Goal: Task Accomplishment & Management: Understand process/instructions

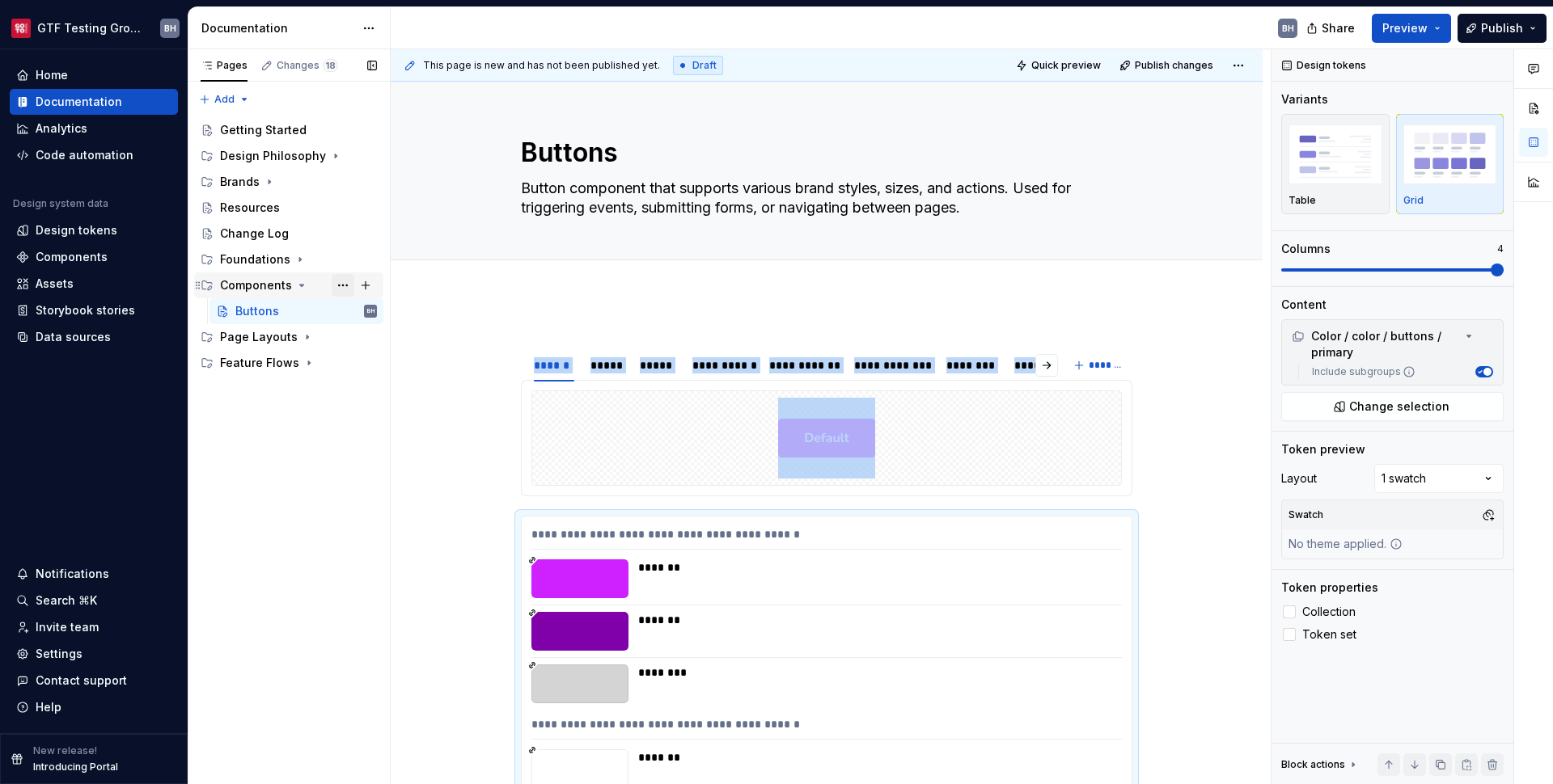
click at [348, 283] on button "Page tree" at bounding box center [343, 285] width 23 height 23
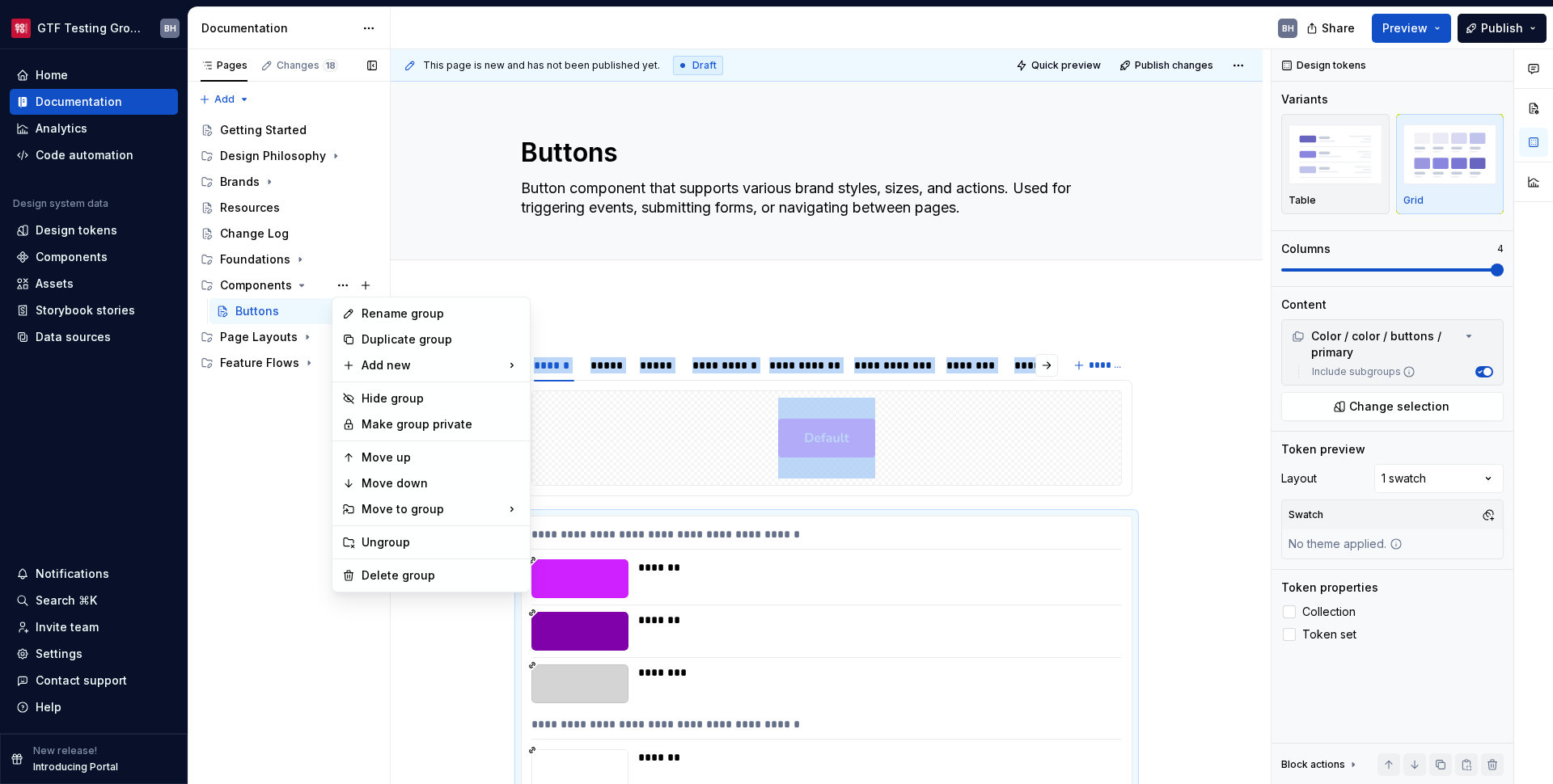
type textarea "*"
click at [561, 376] on div "New page" at bounding box center [609, 369] width 105 height 16
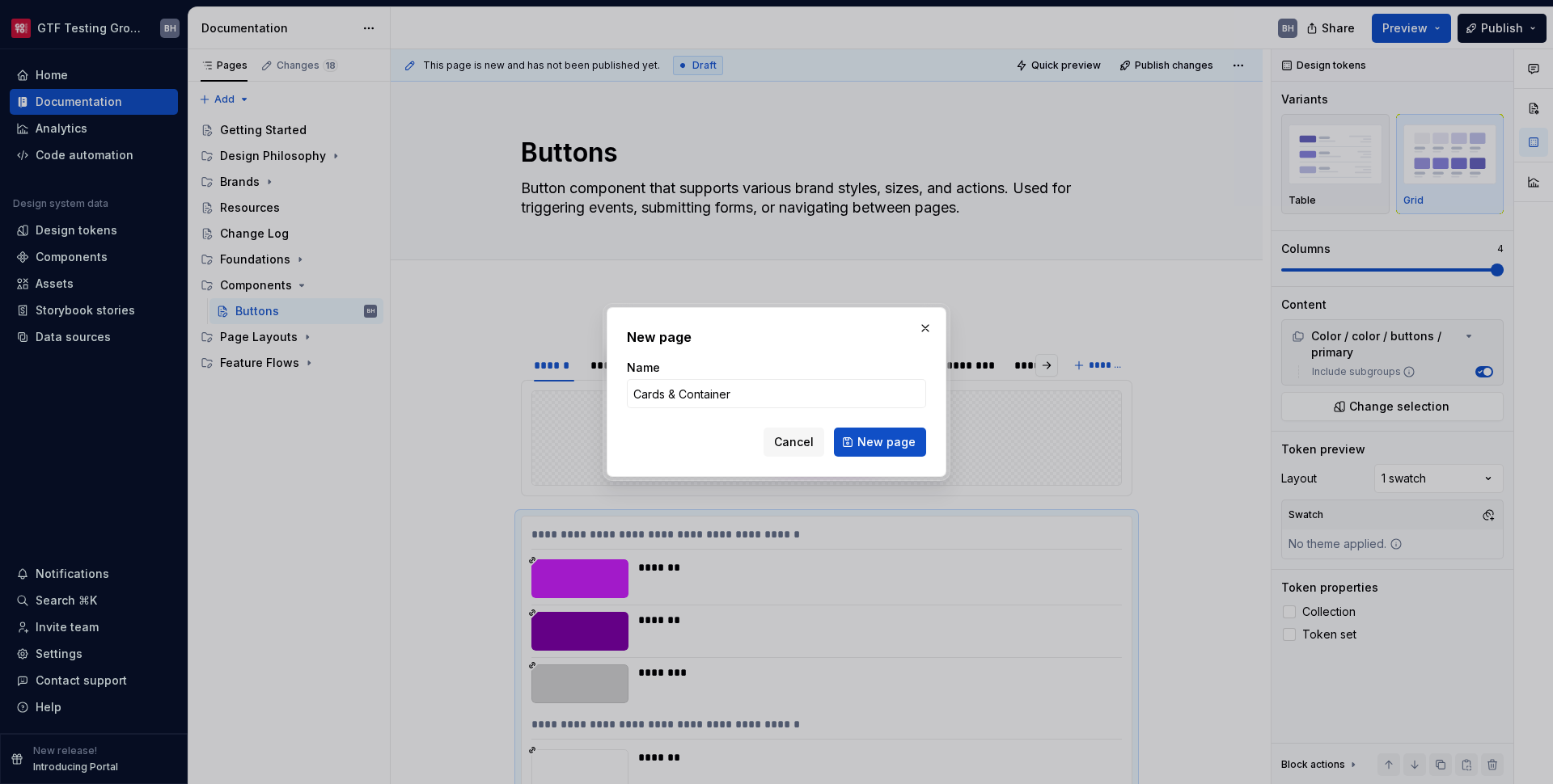
type input "Cards & Containers"
click button "New page" at bounding box center [880, 442] width 92 height 29
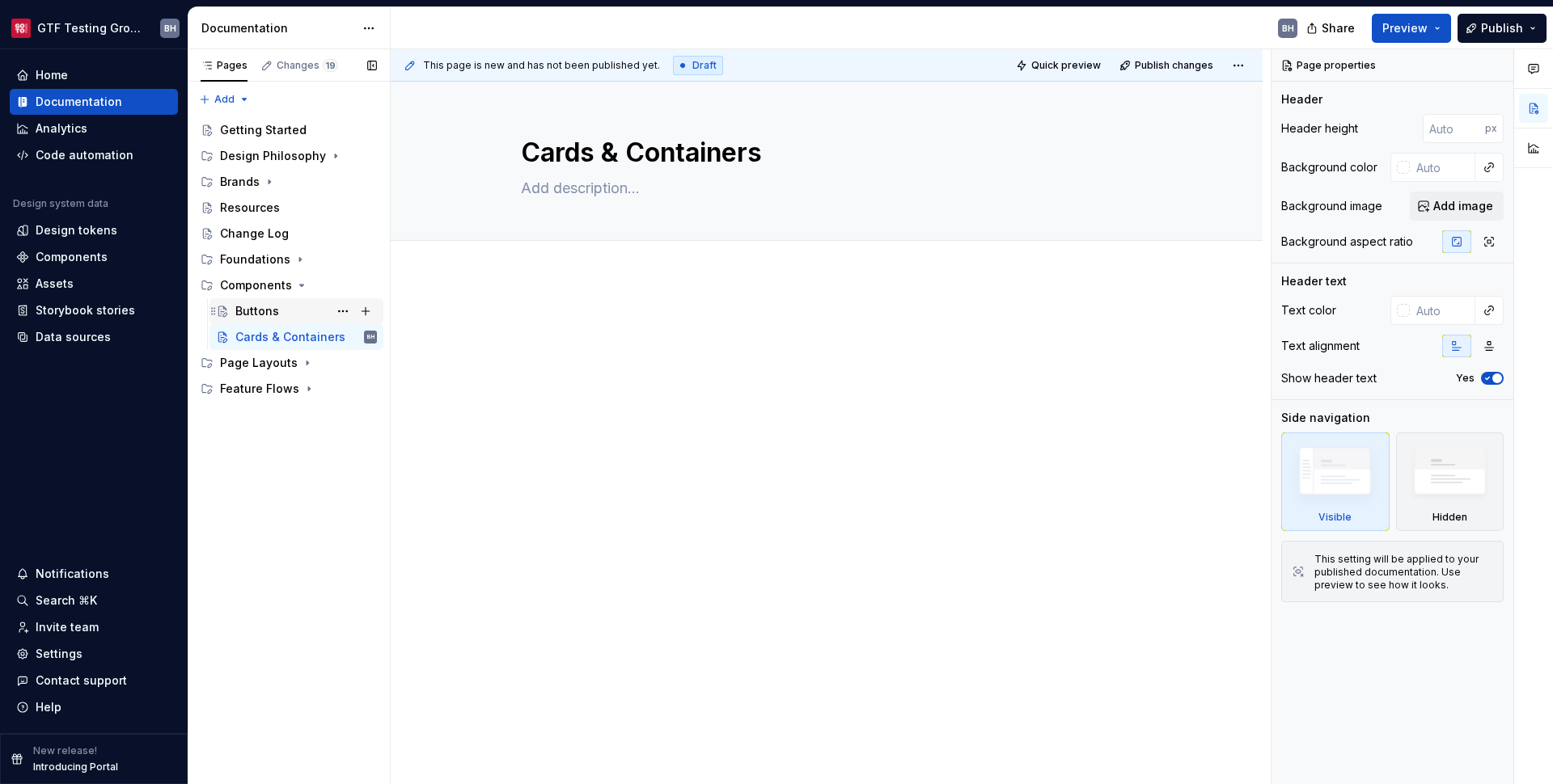
click at [287, 317] on div "Buttons" at bounding box center [306, 311] width 142 height 23
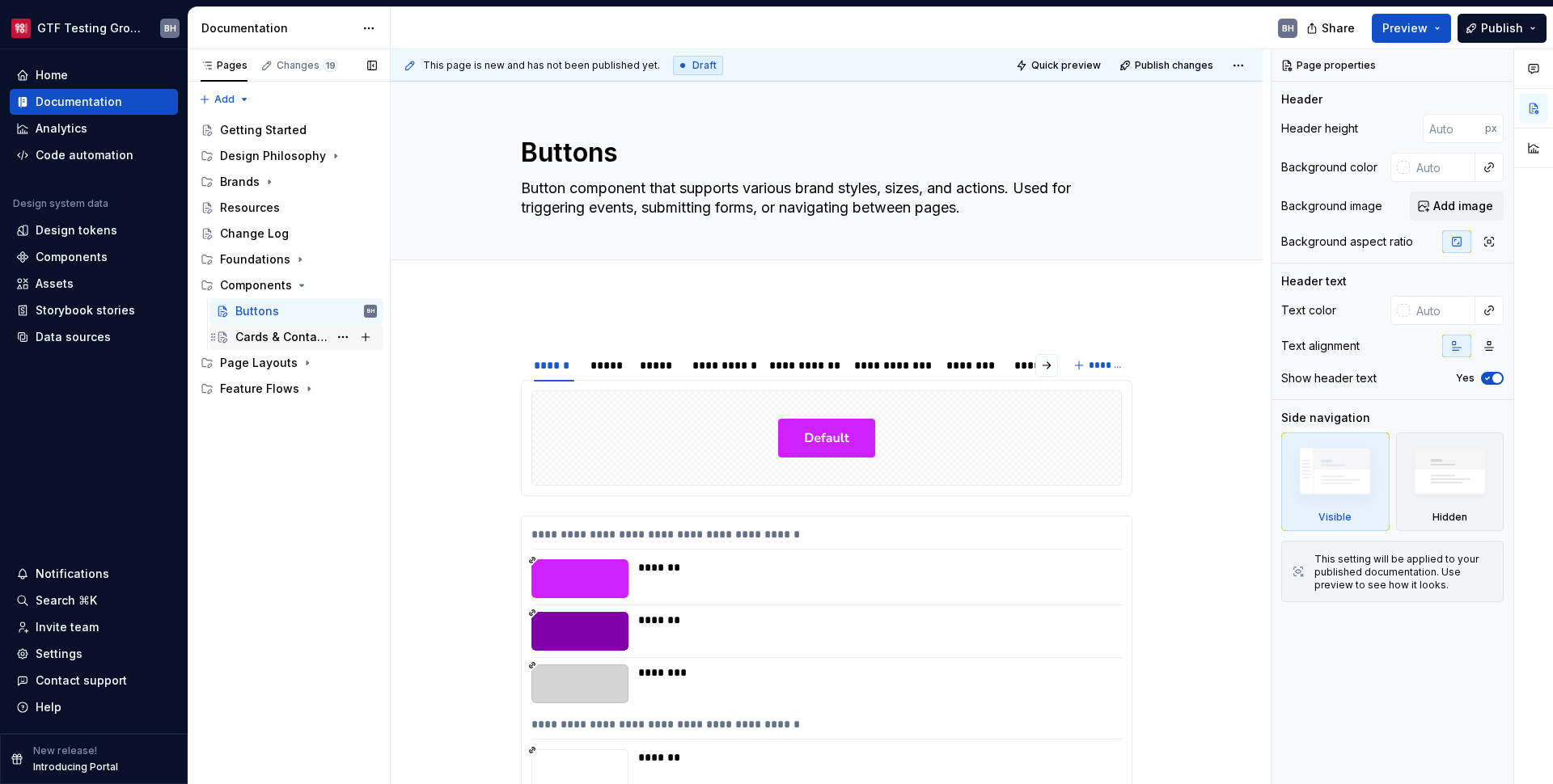
click at [290, 336] on div "Cards & Containers" at bounding box center [282, 337] width 93 height 16
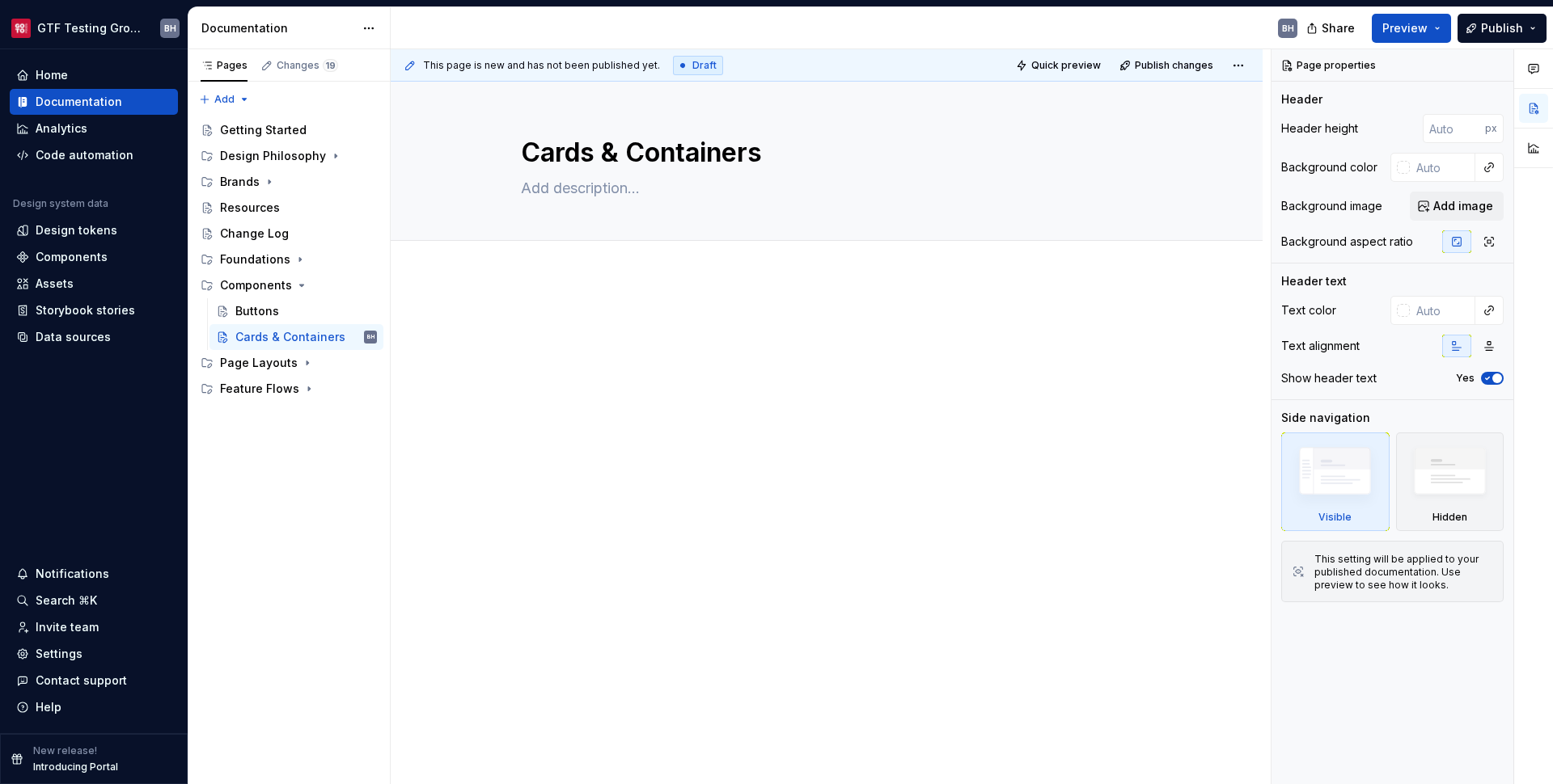
type textarea "*"
click at [587, 292] on div at bounding box center [826, 454] width 872 height 355
click at [591, 322] on p at bounding box center [826, 325] width 612 height 19
click at [582, 398] on div at bounding box center [826, 454] width 872 height 355
click at [580, 333] on p at bounding box center [826, 325] width 612 height 19
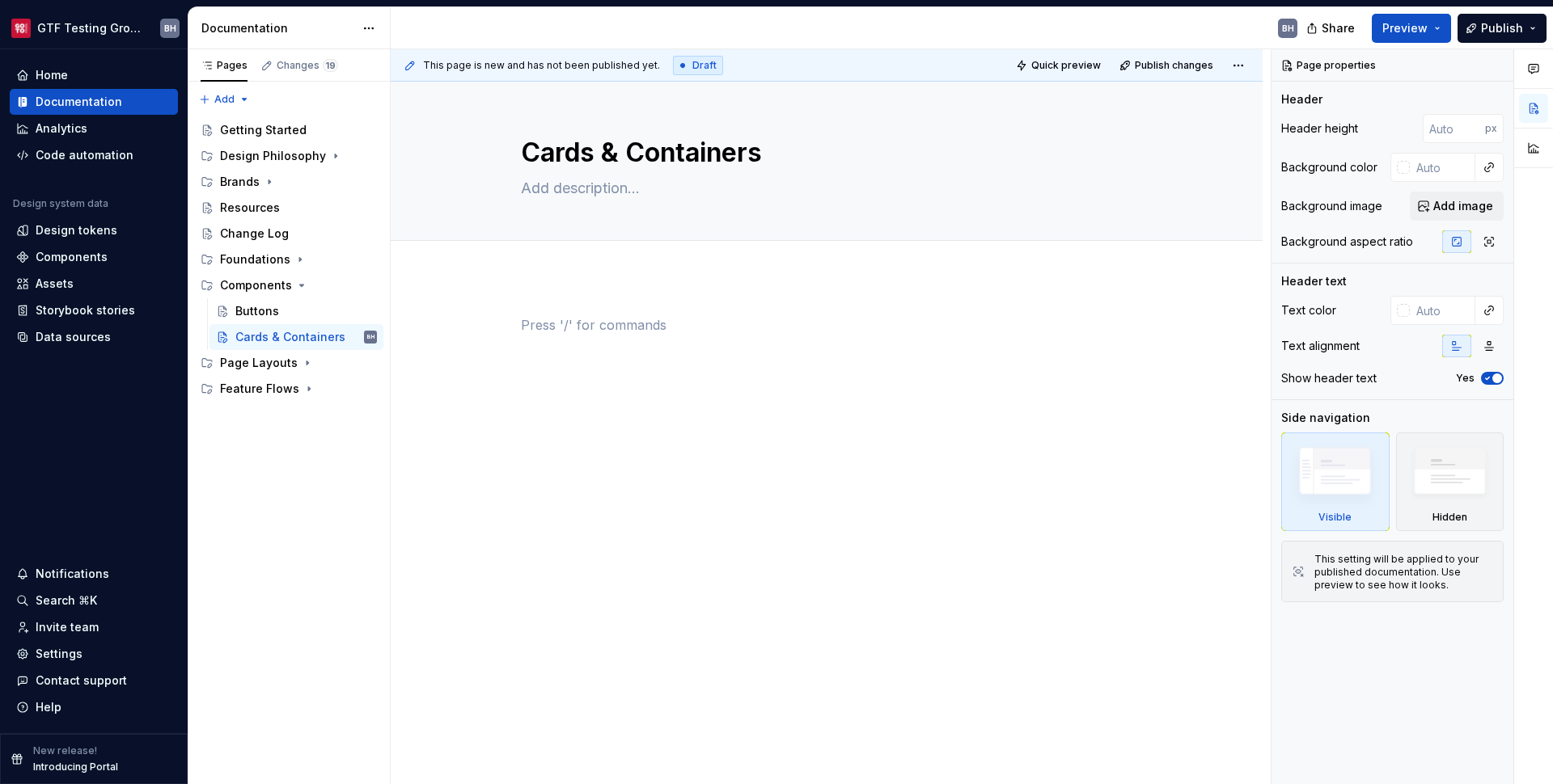
click at [580, 333] on p at bounding box center [826, 325] width 612 height 19
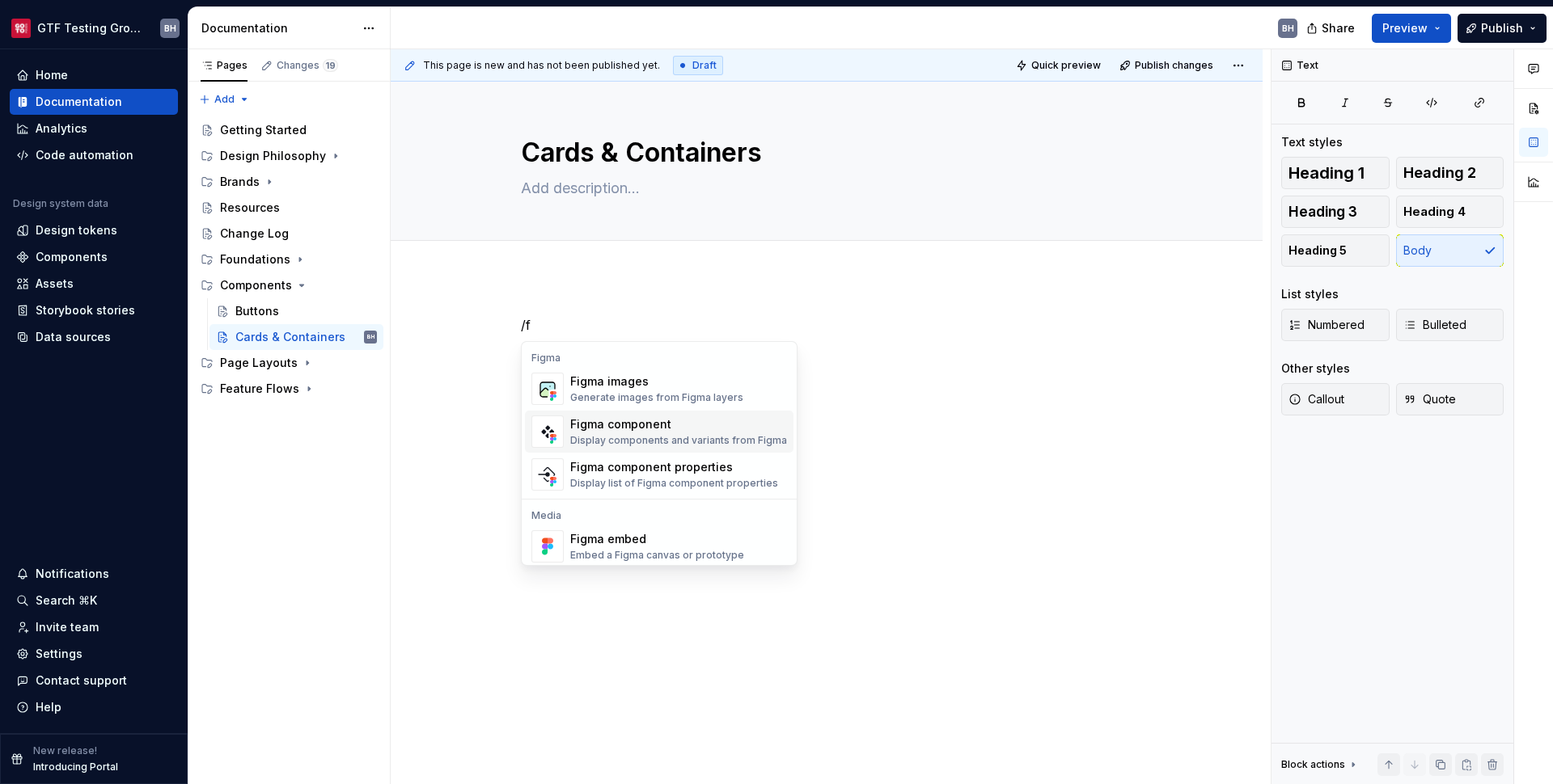
click at [617, 424] on div "Figma component" at bounding box center [679, 424] width 217 height 16
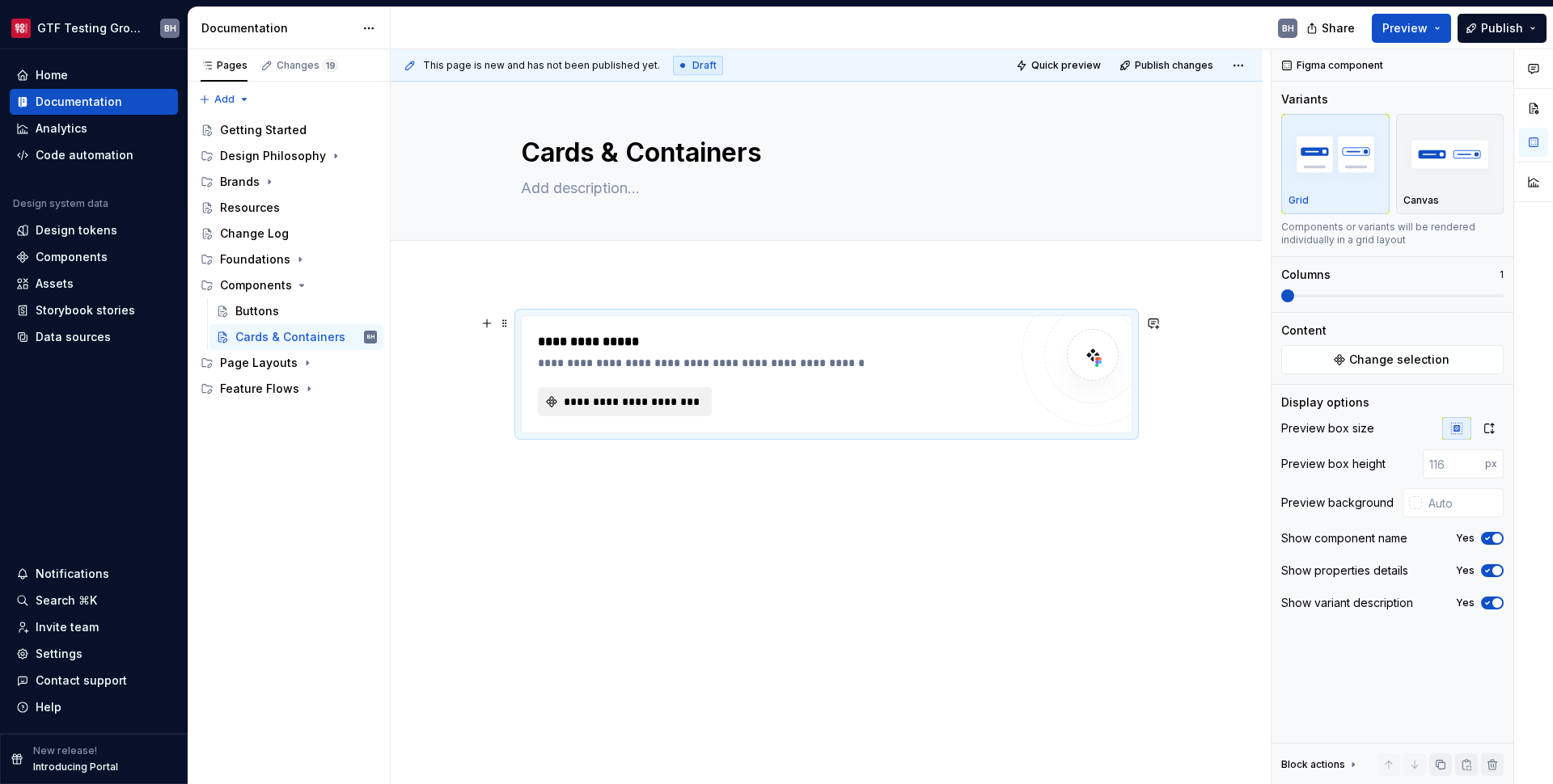
click at [634, 408] on span "**********" at bounding box center [631, 402] width 140 height 16
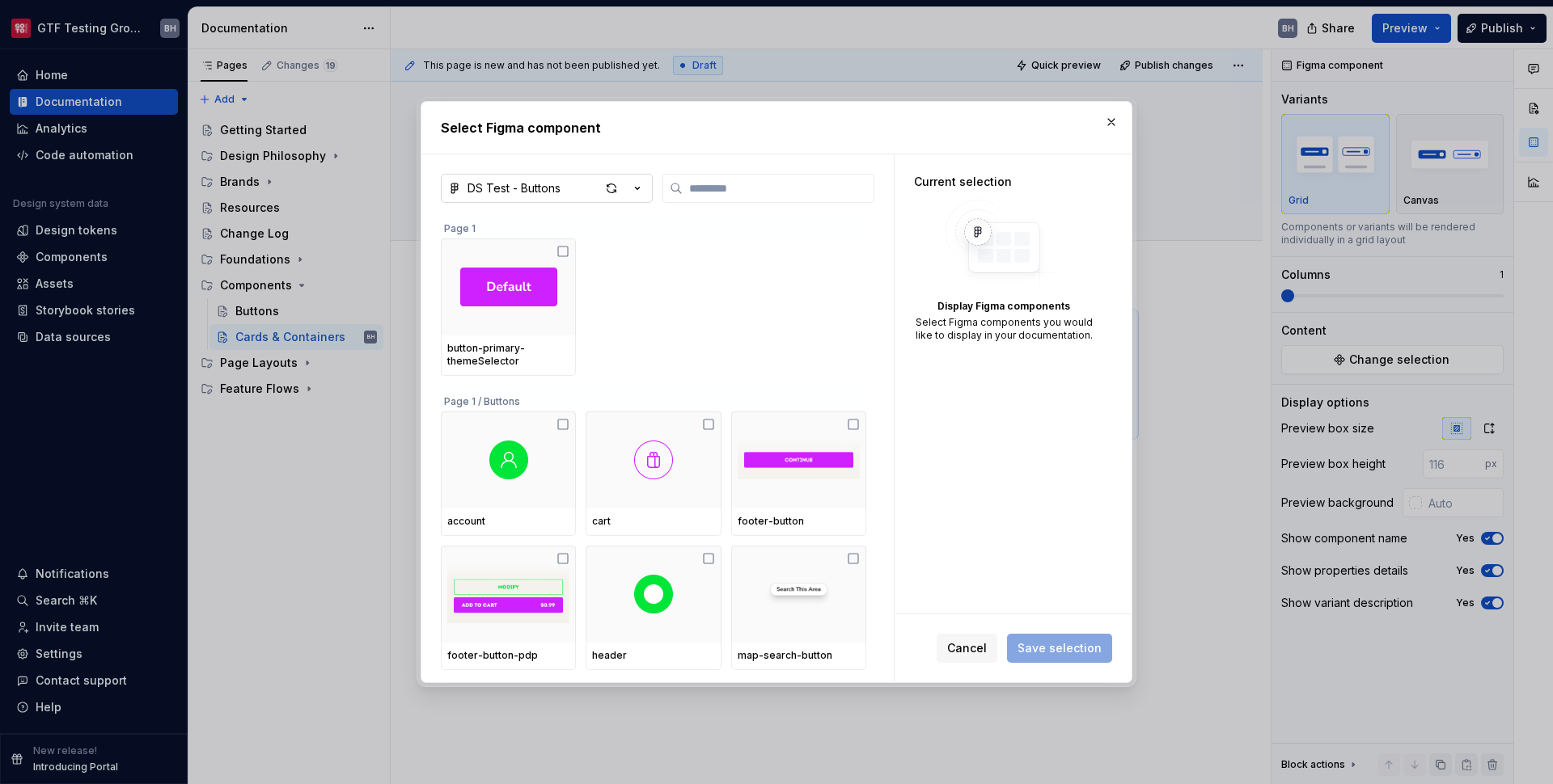
click at [638, 179] on div "button" at bounding box center [623, 189] width 45 height 23
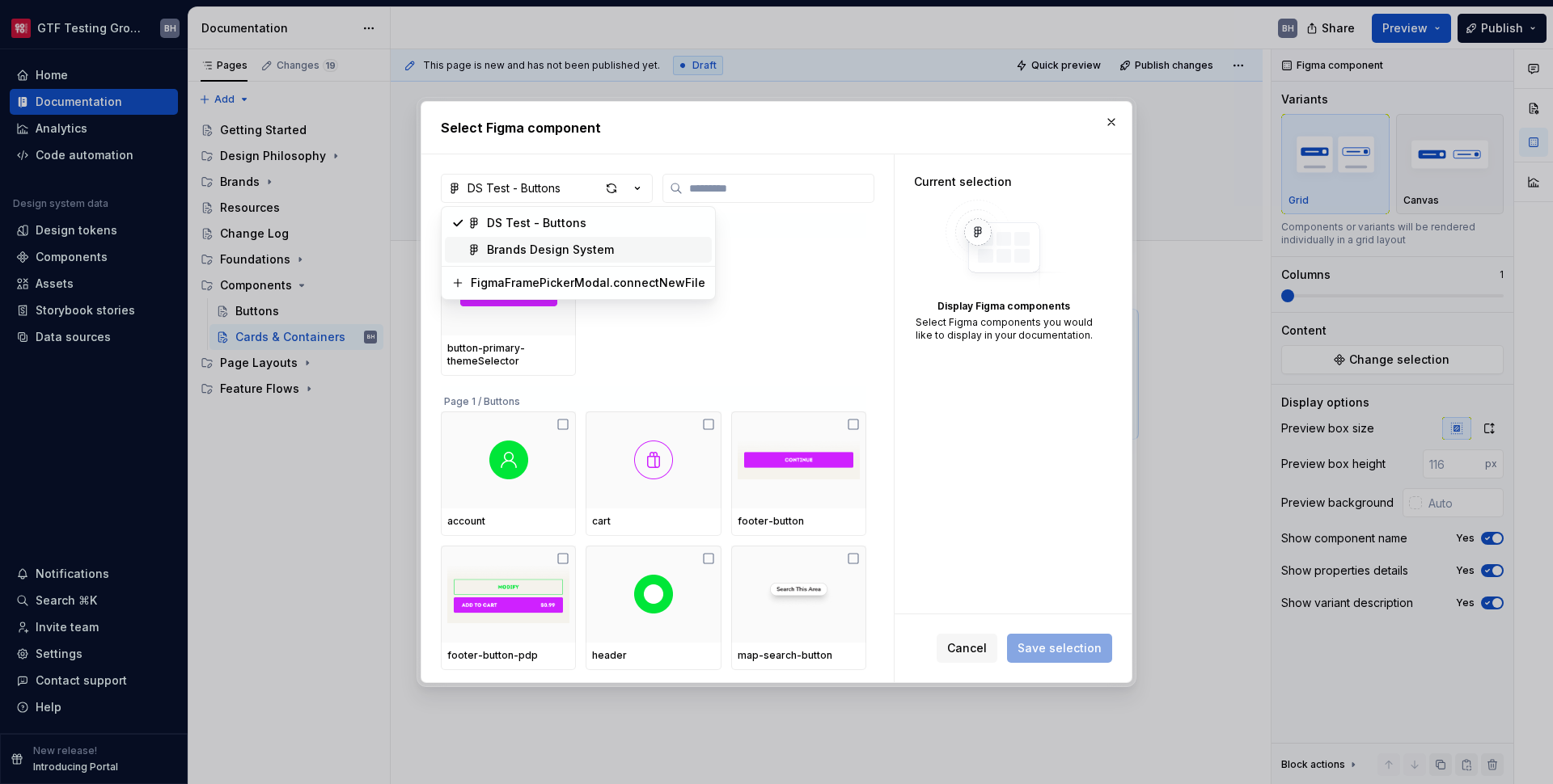
click at [594, 239] on span "Brands Design System" at bounding box center [578, 250] width 267 height 26
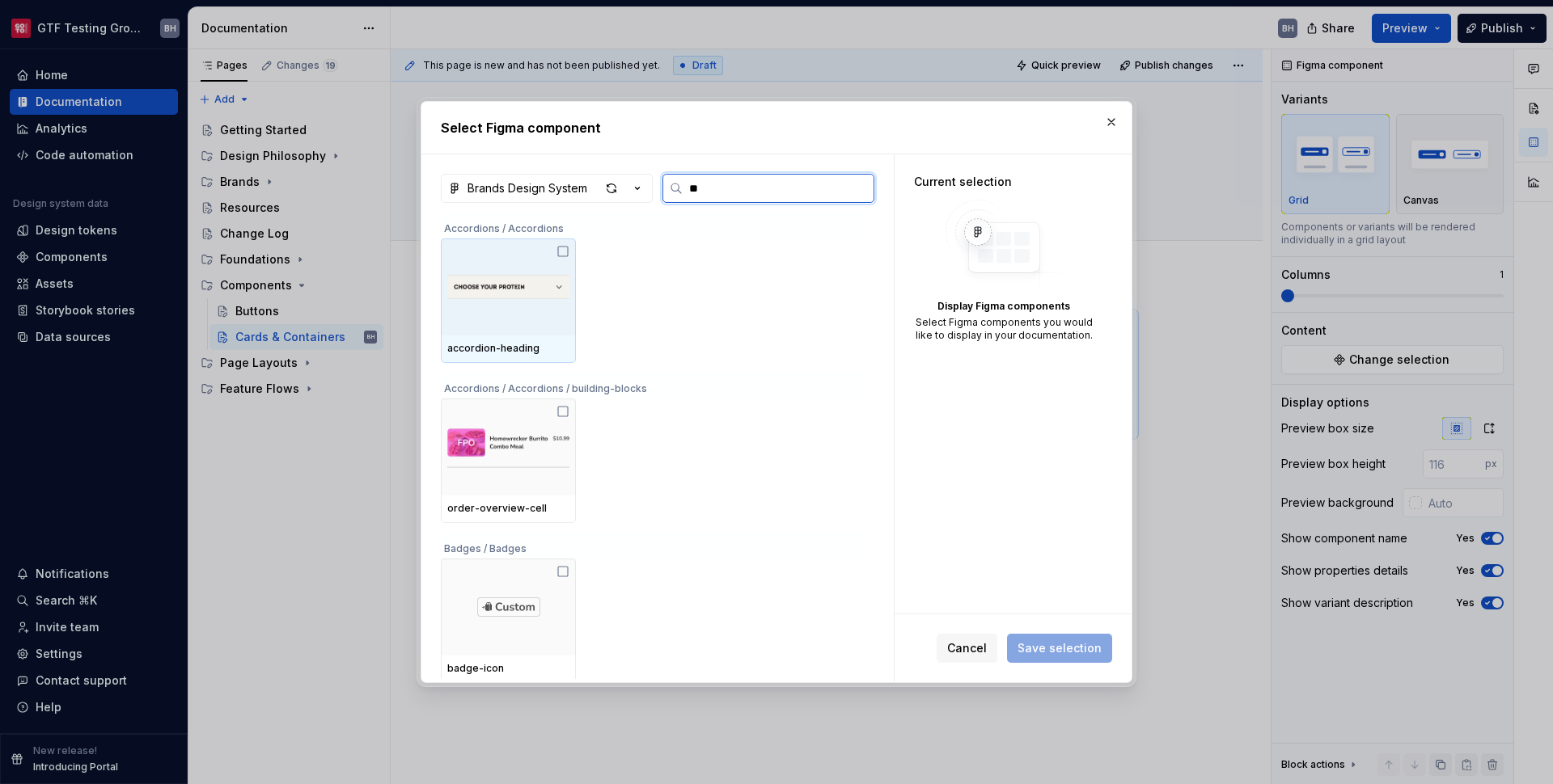
type input "***"
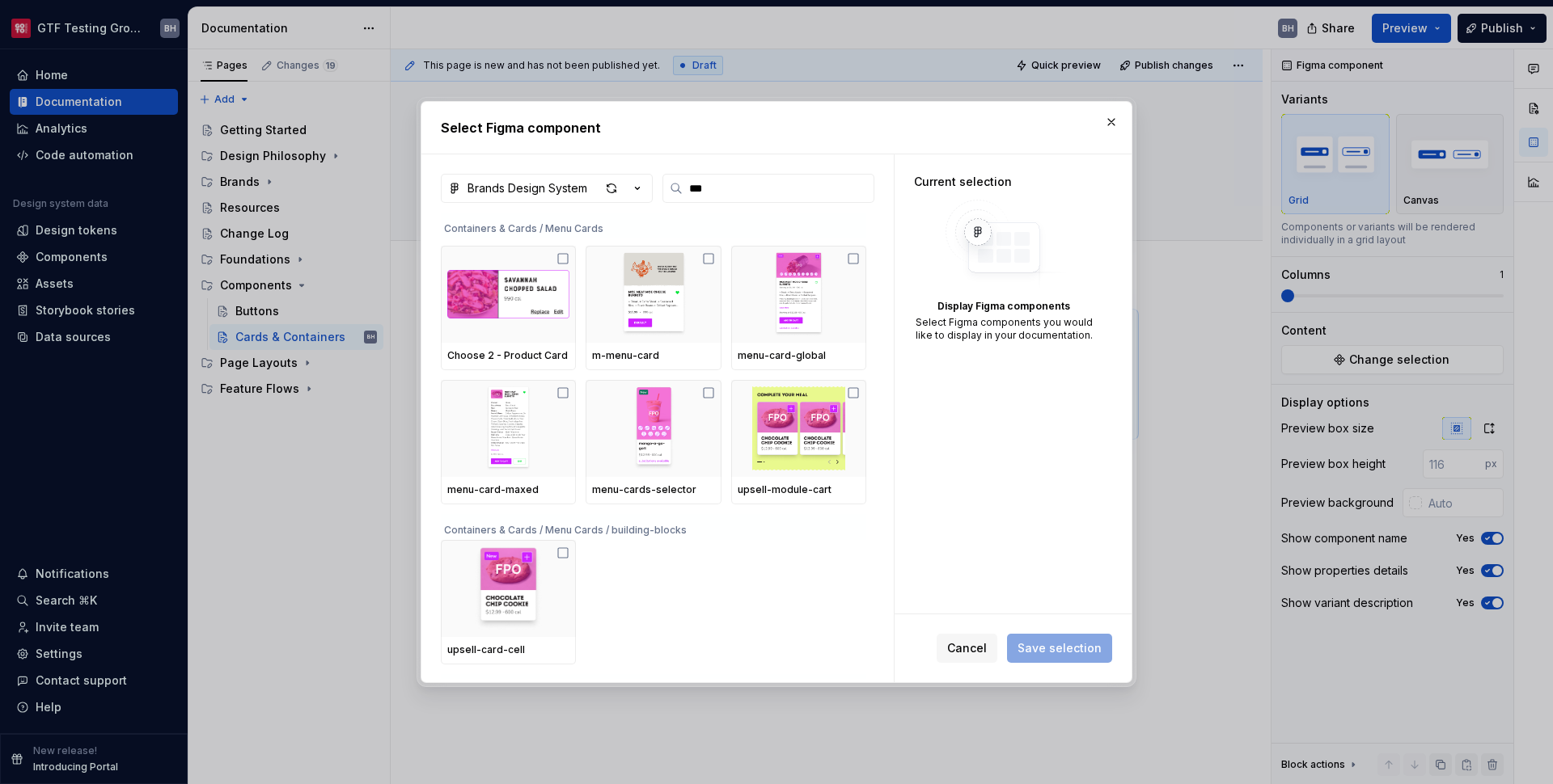
scroll to position [824, 0]
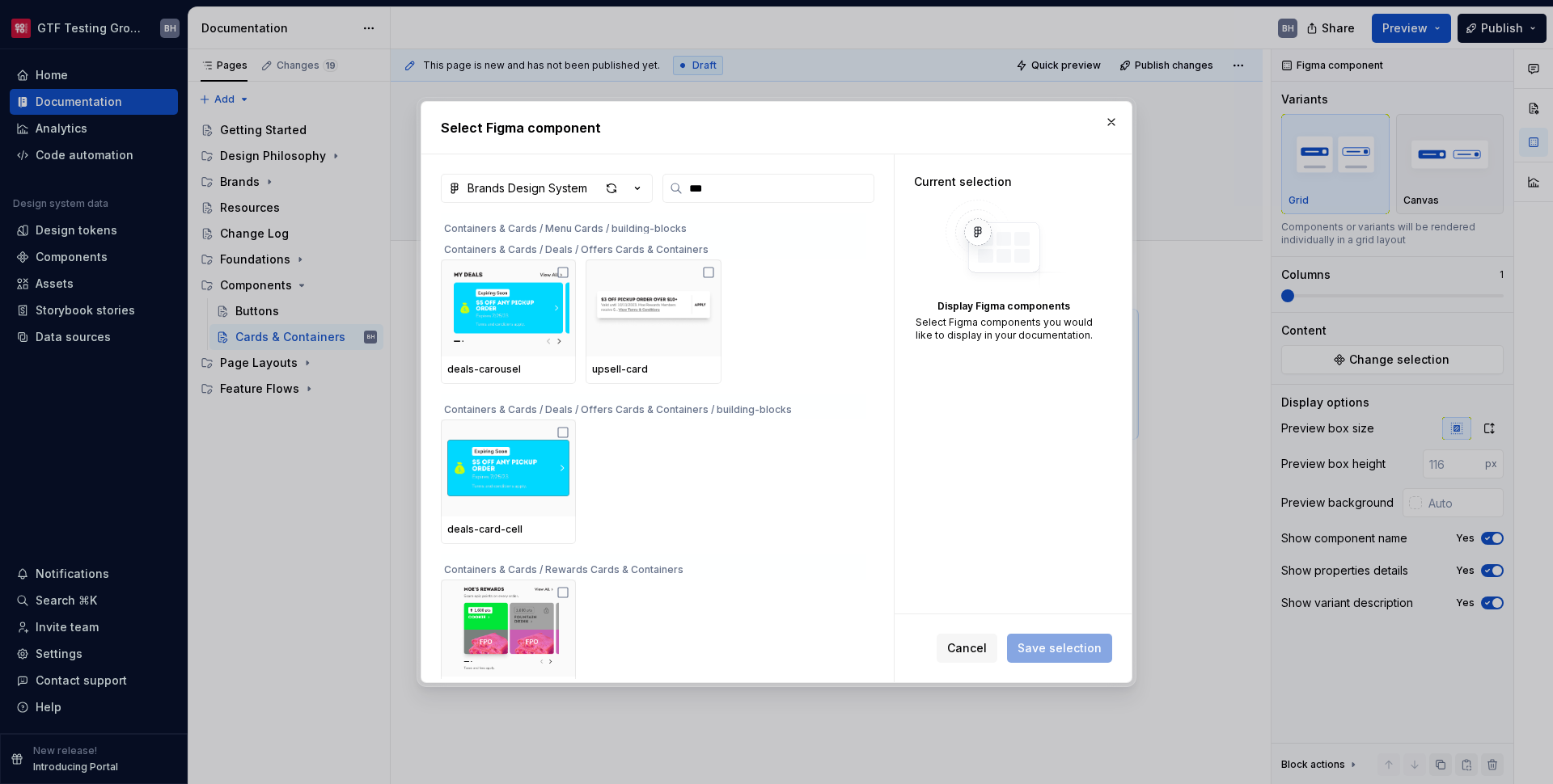
type textarea "*"
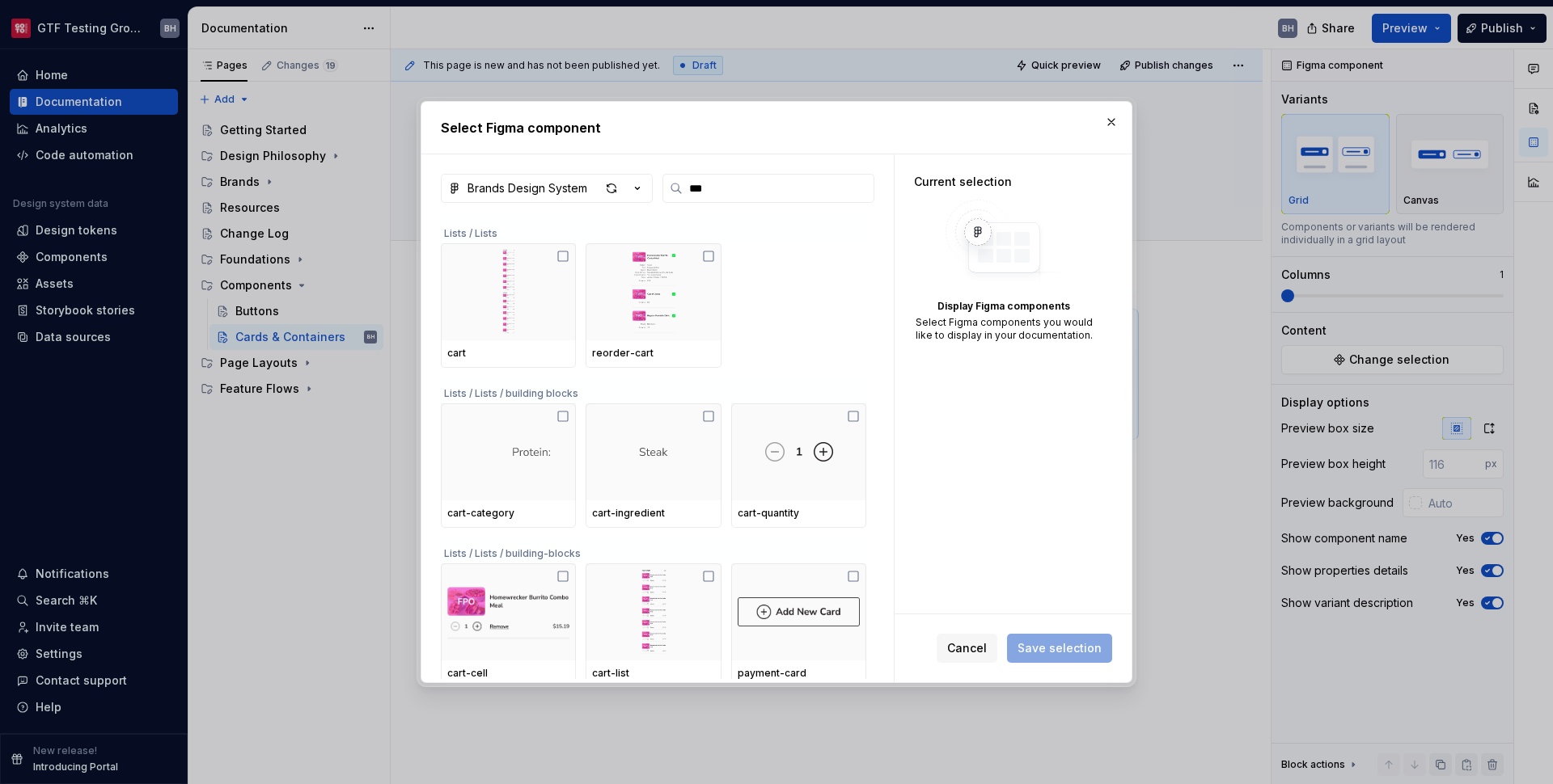
scroll to position [1989, 0]
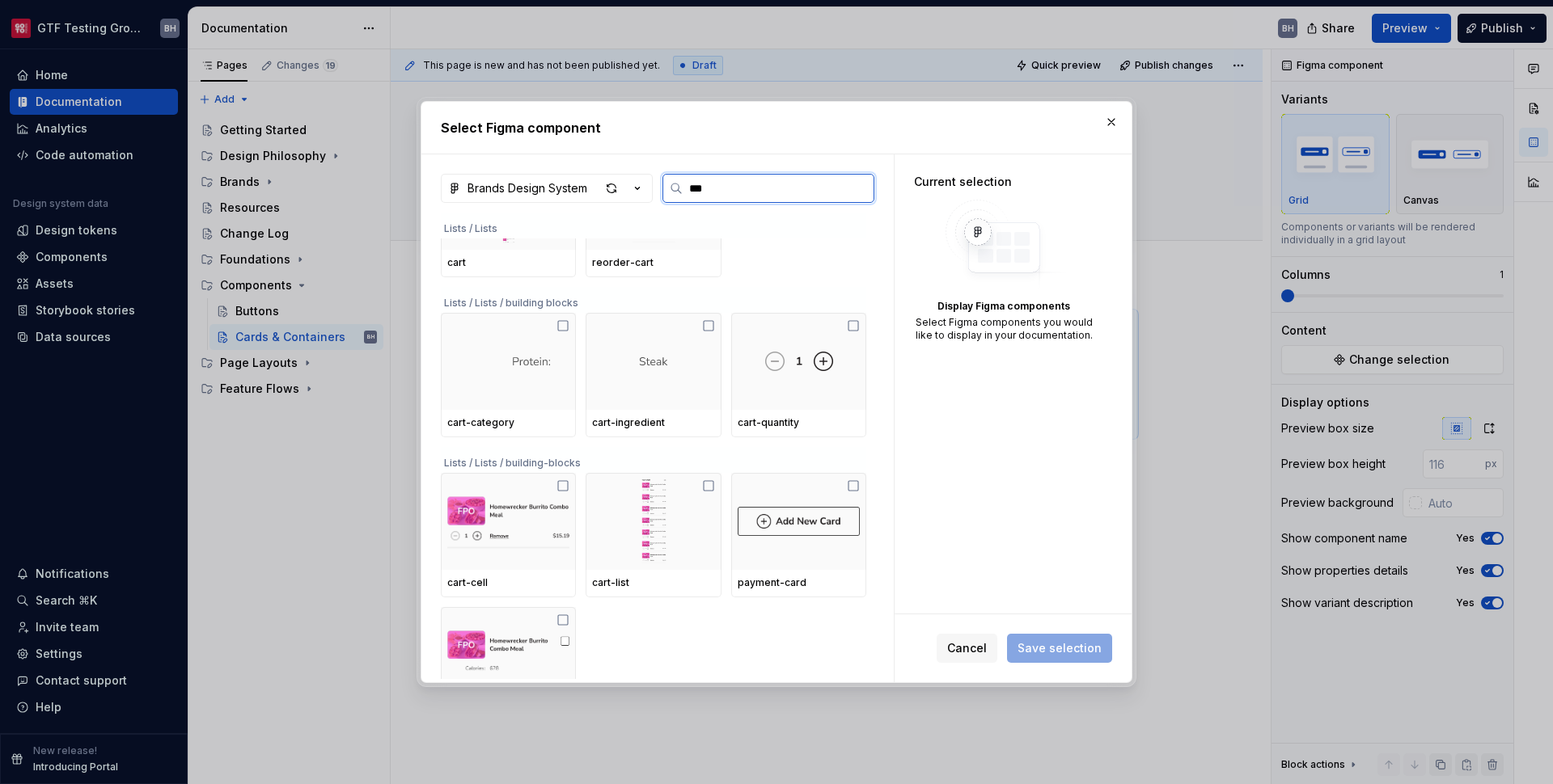
click at [766, 190] on input "***" at bounding box center [779, 189] width 191 height 16
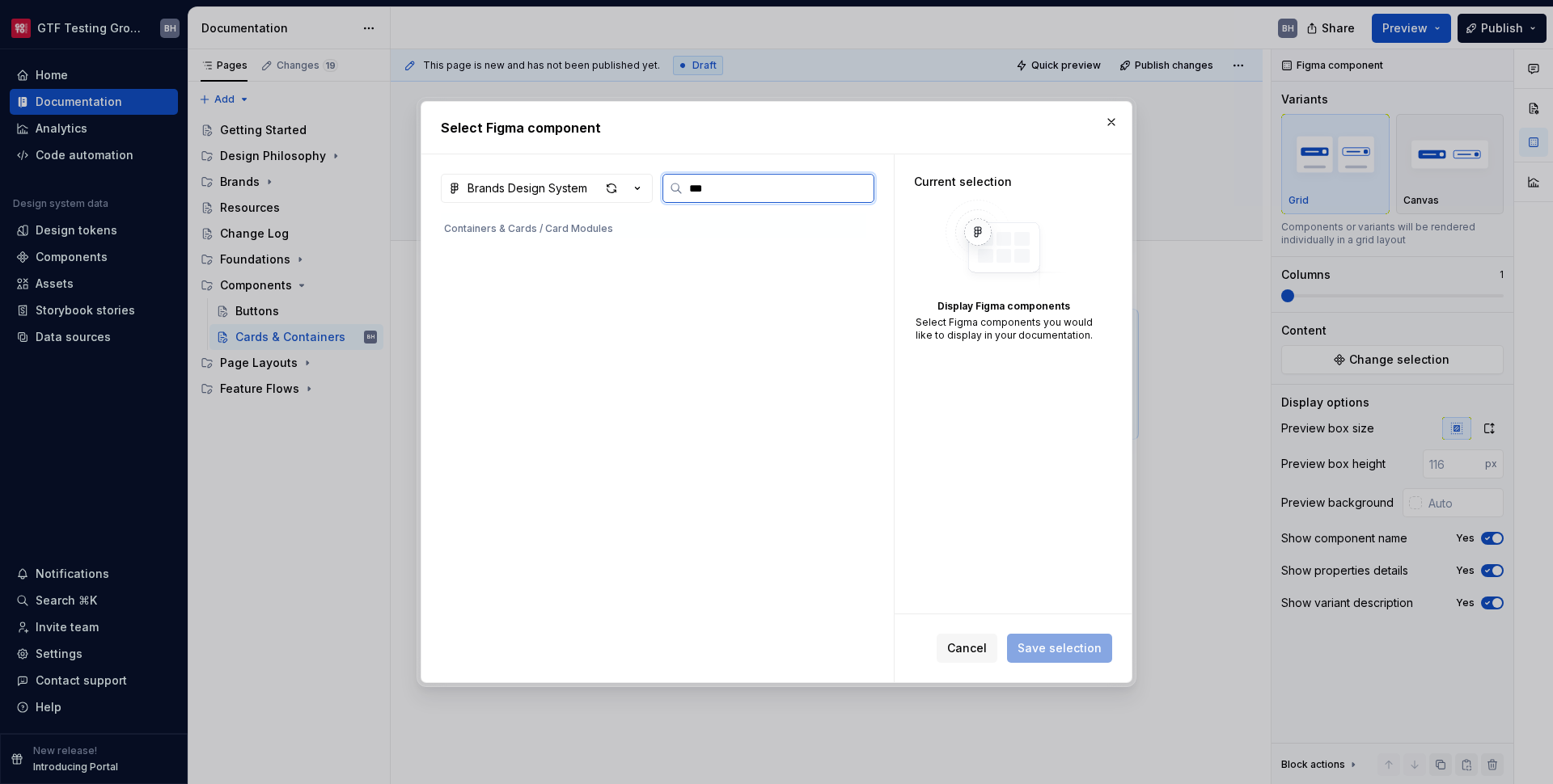
scroll to position [0, 0]
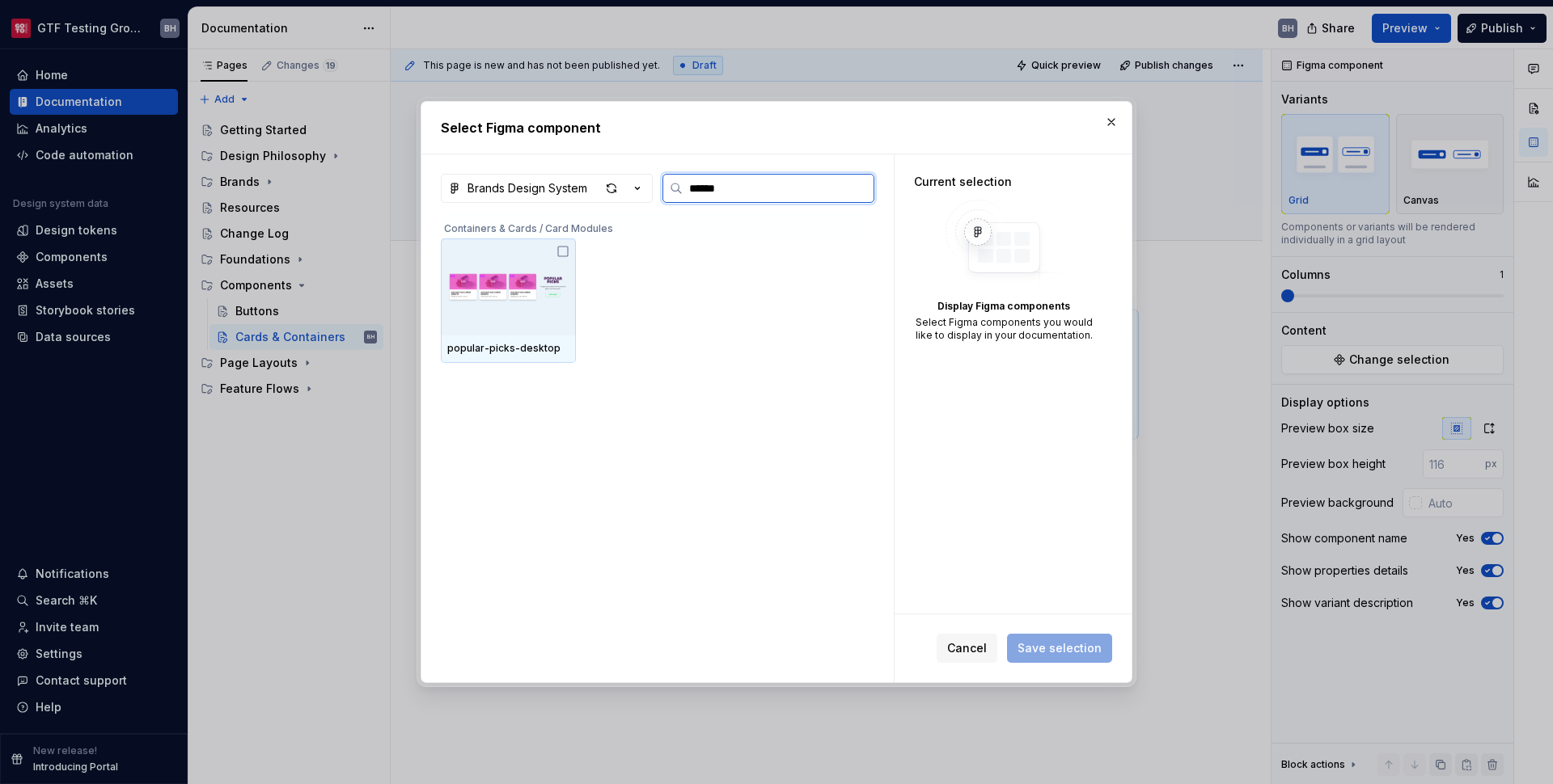
type input "*******"
click at [555, 252] on img at bounding box center [508, 288] width 122 height 84
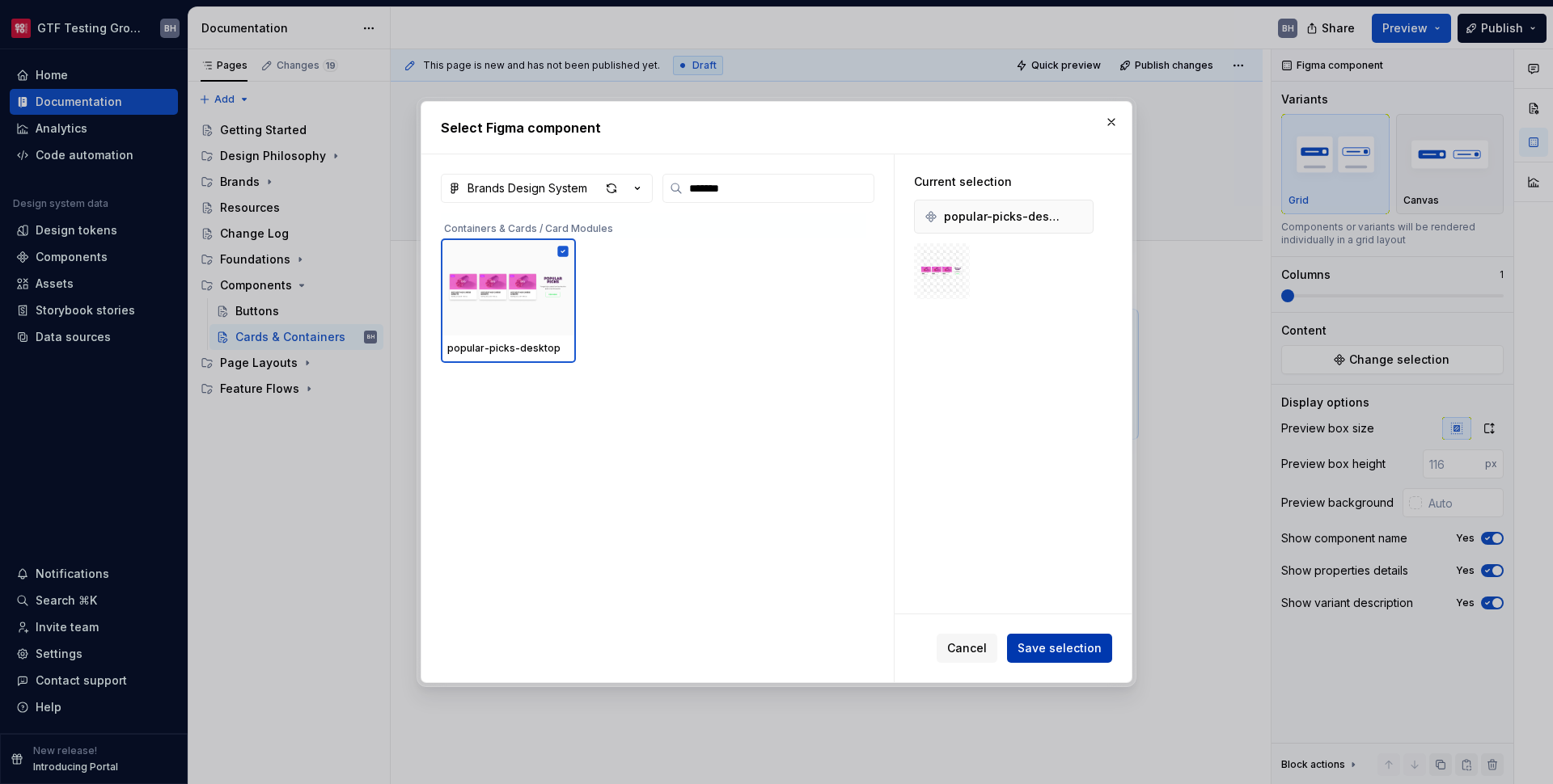
click at [1032, 650] on span "Save selection" at bounding box center [1060, 649] width 84 height 16
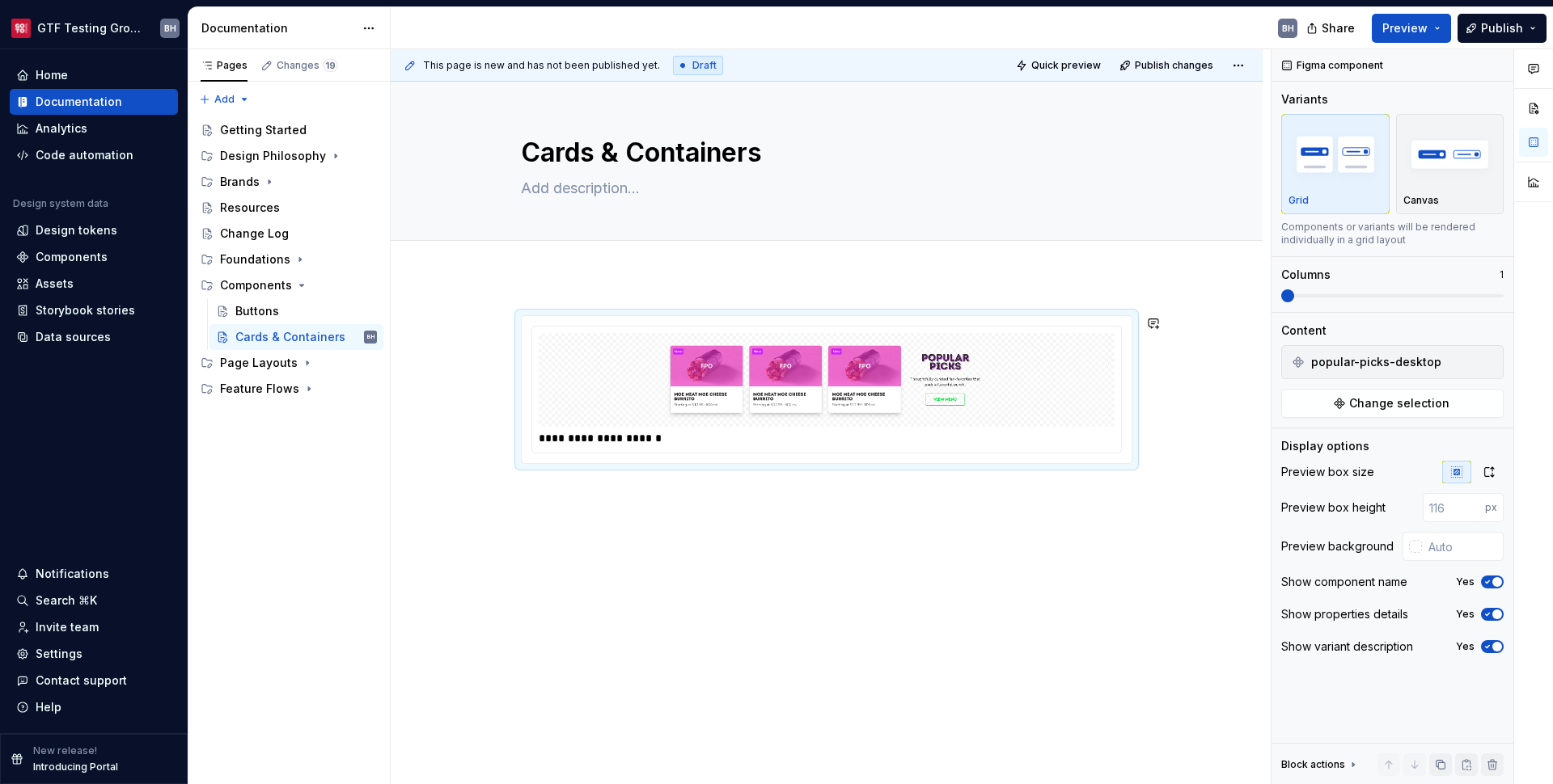
click at [519, 288] on div "**********" at bounding box center [826, 497] width 872 height 442
click at [525, 292] on div "**********" at bounding box center [826, 497] width 872 height 442
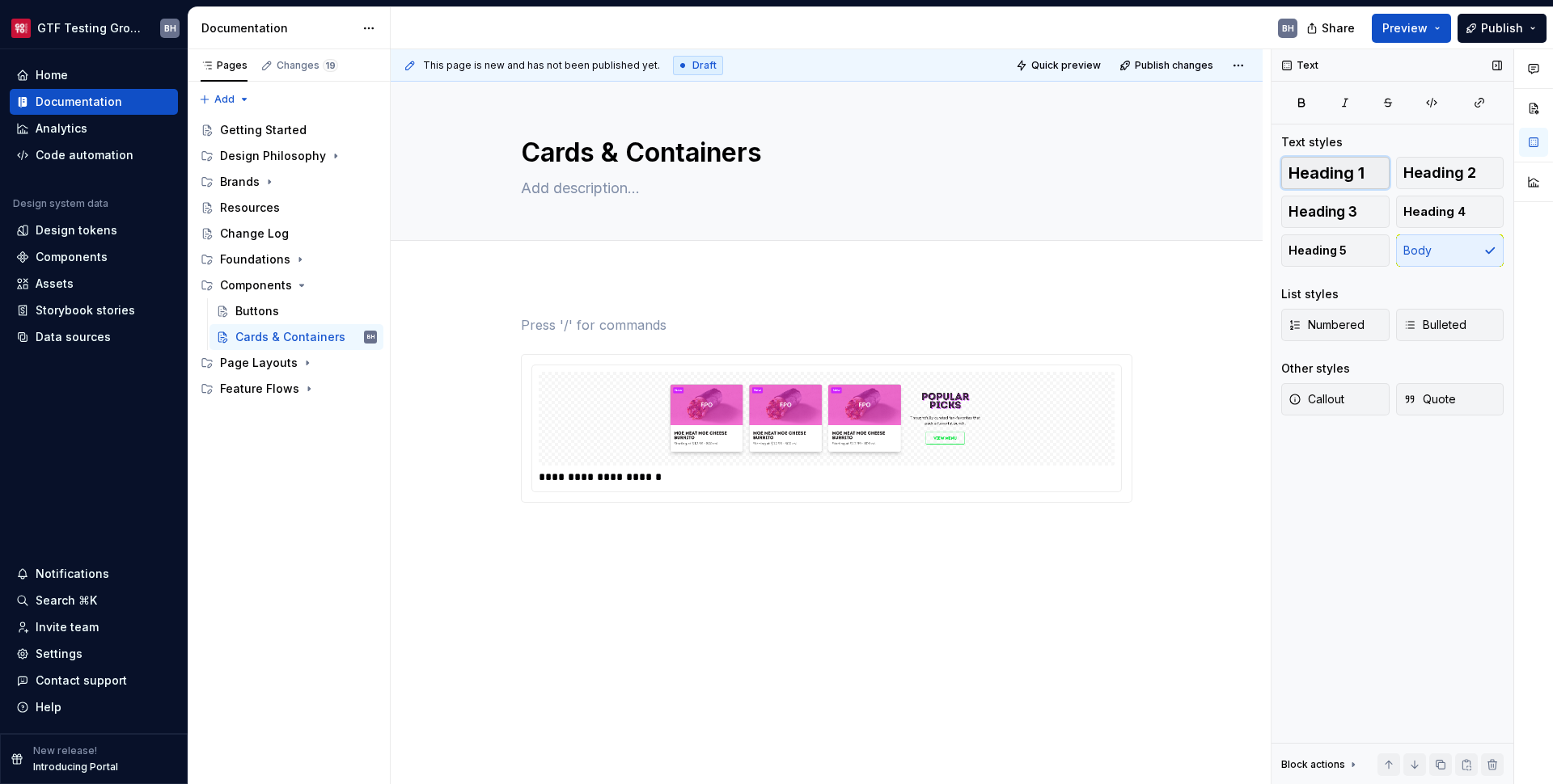
click at [1311, 176] on span "Heading 1" at bounding box center [1327, 173] width 76 height 16
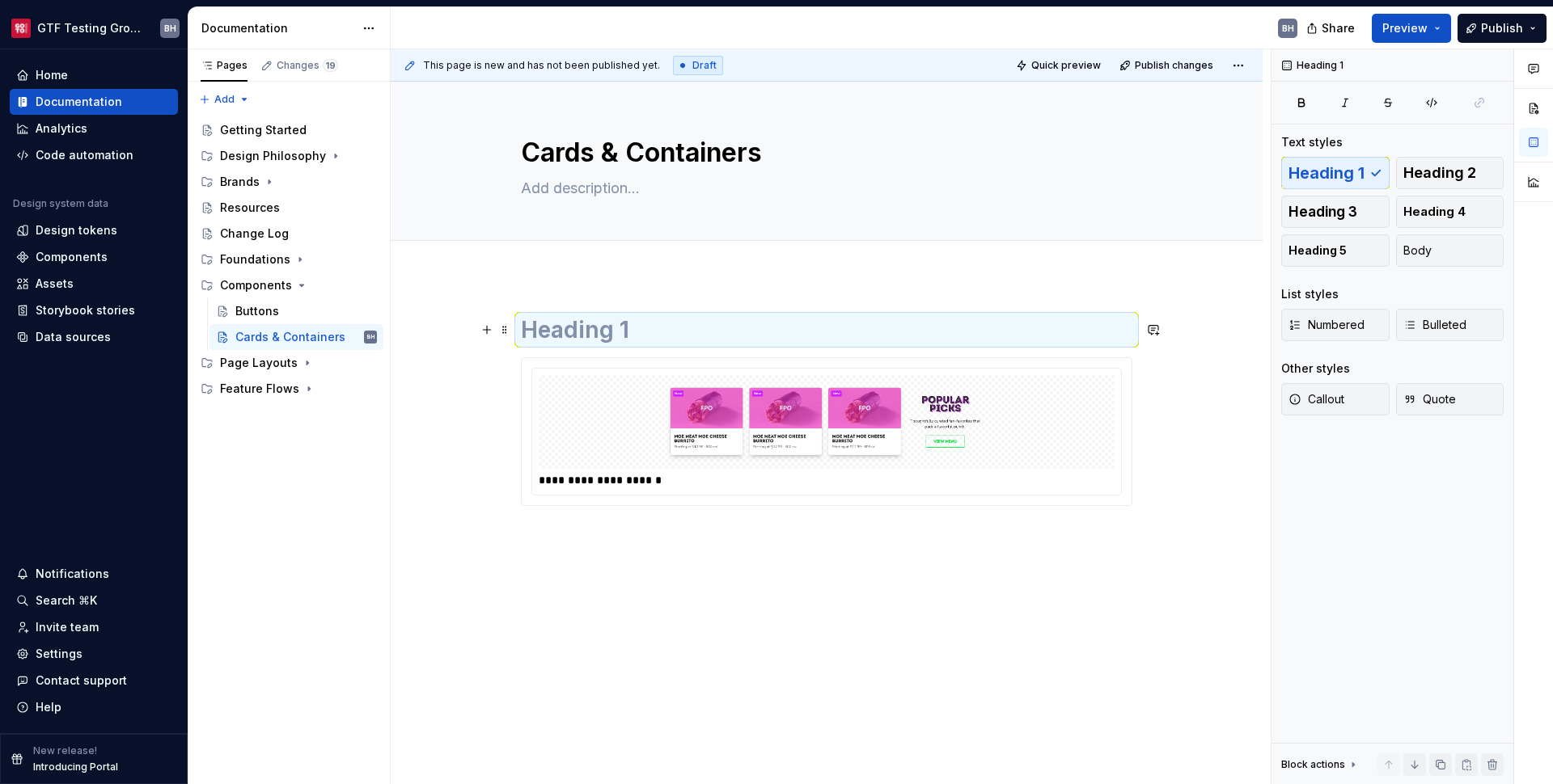
click at [566, 341] on h1 at bounding box center [826, 330] width 612 height 29
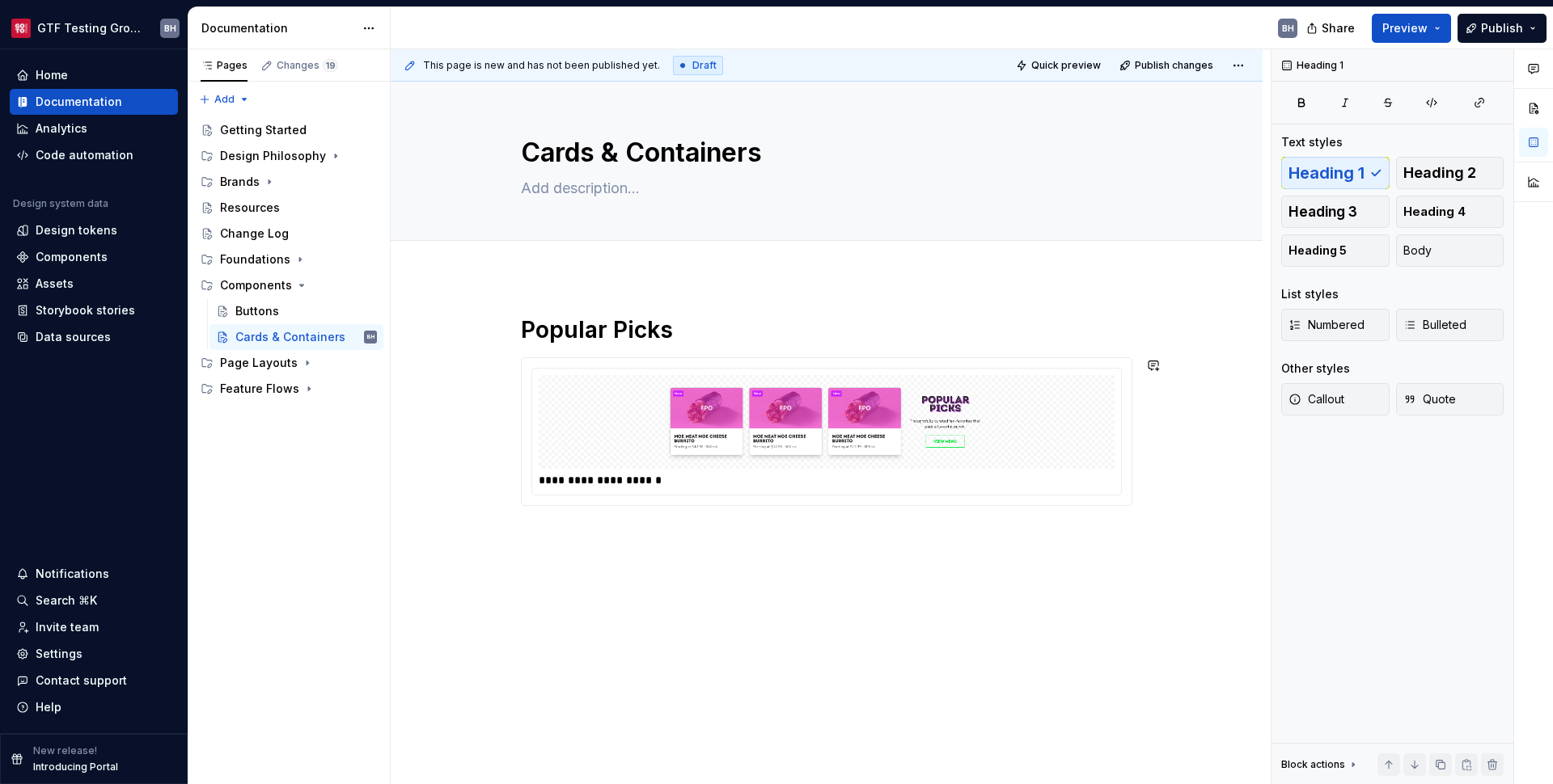
click at [714, 563] on div "**********" at bounding box center [826, 518] width 872 height 484
click at [1043, 481] on div "**********" at bounding box center [826, 480] width 576 height 16
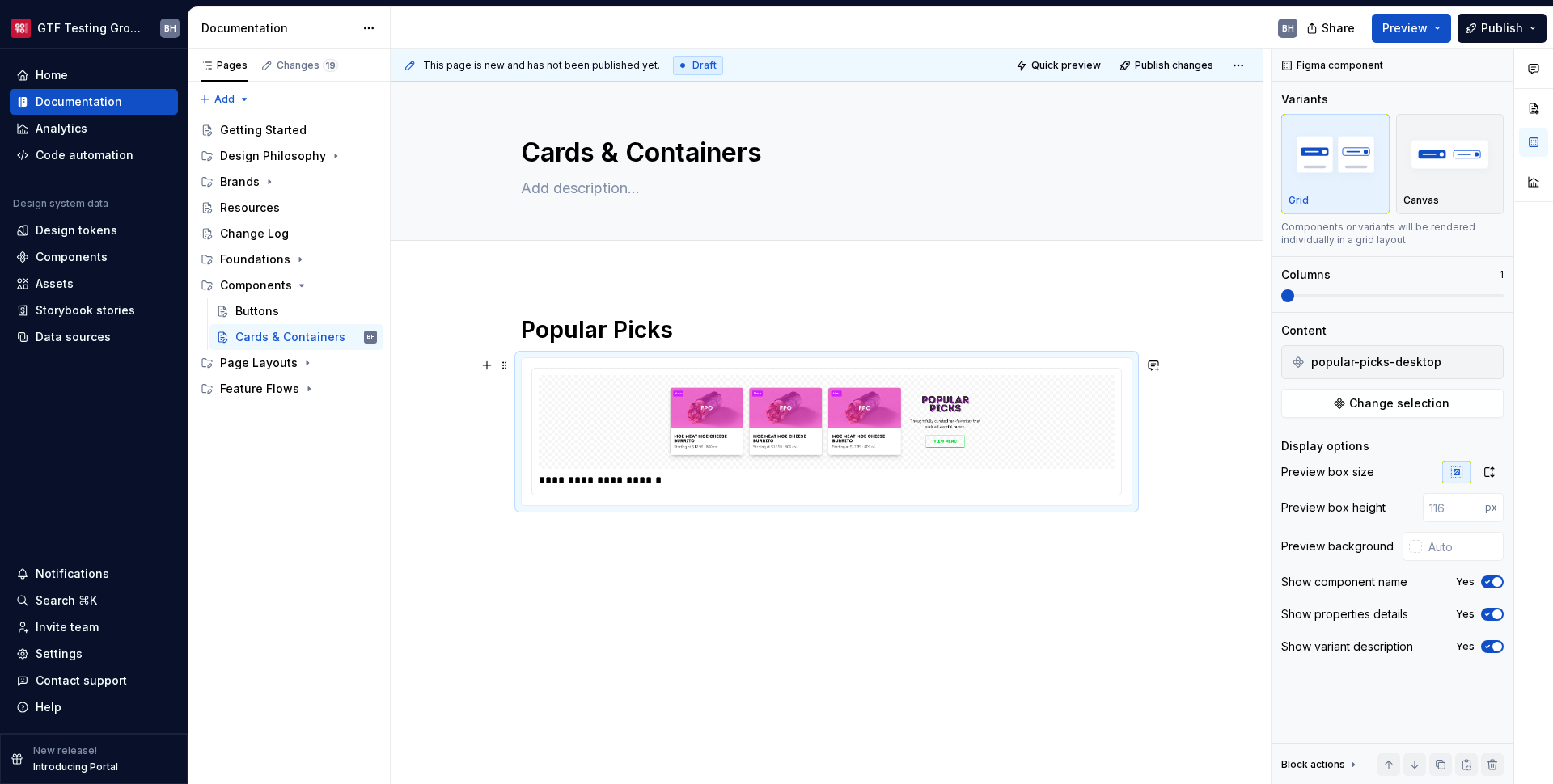
type textarea "*"
click at [1491, 582] on icon "button" at bounding box center [1487, 582] width 13 height 10
click at [1446, 505] on input "number" at bounding box center [1453, 508] width 62 height 29
type input "240"
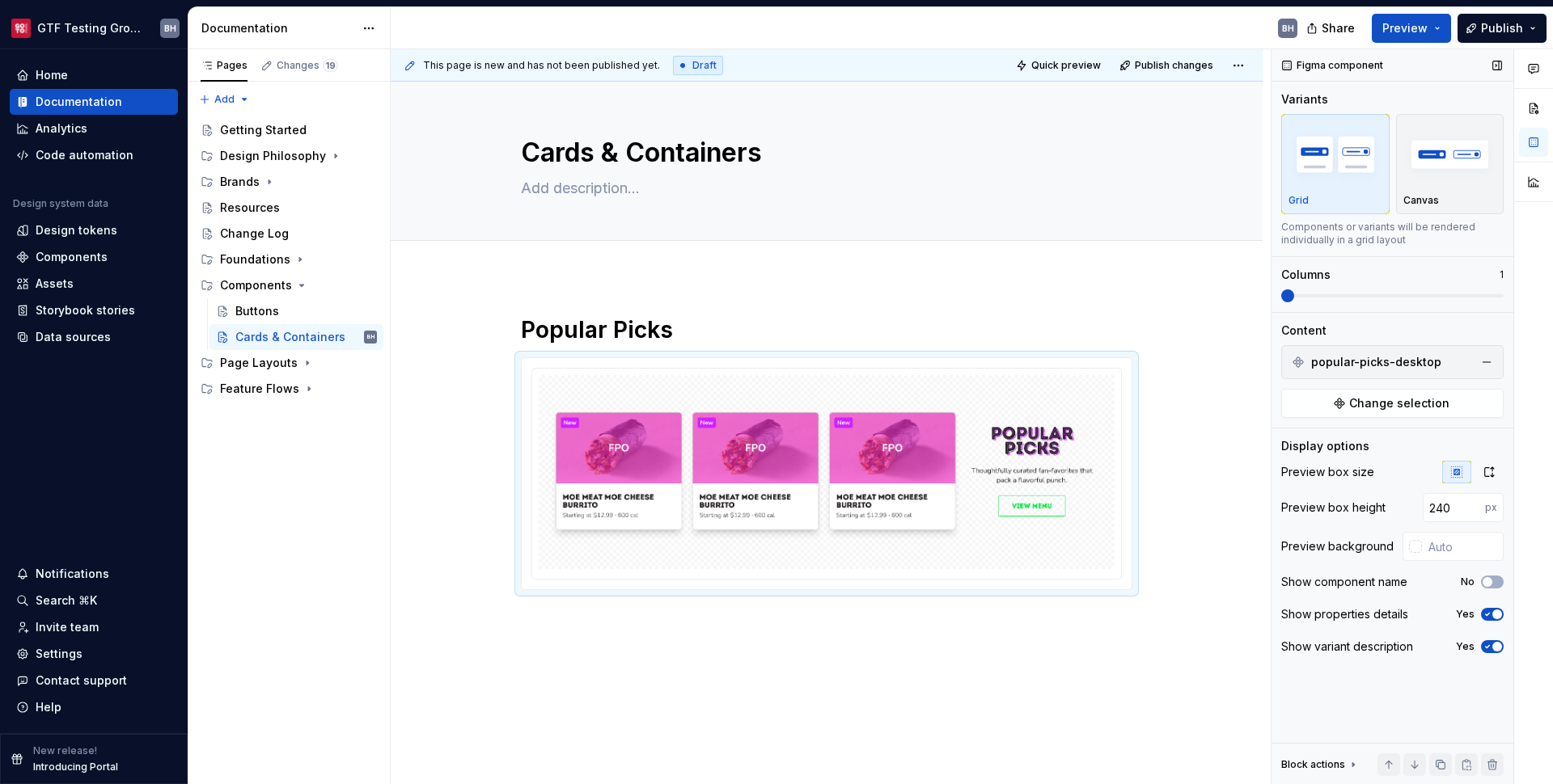
click at [1487, 618] on icon "button" at bounding box center [1487, 615] width 13 height 10
click at [1496, 643] on span "button" at bounding box center [1497, 647] width 10 height 10
click at [866, 380] on div at bounding box center [826, 472] width 576 height 194
click at [591, 362] on div at bounding box center [826, 472] width 610 height 228
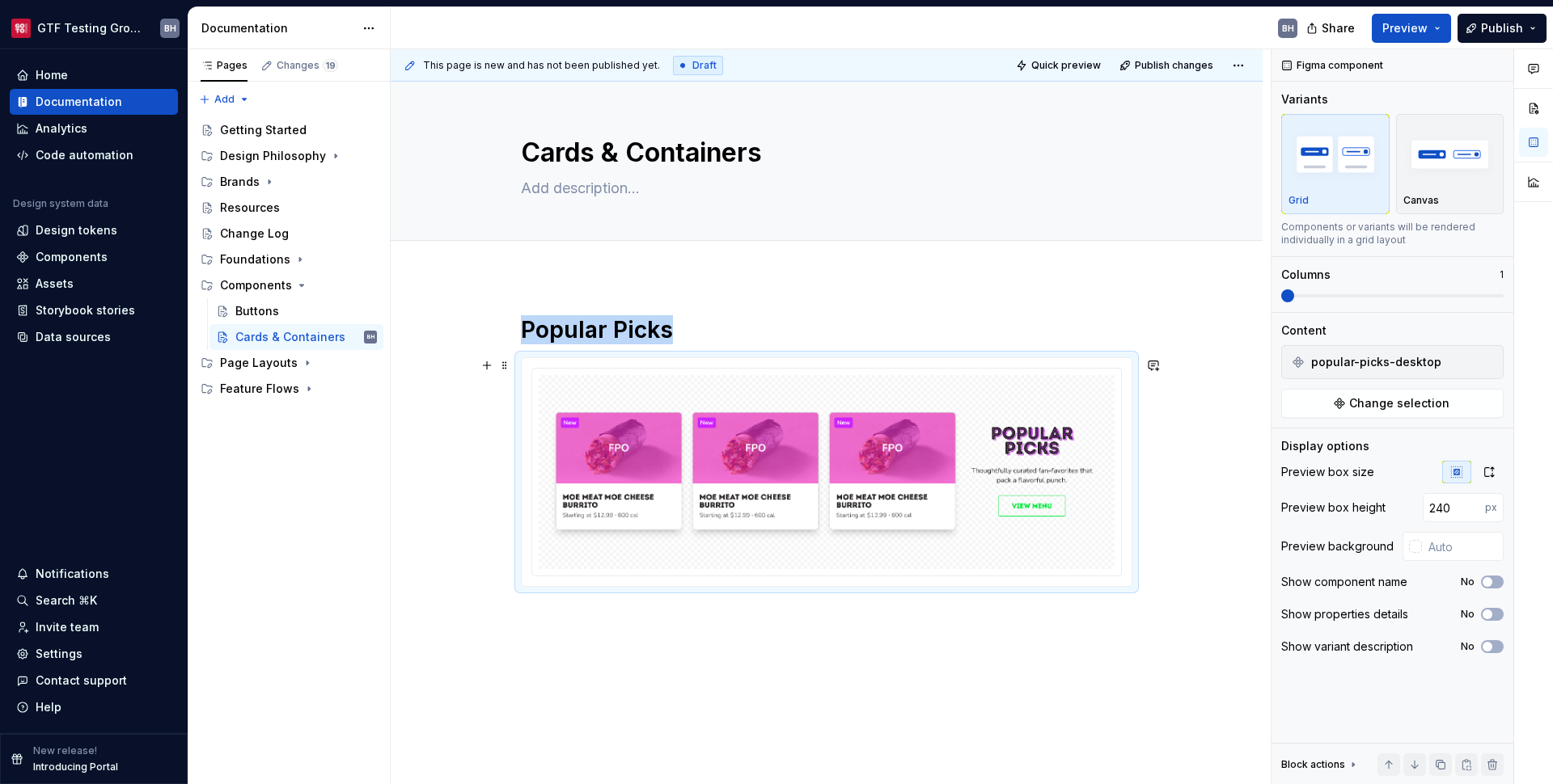
click at [573, 382] on img at bounding box center [826, 472] width 563 height 181
click at [575, 360] on div at bounding box center [826, 472] width 610 height 228
click at [576, 467] on img at bounding box center [826, 472] width 563 height 181
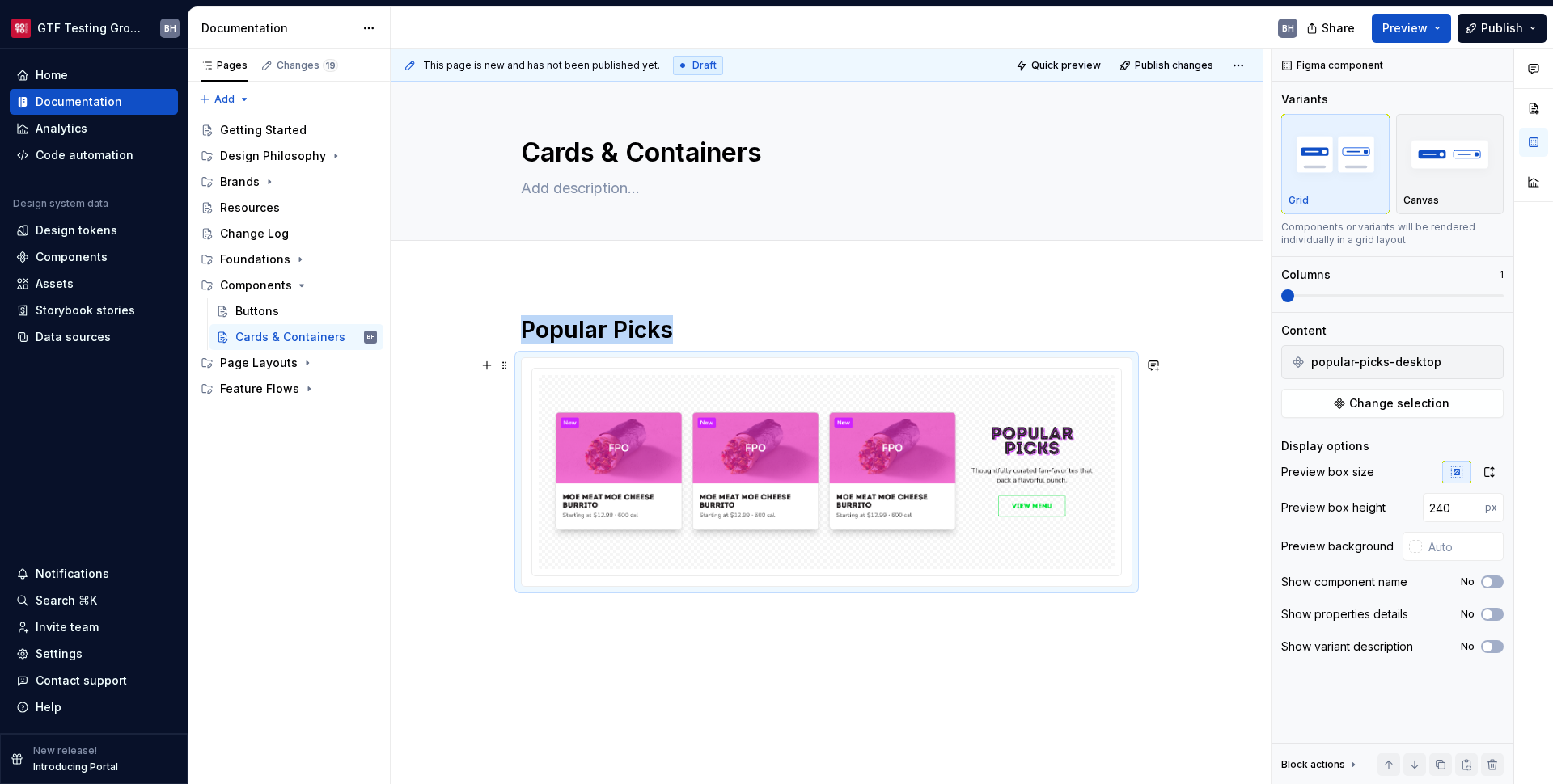
click at [576, 467] on img at bounding box center [826, 472] width 563 height 181
click at [1473, 158] on img "button" at bounding box center [1450, 154] width 94 height 59
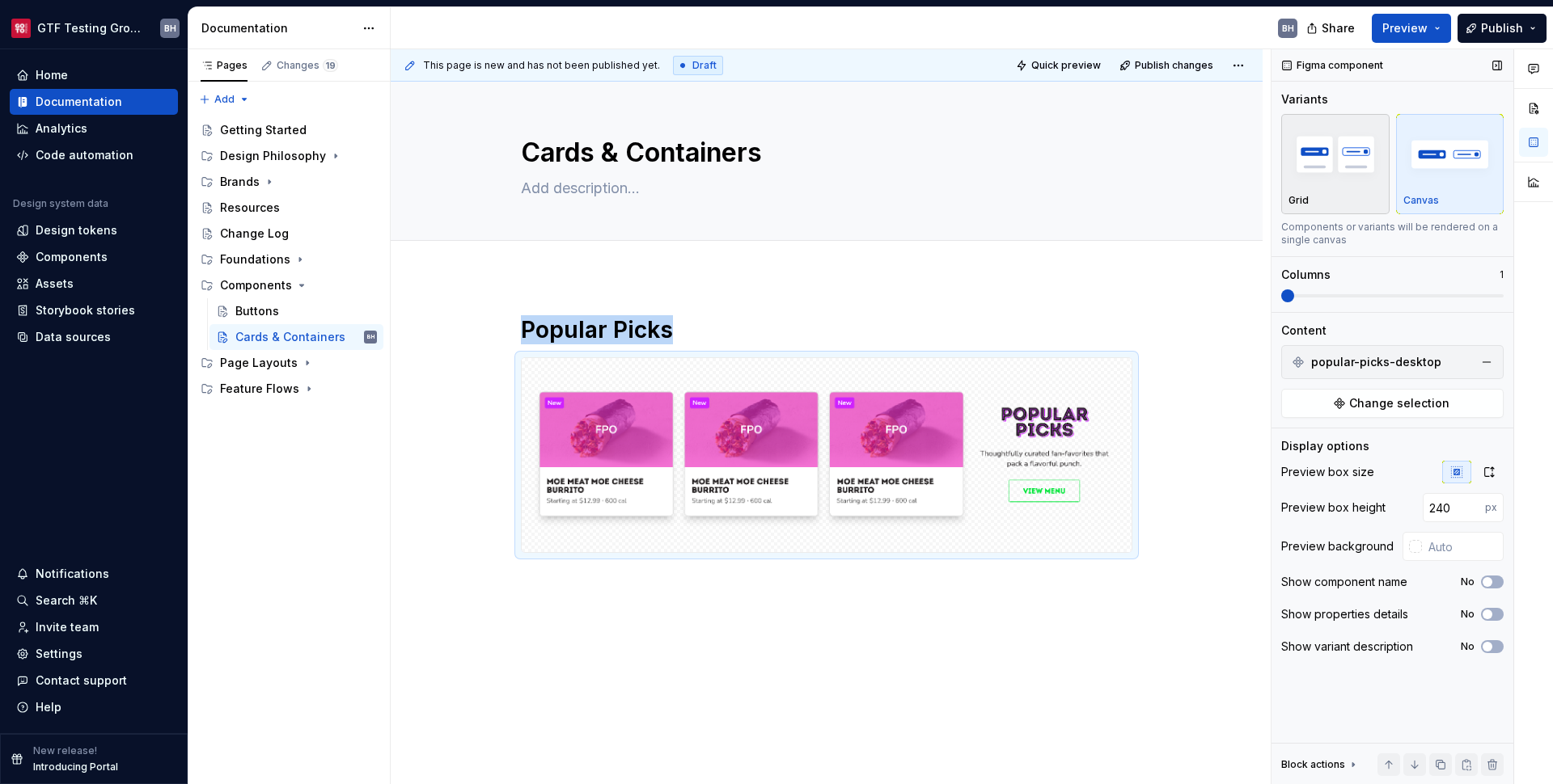
click at [1321, 181] on img "button" at bounding box center [1336, 154] width 94 height 59
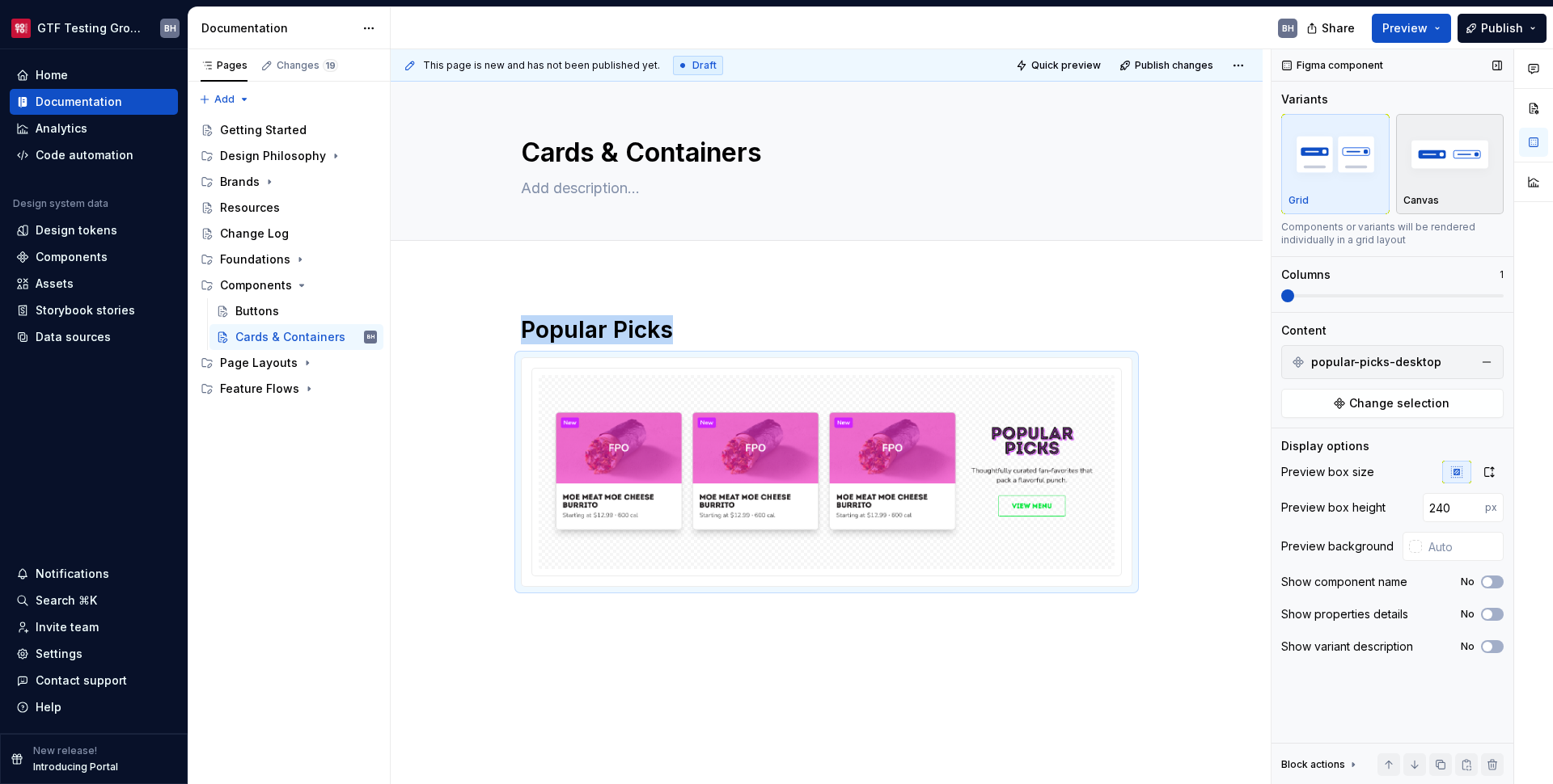
click at [1425, 181] on img "button" at bounding box center [1450, 154] width 94 height 59
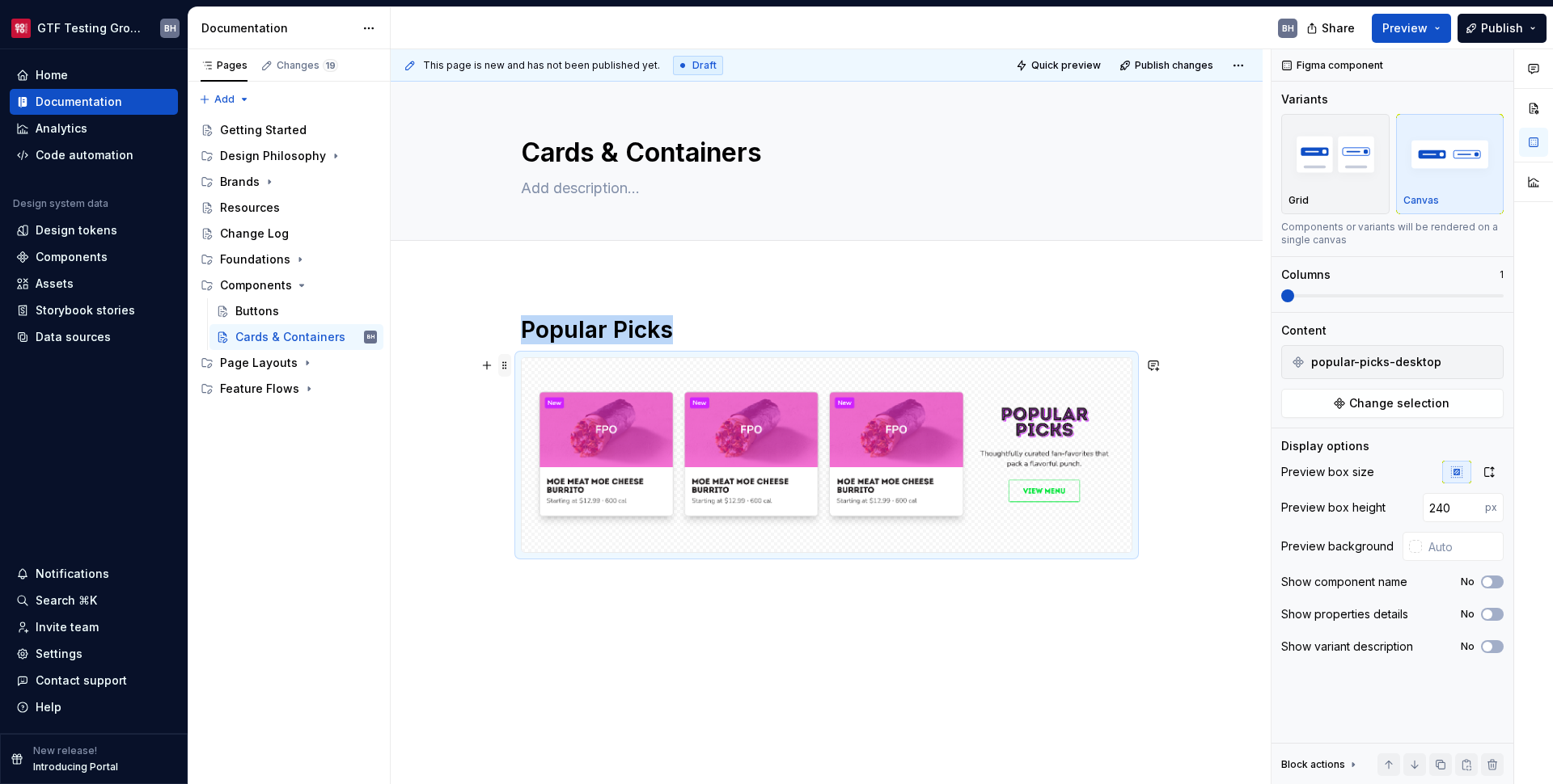
click at [501, 368] on span at bounding box center [505, 365] width 13 height 23
click at [282, 307] on div "Buttons" at bounding box center [306, 311] width 142 height 23
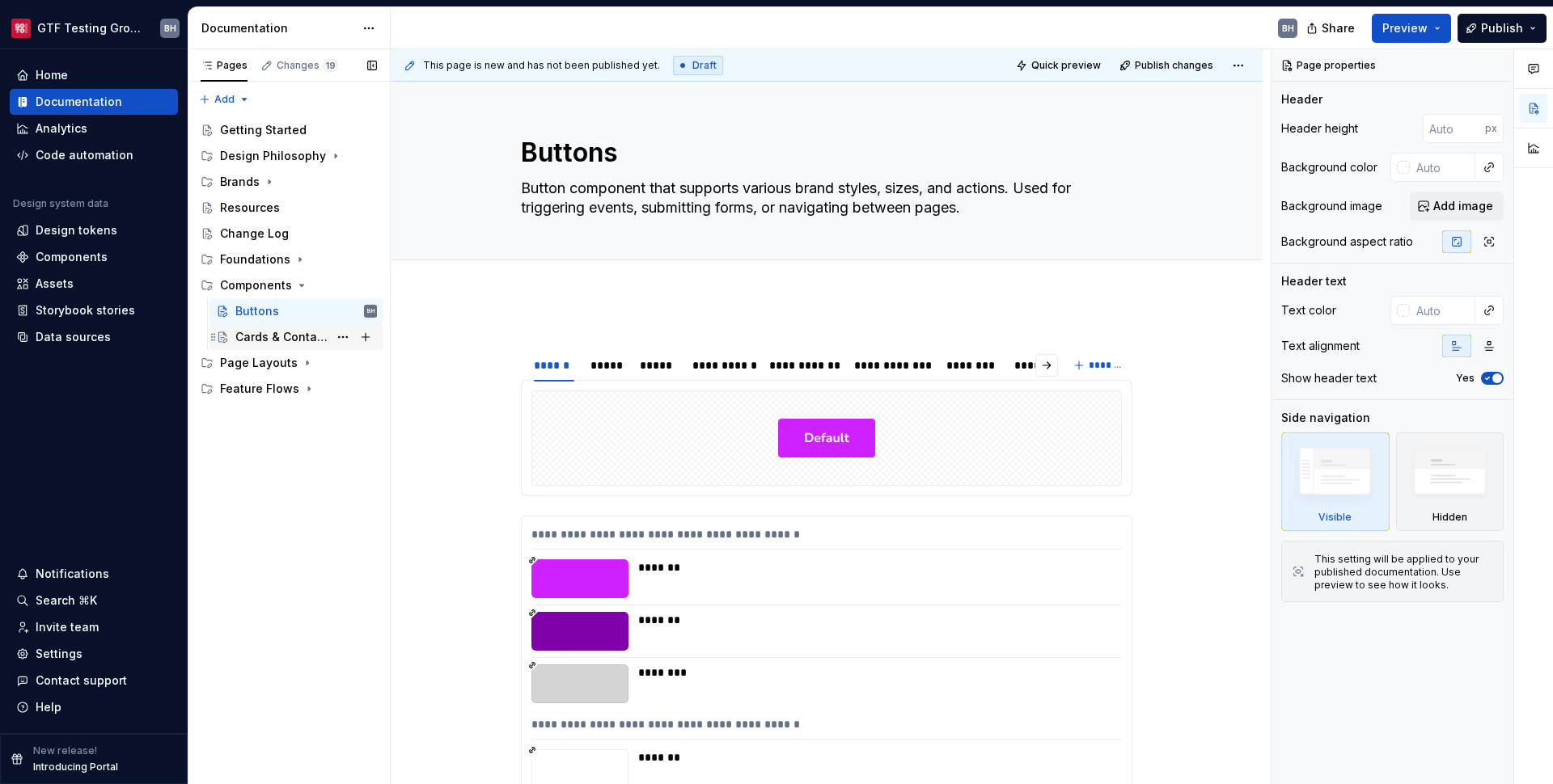
click at [246, 328] on div "Cards & Containers" at bounding box center [306, 337] width 142 height 23
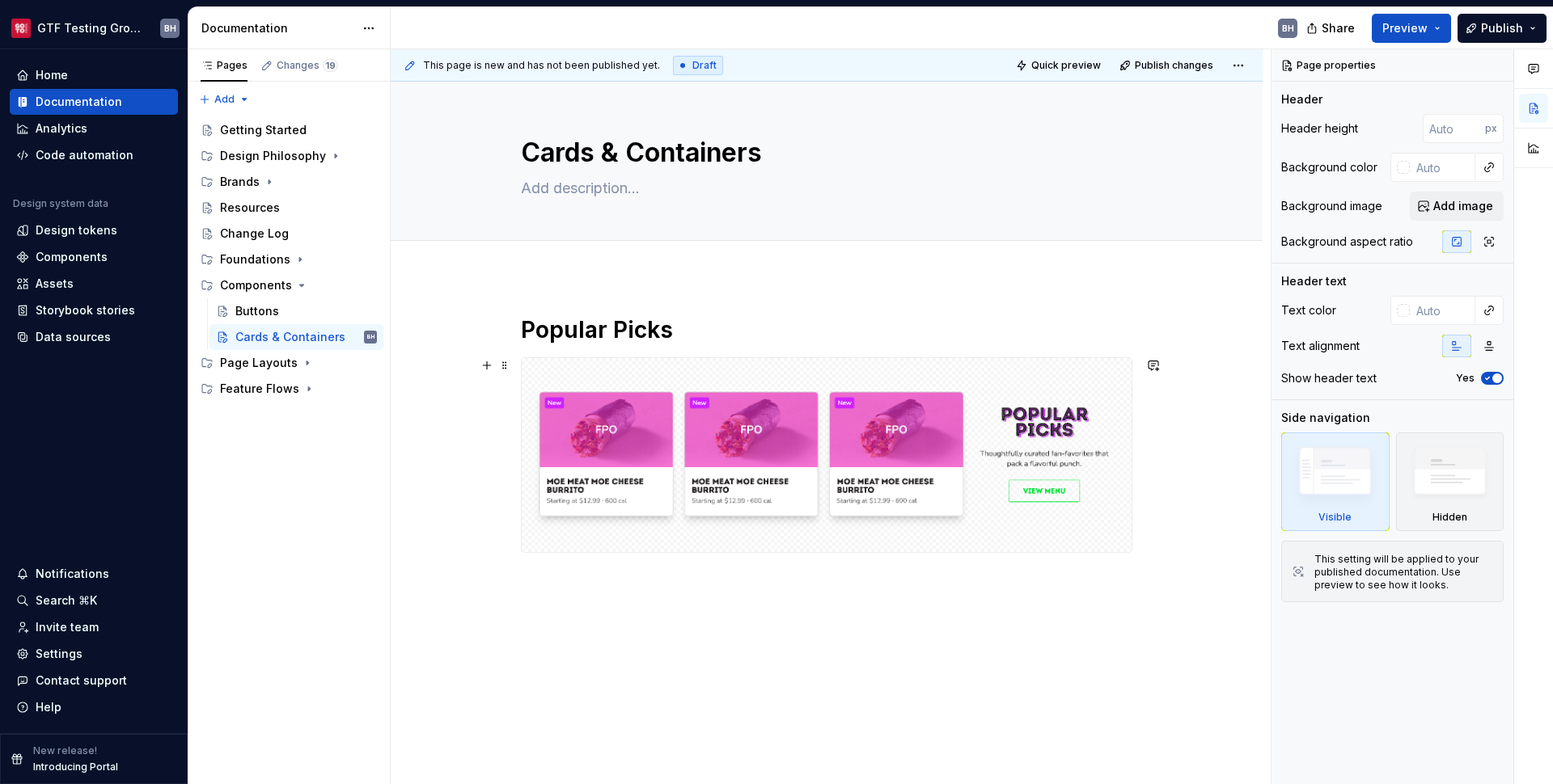
click at [576, 357] on div at bounding box center [826, 455] width 612 height 196
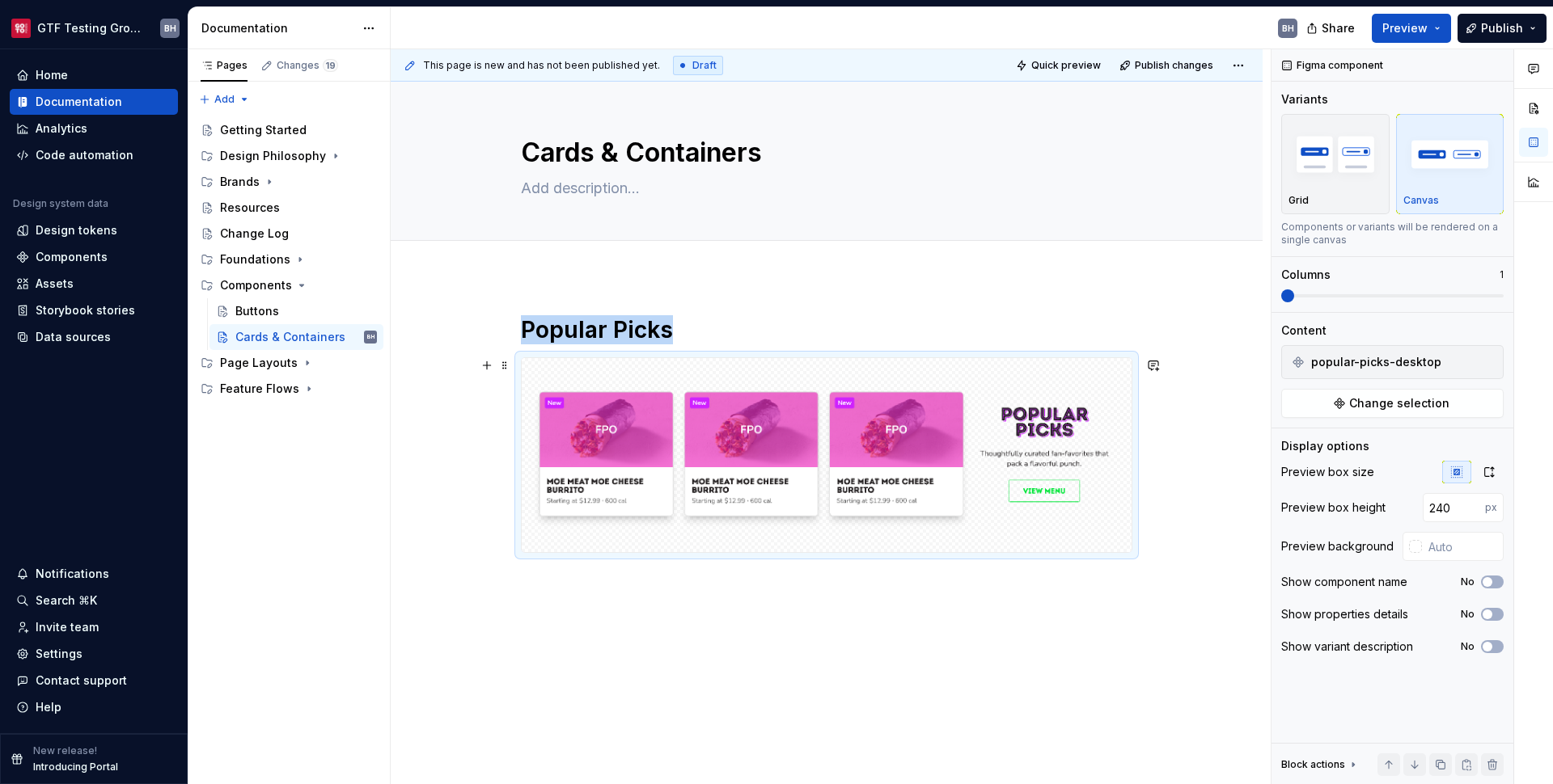
type textarea "*"
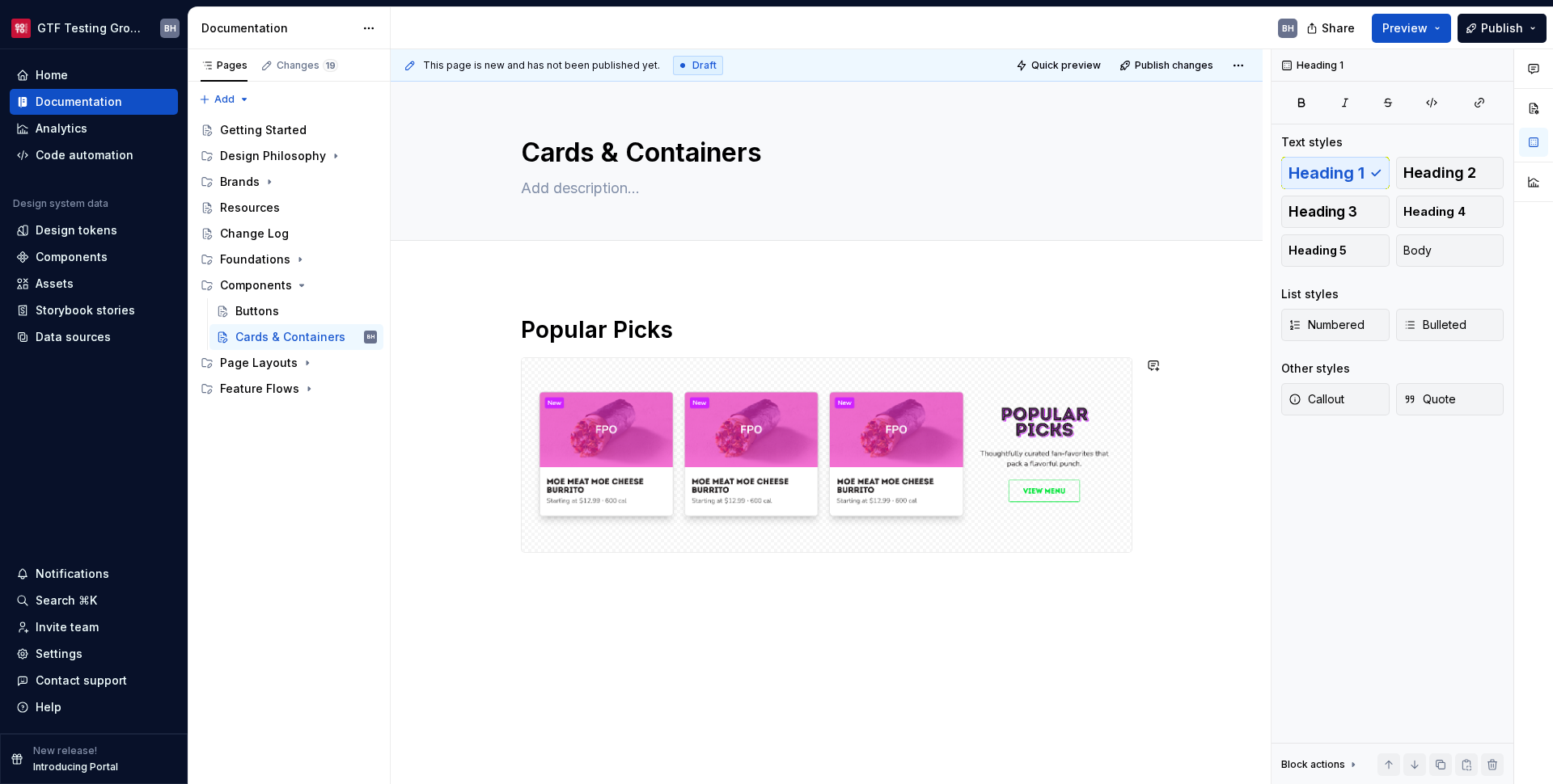
click at [689, 345] on div "Popular Picks" at bounding box center [826, 453] width 612 height 276
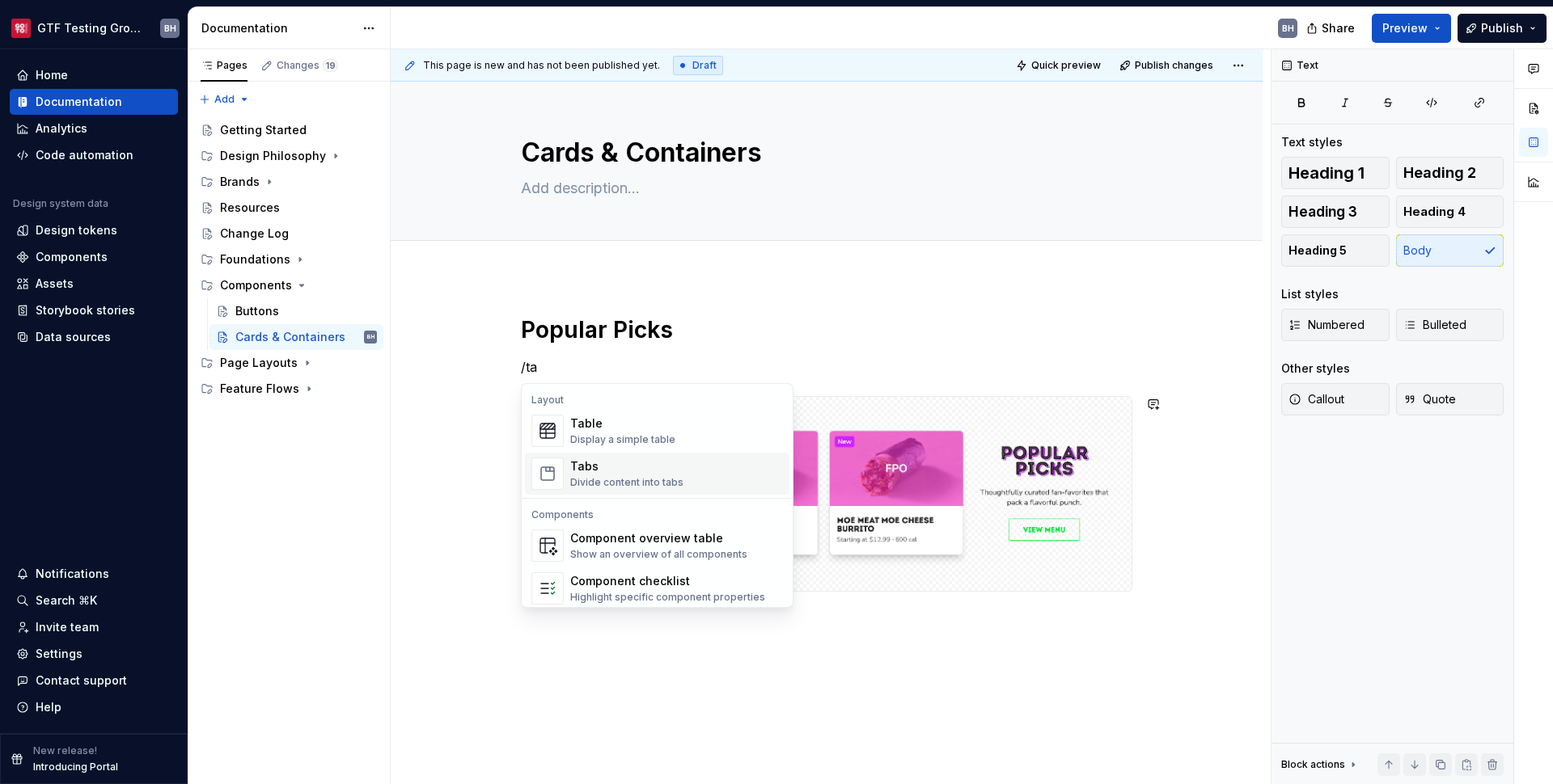
click at [649, 479] on div "Divide content into tabs" at bounding box center [627, 483] width 113 height 13
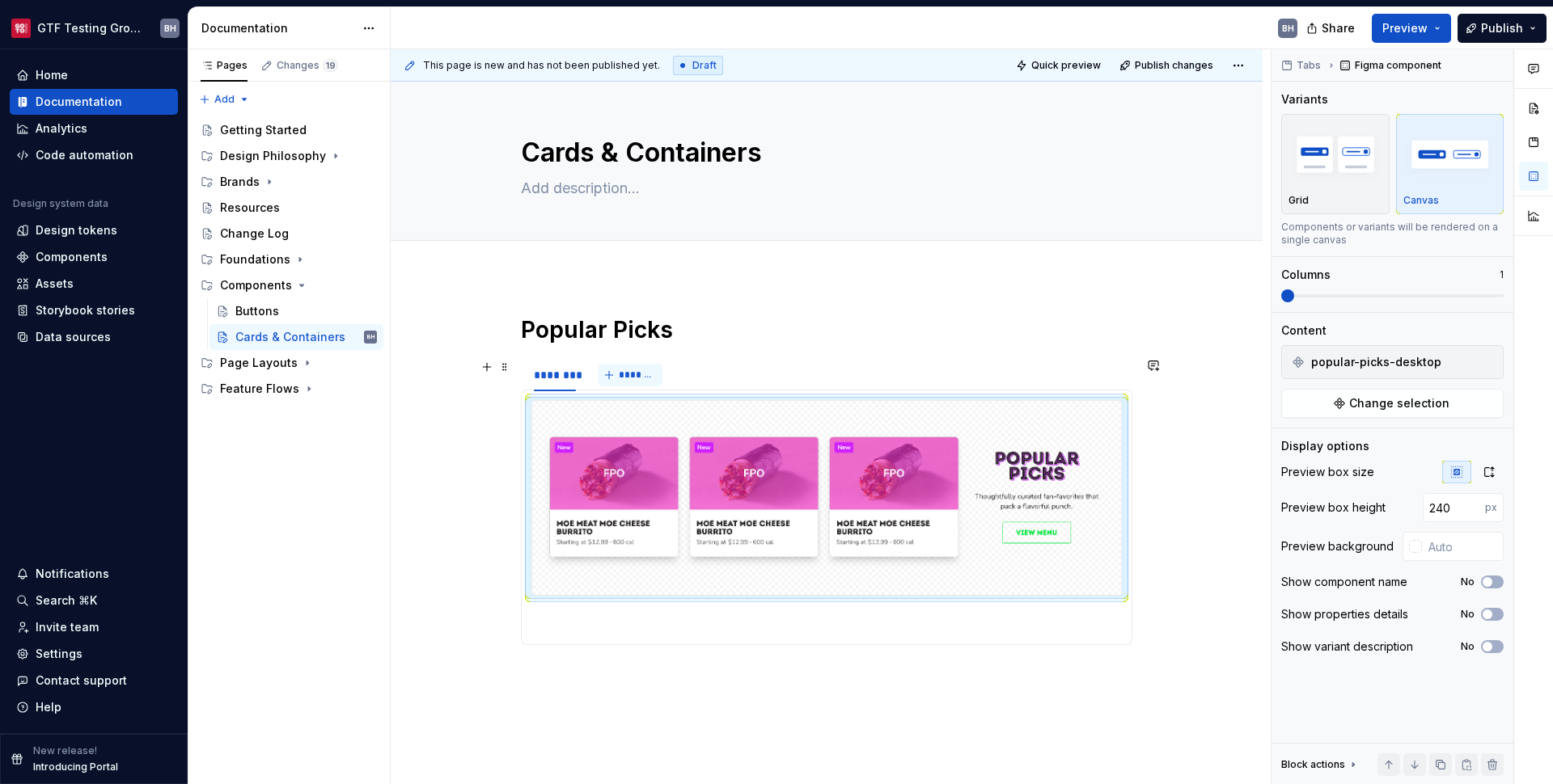
click at [636, 373] on span "*******" at bounding box center [637, 375] width 36 height 13
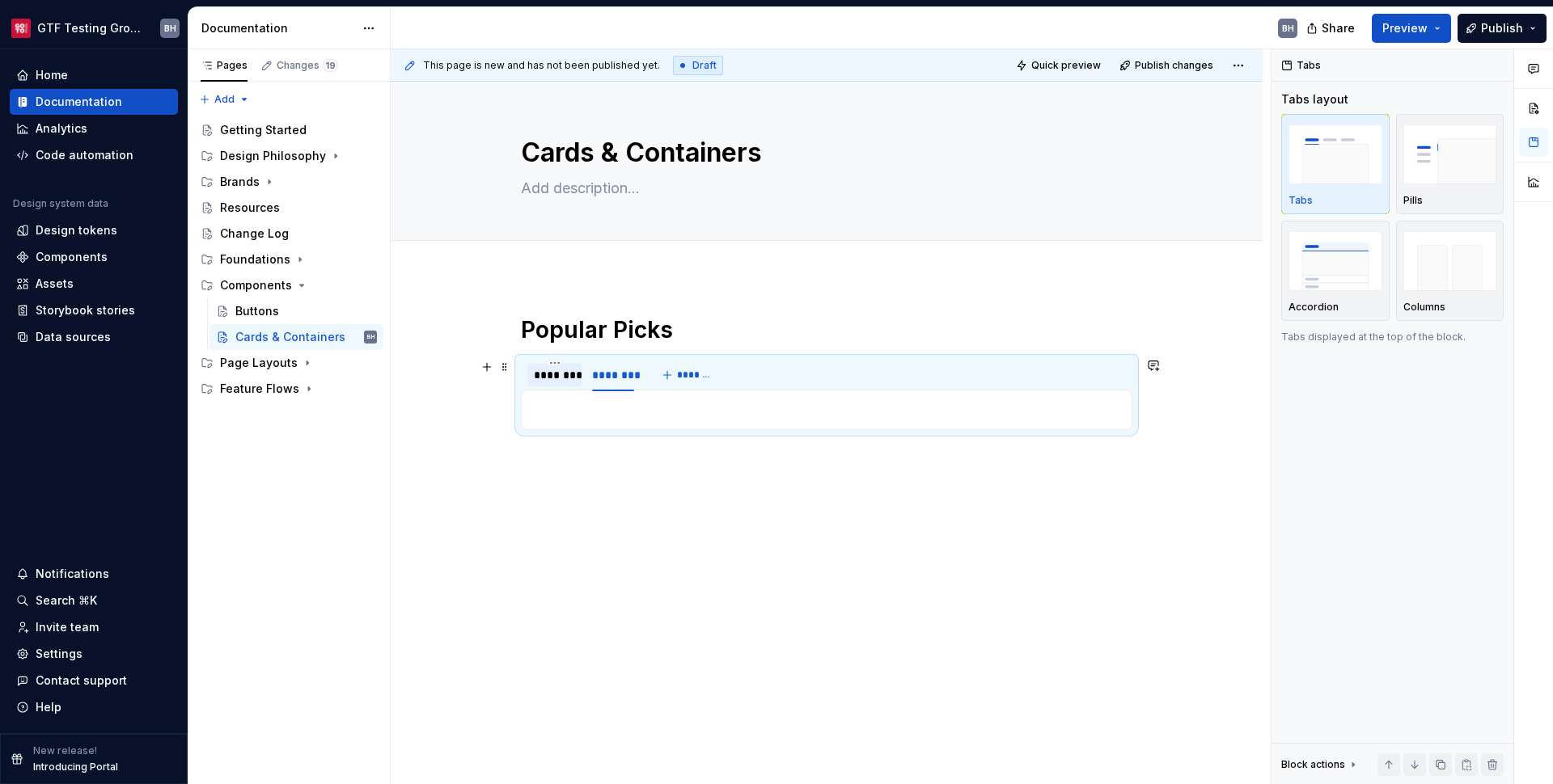
click at [558, 376] on div "********" at bounding box center [555, 375] width 42 height 16
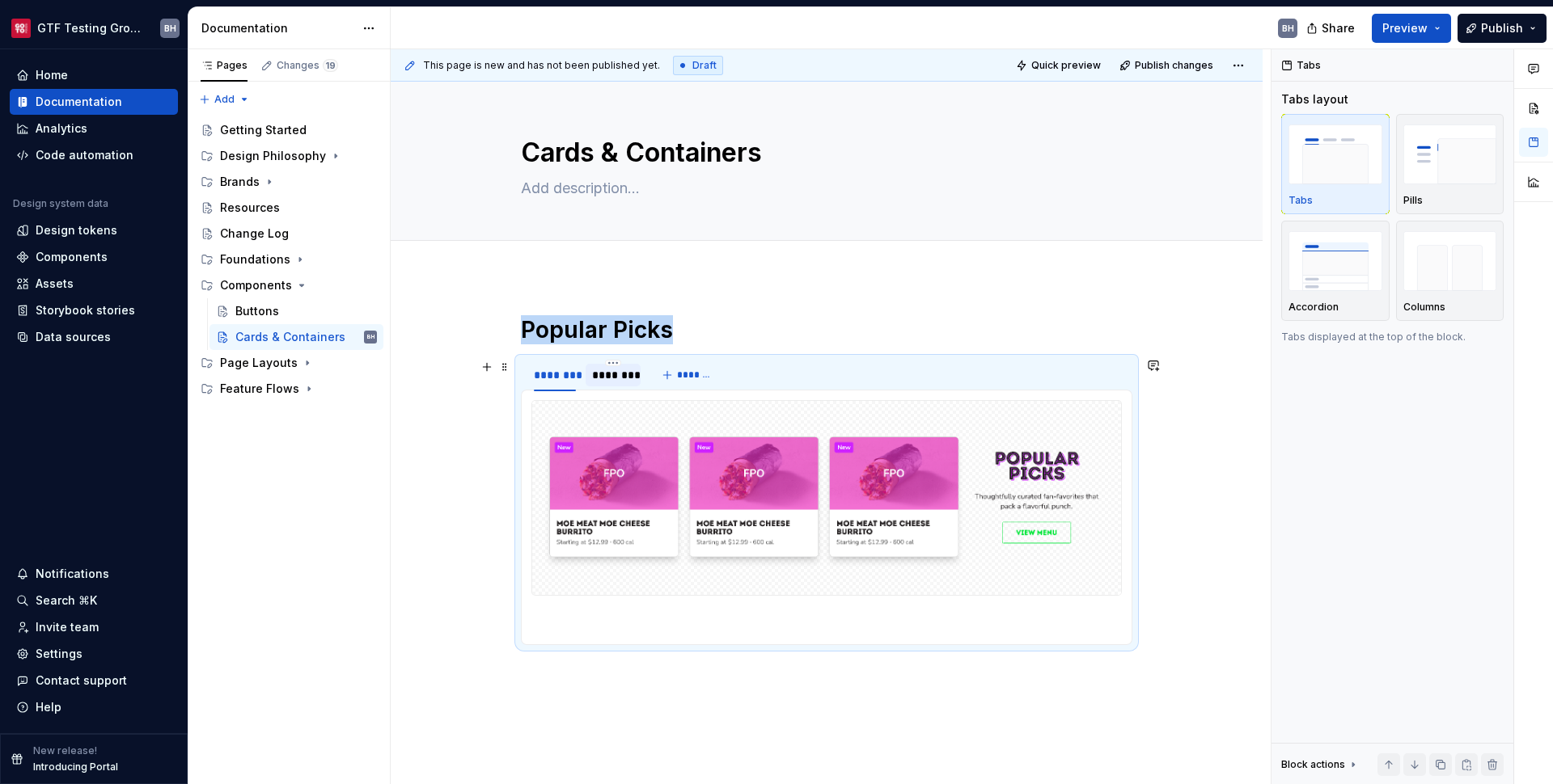
click at [613, 377] on div "********" at bounding box center [613, 375] width 42 height 16
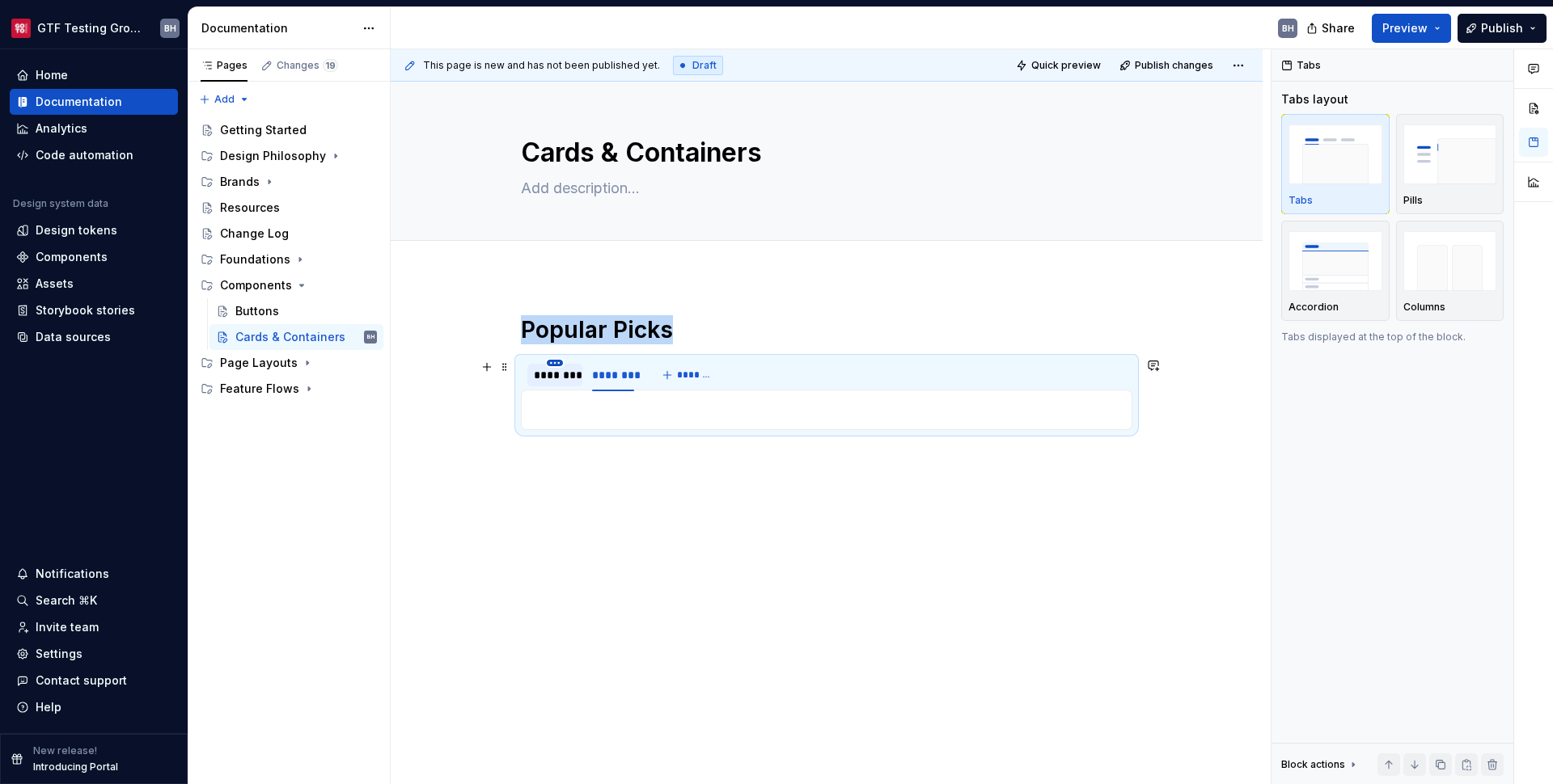
click at [558, 364] on html "GTF Testing Grounds BH Home Documentation Analytics Code automation Design syst…" at bounding box center [776, 392] width 1553 height 784
click at [585, 415] on div "Duplicate tab" at bounding box center [629, 412] width 105 height 16
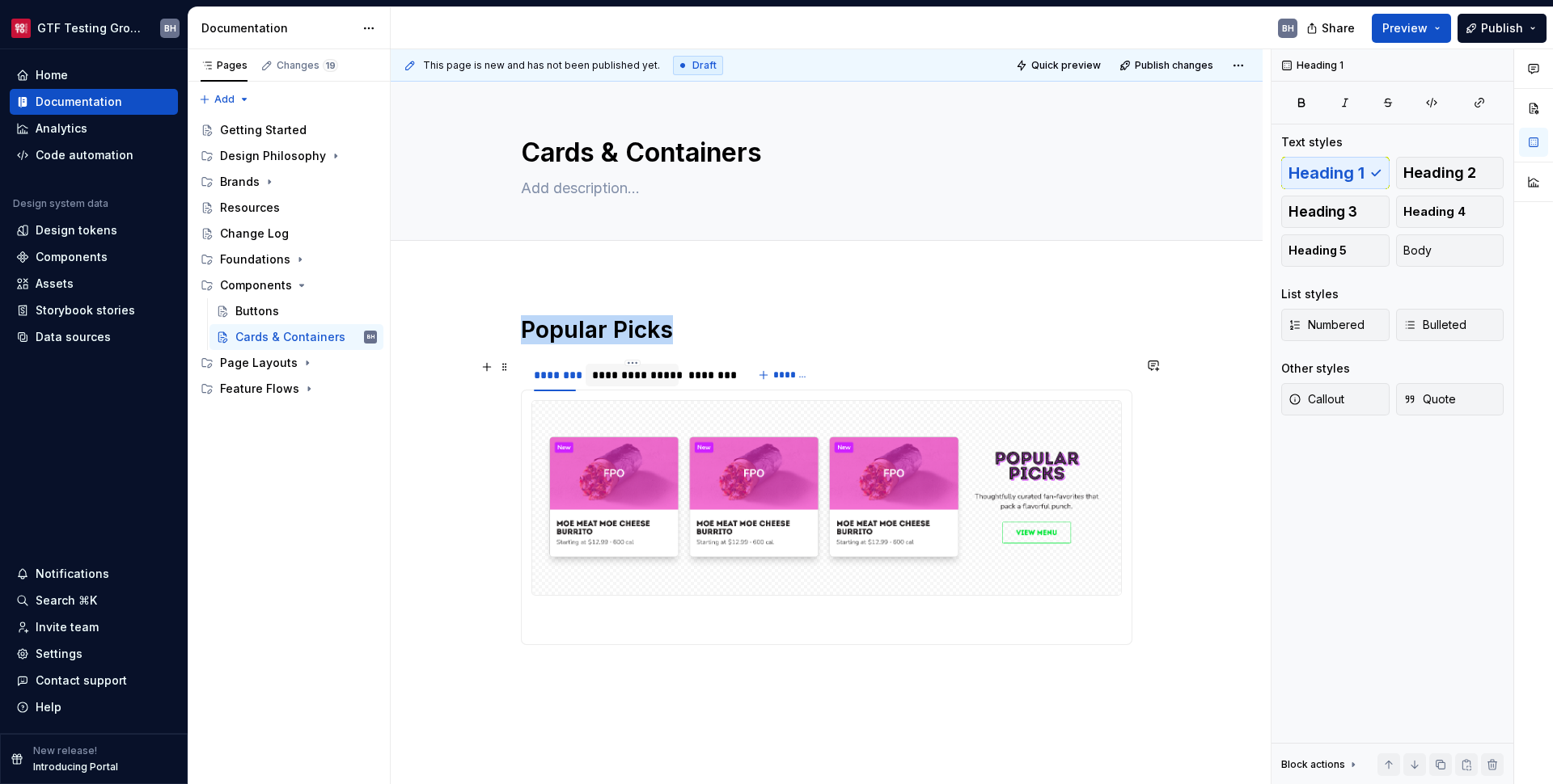
click at [653, 382] on div "**********" at bounding box center [632, 375] width 80 height 16
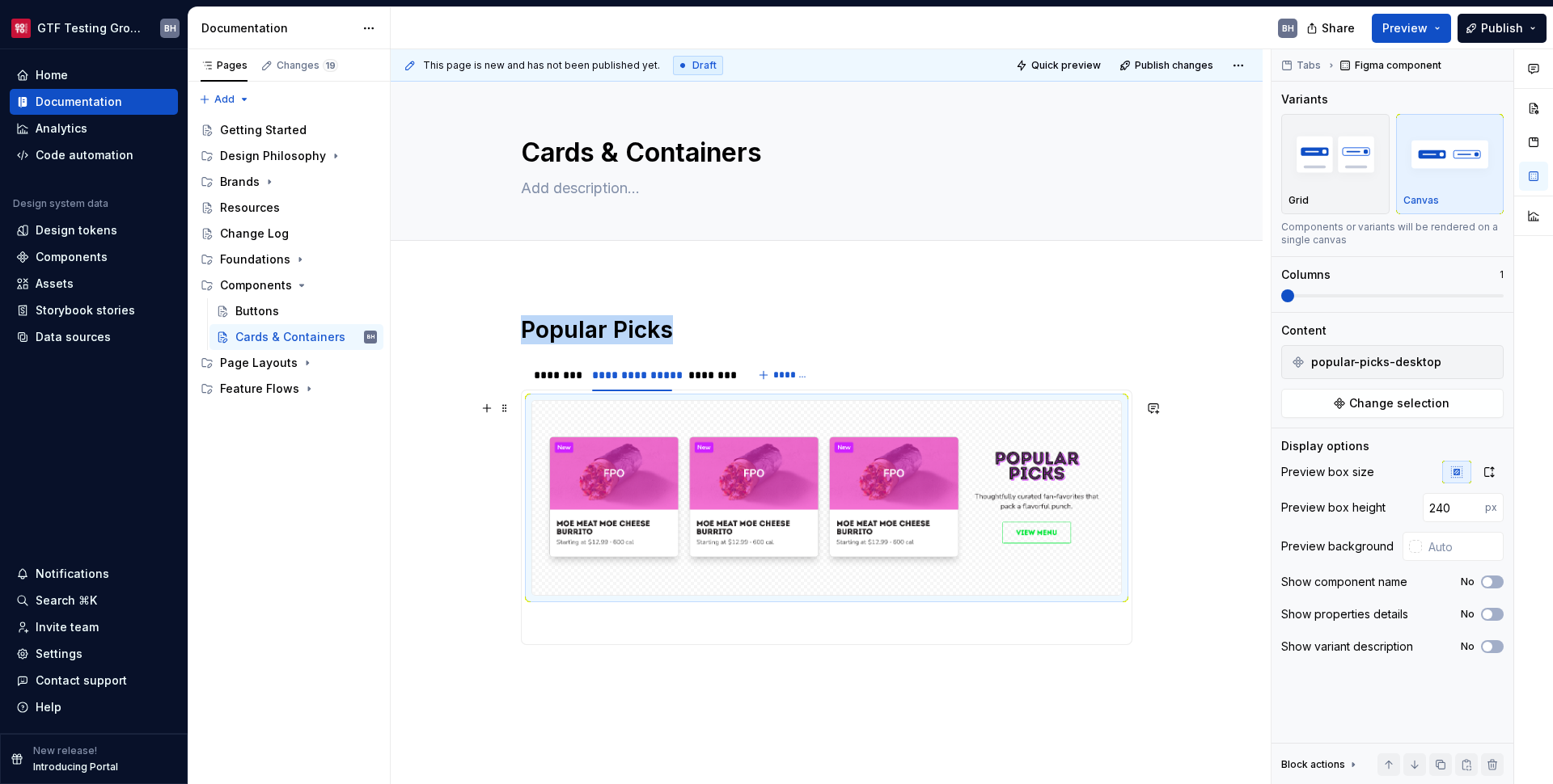
click at [663, 471] on img at bounding box center [826, 498] width 576 height 181
click at [1439, 402] on span "Change selection" at bounding box center [1399, 403] width 100 height 16
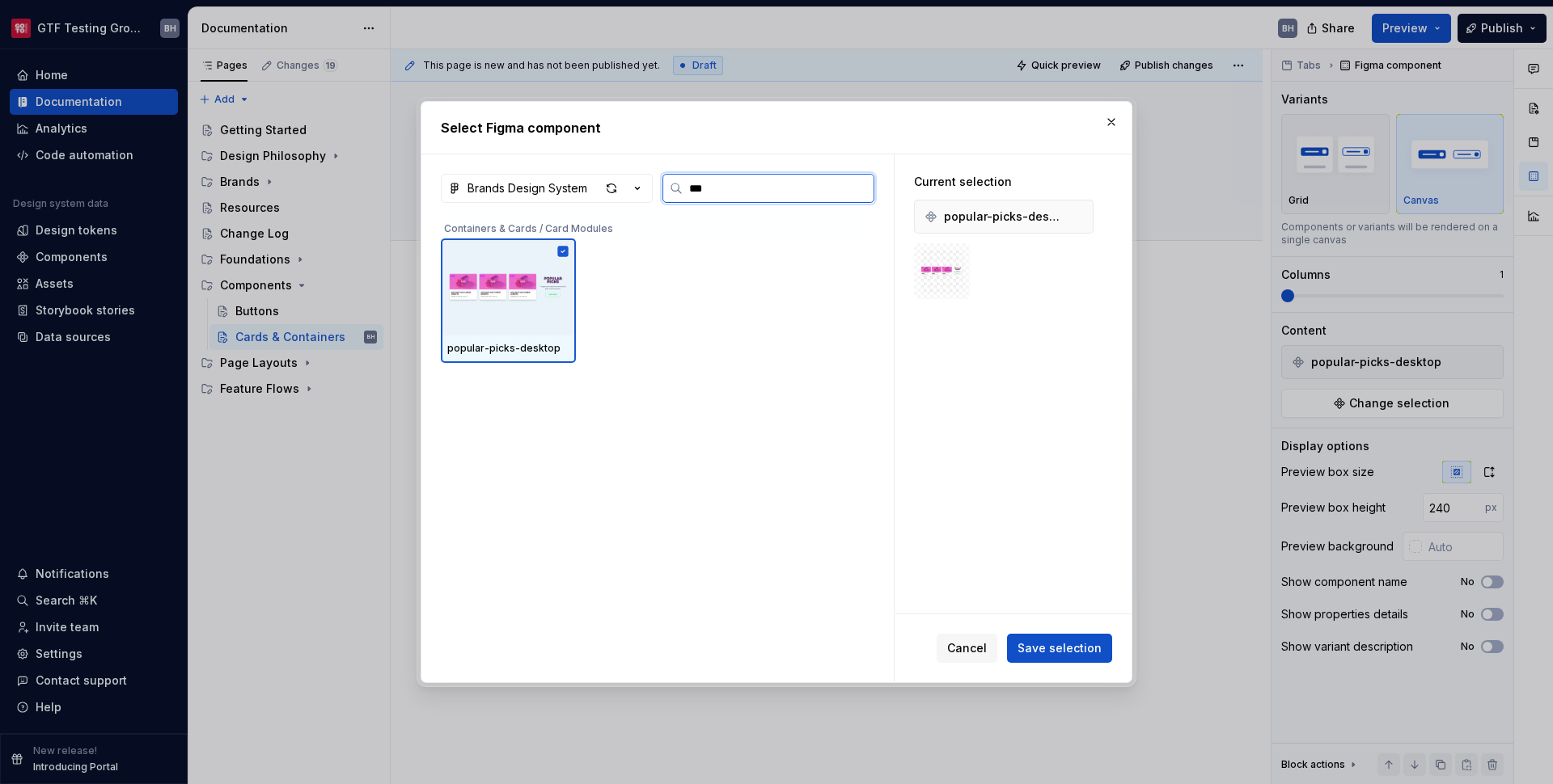
type input "****"
type textarea "*"
drag, startPoint x: 690, startPoint y: 189, endPoint x: 739, endPoint y: 191, distance: 49.0
click at [739, 191] on input "****" at bounding box center [779, 189] width 191 height 16
type input "**"
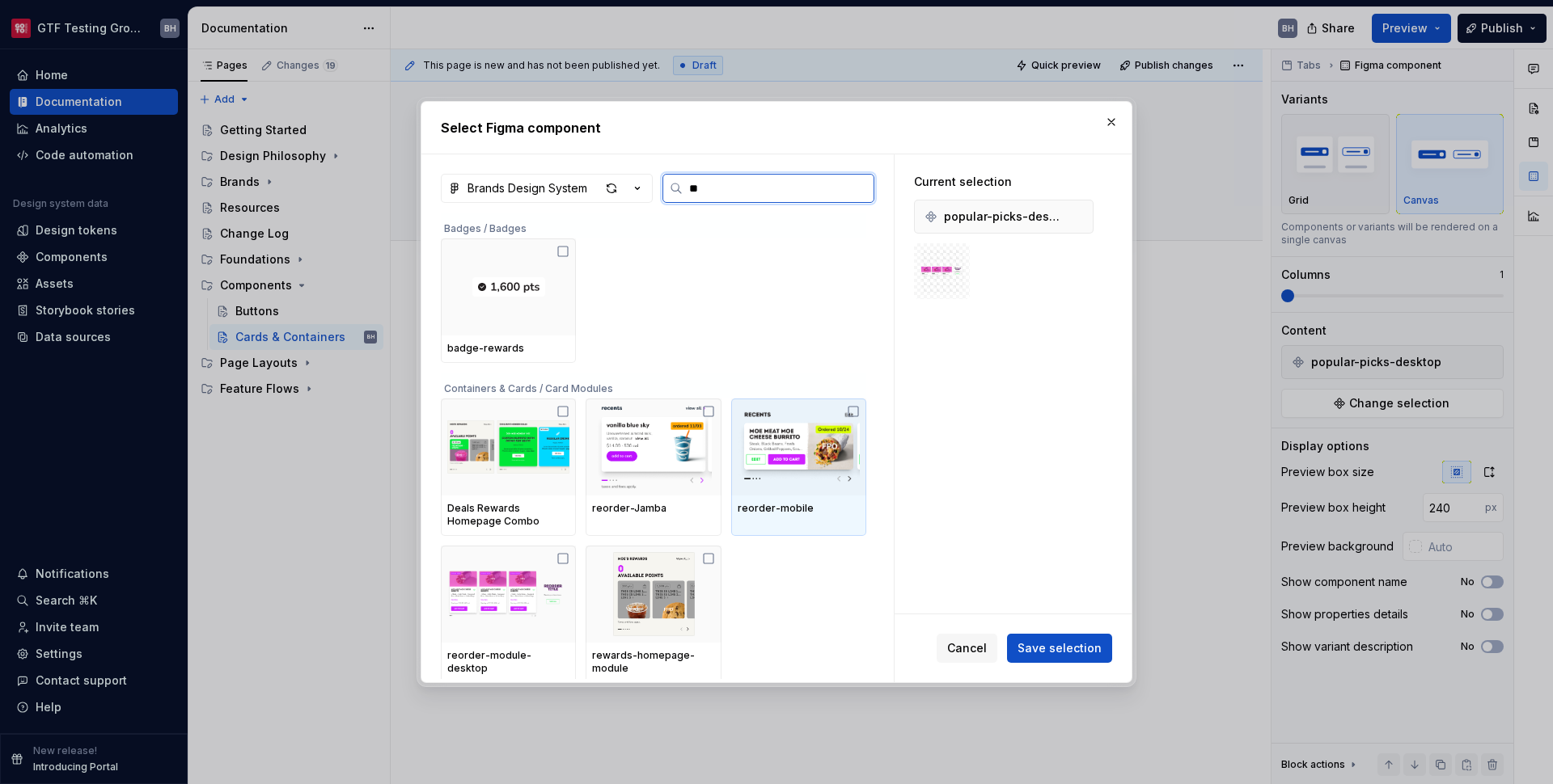
click at [853, 409] on icon at bounding box center [853, 411] width 13 height 13
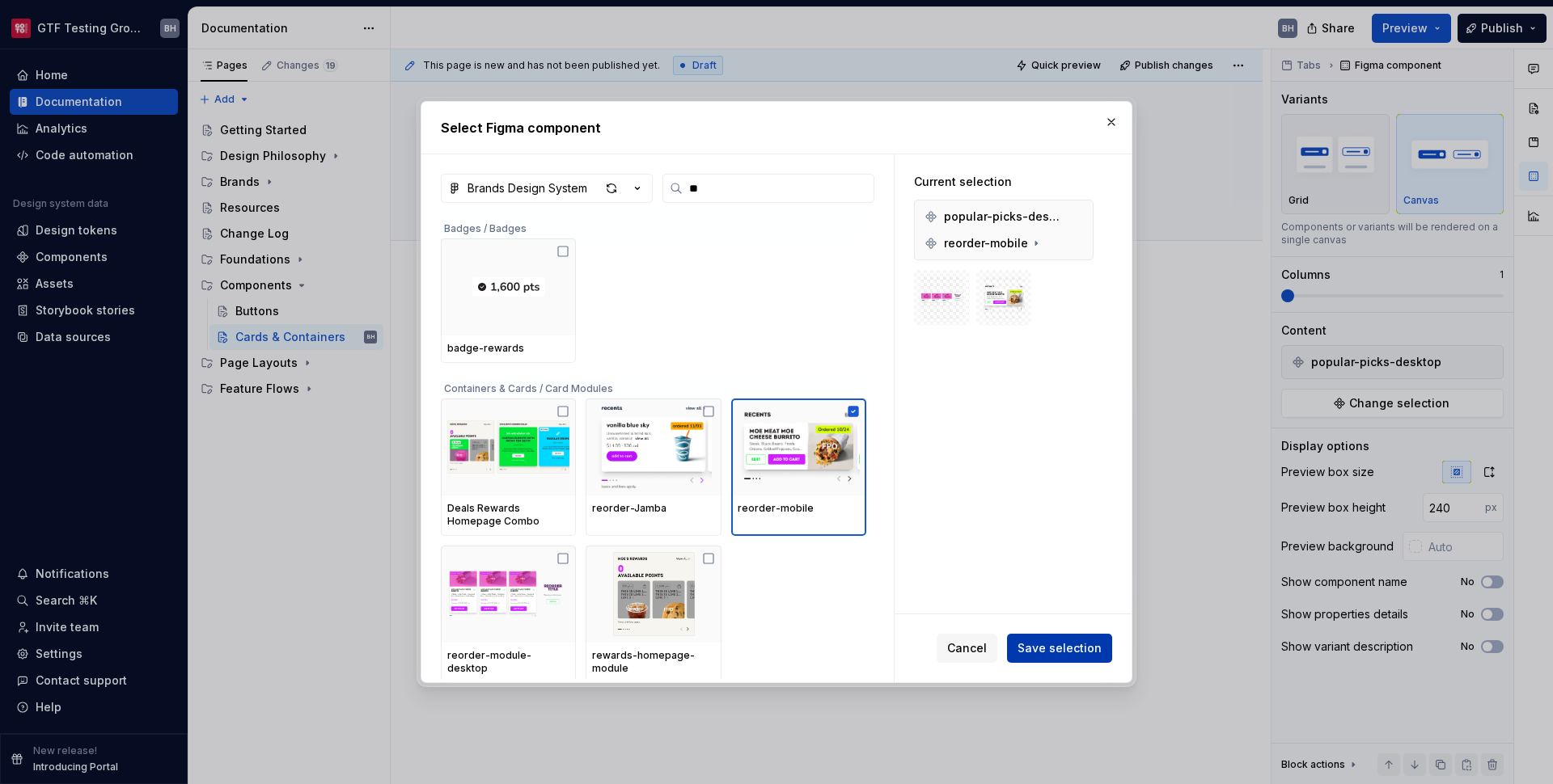
click at [1099, 649] on span "Save selection" at bounding box center [1060, 649] width 84 height 16
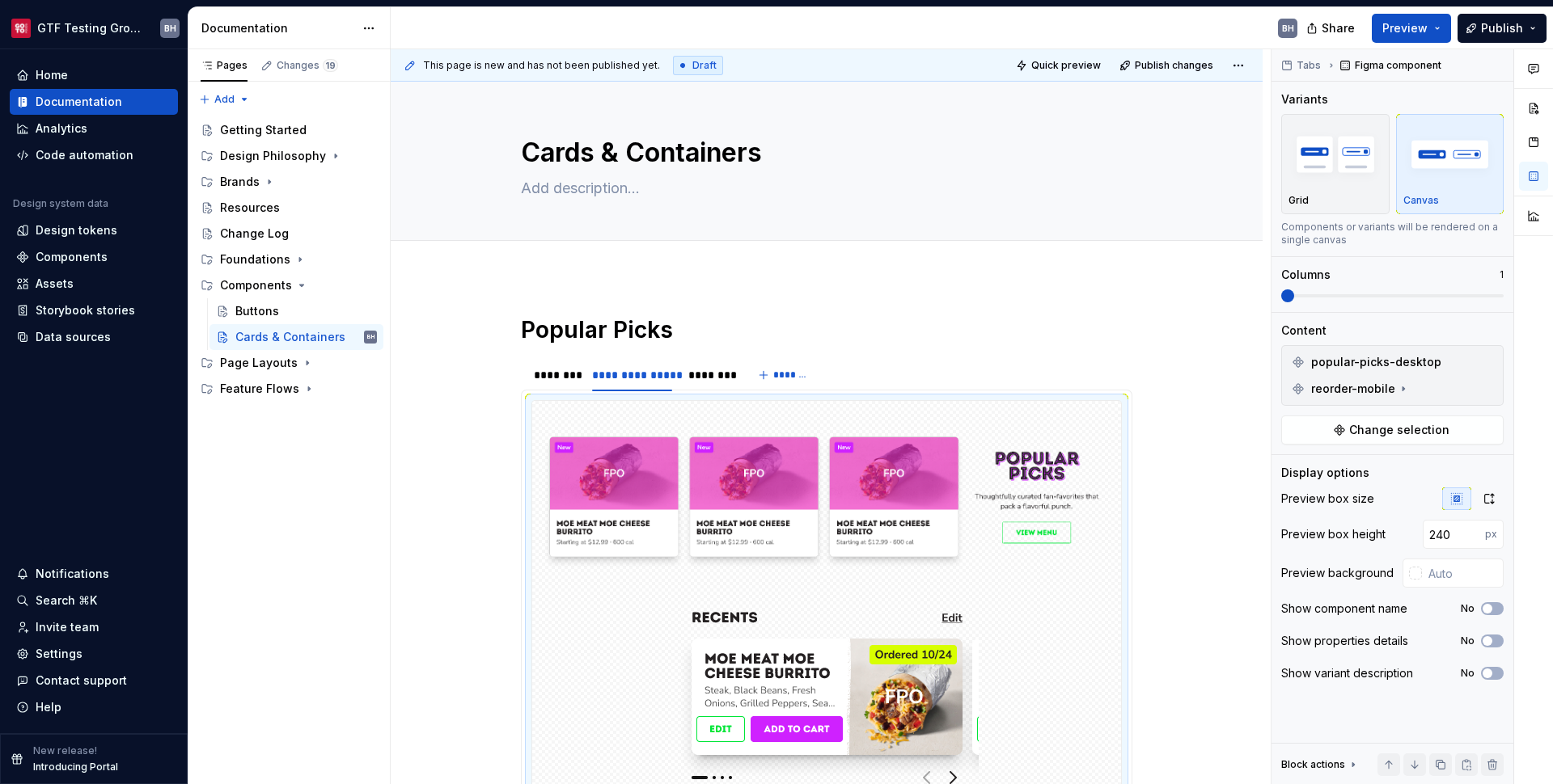
type textarea "*"
click at [1493, 363] on button "button" at bounding box center [1487, 362] width 23 height 23
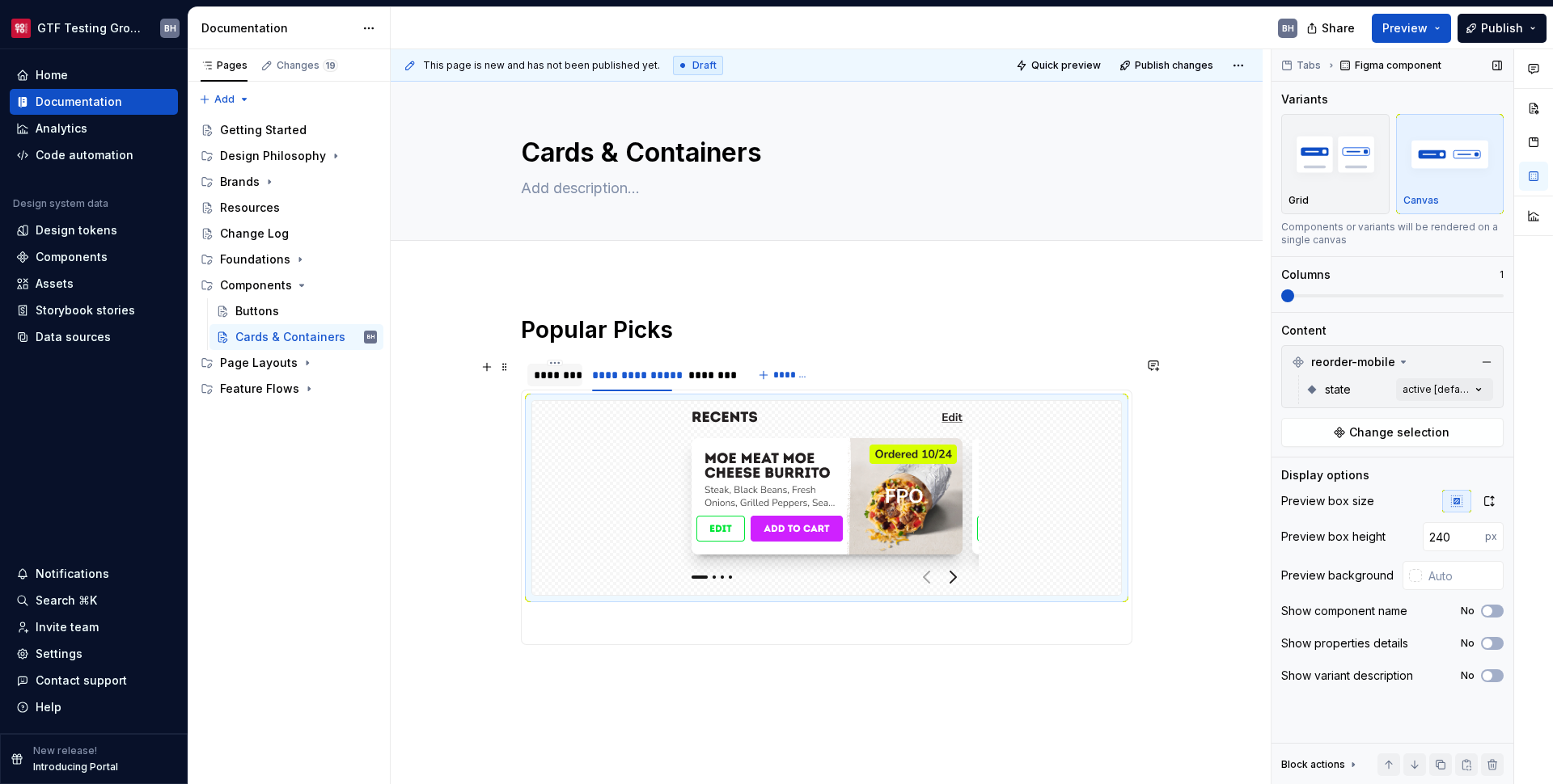
click at [564, 377] on div "********" at bounding box center [555, 375] width 42 height 16
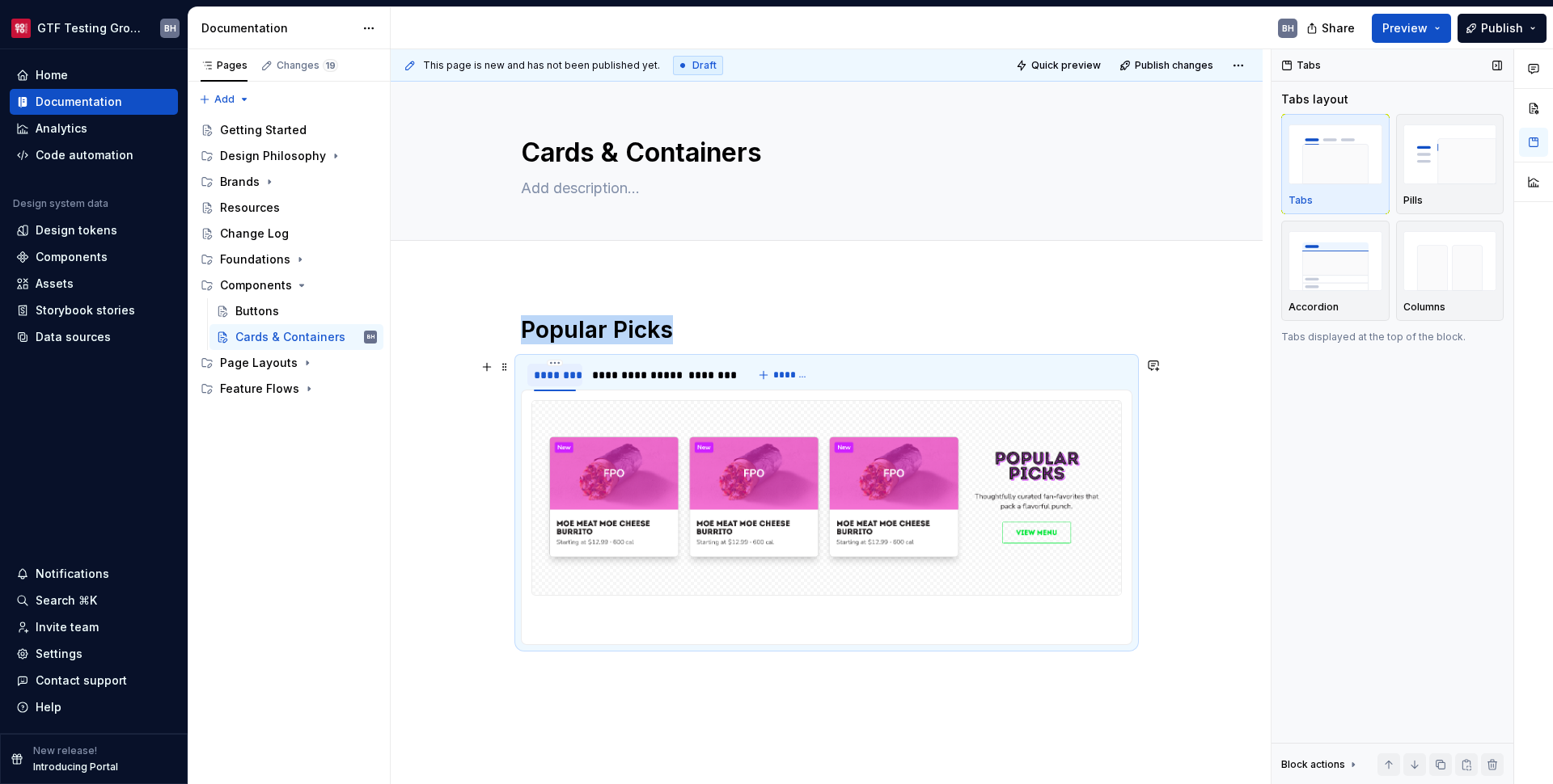
click at [564, 377] on div "********" at bounding box center [555, 375] width 42 height 16
type input "**********"
click at [645, 373] on div "**********" at bounding box center [662, 375] width 80 height 16
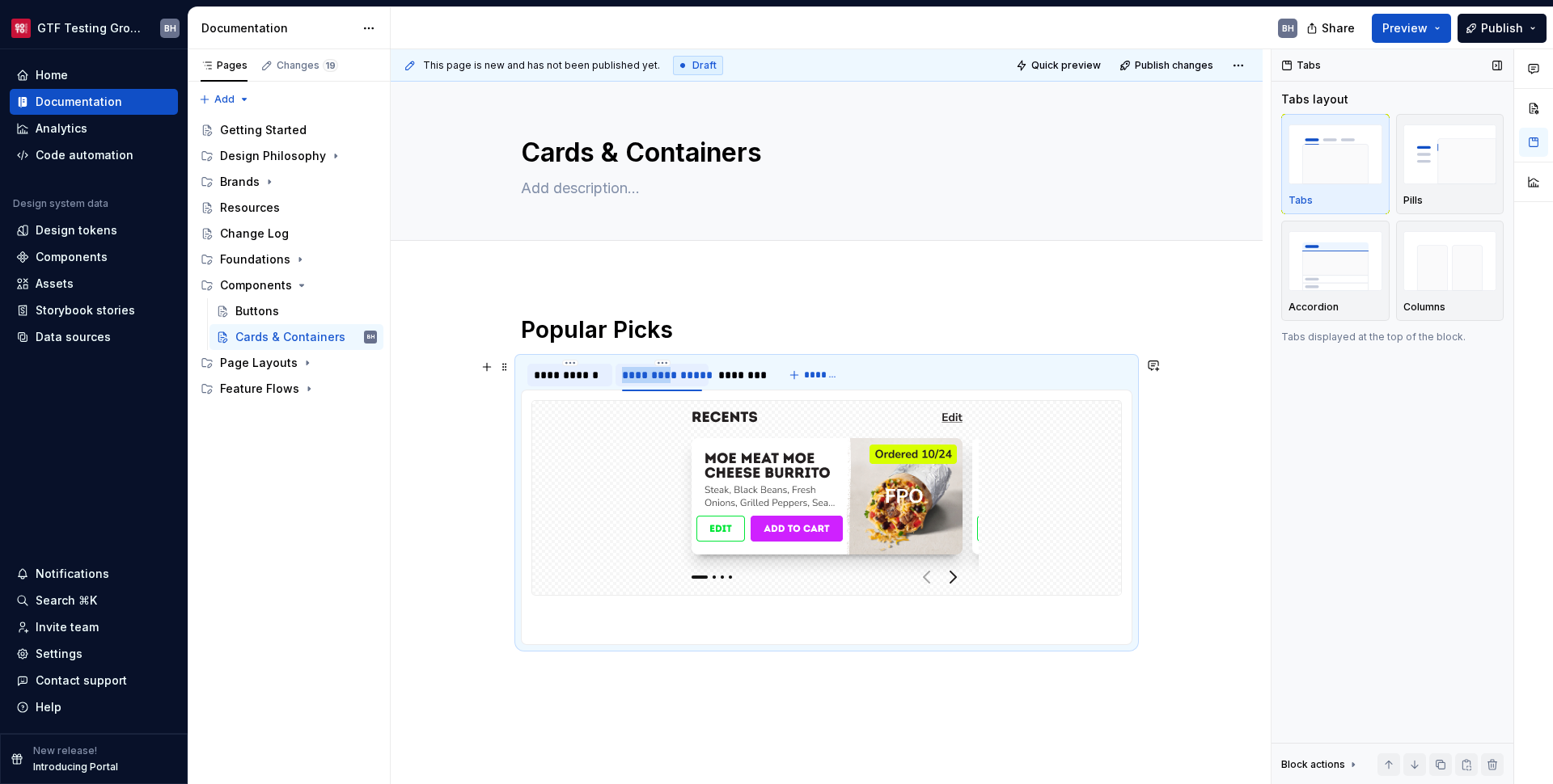
click at [645, 374] on div "**********" at bounding box center [662, 375] width 80 height 16
type input "**********"
click at [659, 365] on html "GTF Testing Grounds BH Home Documentation Analytics Code automation Design syst…" at bounding box center [776, 392] width 1553 height 784
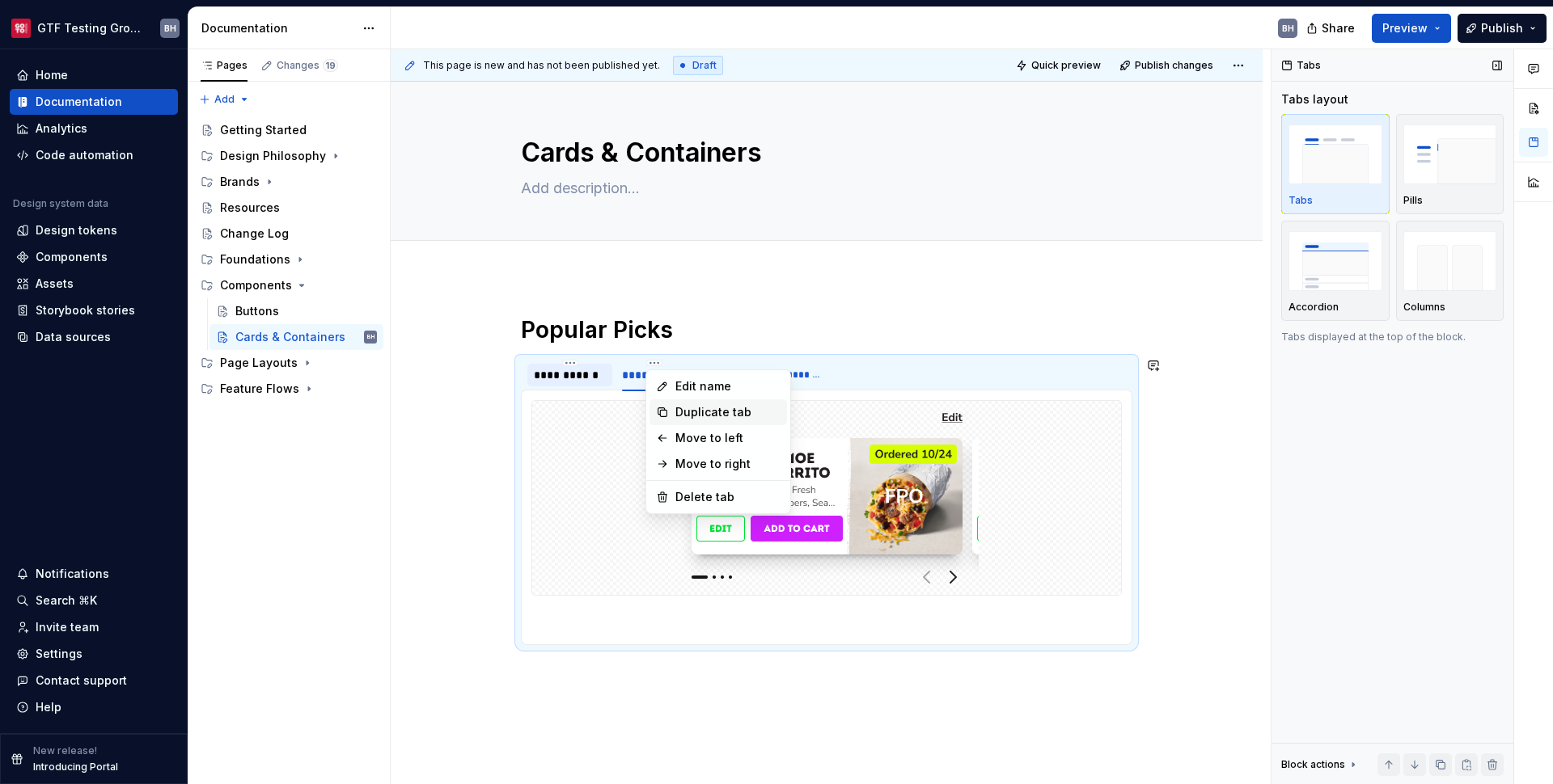
click at [681, 405] on div "Duplicate tab" at bounding box center [728, 412] width 105 height 16
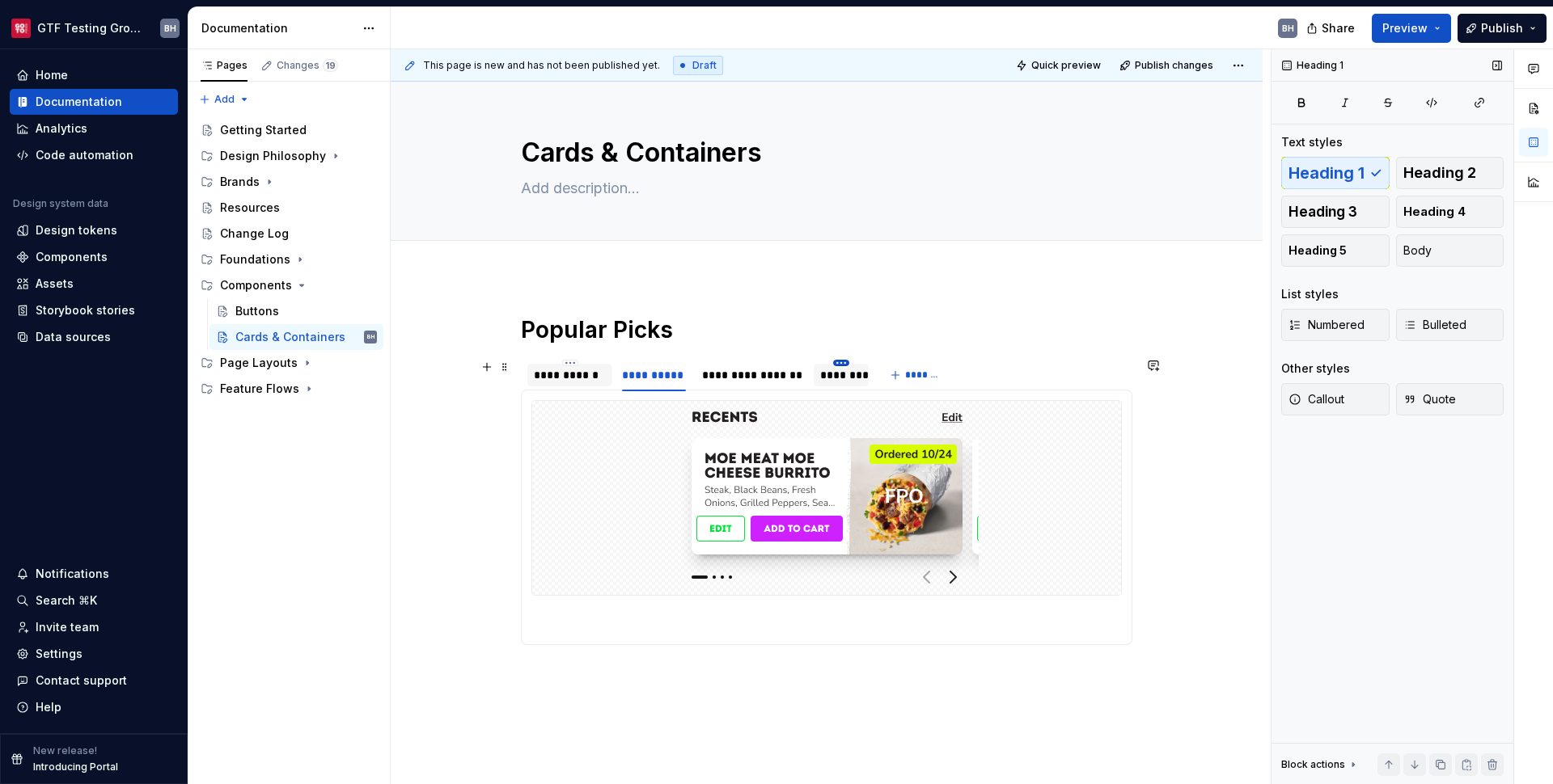
click at [842, 364] on html "GTF Testing Grounds BH Home Documentation Analytics Code automation Design syst…" at bounding box center [776, 392] width 1553 height 784
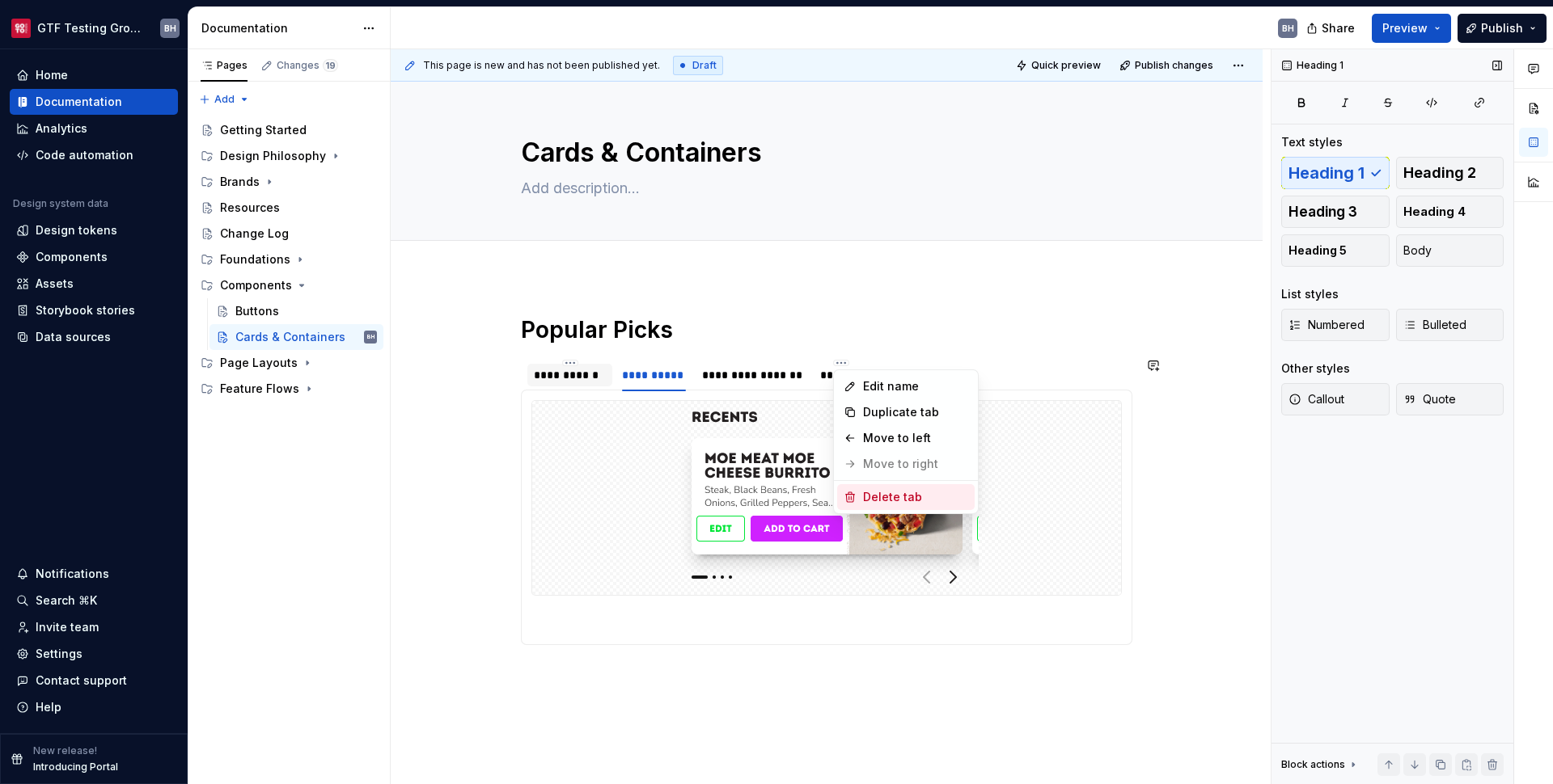
click at [887, 492] on div "Delete tab" at bounding box center [915, 497] width 105 height 16
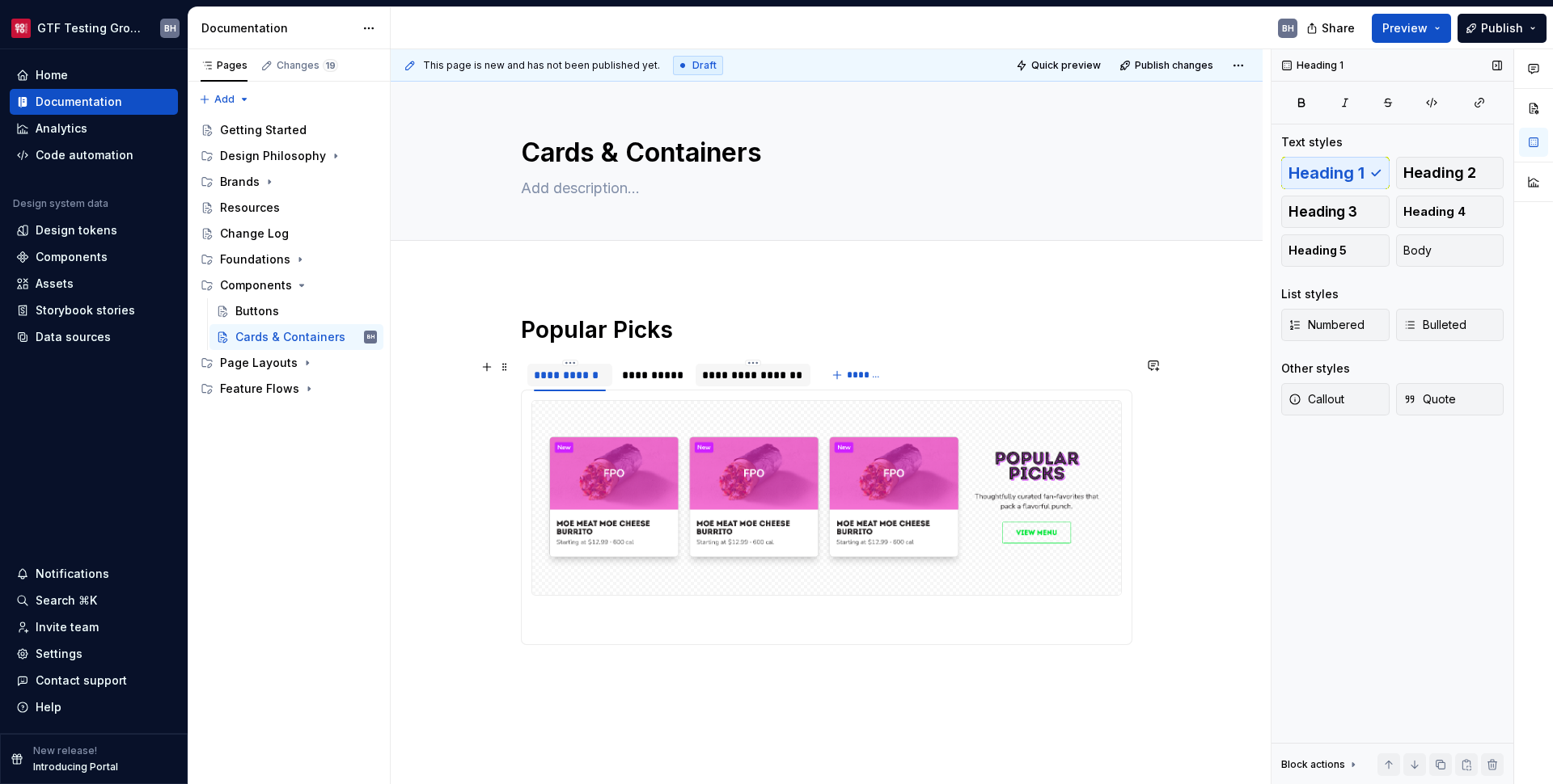
click at [740, 377] on div "**********" at bounding box center [753, 375] width 102 height 16
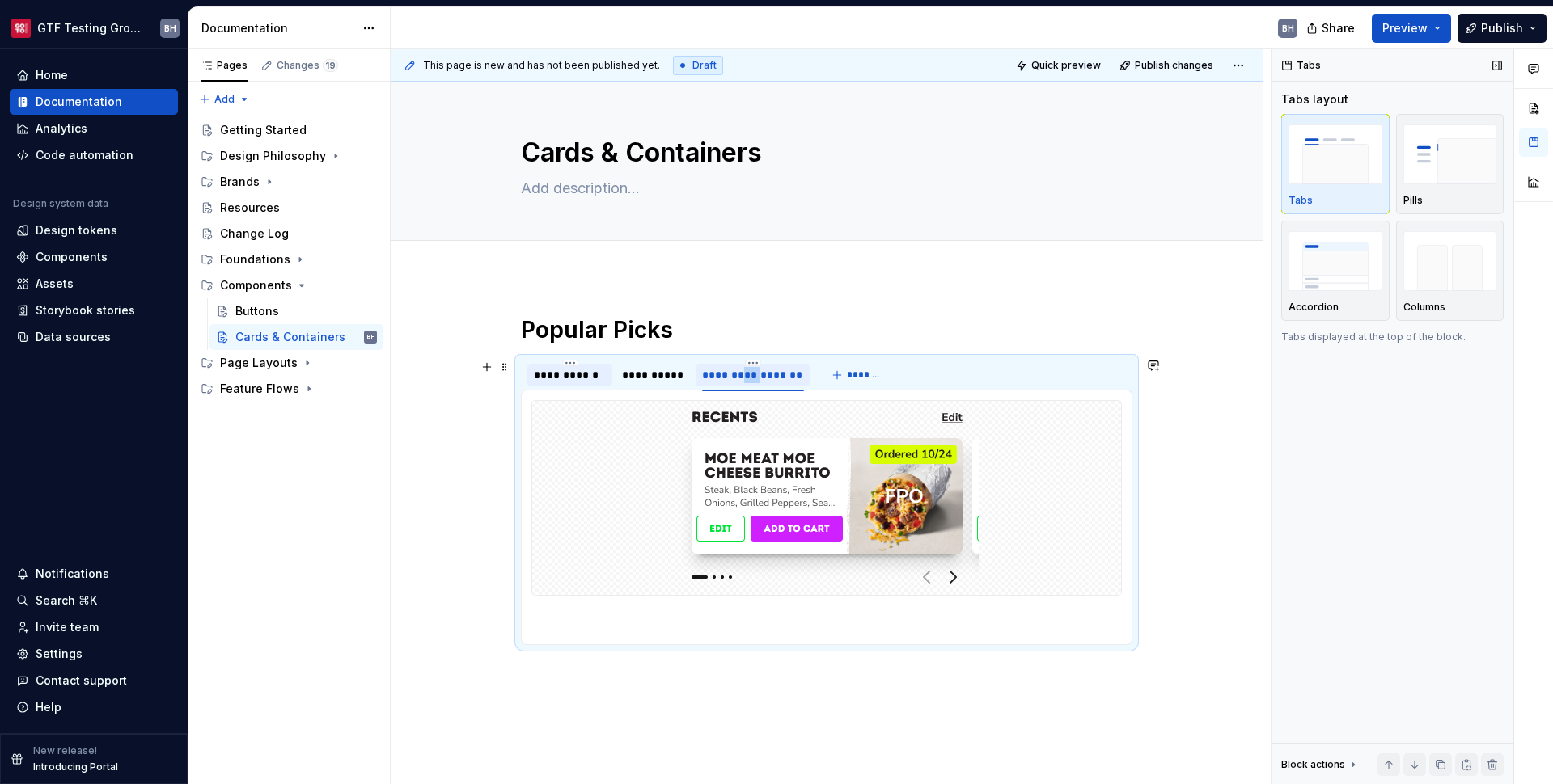
click at [740, 377] on div "**********" at bounding box center [753, 375] width 102 height 16
type input "***"
click at [839, 468] on img at bounding box center [827, 498] width 303 height 181
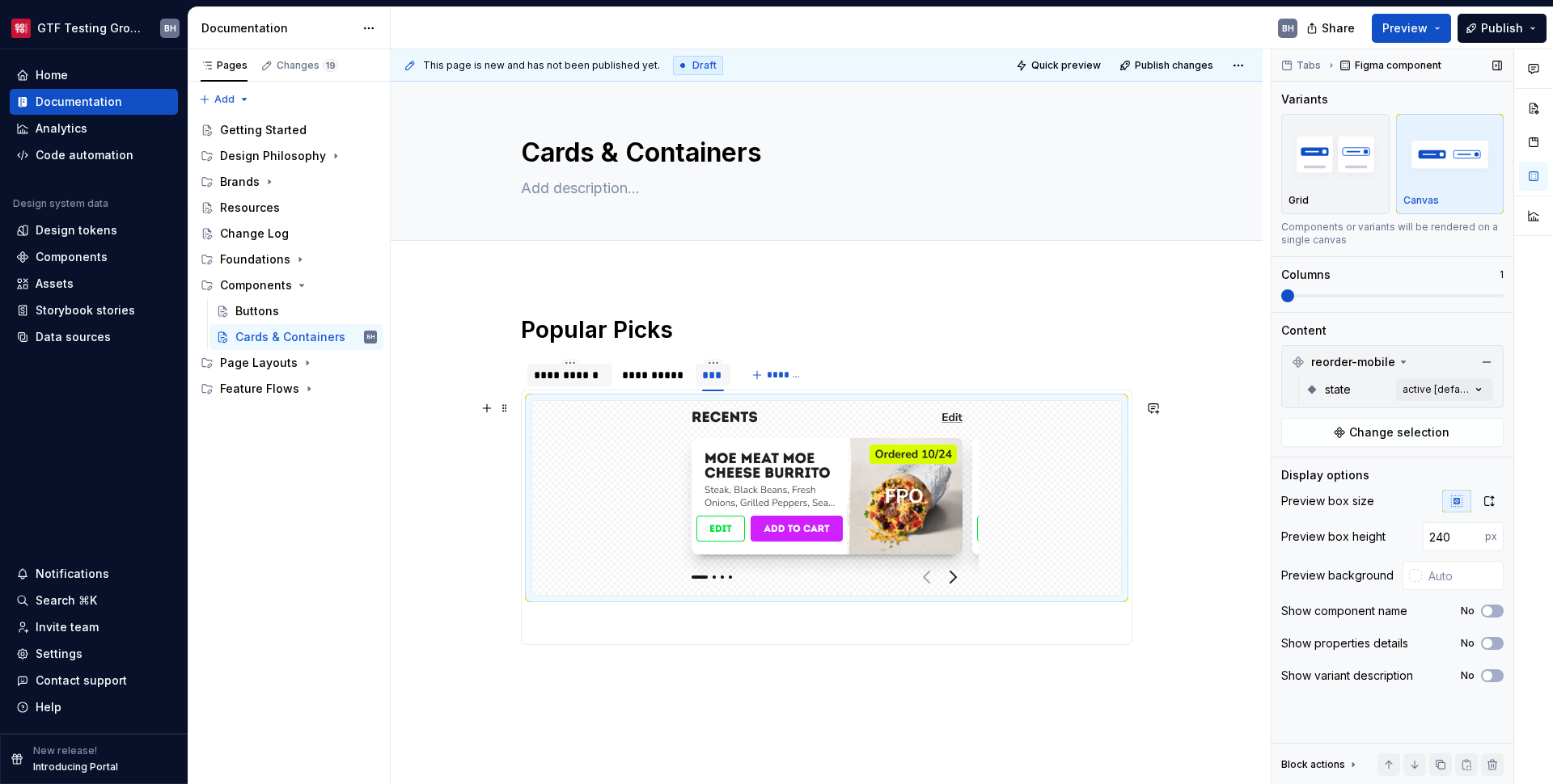
click at [839, 468] on img at bounding box center [827, 498] width 303 height 181
click at [1482, 394] on div "Comments Open comments No comments yet Select ‘Comment’ from the block context …" at bounding box center [1412, 417] width 281 height 736
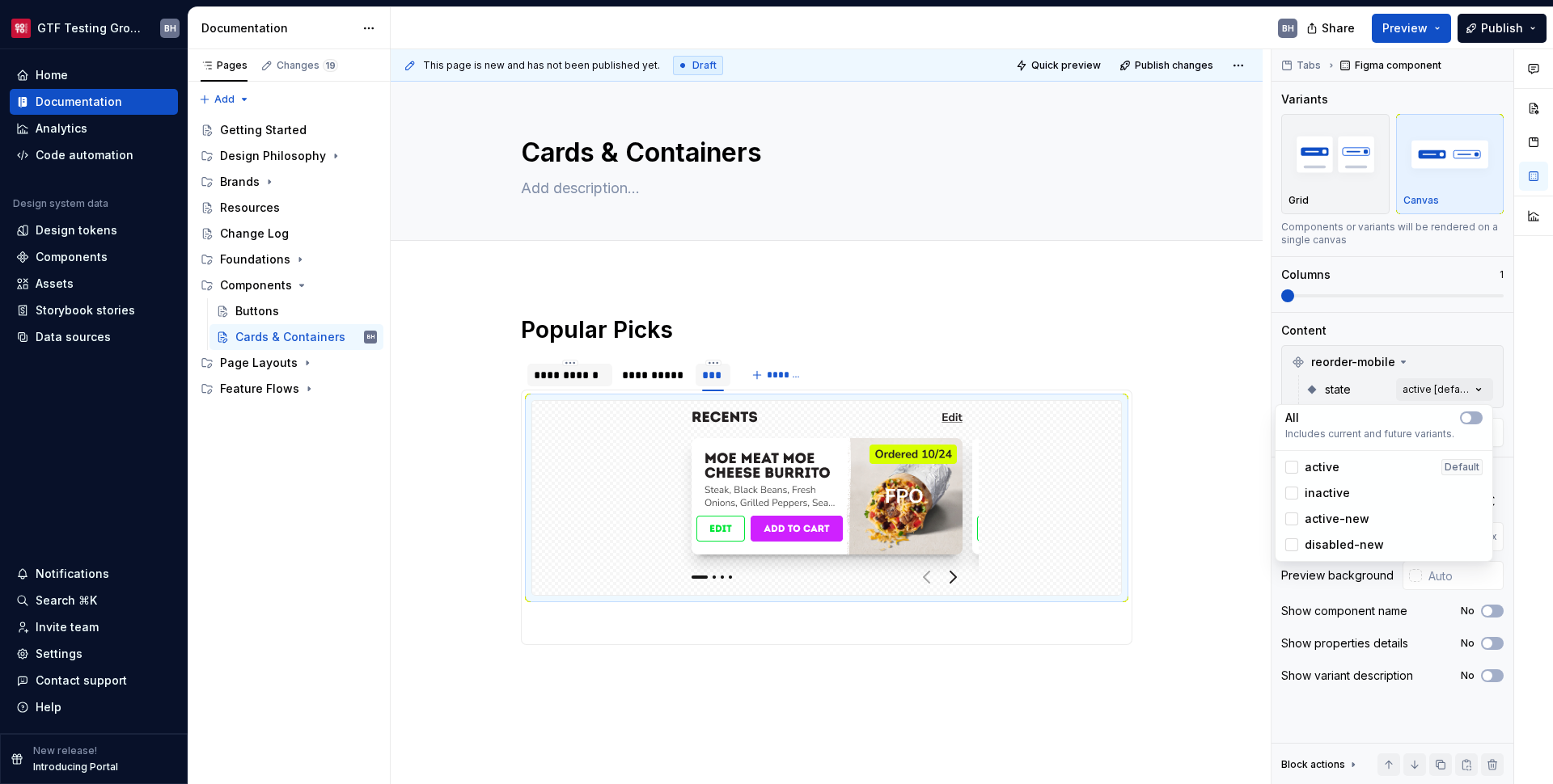
click at [1304, 518] on span "active-new" at bounding box center [1337, 519] width 65 height 16
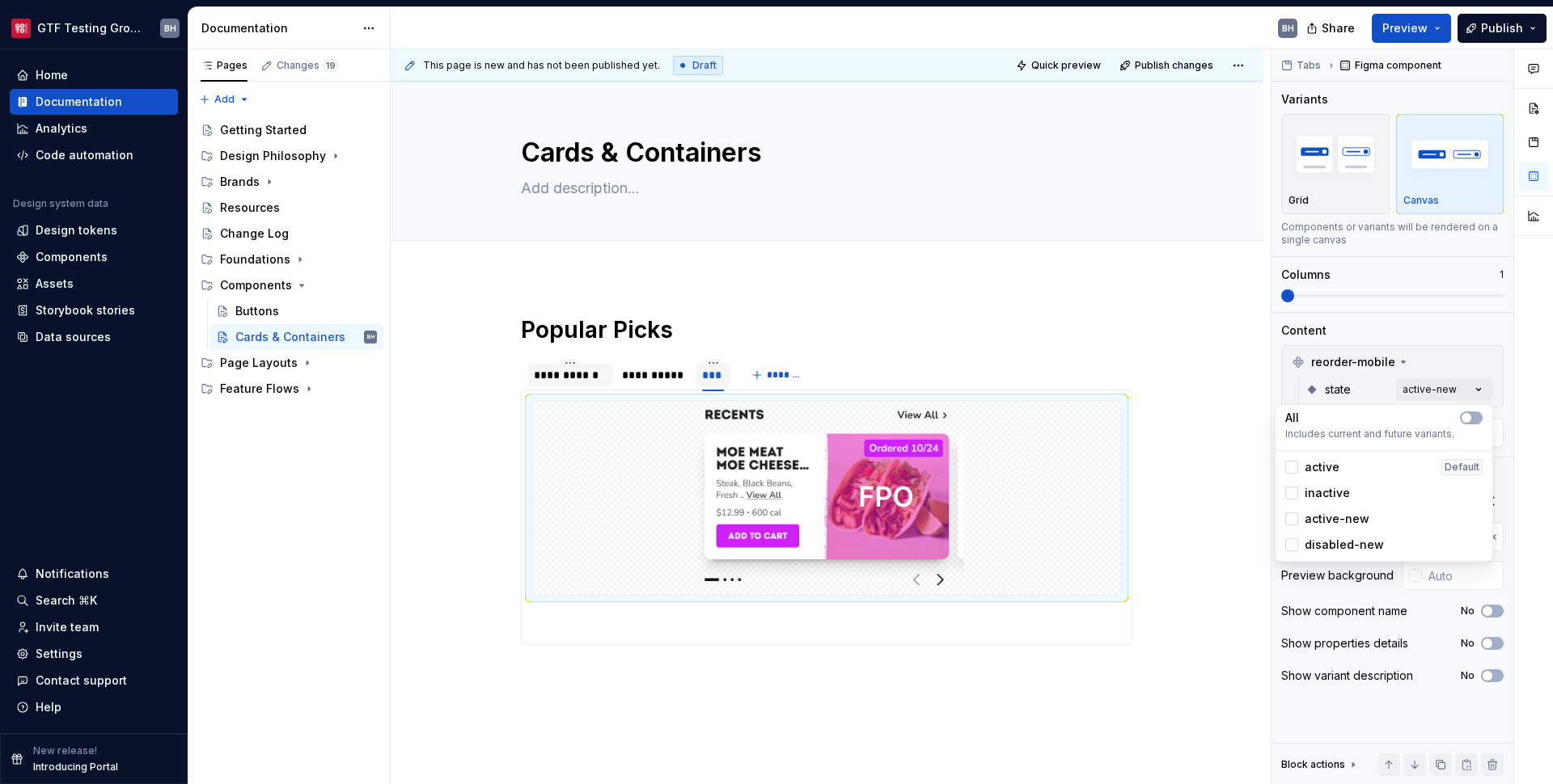
click at [1478, 396] on div "Comments Open comments No comments yet Select ‘Comment’ from the block context …" at bounding box center [1412, 417] width 281 height 736
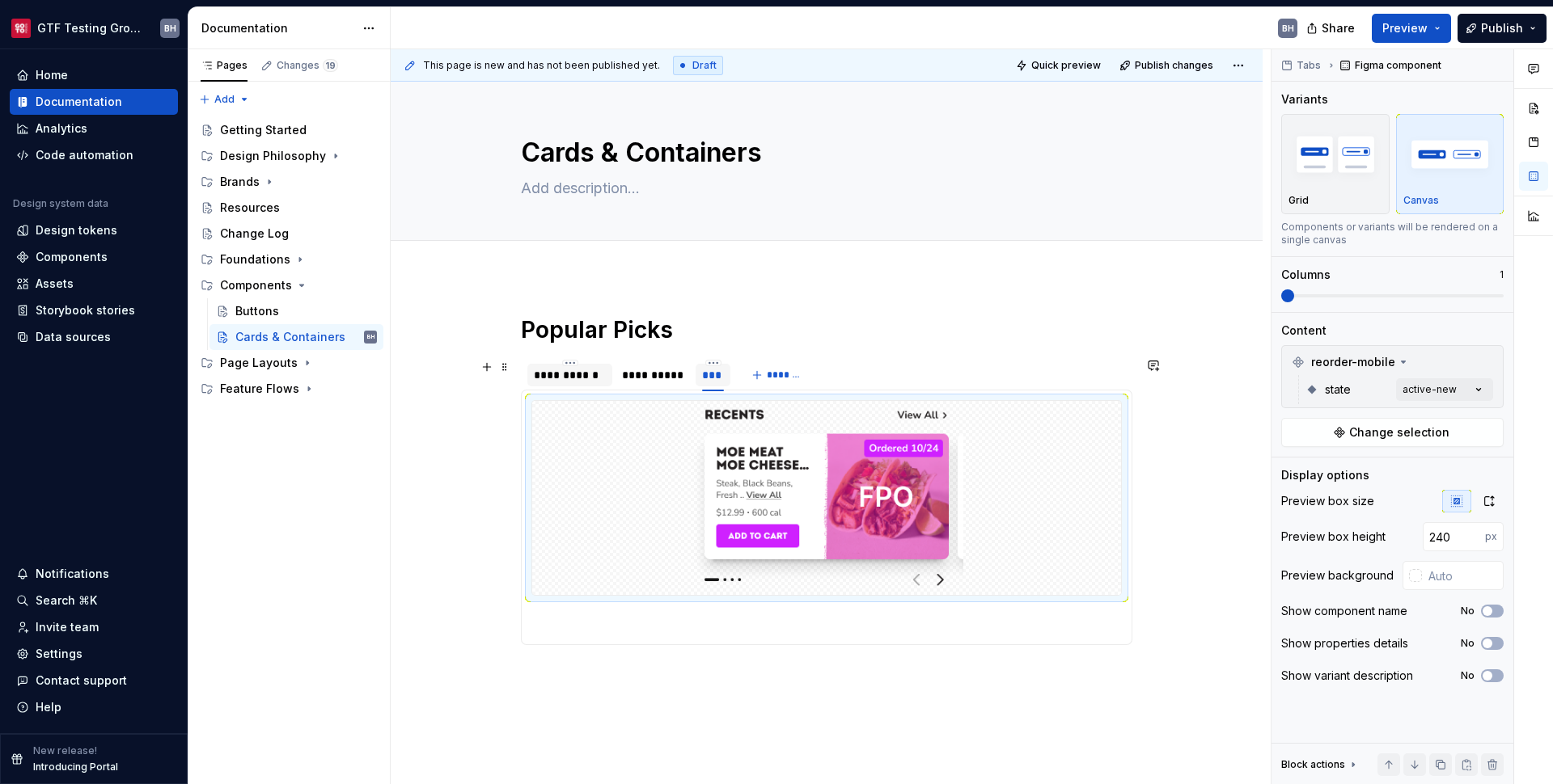
click at [655, 374] on div "**********" at bounding box center [654, 375] width 64 height 16
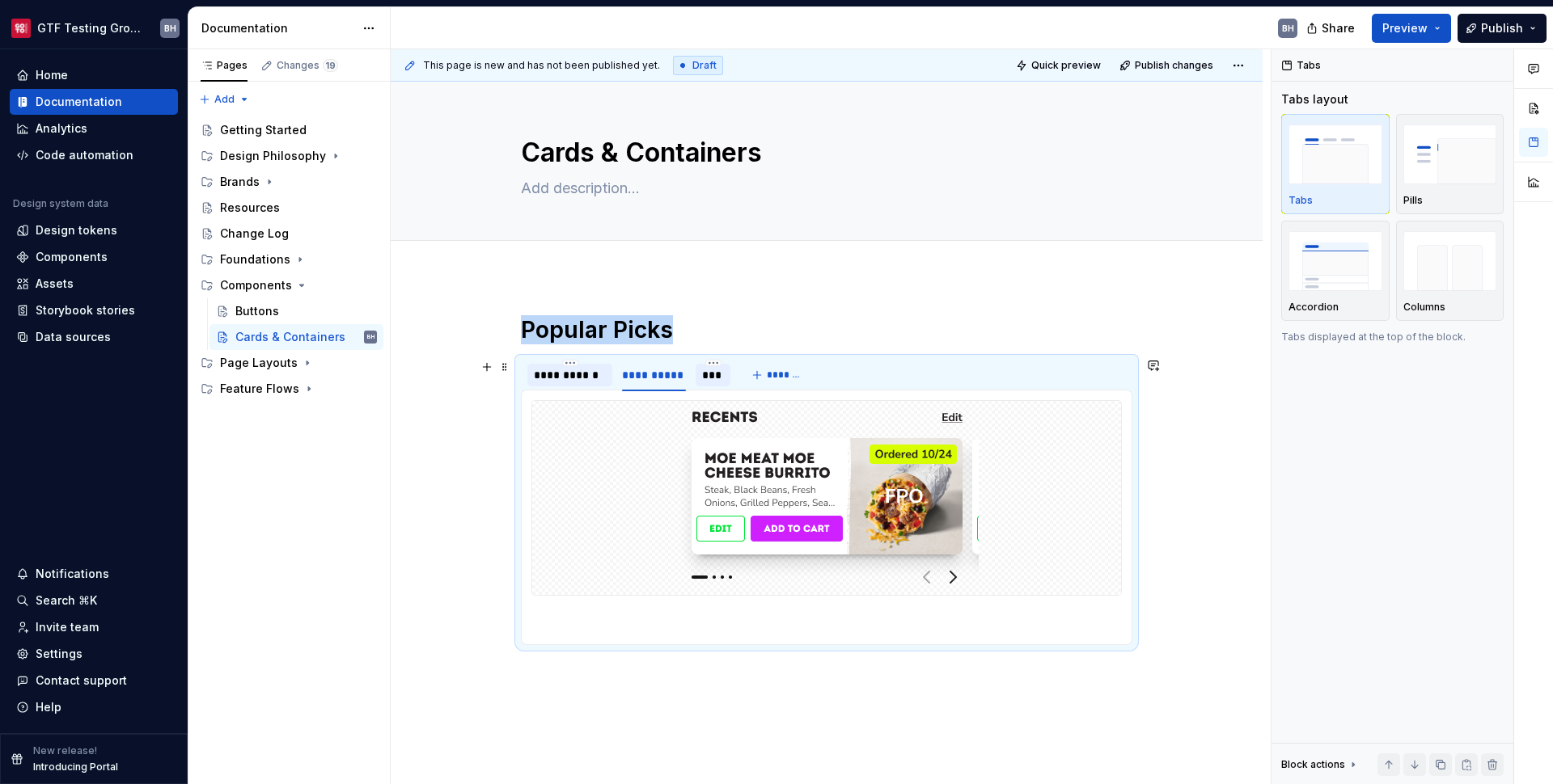
click at [725, 376] on div "***" at bounding box center [713, 375] width 35 height 23
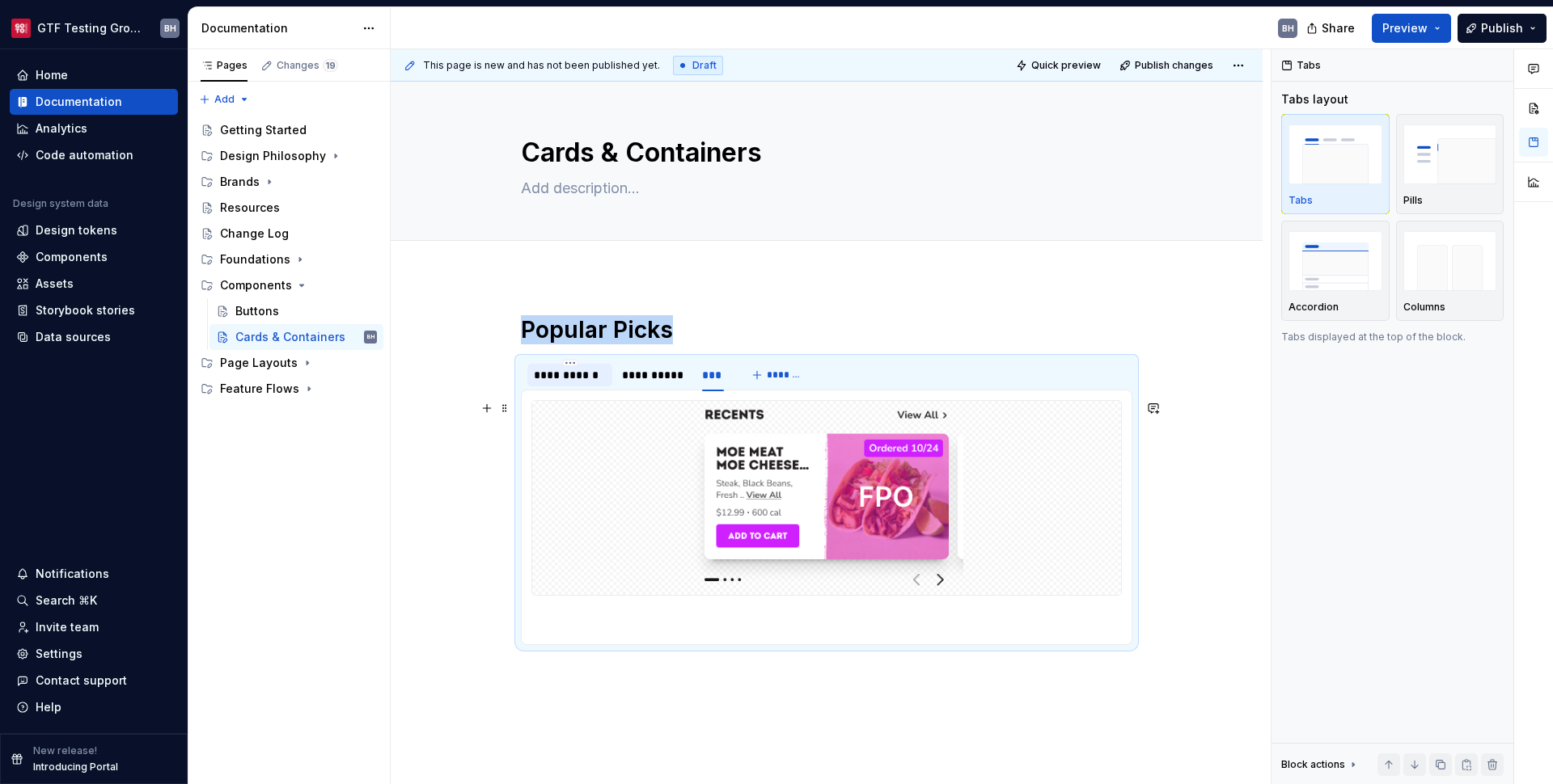
click at [804, 479] on img at bounding box center [827, 498] width 303 height 181
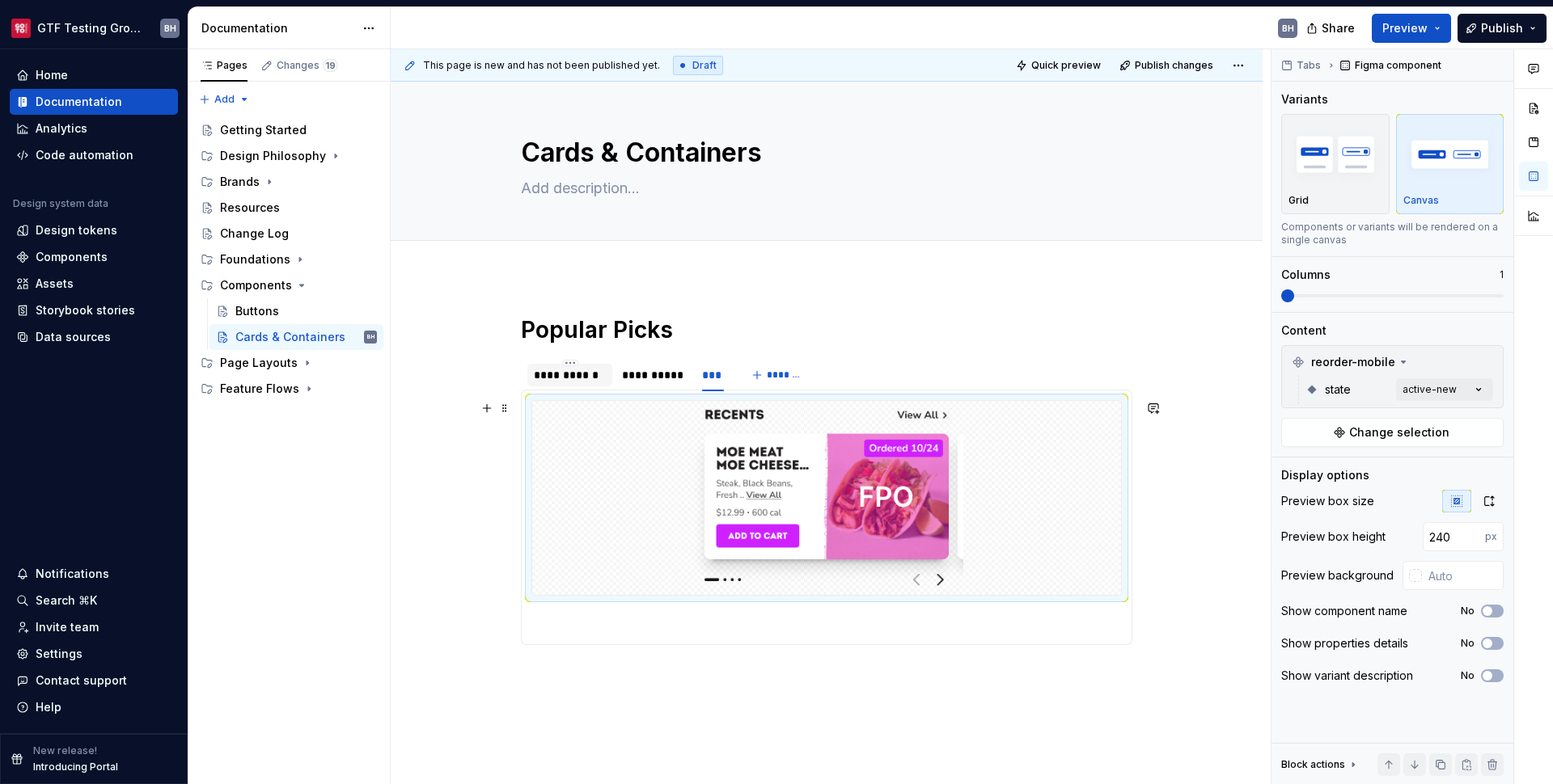
click at [804, 479] on img at bounding box center [827, 498] width 303 height 181
click at [804, 479] on img at bounding box center [827, 498] width 303 height 181
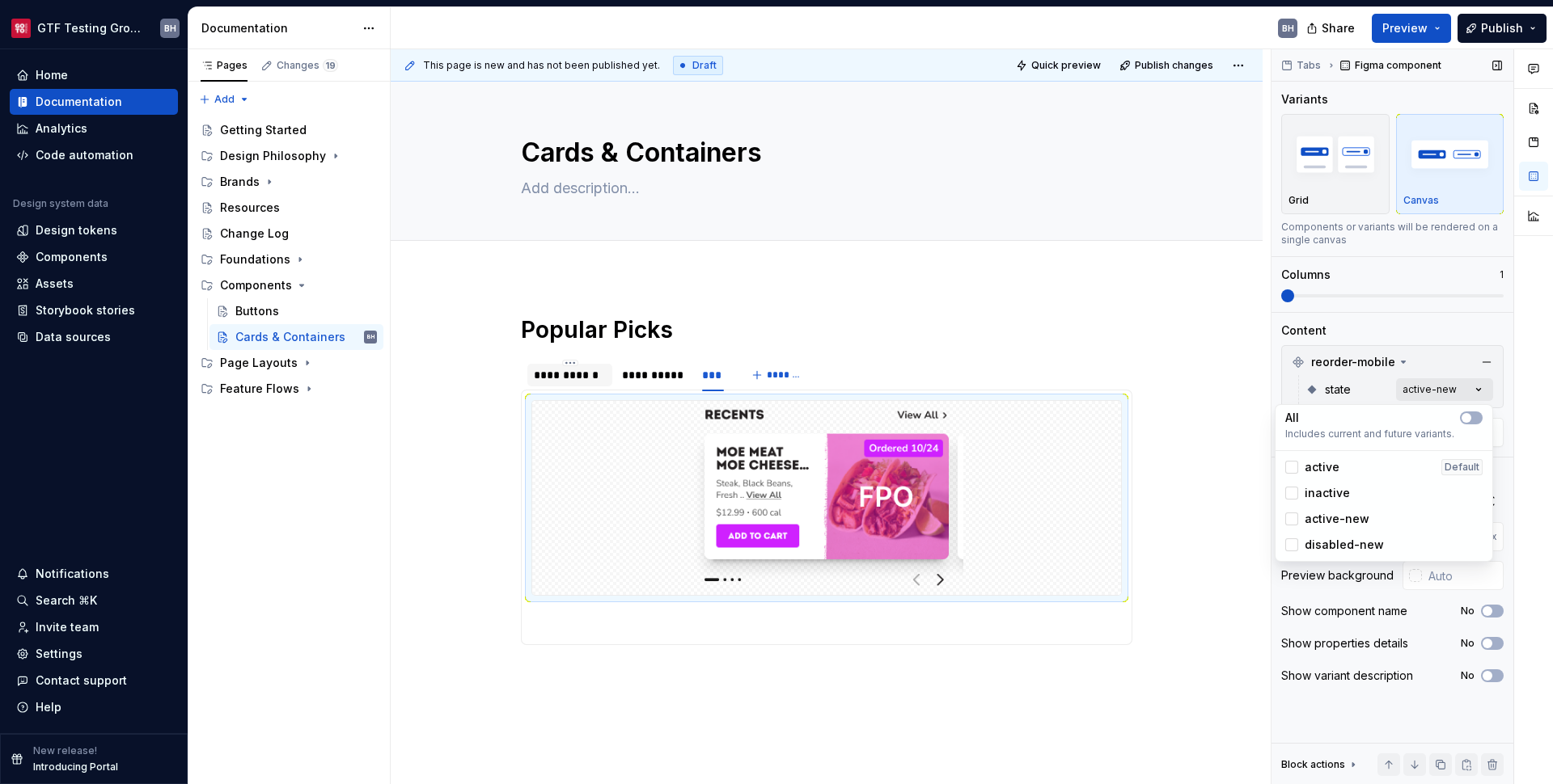
click at [1480, 395] on div "Comments Open comments No comments yet Select ‘Comment’ from the block context …" at bounding box center [1412, 417] width 281 height 736
click at [1339, 470] on div "active Default" at bounding box center [1384, 467] width 198 height 16
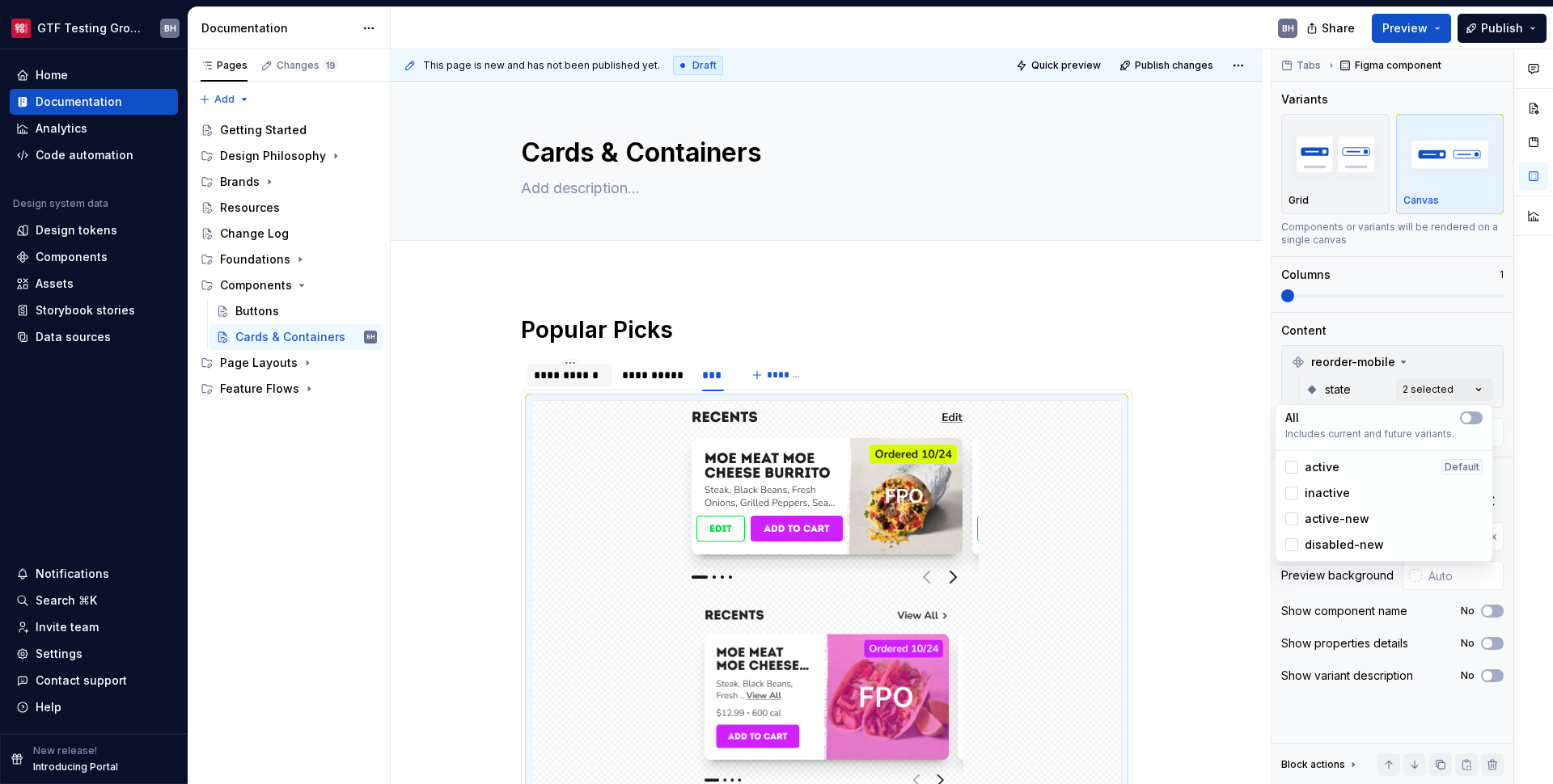
click at [1342, 515] on span "active-new" at bounding box center [1337, 519] width 65 height 16
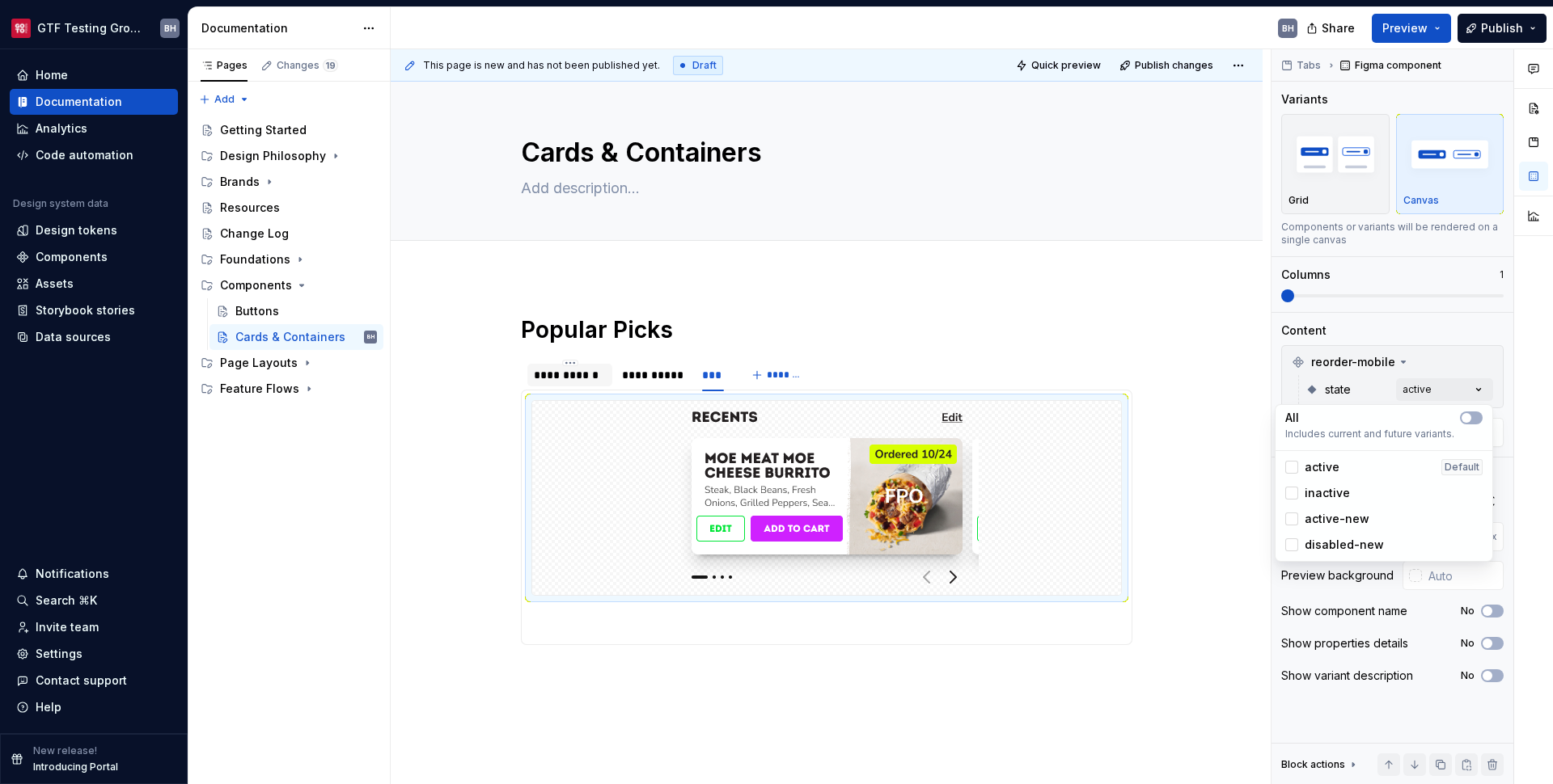
click at [1344, 512] on span "active-new" at bounding box center [1337, 519] width 65 height 16
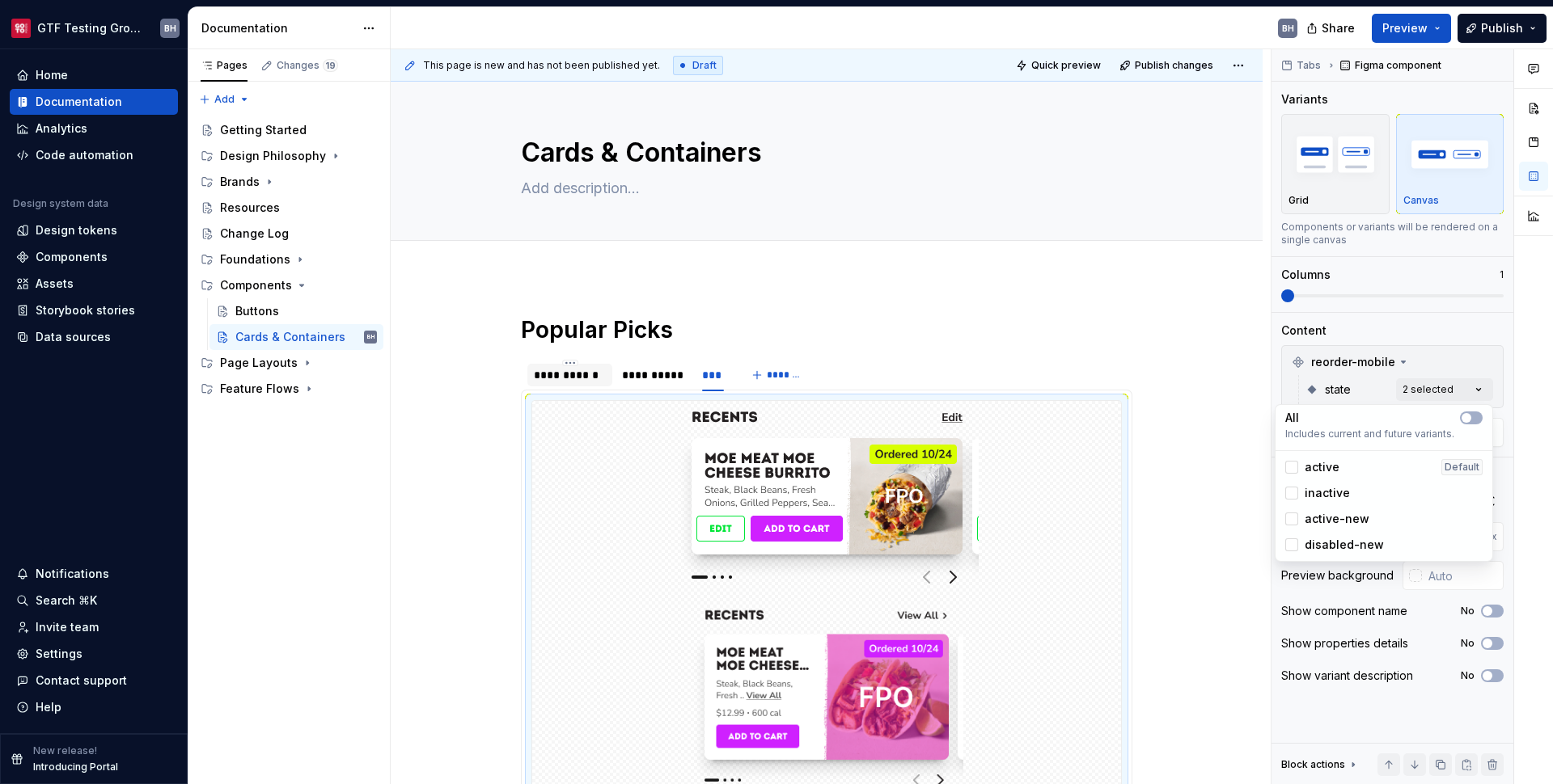
click at [1323, 464] on span "active" at bounding box center [1321, 467] width 35 height 16
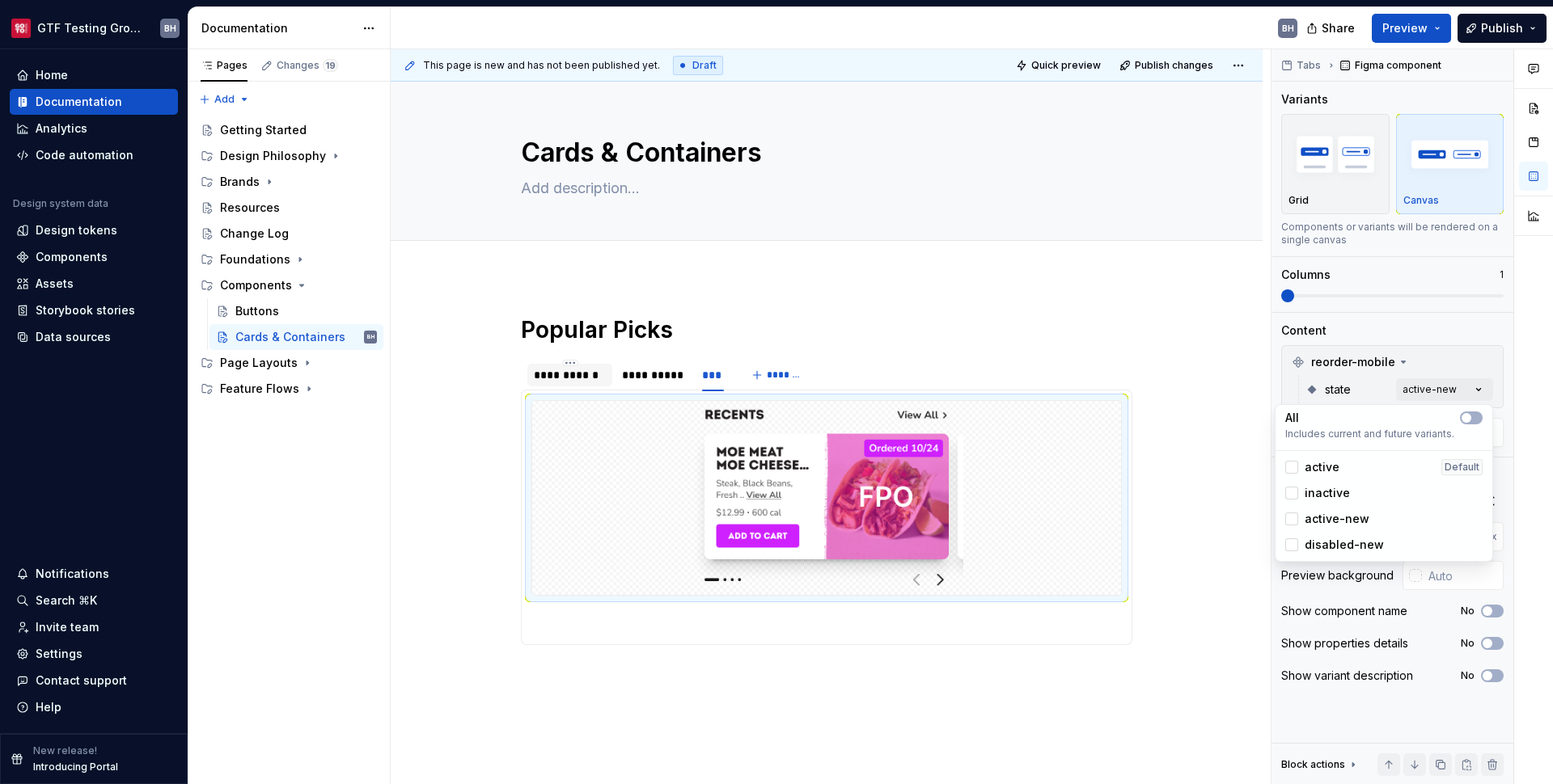
click at [638, 374] on html "GTF Testing Grounds BH Home Documentation Analytics Code automation Design syst…" at bounding box center [776, 392] width 1553 height 784
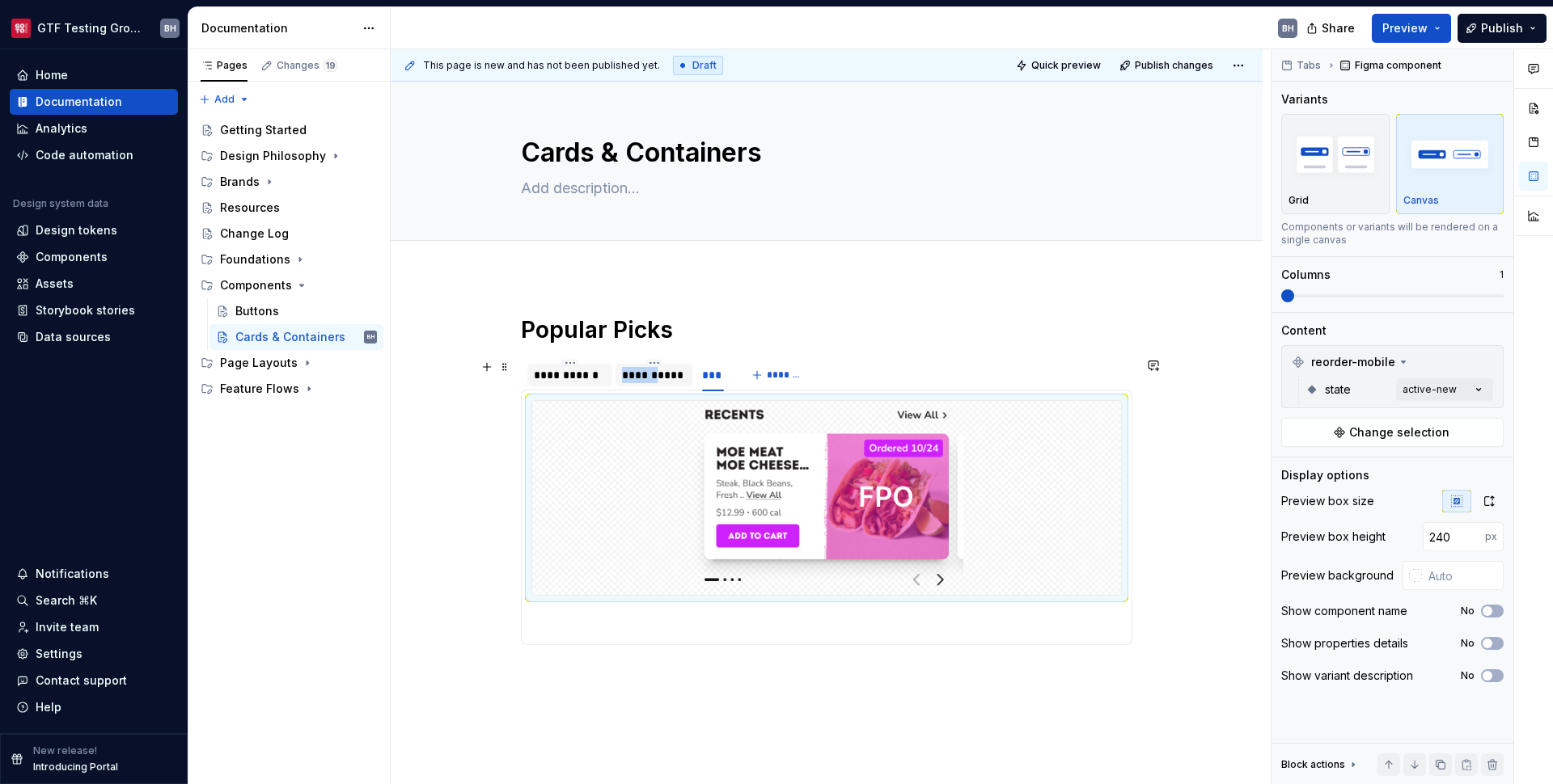
click at [639, 374] on div "**********" at bounding box center [654, 375] width 64 height 16
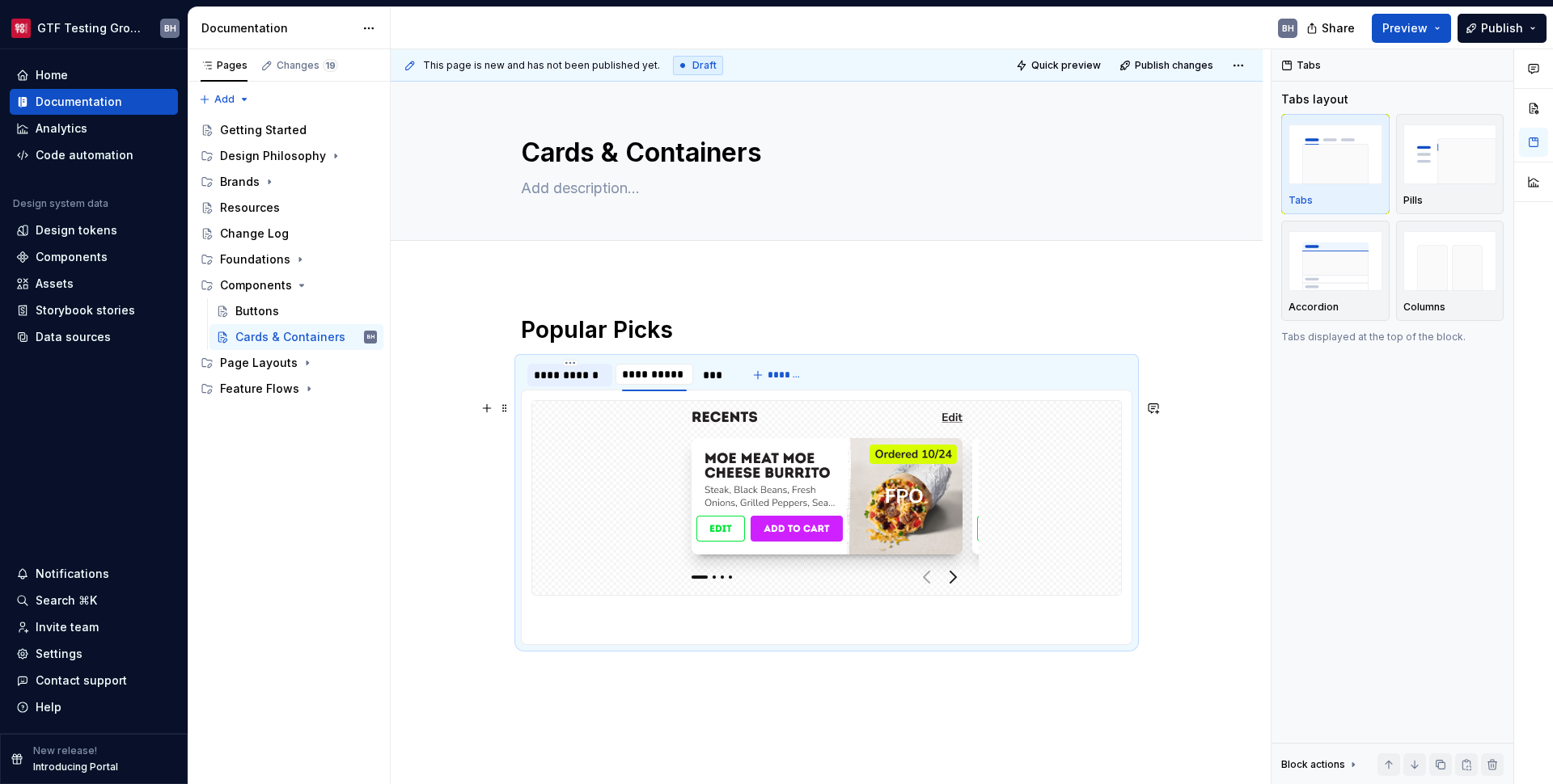
click at [733, 450] on img at bounding box center [827, 498] width 303 height 181
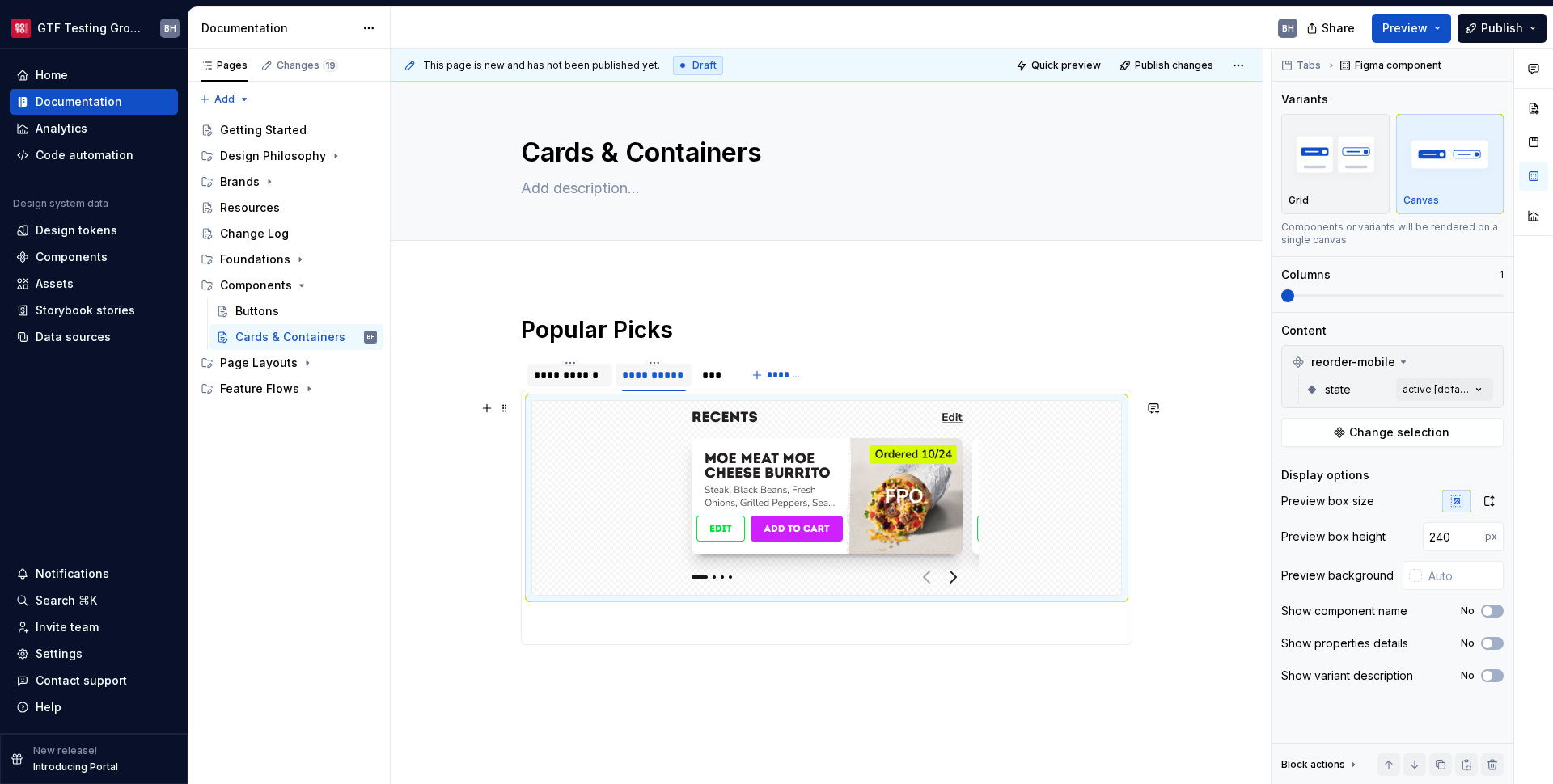
click at [732, 450] on img at bounding box center [827, 498] width 303 height 181
click at [1427, 389] on div "Comments Open comments No comments yet Select ‘Comment’ from the block context …" at bounding box center [1412, 417] width 281 height 736
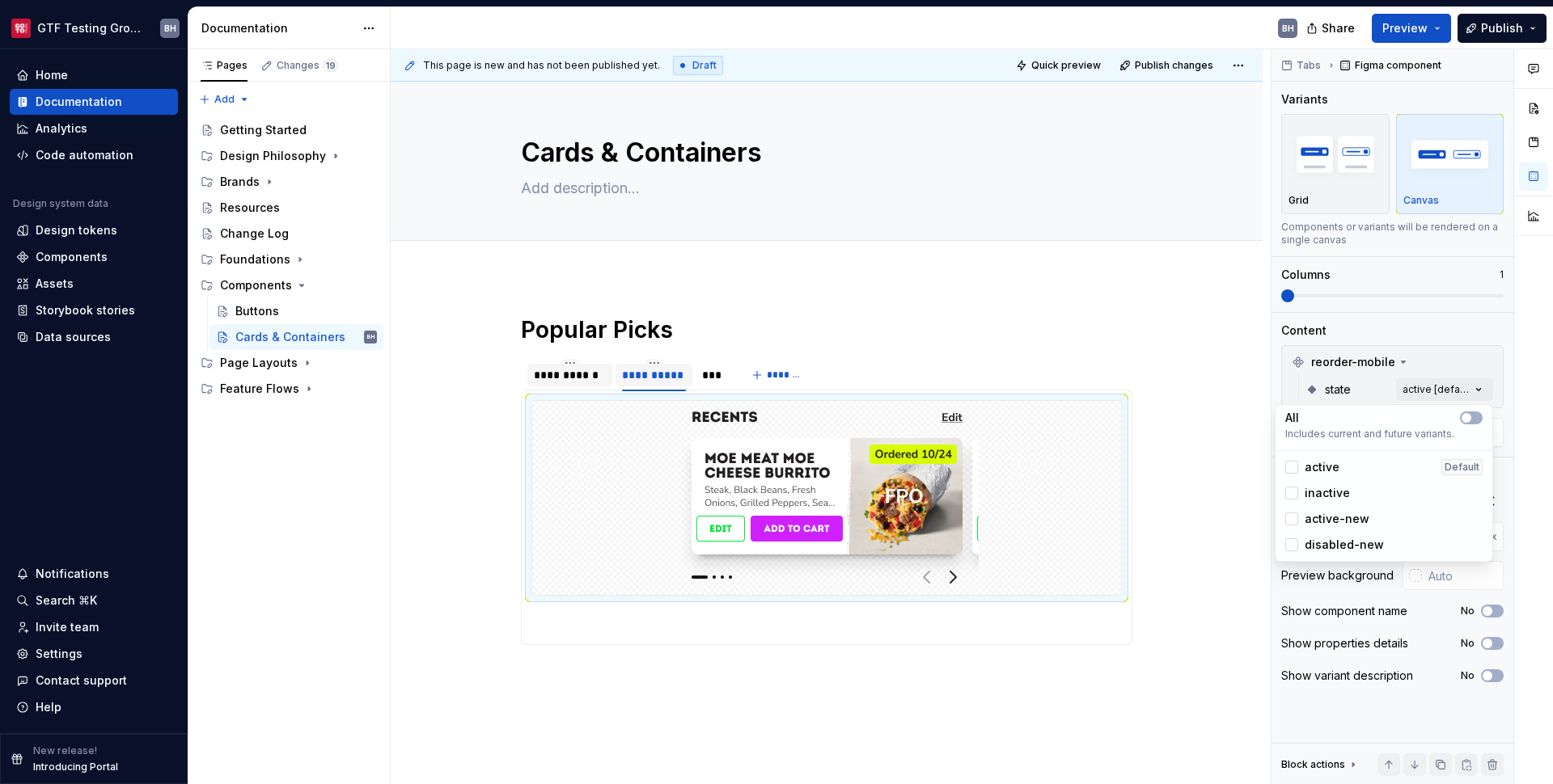
click at [1355, 522] on span "active-new" at bounding box center [1337, 519] width 65 height 16
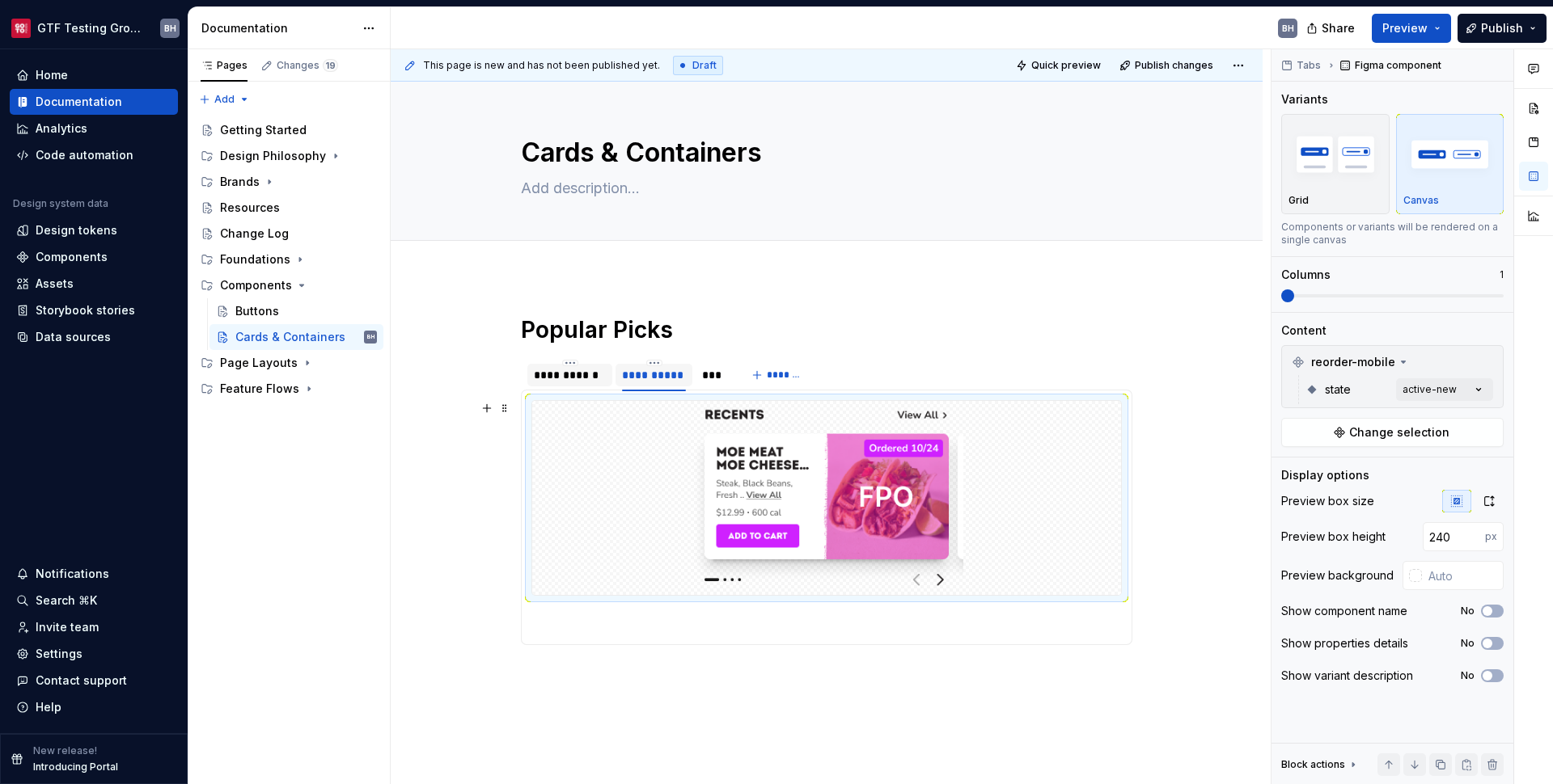
click at [1164, 489] on html "GTF Testing Grounds BH Home Documentation Analytics Code automation Design syst…" at bounding box center [776, 392] width 1553 height 784
click at [570, 383] on div "**********" at bounding box center [570, 375] width 85 height 23
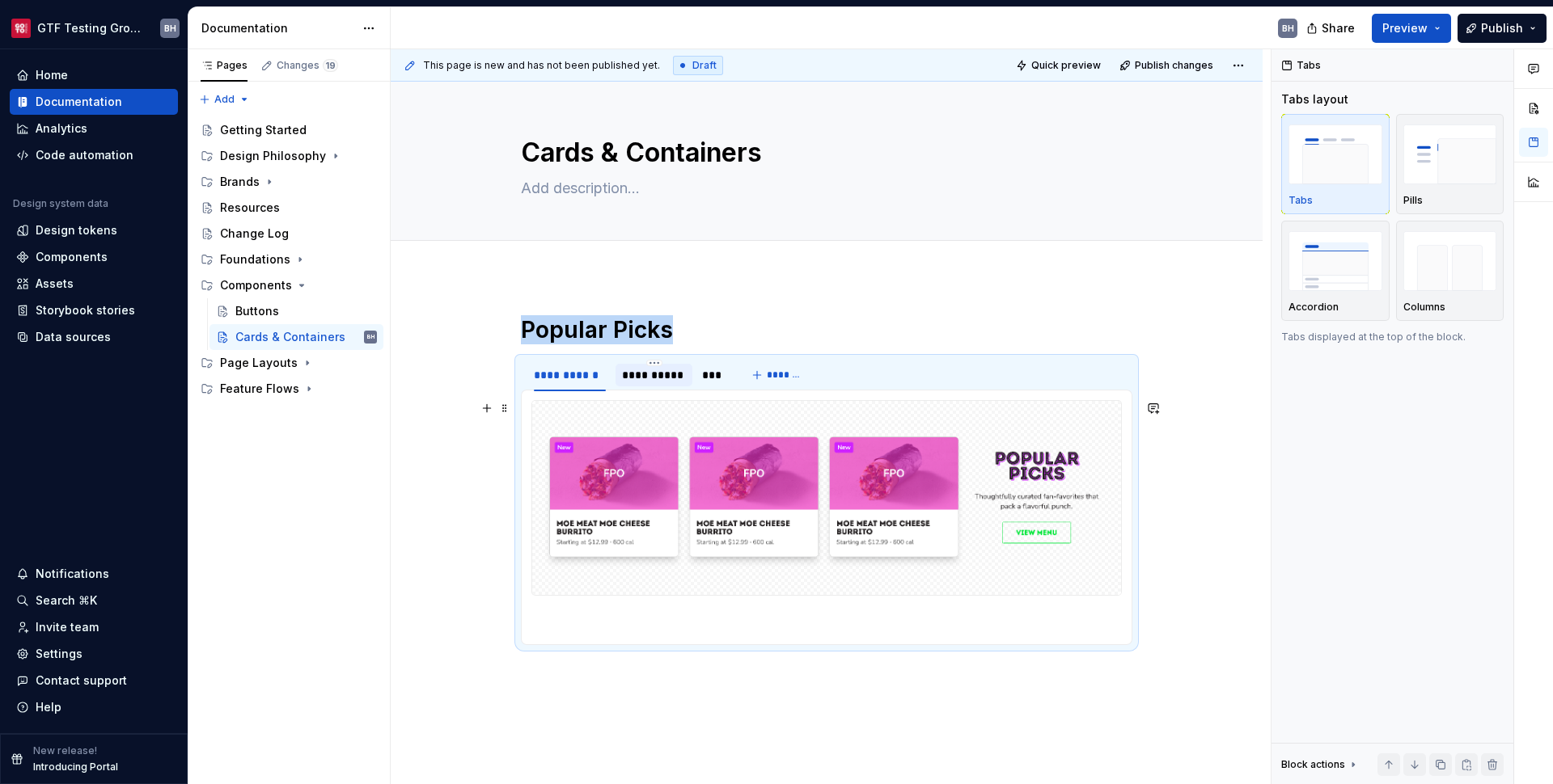
click at [770, 455] on img at bounding box center [826, 498] width 576 height 181
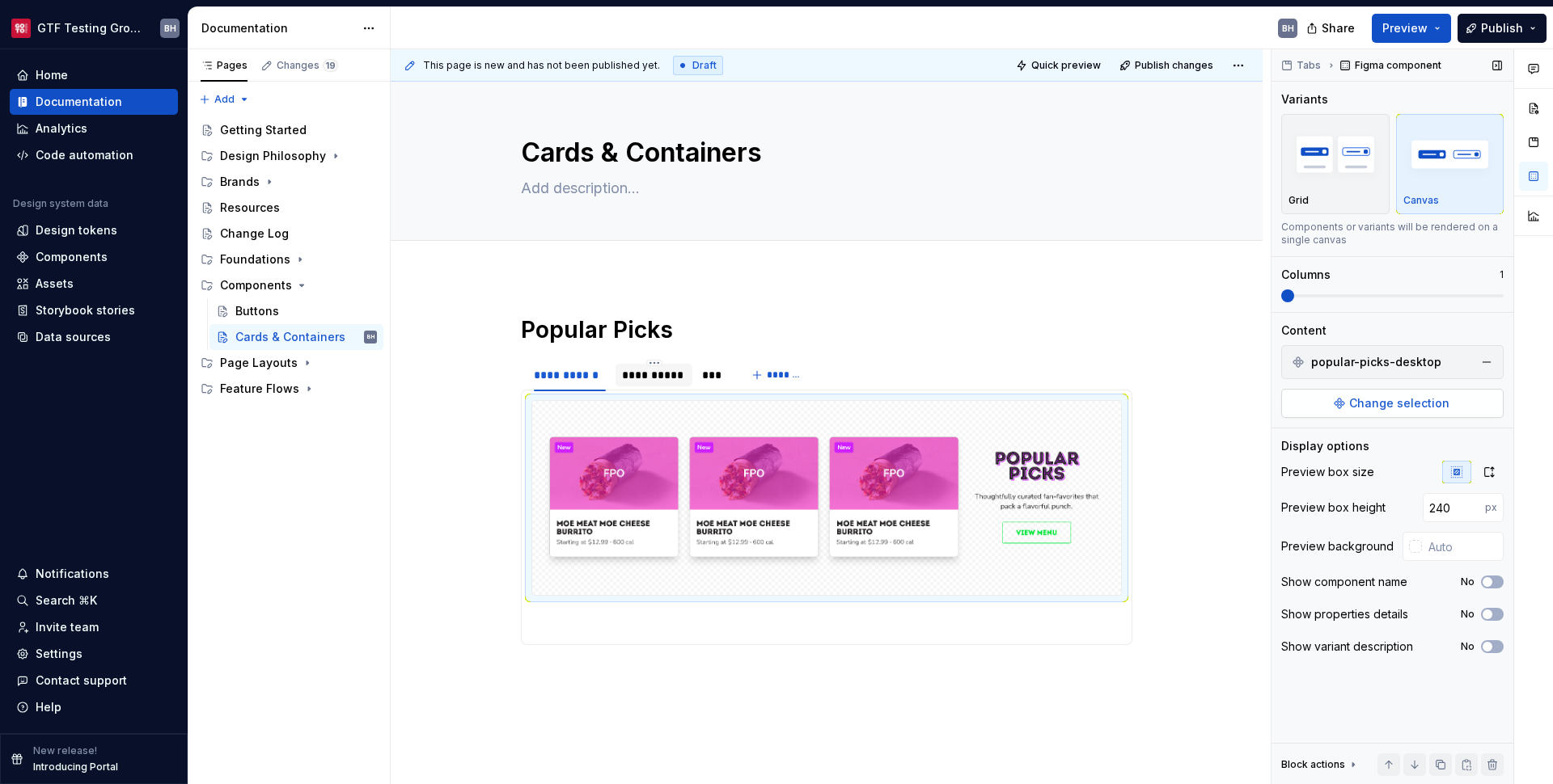
click at [1352, 401] on span "Change selection" at bounding box center [1399, 403] width 100 height 16
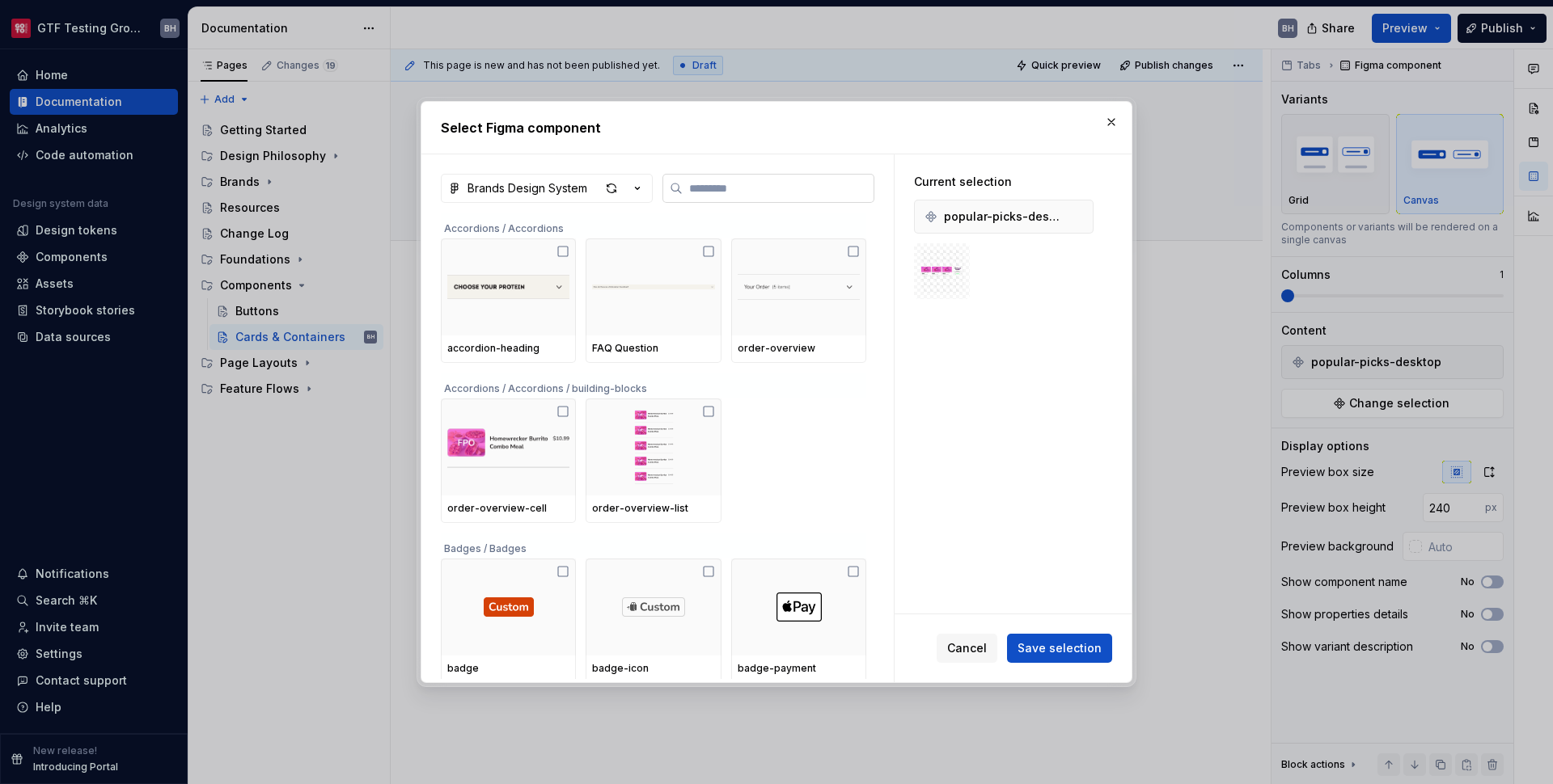
type textarea "*"
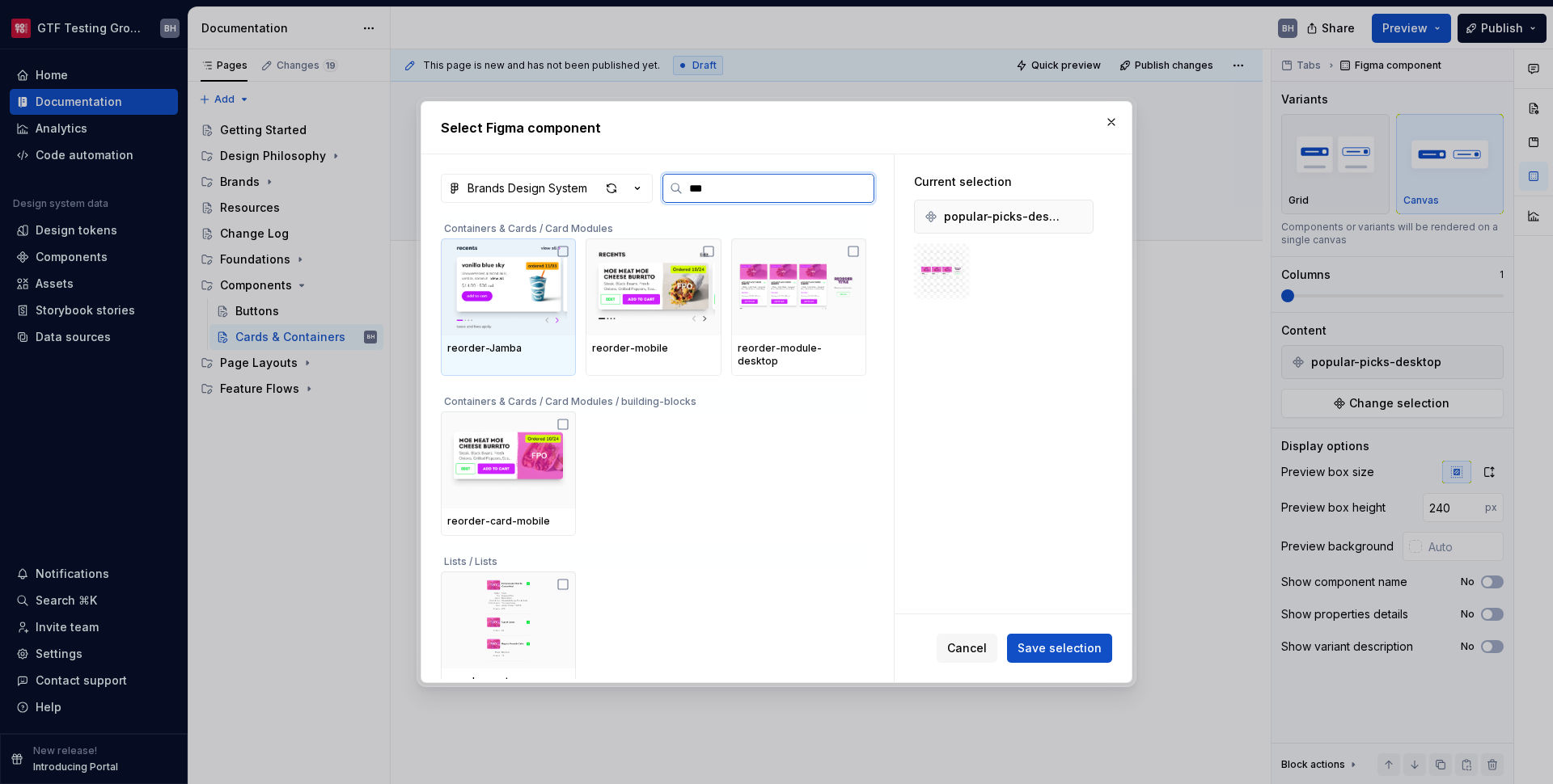
type input "****"
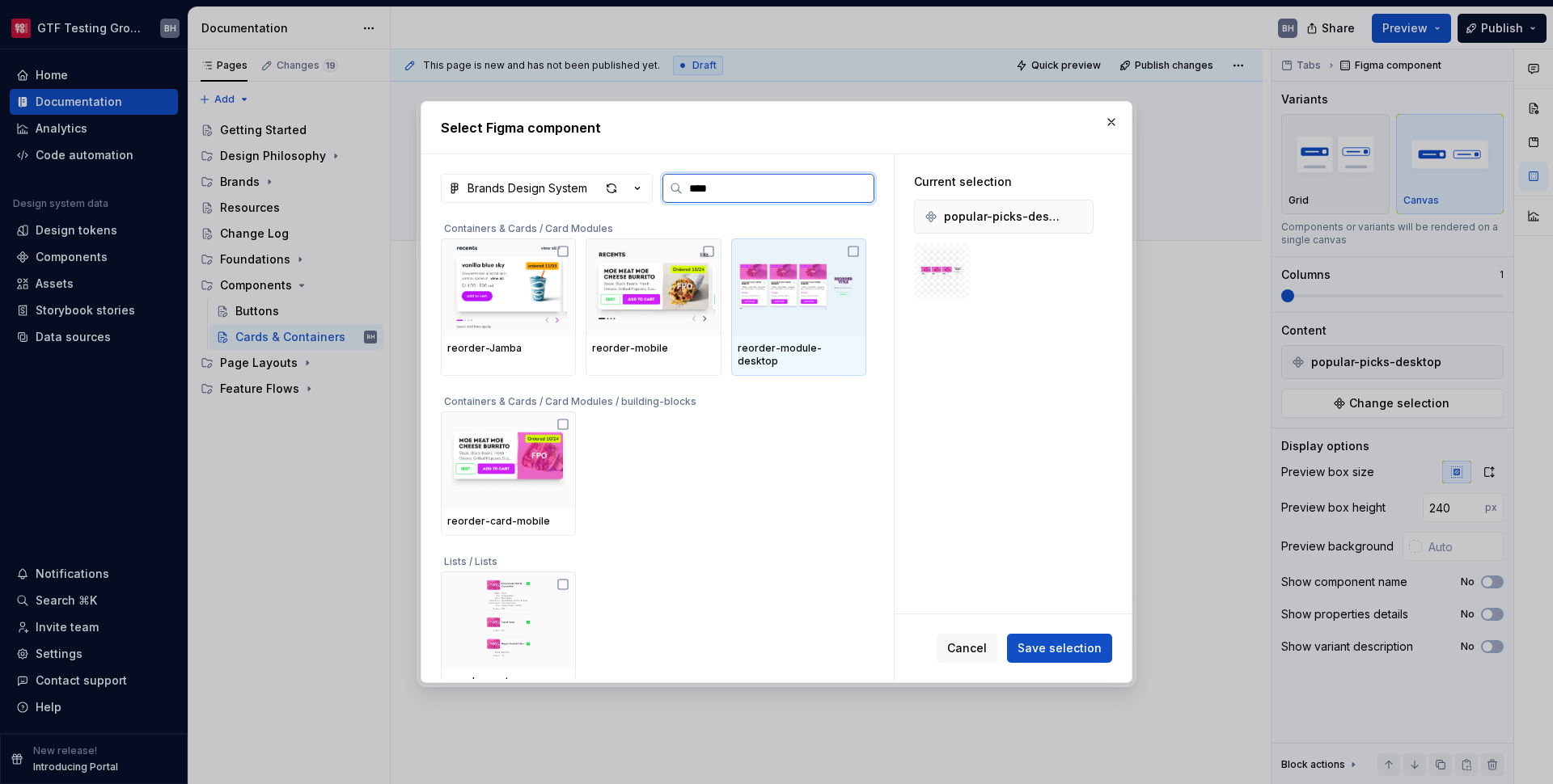
click at [853, 306] on img at bounding box center [799, 288] width 122 height 84
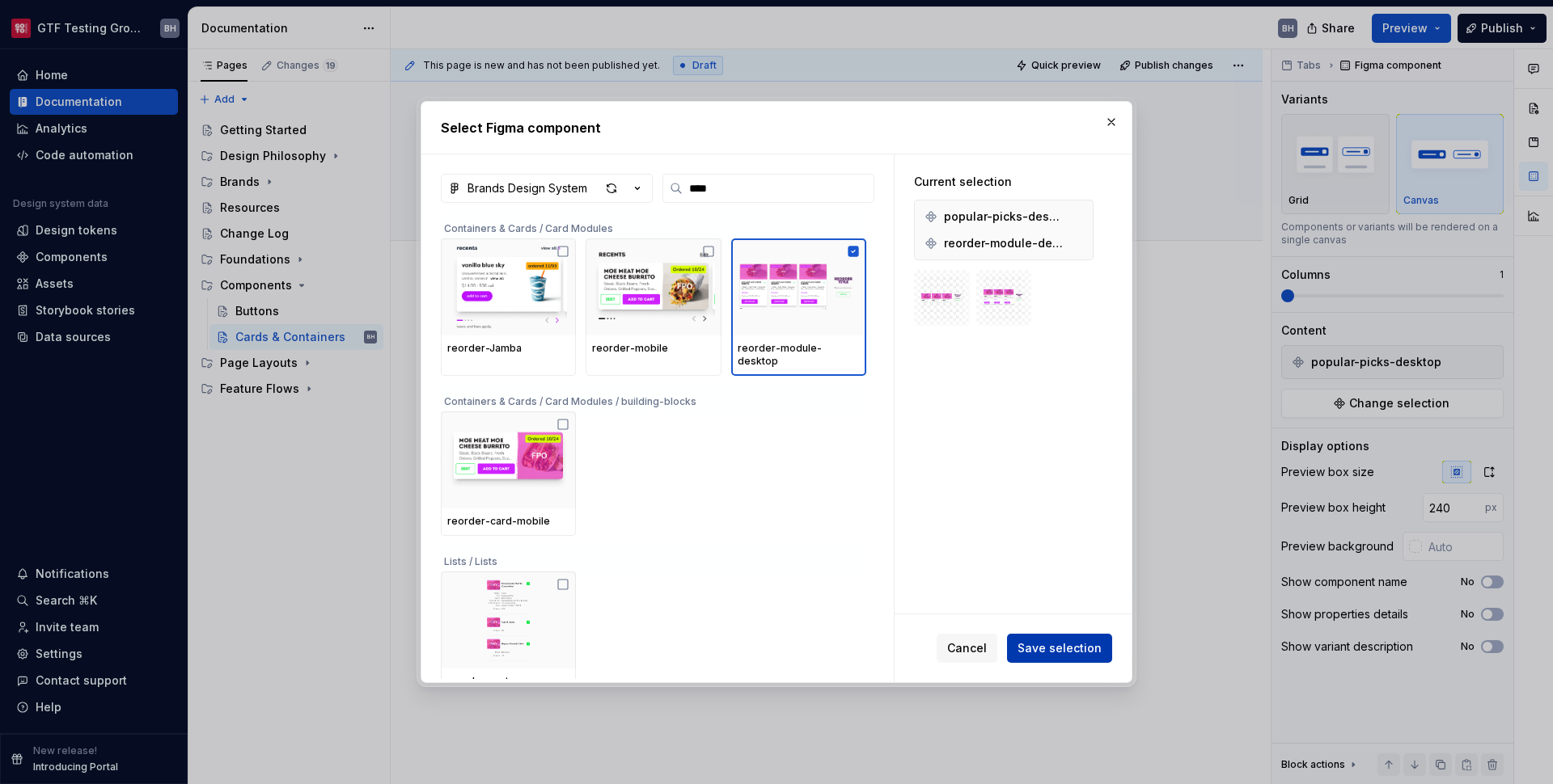
click at [1064, 647] on span "Save selection" at bounding box center [1060, 649] width 84 height 16
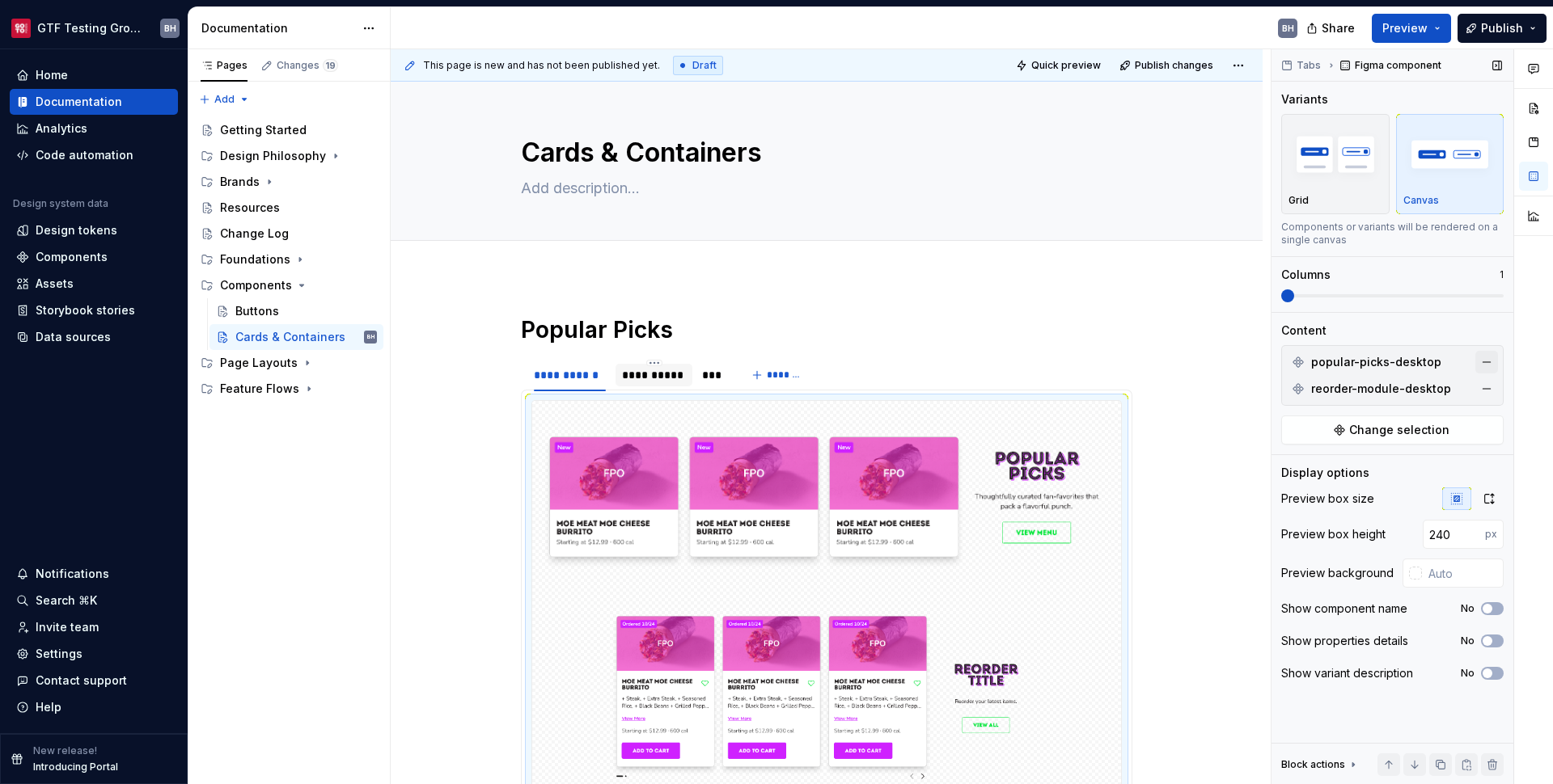
click at [1486, 360] on button "button" at bounding box center [1487, 362] width 23 height 23
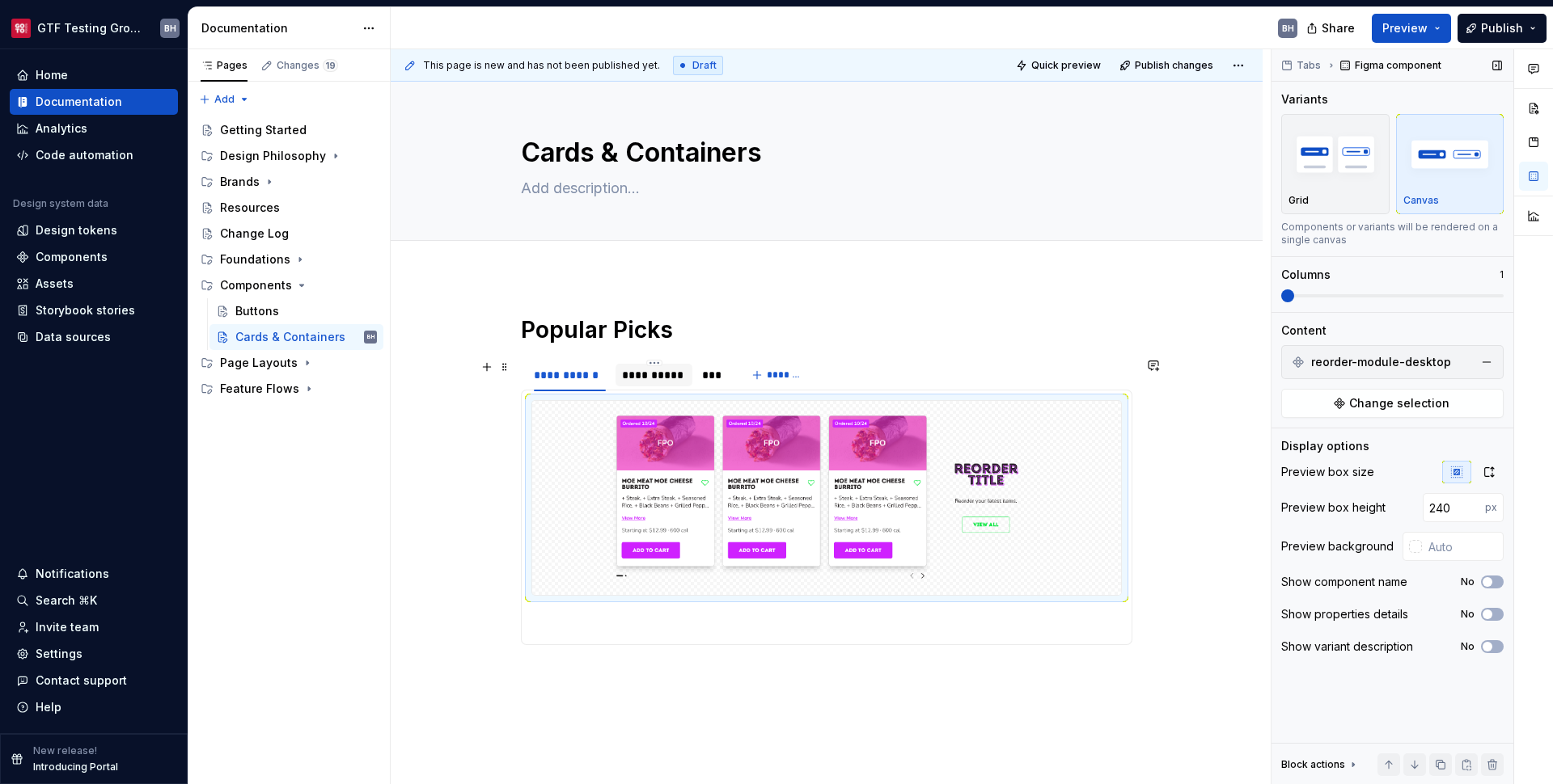
click at [634, 367] on div "**********" at bounding box center [654, 375] width 64 height 16
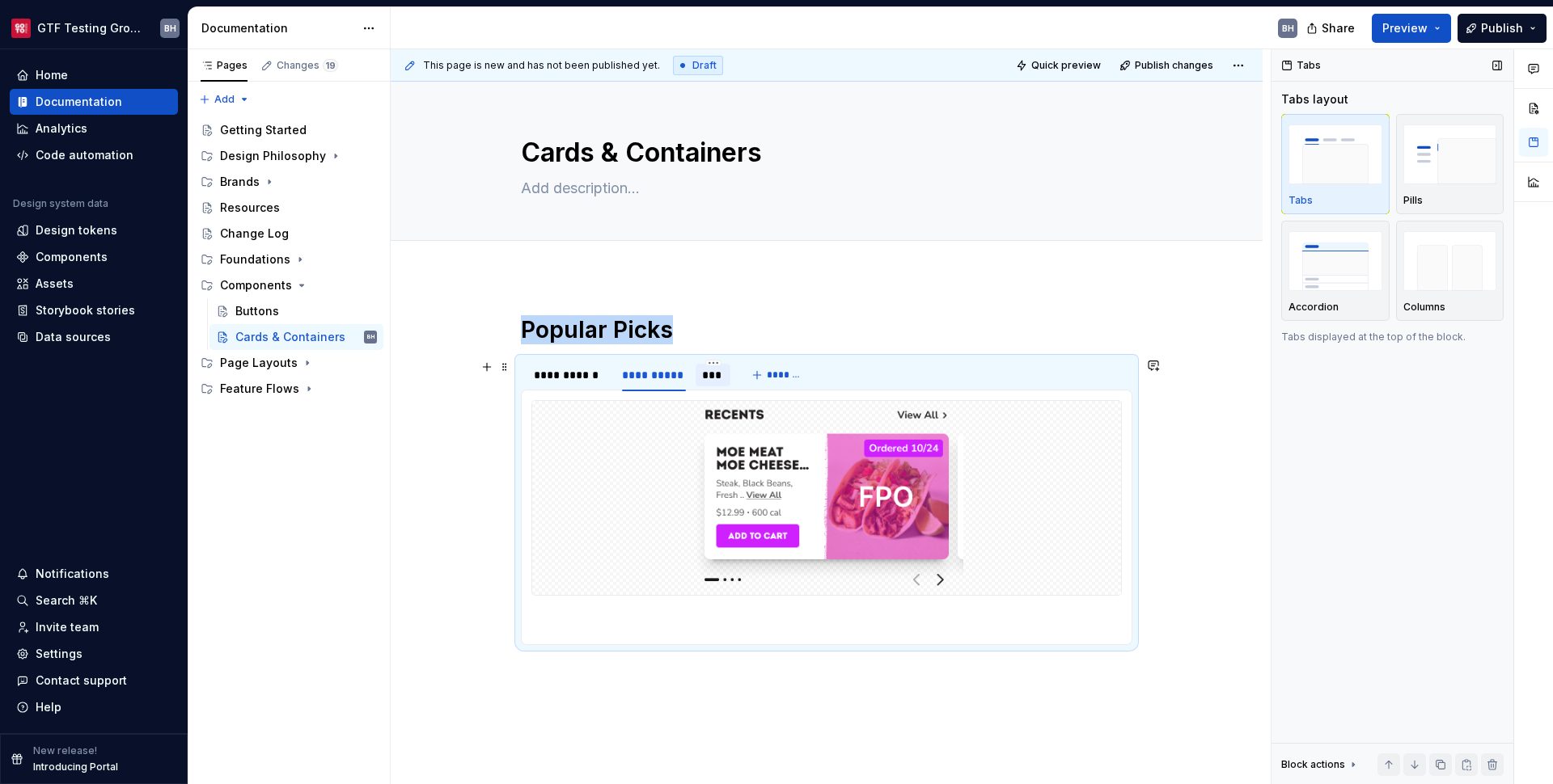
click at [702, 377] on div "***" at bounding box center [713, 375] width 22 height 16
click at [643, 380] on div "**********" at bounding box center [654, 375] width 64 height 16
click at [565, 377] on div "**********" at bounding box center [570, 375] width 72 height 16
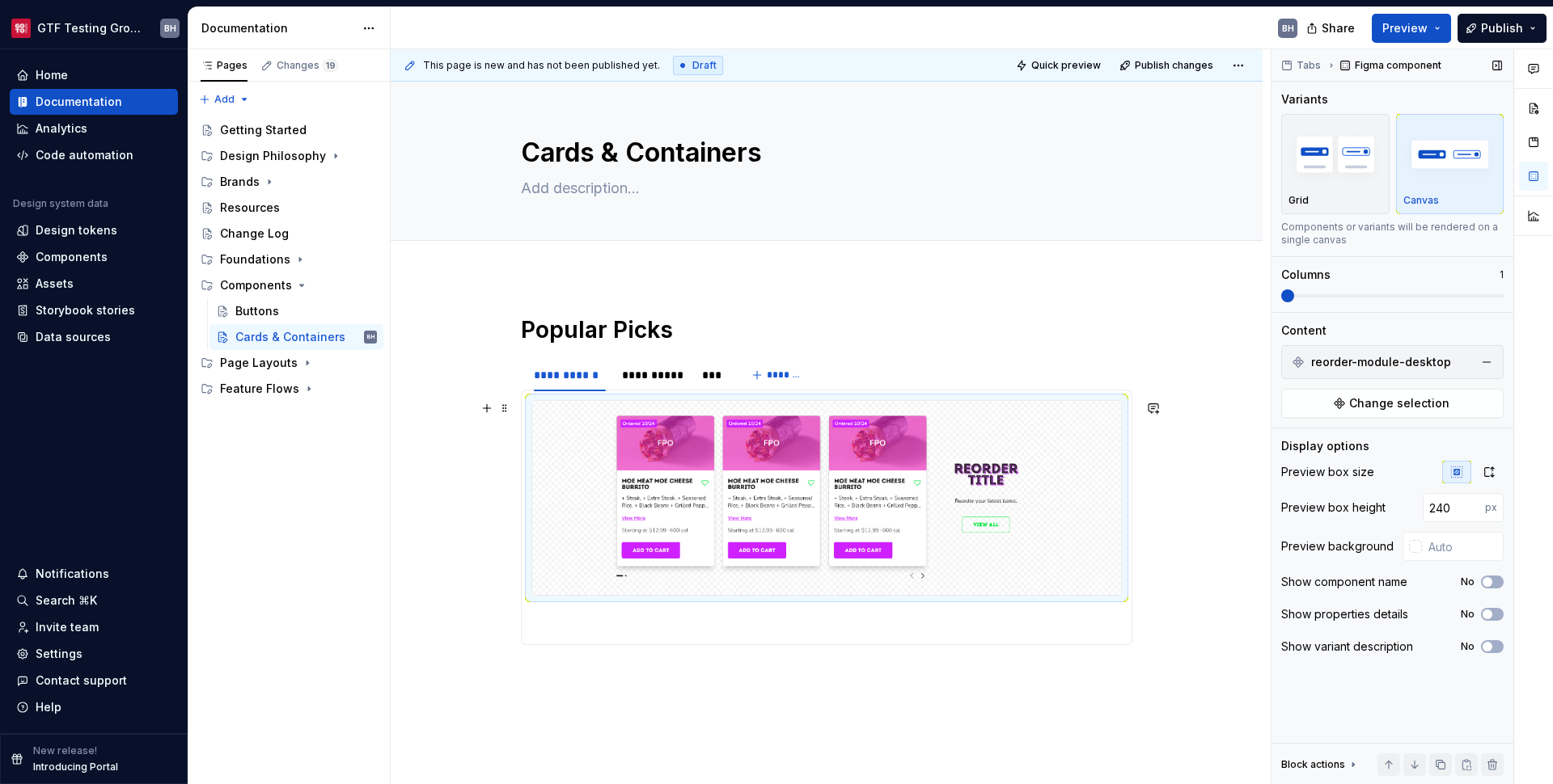
click at [779, 580] on img at bounding box center [826, 498] width 576 height 181
click at [639, 371] on div "**********" at bounding box center [654, 375] width 64 height 16
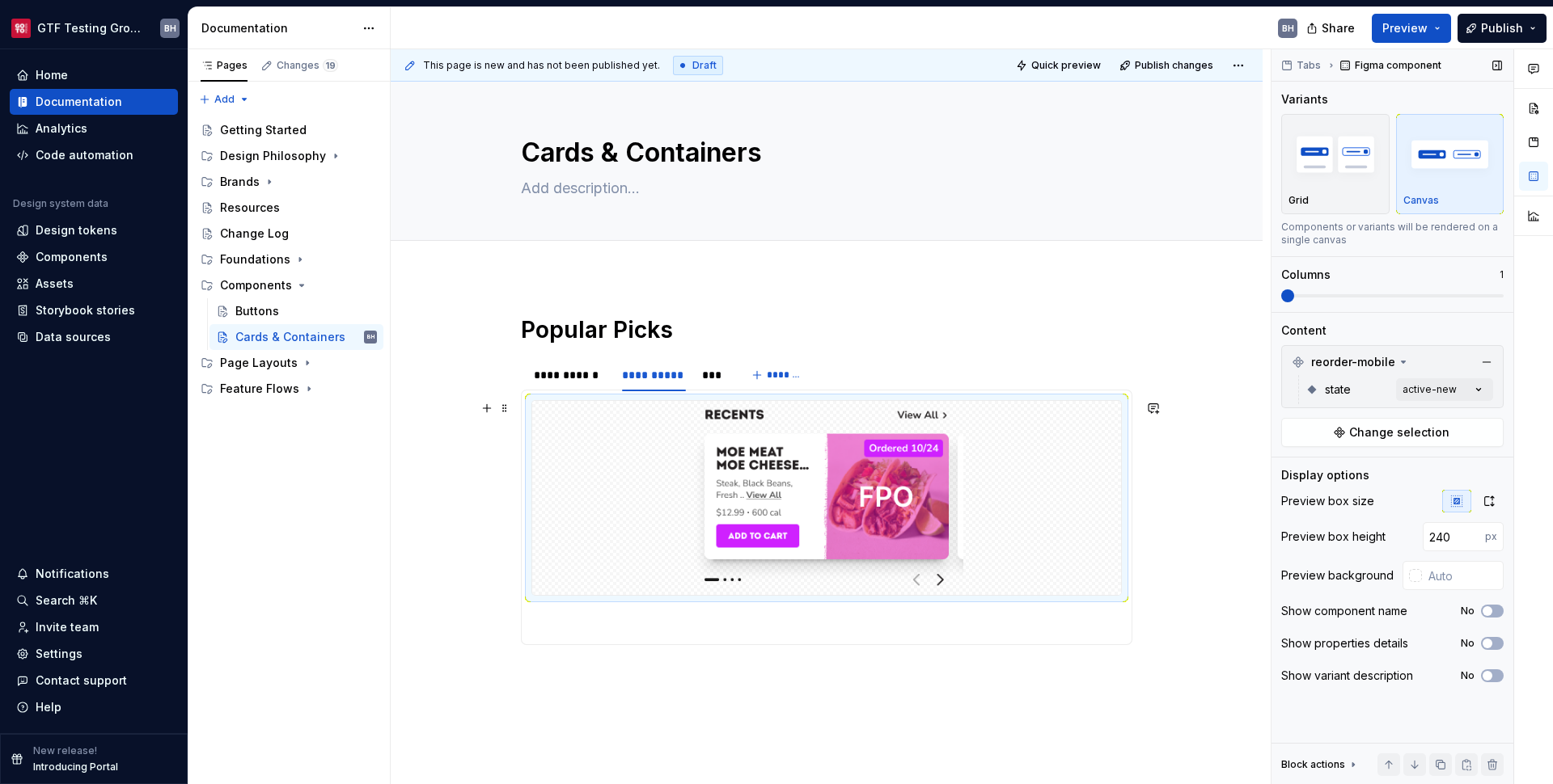
click at [881, 583] on img at bounding box center [827, 498] width 303 height 181
click at [711, 383] on div "***" at bounding box center [713, 375] width 35 height 23
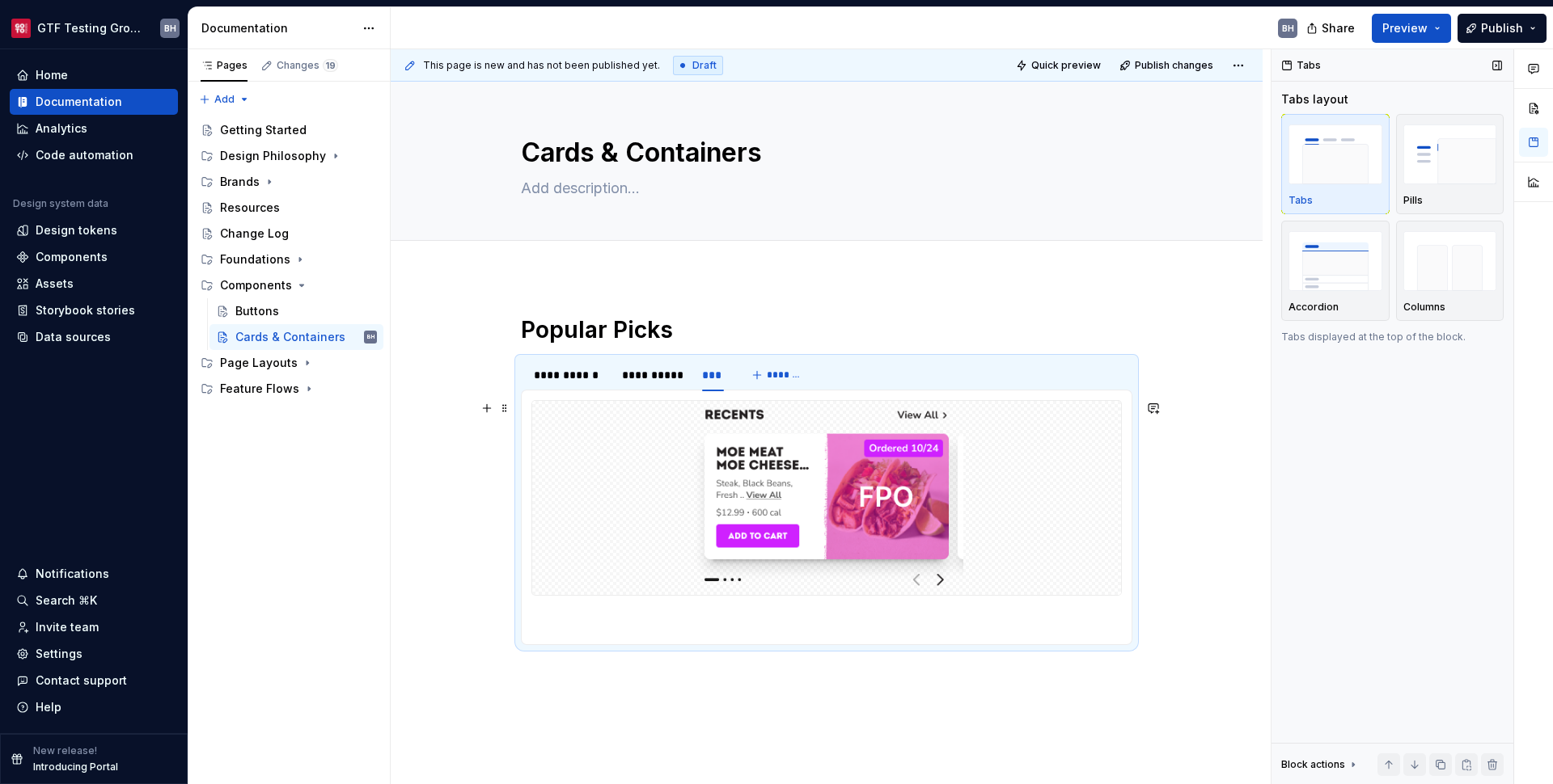
click at [951, 569] on img at bounding box center [827, 498] width 303 height 181
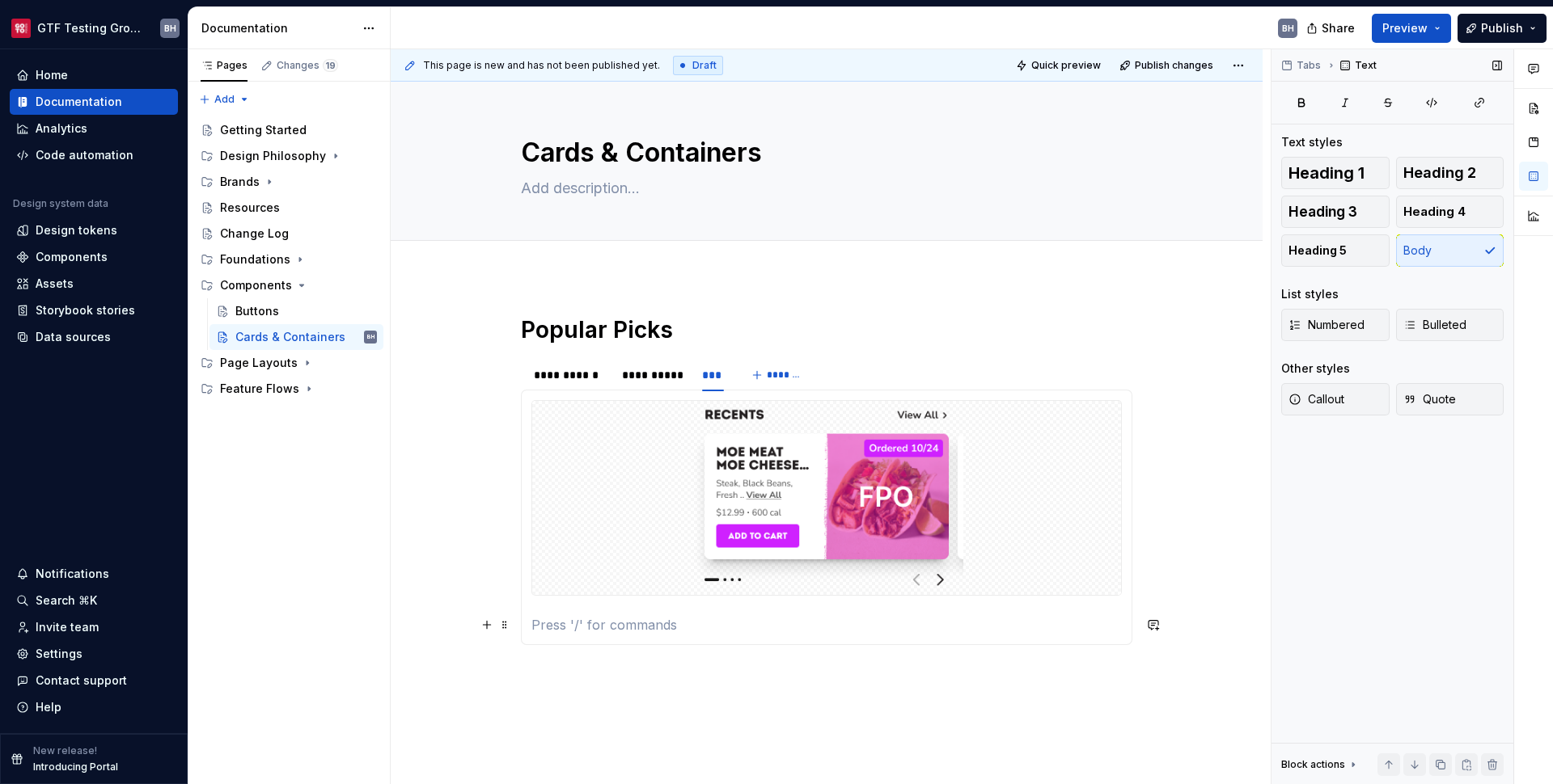
click at [873, 624] on p at bounding box center [826, 625] width 591 height 19
click at [553, 380] on div "**********" at bounding box center [570, 375] width 72 height 16
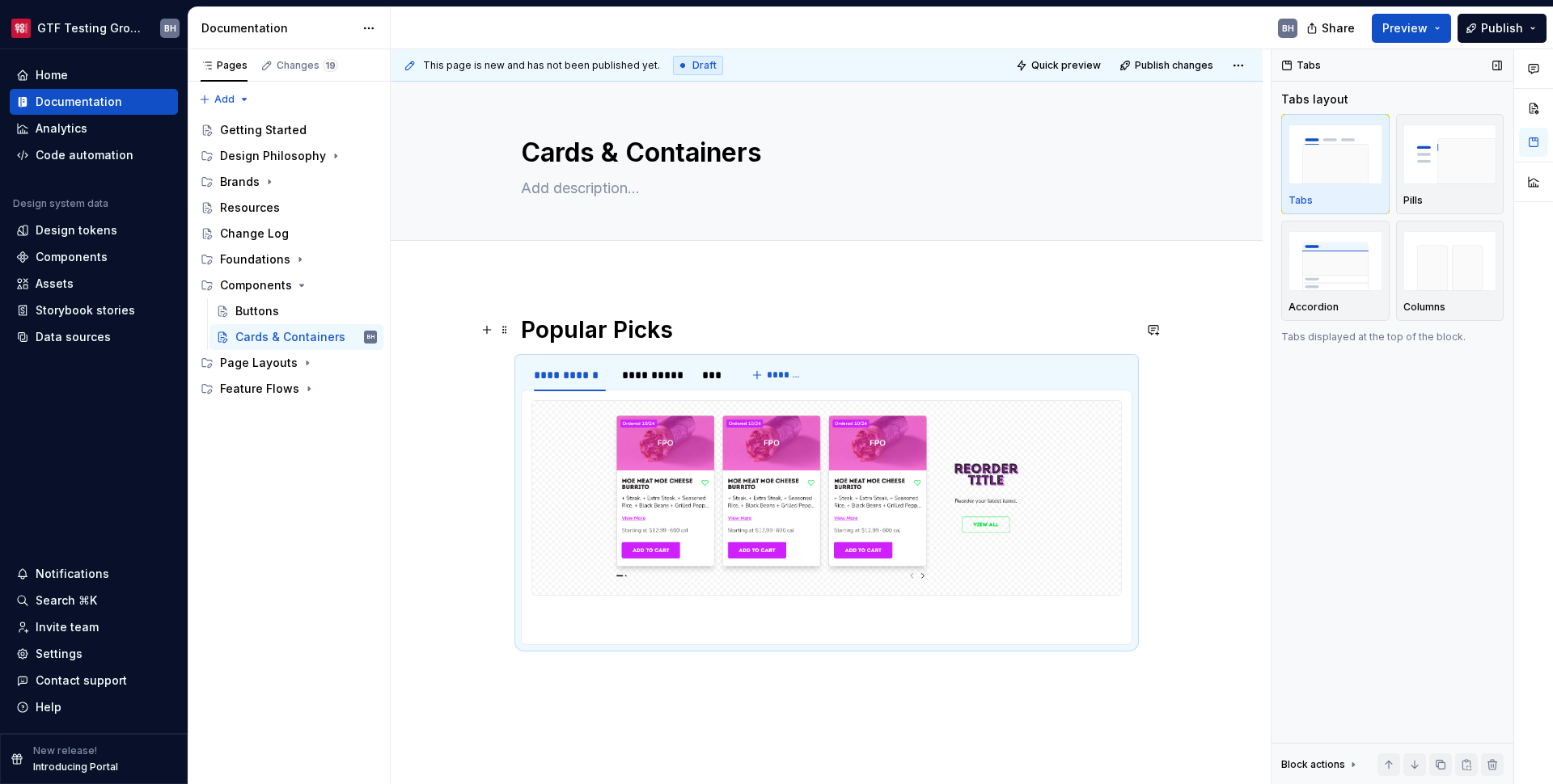
click at [672, 332] on h1 "Popular Picks" at bounding box center [826, 330] width 612 height 29
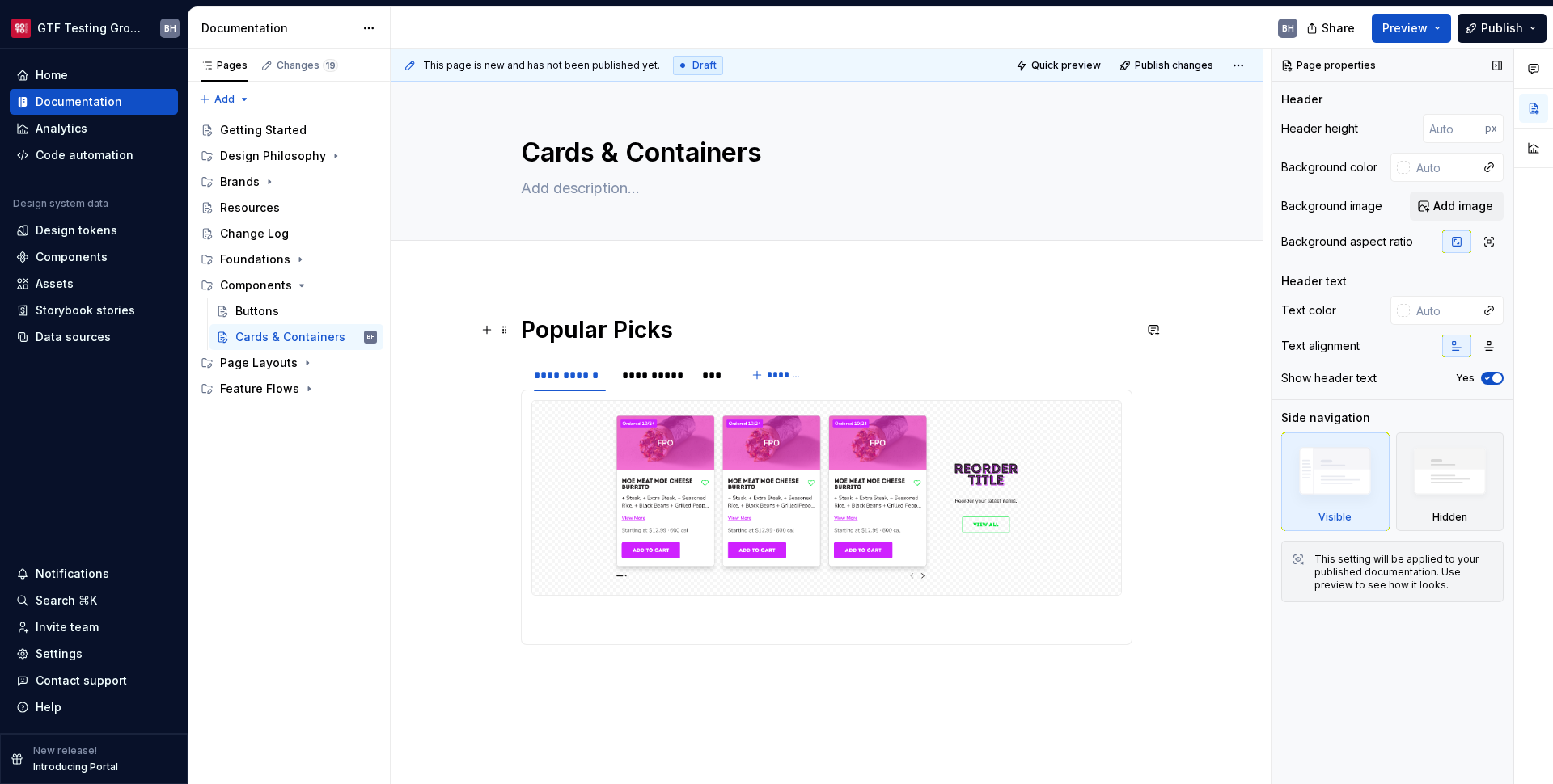
click at [519, 328] on div "**********" at bounding box center [826, 607] width 872 height 663
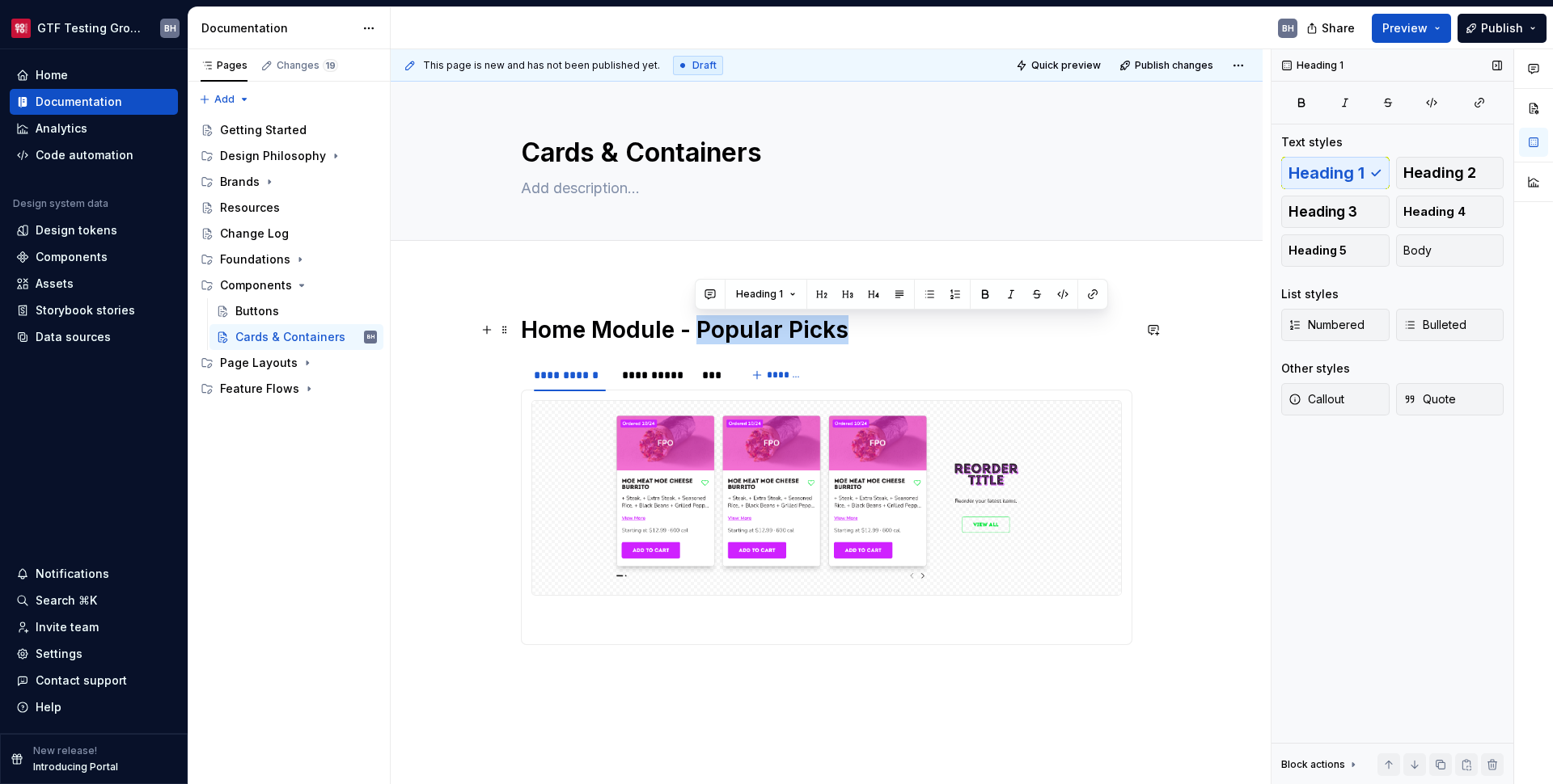
drag, startPoint x: 695, startPoint y: 329, endPoint x: 839, endPoint y: 330, distance: 144.0
click at [840, 330] on h1 "Home Module - Popular Picks" at bounding box center [826, 330] width 612 height 29
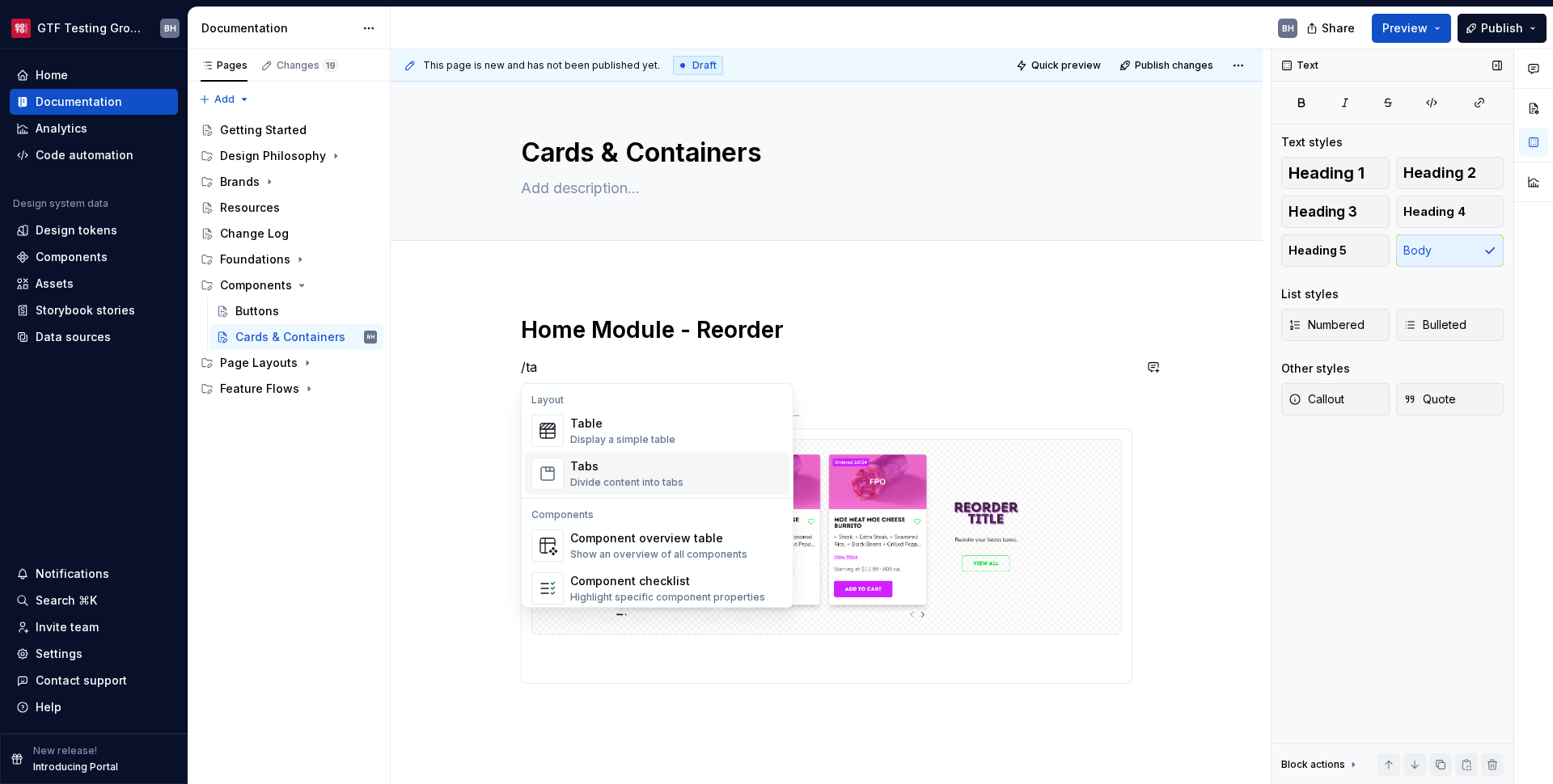
click at [672, 478] on div "Divide content into tabs" at bounding box center [627, 483] width 113 height 13
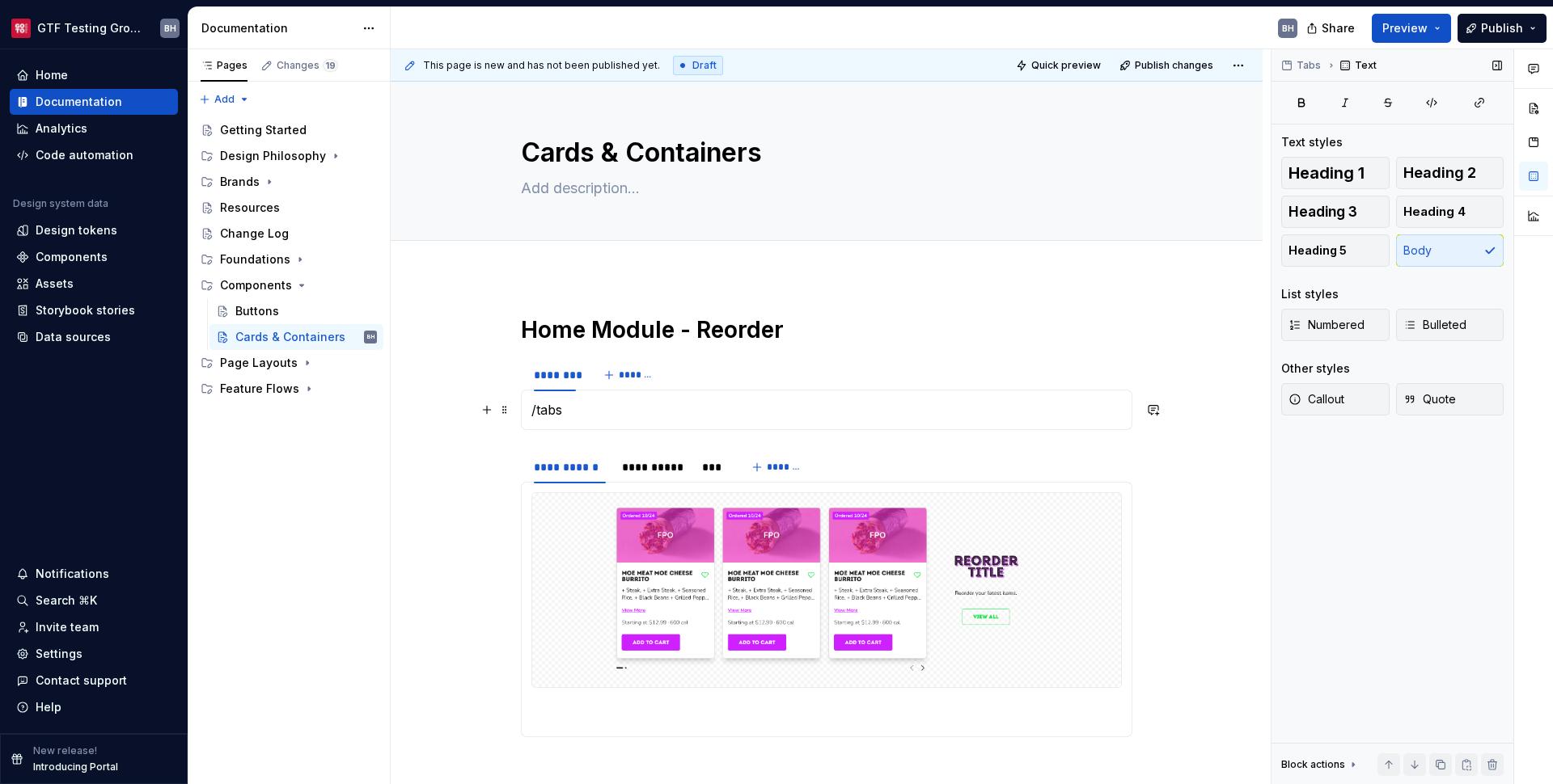
click at [535, 412] on p "/tabs" at bounding box center [826, 410] width 591 height 19
click at [581, 416] on p "/ tabs" at bounding box center [826, 410] width 591 height 19
click at [604, 721] on p at bounding box center [826, 718] width 591 height 19
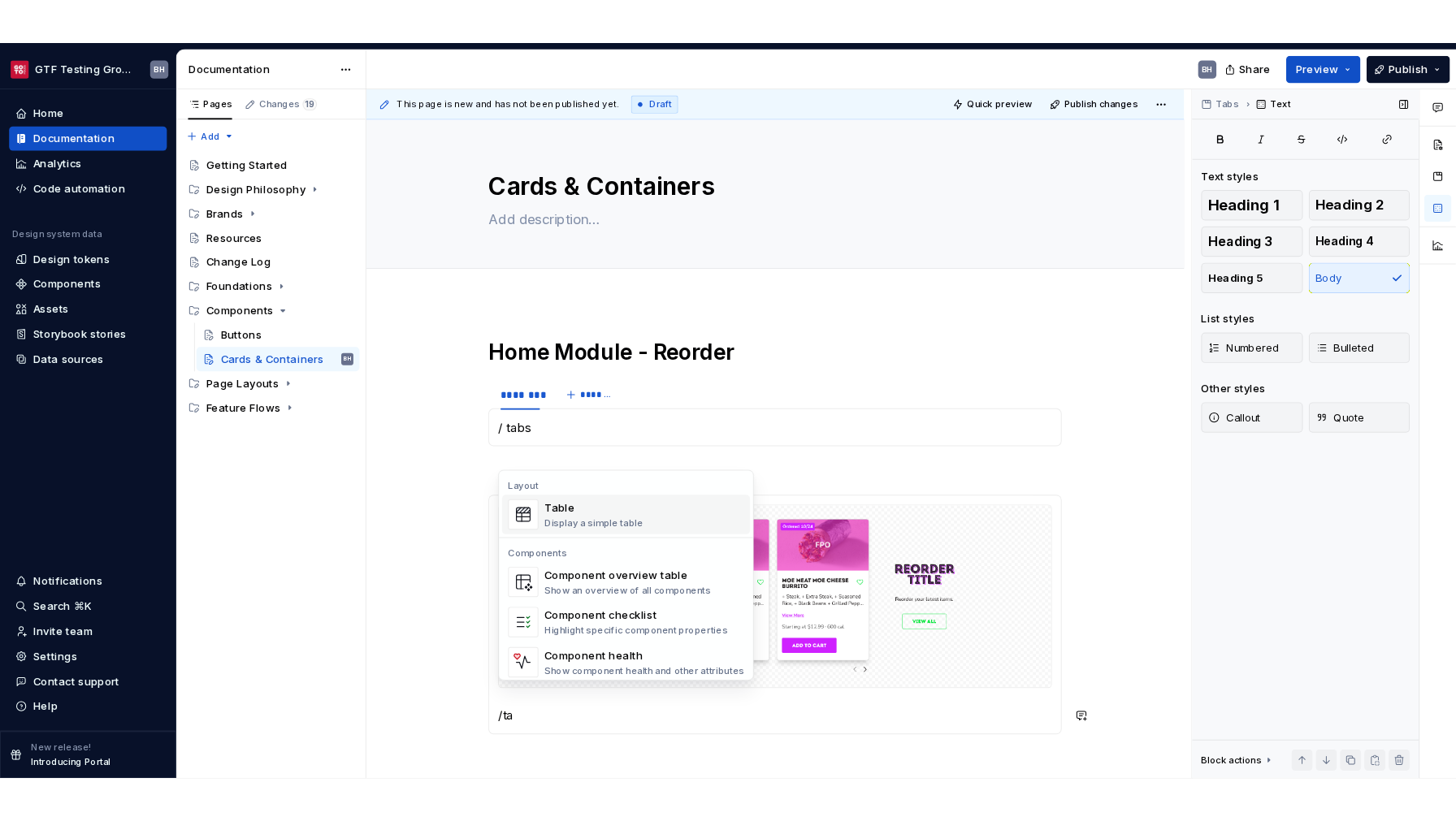
scroll to position [21, 0]
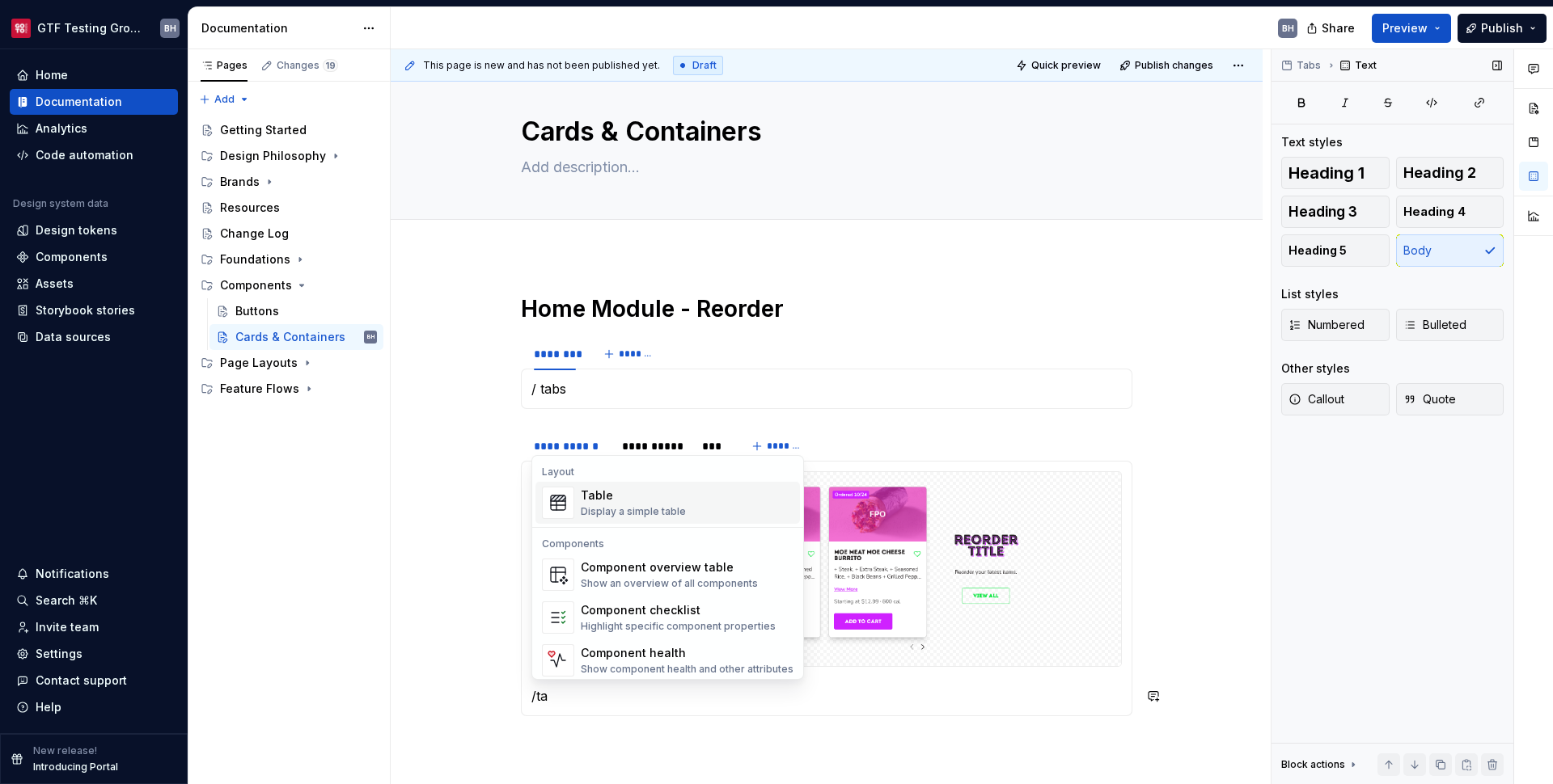
click at [615, 500] on div "Table" at bounding box center [634, 496] width 105 height 16
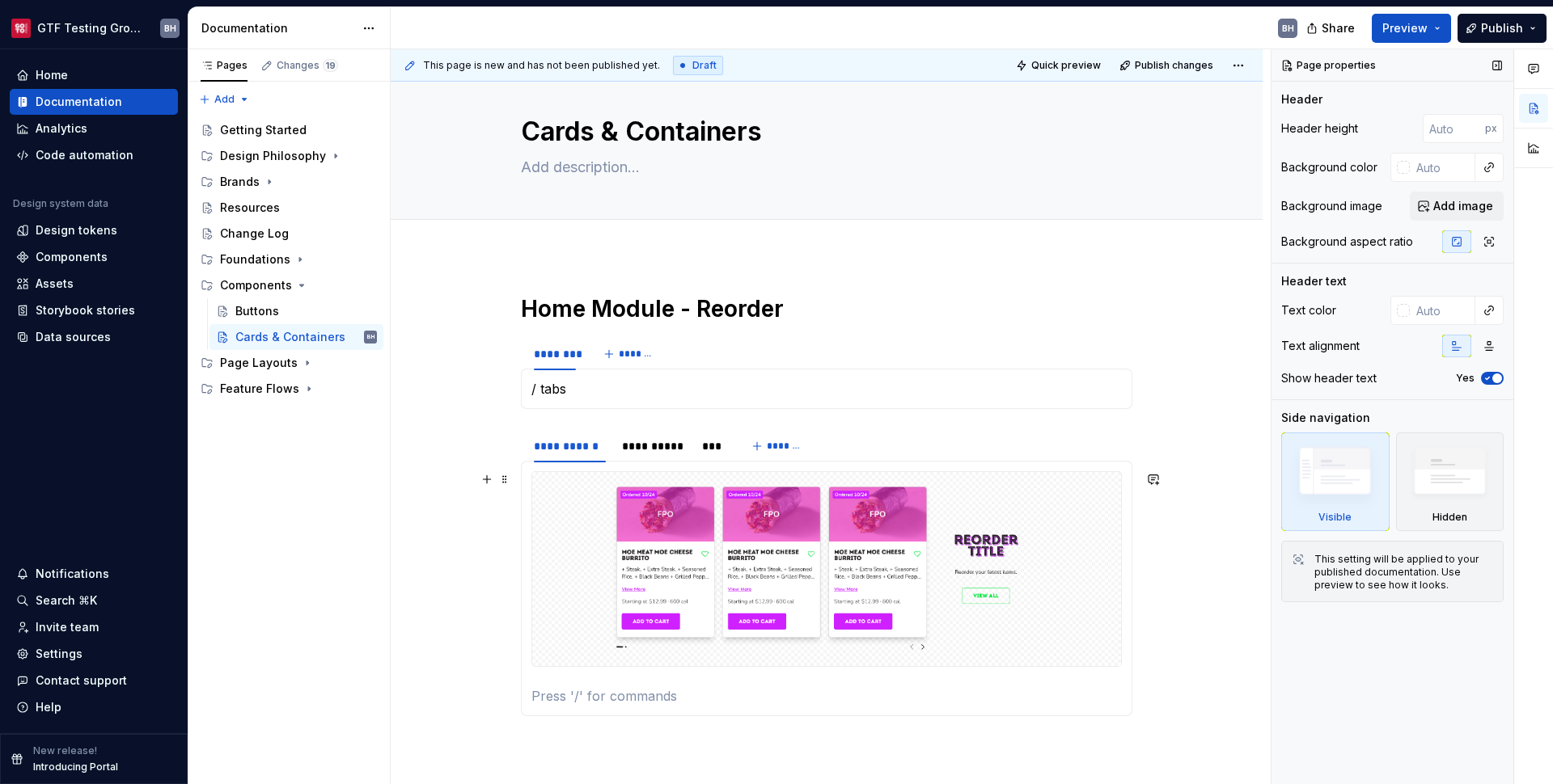
click at [437, 660] on div "**********" at bounding box center [826, 633] width 872 height 755
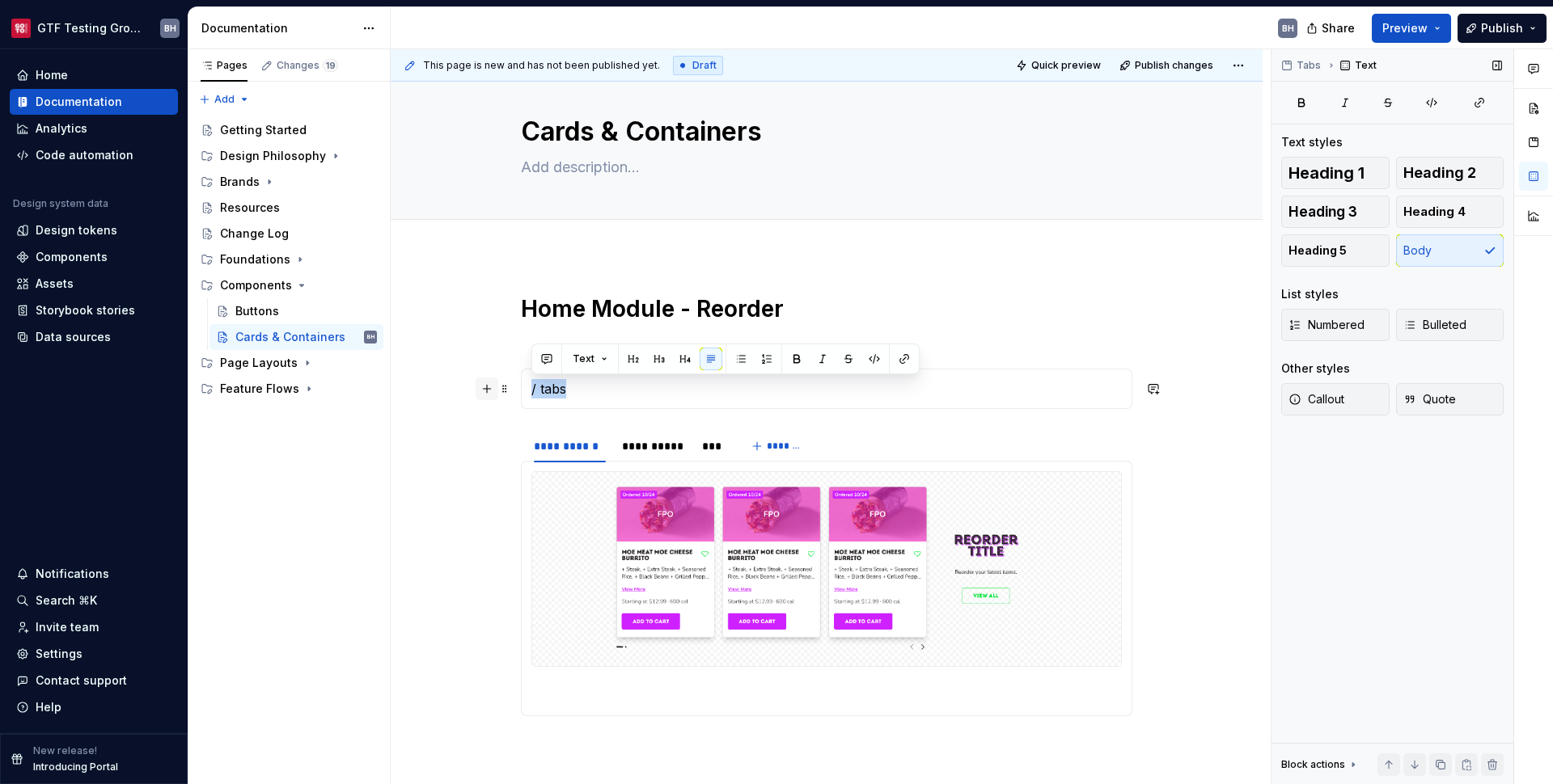
drag, startPoint x: 583, startPoint y: 389, endPoint x: 493, endPoint y: 386, distance: 90.0
click at [521, 386] on div "**********" at bounding box center [826, 534] width 612 height 480
click at [484, 488] on button "button" at bounding box center [487, 479] width 23 height 23
click at [579, 382] on p "/ tabs" at bounding box center [826, 389] width 591 height 19
click at [460, 445] on div "**********" at bounding box center [826, 647] width 872 height 783
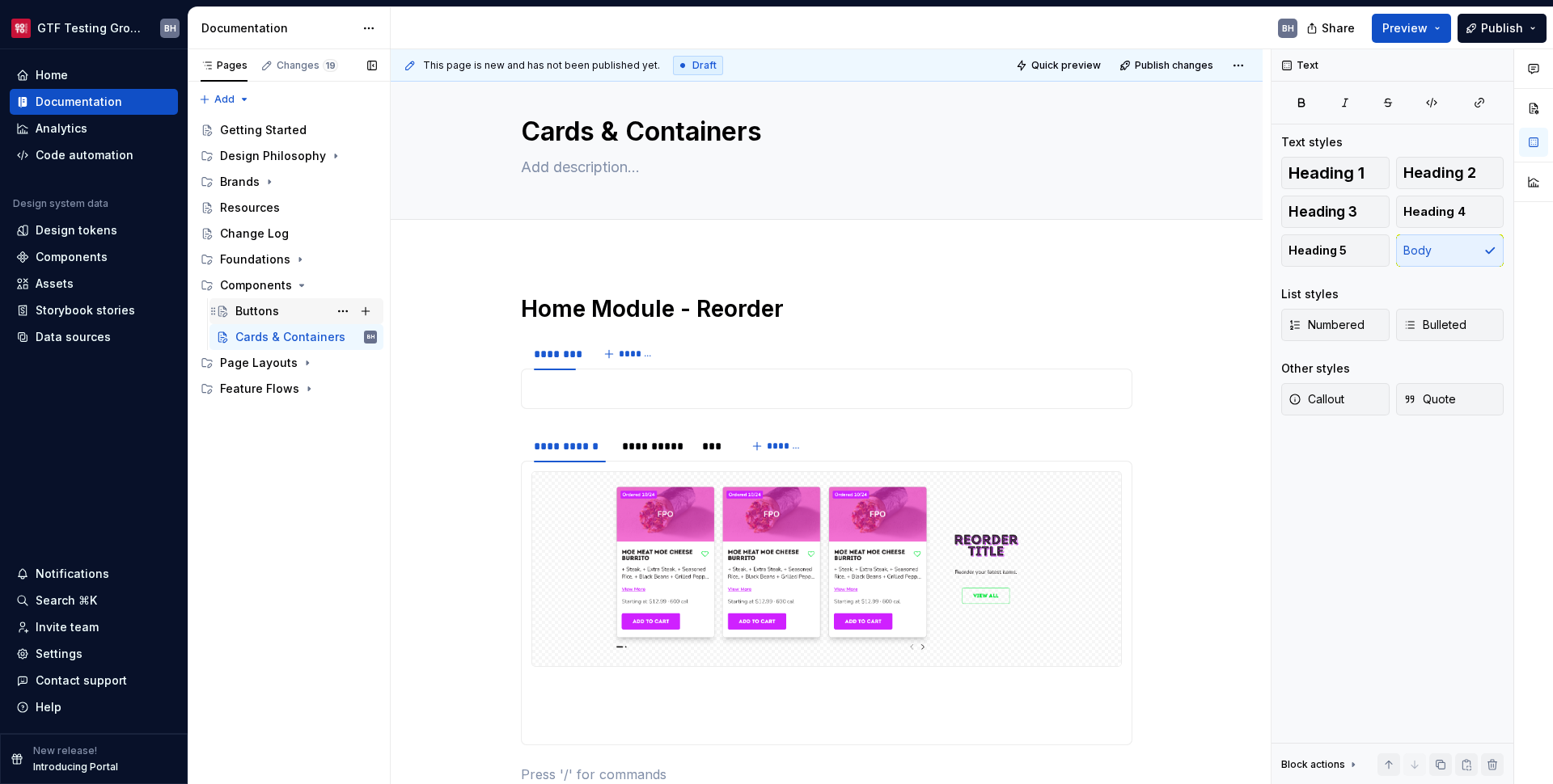
click at [266, 306] on div "Buttons" at bounding box center [258, 311] width 44 height 16
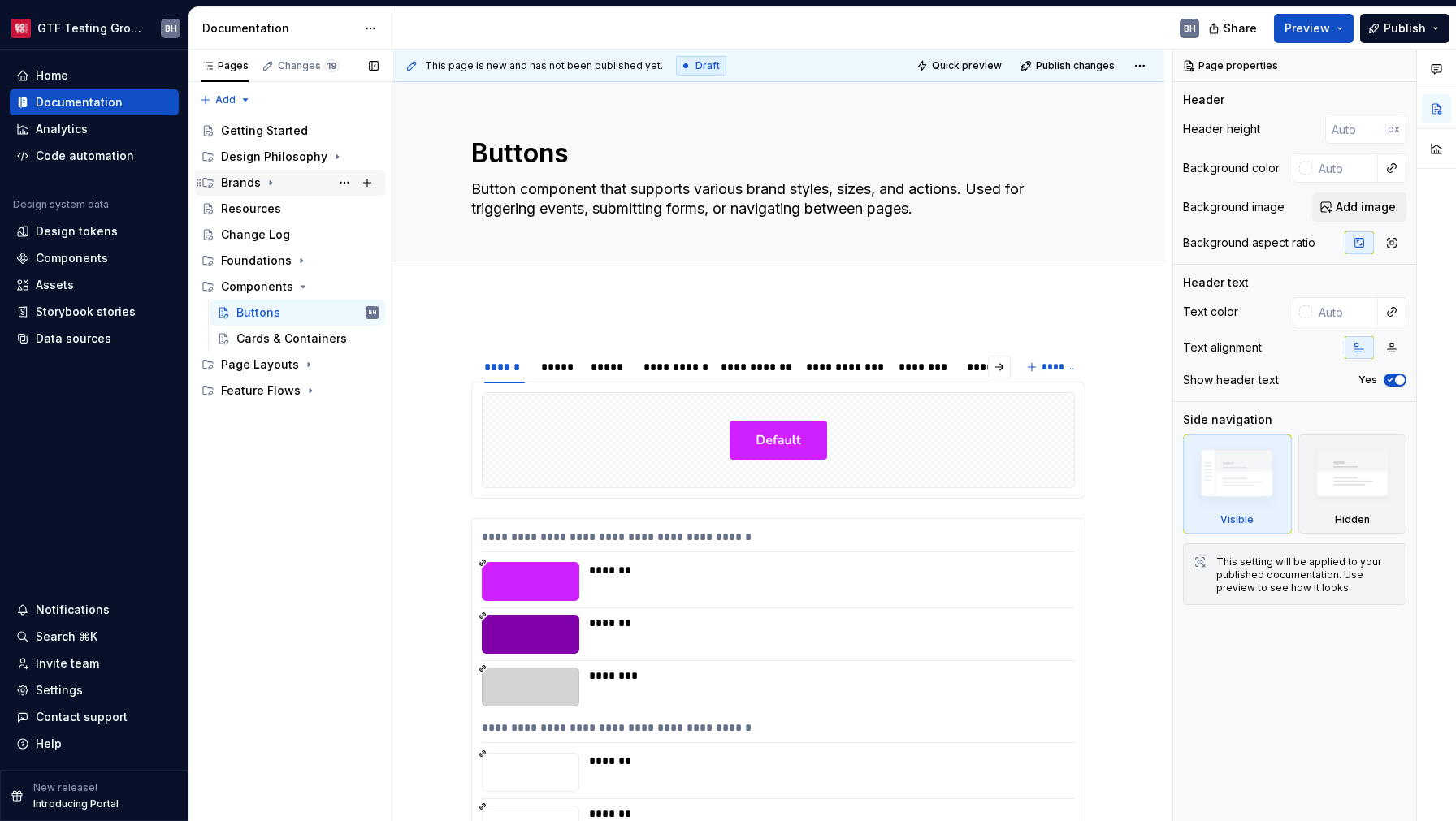
click at [269, 181] on icon "Page tree" at bounding box center [270, 183] width 2 height 4
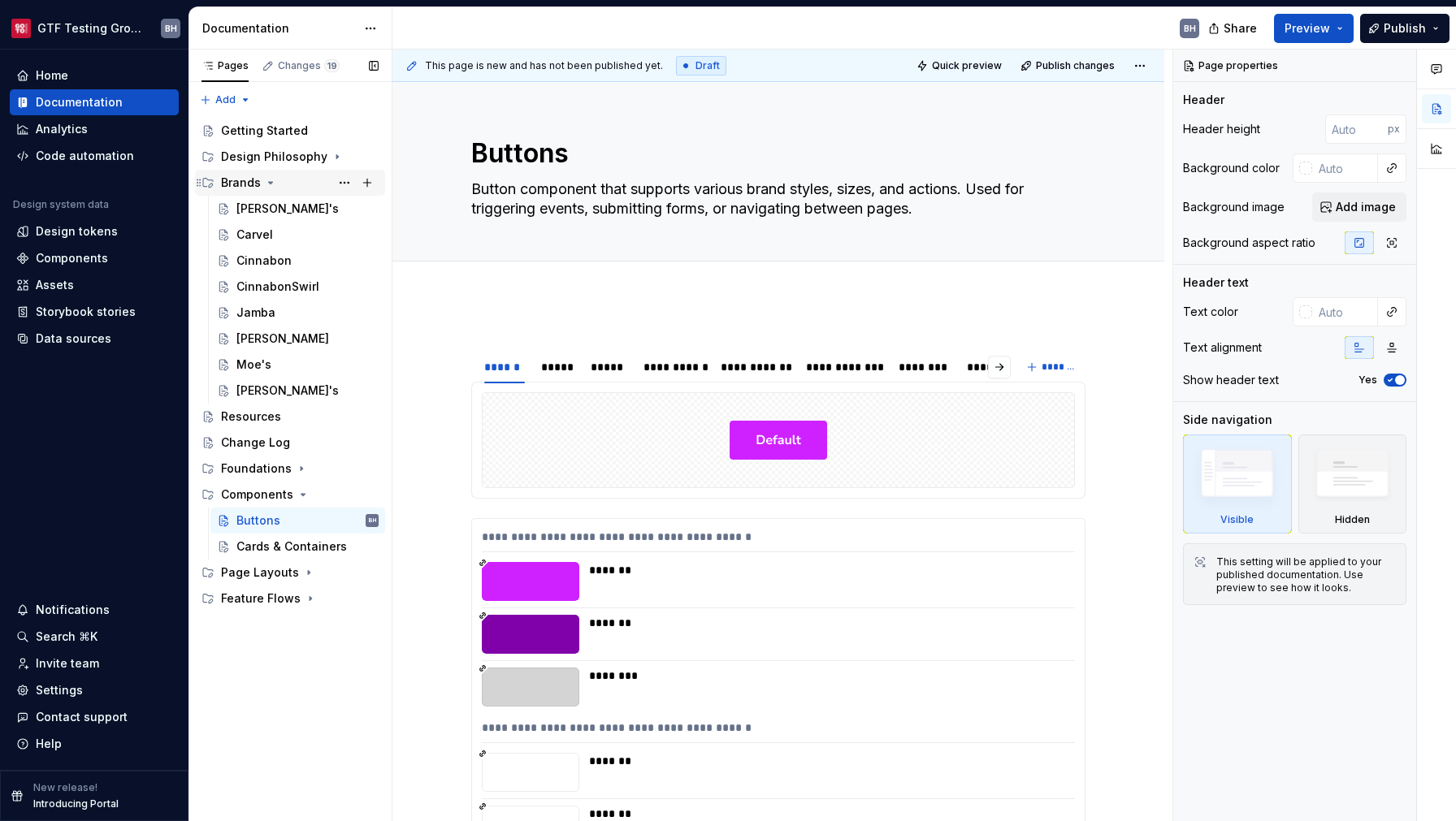
click at [269, 181] on icon "Page tree" at bounding box center [270, 183] width 13 height 13
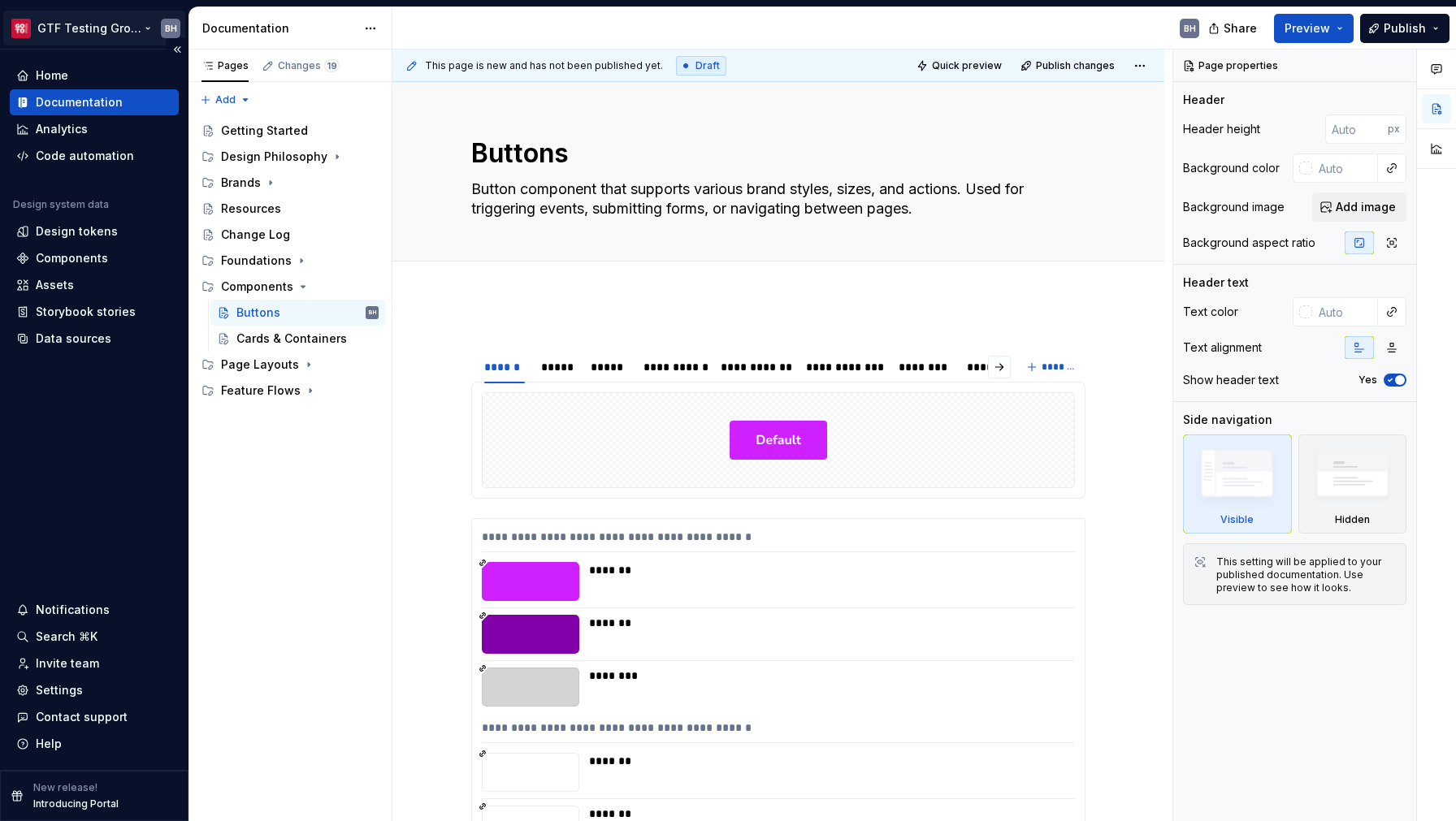
click at [103, 33] on html "GTF Testing Grounds BH Home Documentation Analytics Code automation Design syst…" at bounding box center [728, 410] width 1456 height 821
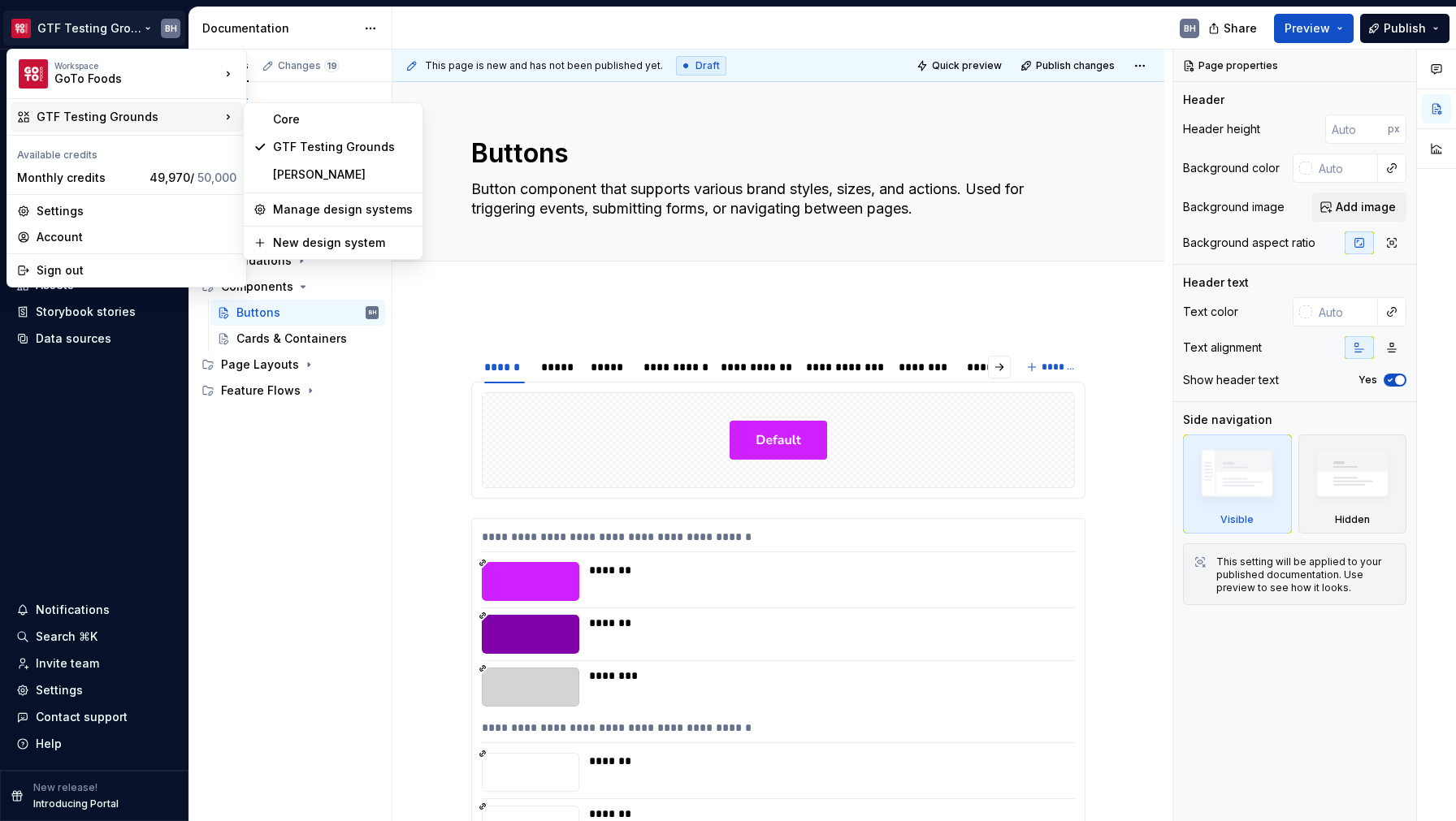
click at [566, 308] on html "GTF Testing Grounds BH Home Documentation Analytics Code automation Design syst…" at bounding box center [728, 410] width 1456 height 821
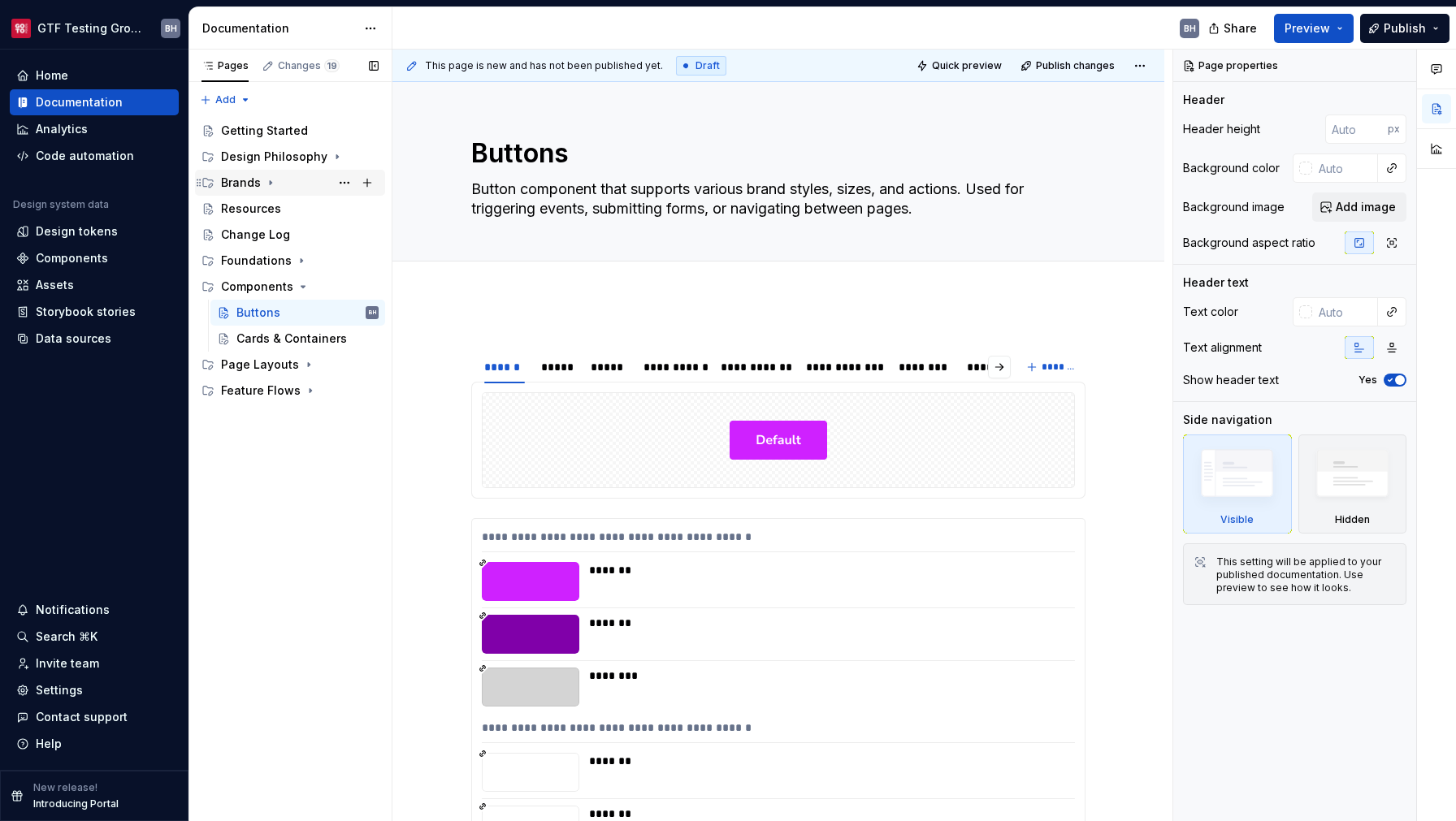
click at [273, 184] on icon "Page tree" at bounding box center [270, 183] width 13 height 13
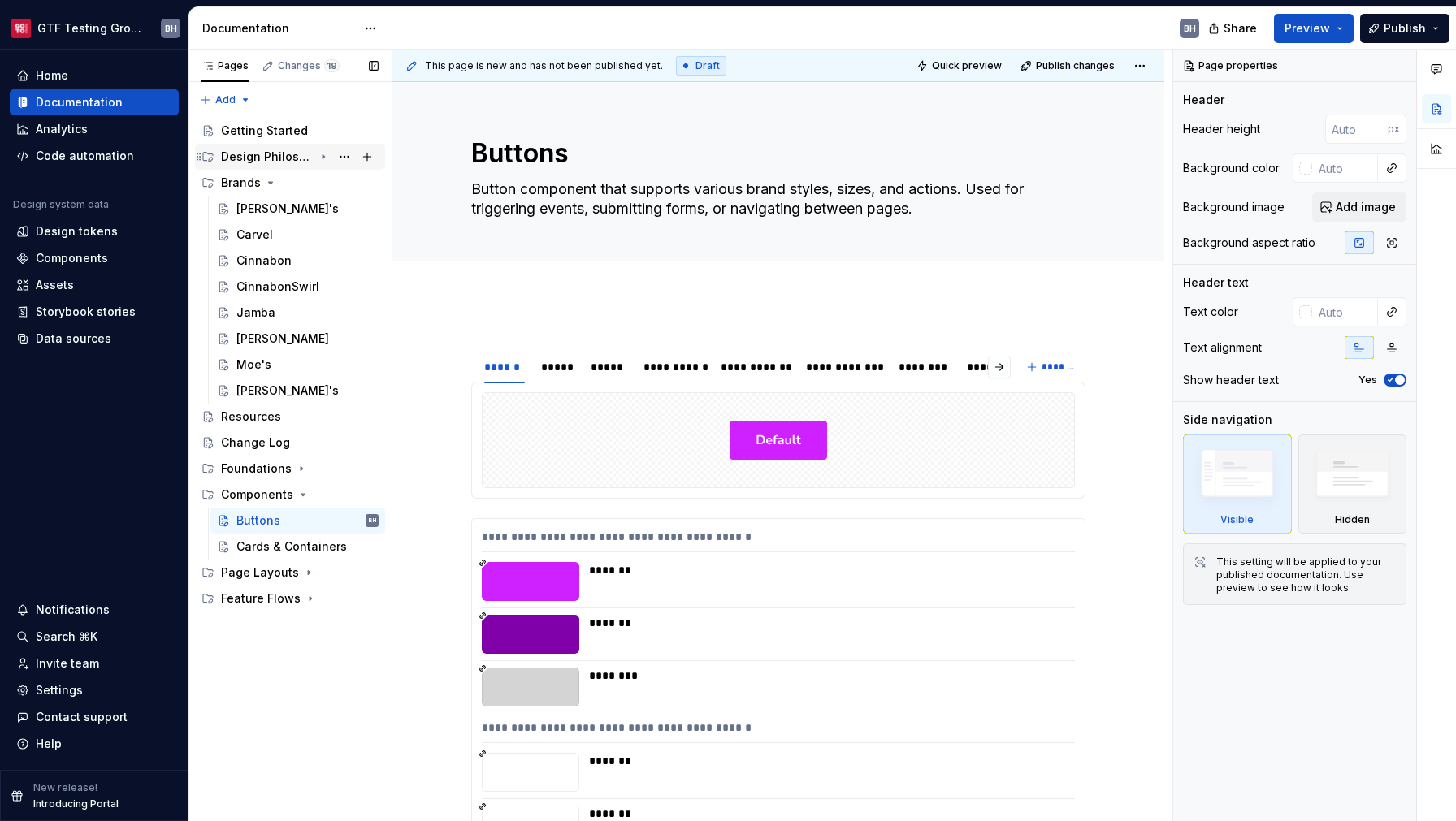
click at [329, 162] on icon "Page tree" at bounding box center [323, 157] width 13 height 13
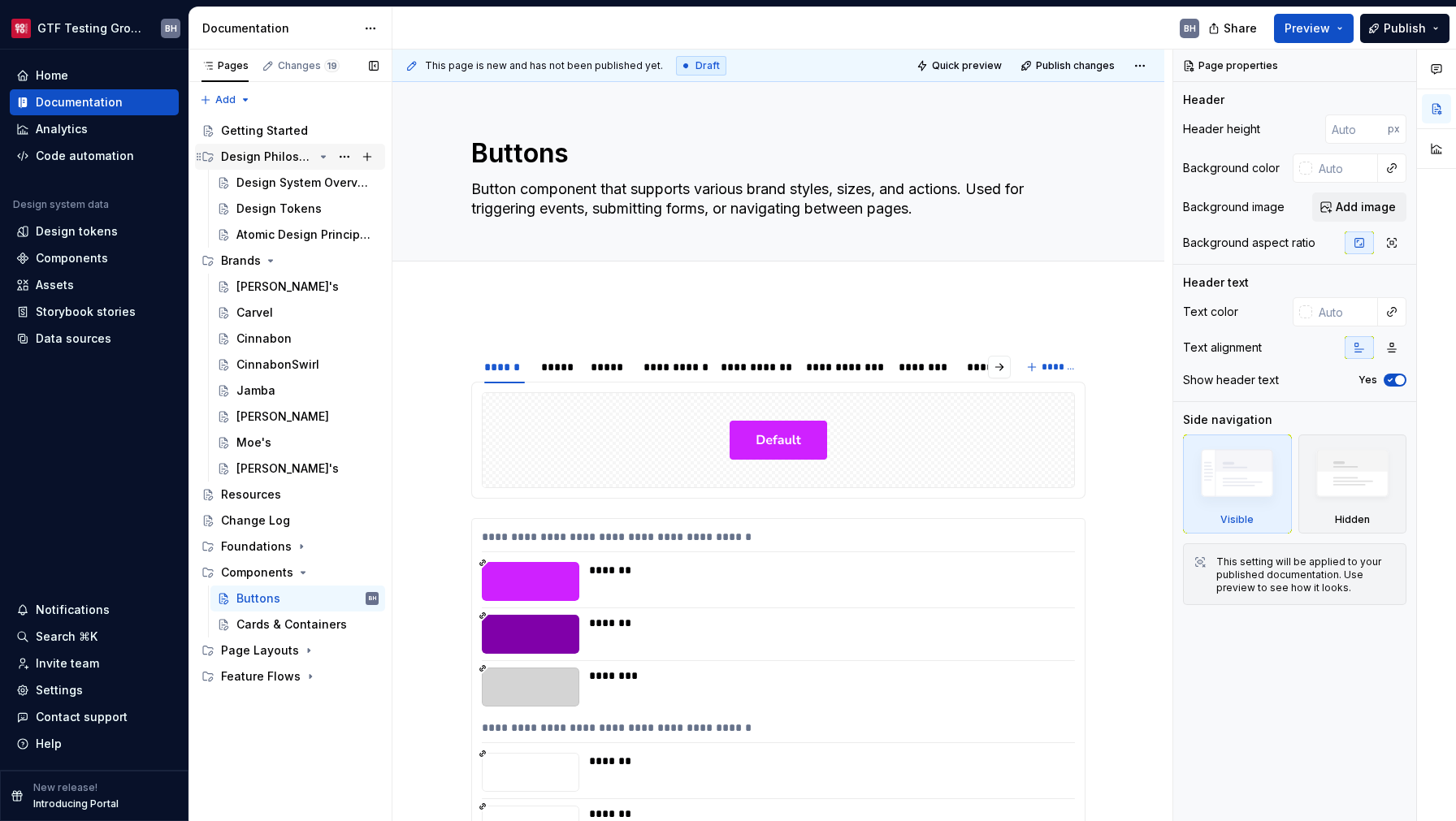
click at [329, 162] on icon "Page tree" at bounding box center [323, 157] width 13 height 13
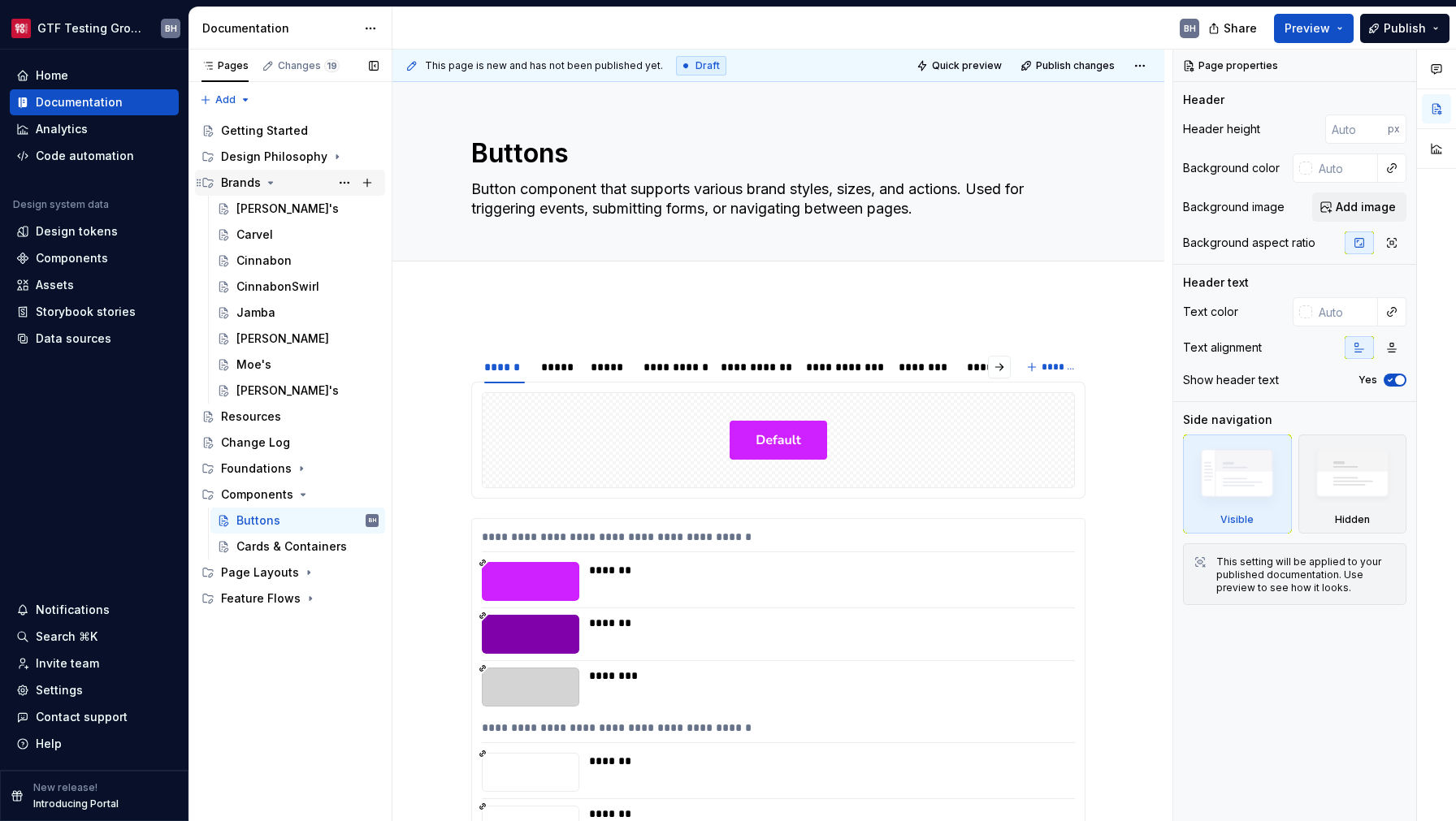
click at [265, 188] on icon "Page tree" at bounding box center [270, 183] width 13 height 13
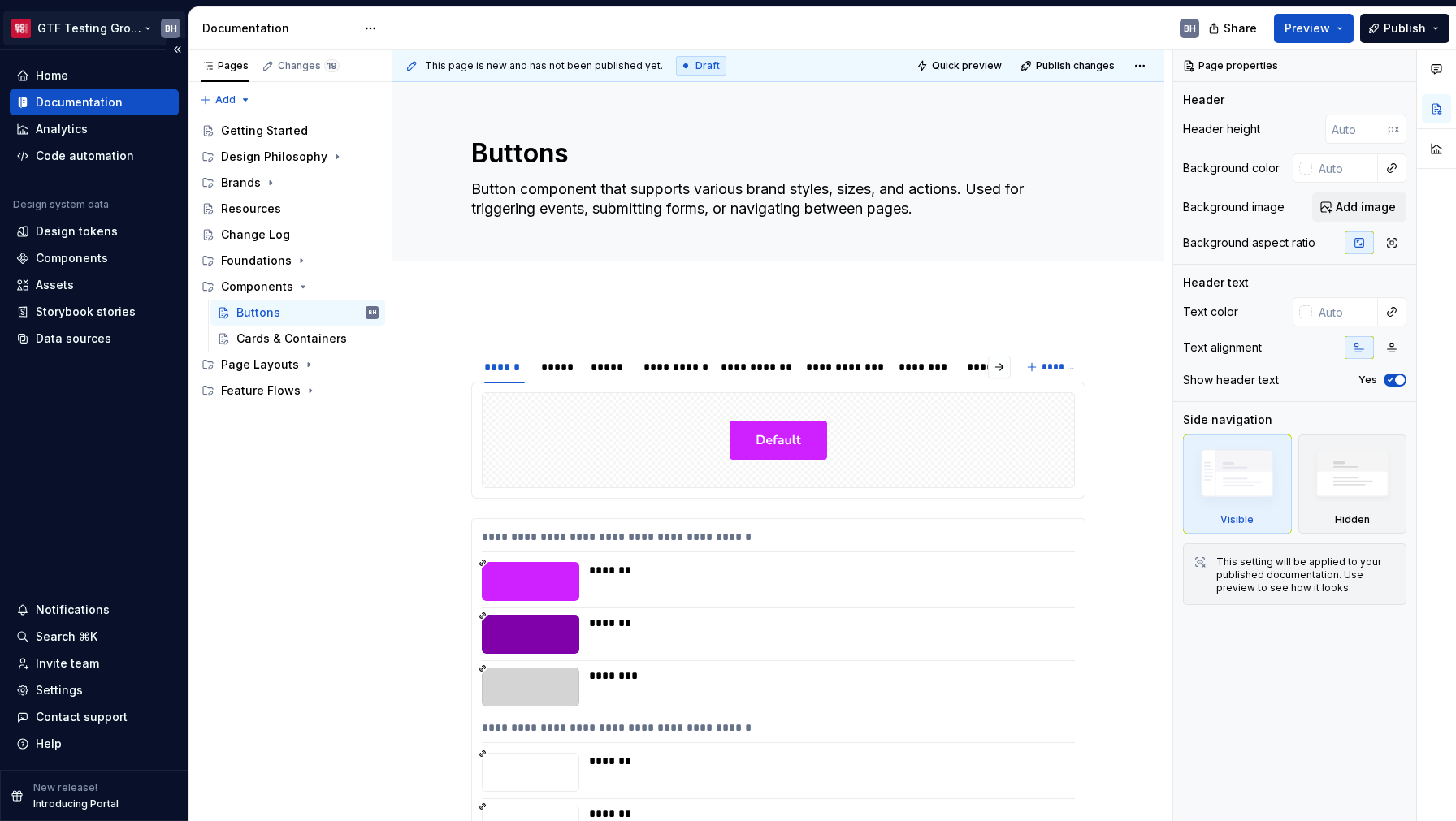
click at [84, 28] on html "GTF Testing Grounds BH Home Documentation Analytics Code automation Design syst…" at bounding box center [728, 410] width 1456 height 821
click at [369, 24] on html "GTF Testing Grounds BH Home Documentation Analytics Code automation Design syst…" at bounding box center [728, 410] width 1456 height 821
click at [369, 27] on html "GTF Testing Grounds BH Home Documentation Analytics Code automation Design syst…" at bounding box center [728, 410] width 1456 height 821
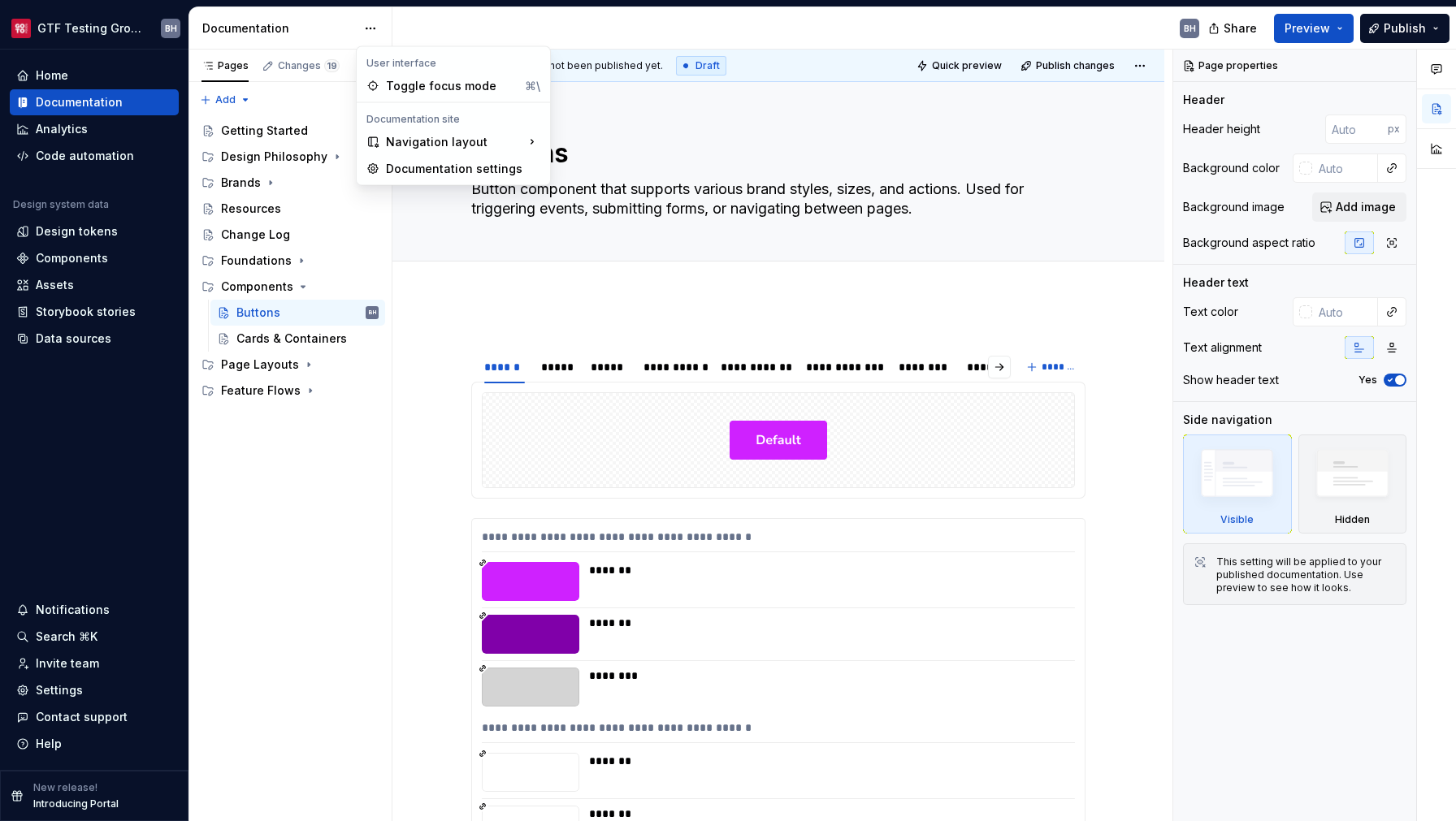
click at [305, 24] on html "GTF Testing Grounds BH Home Documentation Analytics Code automation Design syst…" at bounding box center [728, 410] width 1456 height 821
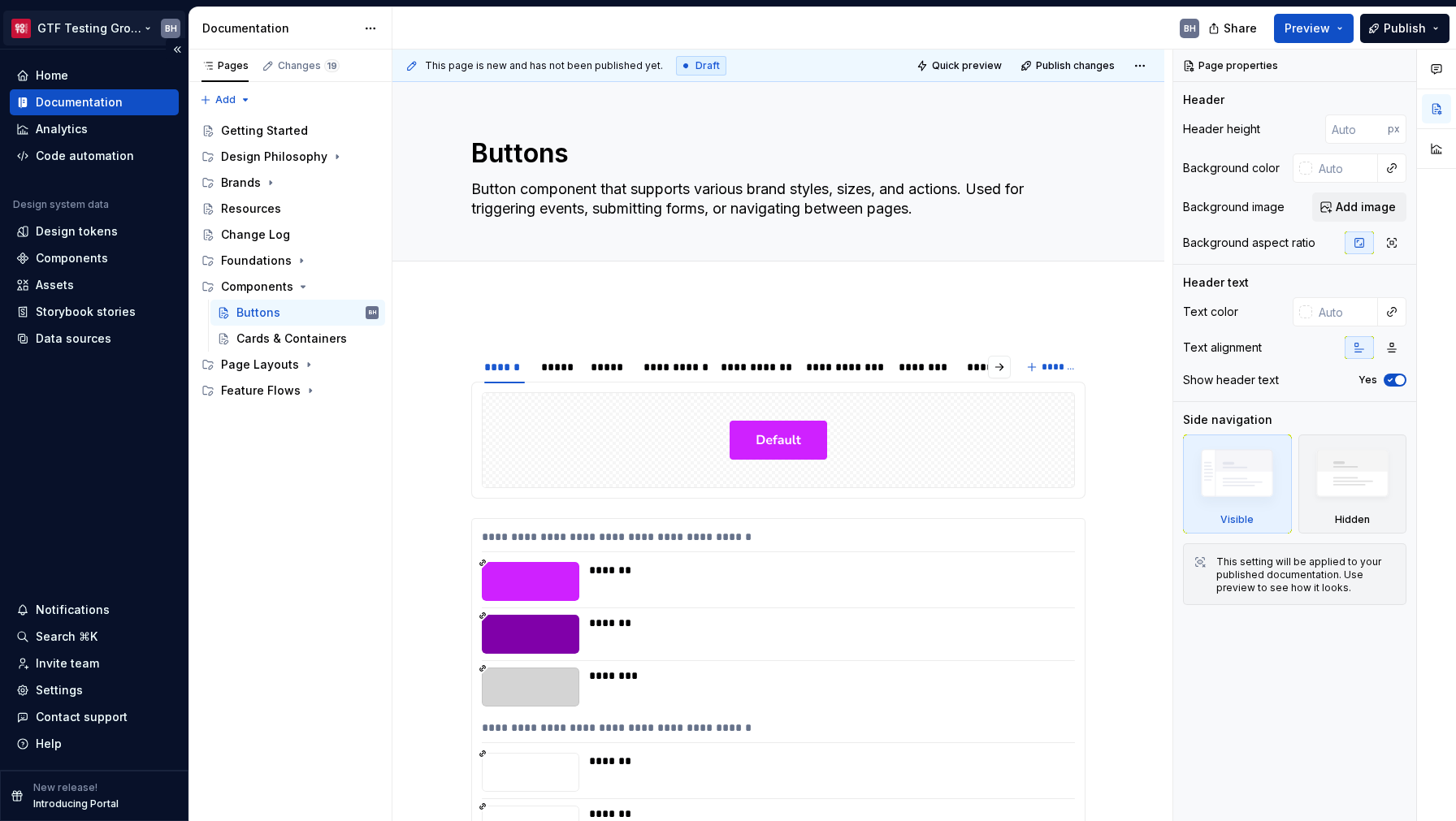
click at [97, 37] on html "GTF Testing Grounds BH Home Documentation Analytics Code automation Design syst…" at bounding box center [728, 410] width 1456 height 821
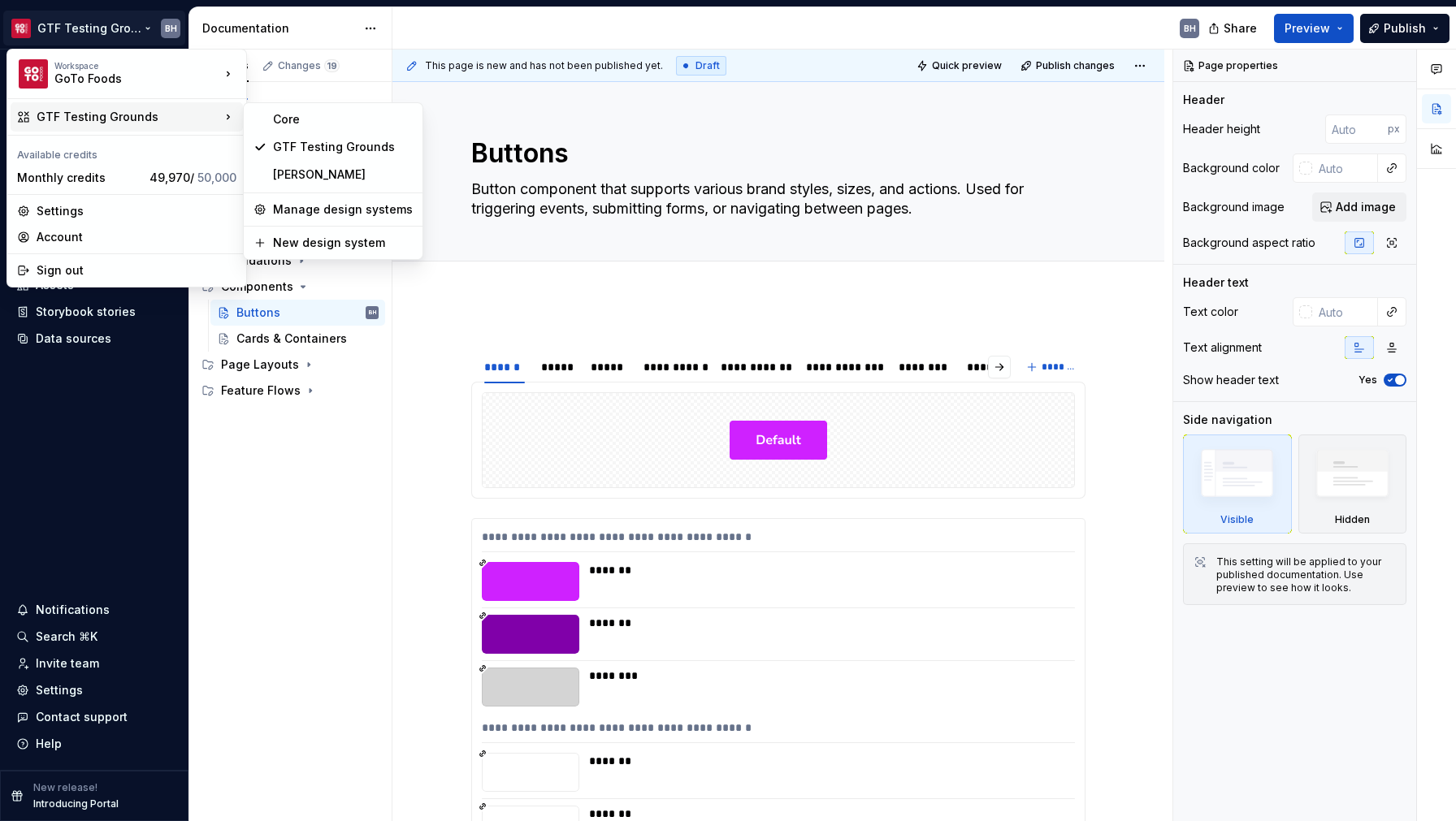
click at [301, 25] on html "GTF Testing Grounds BH Home Documentation Analytics Code automation Design syst…" at bounding box center [728, 410] width 1456 height 821
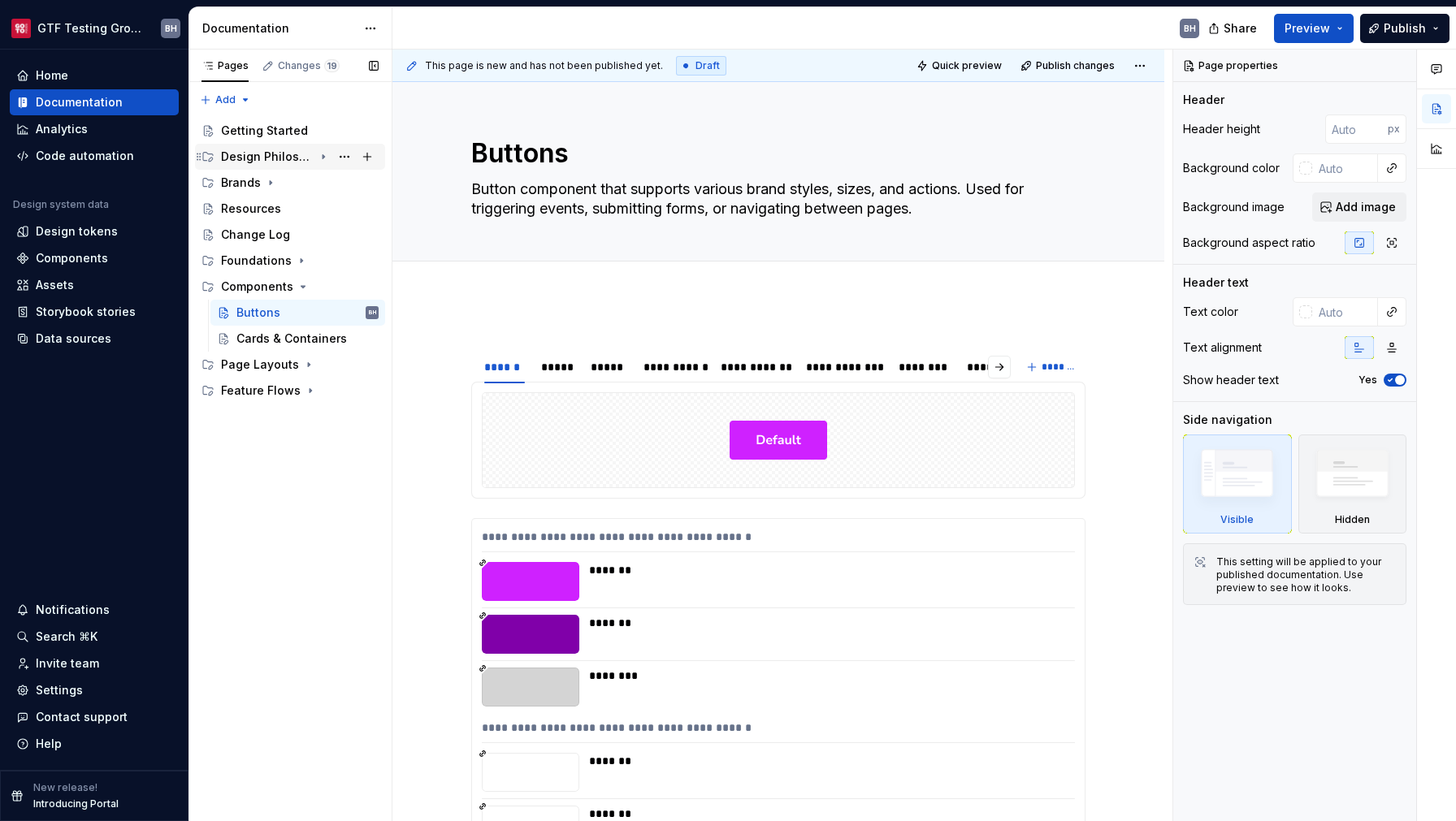
click at [324, 155] on icon "Page tree" at bounding box center [323, 157] width 13 height 13
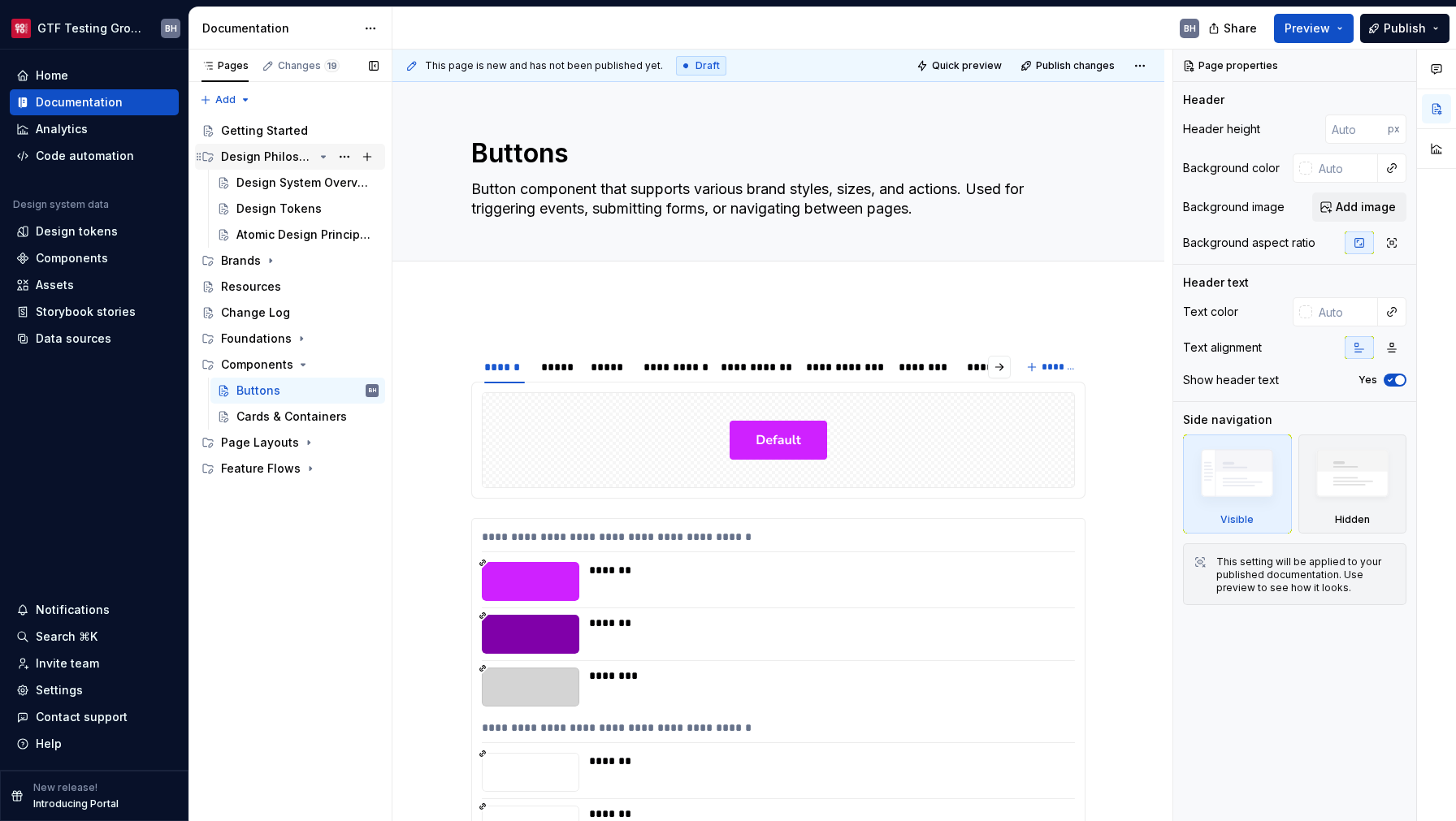
click at [324, 158] on icon "Page tree" at bounding box center [323, 157] width 4 height 2
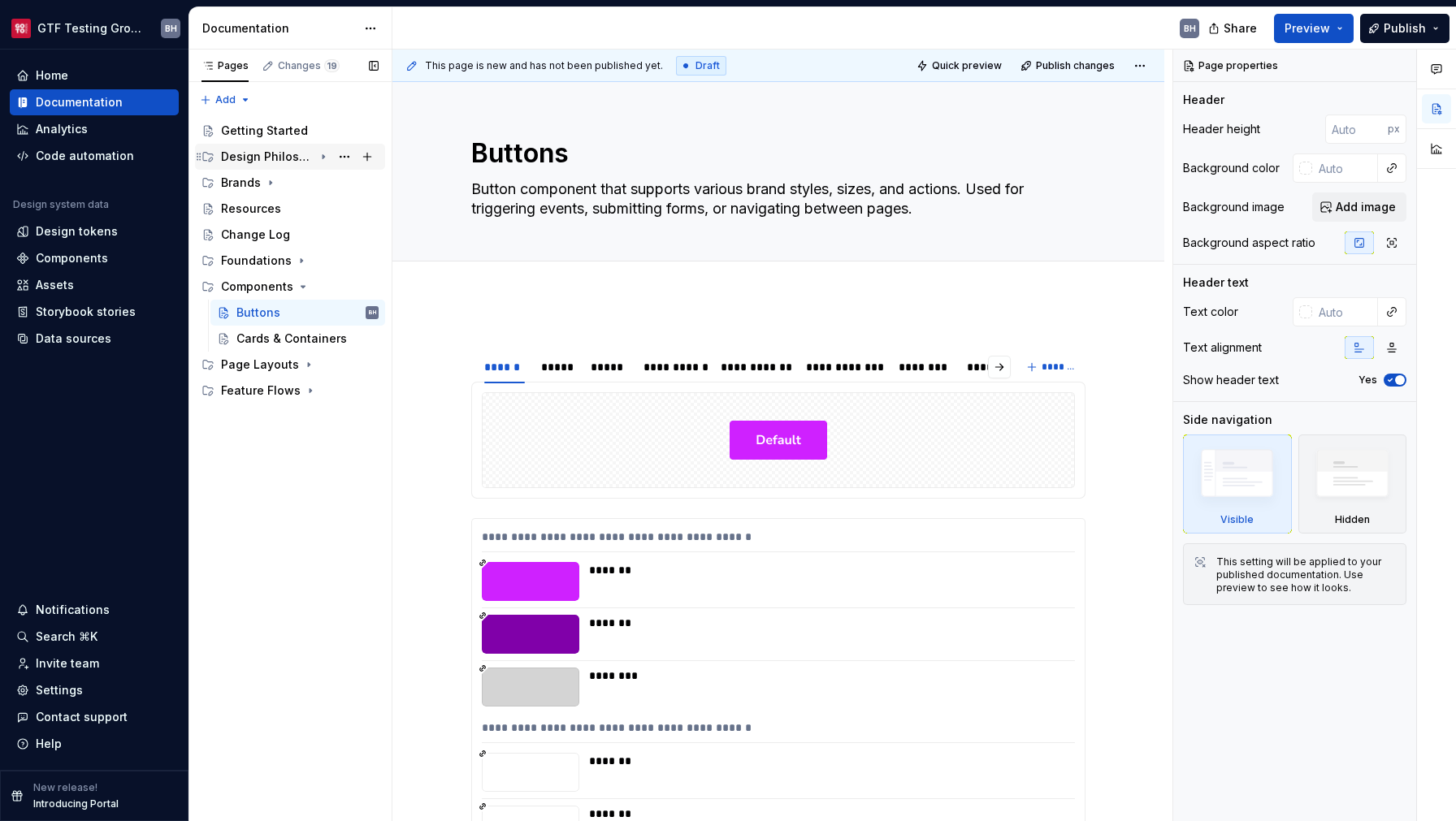
click at [324, 158] on icon "Page tree" at bounding box center [323, 157] width 2 height 4
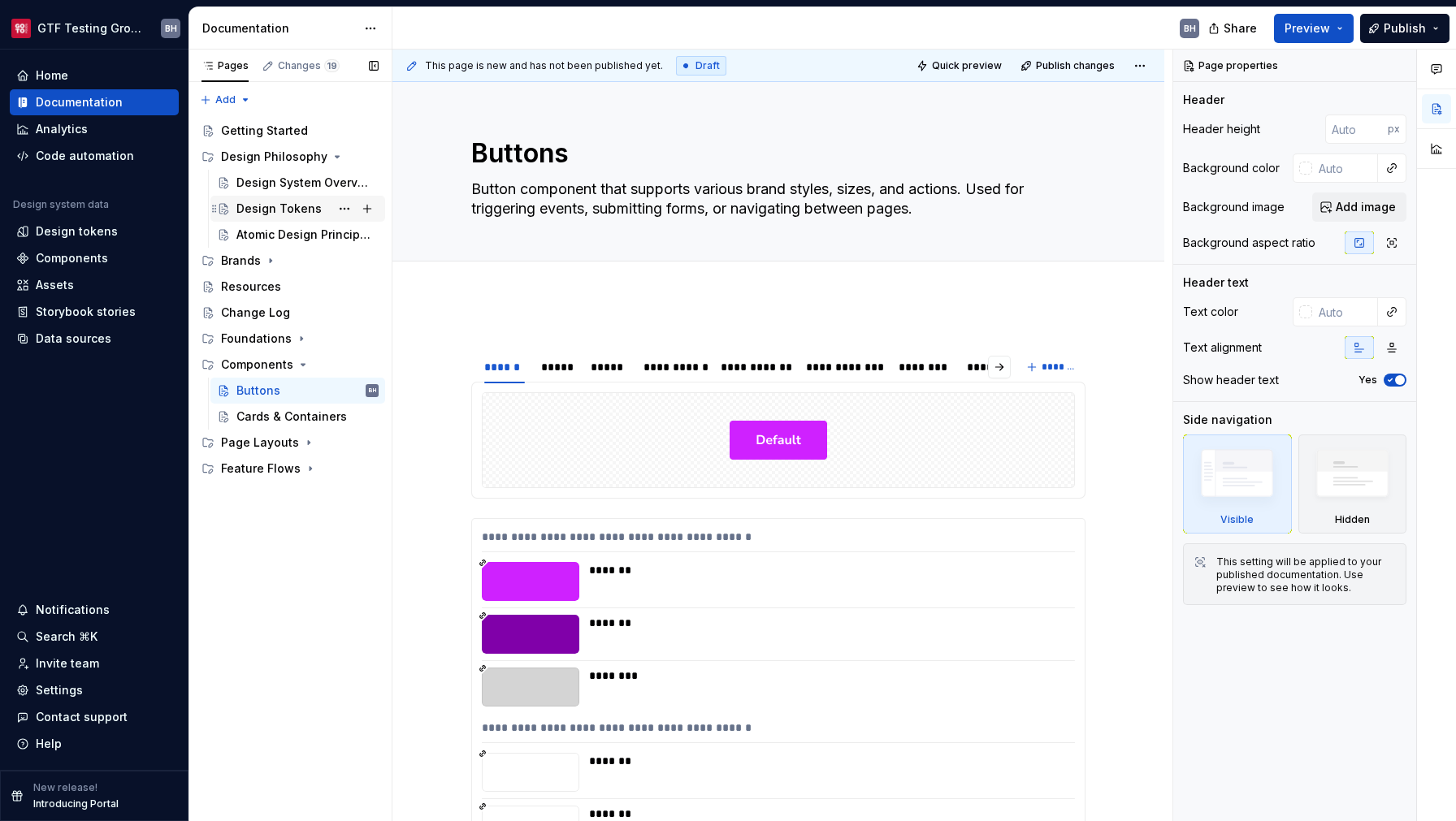
click at [257, 203] on div "Design Tokens" at bounding box center [279, 209] width 85 height 16
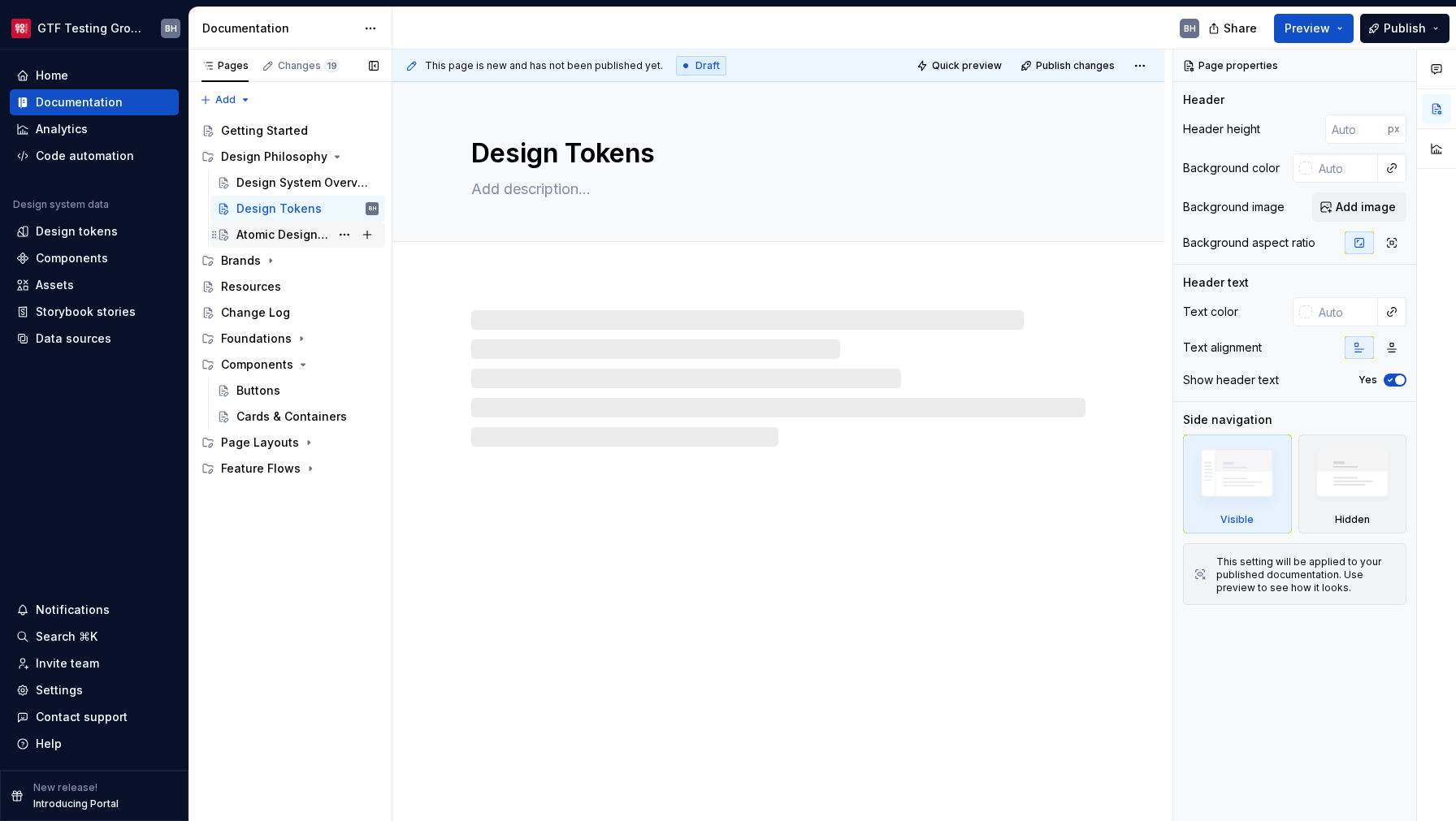
click at [266, 233] on div "Atomic Design Principles" at bounding box center [283, 235] width 94 height 16
click at [260, 182] on div "Design System Overview" at bounding box center [283, 183] width 94 height 16
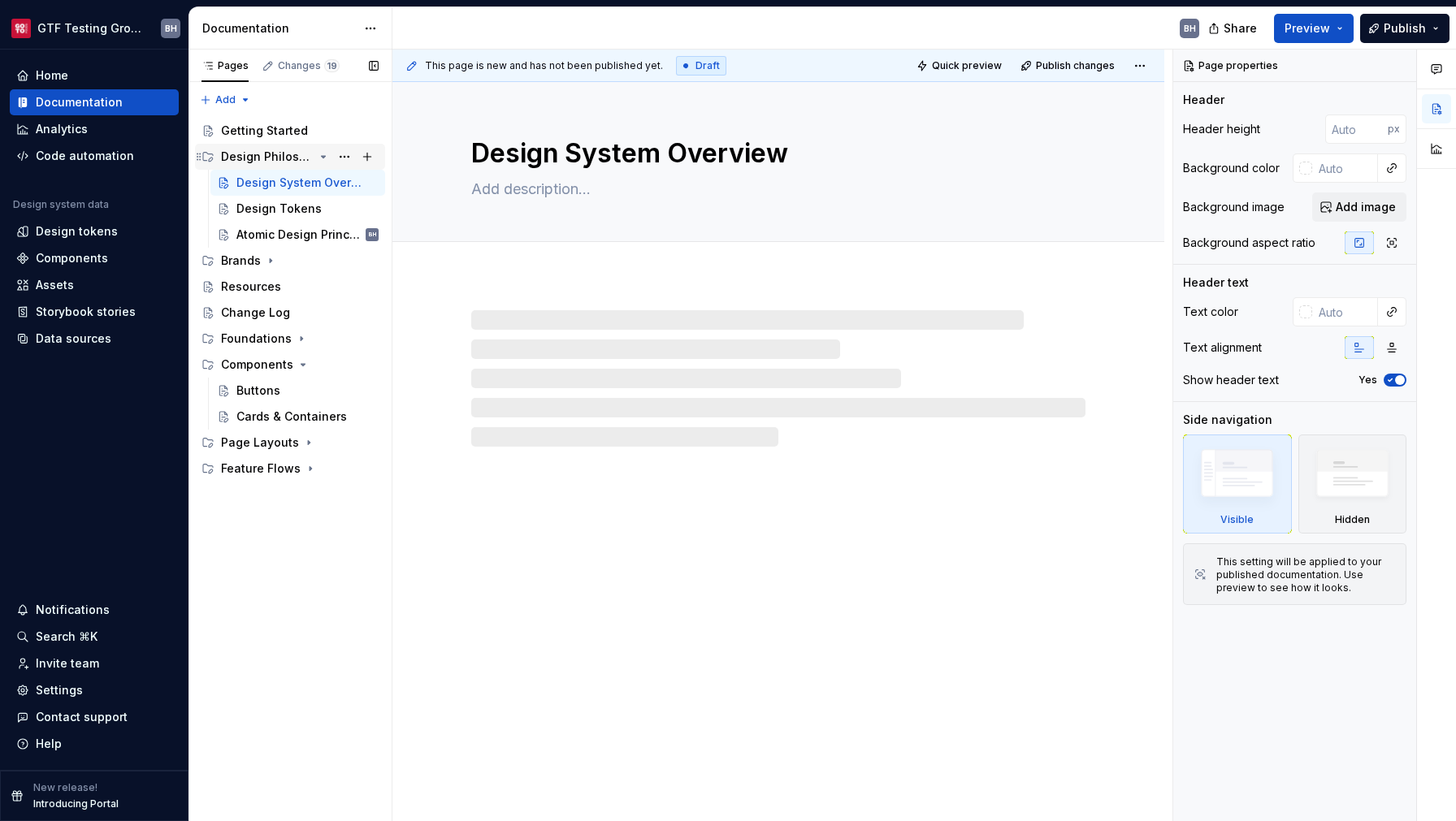
click at [315, 155] on div "Design Philosophy" at bounding box center [300, 157] width 158 height 23
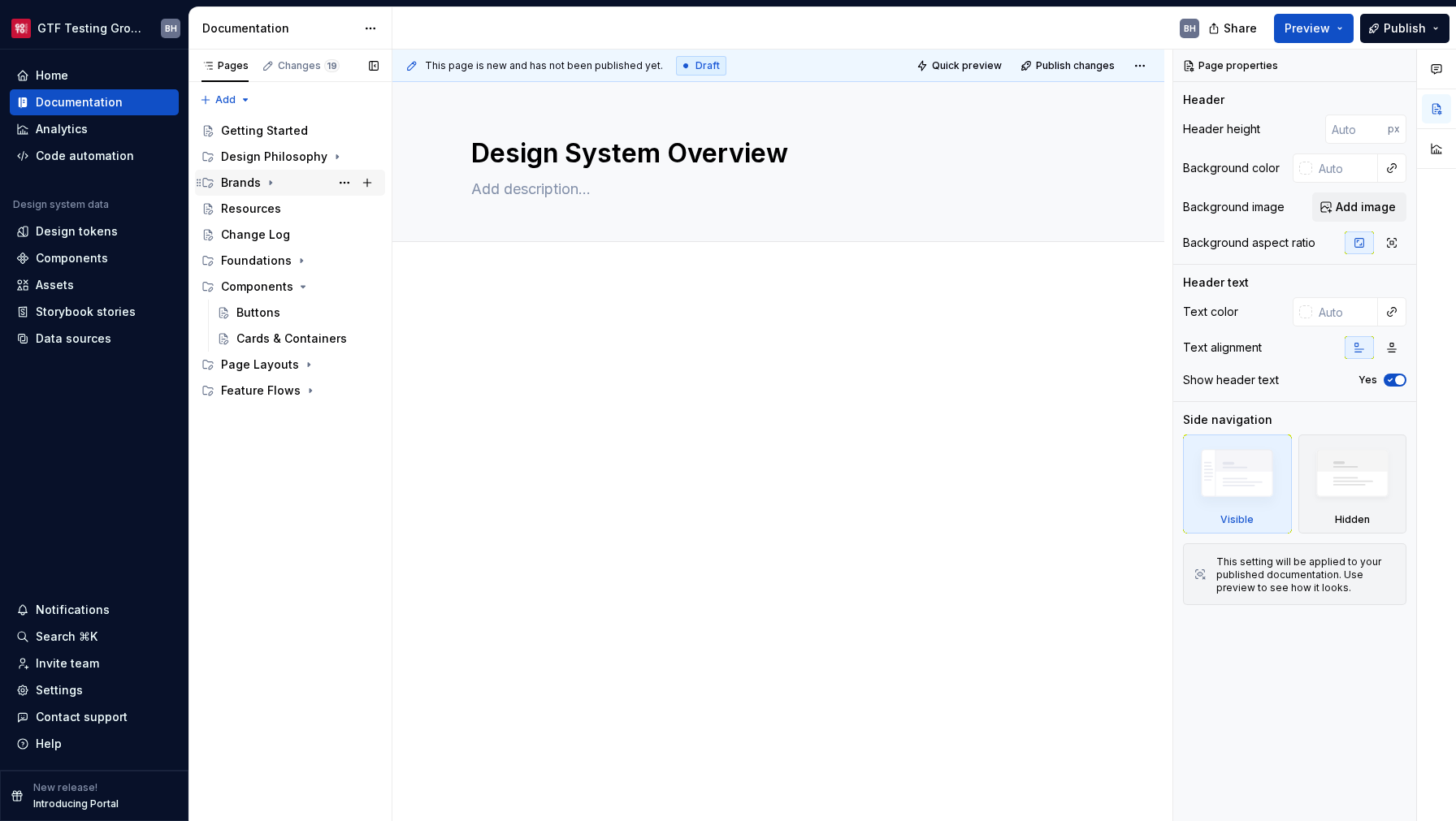
click at [273, 179] on icon "Page tree" at bounding box center [270, 183] width 13 height 13
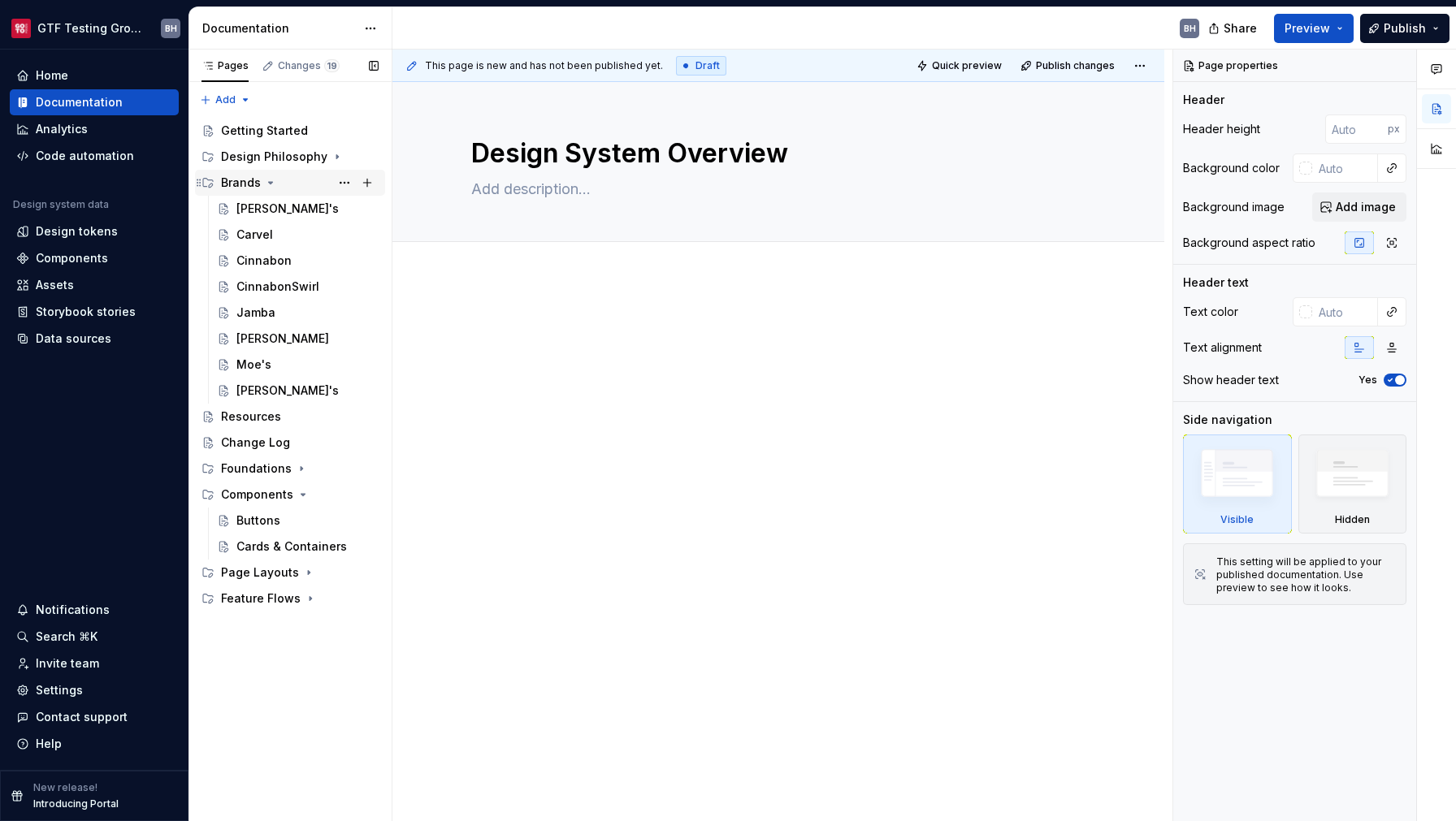
click at [272, 186] on icon "Page tree" at bounding box center [270, 183] width 13 height 13
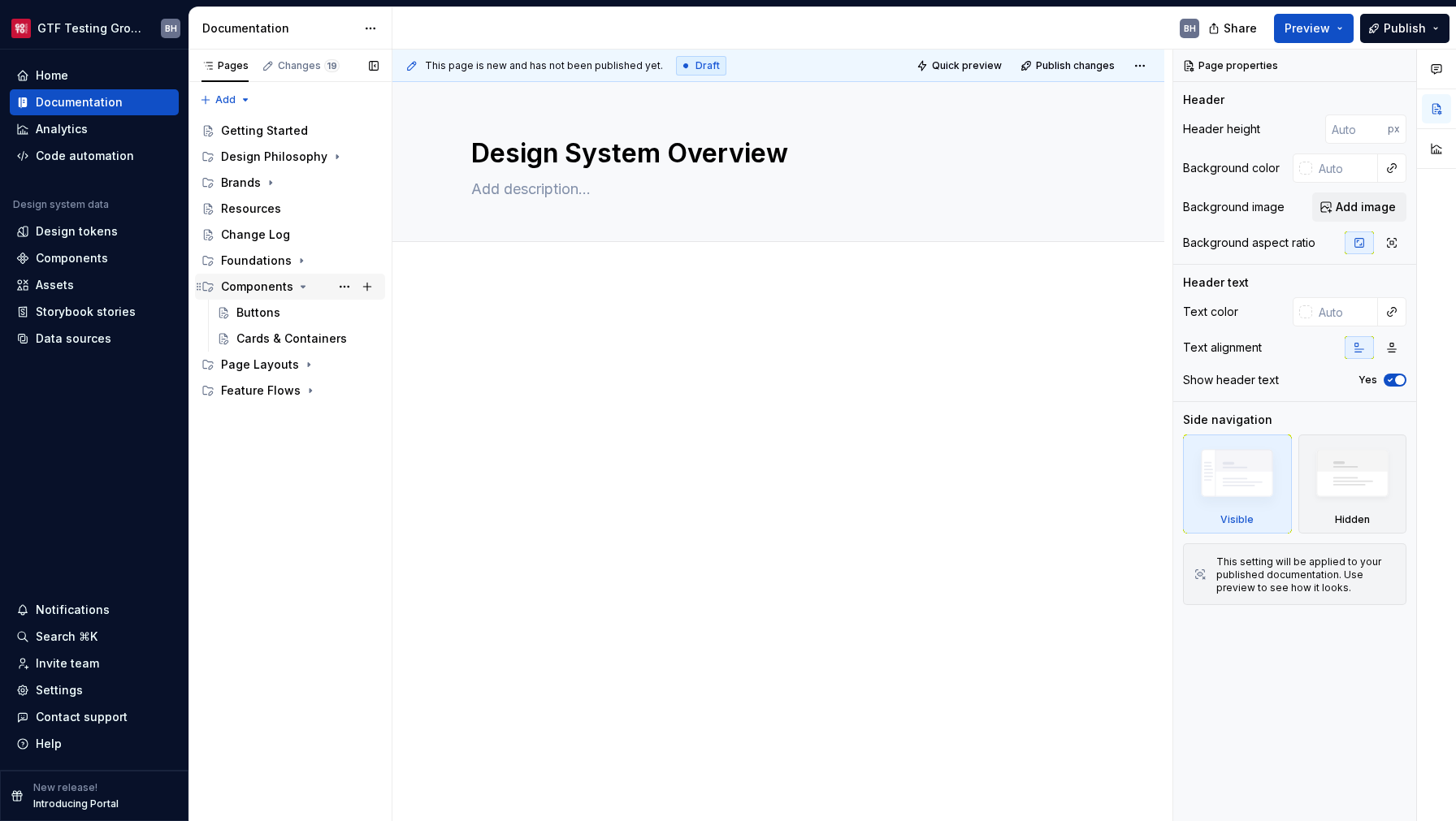
click at [298, 287] on icon "Page tree" at bounding box center [303, 286] width 13 height 13
click at [68, 257] on div "Components" at bounding box center [72, 259] width 72 height 16
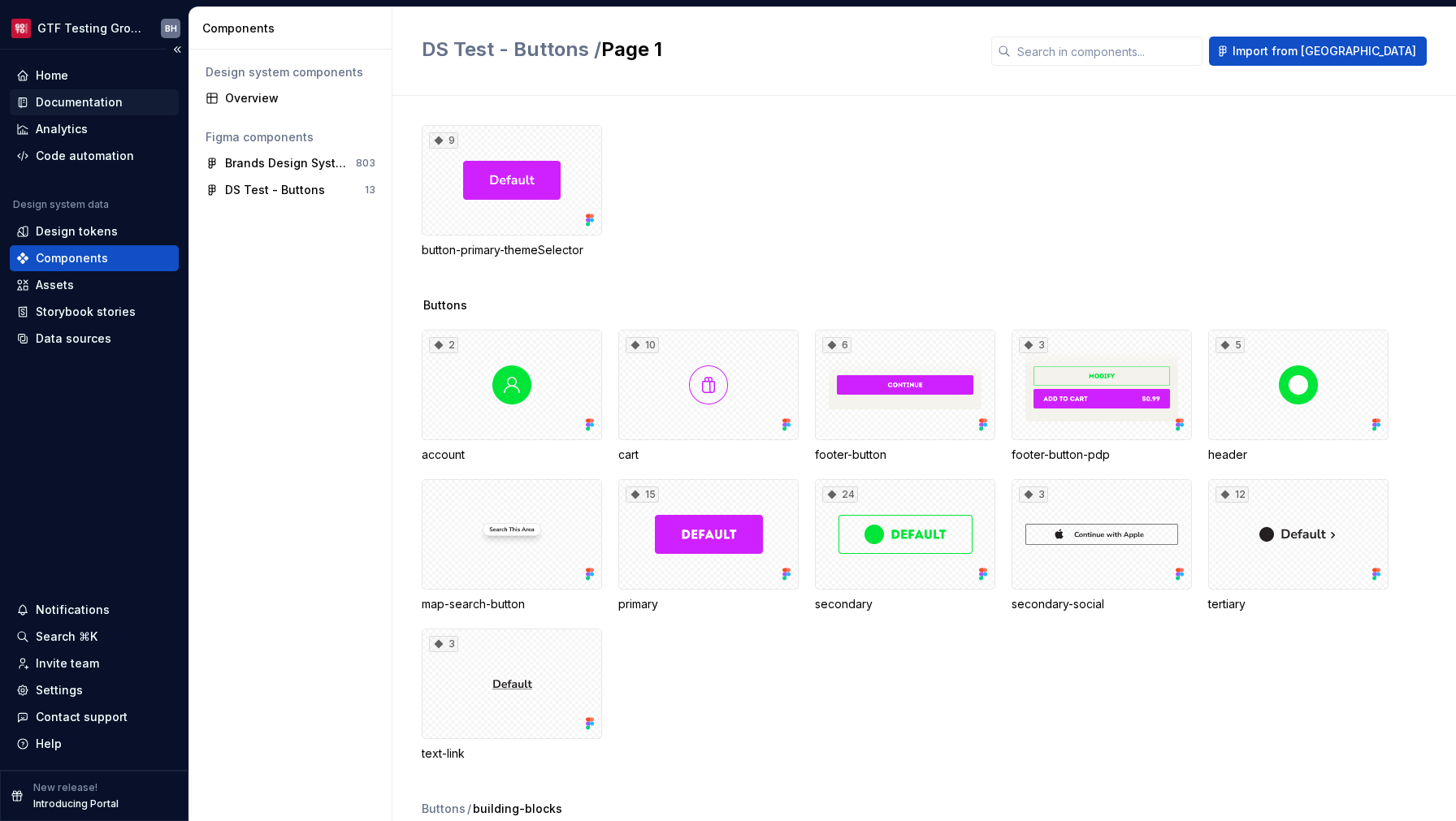
click at [112, 107] on div "Documentation" at bounding box center [79, 103] width 87 height 16
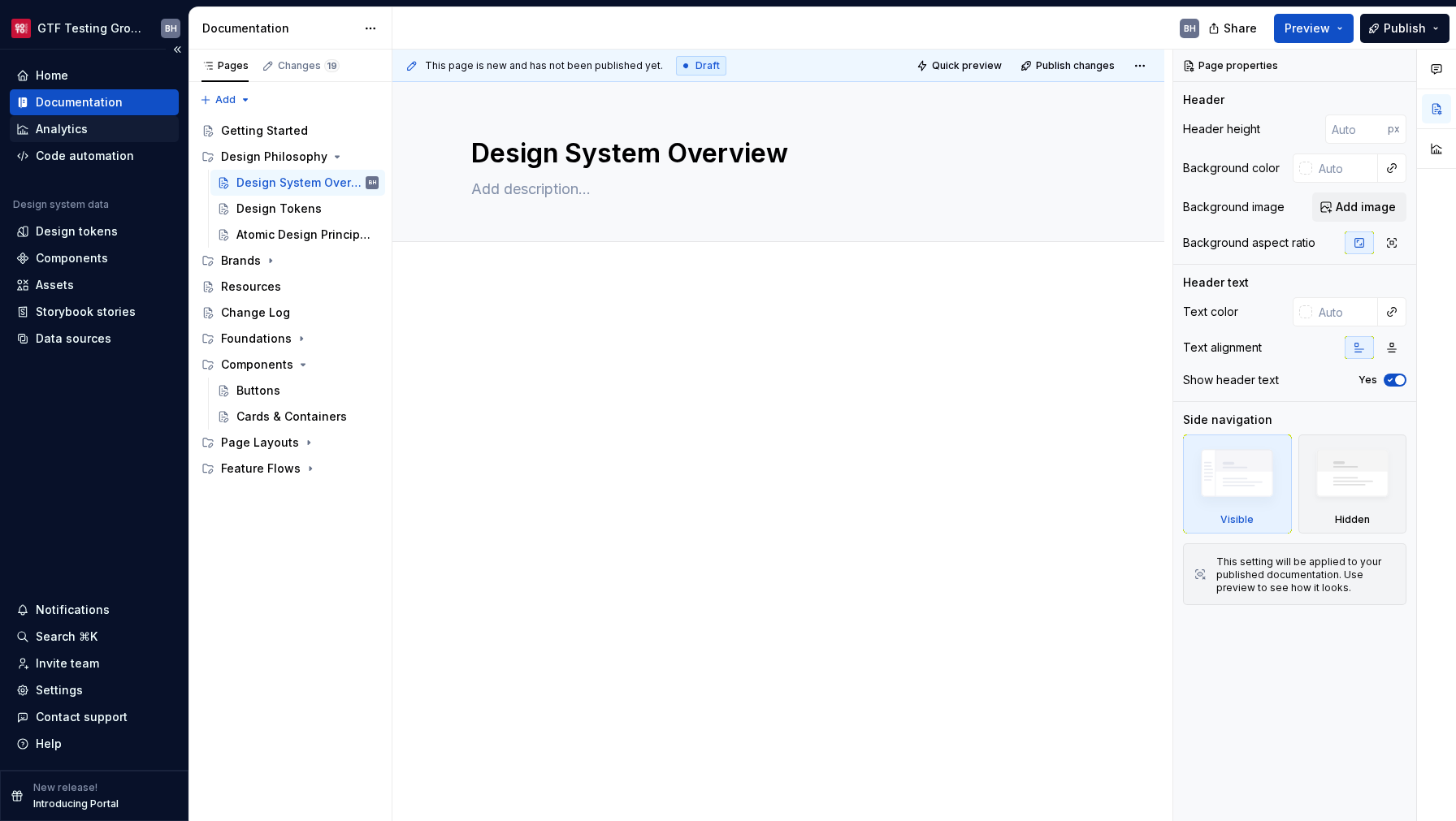
click at [63, 140] on div "Analytics" at bounding box center [94, 129] width 169 height 26
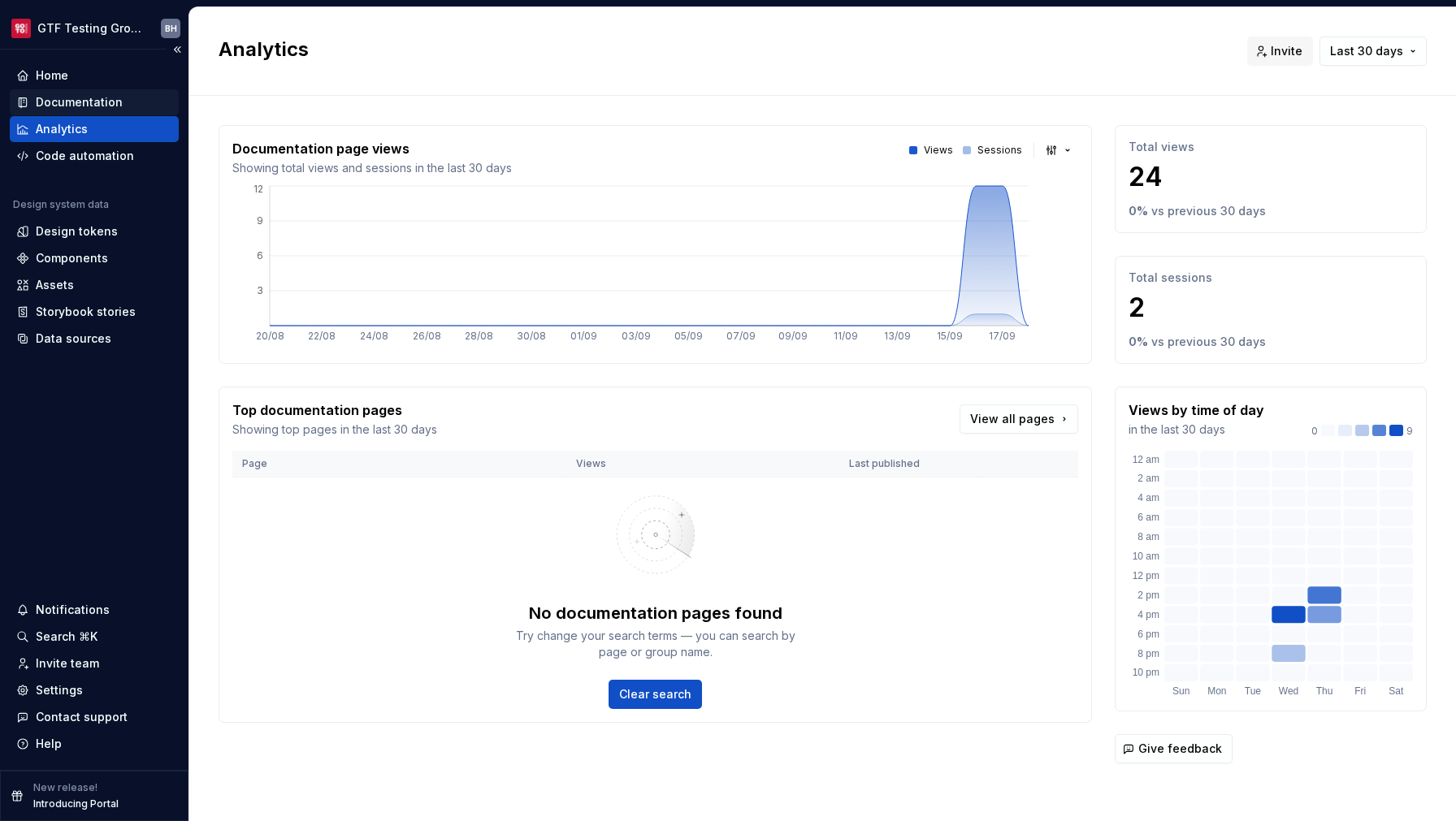
click at [85, 110] on div "Documentation" at bounding box center [79, 103] width 87 height 16
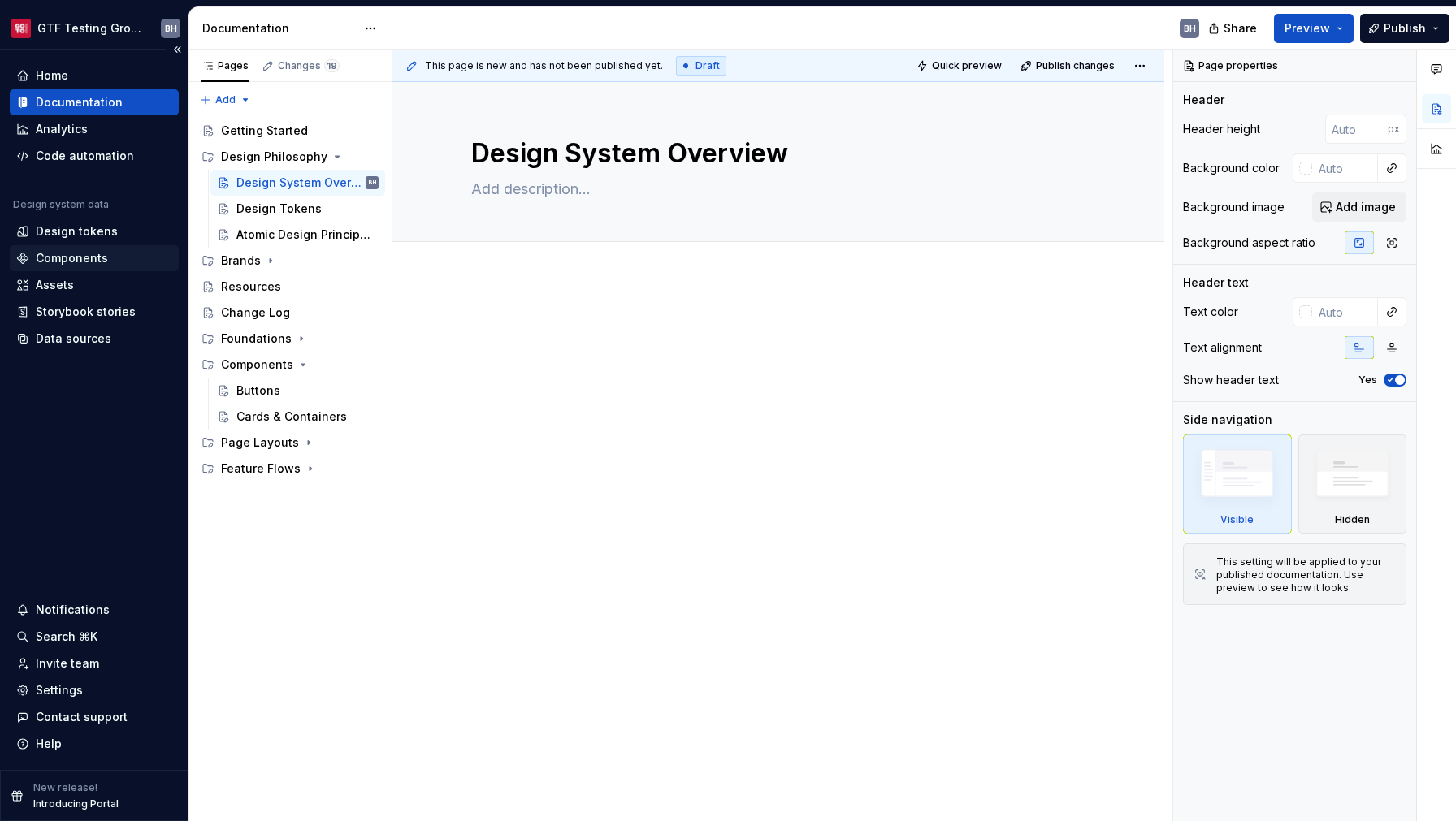
click at [50, 258] on div "Components" at bounding box center [72, 259] width 72 height 16
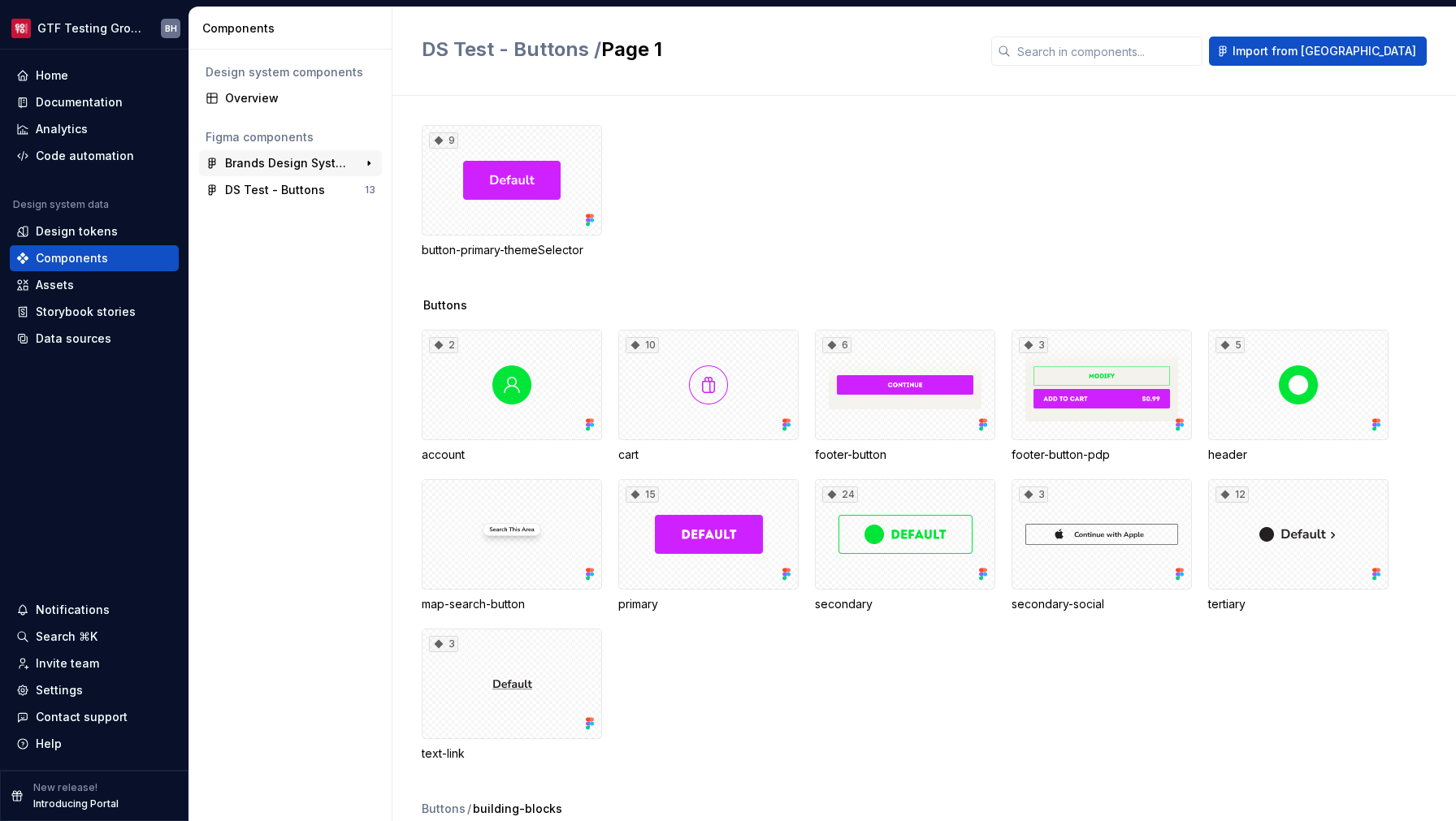
click at [287, 168] on div "Brands Design System" at bounding box center [286, 164] width 121 height 16
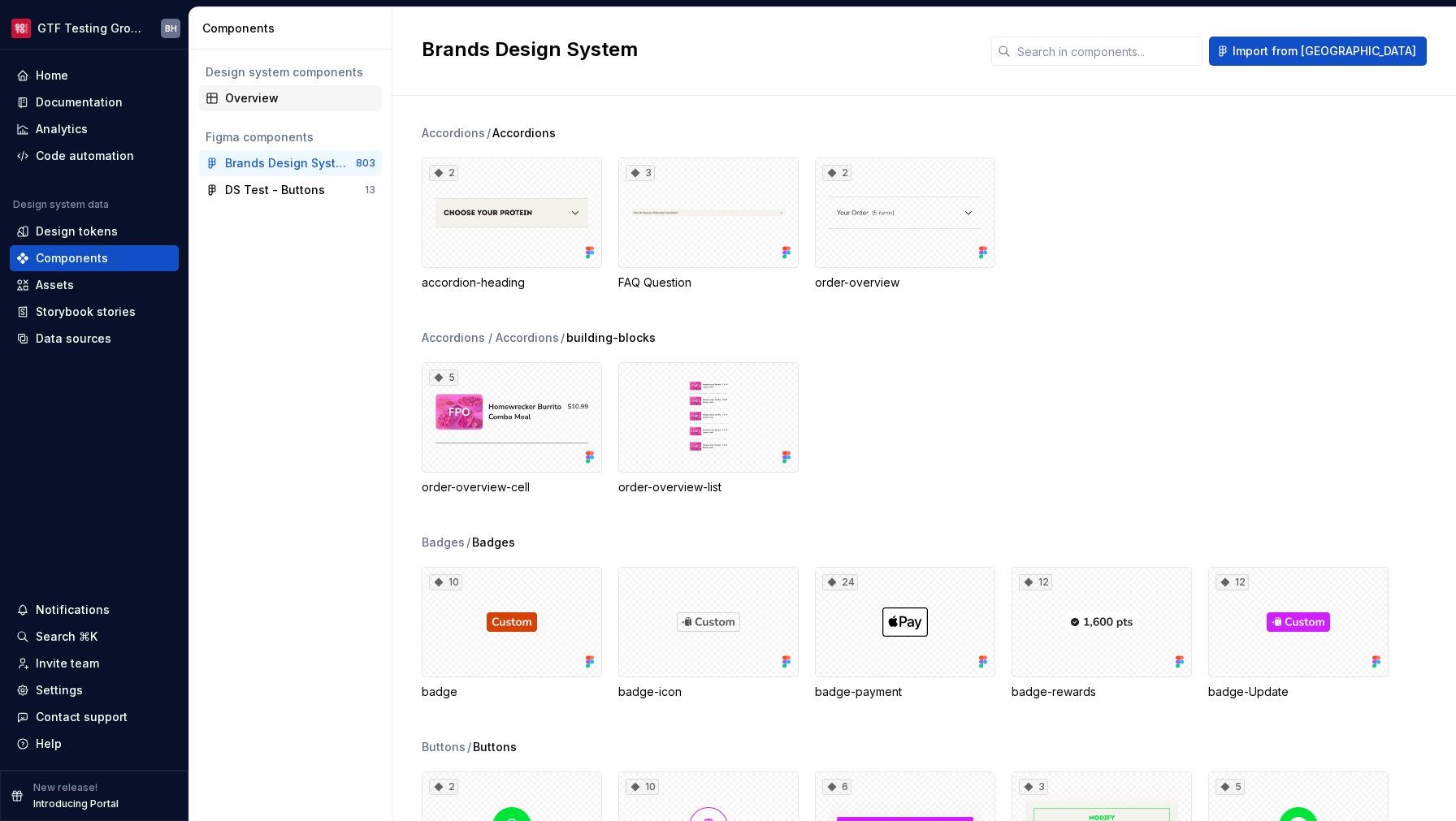
click at [257, 104] on div "Overview" at bounding box center [300, 98] width 151 height 16
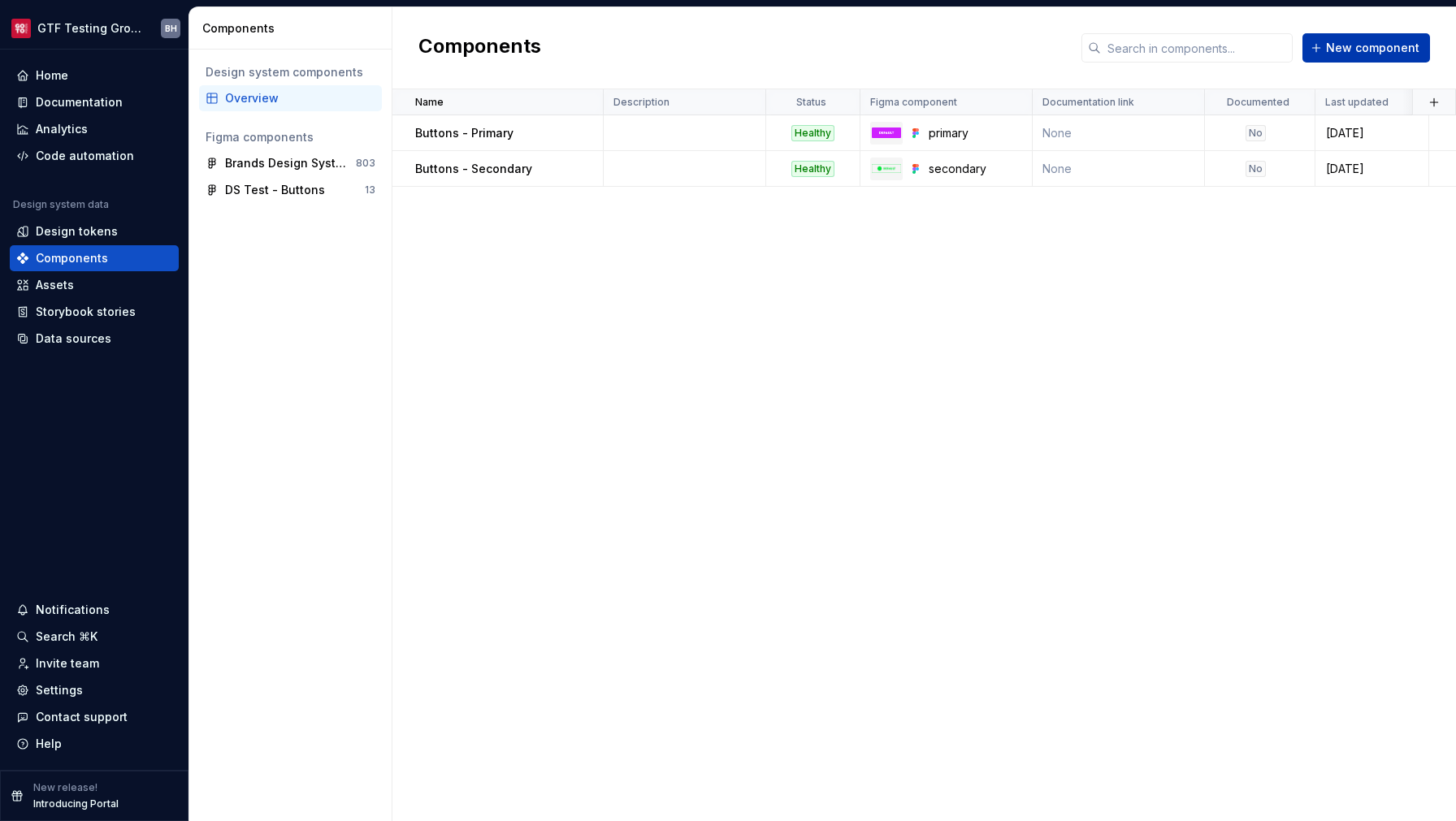
click at [1358, 55] on span "New component" at bounding box center [1372, 48] width 94 height 16
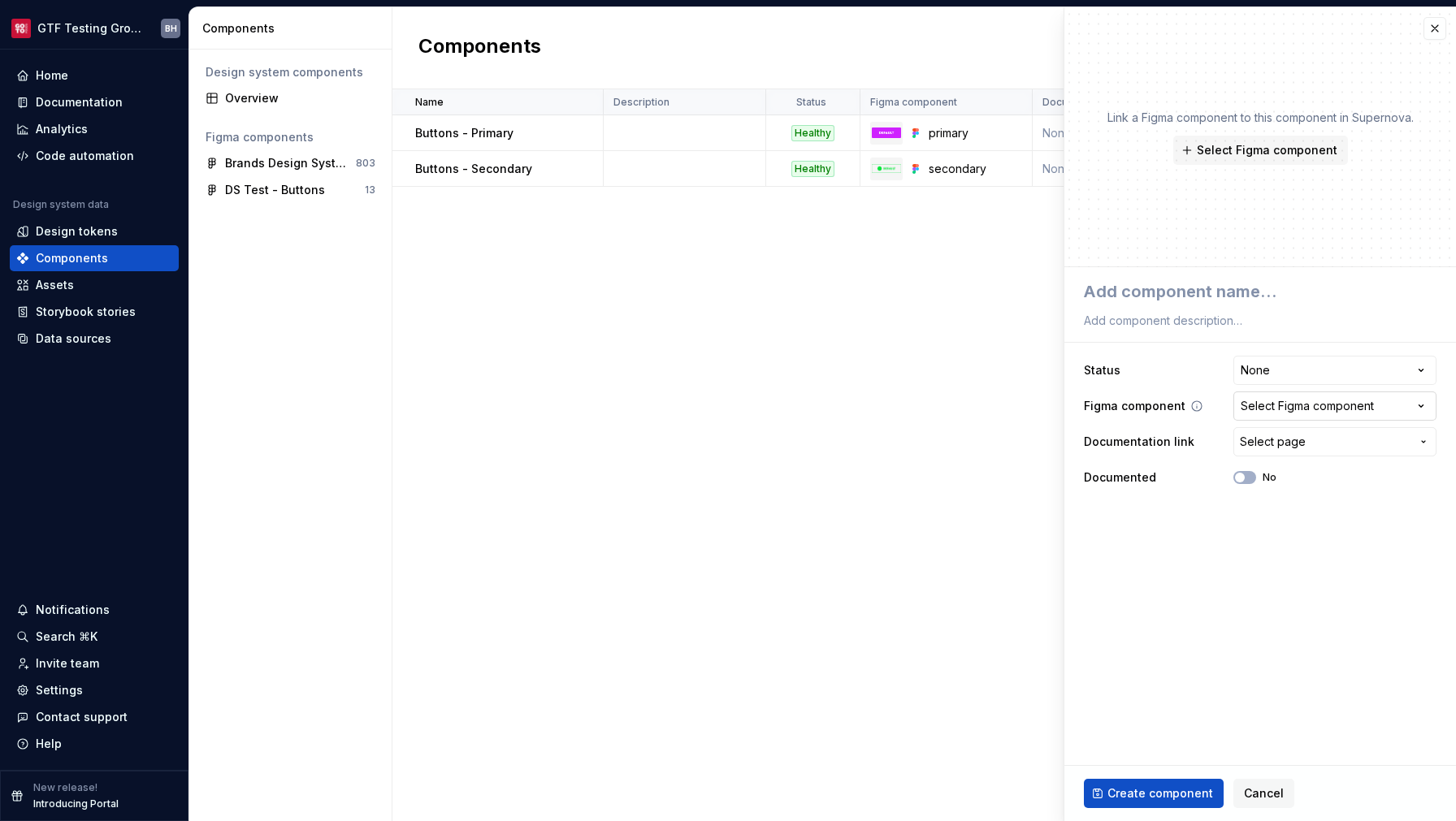
click at [1290, 409] on div "Select Figma component" at bounding box center [1308, 406] width 133 height 16
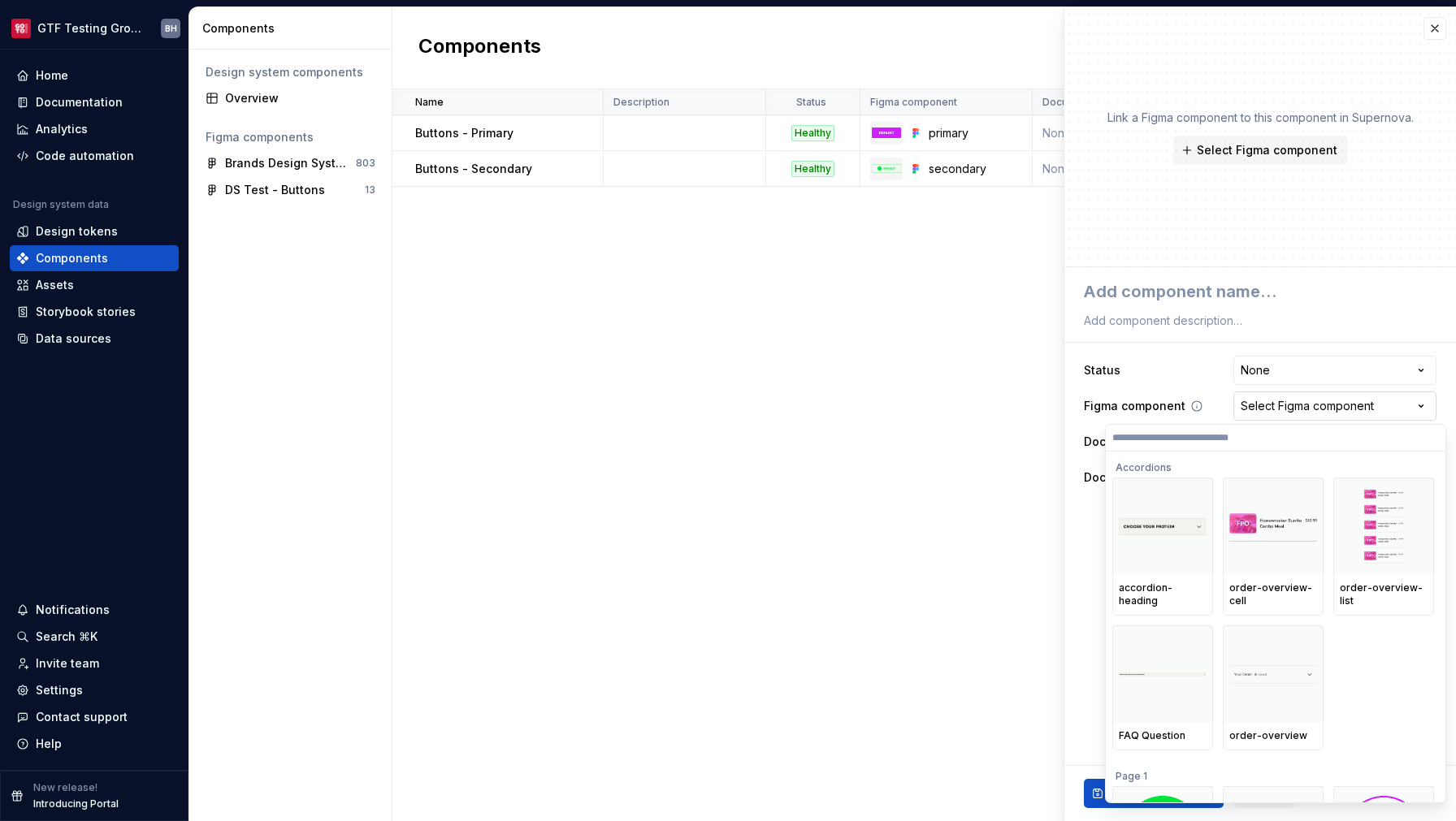
click at [1290, 409] on html "**********" at bounding box center [728, 410] width 1456 height 821
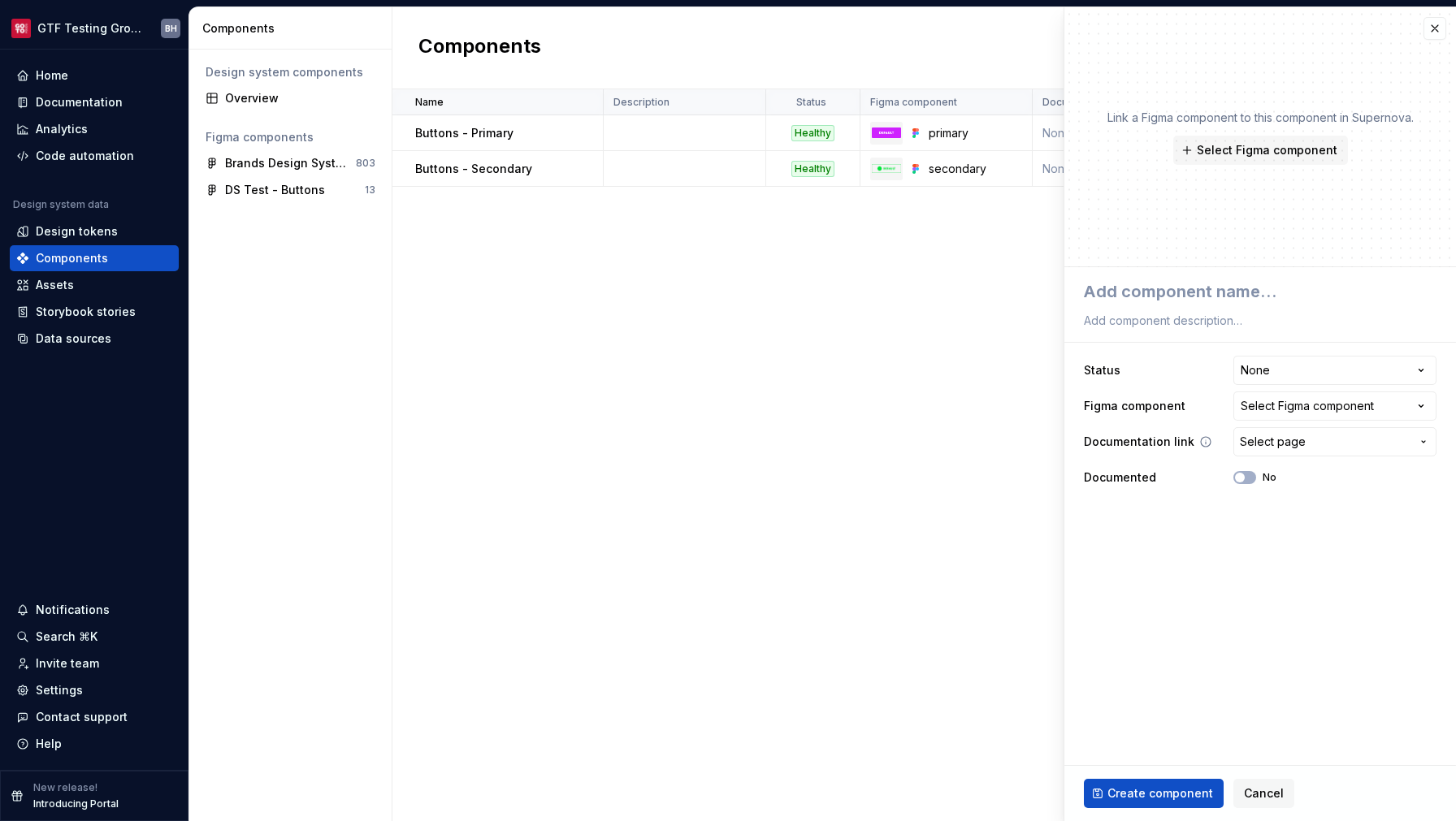
click at [1278, 441] on span "Select page" at bounding box center [1273, 442] width 66 height 16
click at [1329, 502] on html "**********" at bounding box center [728, 410] width 1456 height 821
click at [1437, 36] on button "button" at bounding box center [1435, 28] width 23 height 23
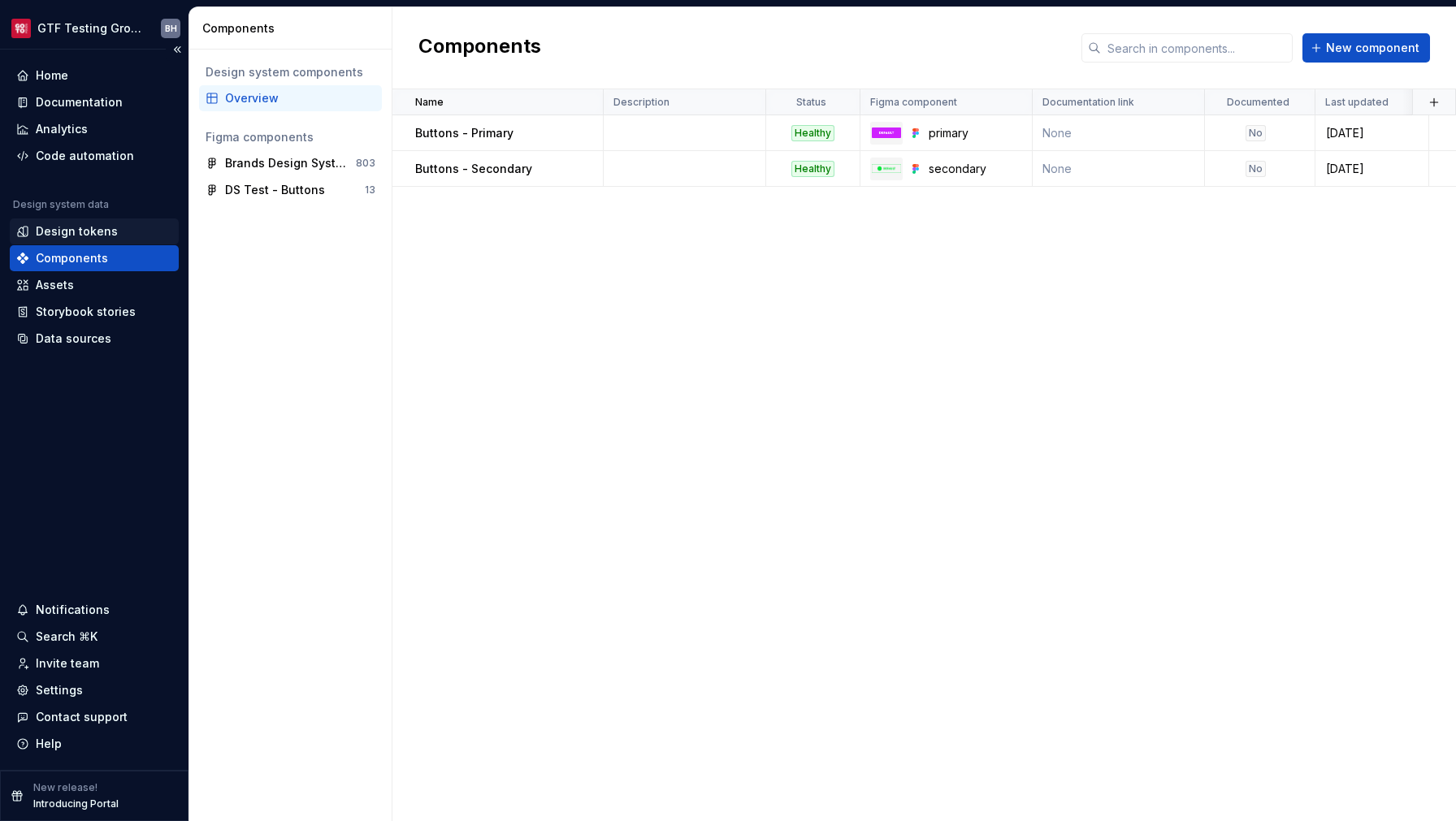
click at [87, 226] on div "Design tokens" at bounding box center [77, 232] width 82 height 16
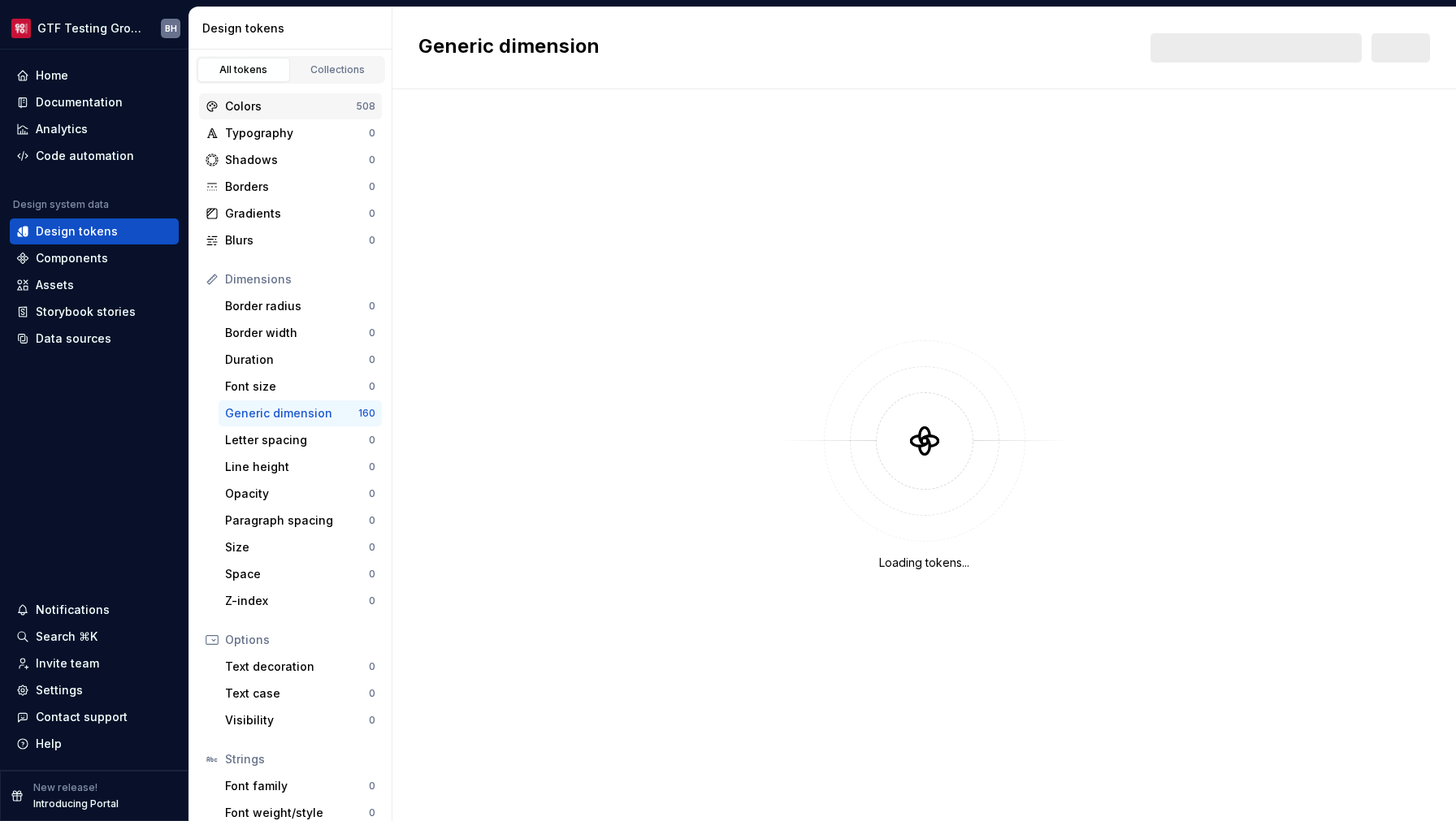
click at [236, 111] on div "Colors" at bounding box center [291, 107] width 131 height 16
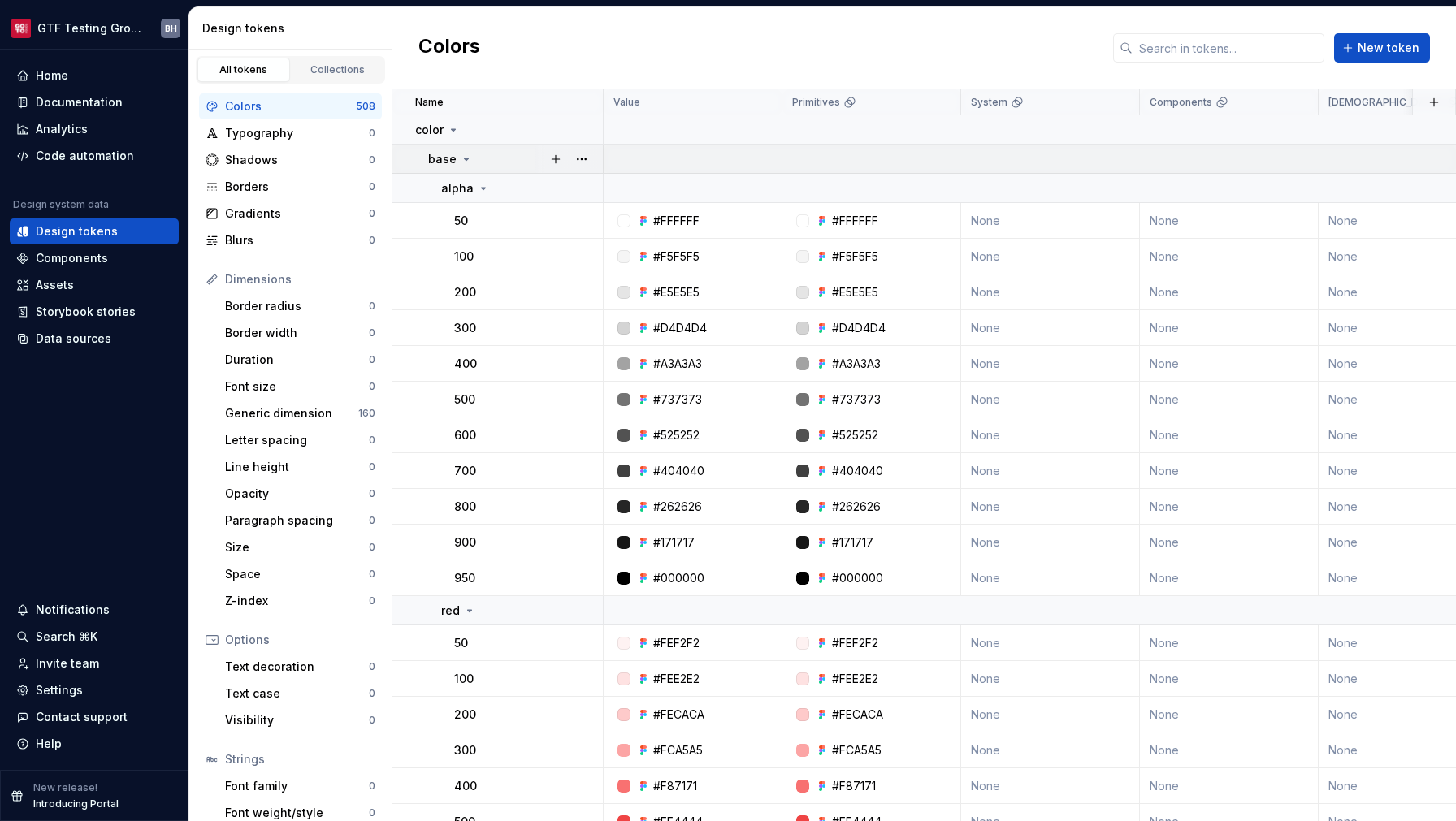
click at [466, 164] on icon at bounding box center [466, 159] width 13 height 13
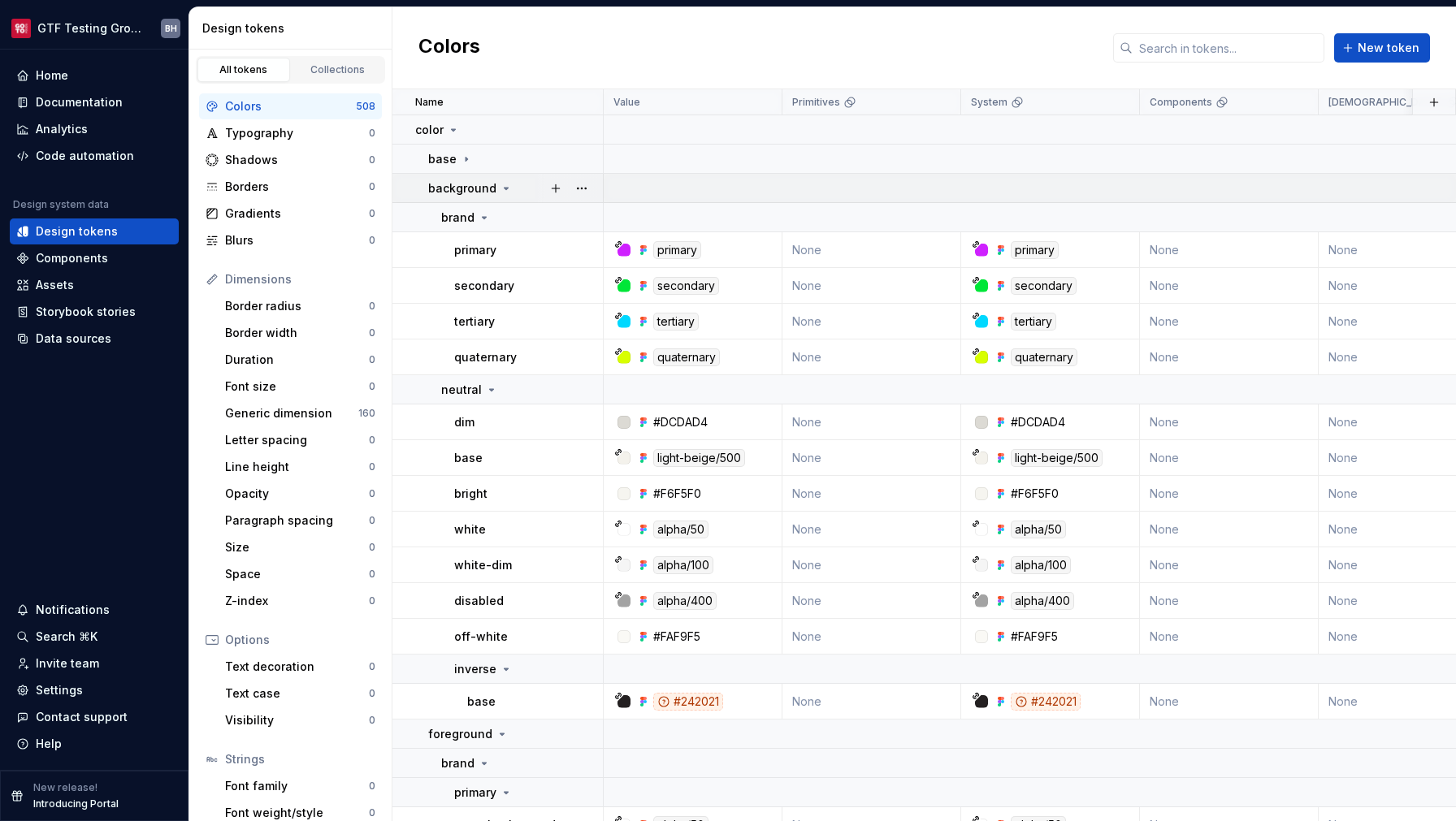
click at [505, 190] on icon at bounding box center [506, 189] width 4 height 2
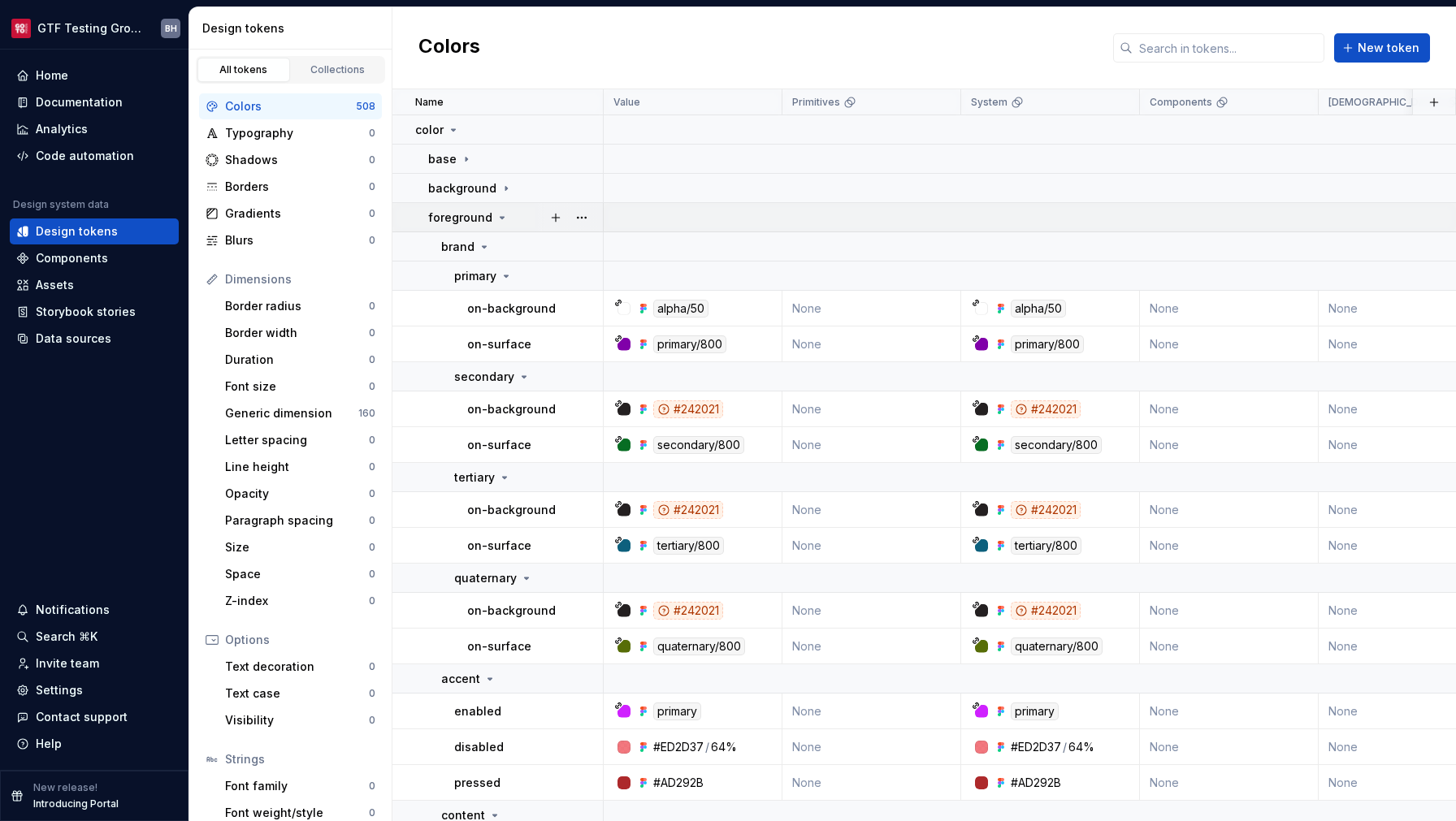
click at [500, 214] on icon at bounding box center [502, 218] width 13 height 13
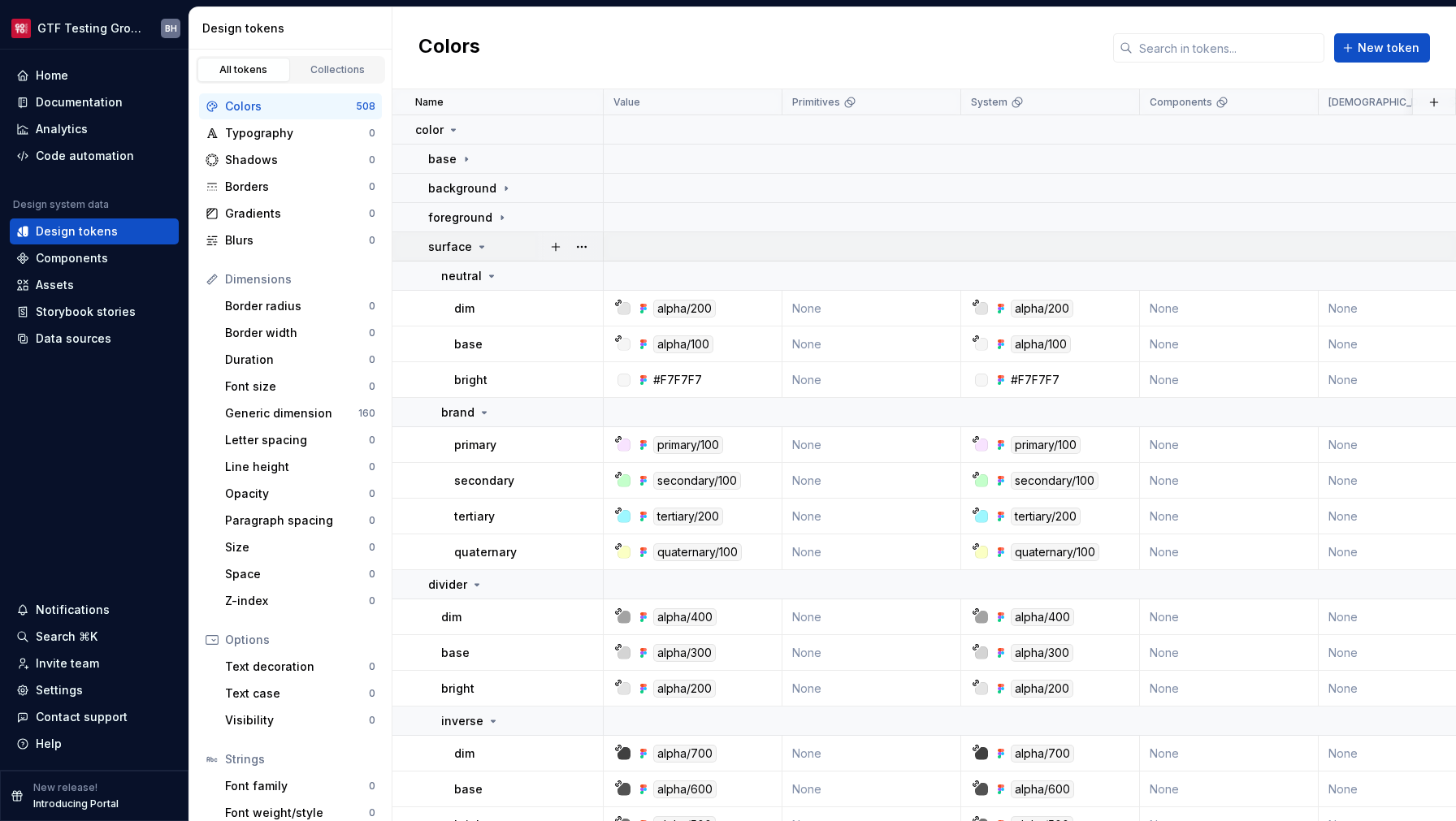
click at [485, 247] on icon at bounding box center [482, 247] width 13 height 13
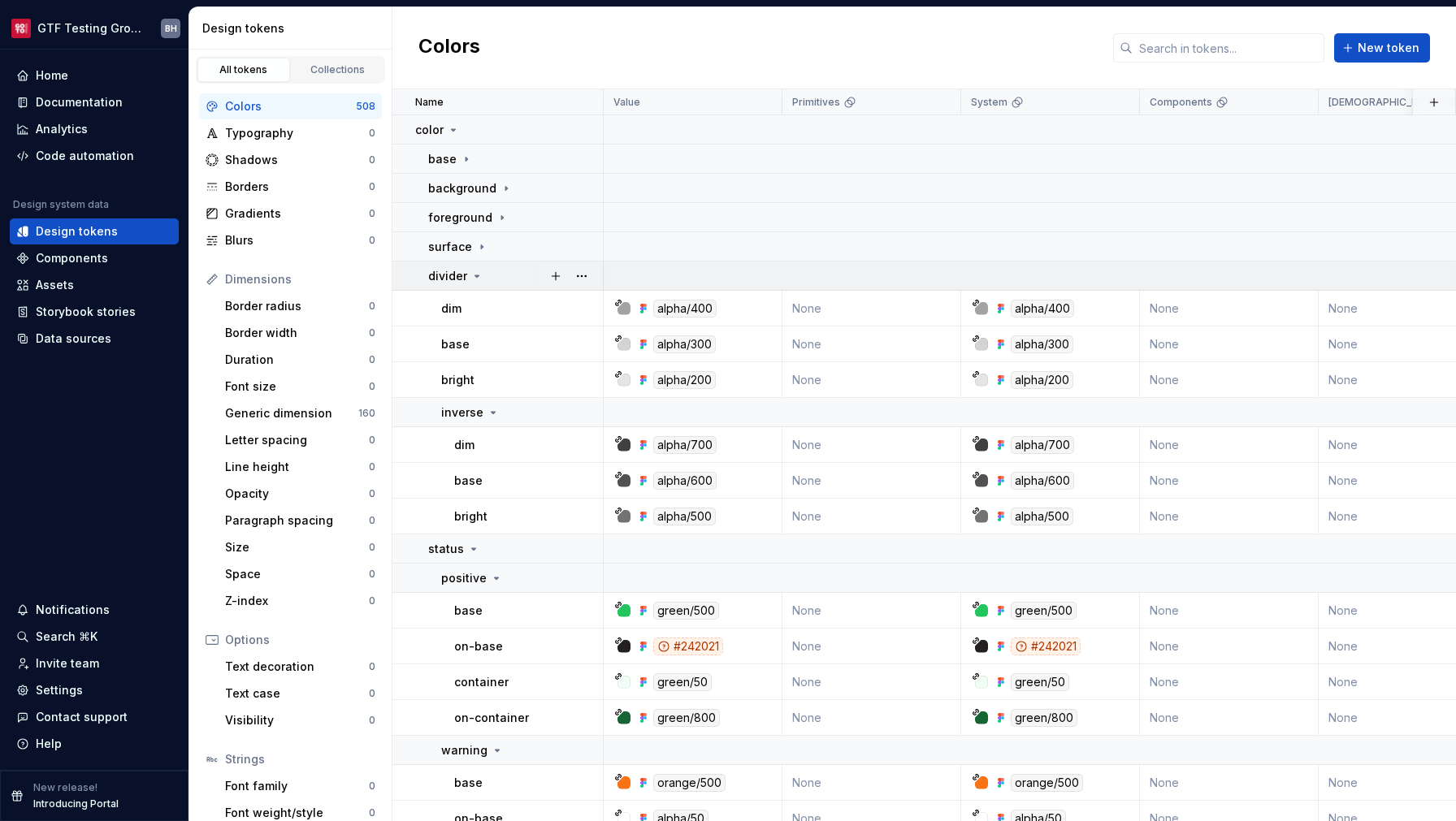
click at [485, 274] on div "divider" at bounding box center [515, 276] width 174 height 16
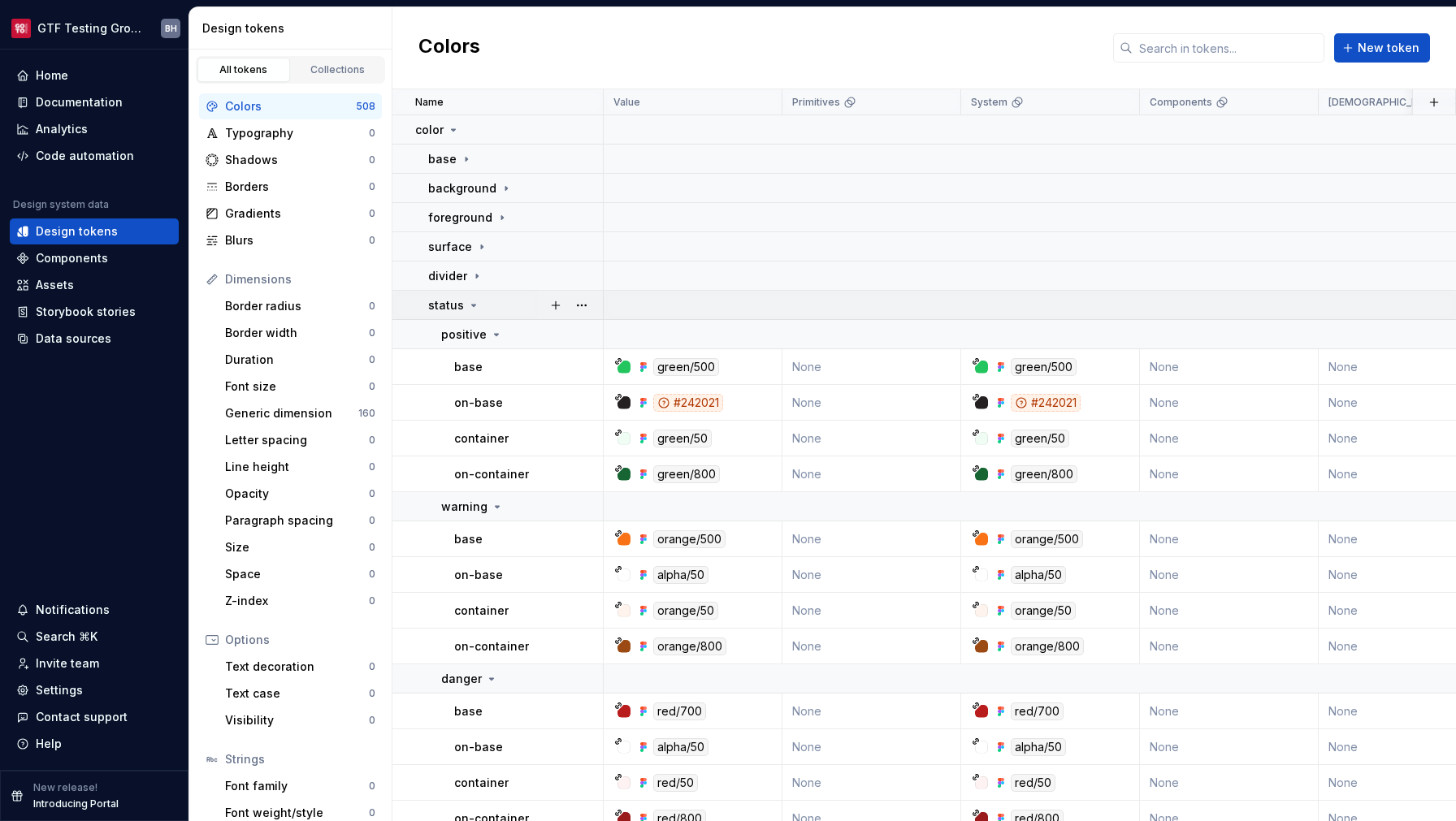
click at [477, 312] on div "status" at bounding box center [454, 305] width 52 height 16
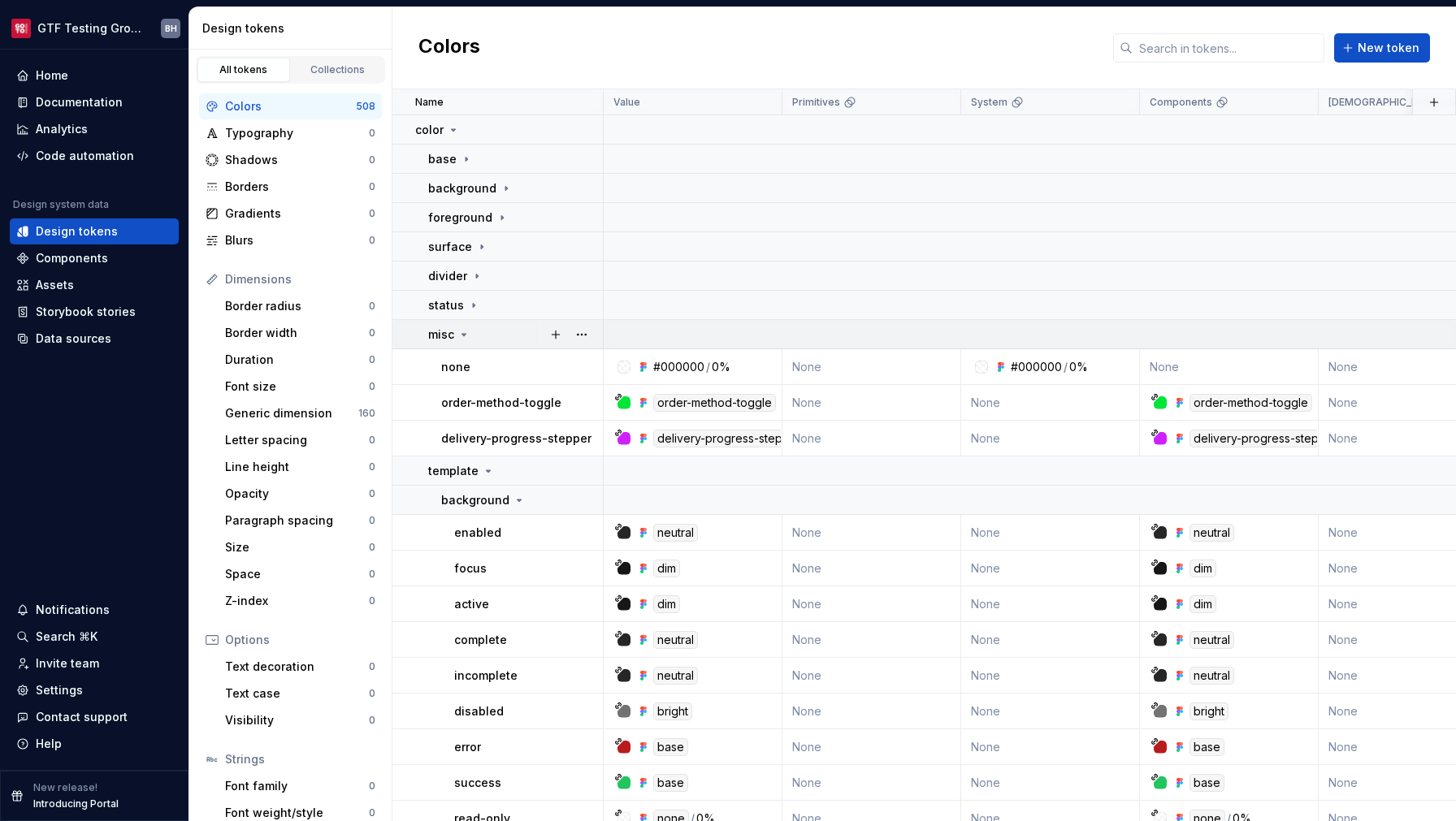
click at [476, 335] on div "misc" at bounding box center [515, 334] width 174 height 16
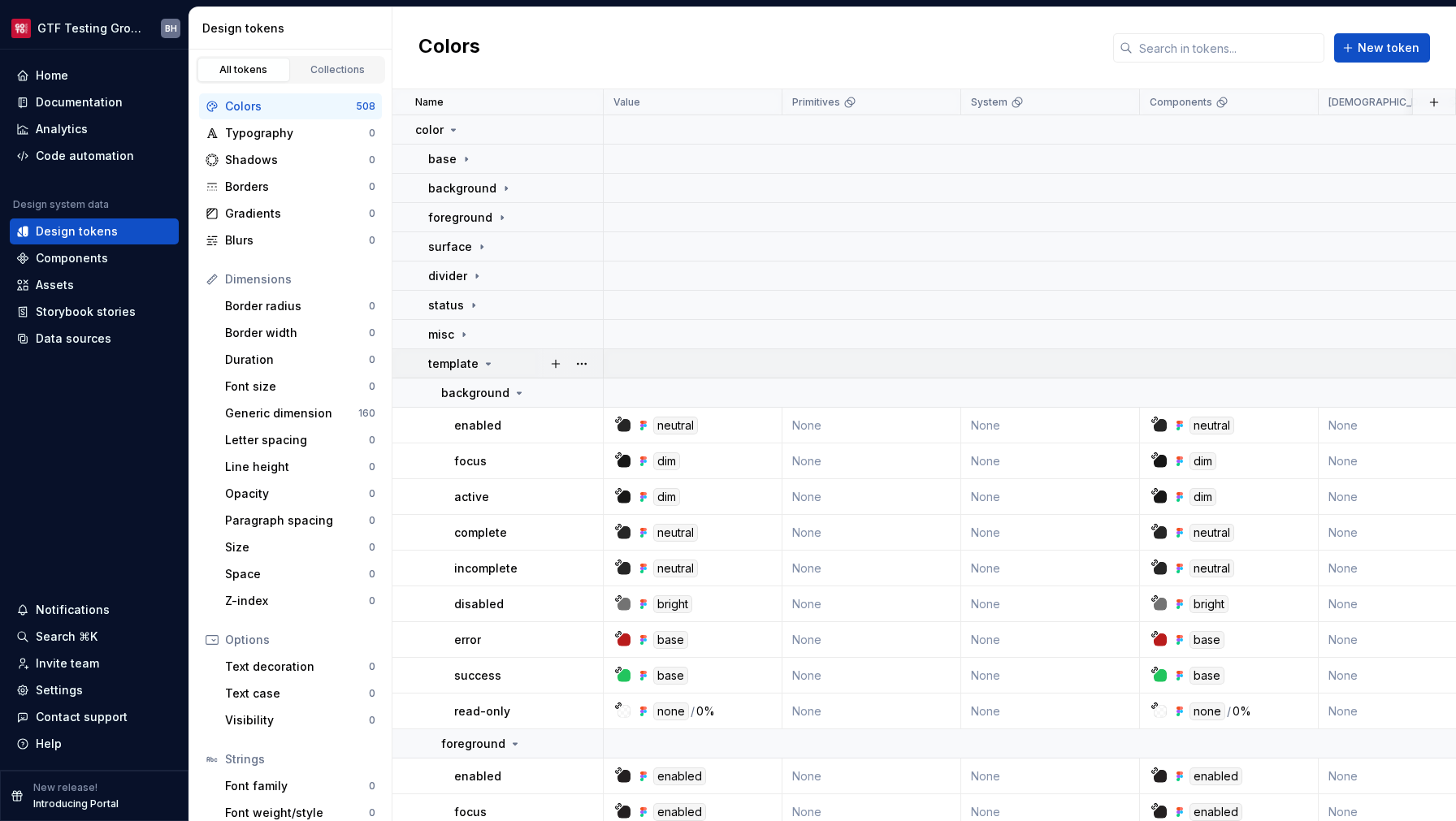
click at [482, 365] on icon at bounding box center [488, 364] width 13 height 13
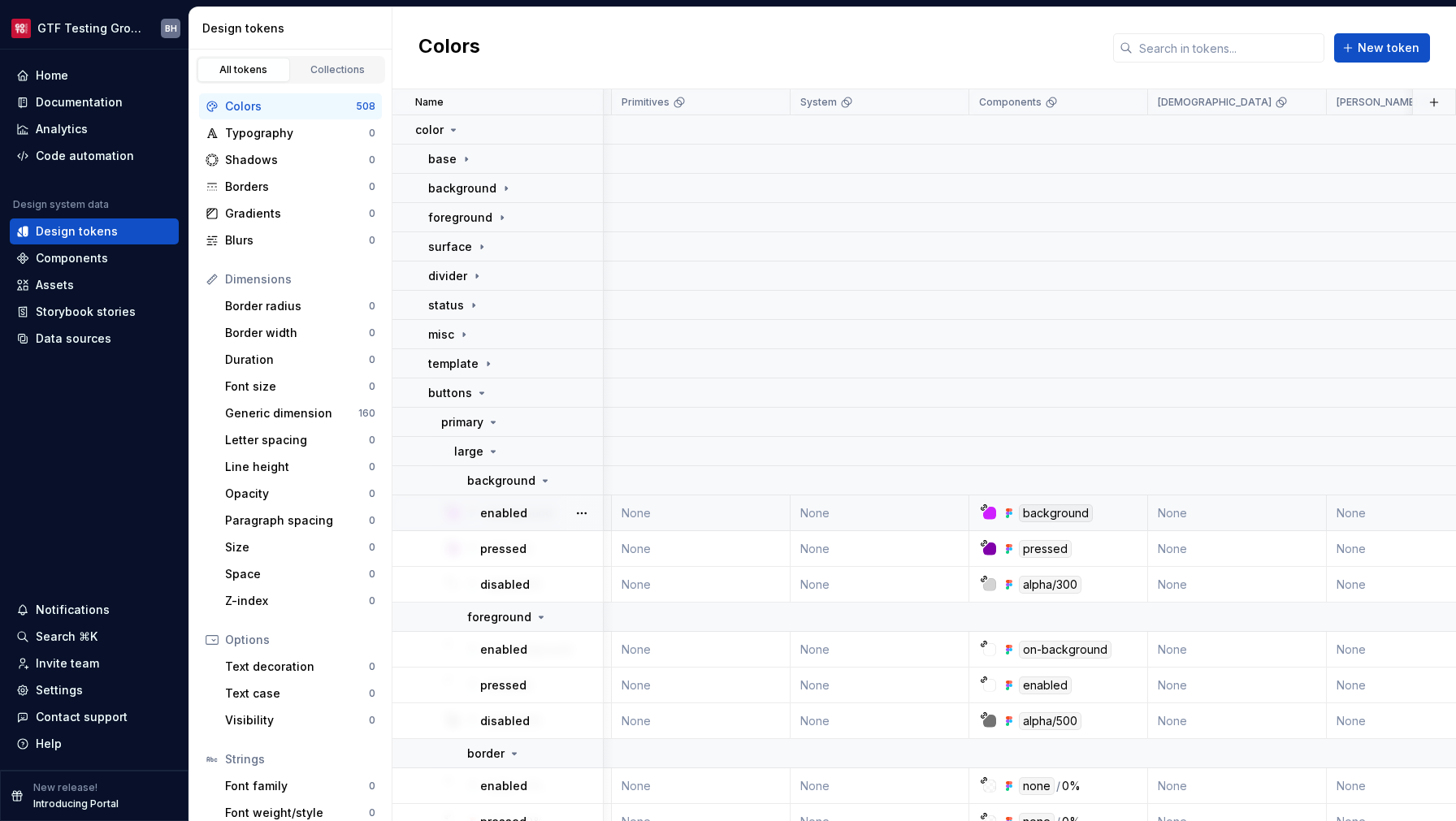
scroll to position [0, 159]
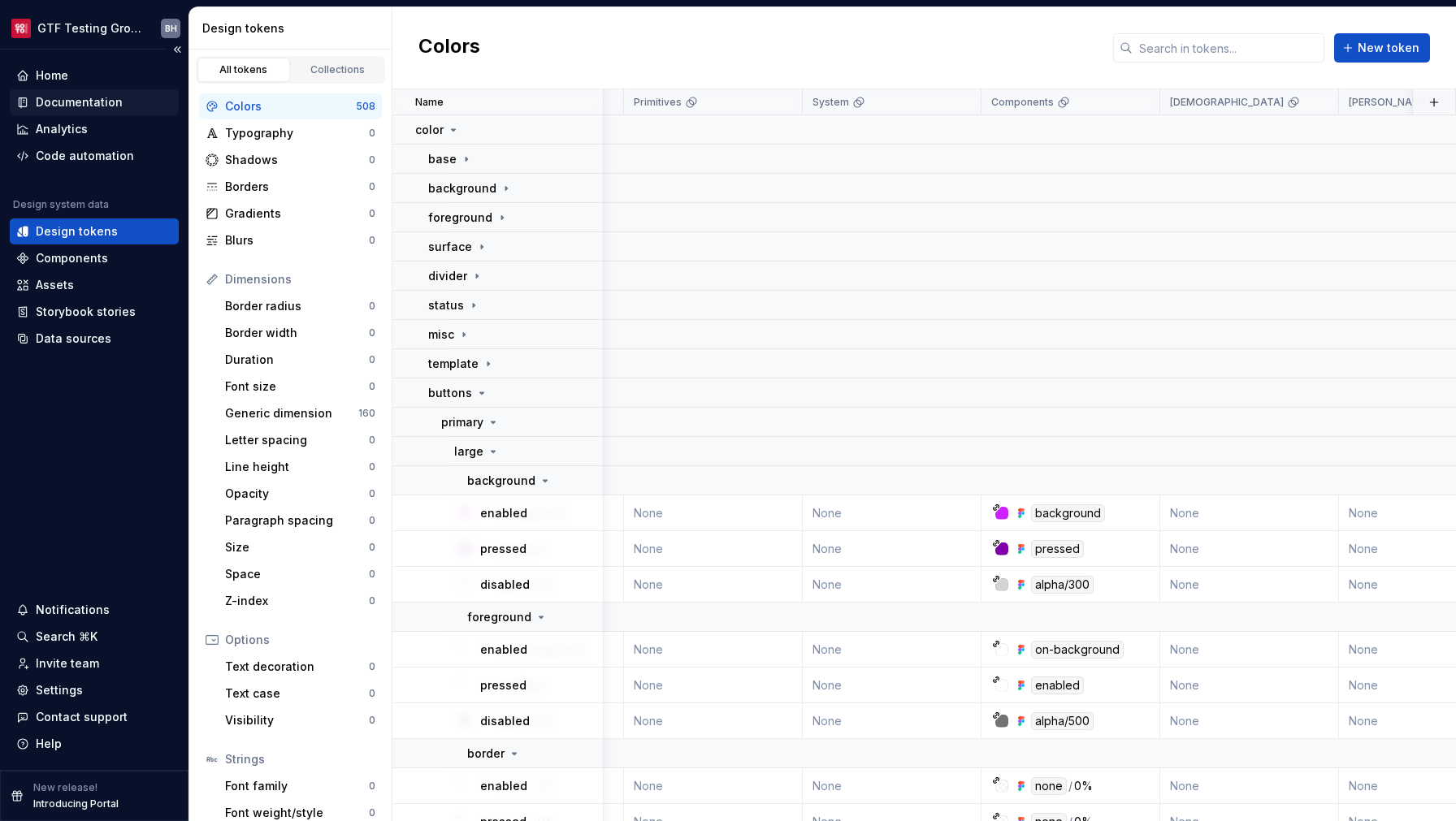
click at [63, 94] on div "Documentation" at bounding box center [94, 103] width 169 height 26
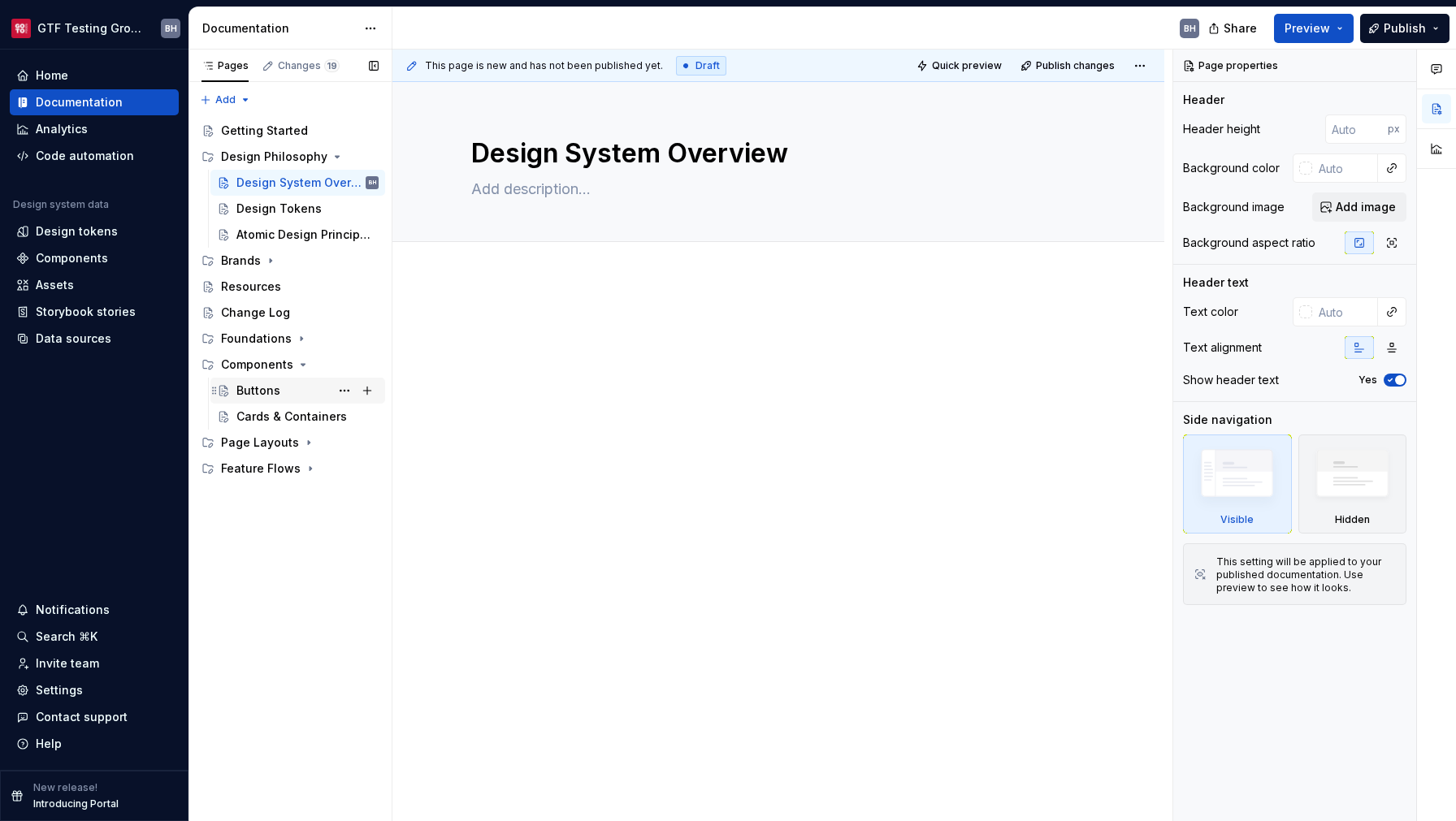
click at [262, 392] on div "Buttons" at bounding box center [259, 391] width 44 height 16
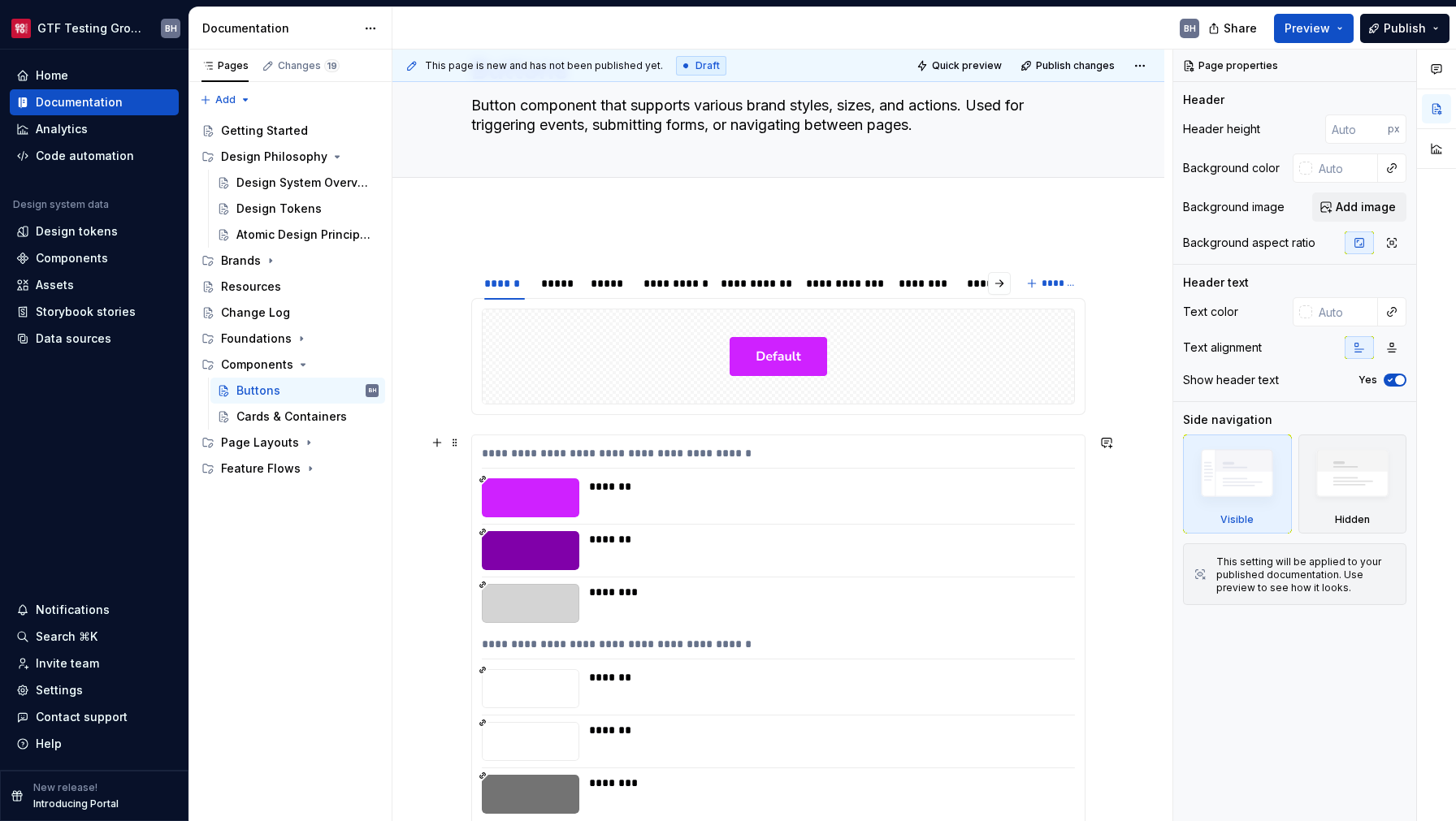
scroll to position [85, 0]
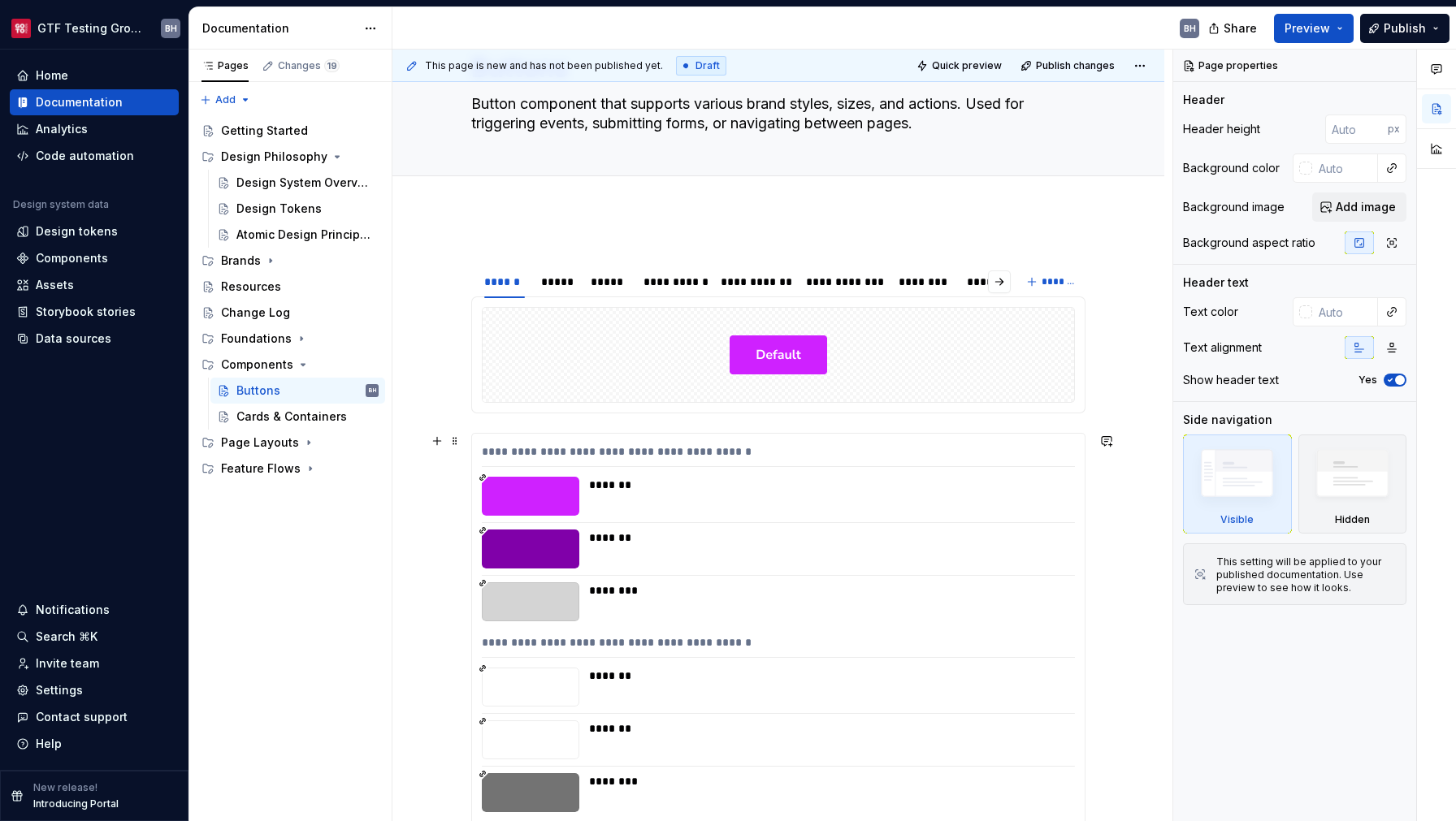
click at [791, 478] on div "*******" at bounding box center [827, 485] width 476 height 16
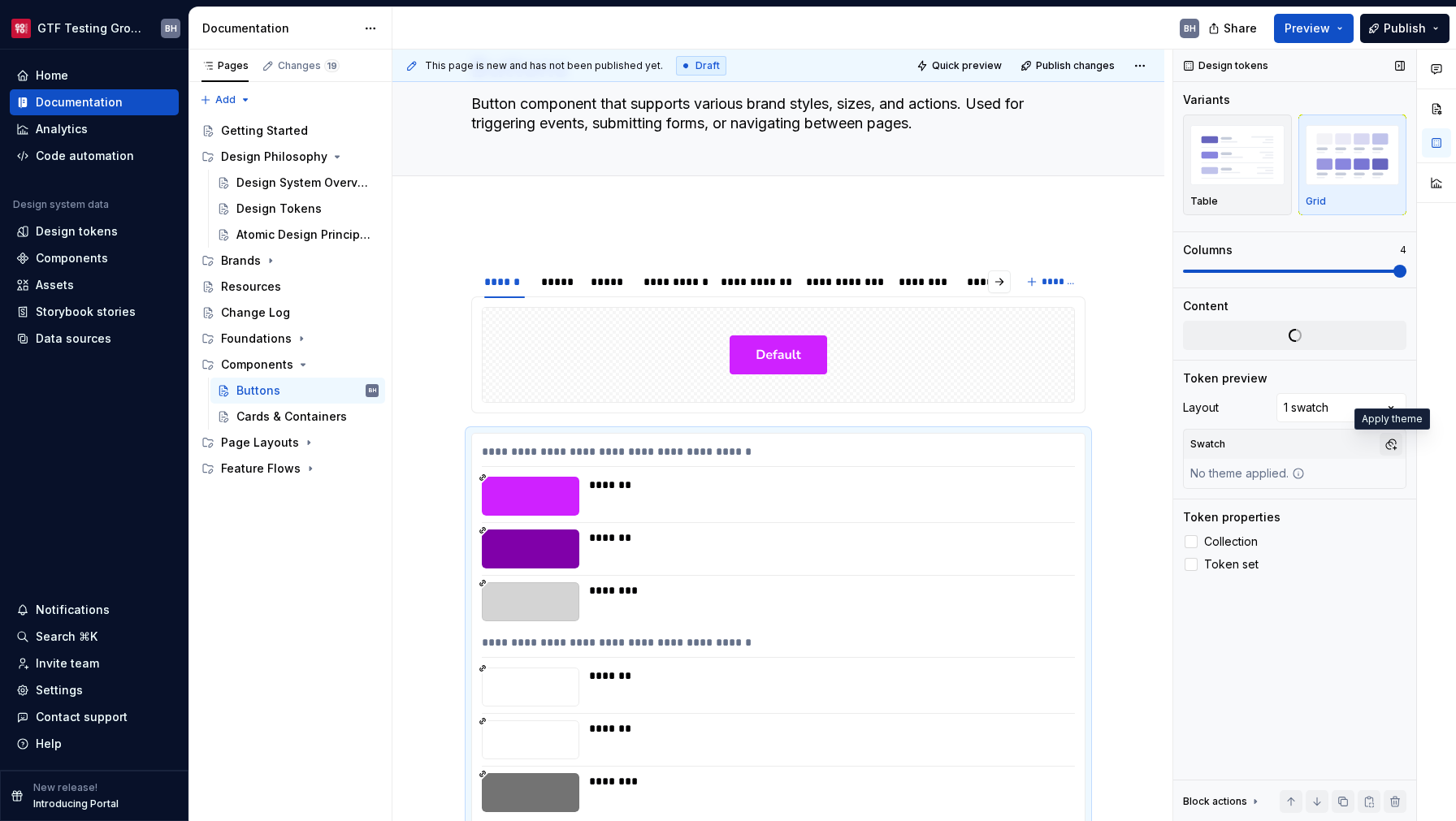
click at [1395, 386] on div "Token preview" at bounding box center [1295, 378] width 224 height 16
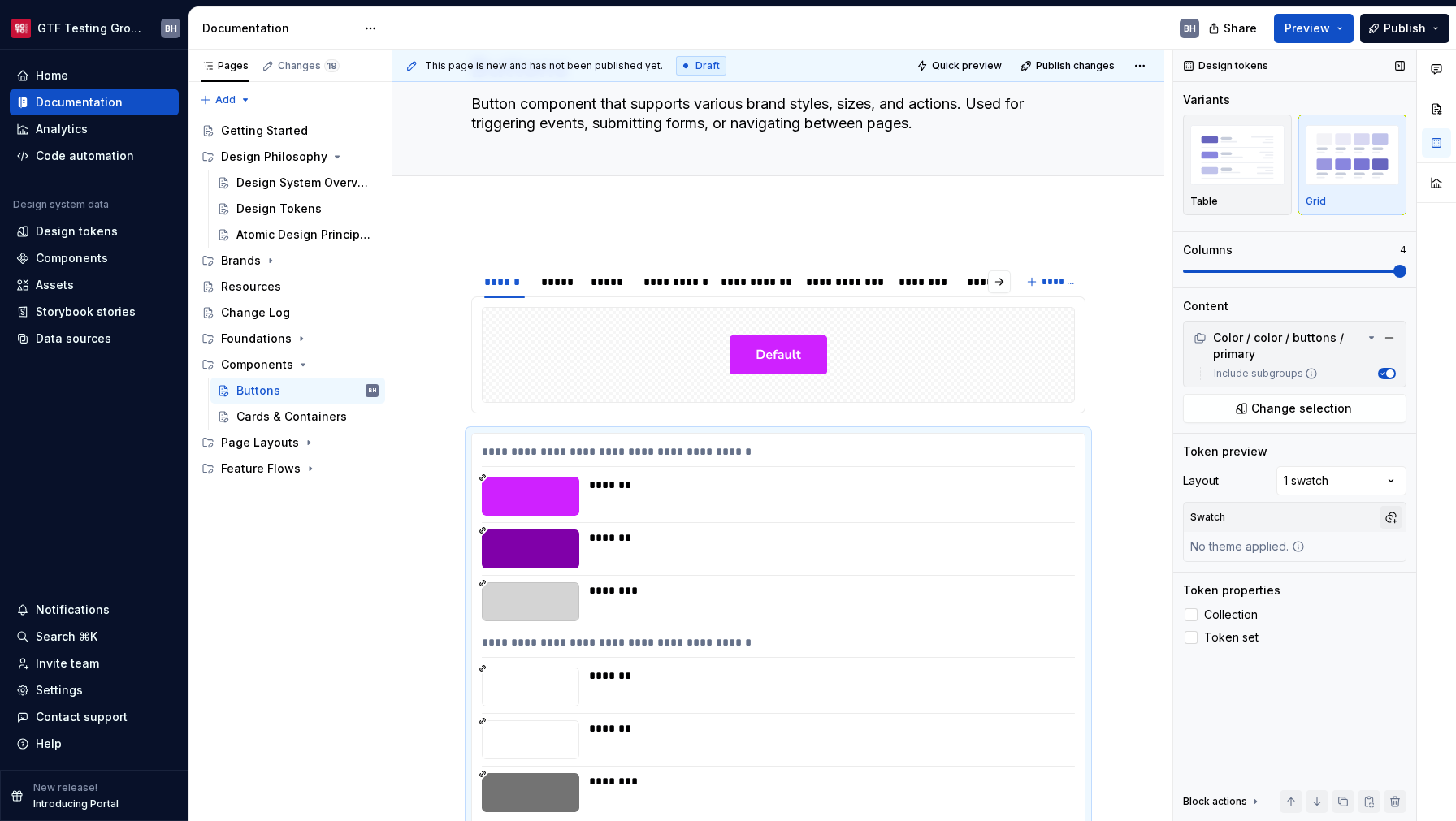
click at [1397, 520] on button "button" at bounding box center [1391, 517] width 23 height 23
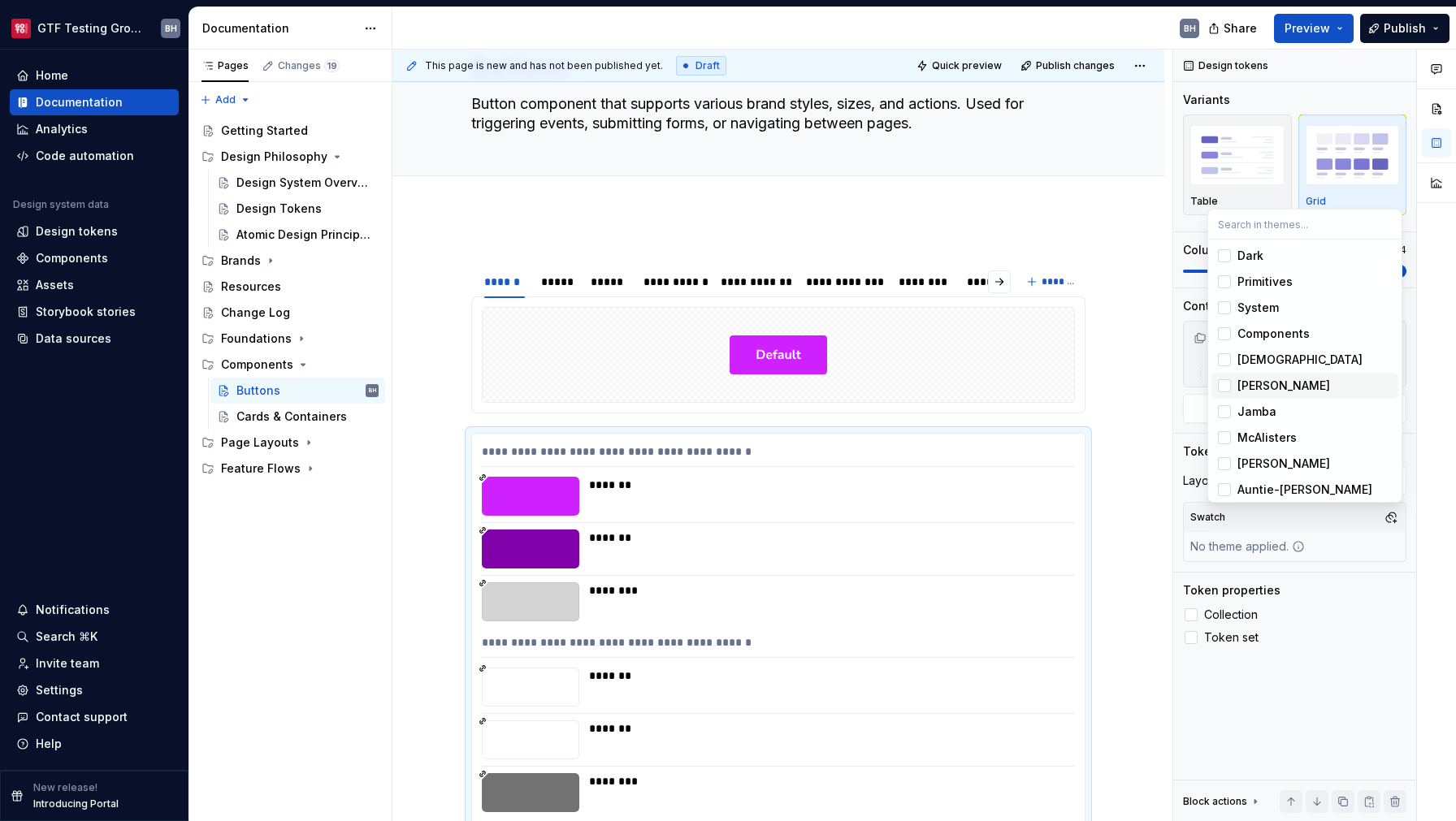
click at [1226, 387] on div "Suggestions" at bounding box center [1225, 386] width 13 height 13
click at [1230, 461] on div "Suggestions" at bounding box center [1225, 464] width 13 height 13
click at [1228, 439] on div "Suggestions" at bounding box center [1225, 438] width 13 height 13
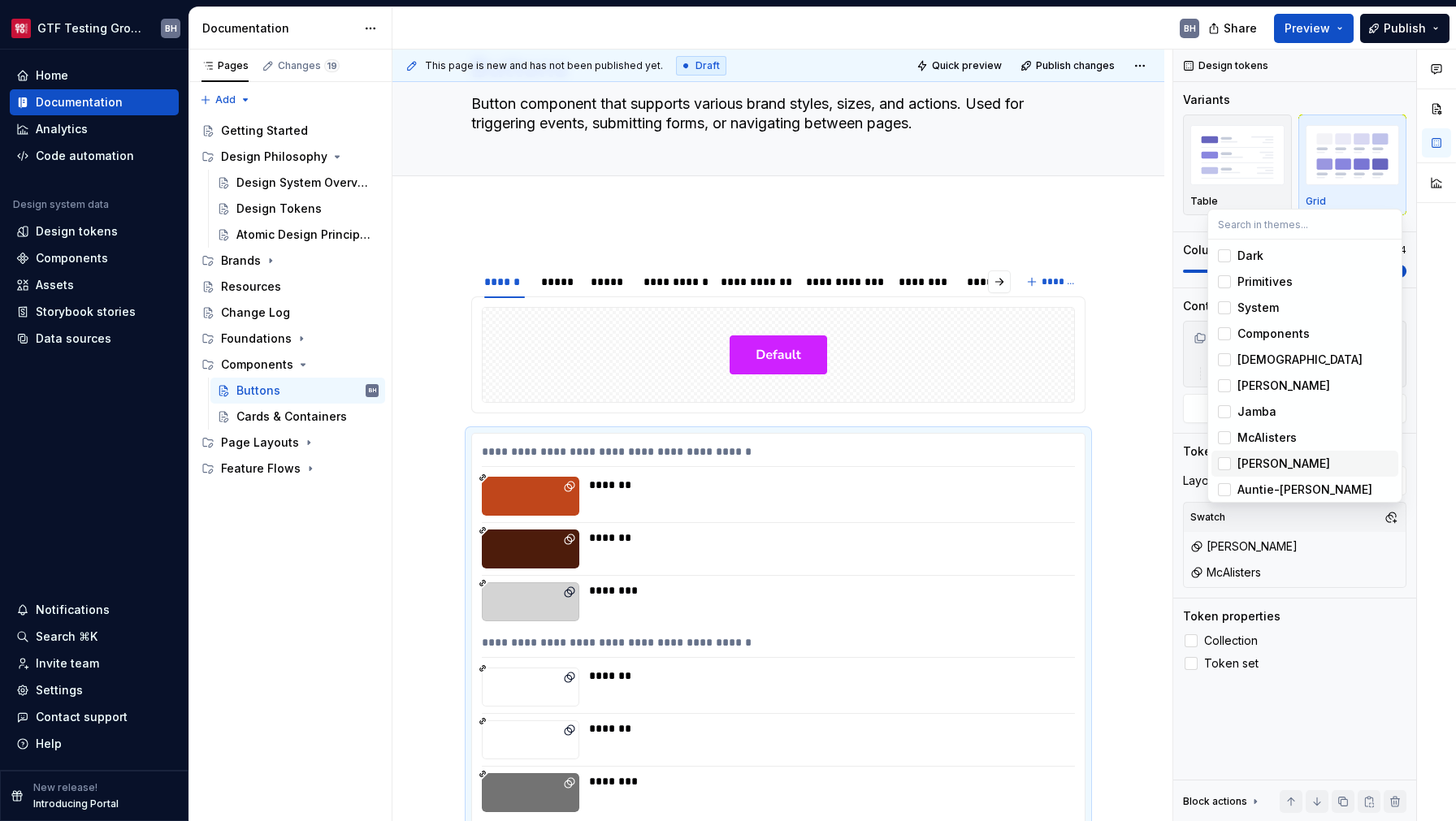
click at [1235, 467] on span "[PERSON_NAME]" at bounding box center [1305, 464] width 187 height 26
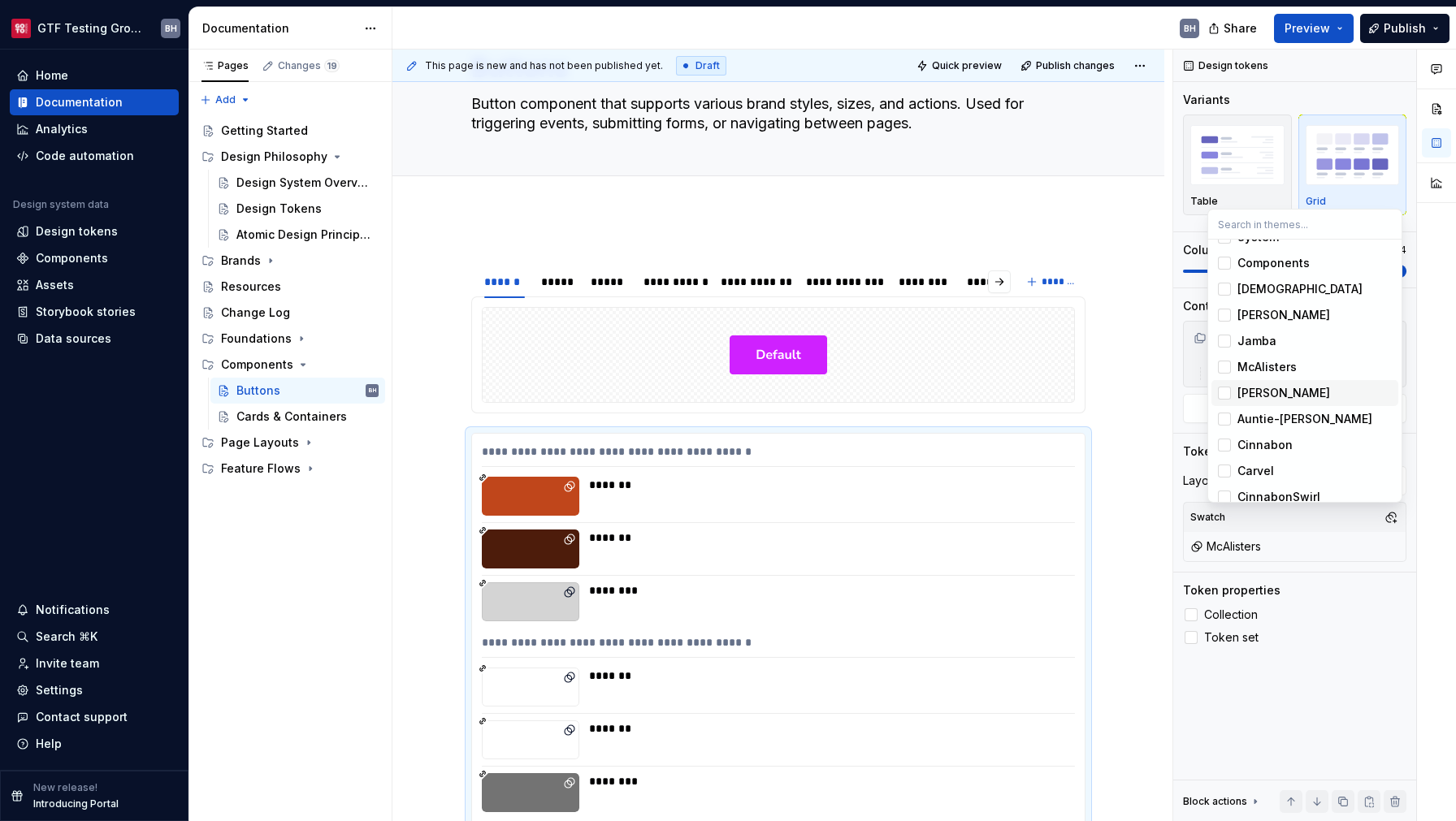
scroll to position [82, 0]
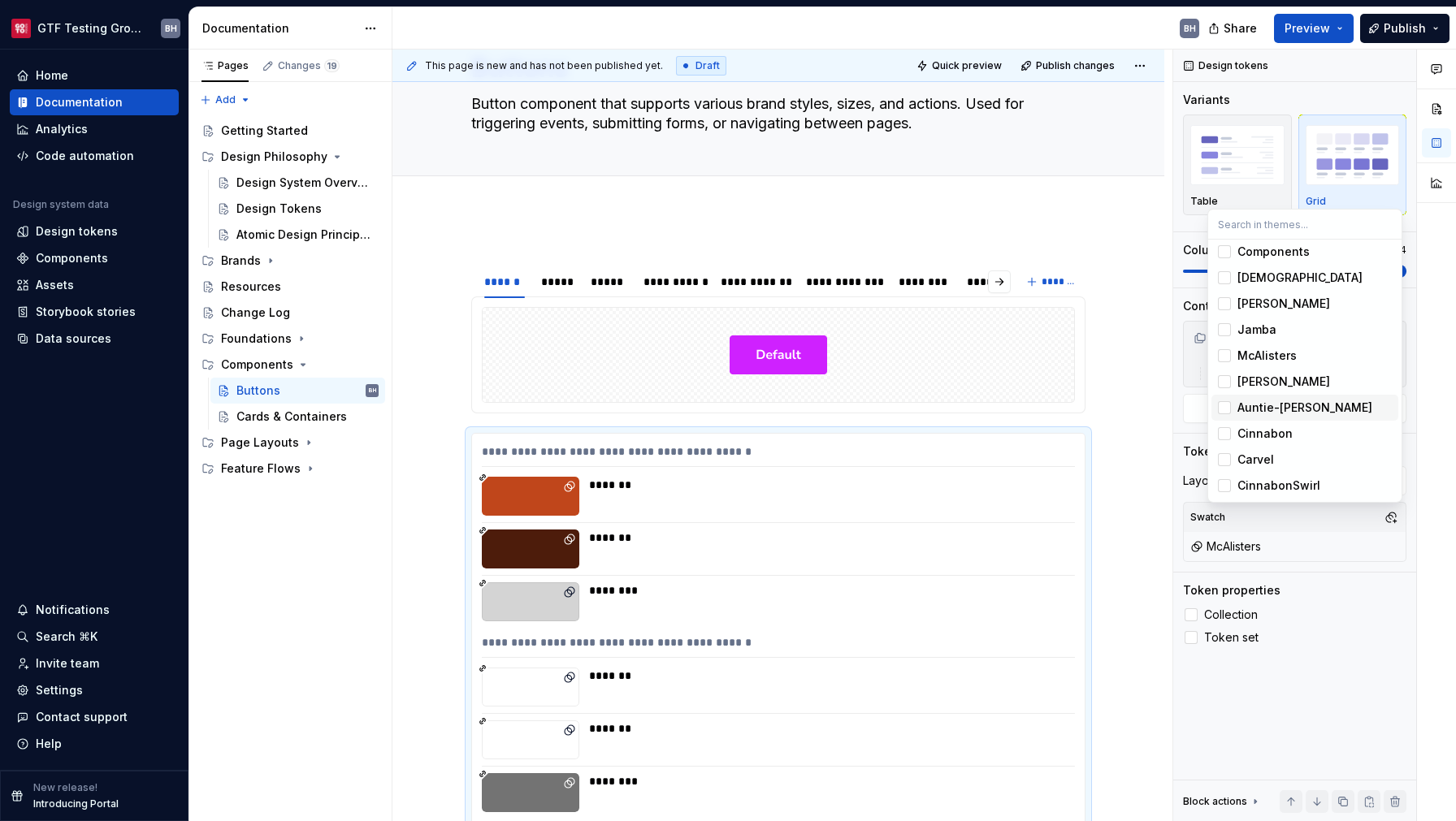
click at [1228, 415] on span "Auntie-[PERSON_NAME]" at bounding box center [1305, 408] width 187 height 26
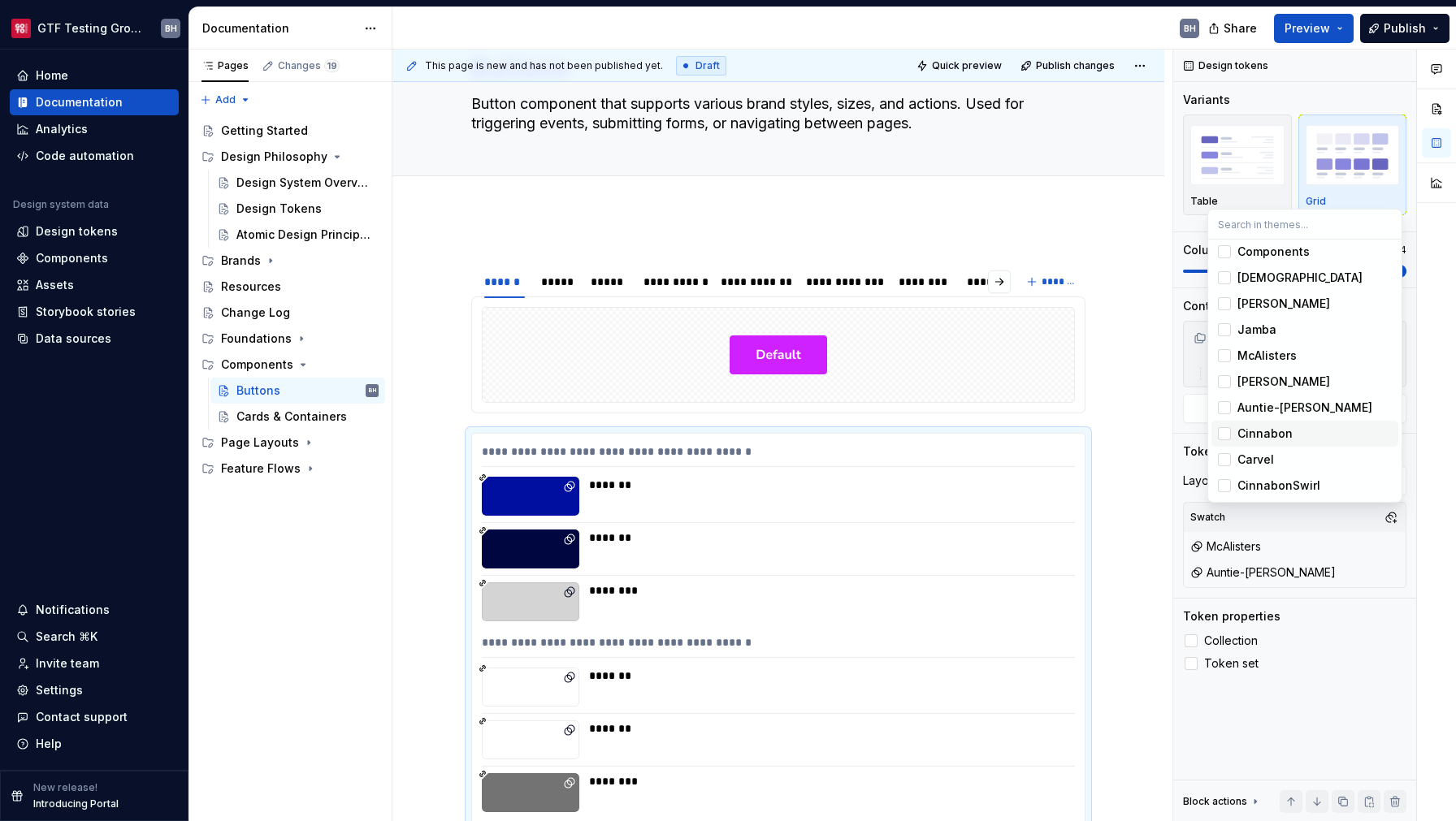
click at [1227, 441] on span "Cinnabon" at bounding box center [1305, 434] width 187 height 26
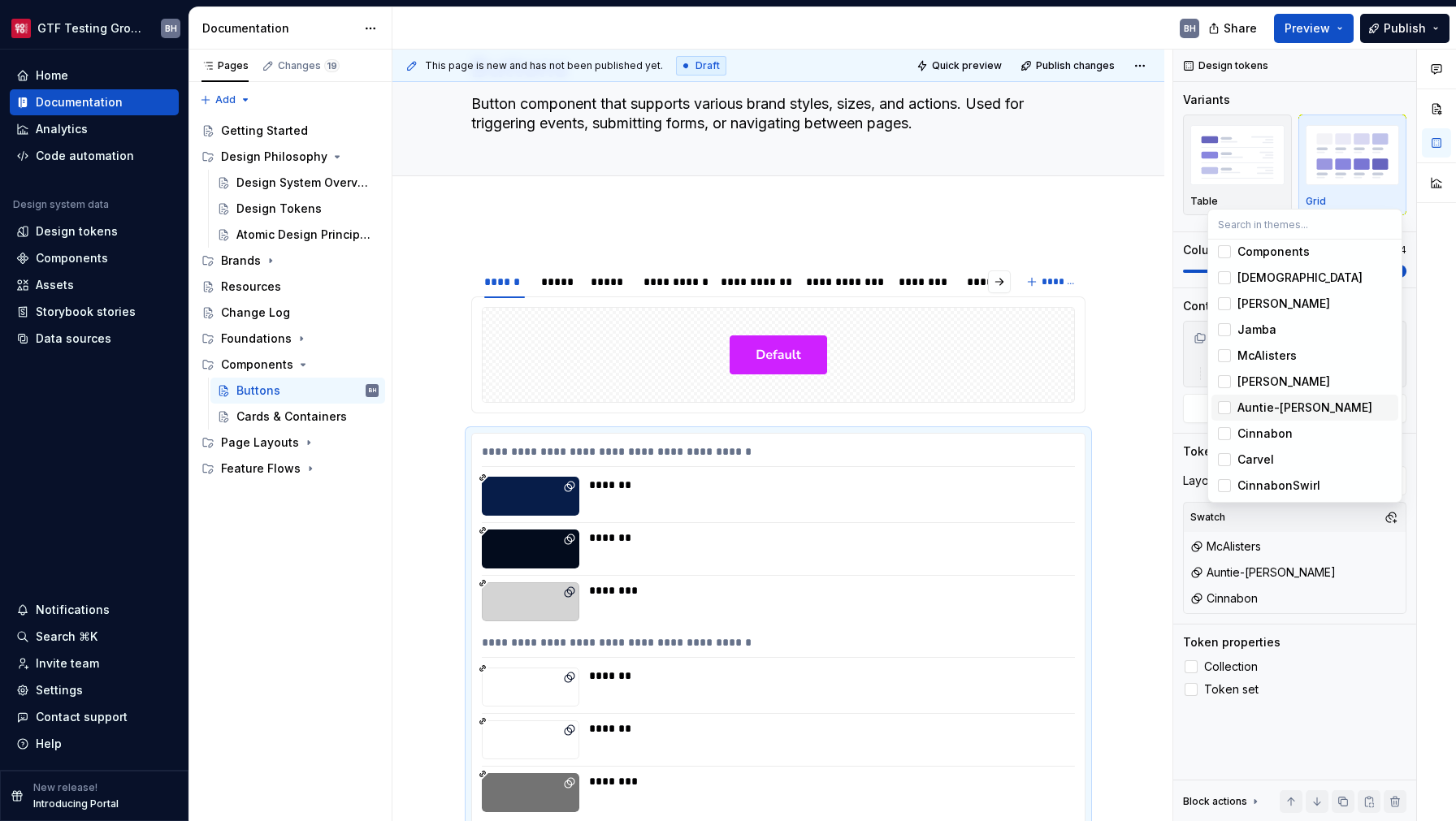
click at [1226, 408] on div "Suggestions" at bounding box center [1225, 408] width 13 height 13
click at [1229, 356] on div "Suggestions" at bounding box center [1225, 356] width 13 height 13
click at [1229, 430] on div "Suggestions" at bounding box center [1225, 434] width 13 height 13
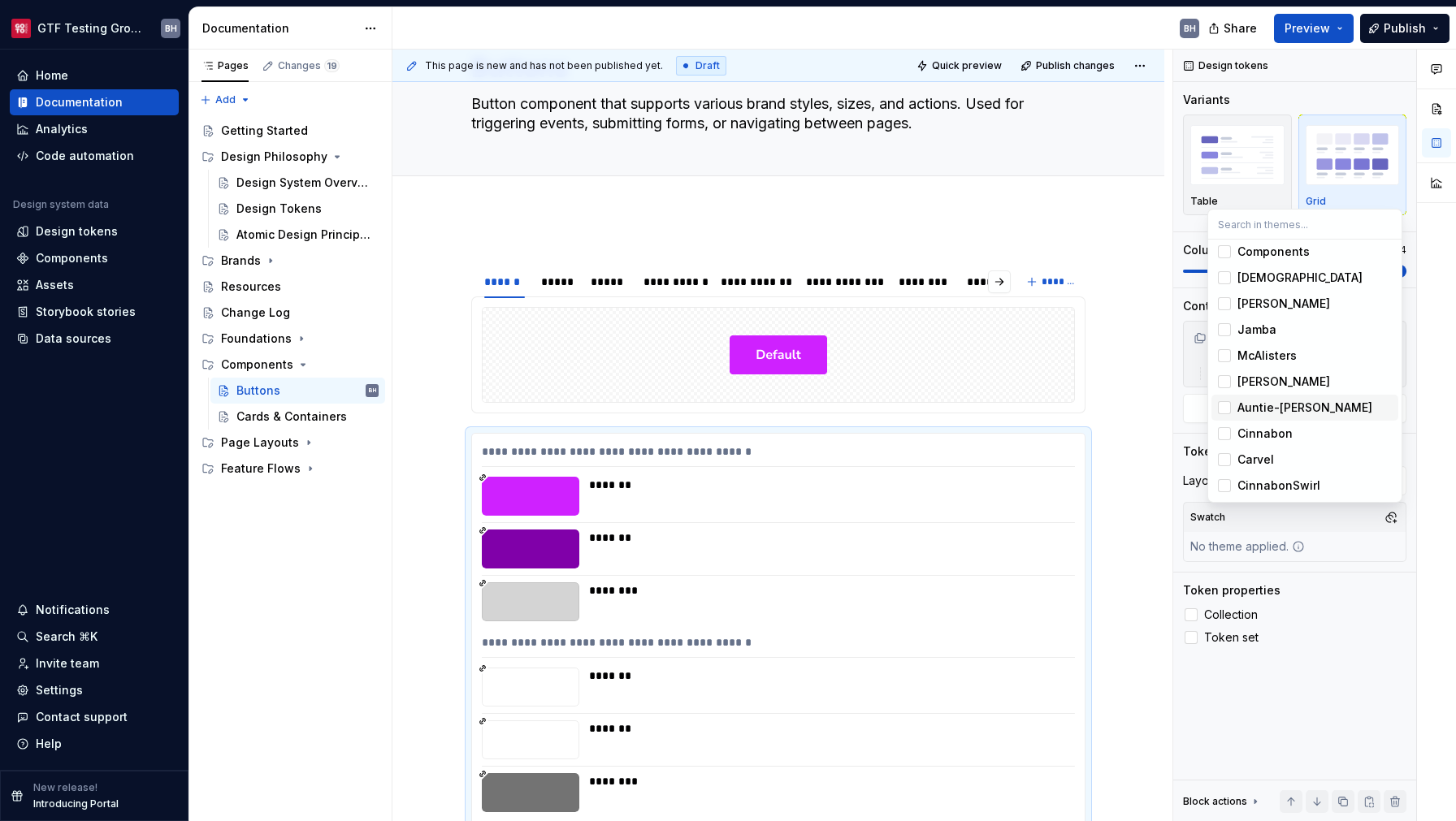
click at [1141, 474] on html "GTF Testing Grounds BH Home Documentation Analytics Code automation Design syst…" at bounding box center [728, 410] width 1456 height 821
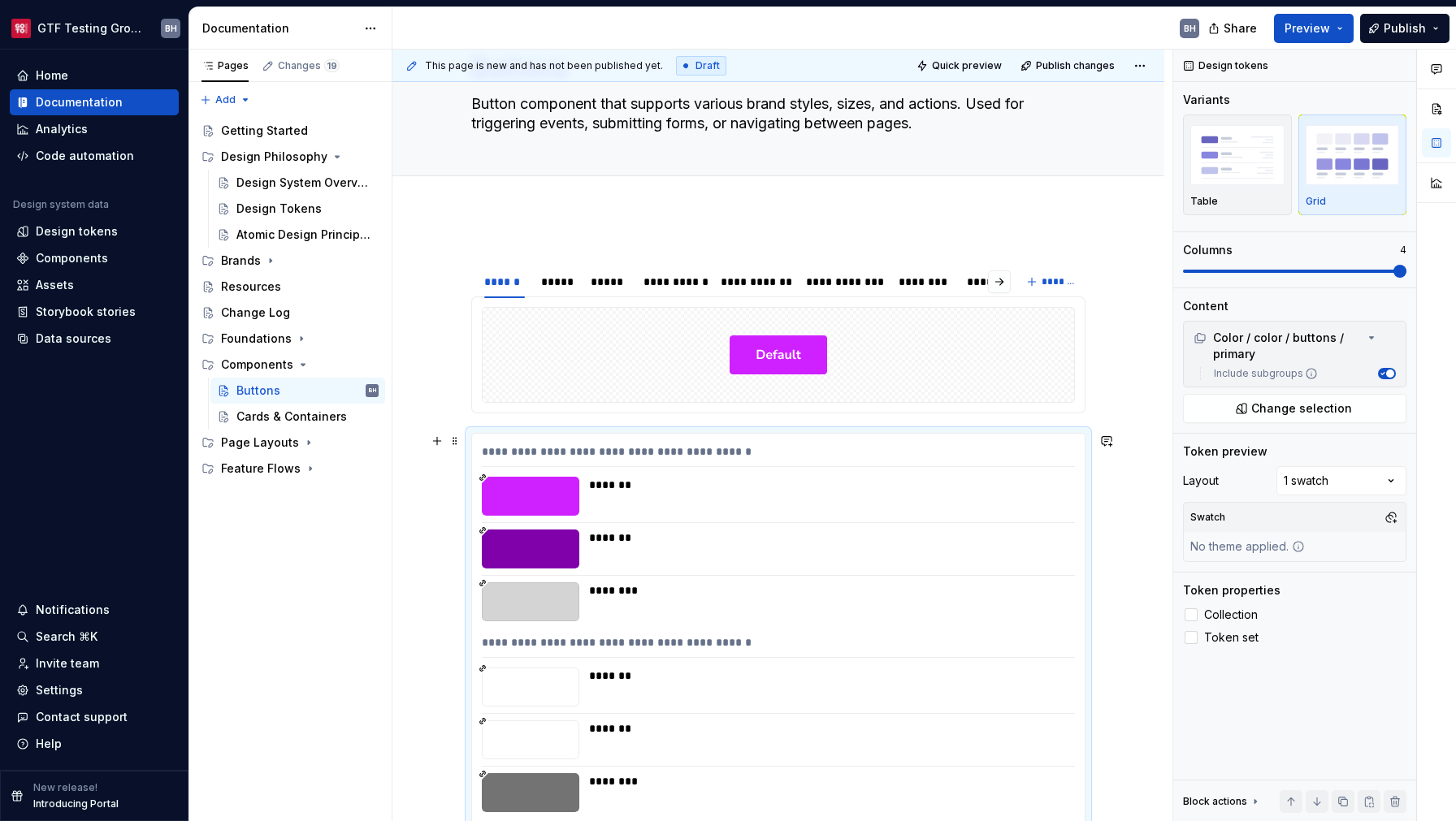
scroll to position [85, 0]
click at [90, 252] on div "Components" at bounding box center [72, 259] width 72 height 16
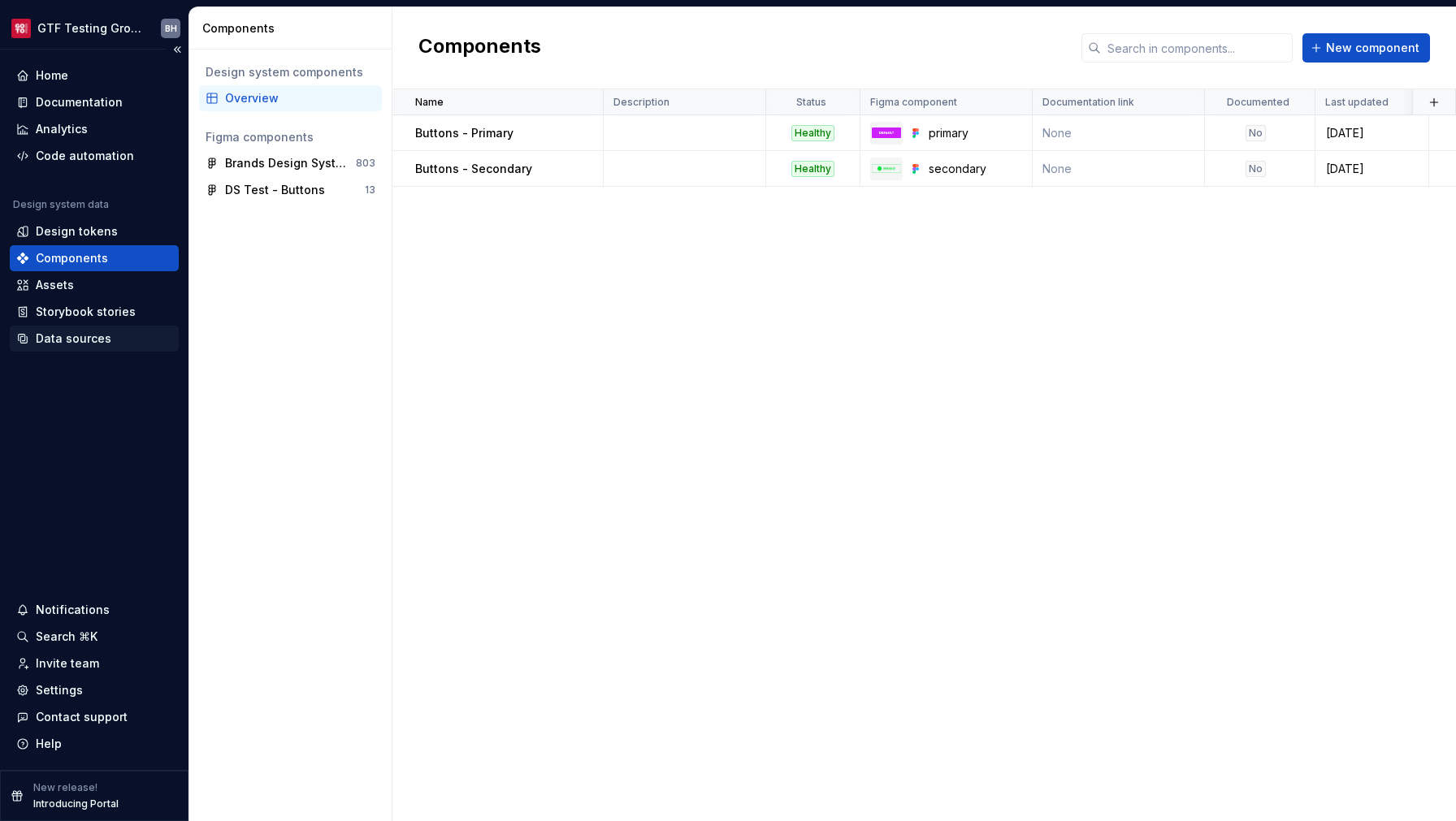
click at [98, 334] on div "Data sources" at bounding box center [73, 338] width 76 height 16
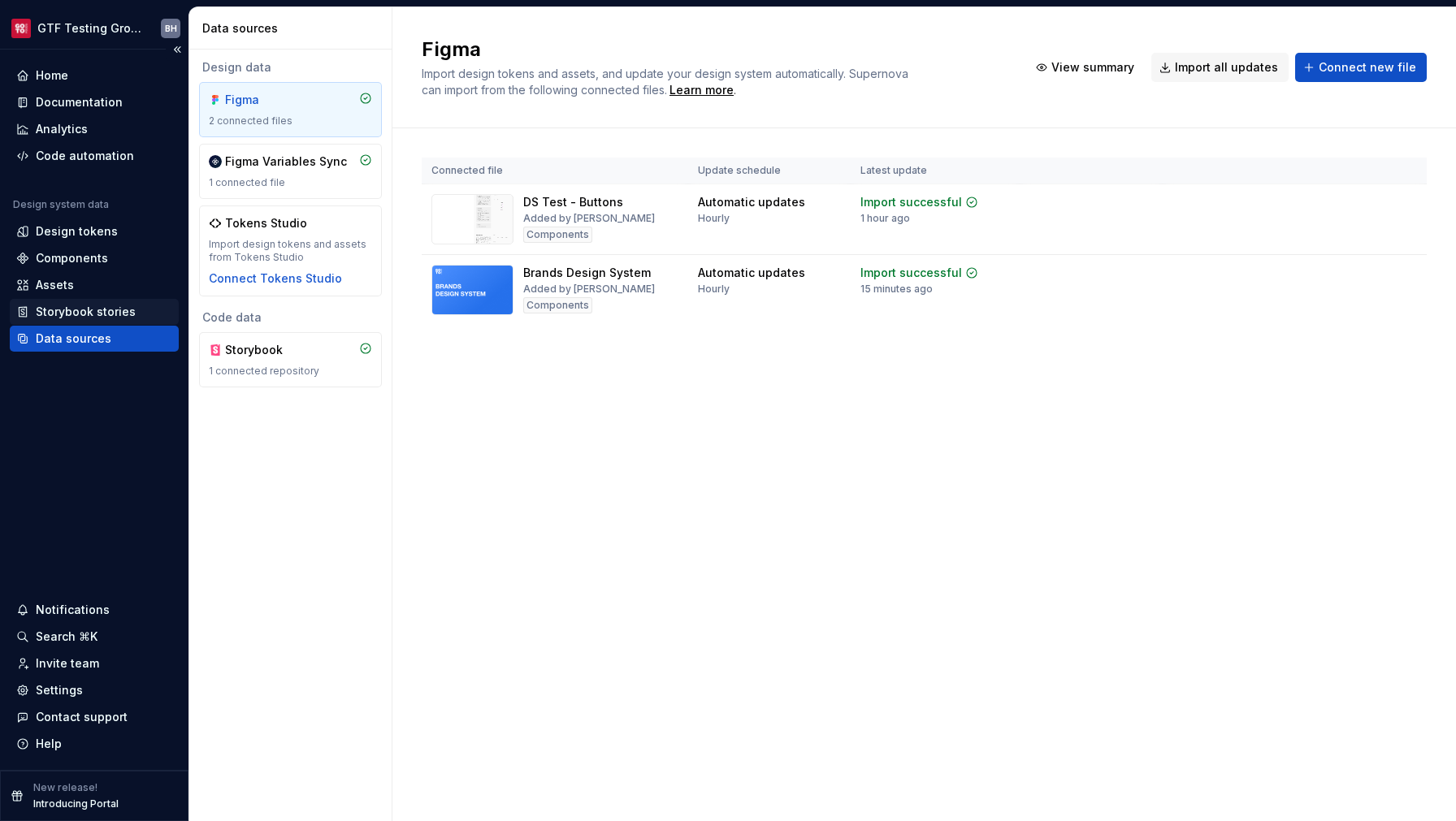
click at [111, 312] on div "Storybook stories" at bounding box center [85, 312] width 100 height 16
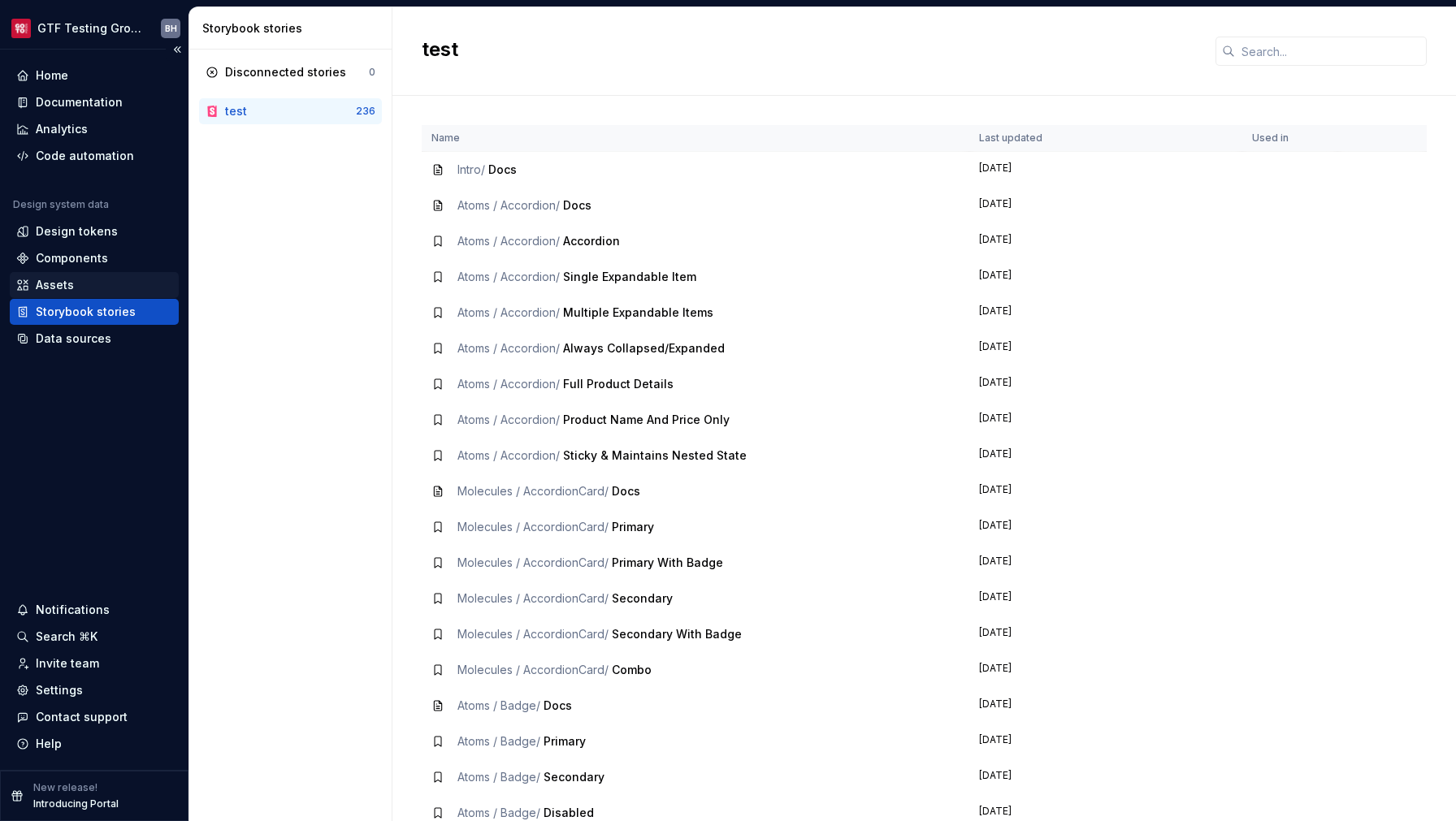
click at [81, 277] on div "Assets" at bounding box center [94, 285] width 156 height 16
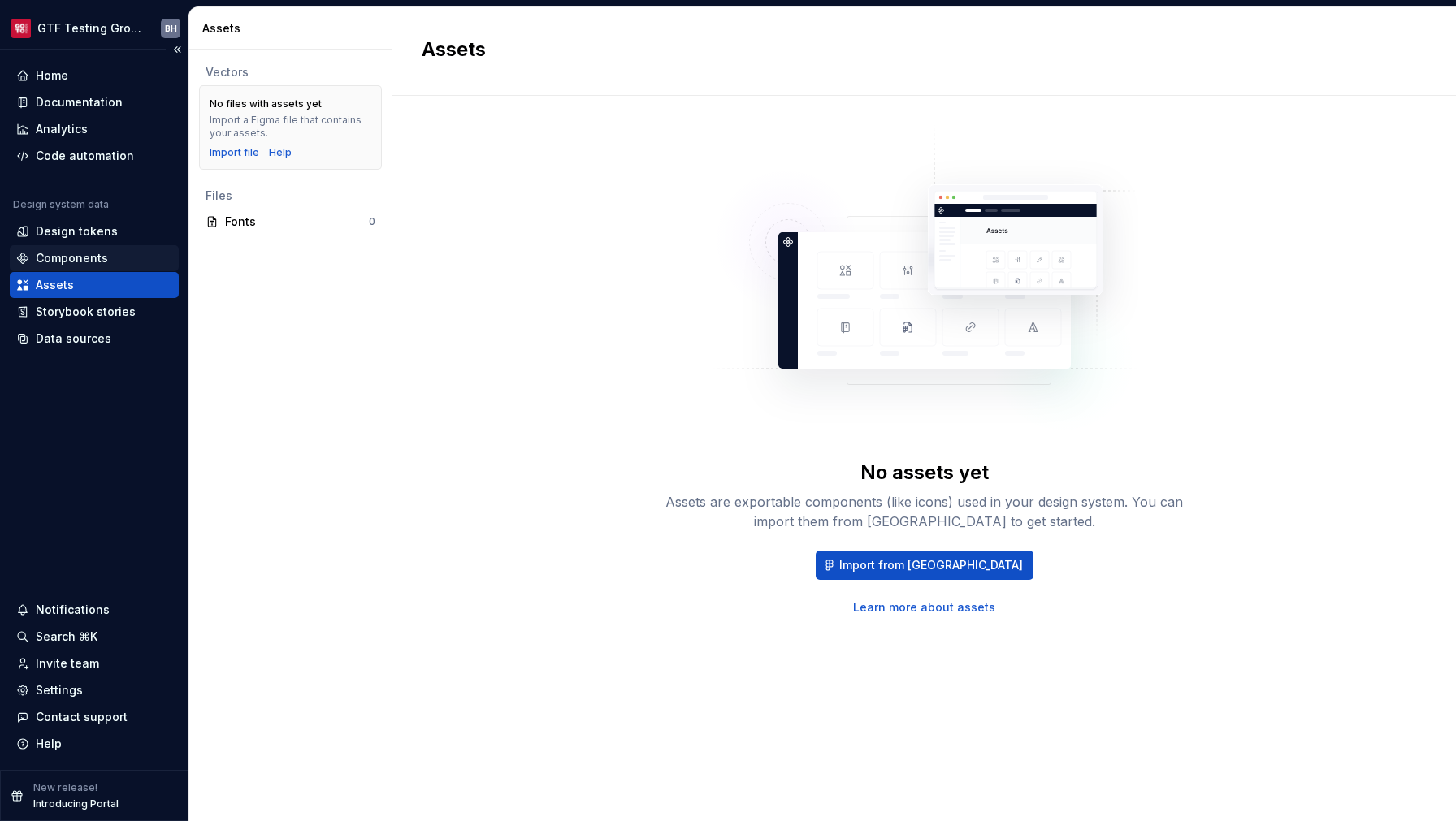
click at [77, 258] on div "Components" at bounding box center [72, 259] width 72 height 16
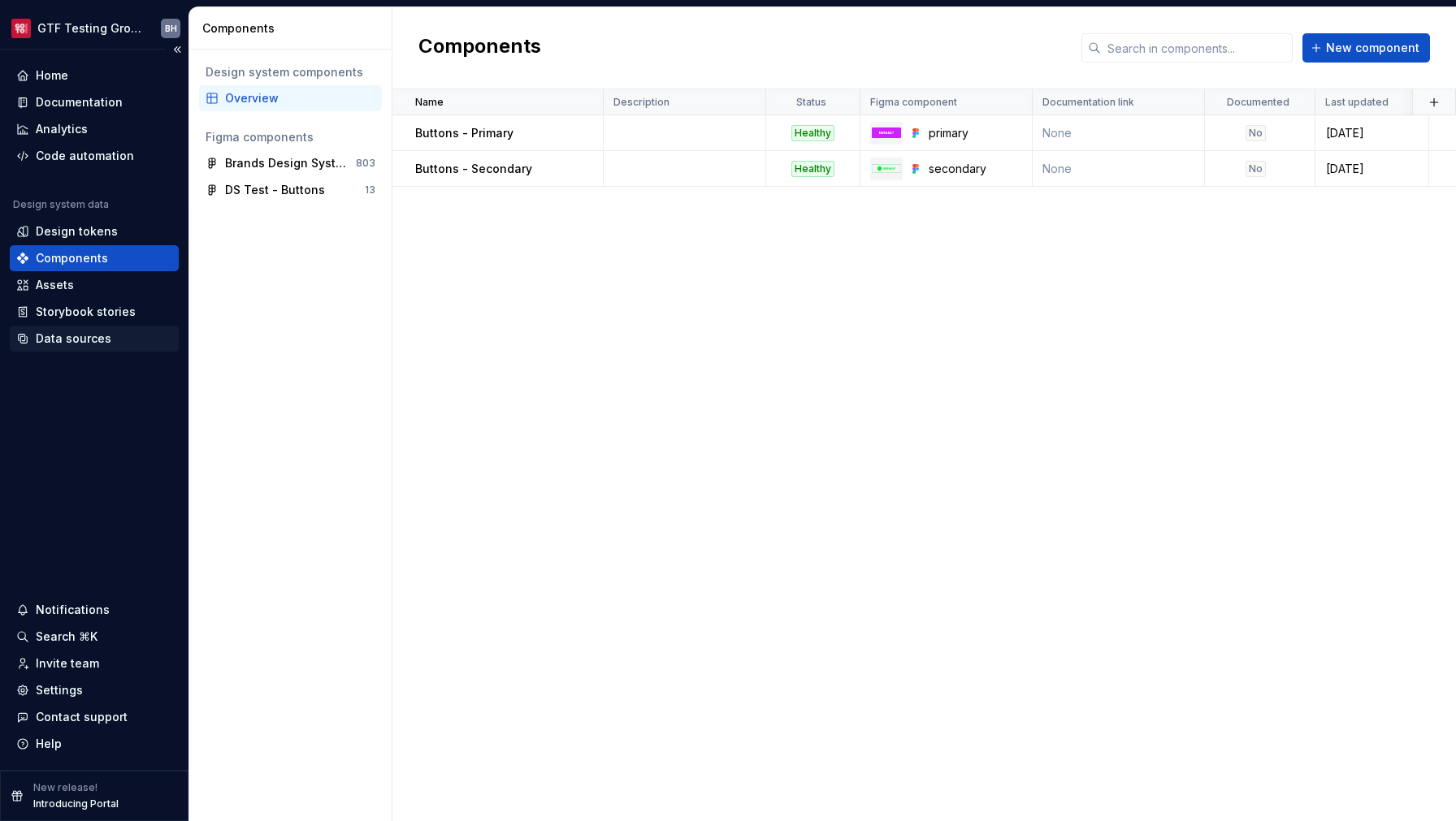
click at [94, 335] on div "Data sources" at bounding box center [73, 338] width 76 height 16
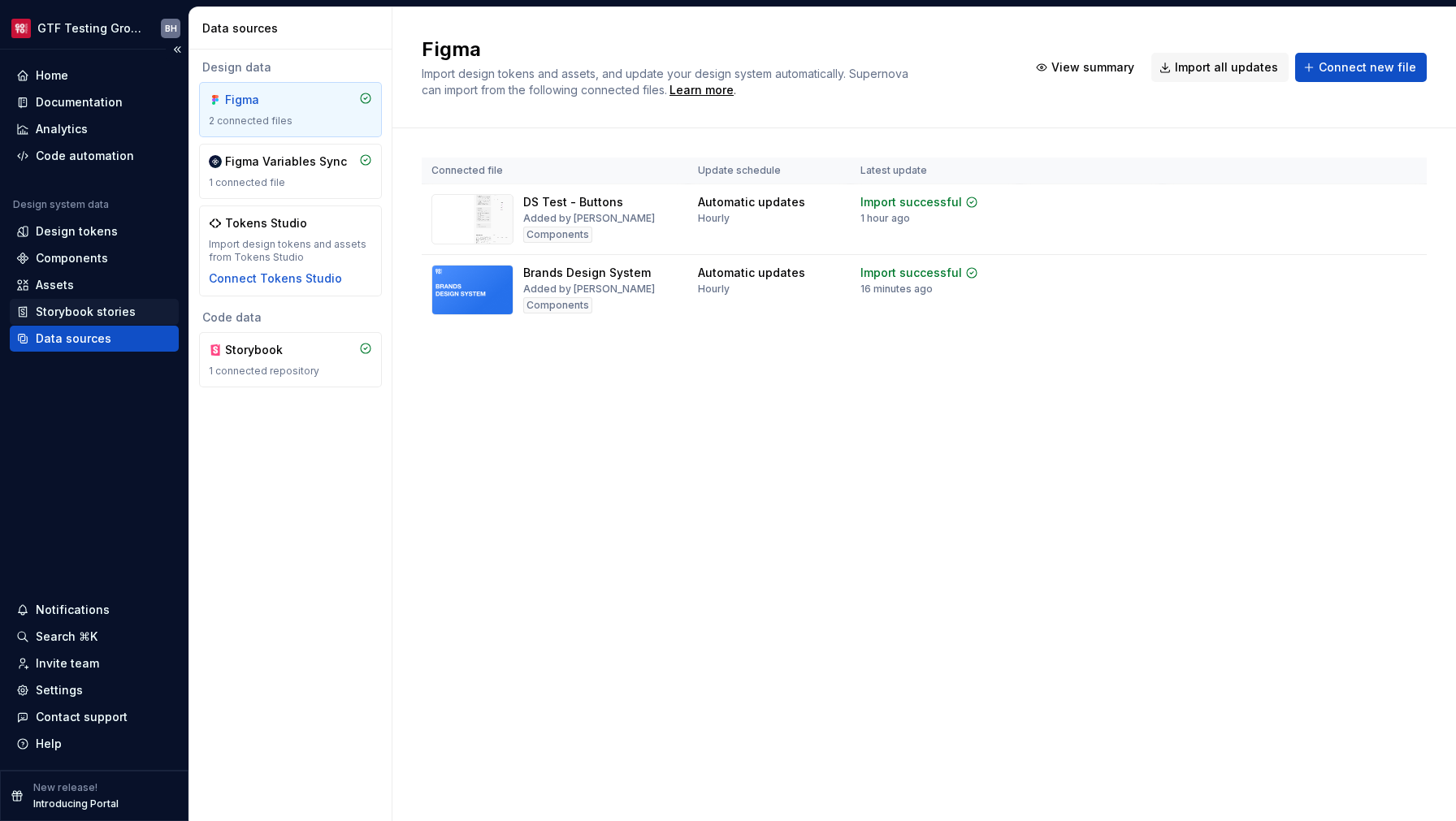
click at [98, 319] on div "Storybook stories" at bounding box center [85, 312] width 100 height 16
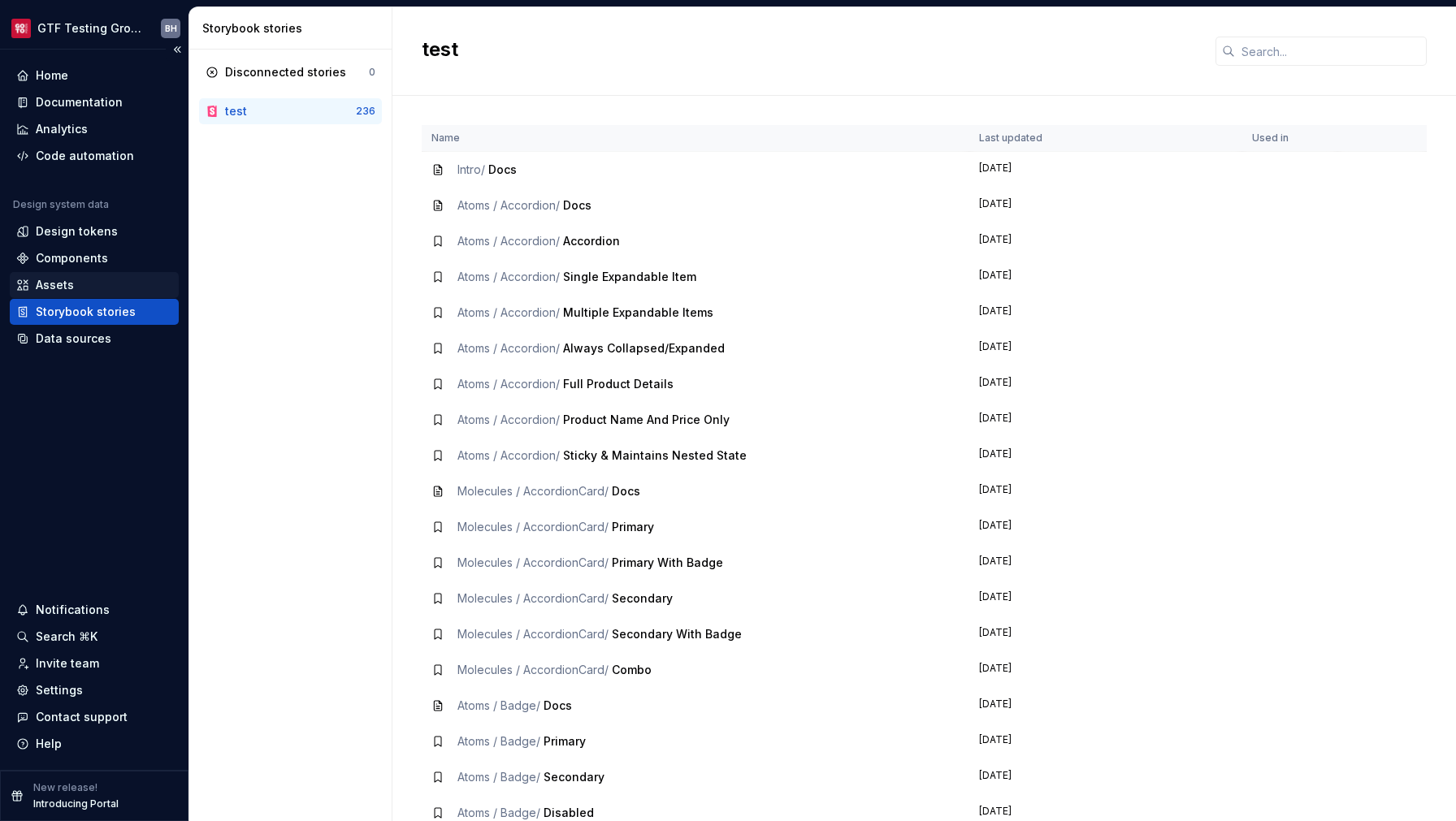
click at [89, 286] on div "Assets" at bounding box center [94, 285] width 156 height 16
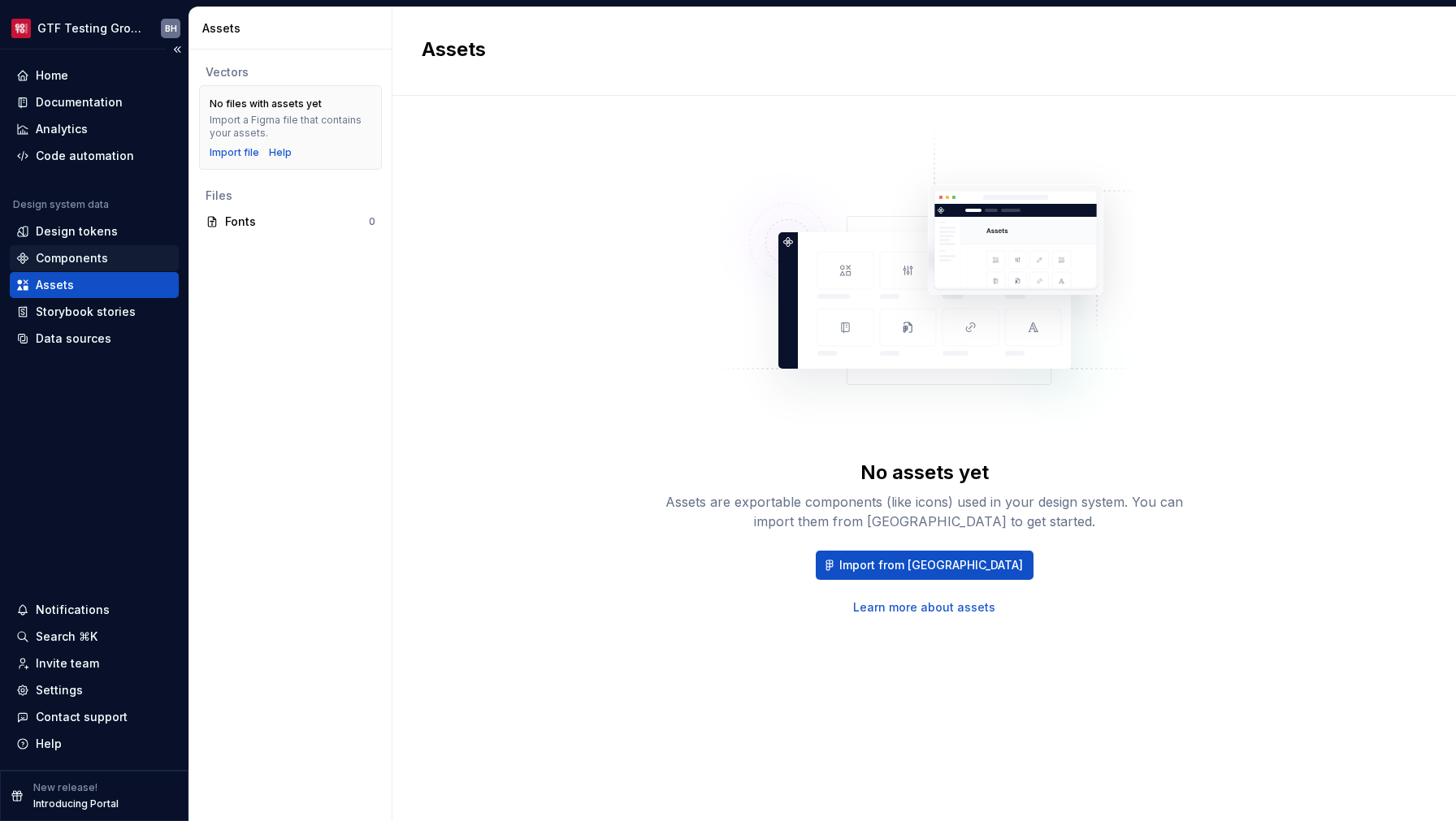
click at [81, 260] on div "Components" at bounding box center [72, 259] width 72 height 16
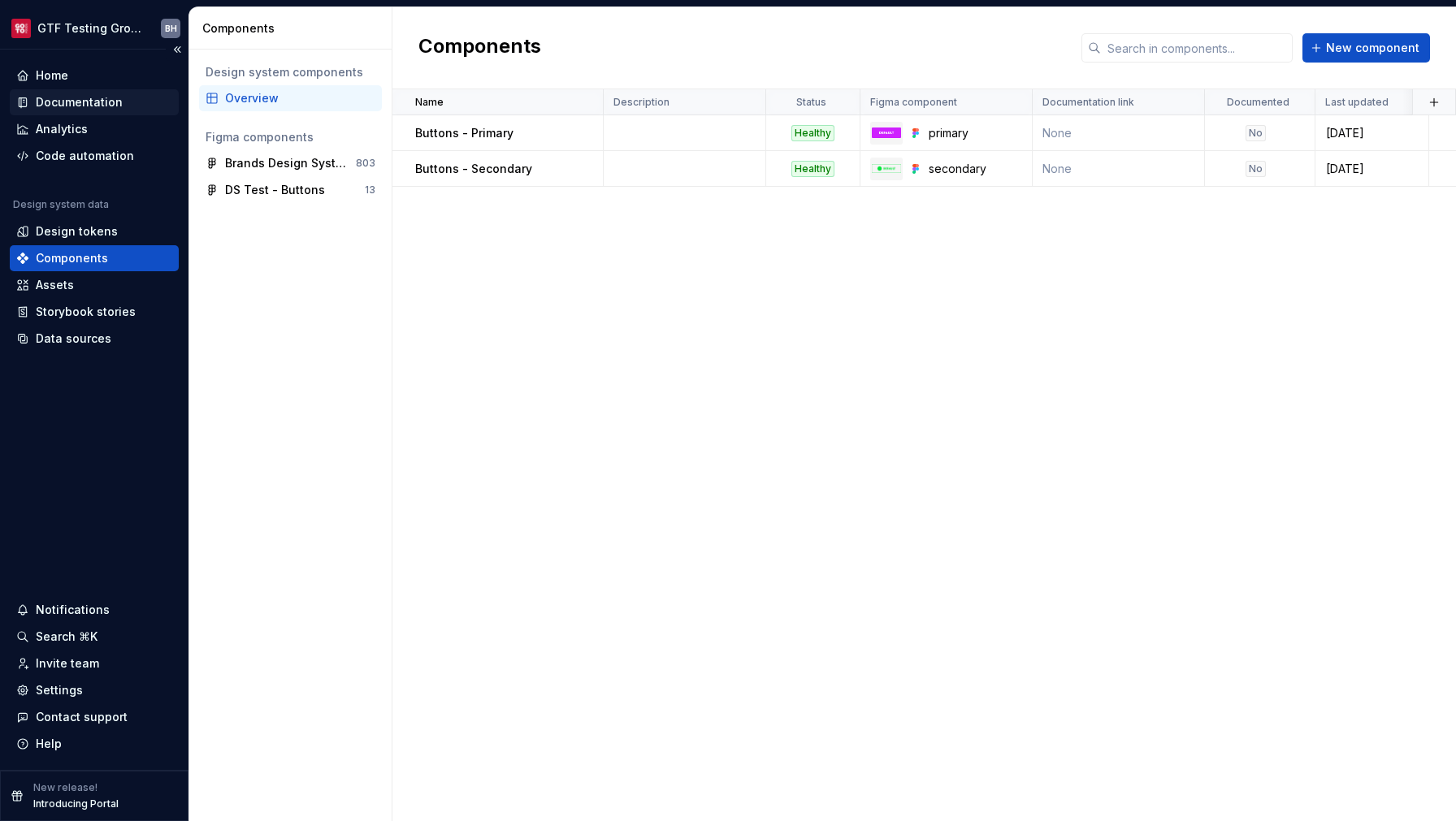
click at [88, 111] on div "Documentation" at bounding box center [79, 103] width 87 height 16
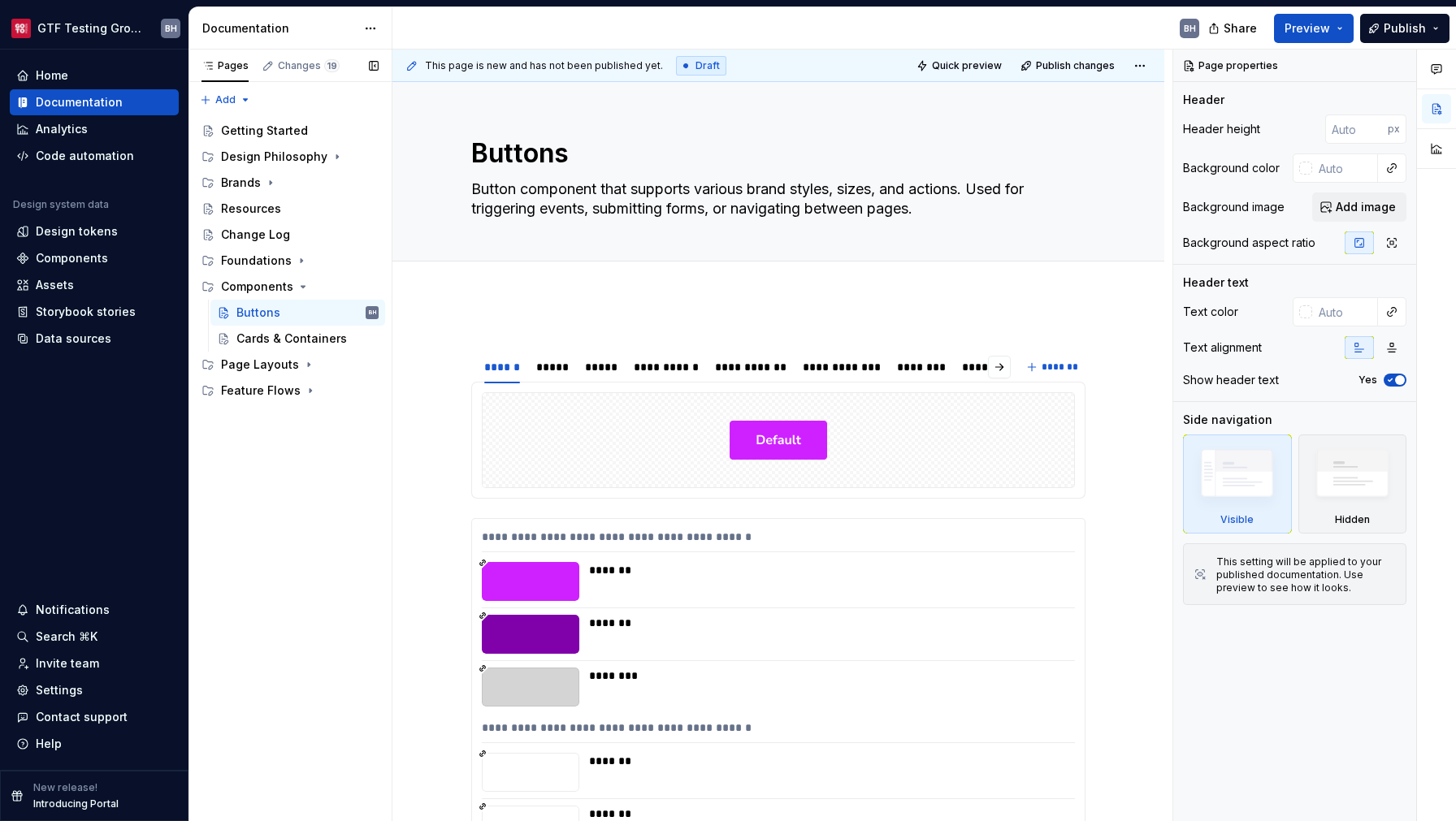
type textarea "*"
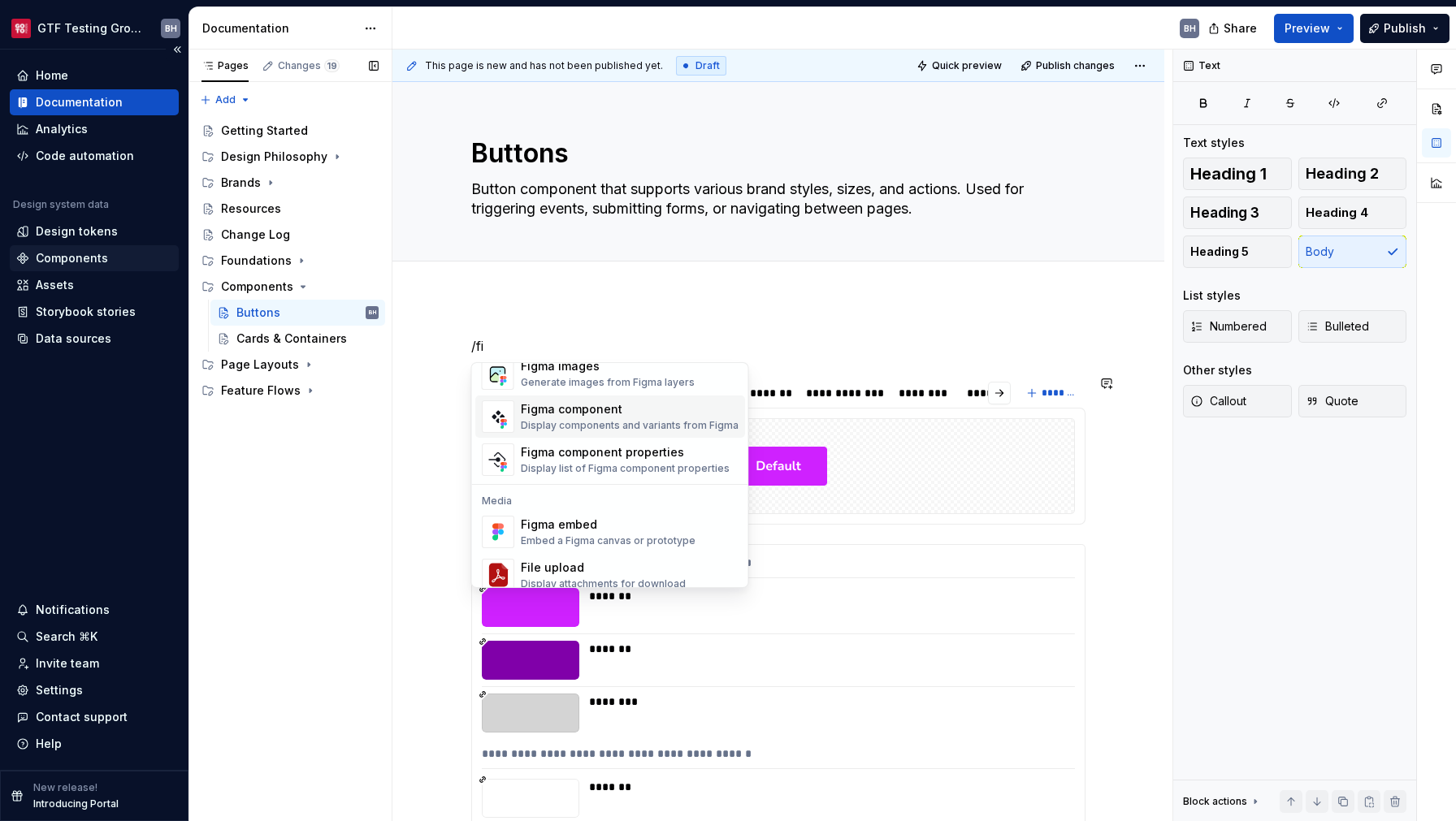
scroll to position [37, 0]
click at [69, 268] on div "Components" at bounding box center [94, 259] width 169 height 26
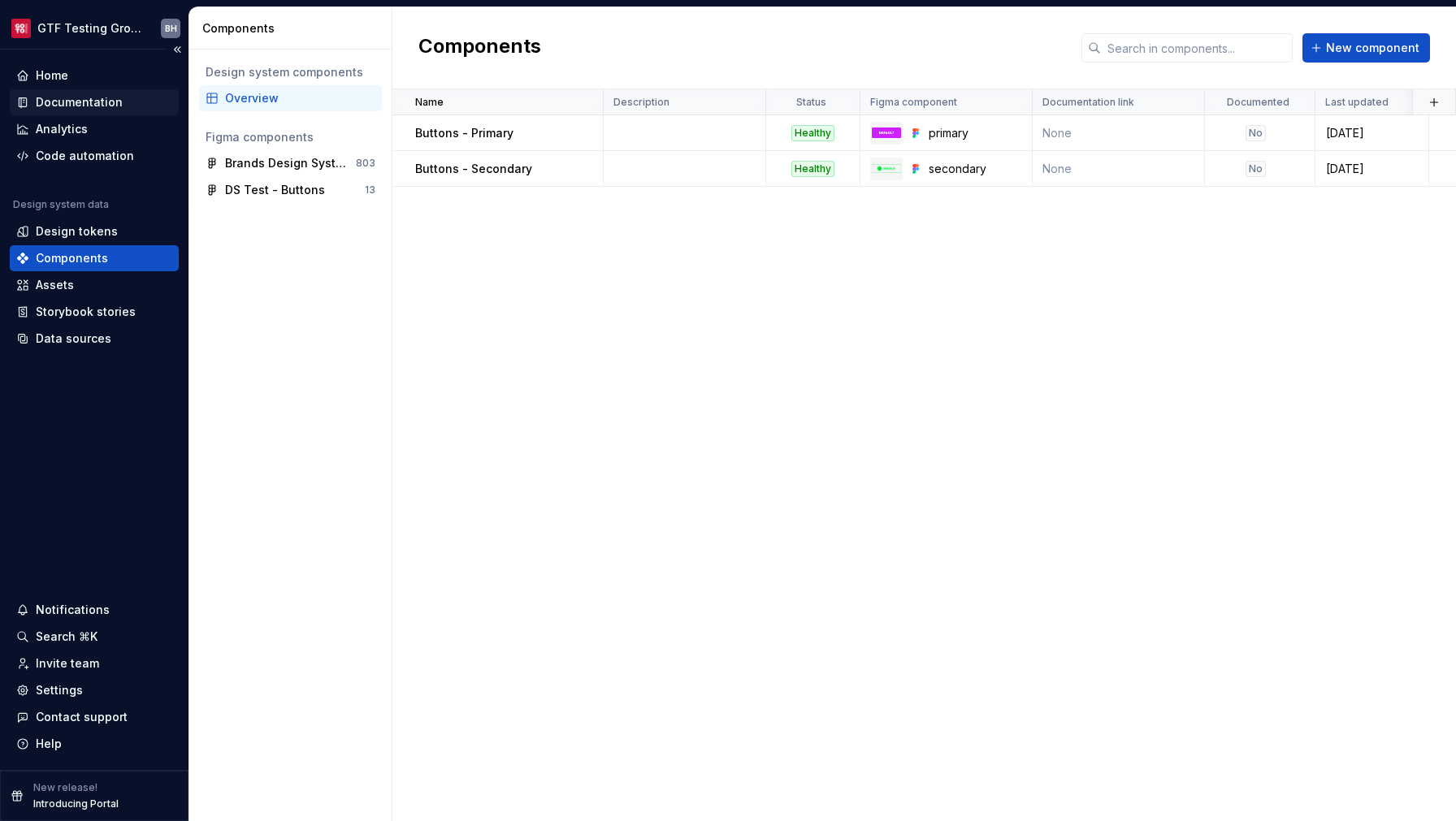
click at [64, 110] on div "Documentation" at bounding box center [79, 103] width 87 height 16
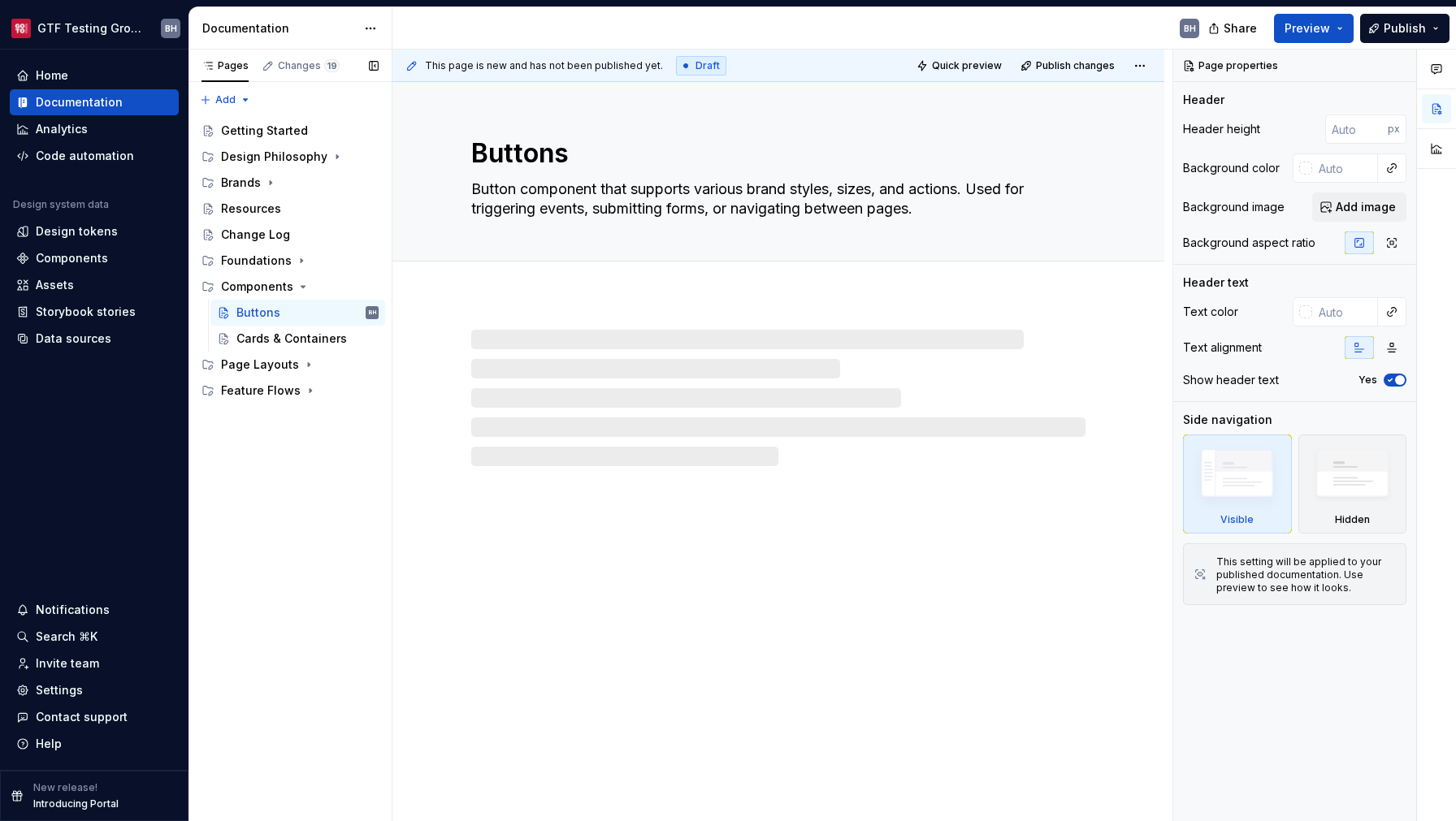
type textarea "*"
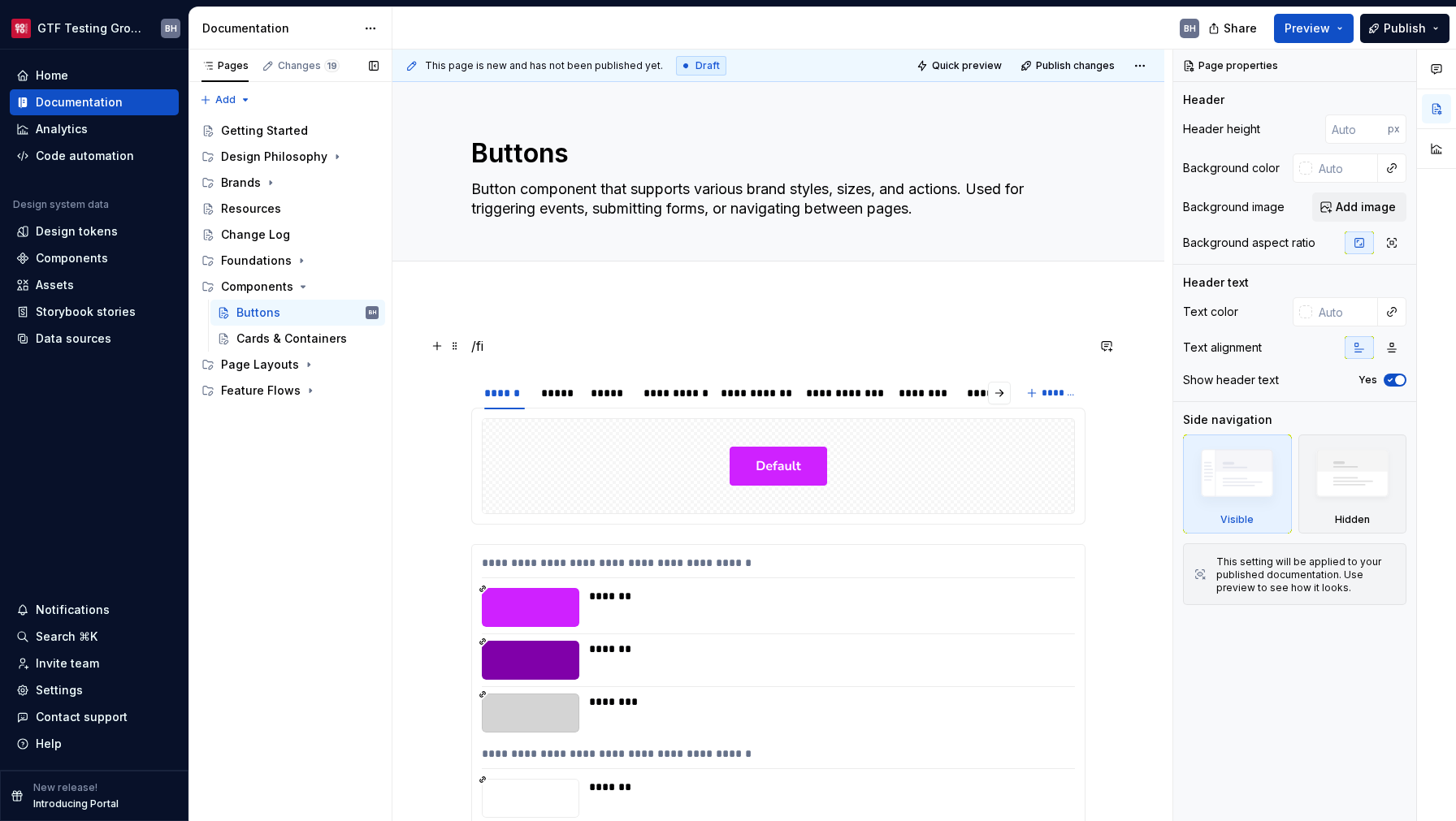
click at [504, 347] on p "/fi" at bounding box center [778, 346] width 614 height 20
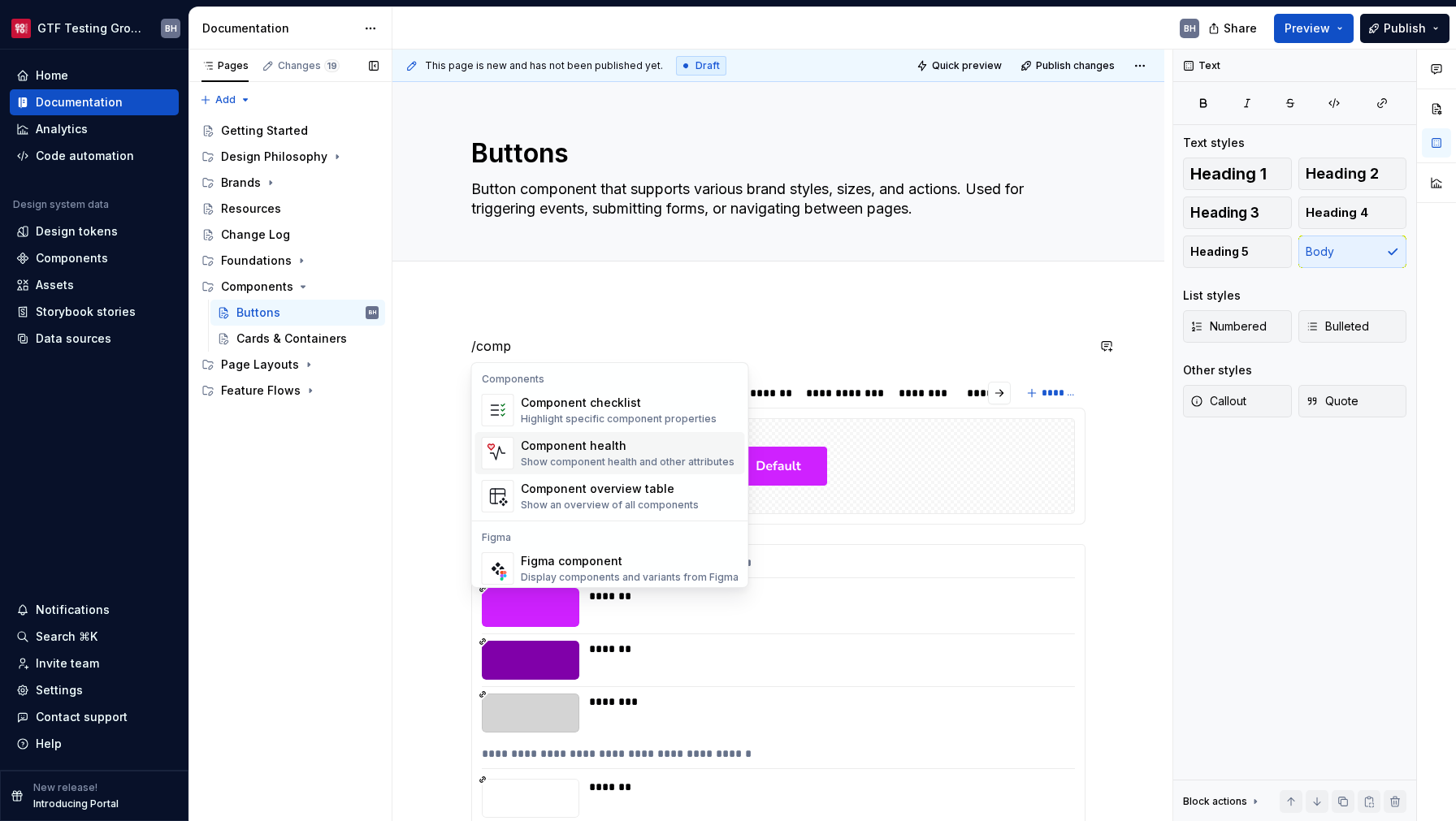
click at [529, 457] on div "Show component health and other attributes" at bounding box center [627, 462] width 214 height 13
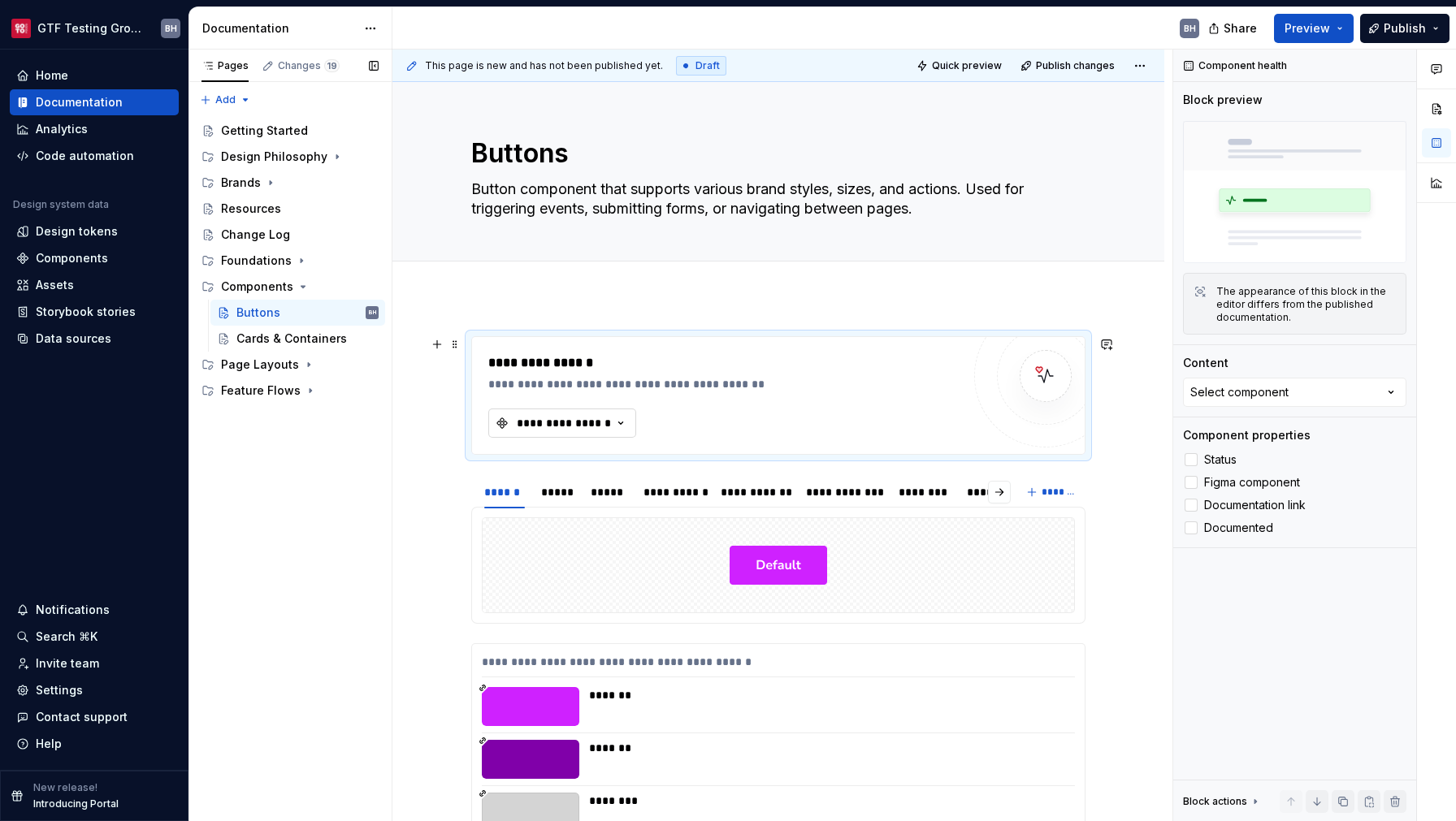
click at [568, 420] on div "**********" at bounding box center [564, 423] width 98 height 16
click at [594, 492] on div "Buttons - Primary" at bounding box center [584, 488] width 98 height 16
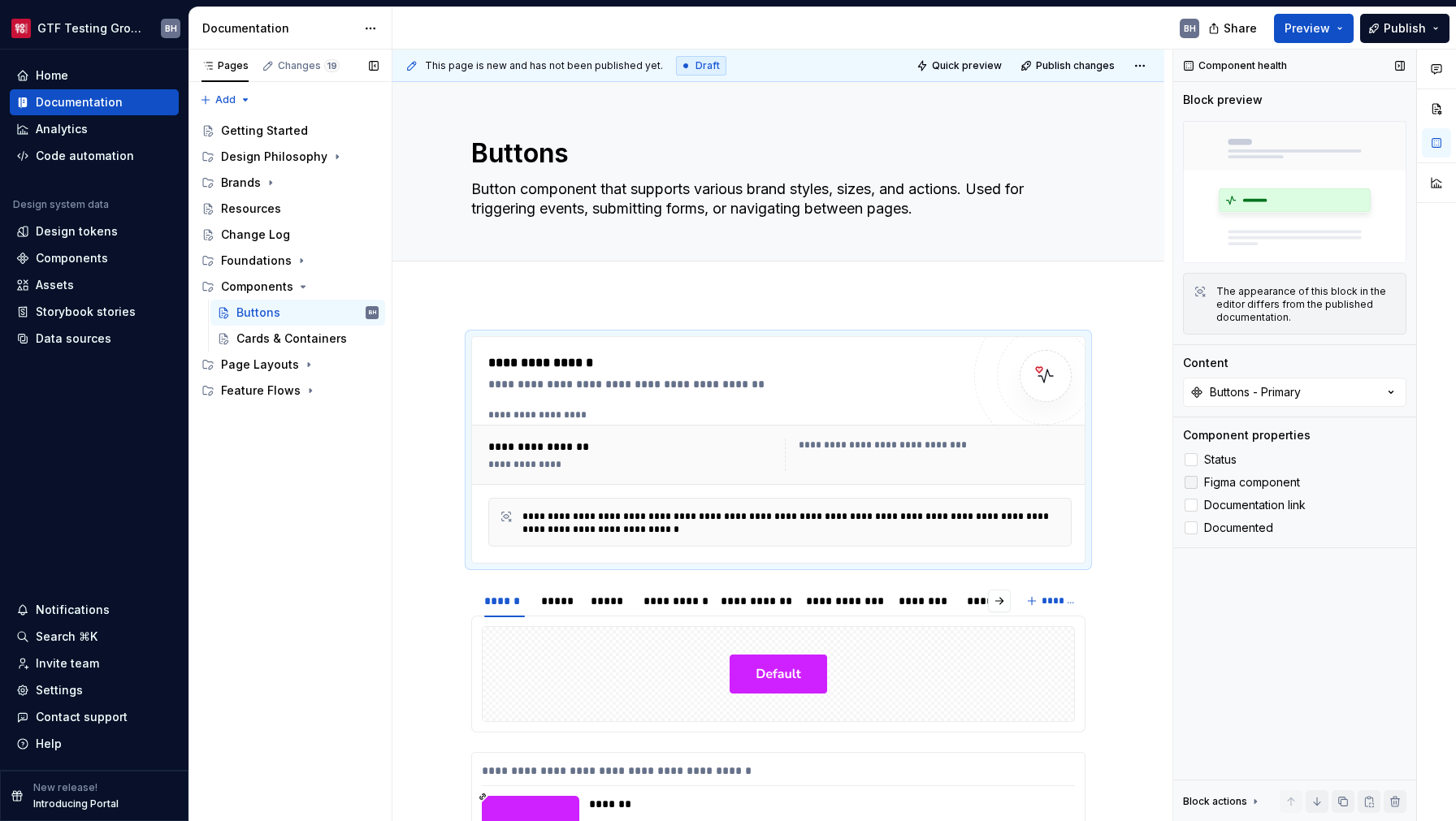
click at [1238, 479] on span "Figma component" at bounding box center [1253, 483] width 96 height 13
click at [1231, 461] on span "Status" at bounding box center [1221, 460] width 33 height 13
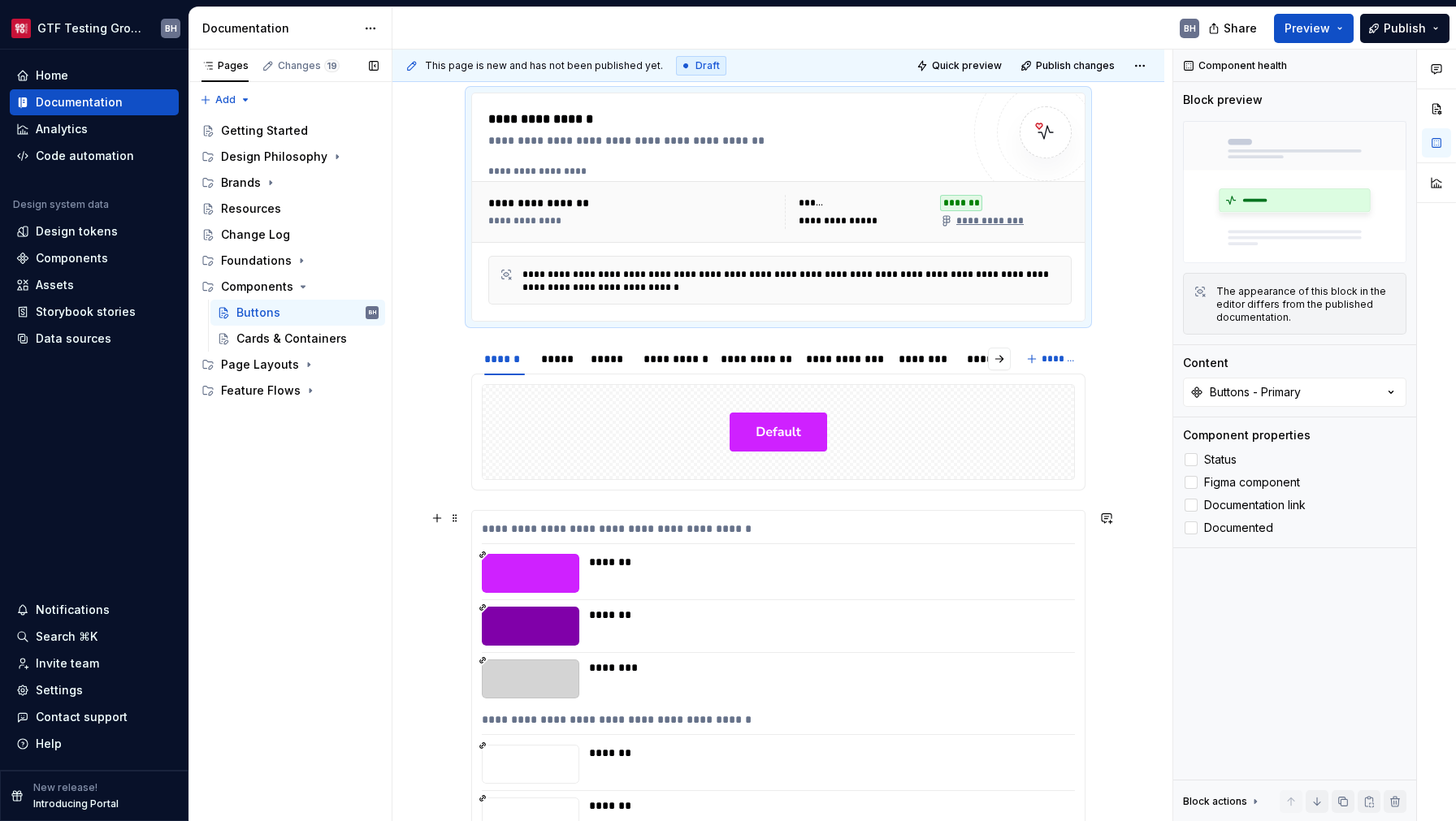
click at [751, 531] on div "**********" at bounding box center [778, 532] width 593 height 24
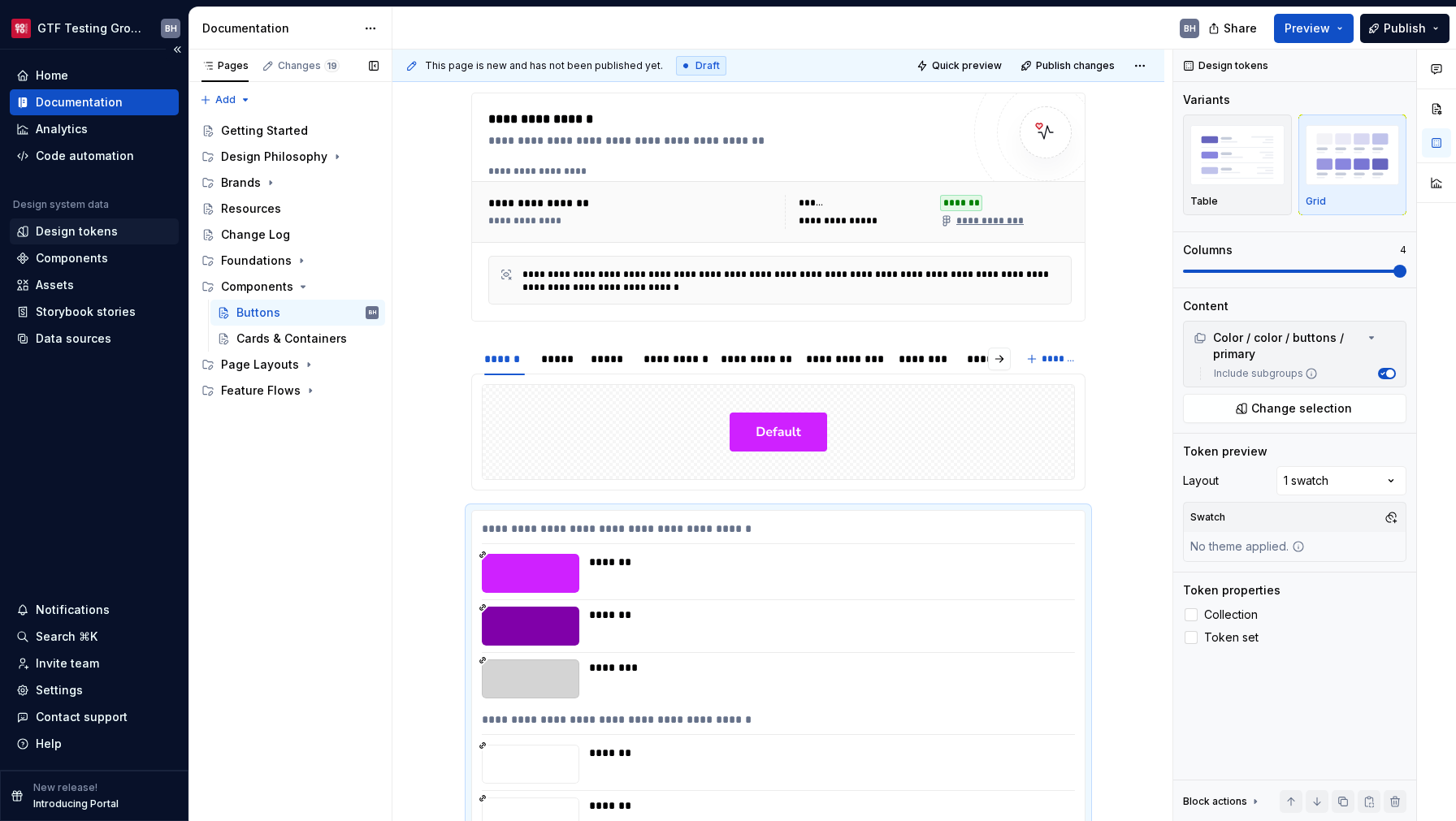
click at [60, 229] on div "Design tokens" at bounding box center [77, 232] width 82 height 16
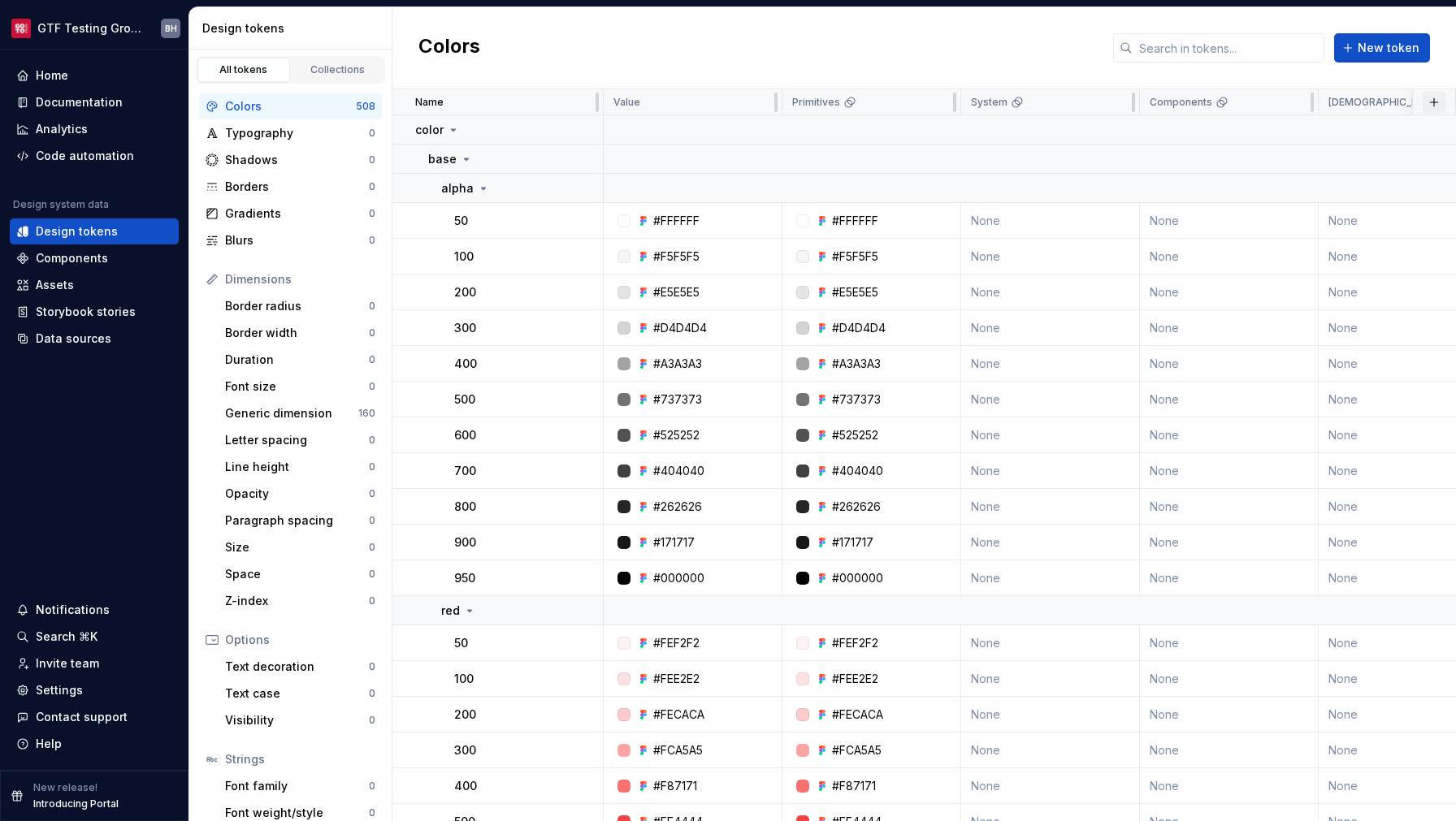
click at [1423, 104] on button "button" at bounding box center [1434, 103] width 23 height 23
click at [1285, 78] on div "Colors New token" at bounding box center [924, 48] width 1064 height 82
click at [102, 99] on div "Documentation" at bounding box center [79, 103] width 87 height 16
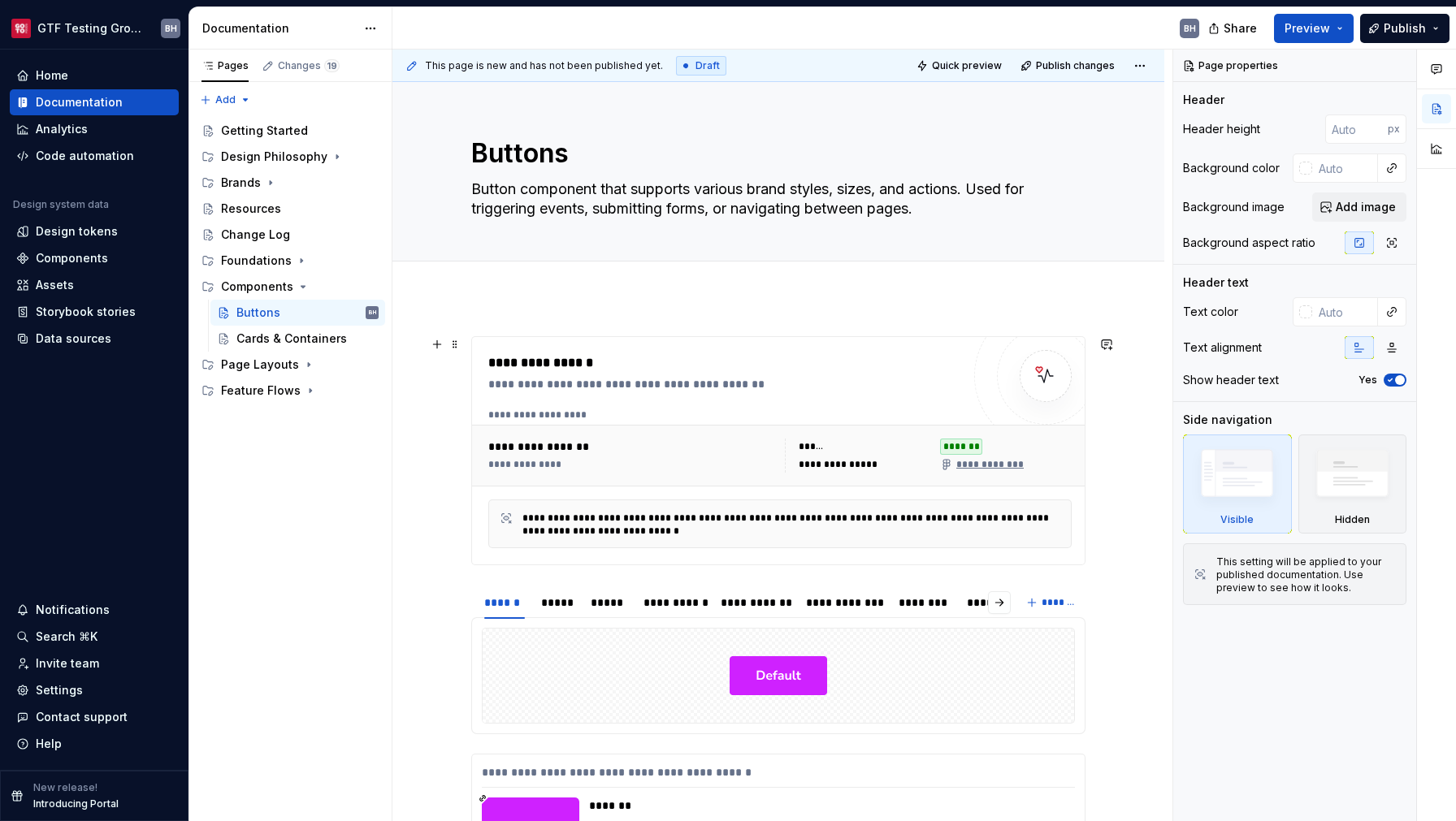
click at [707, 360] on div "**********" at bounding box center [724, 363] width 473 height 20
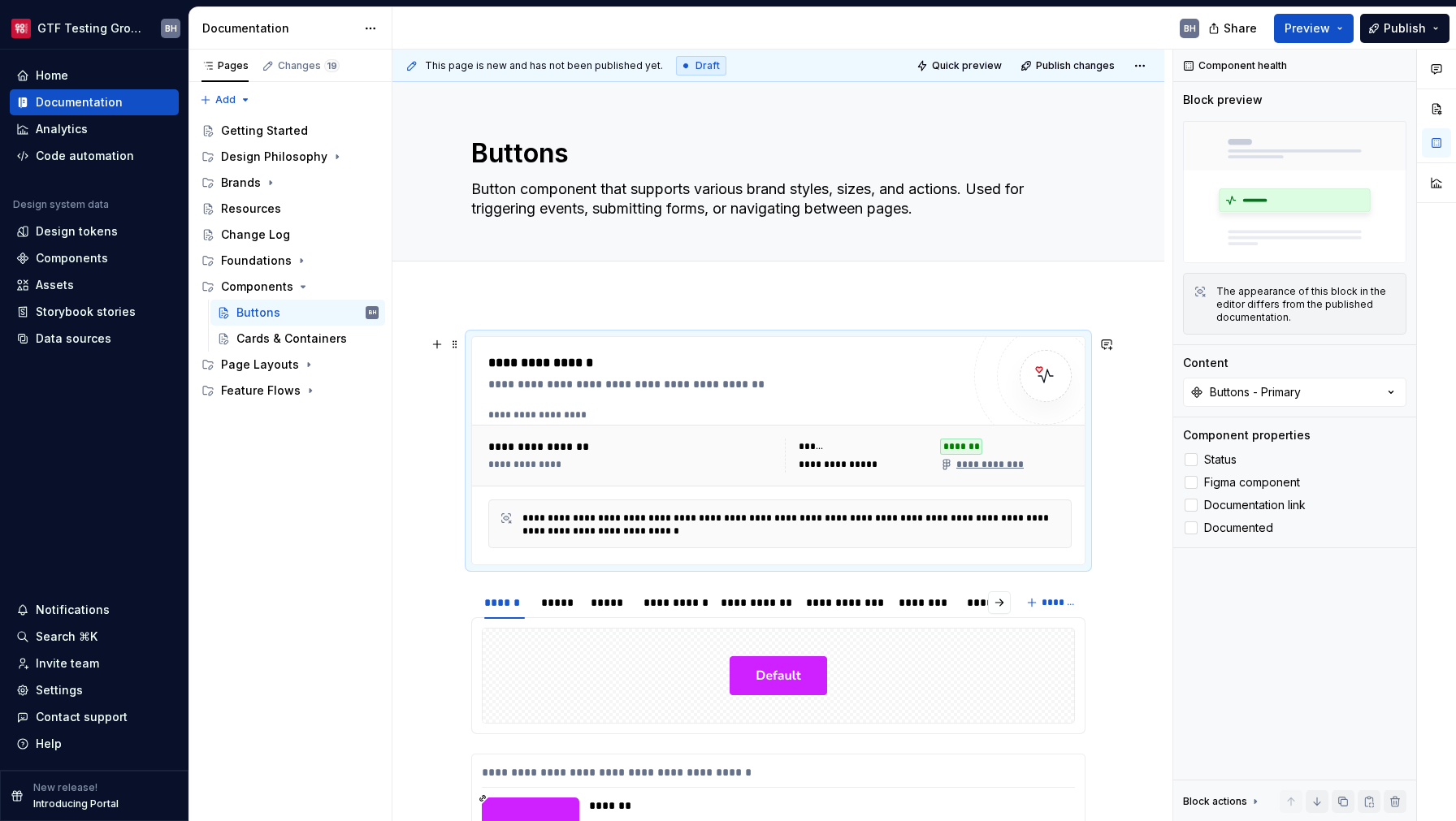
click at [525, 336] on div "**********" at bounding box center [778, 451] width 614 height 229
click at [454, 345] on span at bounding box center [455, 344] width 13 height 23
click at [509, 485] on div "Delete" at bounding box center [531, 492] width 106 height 16
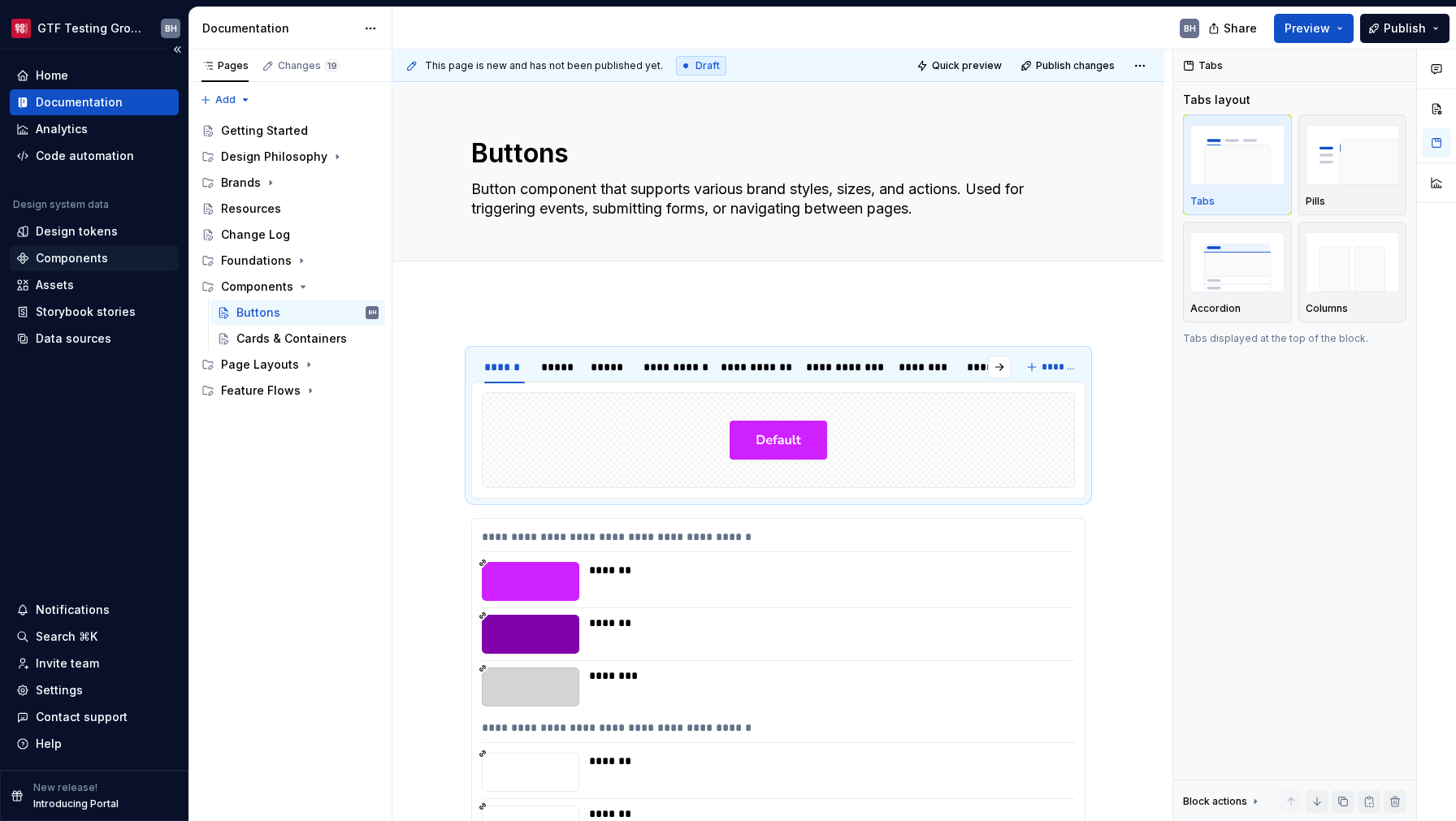
click at [91, 251] on div "Components" at bounding box center [72, 259] width 72 height 16
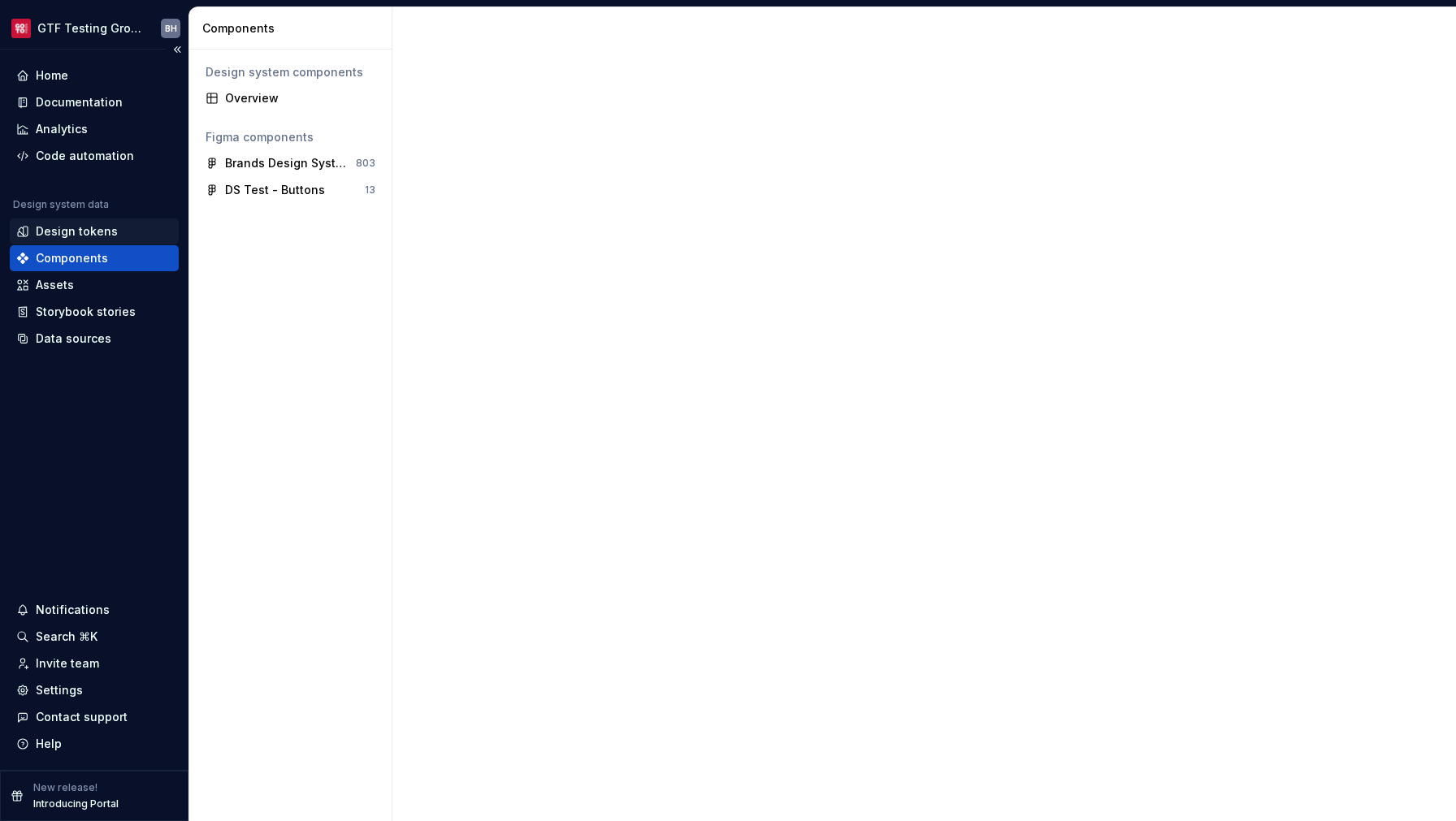
click at [93, 229] on div "Design tokens" at bounding box center [77, 232] width 82 height 16
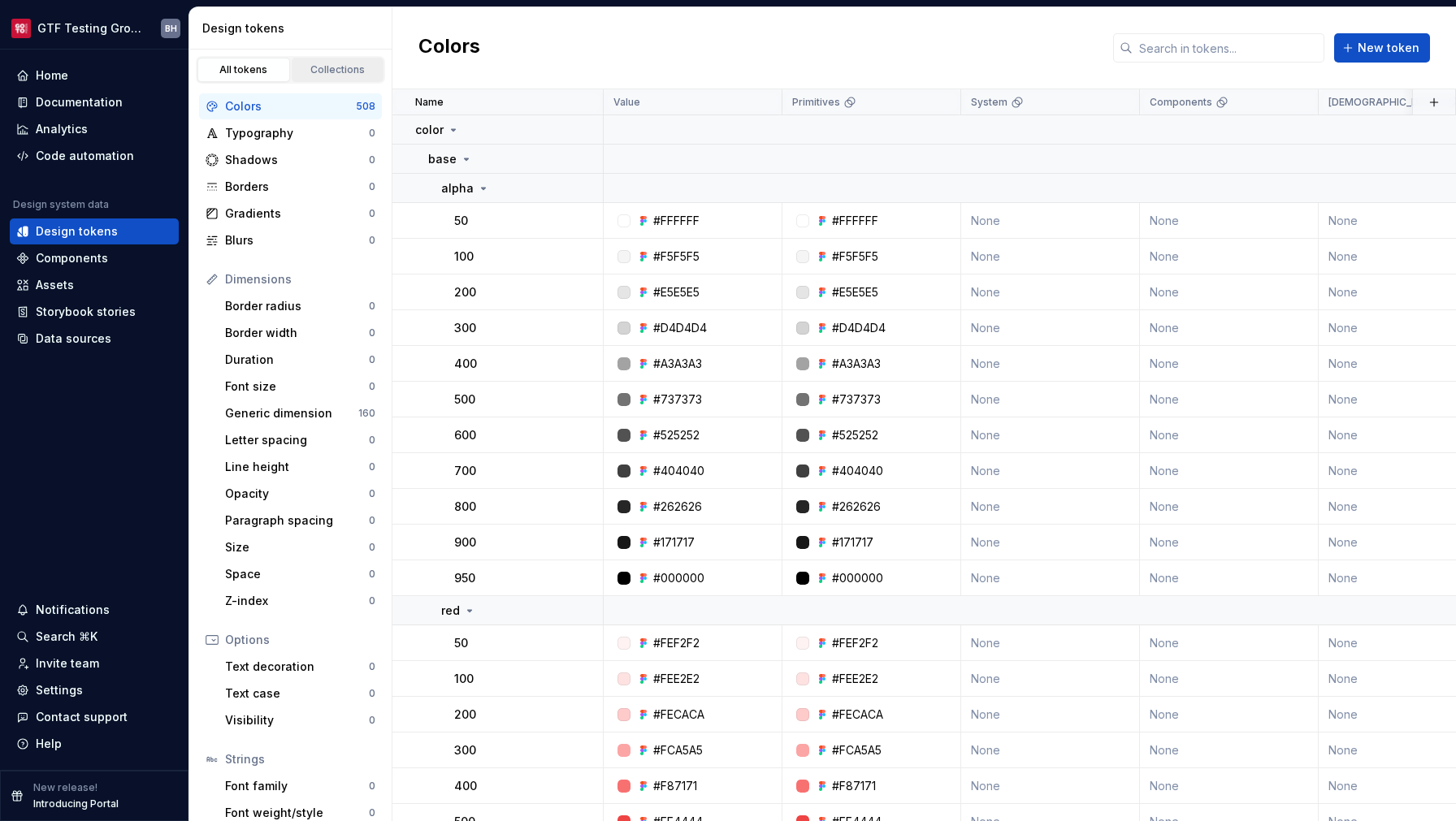
click at [325, 71] on div "Collections" at bounding box center [338, 70] width 81 height 13
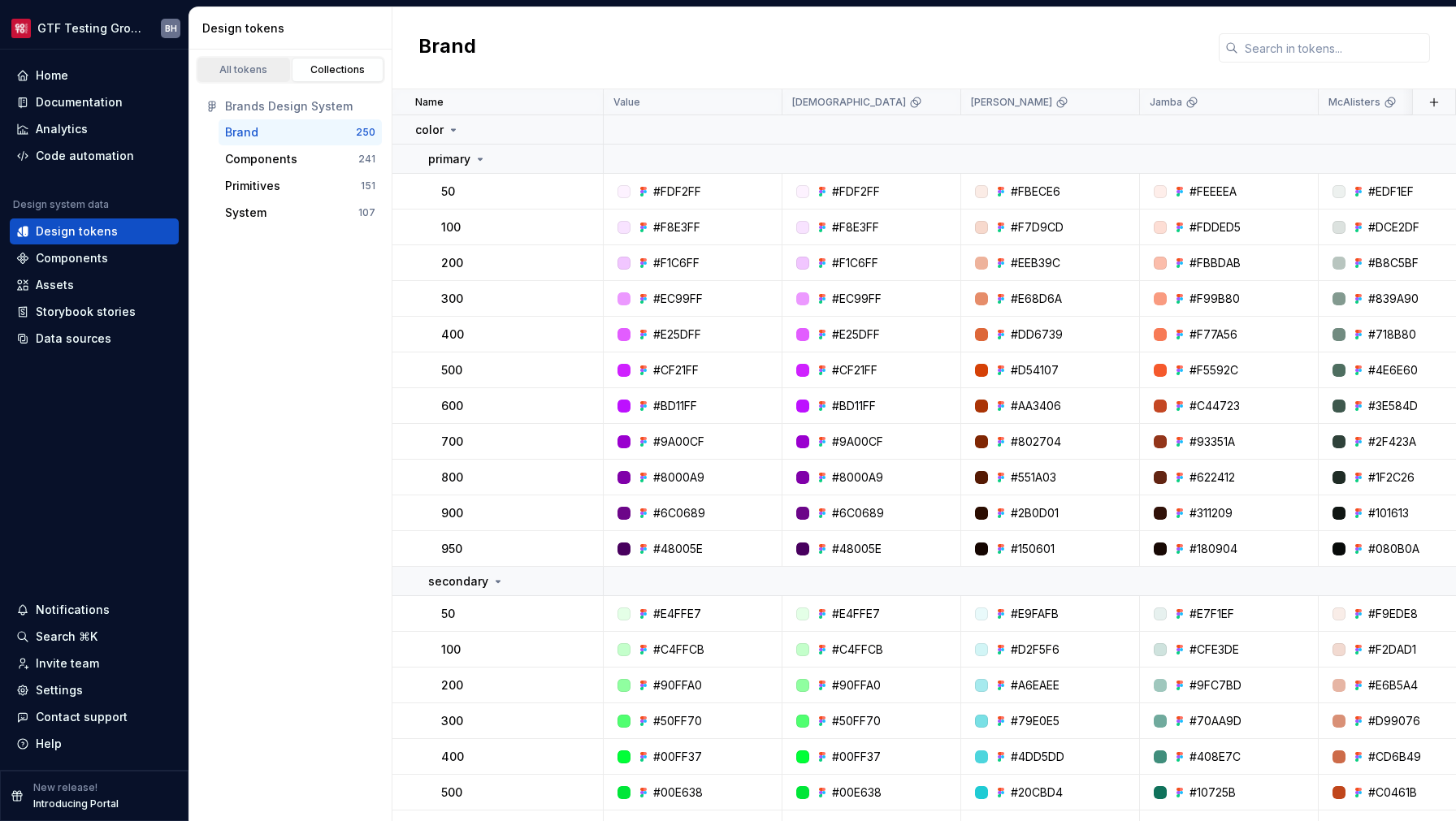
click at [250, 68] on div "All tokens" at bounding box center [244, 70] width 81 height 13
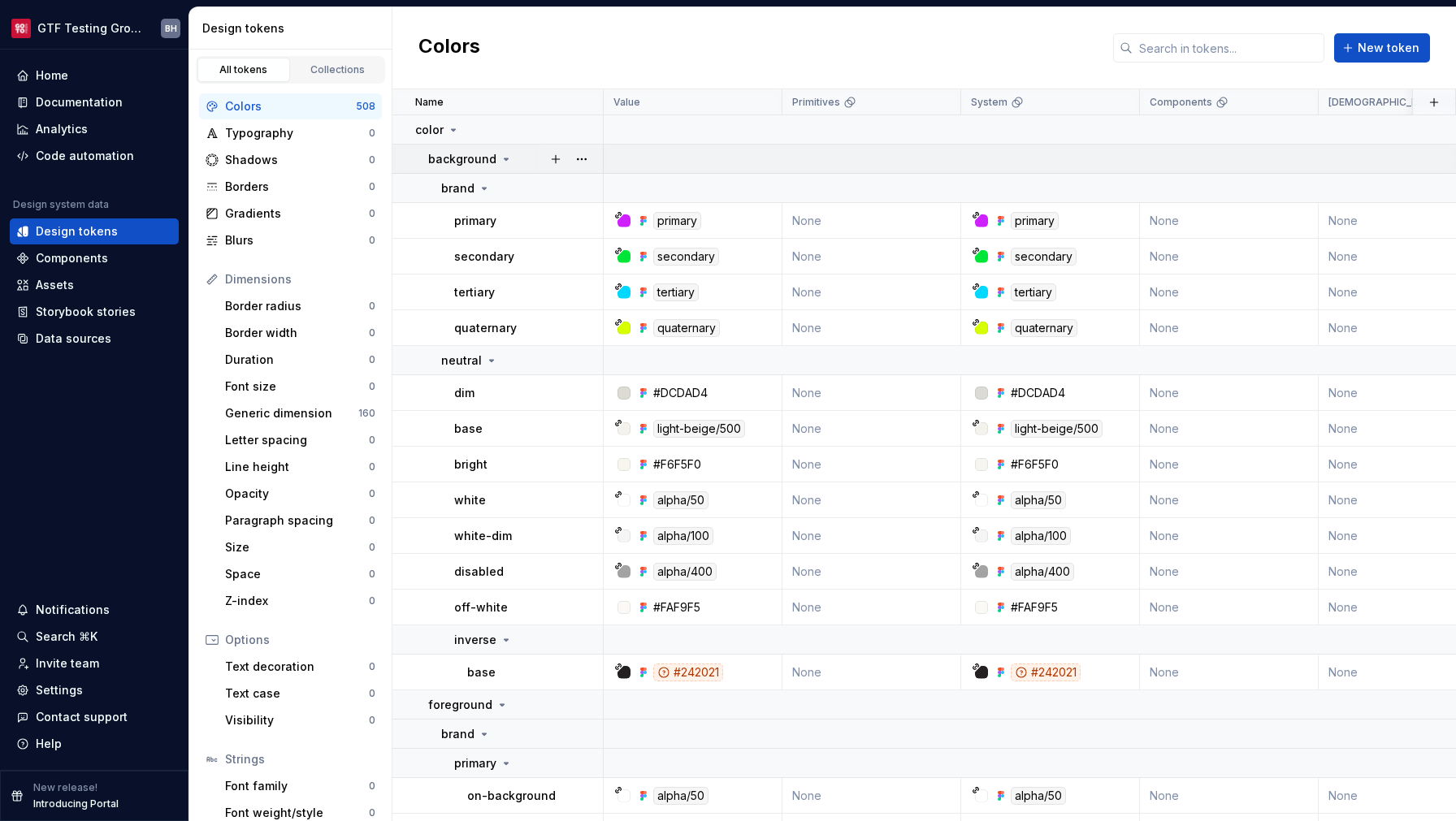
click at [500, 161] on icon at bounding box center [506, 159] width 13 height 13
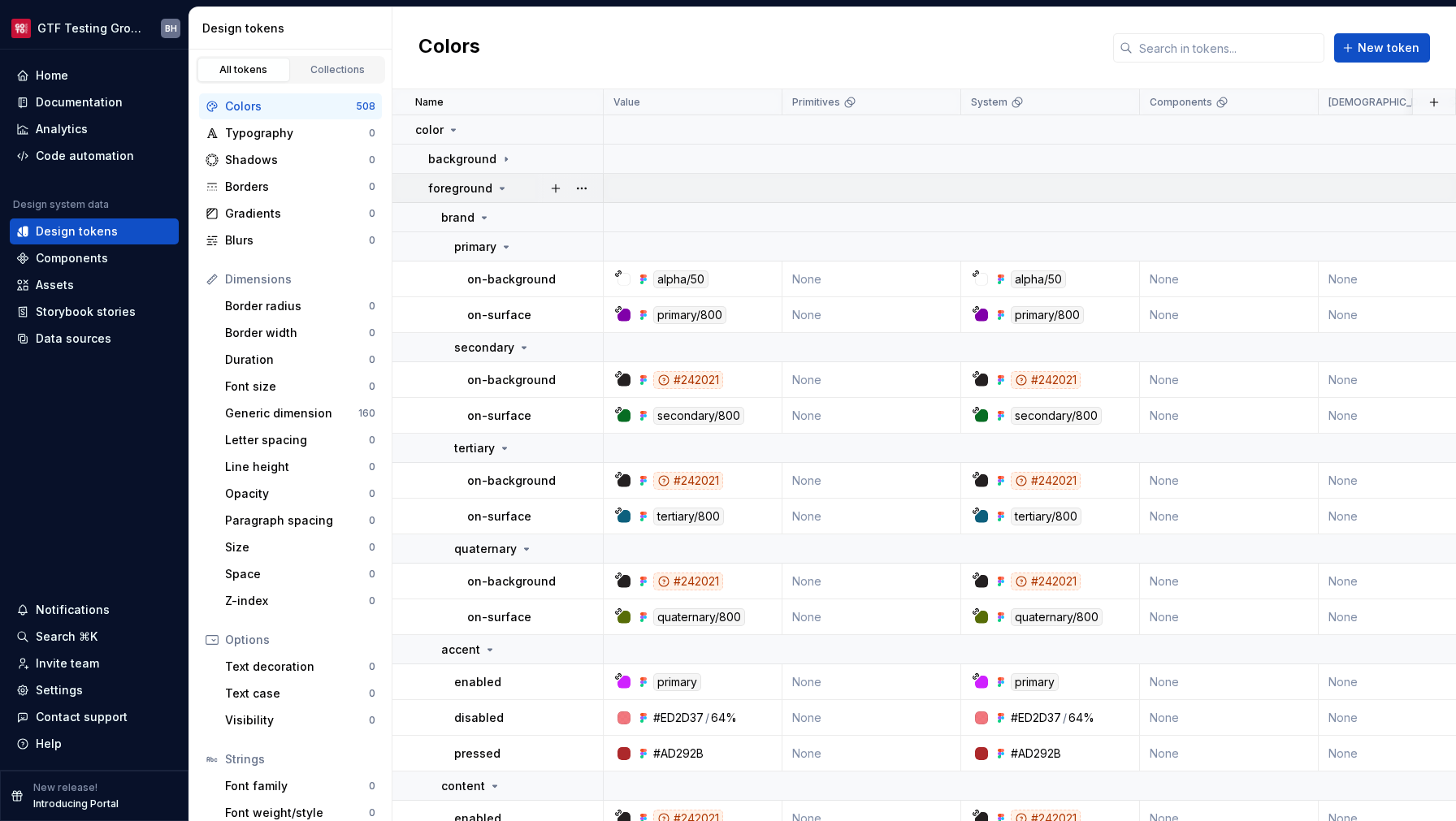
click at [501, 188] on icon at bounding box center [502, 189] width 4 height 2
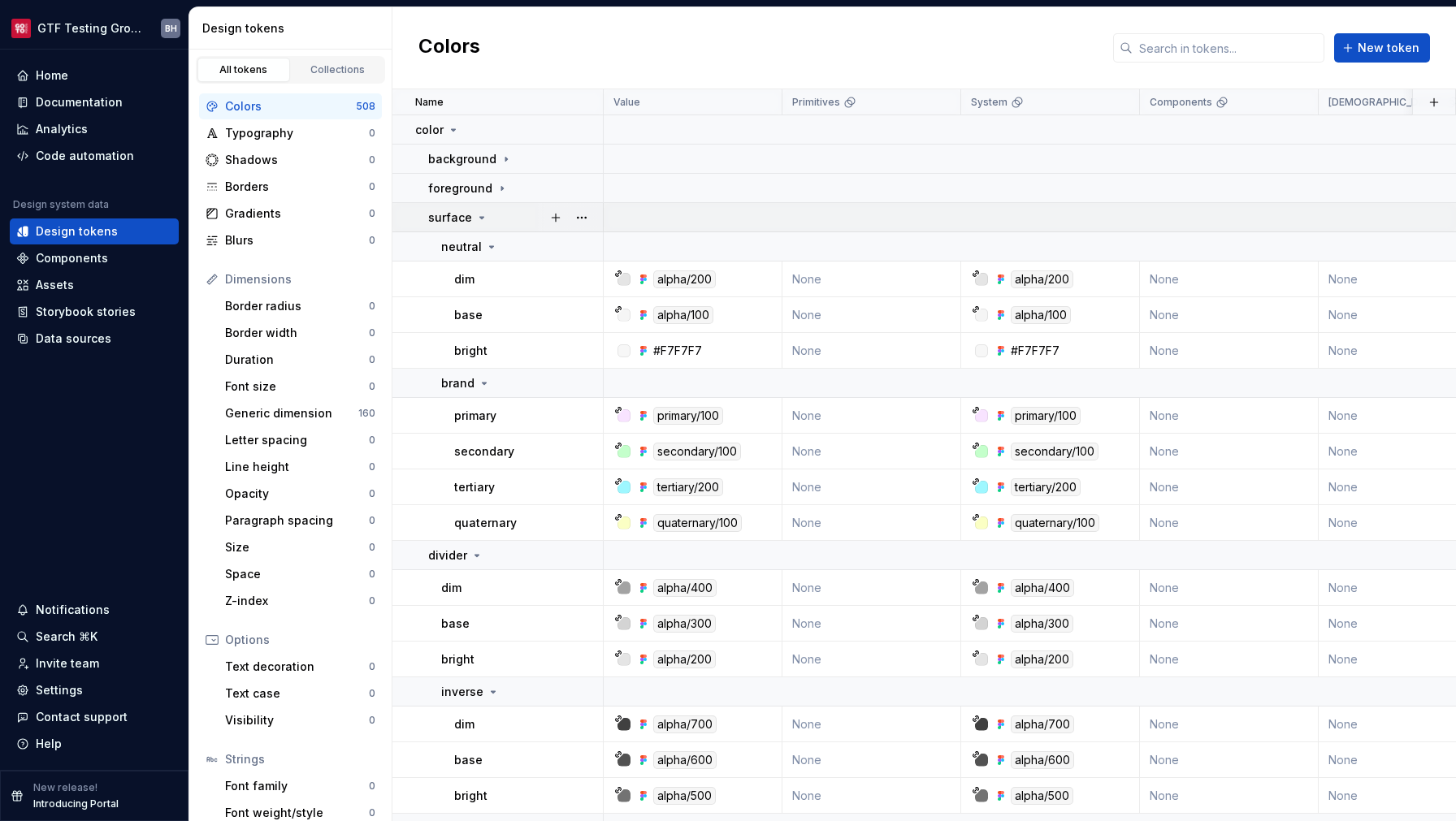
click at [488, 212] on div "surface" at bounding box center [515, 218] width 174 height 16
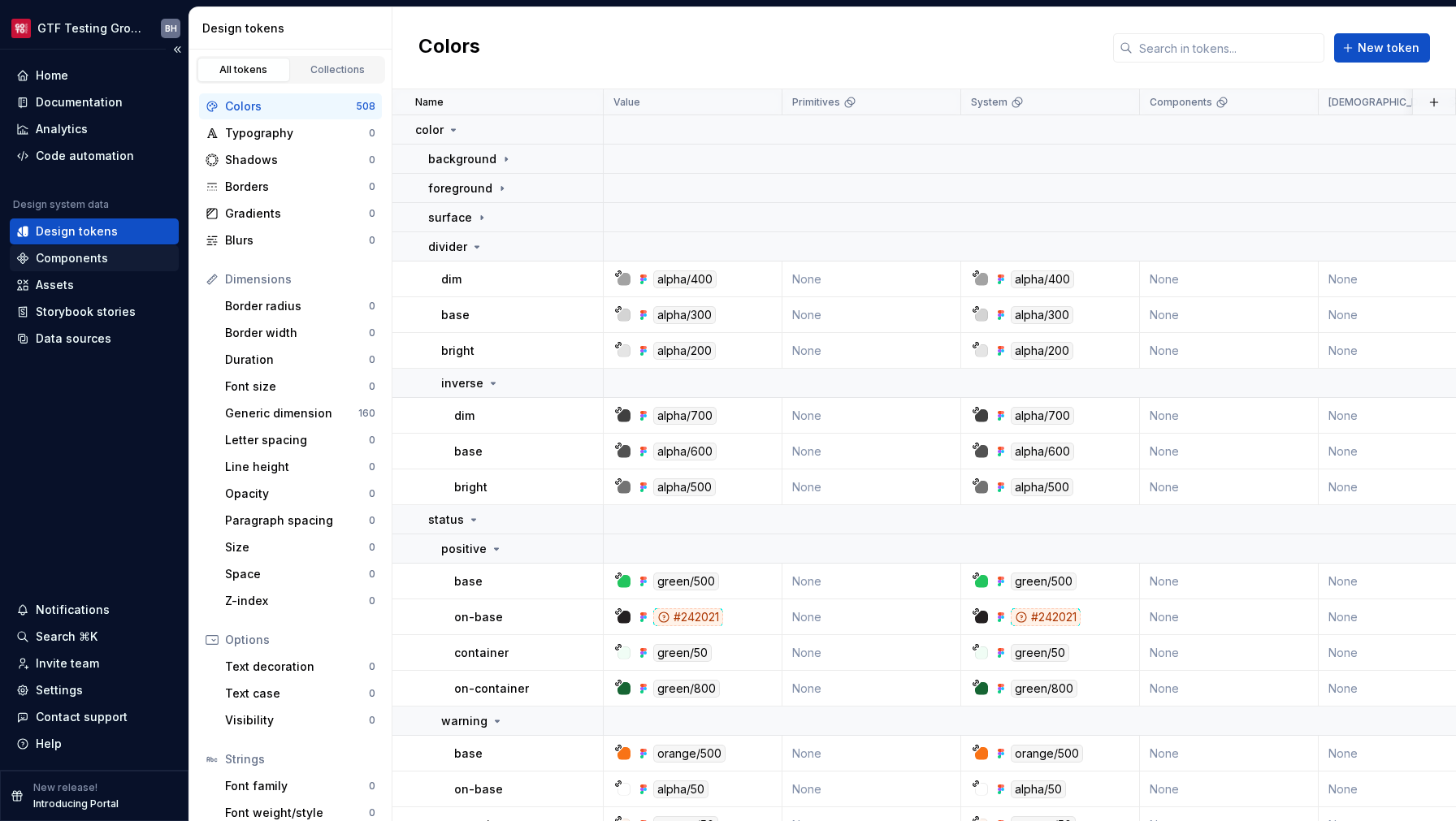
click at [81, 257] on div "Components" at bounding box center [72, 259] width 72 height 16
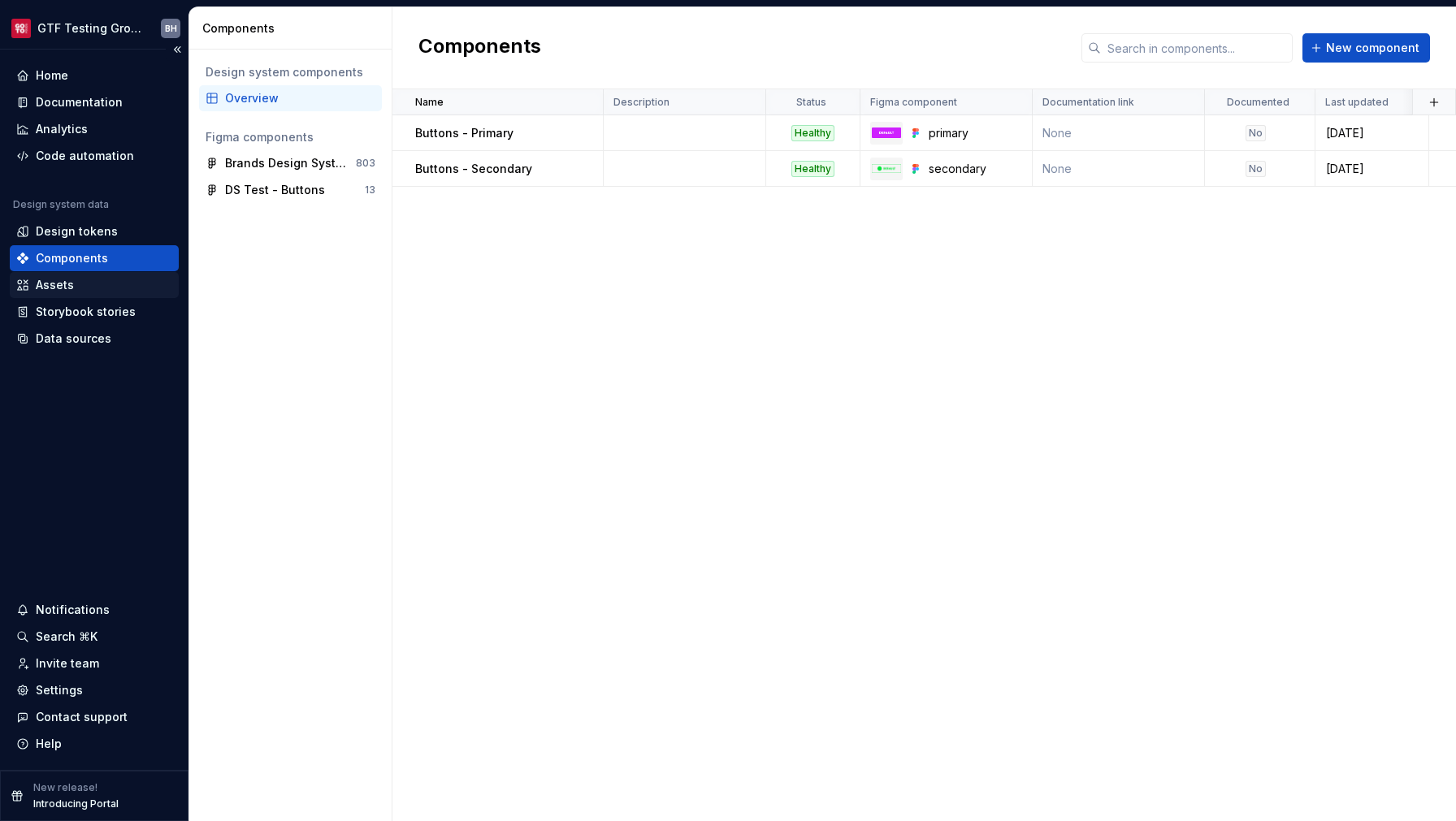
click at [77, 282] on div "Assets" at bounding box center [94, 285] width 156 height 16
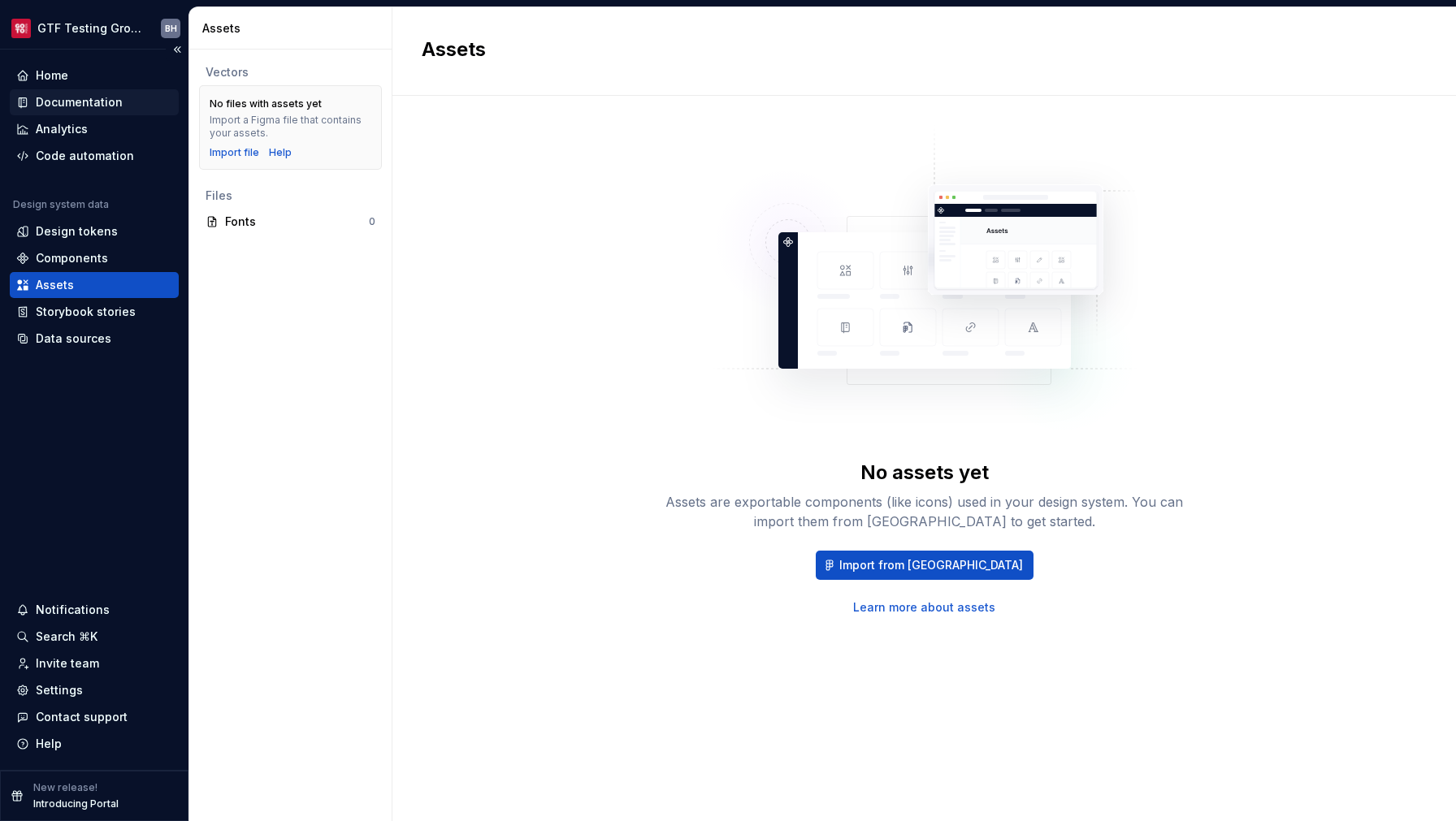
click at [79, 108] on div "Documentation" at bounding box center [79, 103] width 87 height 16
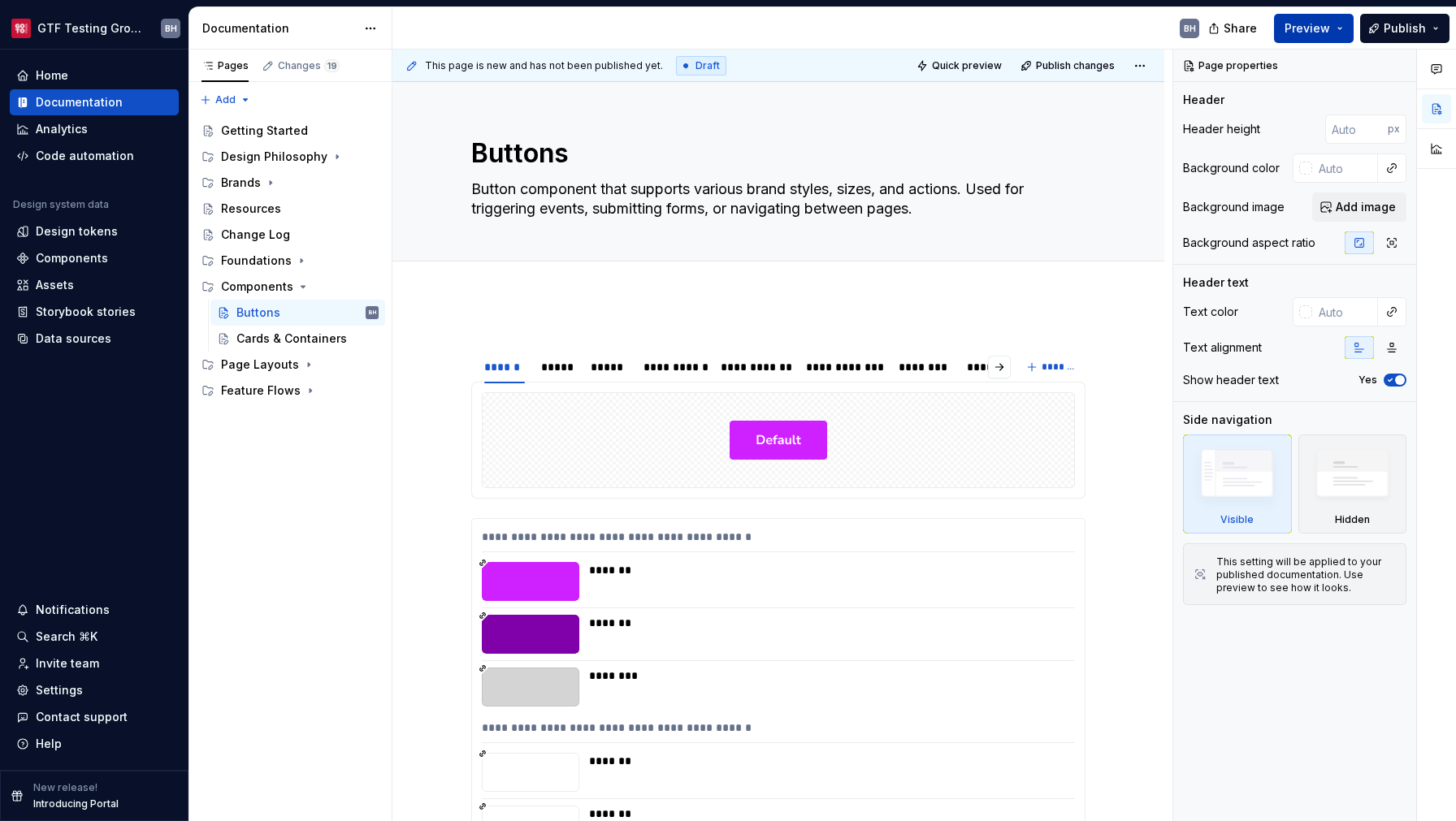
click at [1302, 26] on span "Preview" at bounding box center [1308, 28] width 46 height 16
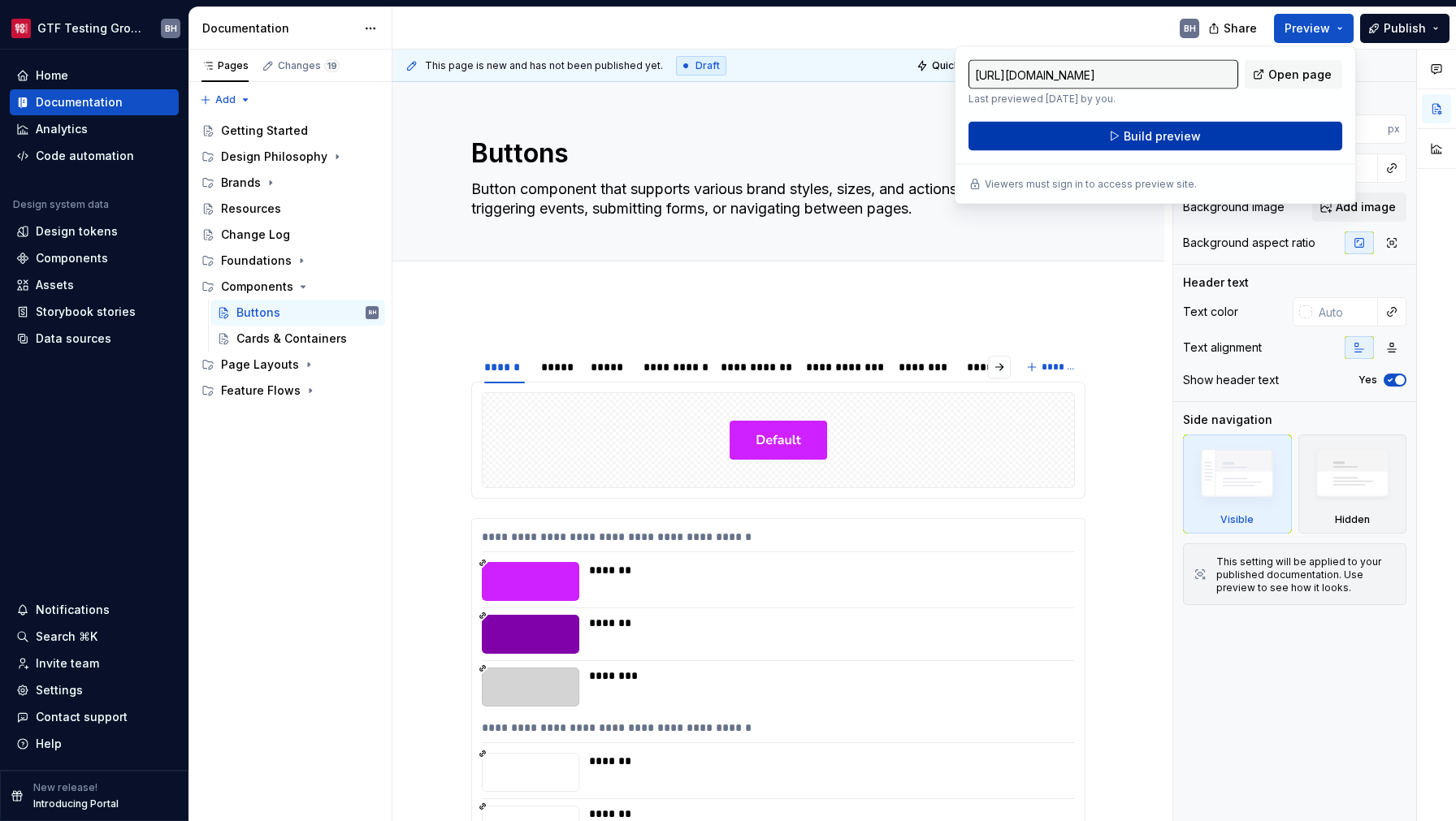
click at [1227, 134] on button "Build preview" at bounding box center [1155, 137] width 374 height 29
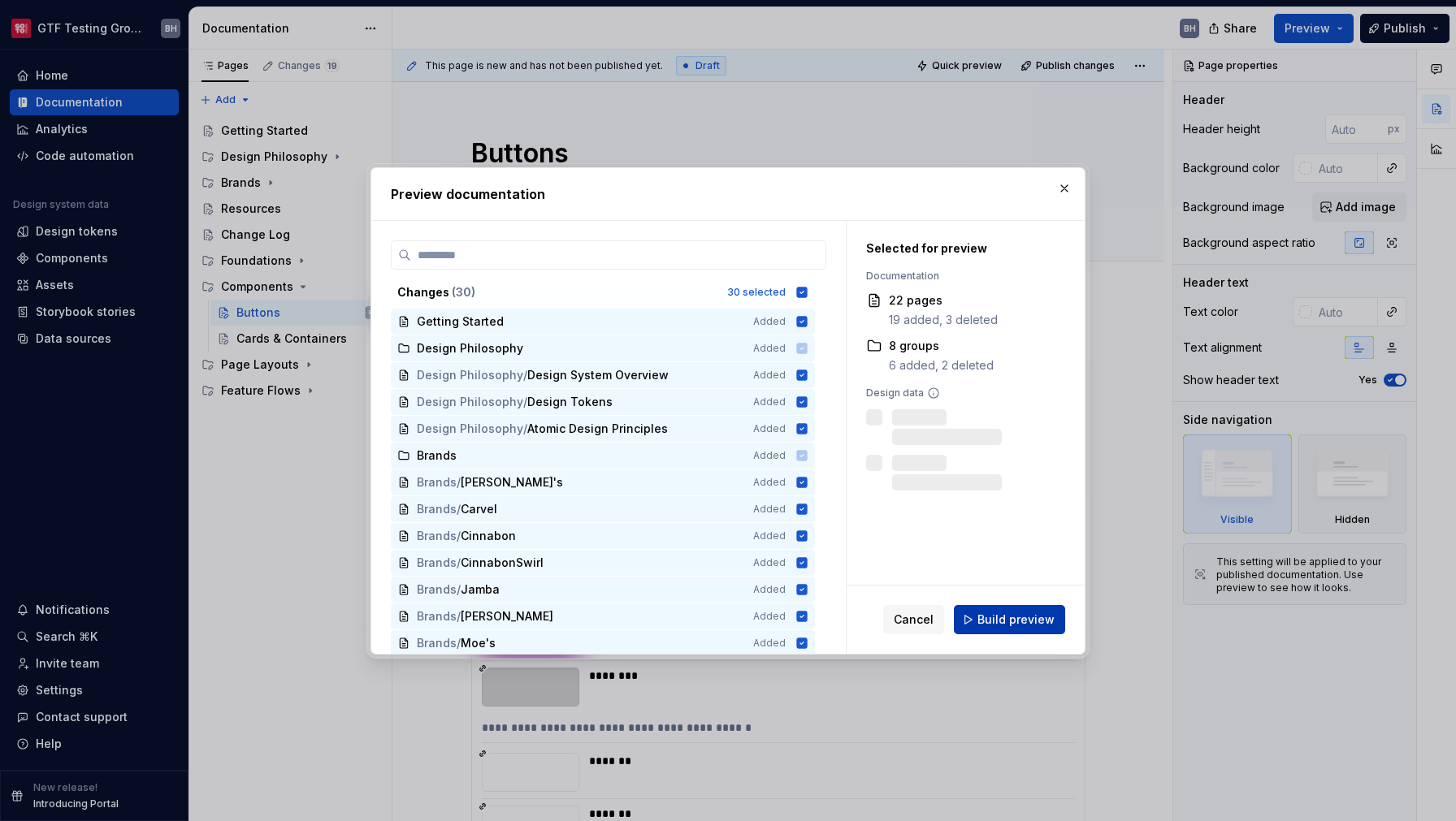
click at [1012, 620] on span "Build preview" at bounding box center [1016, 620] width 77 height 16
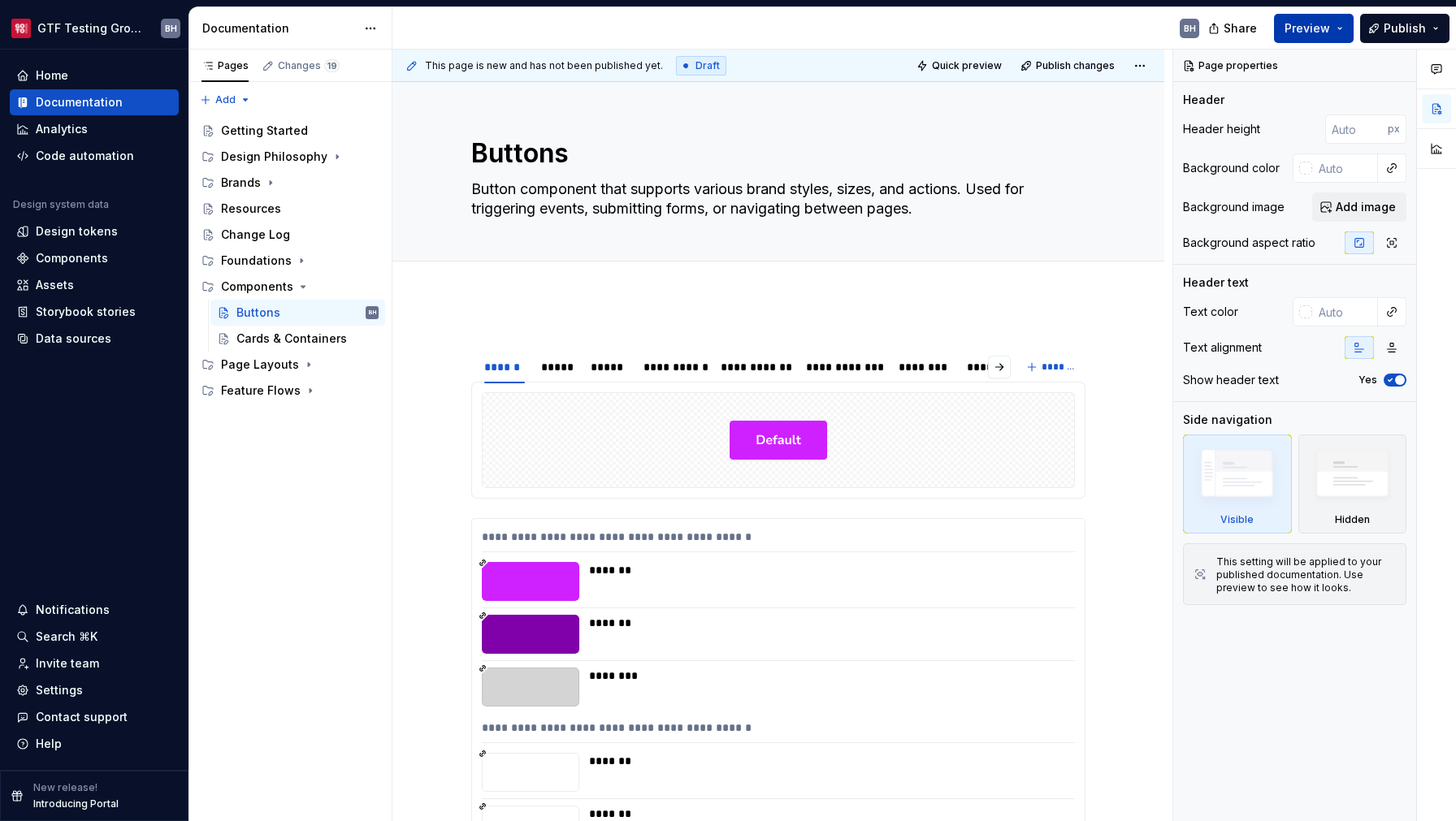
click at [1310, 26] on span "Preview" at bounding box center [1308, 28] width 46 height 16
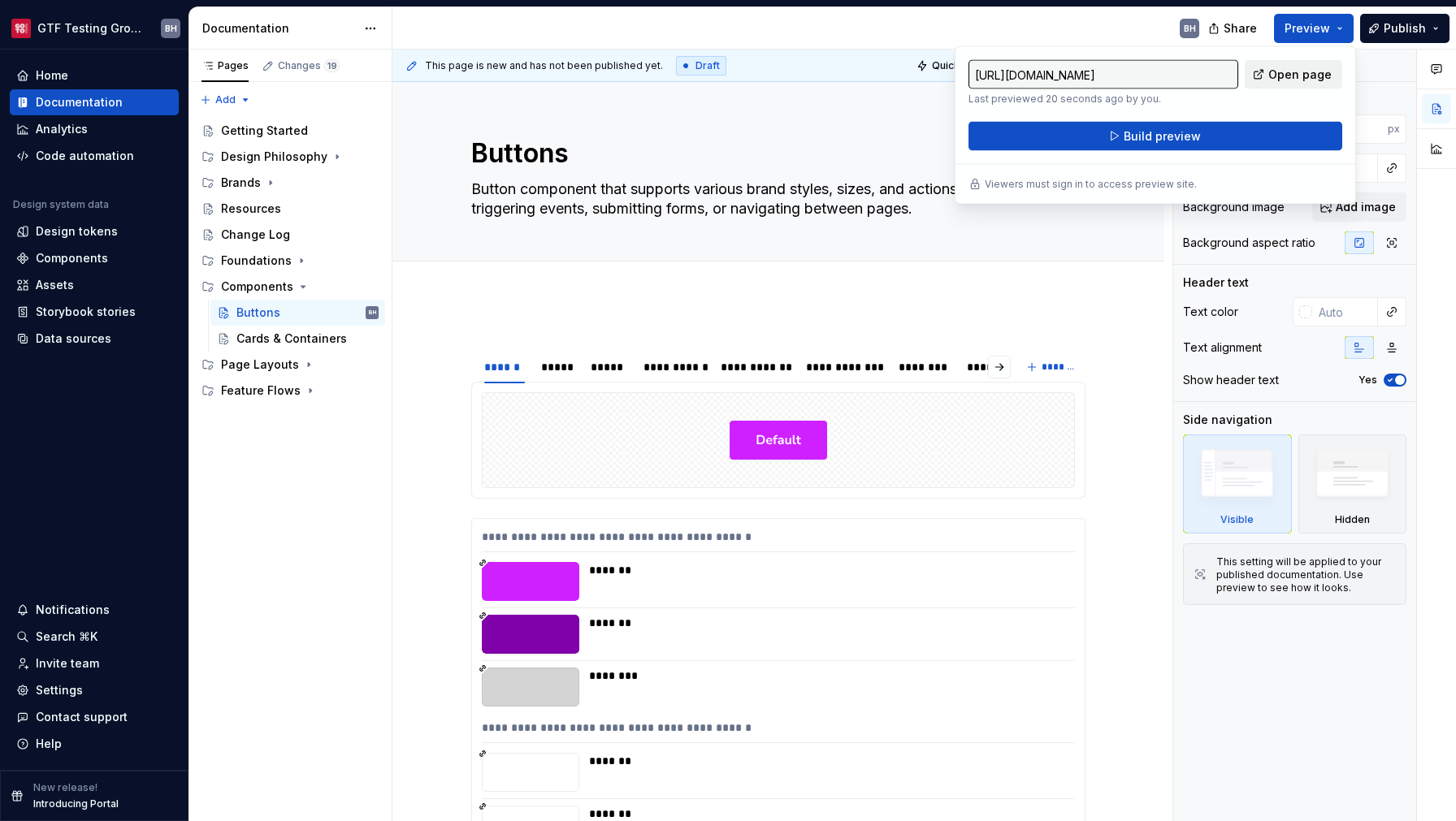
click at [1285, 78] on span "Open page" at bounding box center [1301, 75] width 63 height 16
click at [895, 468] on div at bounding box center [778, 440] width 592 height 94
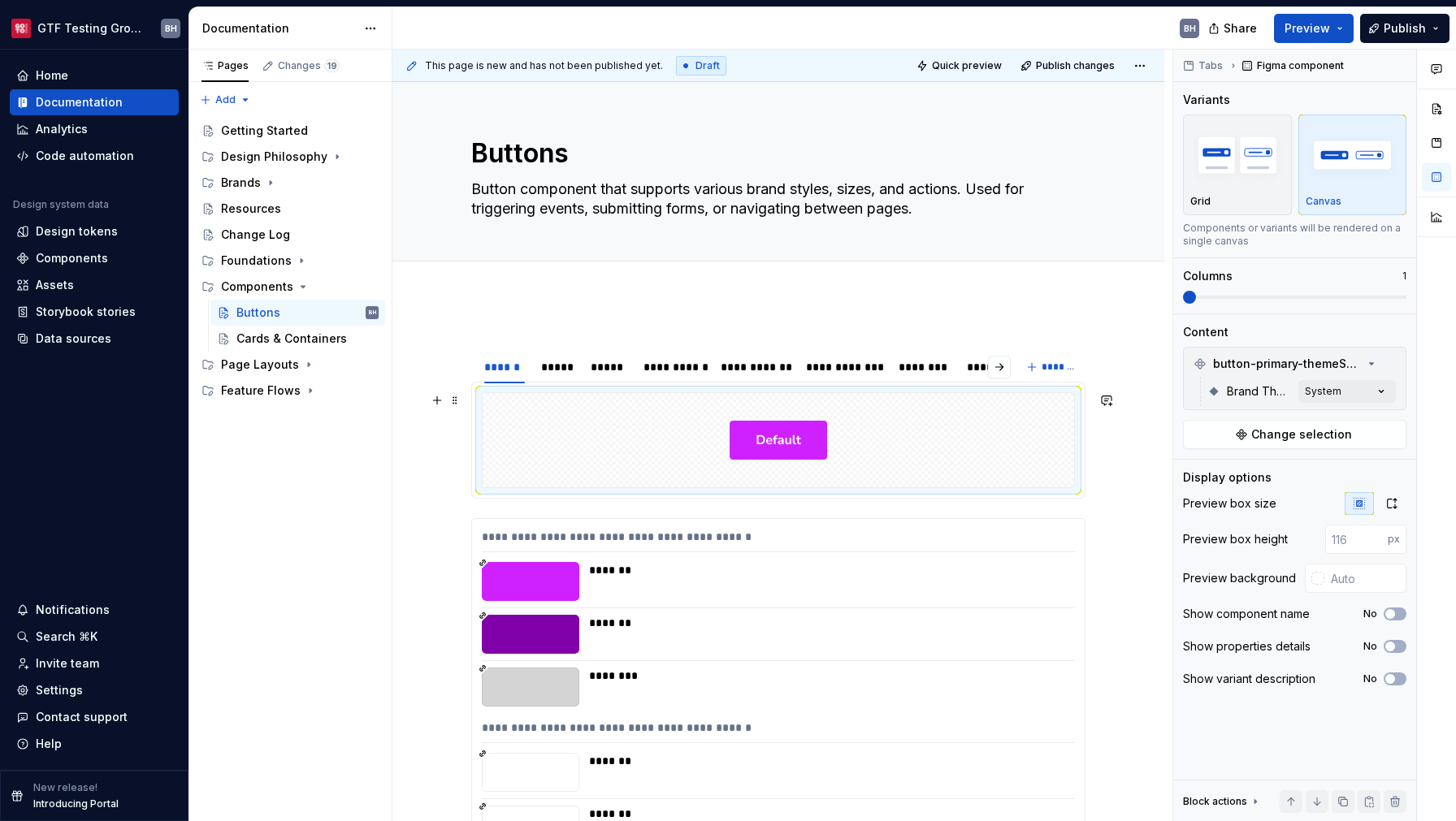
type textarea "*"
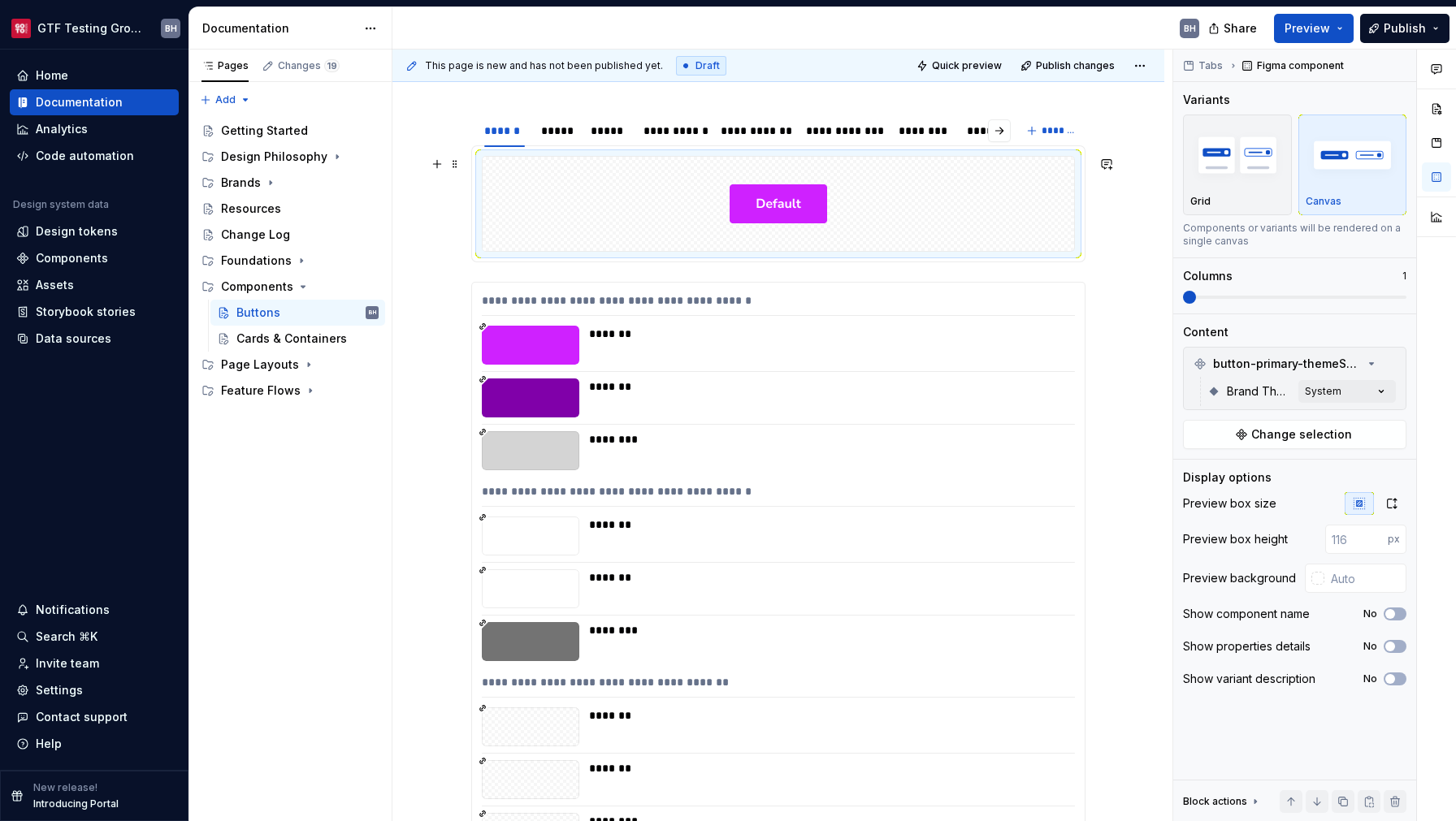
scroll to position [256, 0]
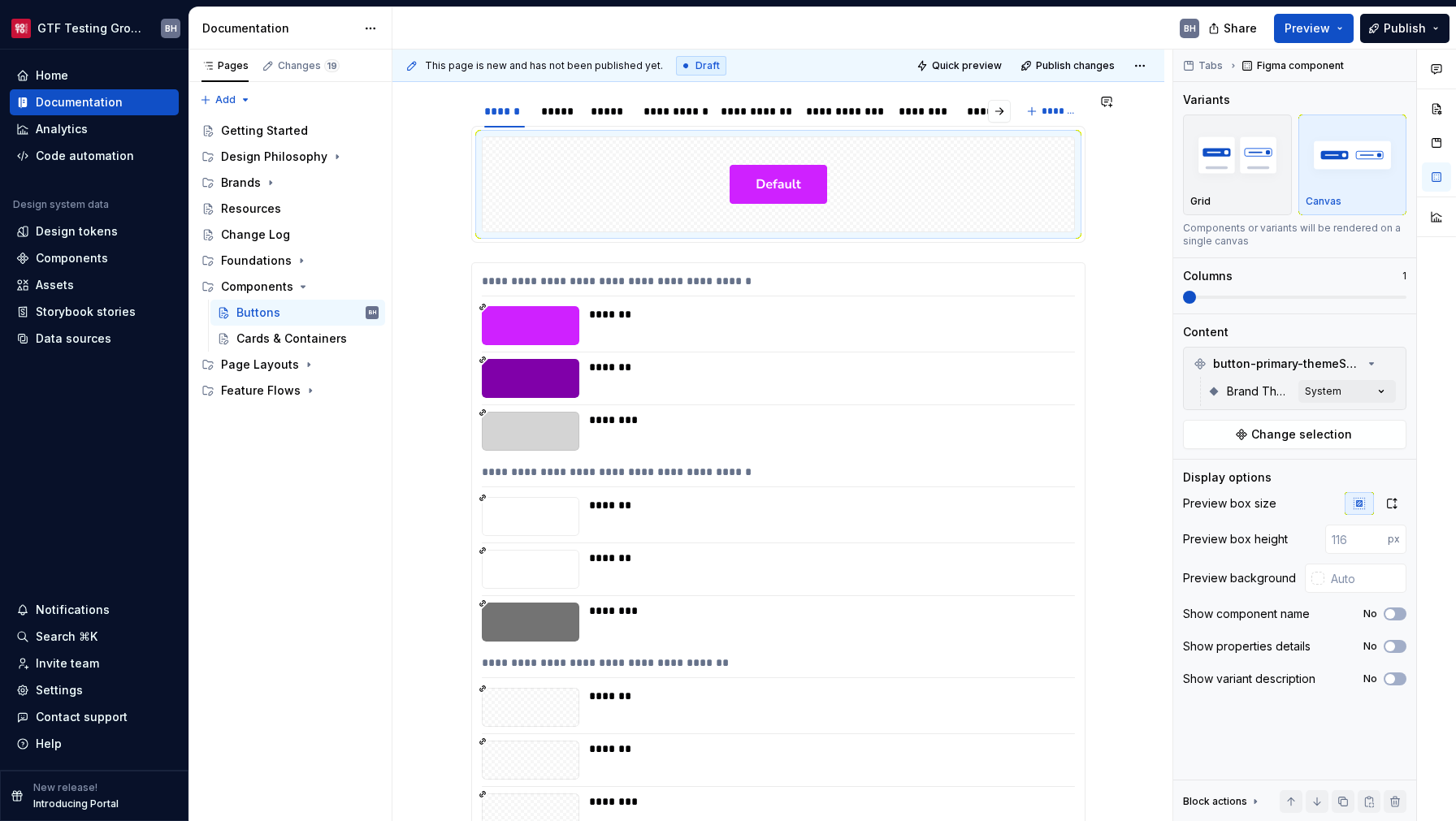
click at [859, 243] on section "**********" at bounding box center [778, 168] width 614 height 150
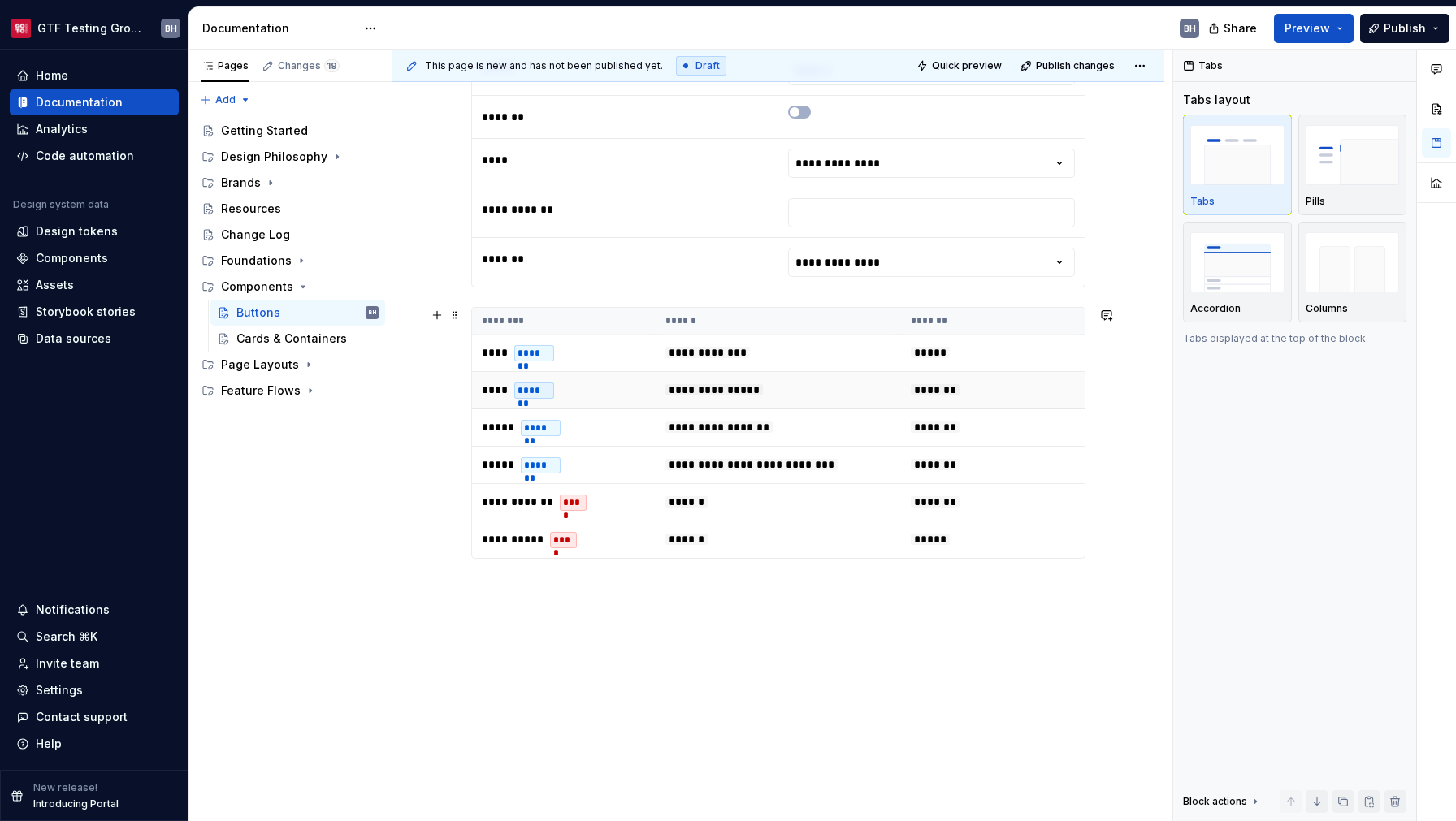
scroll to position [2195, 0]
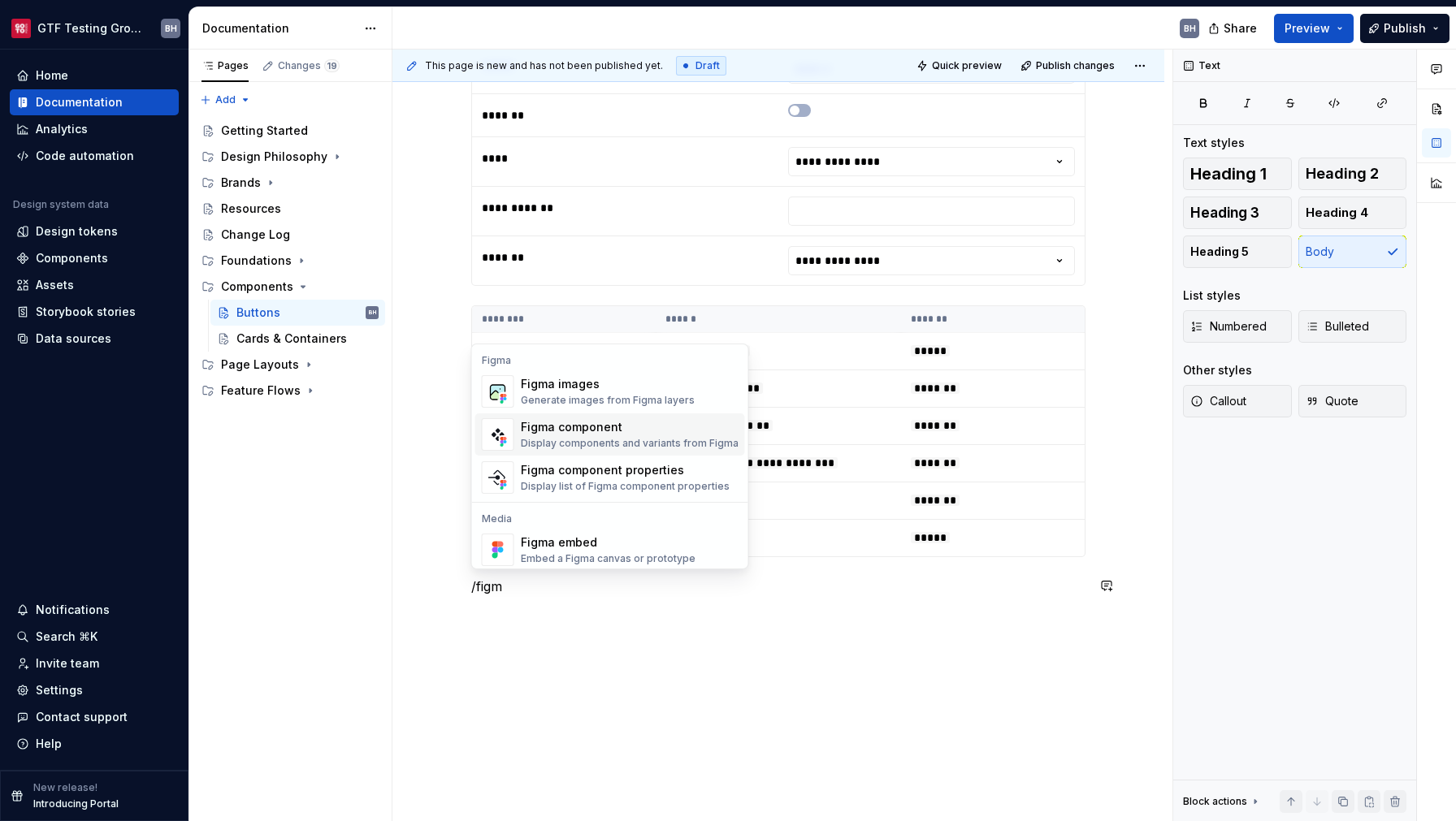
click at [547, 439] on div "Display components and variants from Figma" at bounding box center [630, 443] width 218 height 13
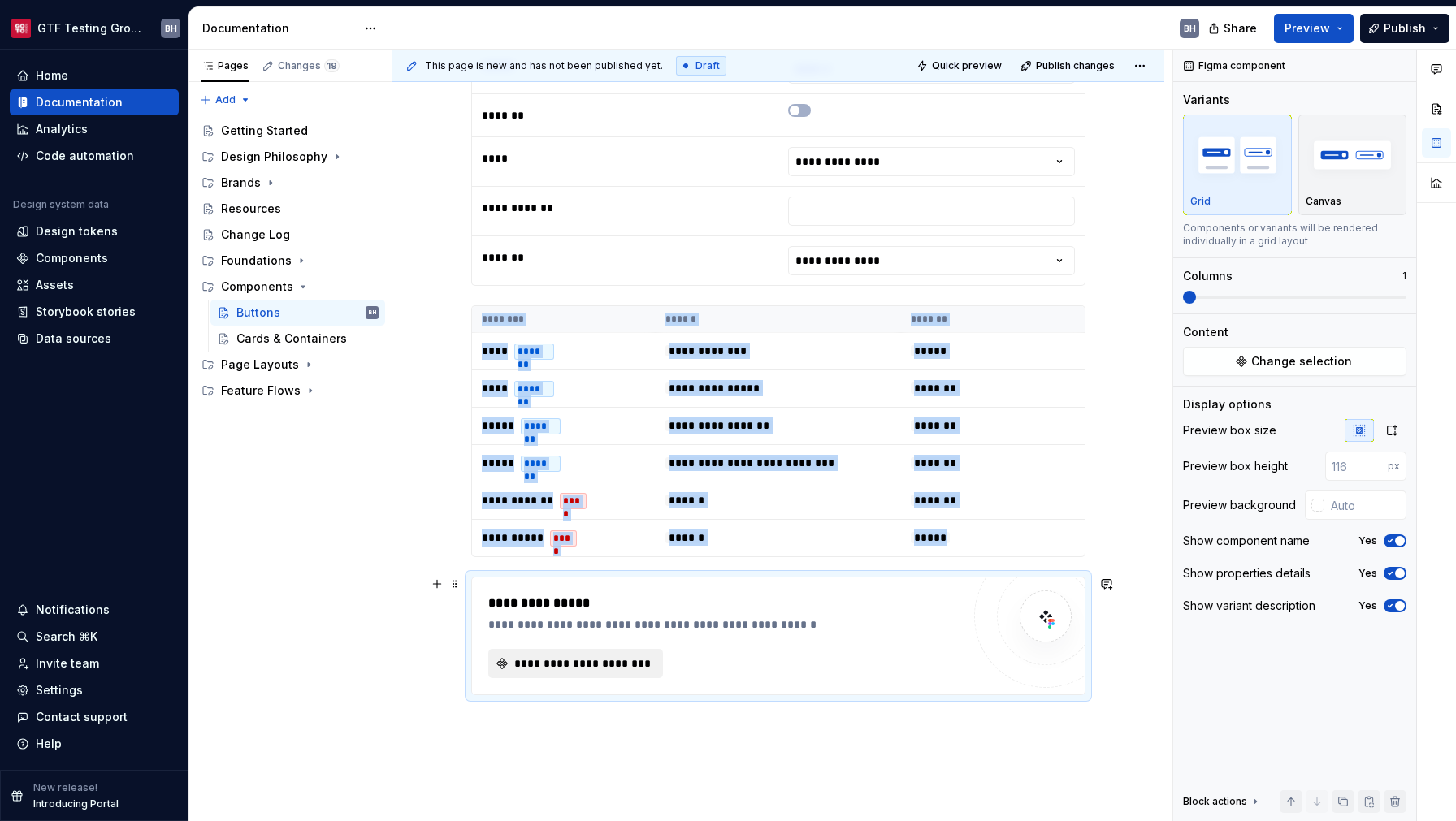
click at [601, 663] on span "**********" at bounding box center [582, 664] width 141 height 16
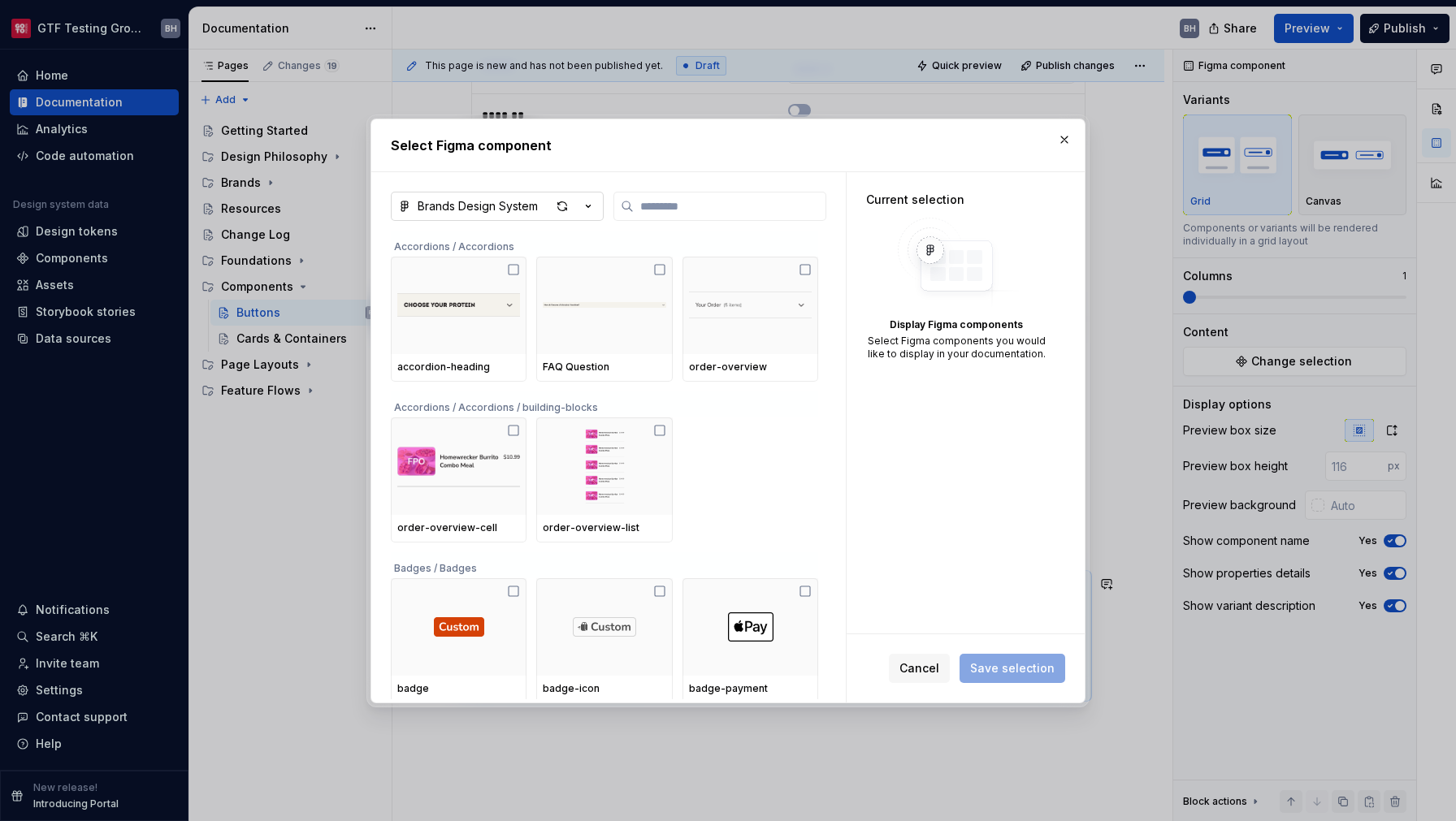
click at [592, 212] on icon "button" at bounding box center [588, 207] width 16 height 16
click at [508, 242] on div "DS Test - Buttons" at bounding box center [487, 242] width 100 height 16
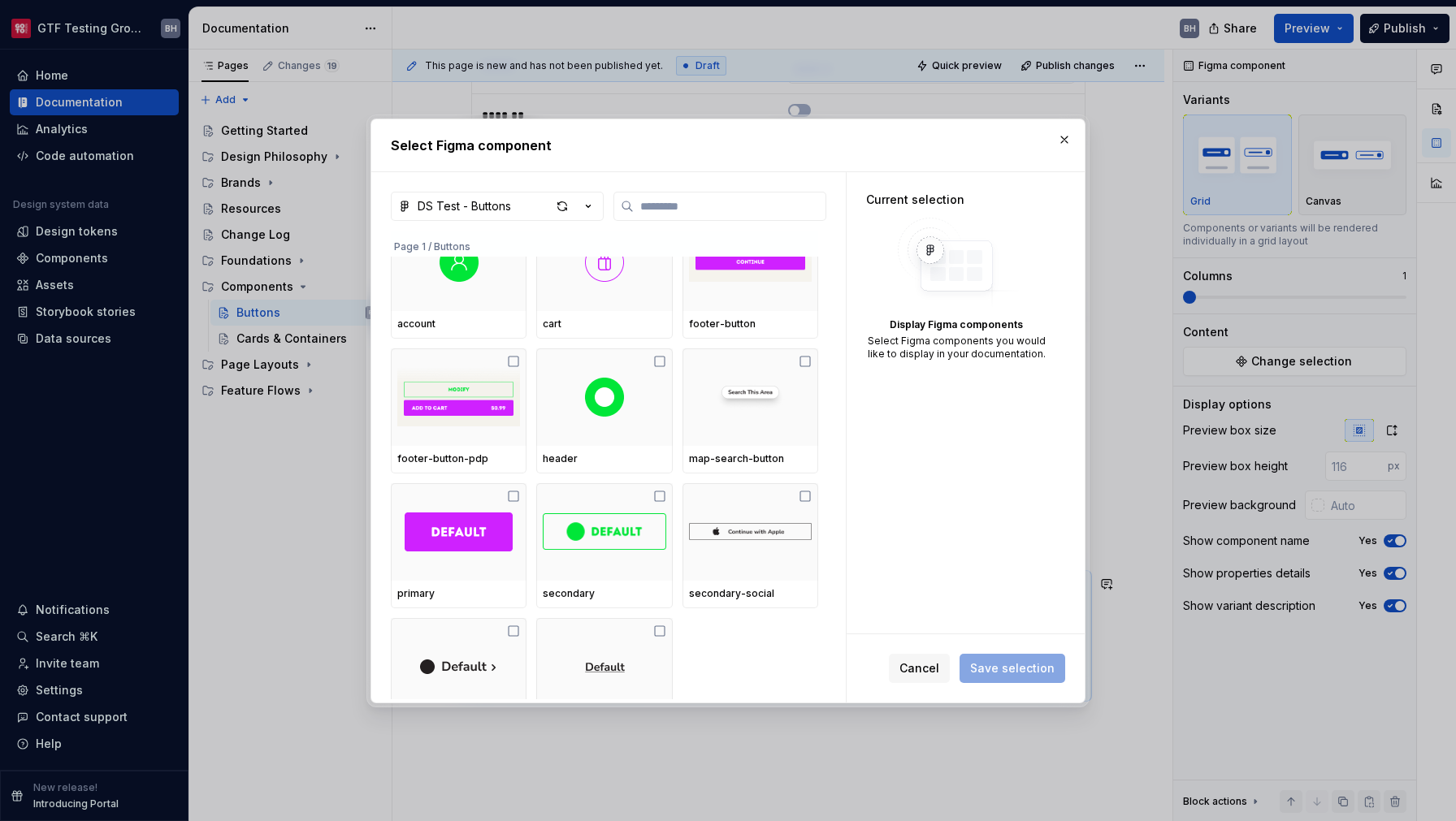
scroll to position [220, 0]
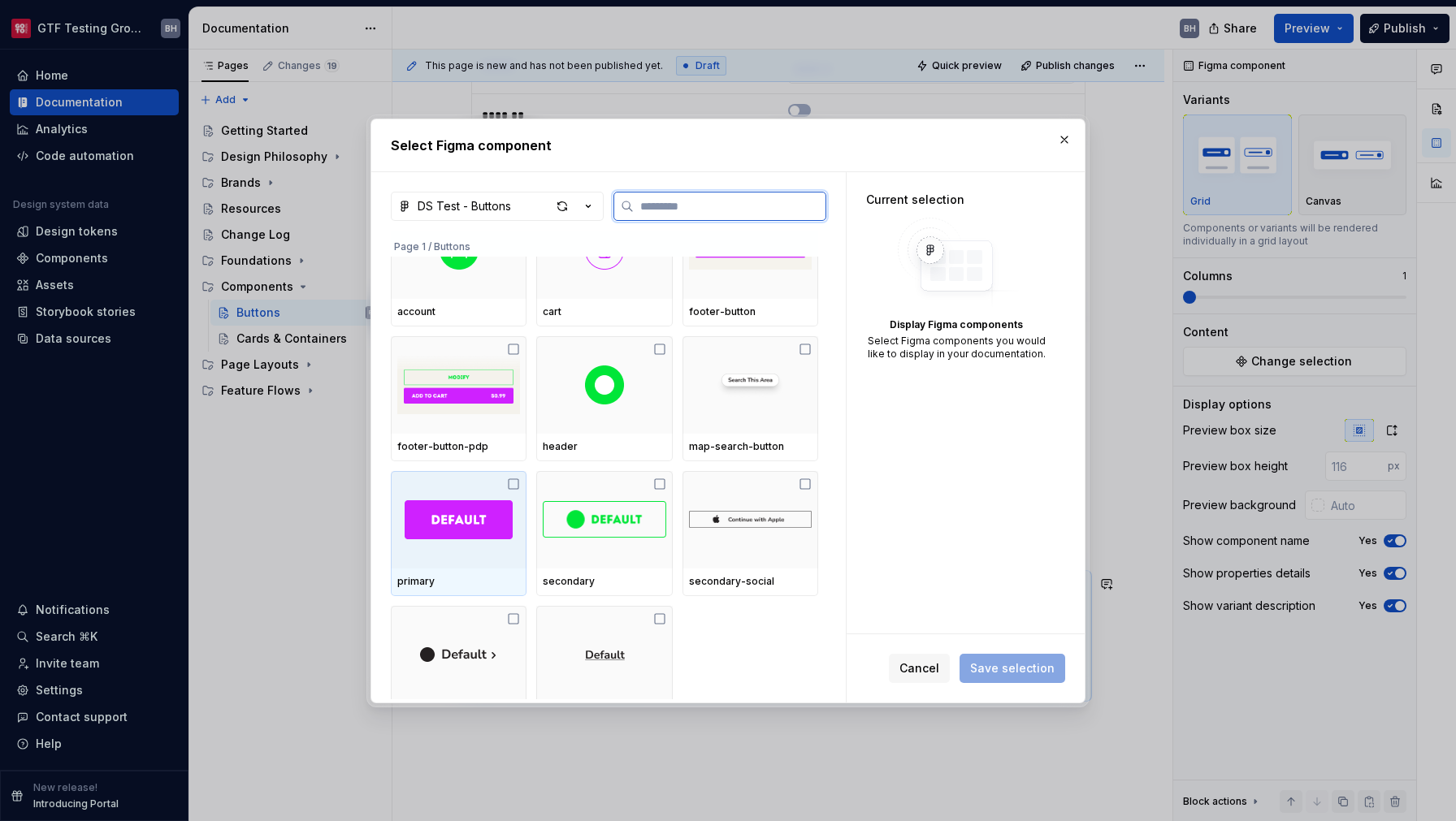
click at [488, 496] on div at bounding box center [458, 520] width 136 height 98
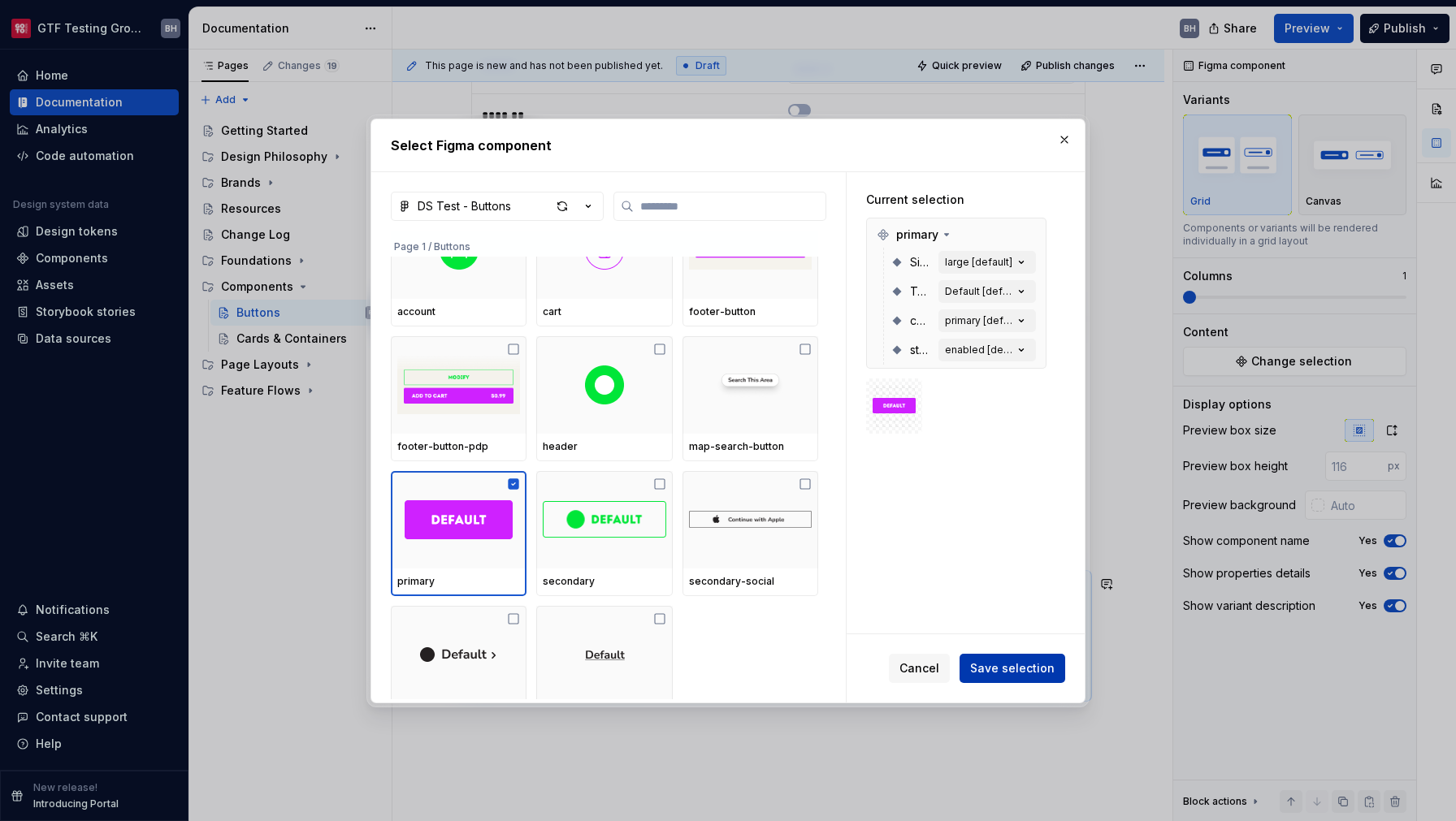
click at [1020, 672] on span "Save selection" at bounding box center [1012, 669] width 85 height 16
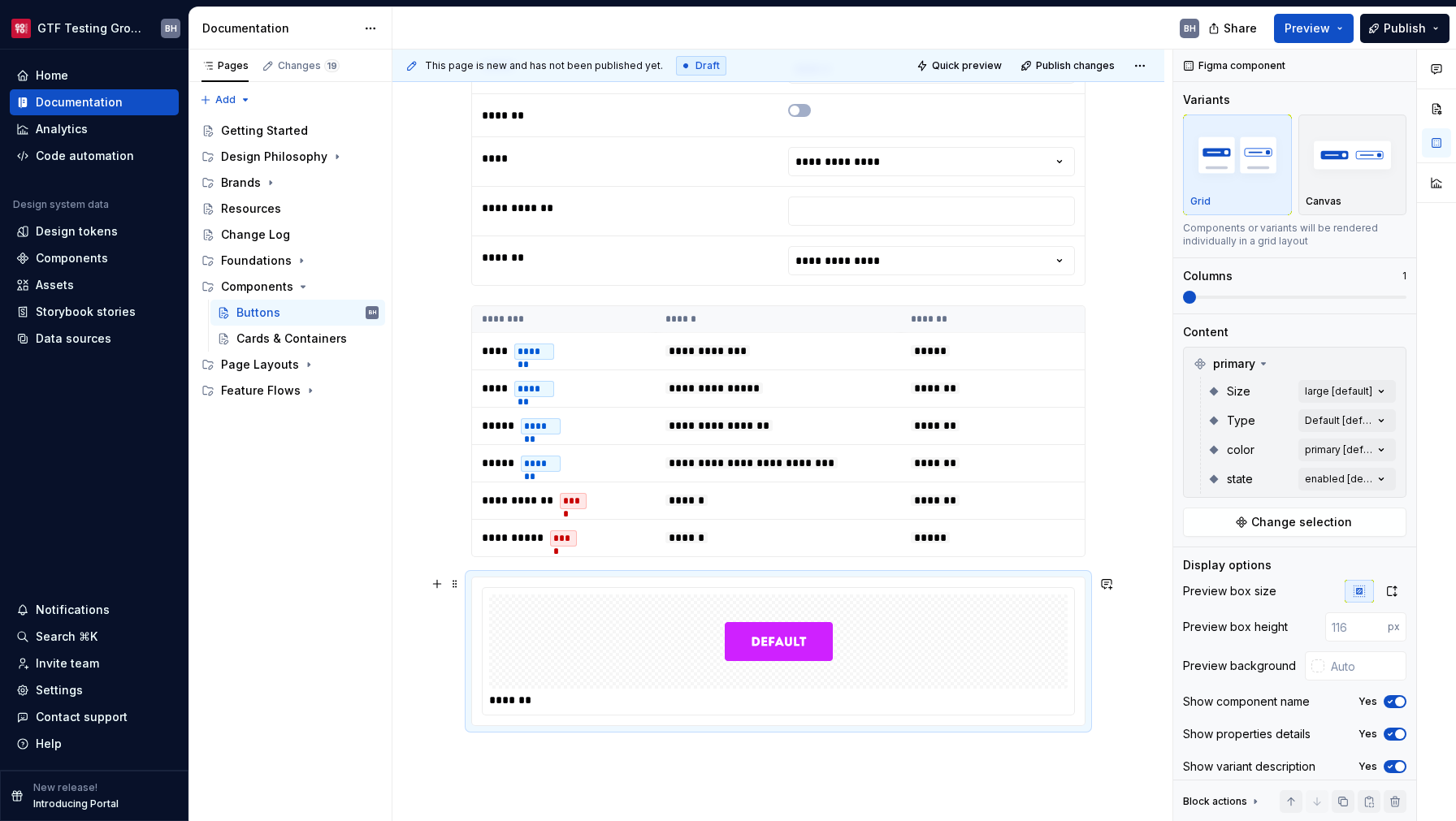
scroll to position [2195, 0]
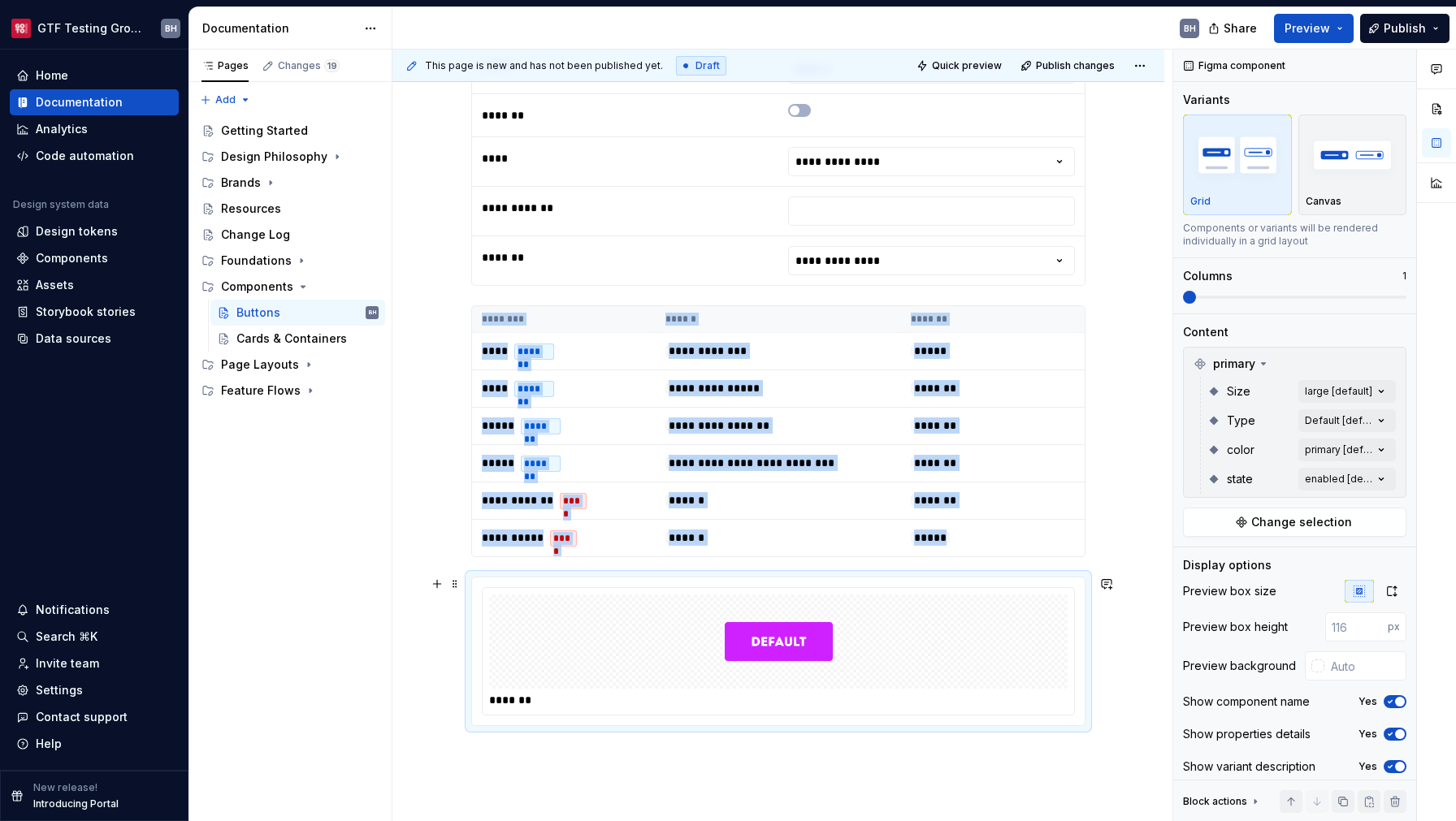
click at [859, 631] on div at bounding box center [778, 642] width 579 height 94
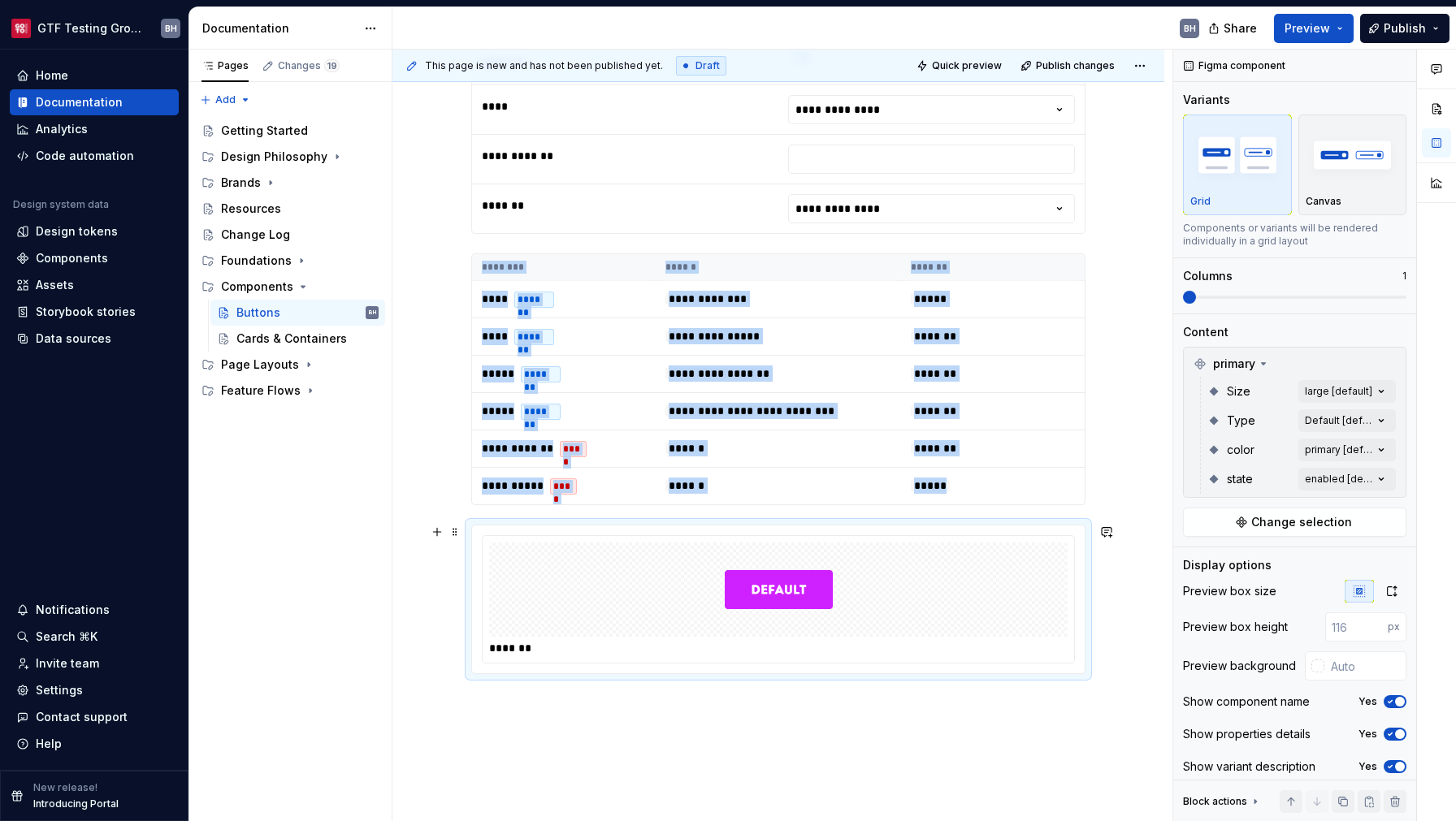
scroll to position [2256, 0]
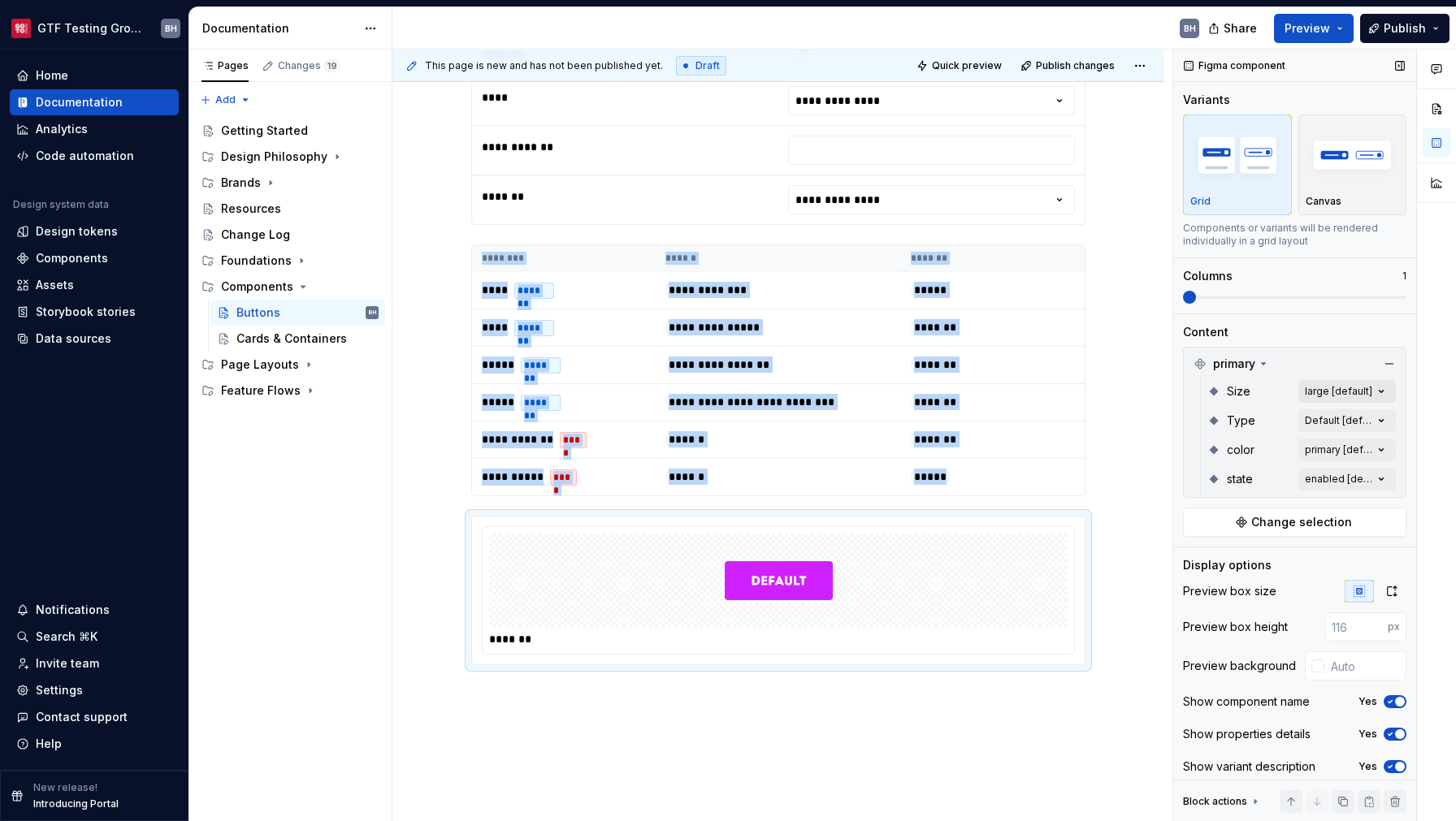
click at [1319, 397] on div "Comments Open comments No comments yet Select ‘Comment’ from the block context …" at bounding box center [1314, 436] width 282 height 773
click at [1215, 495] on span "small" at bounding box center [1213, 496] width 30 height 16
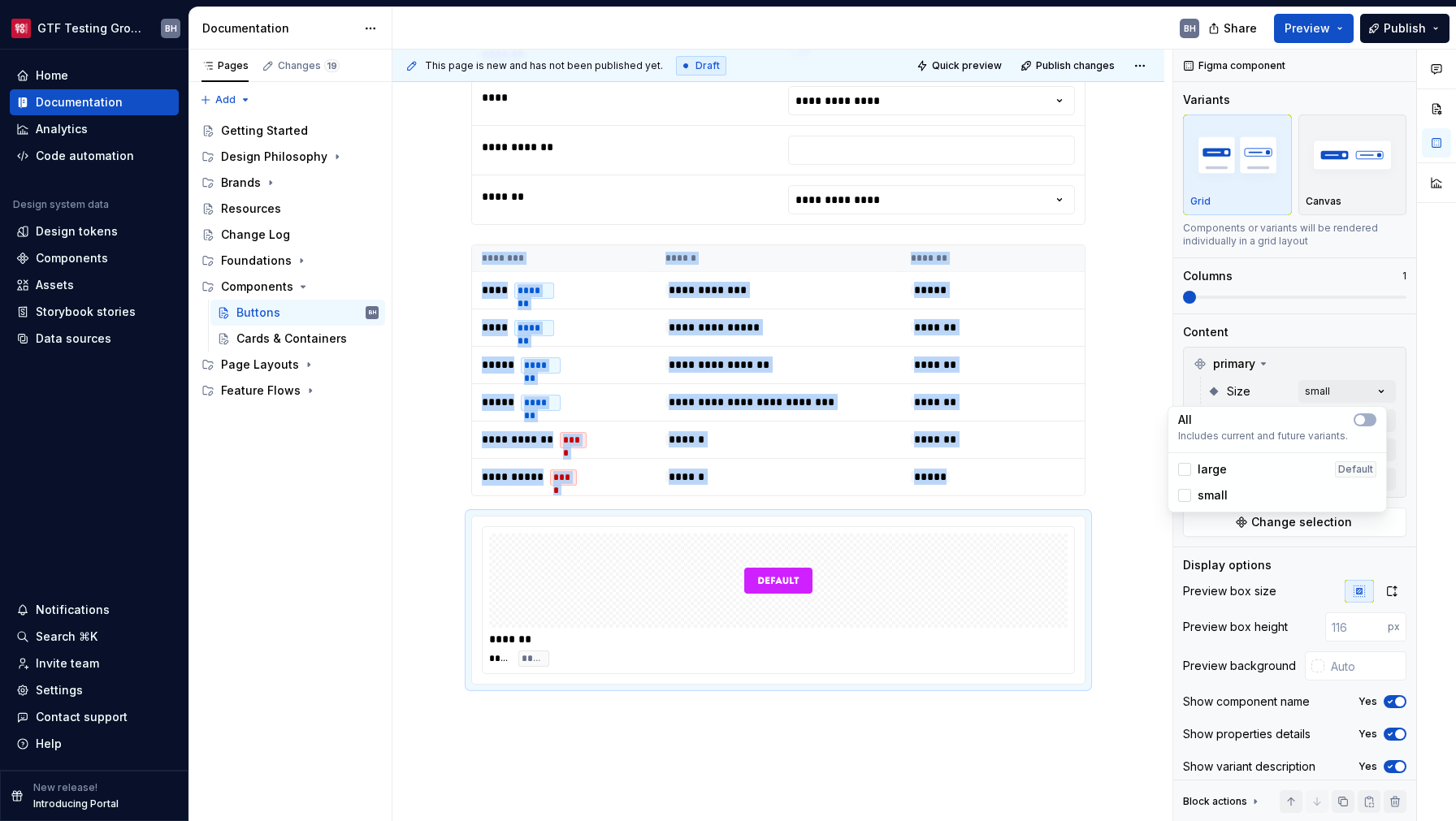
click at [1259, 393] on div "Comments Open comments No comments yet Select ‘Comment’ from the block context …" at bounding box center [1314, 436] width 282 height 773
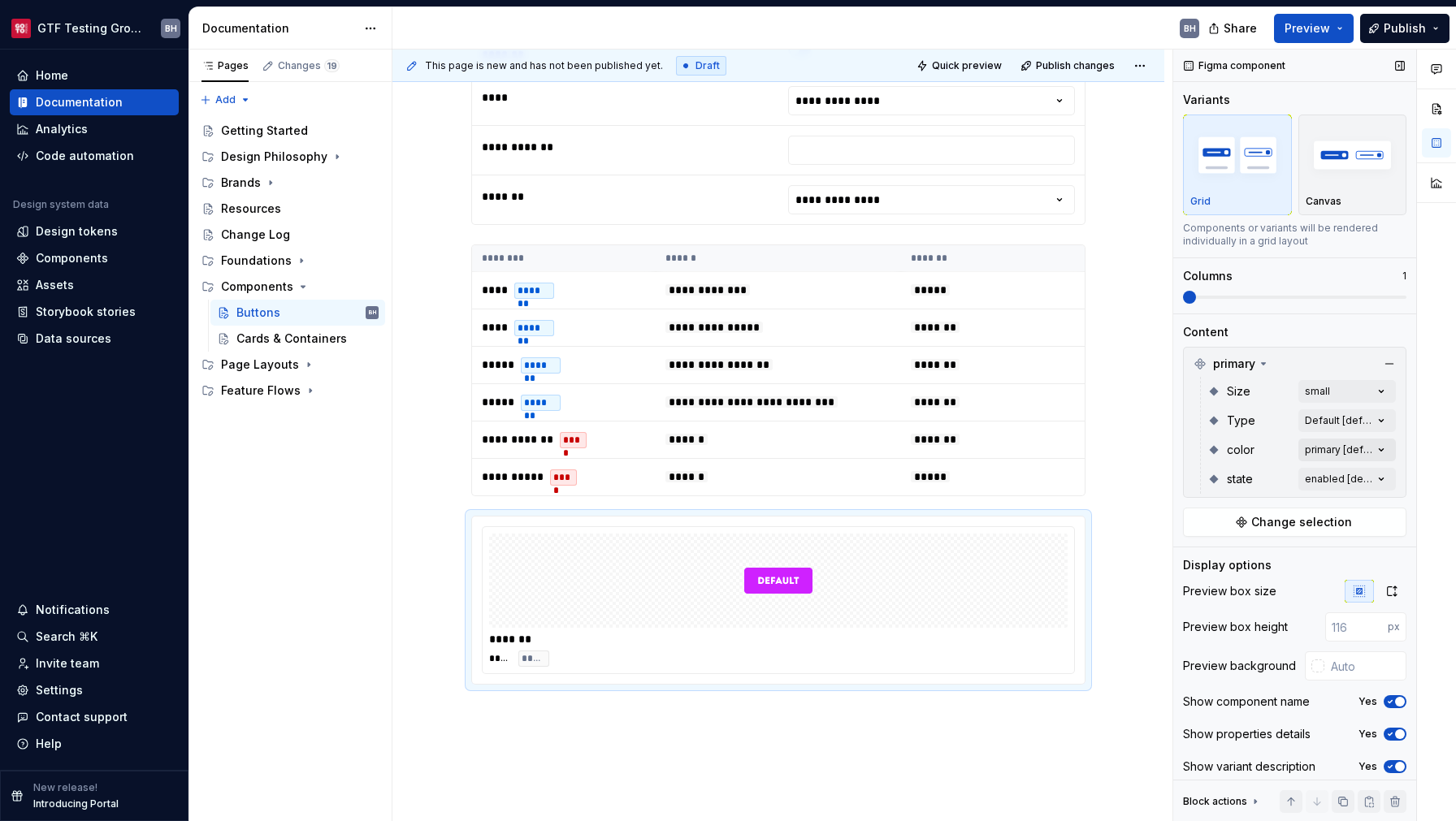
click at [1319, 450] on div "Comments Open comments No comments yet Select ‘Comment’ from the block context …" at bounding box center [1314, 436] width 282 height 773
click at [1233, 551] on span "inverse" at bounding box center [1219, 554] width 42 height 16
click at [1128, 531] on html "GTF Testing Grounds BH Home Documentation Analytics Code automation Design syst…" at bounding box center [728, 410] width 1456 height 821
click at [1308, 31] on span "Preview" at bounding box center [1308, 28] width 46 height 16
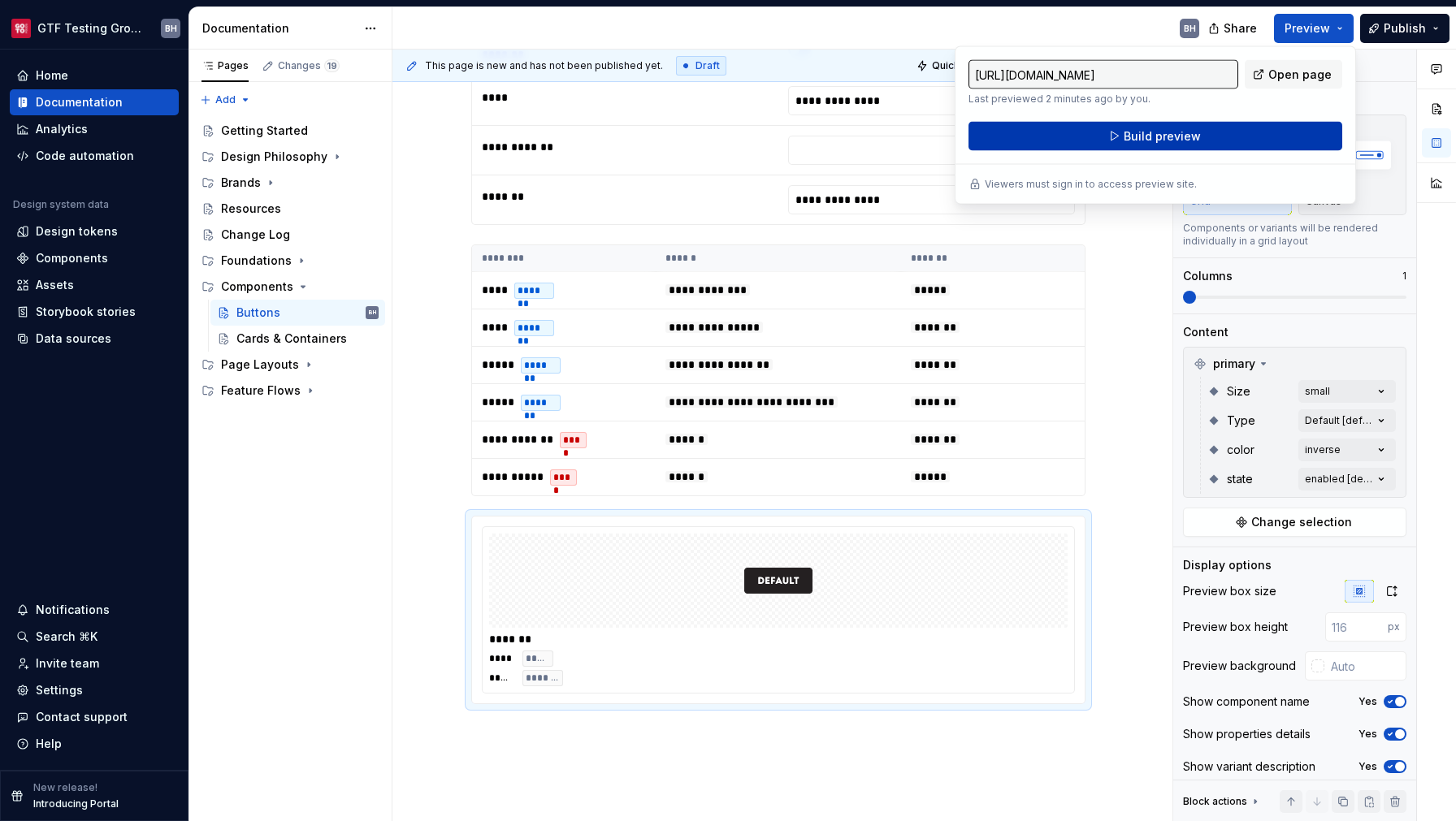
click at [1254, 129] on button "Build preview" at bounding box center [1155, 137] width 374 height 29
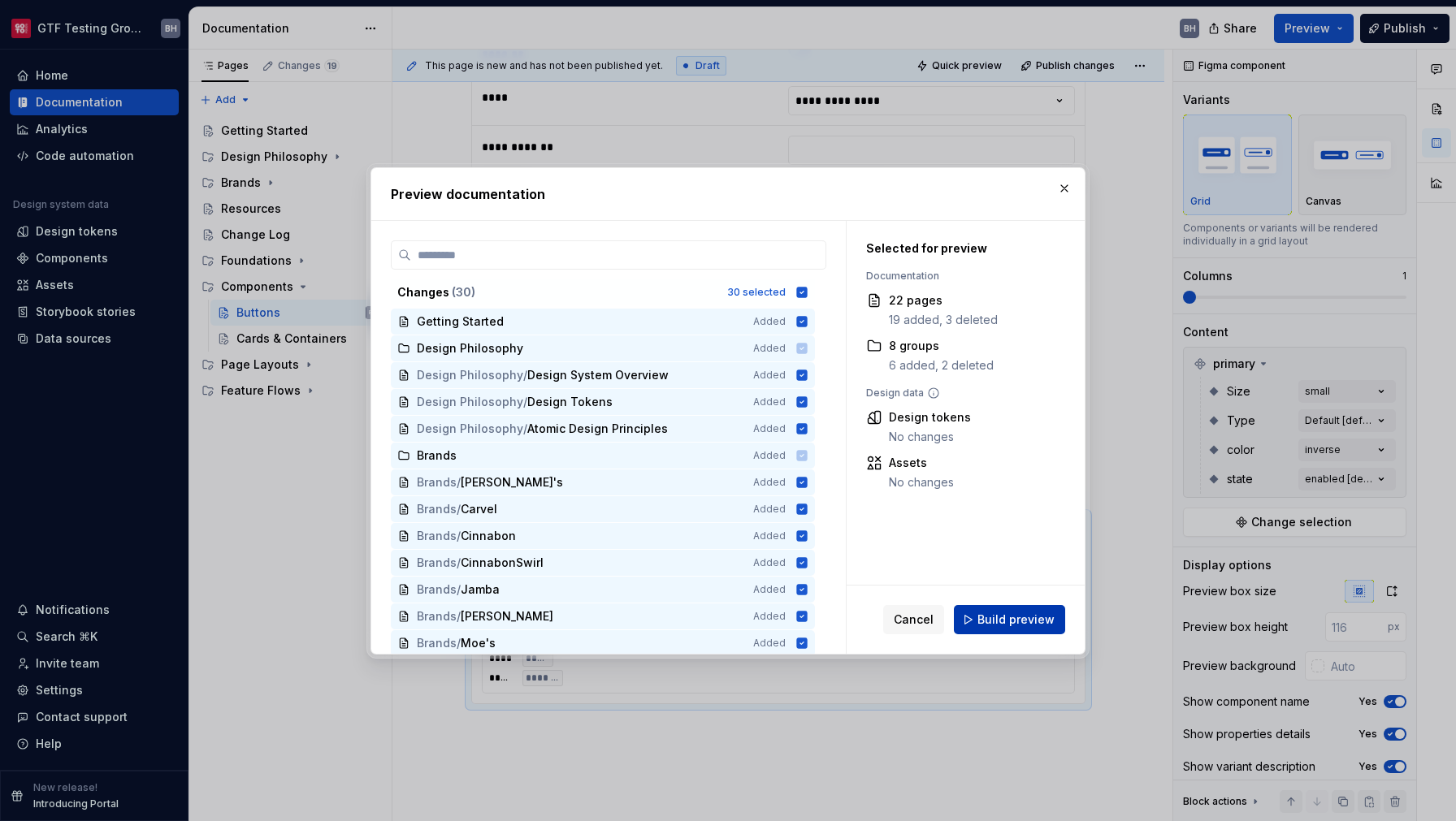
click at [1026, 618] on span "Build preview" at bounding box center [1016, 620] width 77 height 16
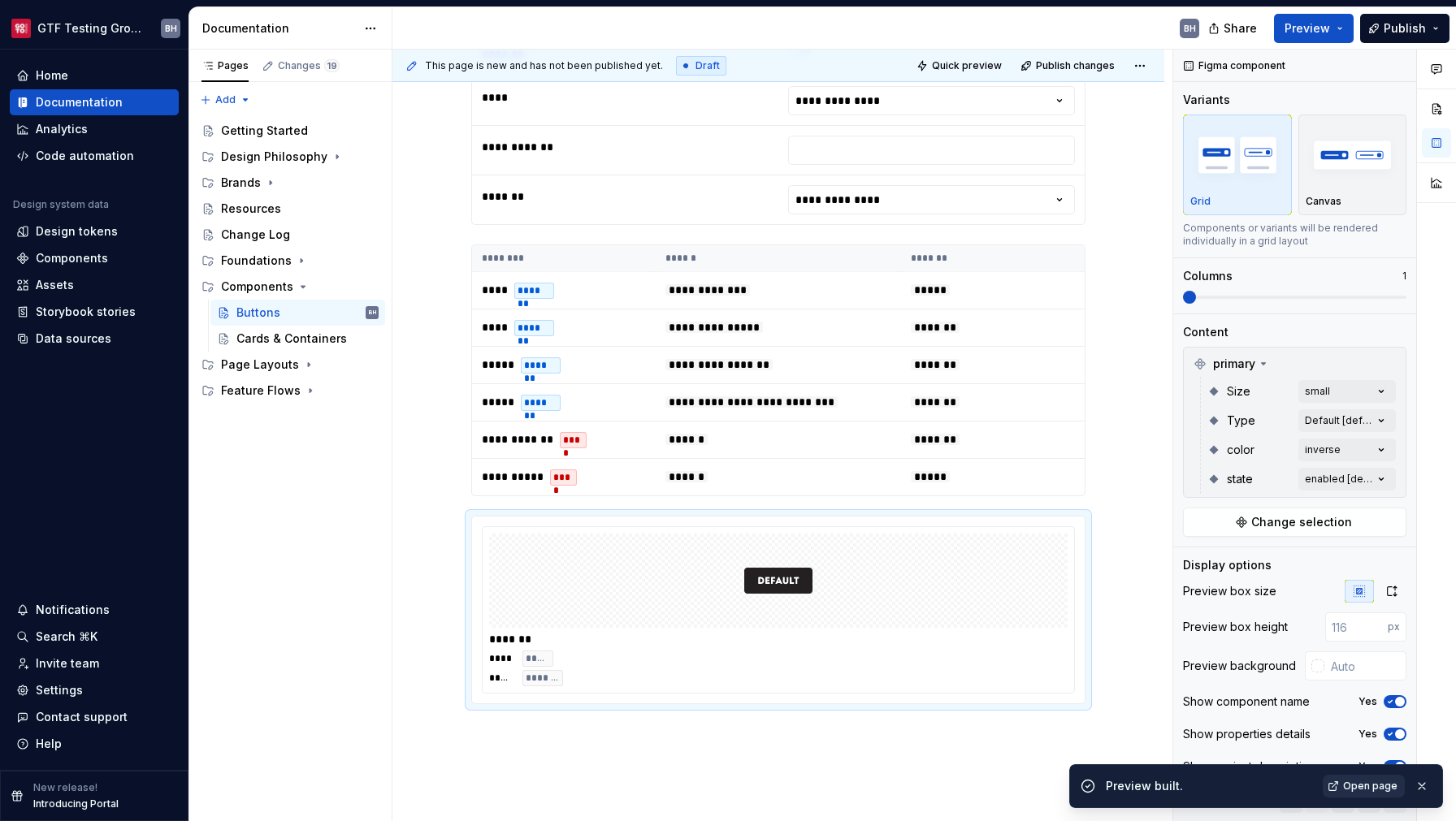
click at [1356, 787] on span "Open page" at bounding box center [1370, 786] width 55 height 13
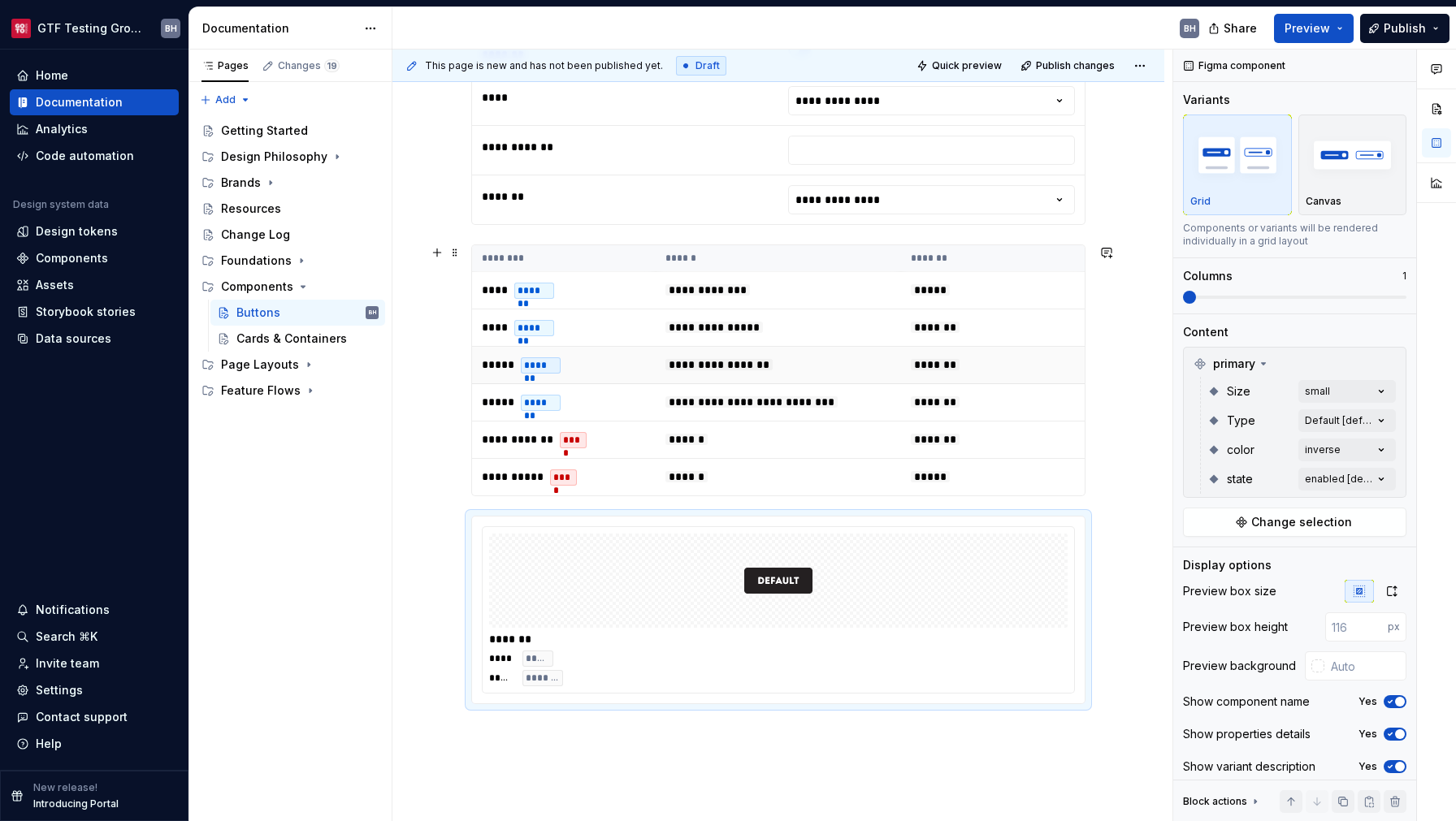
click at [741, 359] on span "**********" at bounding box center [719, 365] width 107 height 11
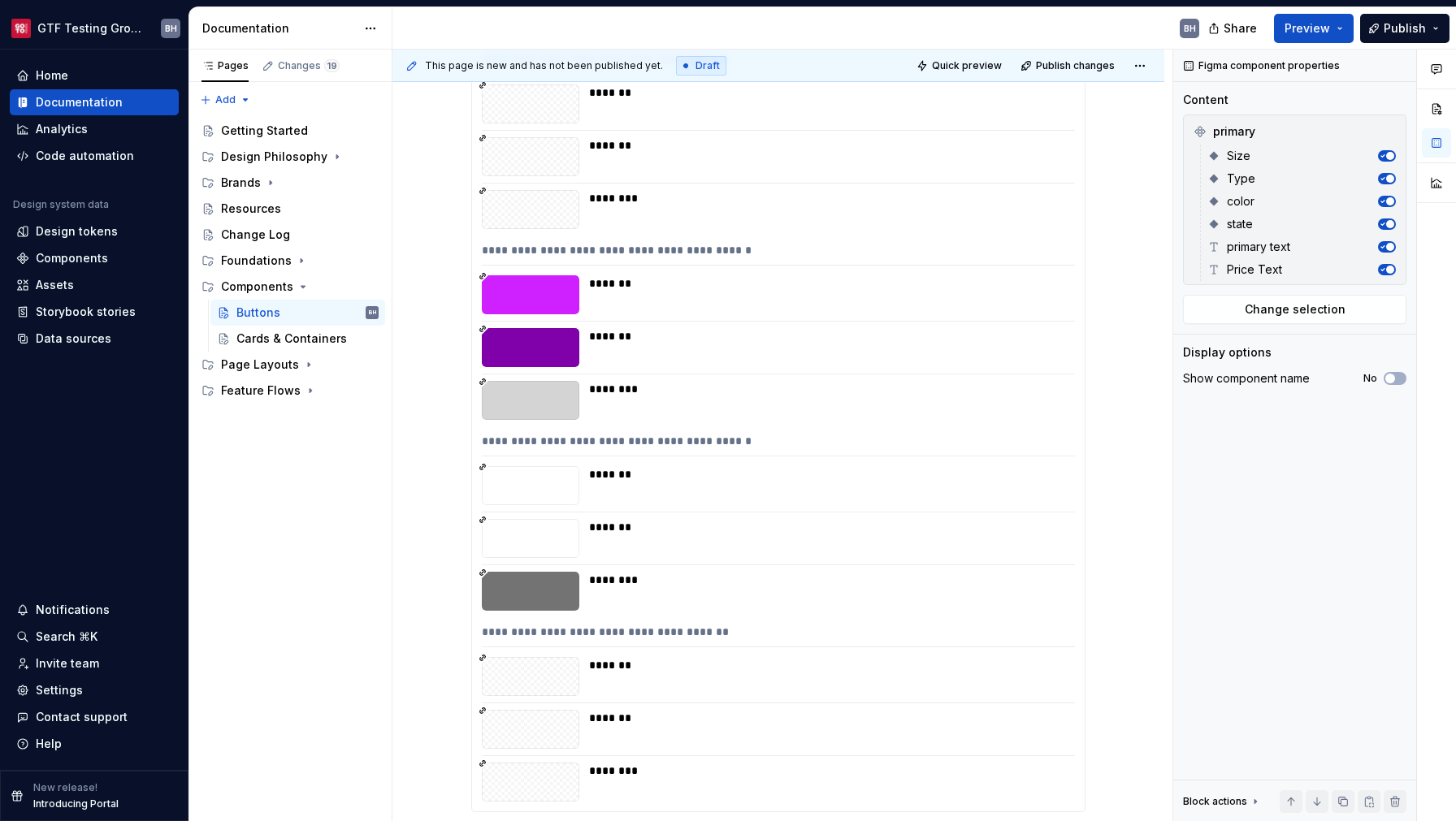
scroll to position [793, 0]
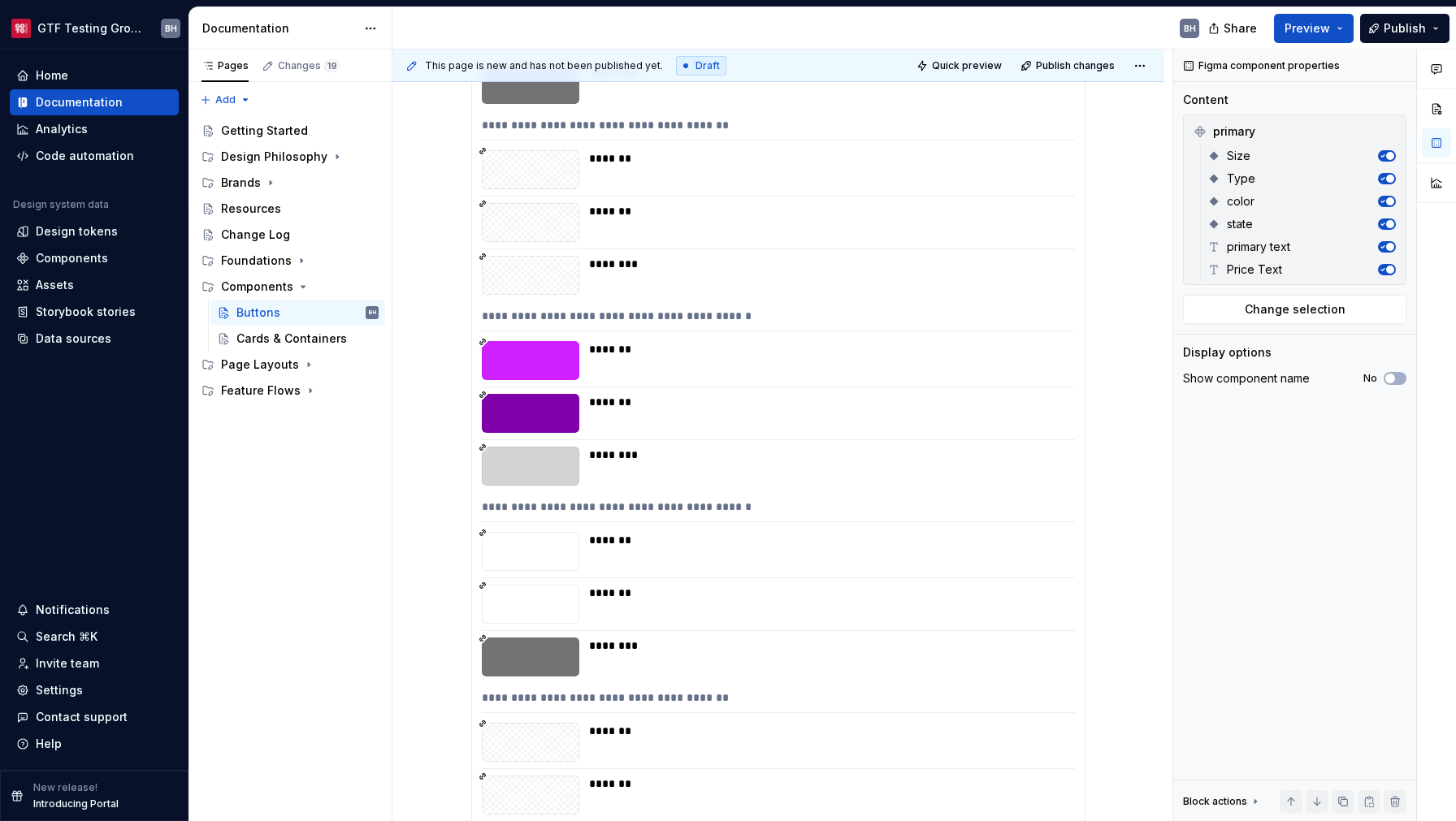
click at [800, 382] on div "**********" at bounding box center [778, 302] width 613 height 1152
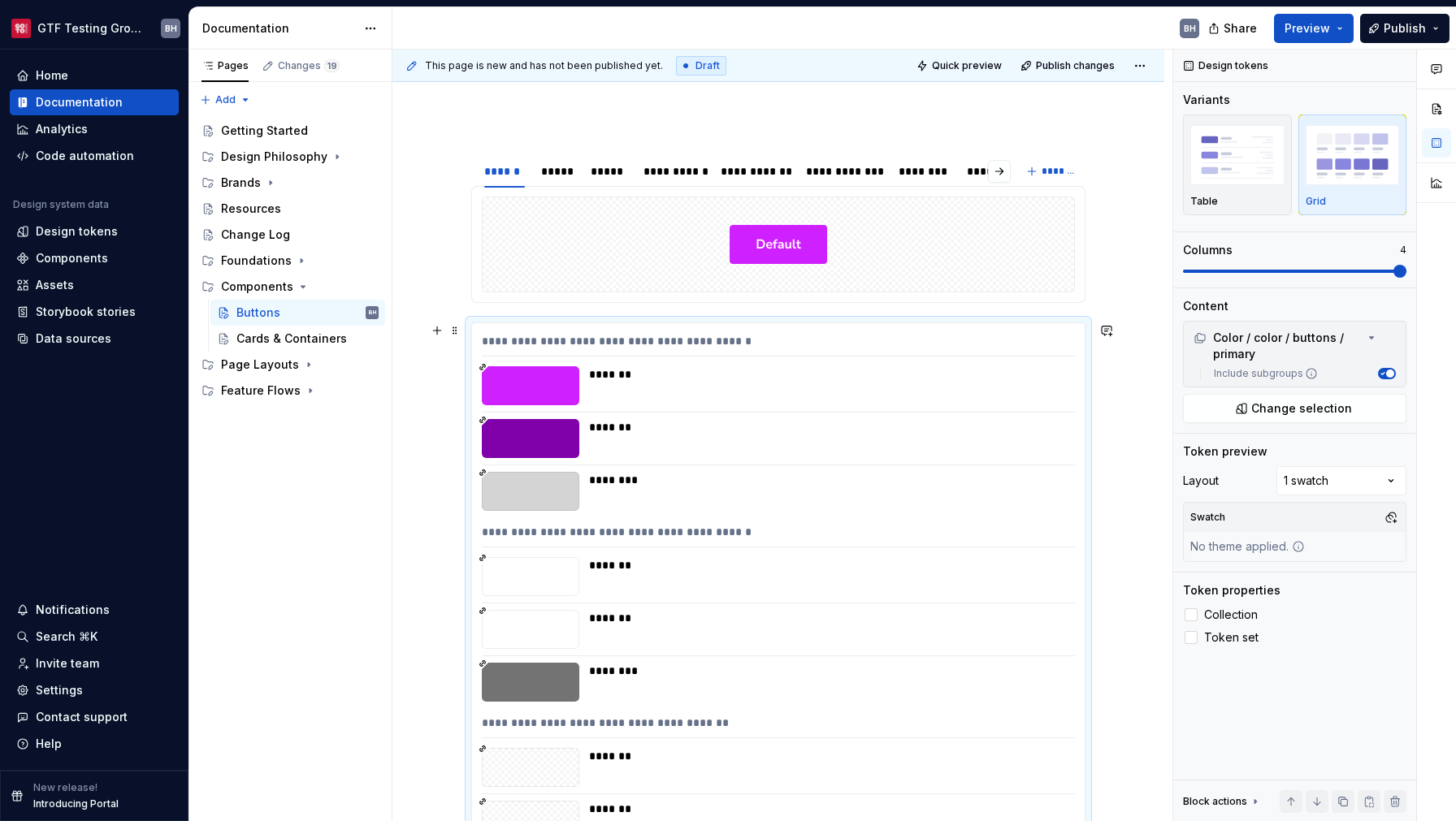
scroll to position [197, 0]
click at [557, 168] on div "*****" at bounding box center [557, 171] width 33 height 16
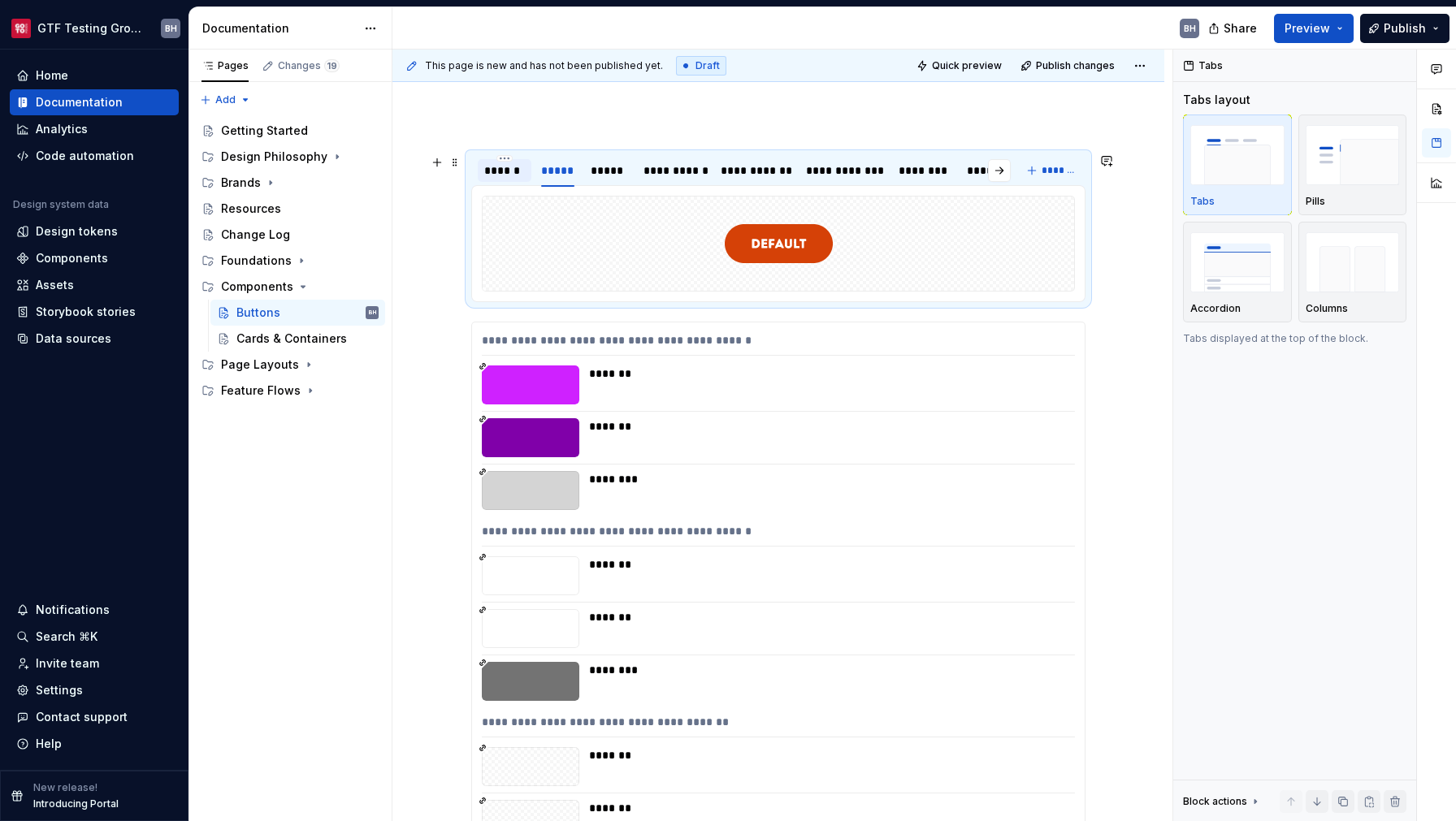
click at [497, 181] on div "******" at bounding box center [505, 171] width 54 height 23
click at [553, 175] on div "*****" at bounding box center [557, 171] width 33 height 16
click at [509, 172] on div "******" at bounding box center [505, 171] width 41 height 16
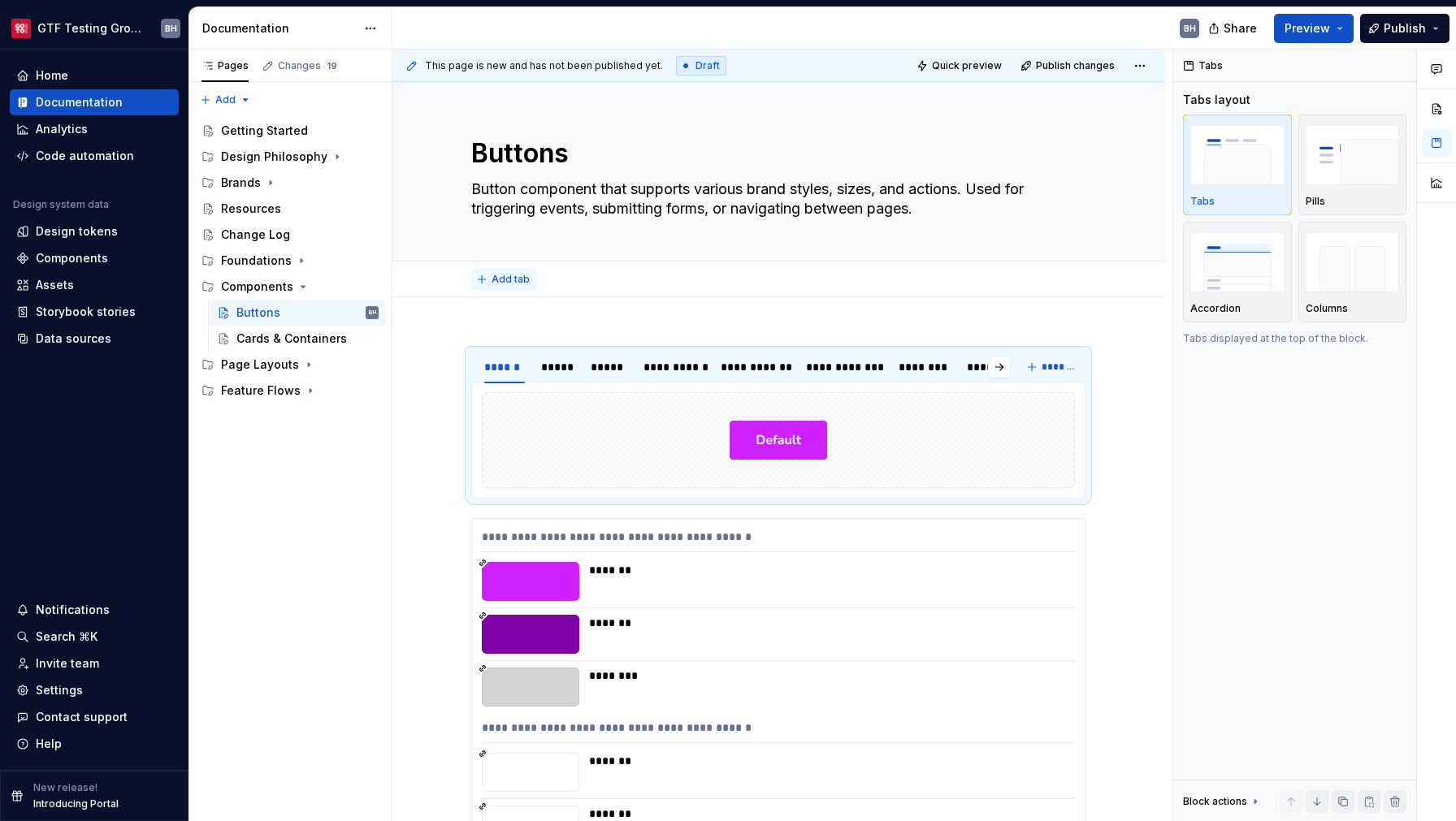
click at [496, 282] on span "Add tab" at bounding box center [510, 279] width 38 height 13
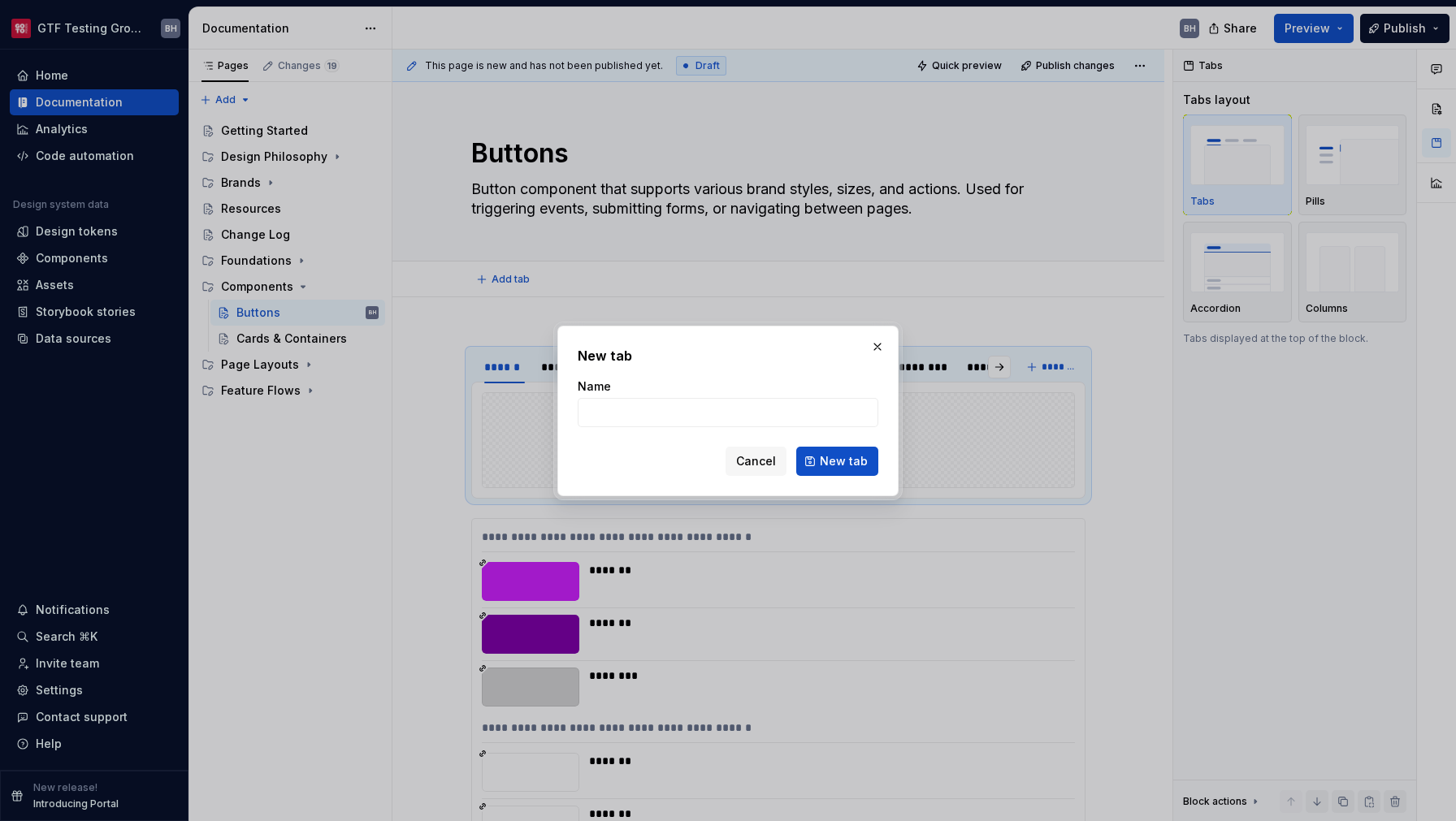
type textarea "*"
type input "Tab Test"
click at [841, 470] on button "New tab" at bounding box center [837, 461] width 82 height 29
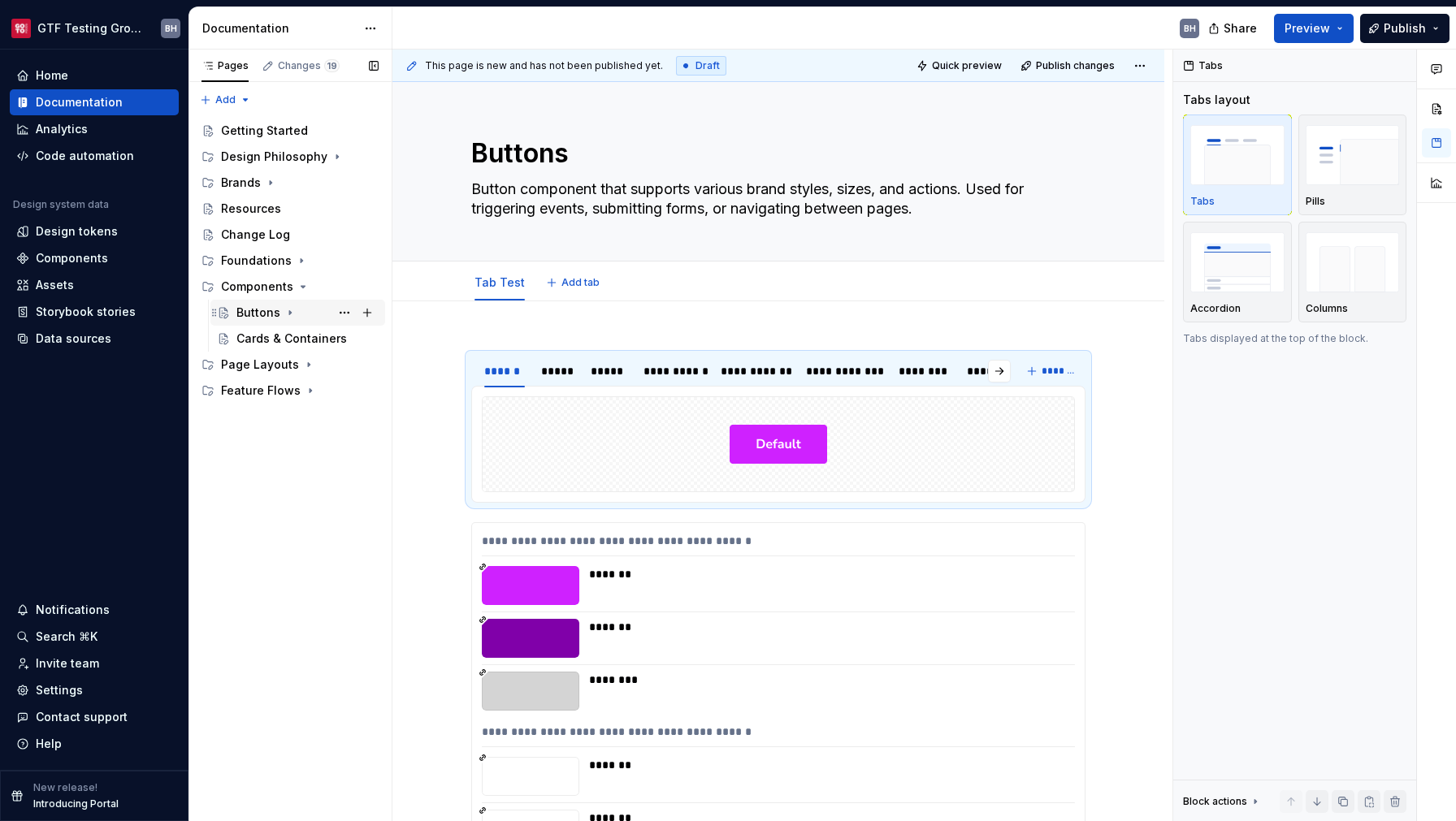
click at [290, 314] on icon "Page tree" at bounding box center [290, 312] width 13 height 13
type textarea "*"
click at [553, 286] on button "Add tab" at bounding box center [574, 282] width 66 height 23
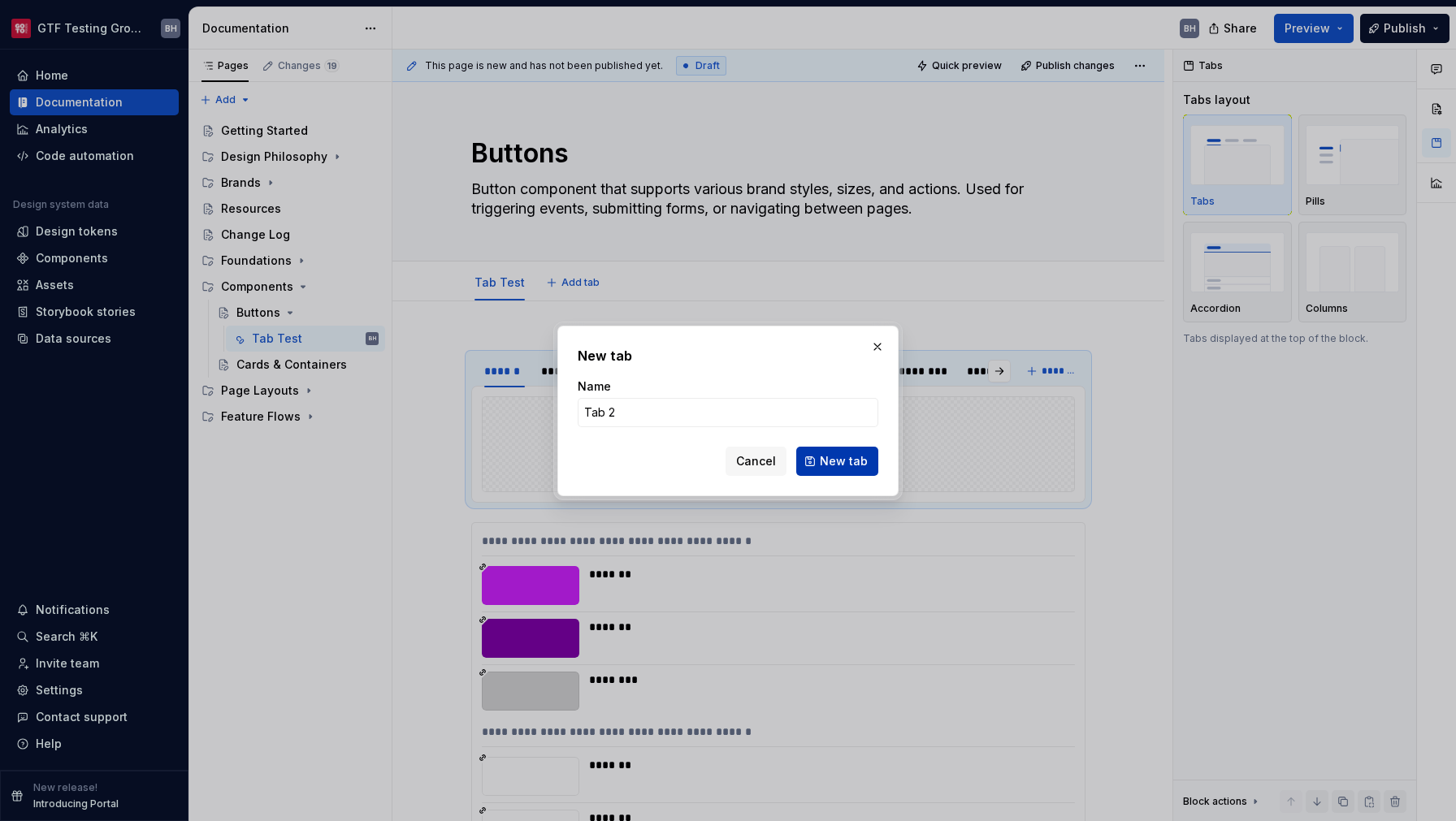
type input "Tab 2"
click at [827, 452] on button "New tab" at bounding box center [837, 461] width 82 height 29
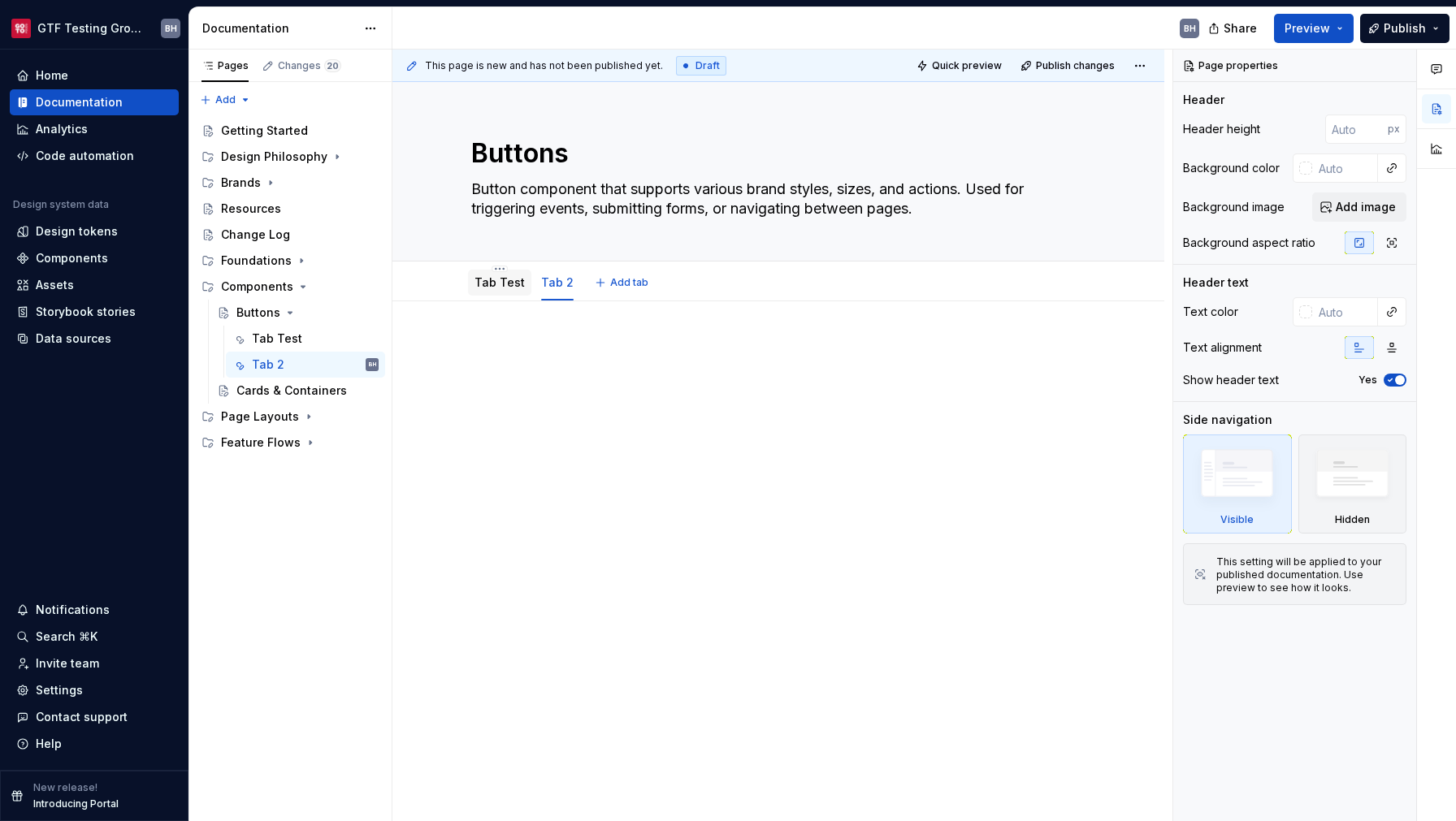
click at [495, 289] on link "Tab Test" at bounding box center [500, 282] width 50 height 14
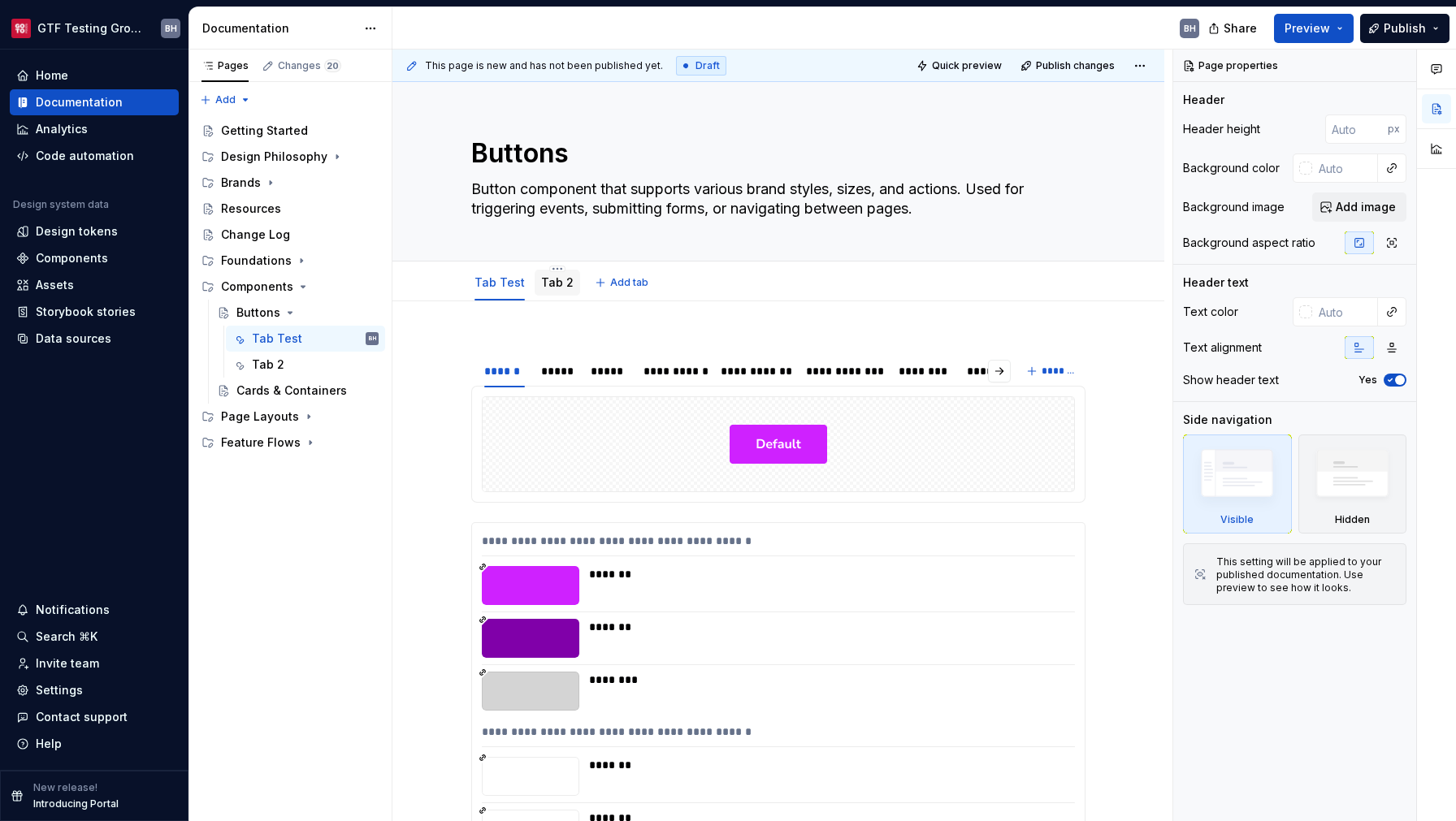
click at [555, 283] on link "Tab 2" at bounding box center [557, 282] width 33 height 14
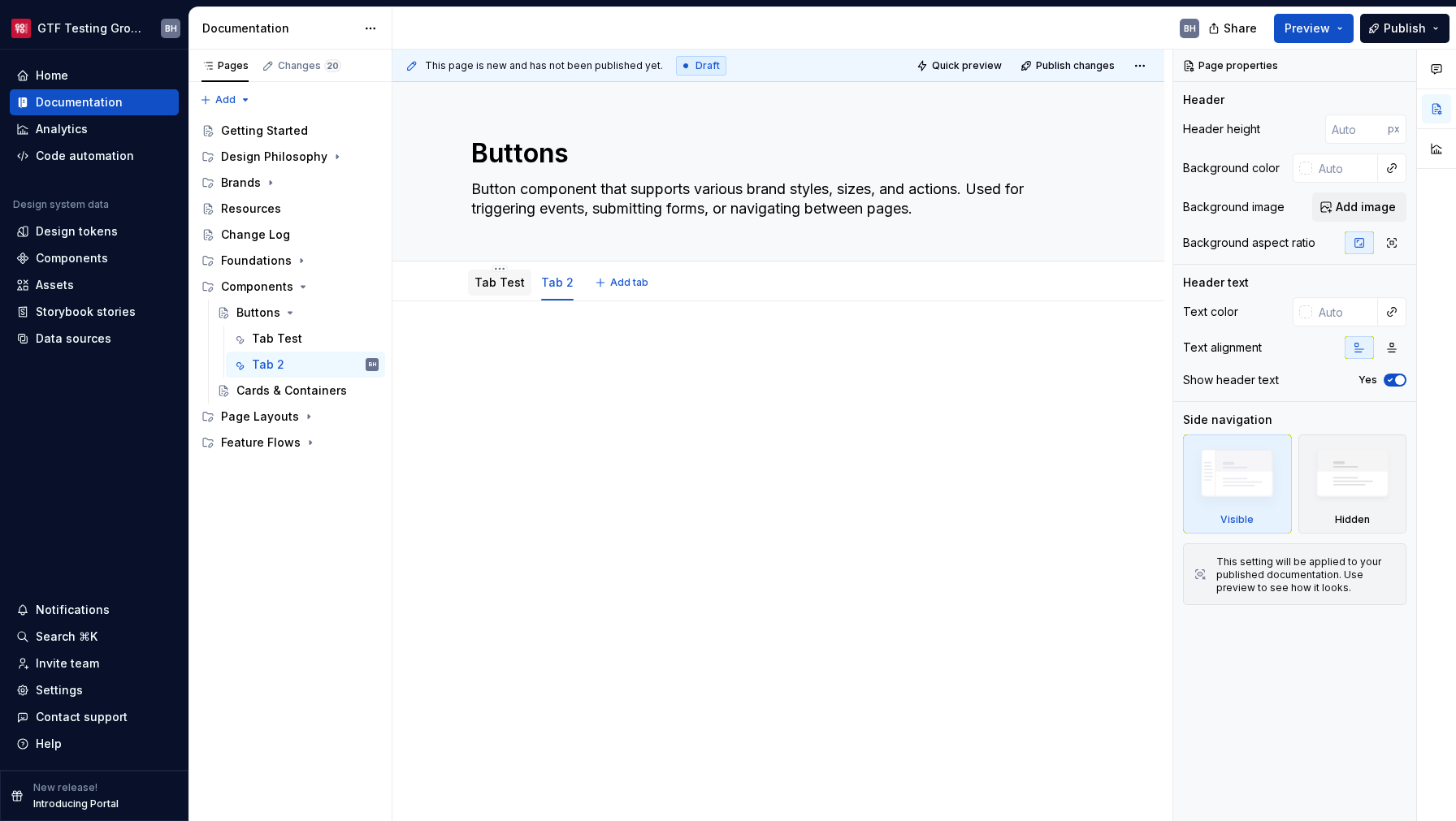
click at [498, 284] on link "Tab Test" at bounding box center [500, 282] width 50 height 14
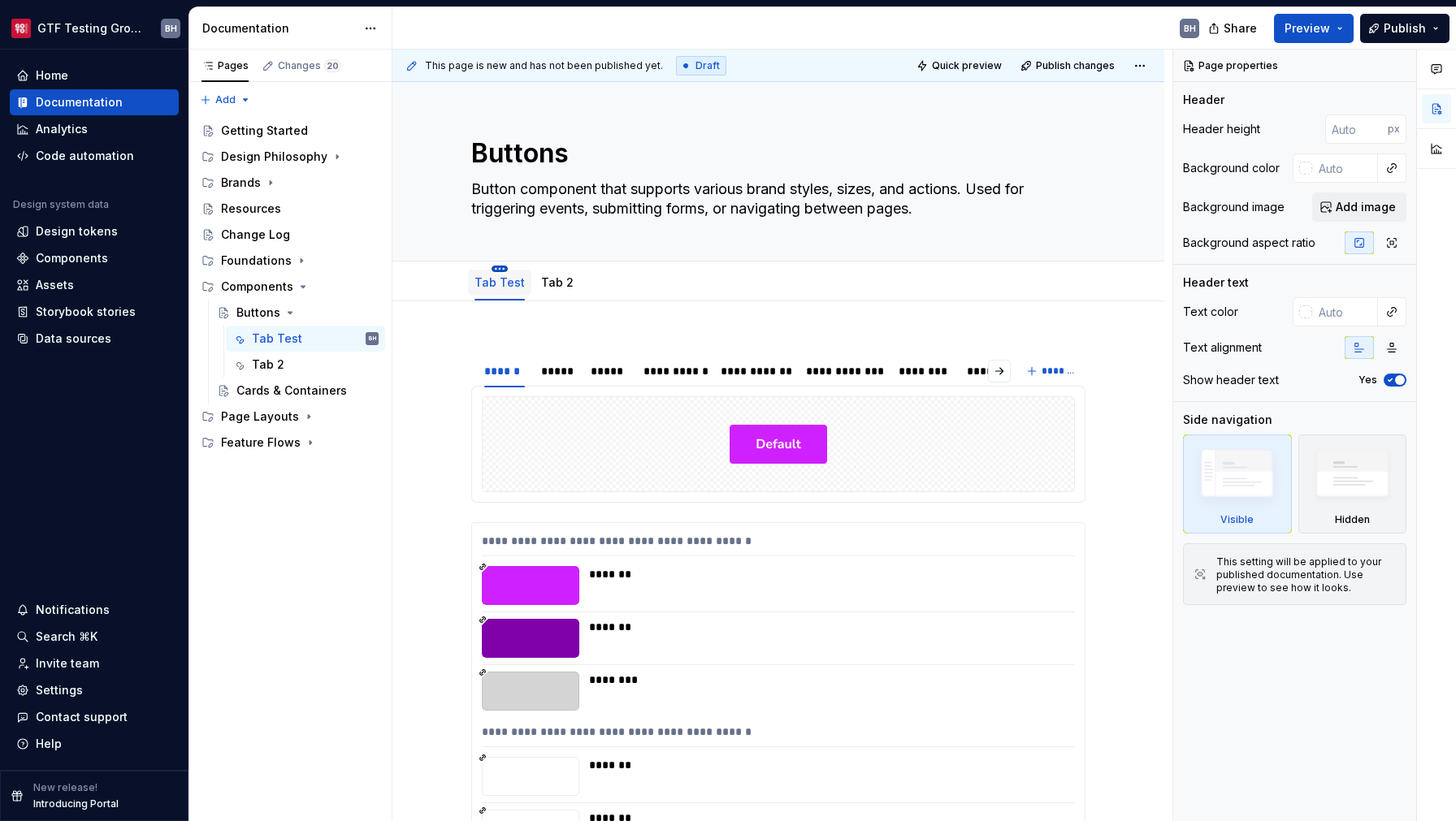
click at [501, 269] on html "GTF Testing Grounds BH Home Documentation Analytics Code automation Design syst…" at bounding box center [728, 410] width 1456 height 821
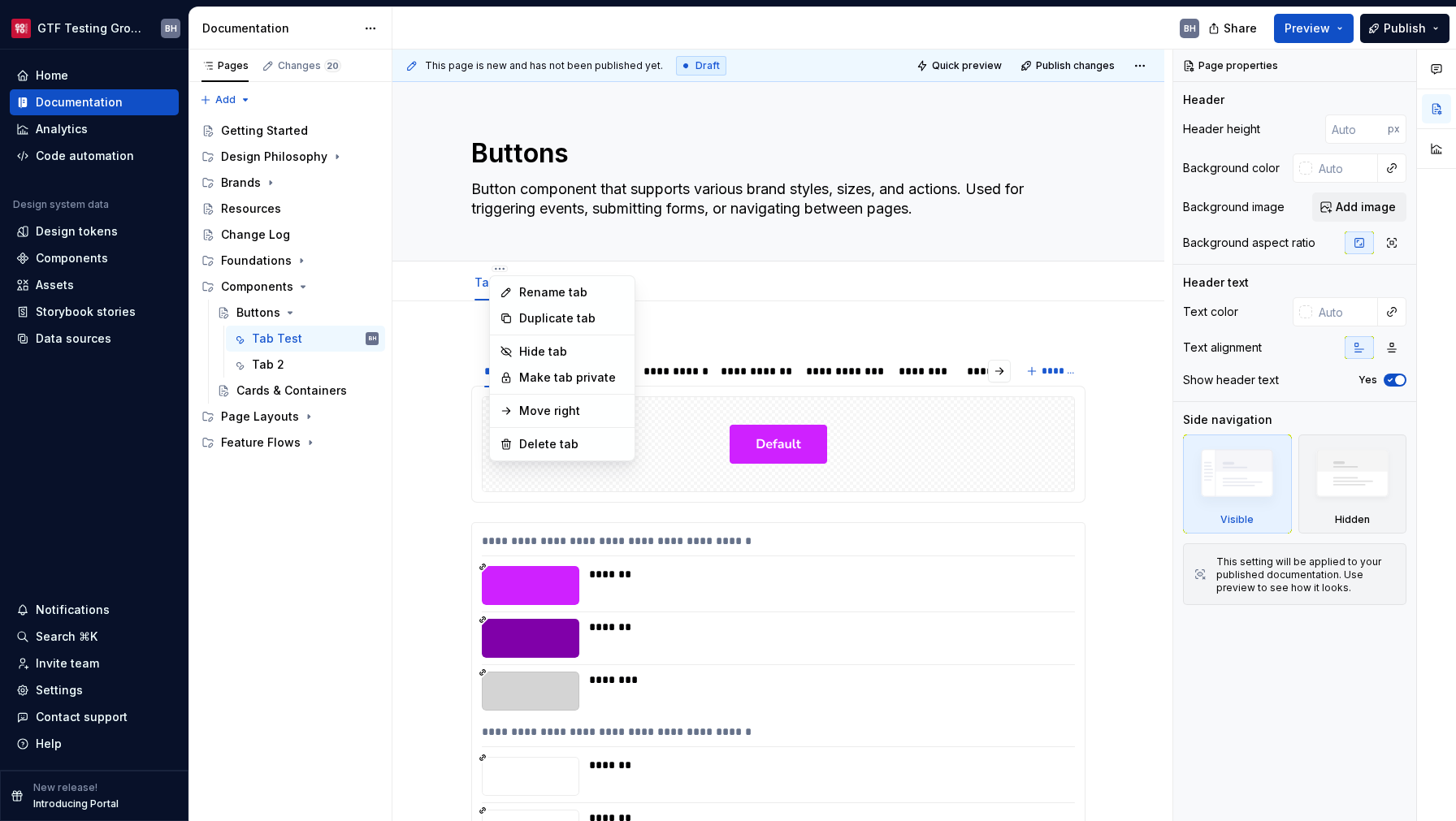
click at [460, 343] on html "GTF Testing Grounds BH Home Documentation Analytics Code automation Design syst…" at bounding box center [728, 410] width 1456 height 821
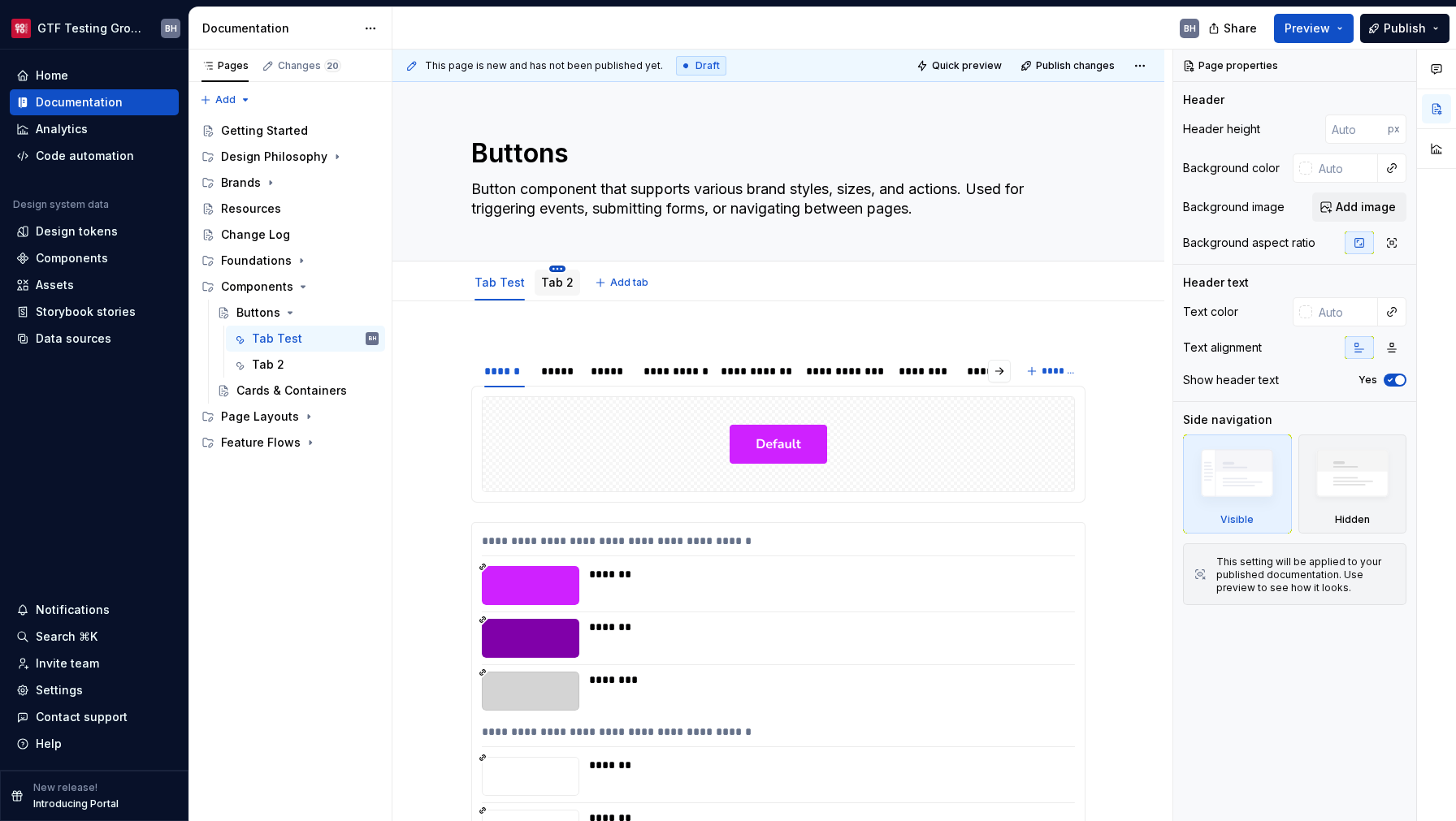
click at [553, 270] on html "GTF Testing Grounds BH Home Documentation Analytics Code automation Design syst…" at bounding box center [728, 410] width 1456 height 821
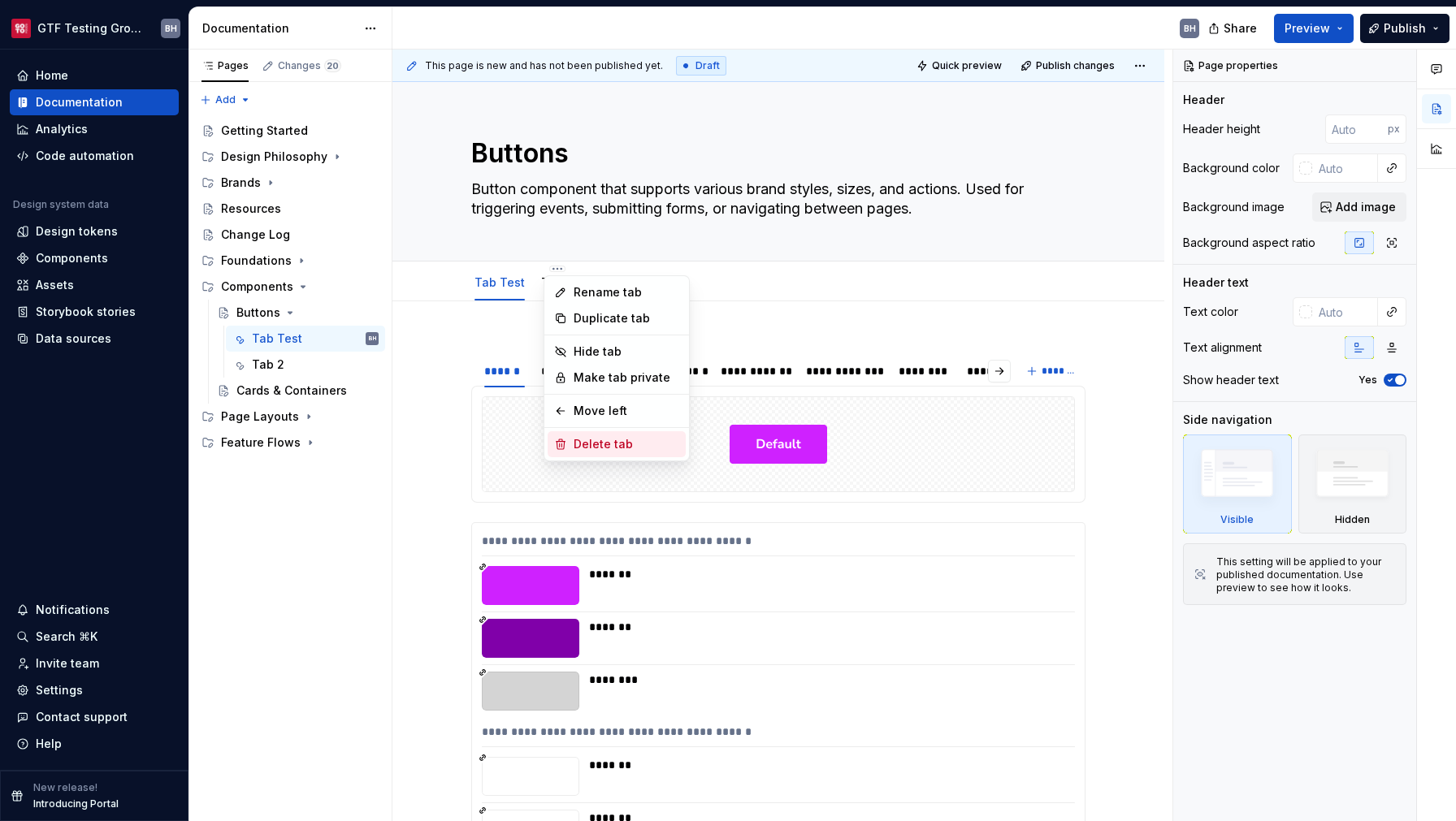
click at [589, 439] on div "Delete tab" at bounding box center [627, 444] width 106 height 16
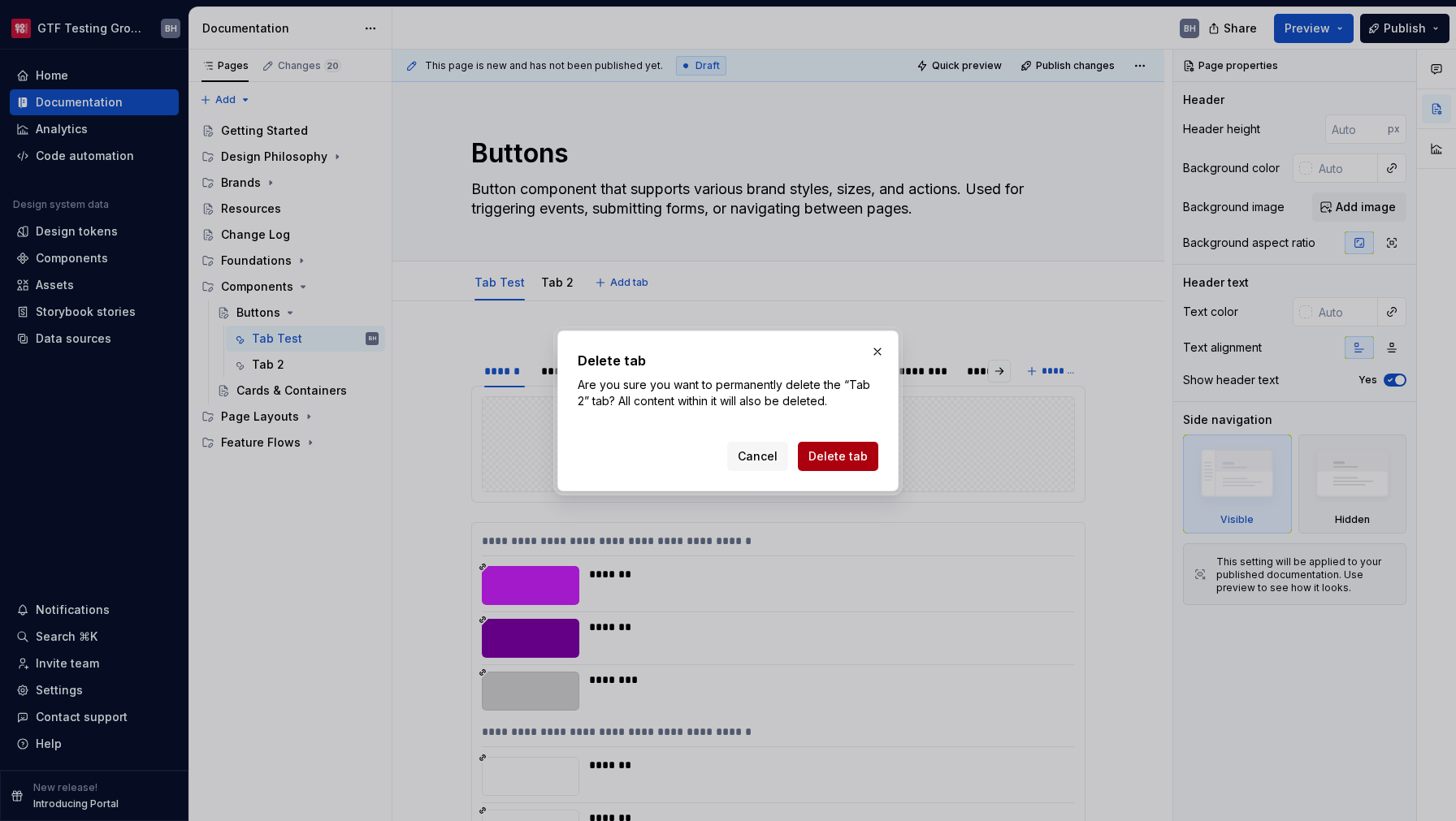
click at [818, 459] on span "Delete tab" at bounding box center [837, 456] width 59 height 16
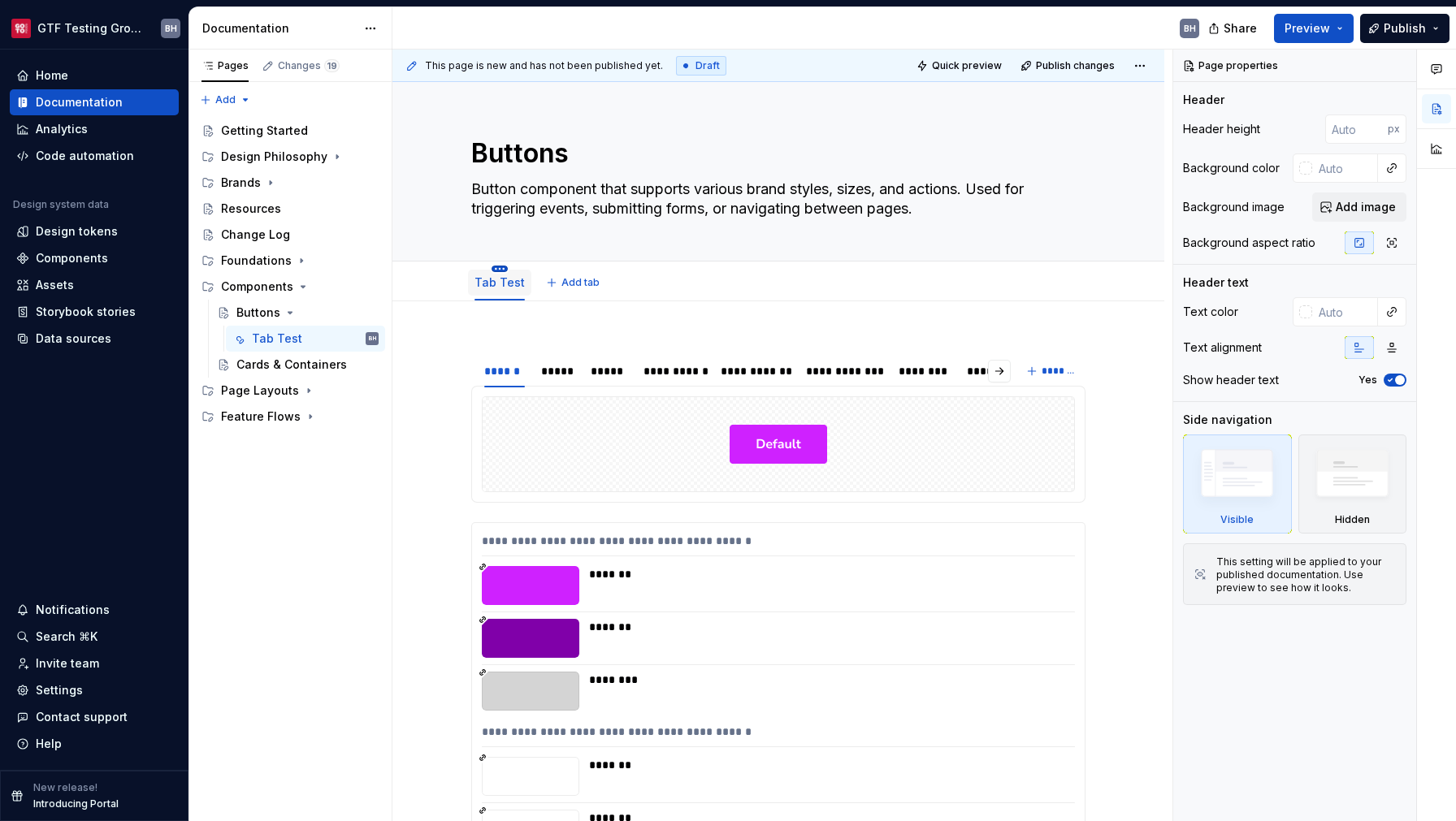
click at [500, 269] on html "GTF Testing Grounds BH Home Documentation Analytics Code automation Design syst…" at bounding box center [728, 410] width 1456 height 821
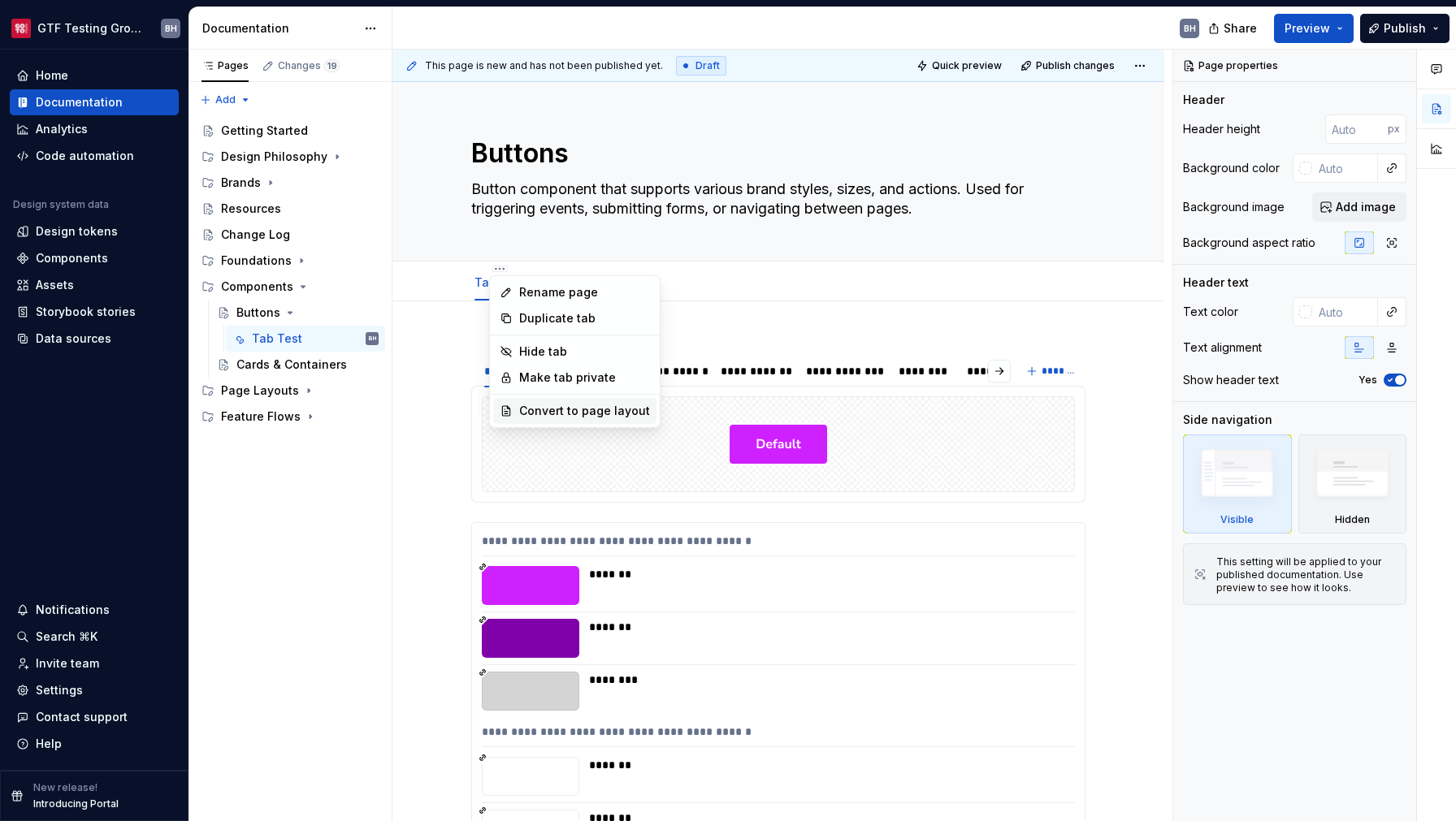
click at [562, 415] on div "Convert to page layout" at bounding box center [584, 411] width 131 height 16
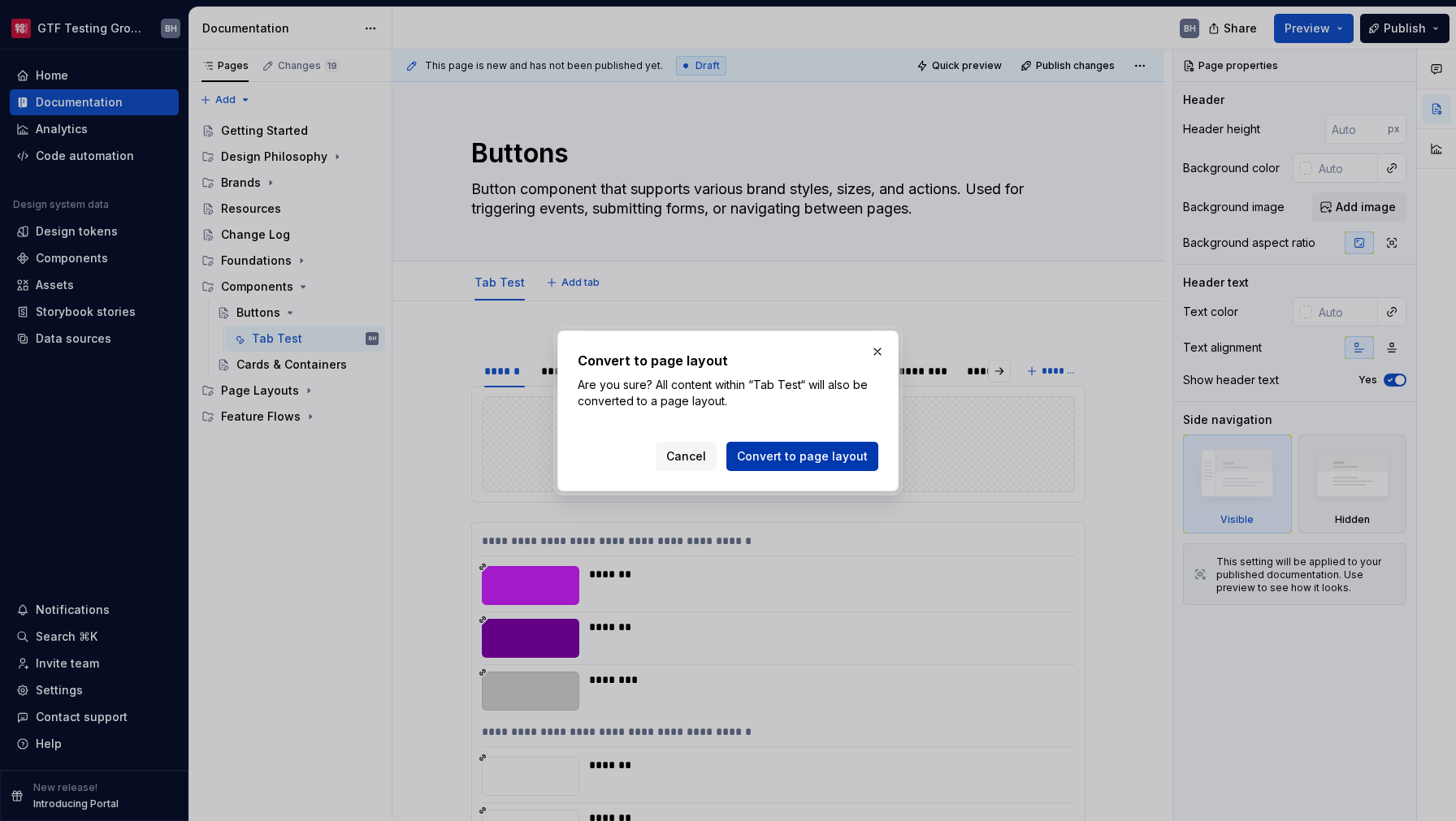
click at [780, 456] on span "Convert to page layout" at bounding box center [802, 456] width 131 height 16
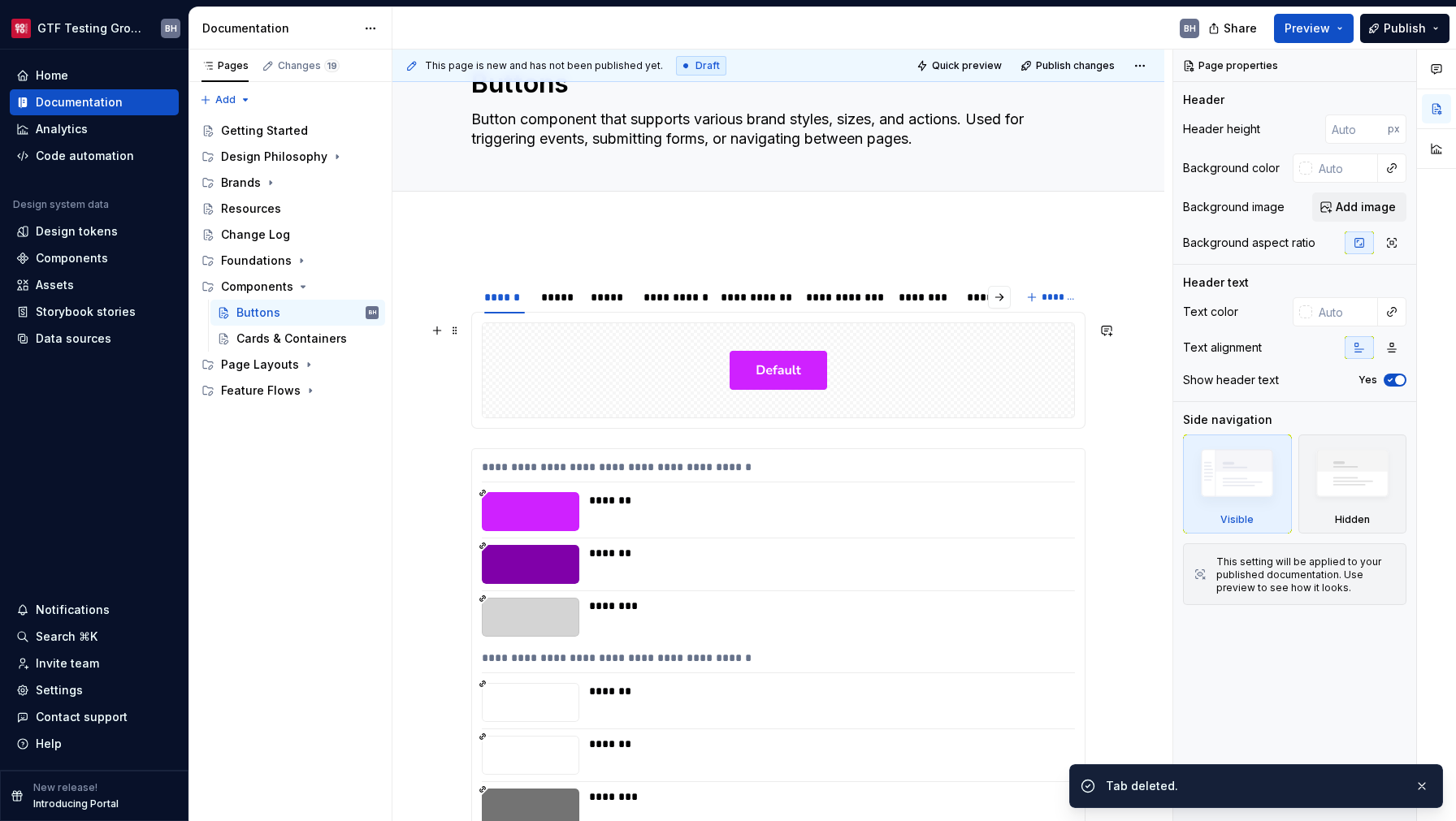
scroll to position [73, 0]
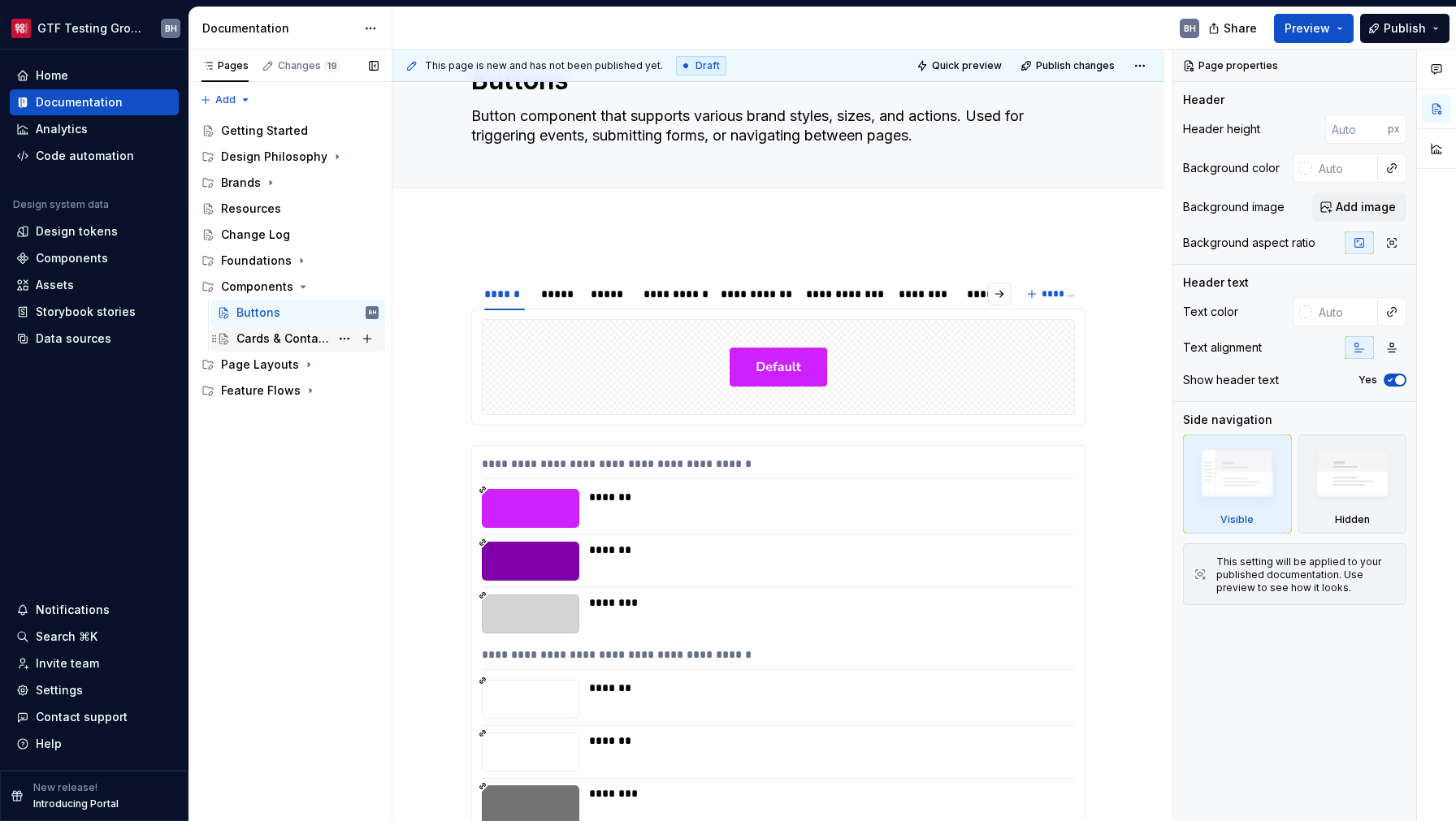
type textarea "*"
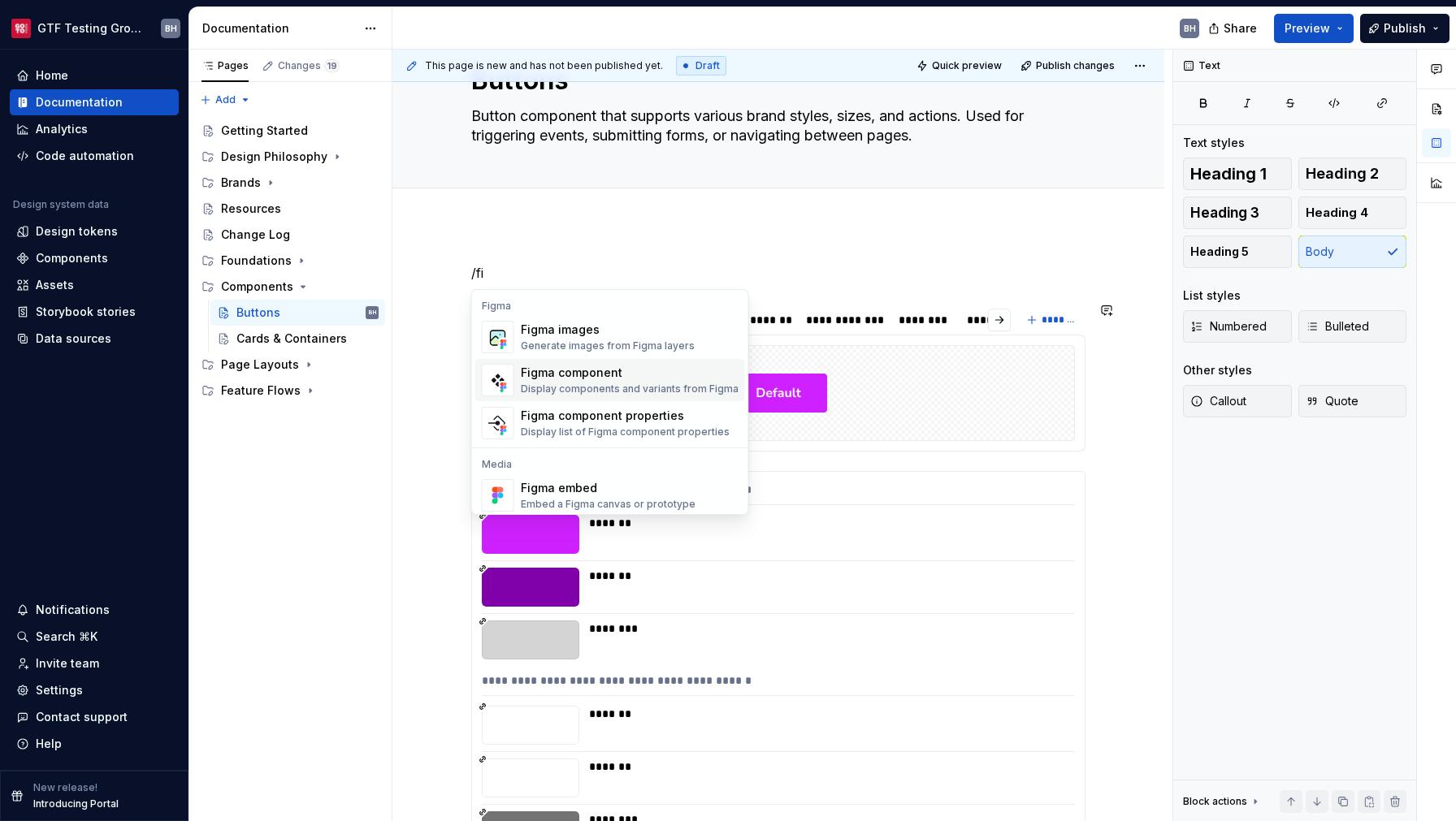
click at [592, 370] on div "Figma component" at bounding box center [630, 373] width 218 height 16
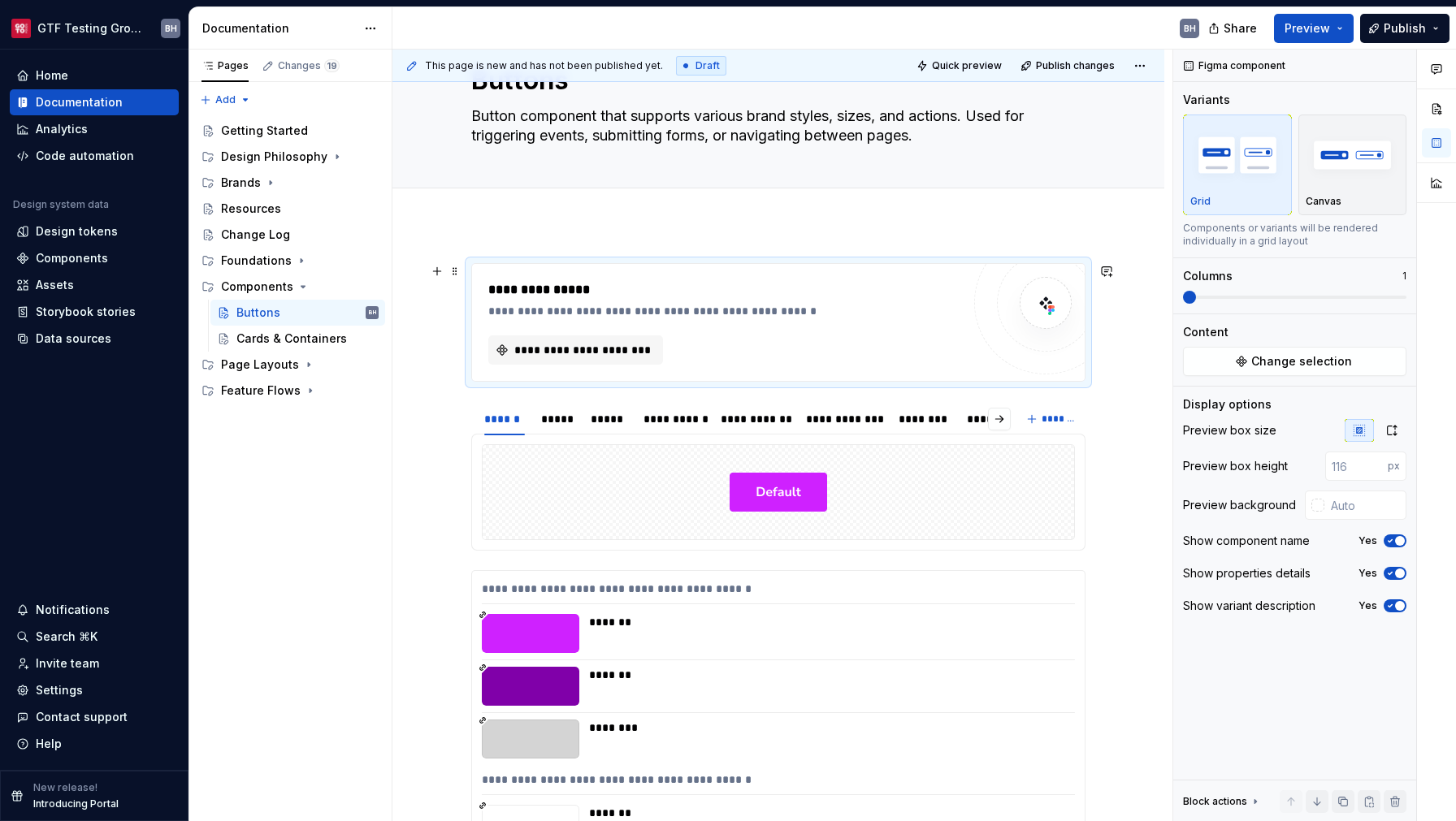
click at [499, 263] on div "**********" at bounding box center [778, 322] width 614 height 119
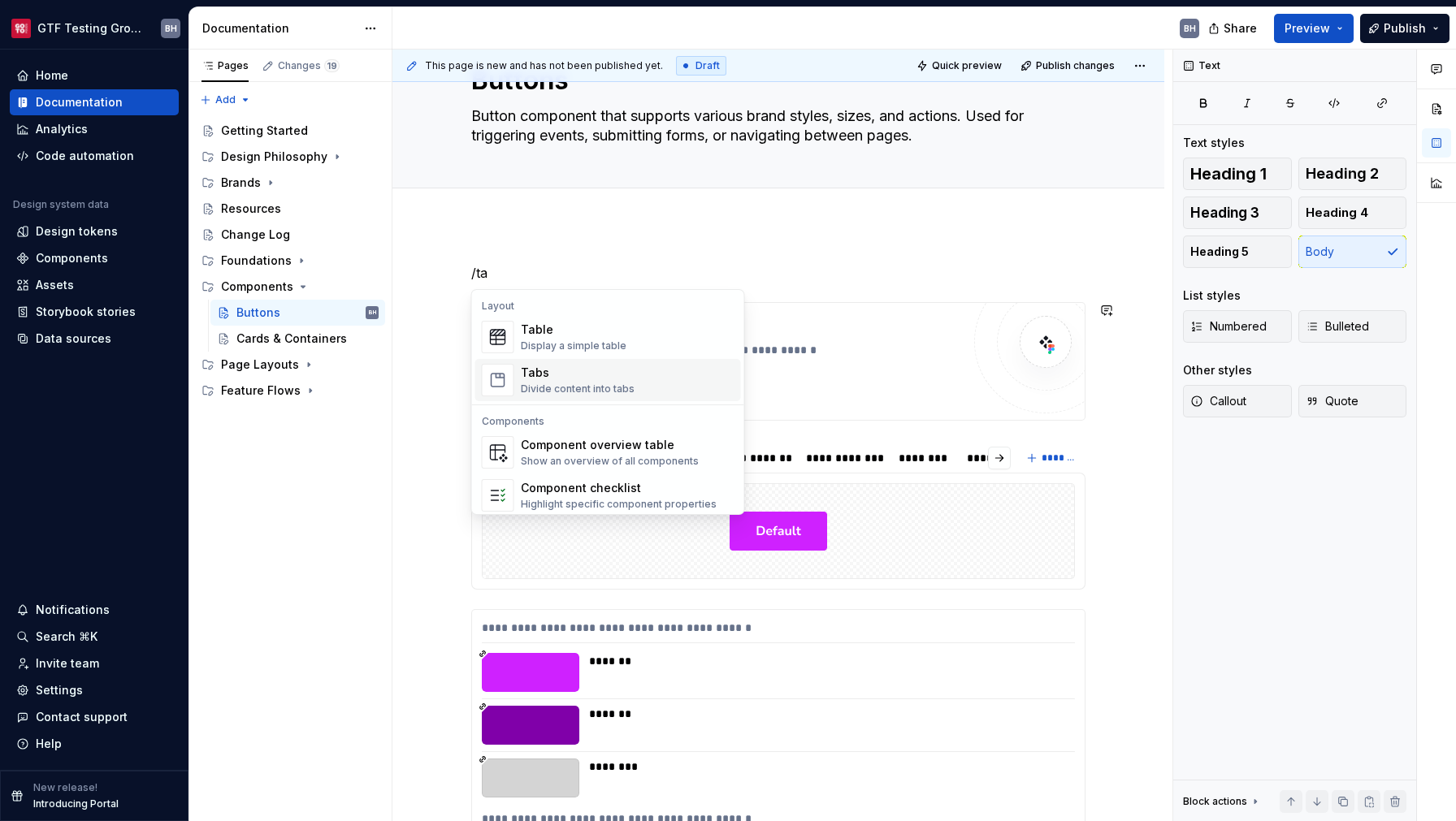
click at [553, 375] on div "Tabs" at bounding box center [578, 373] width 114 height 16
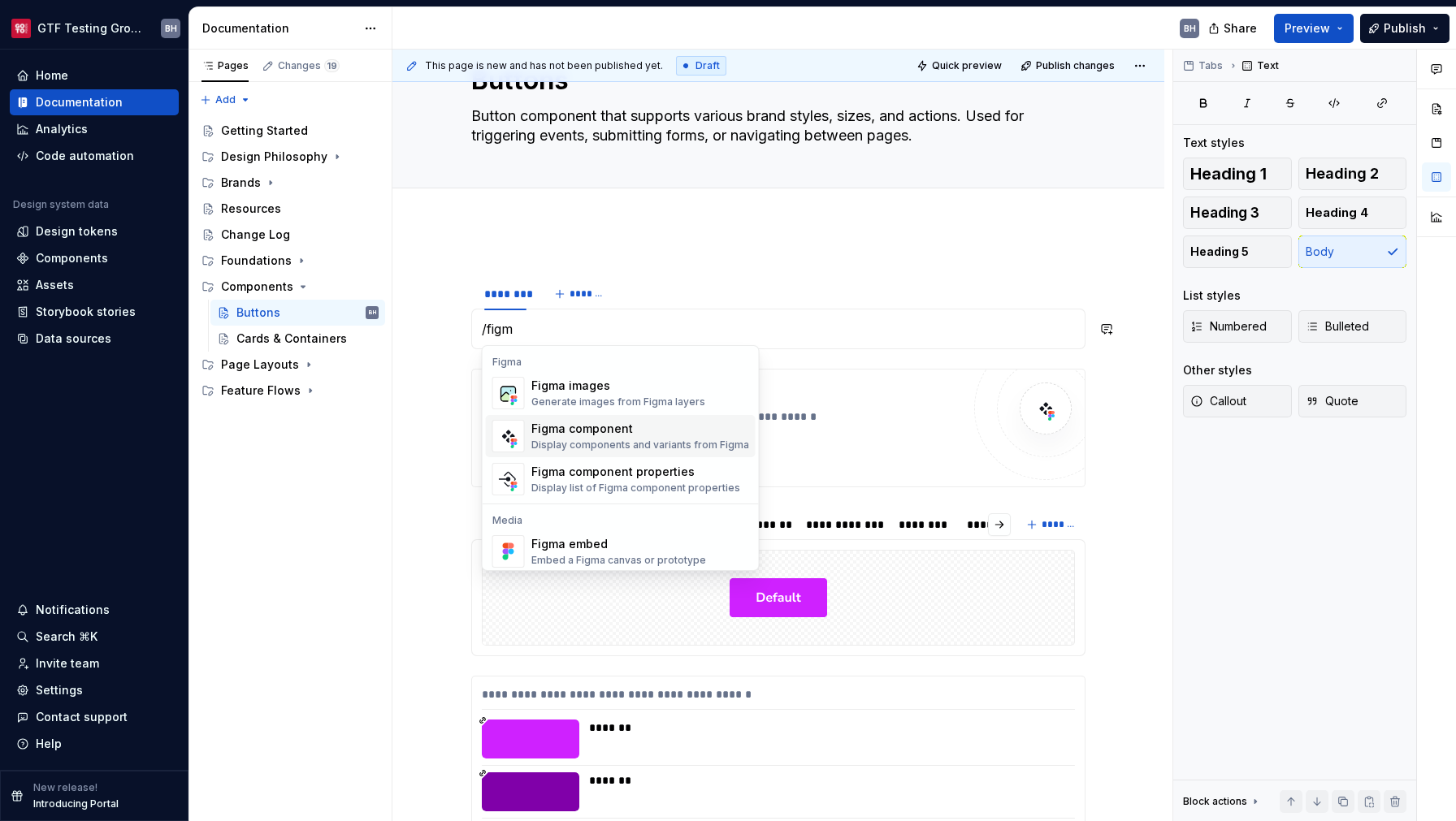
click at [554, 443] on div "Display components and variants from Figma" at bounding box center [641, 445] width 218 height 13
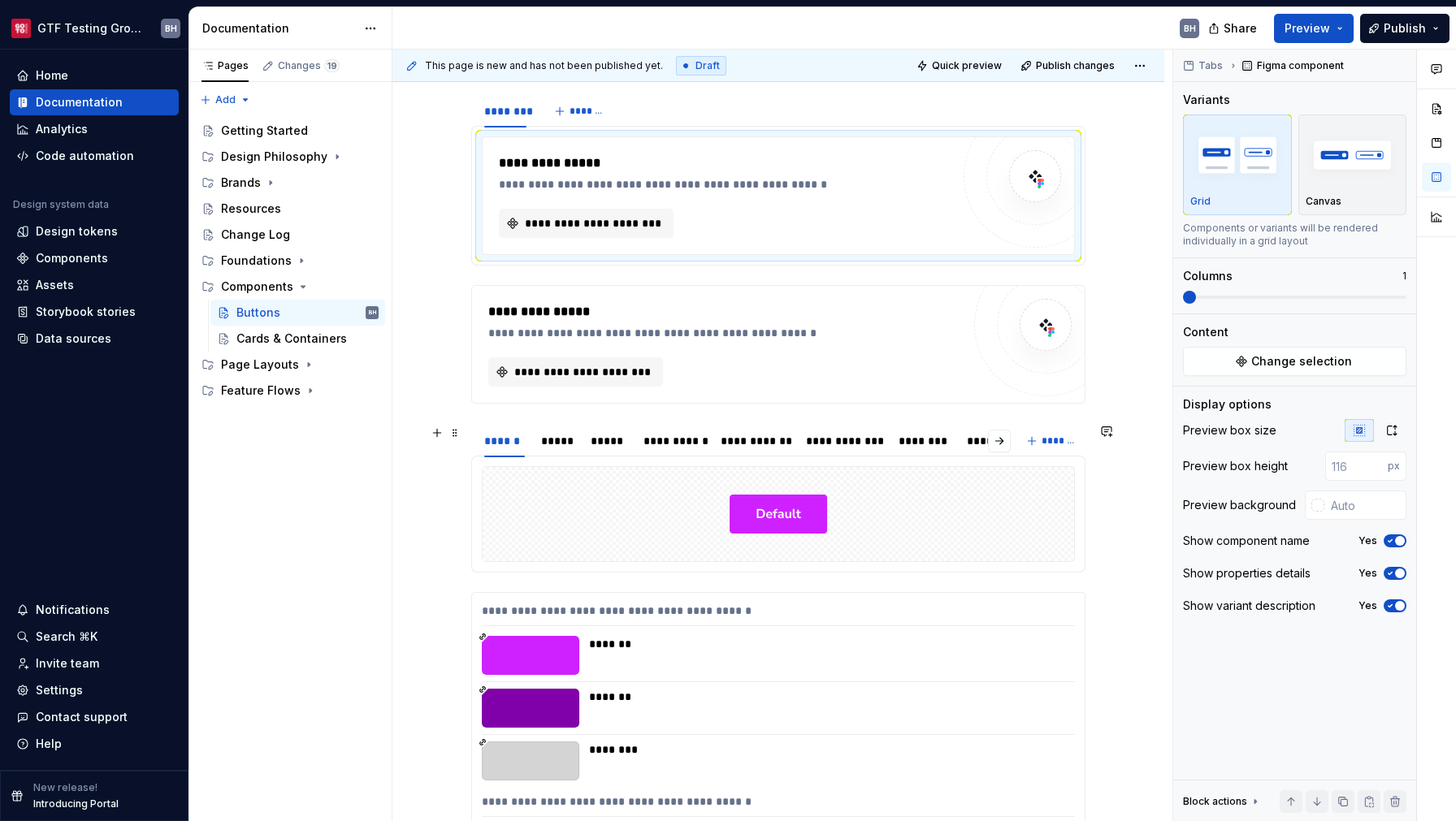
scroll to position [268, 0]
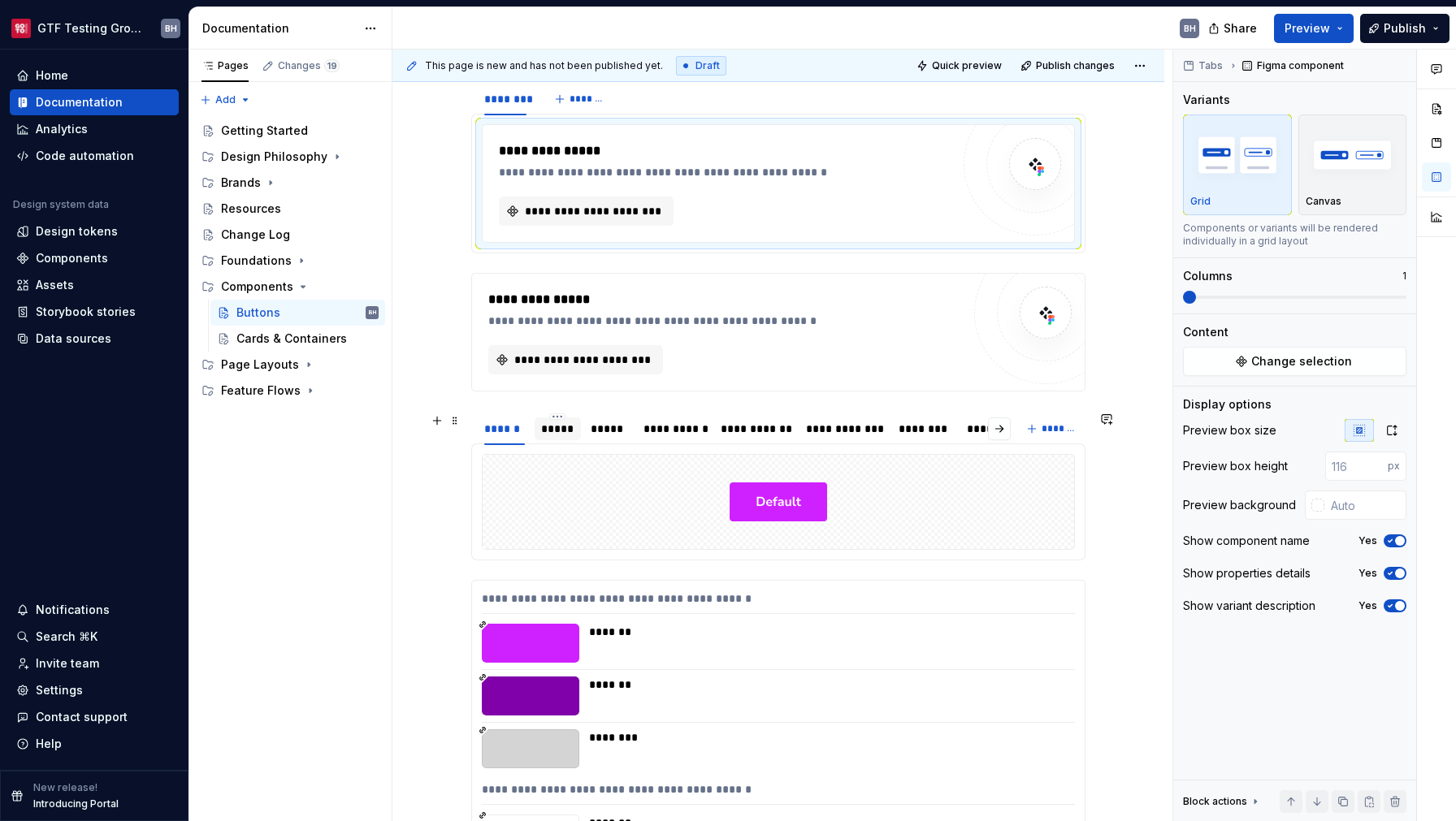
click at [557, 438] on div "*****" at bounding box center [557, 429] width 46 height 23
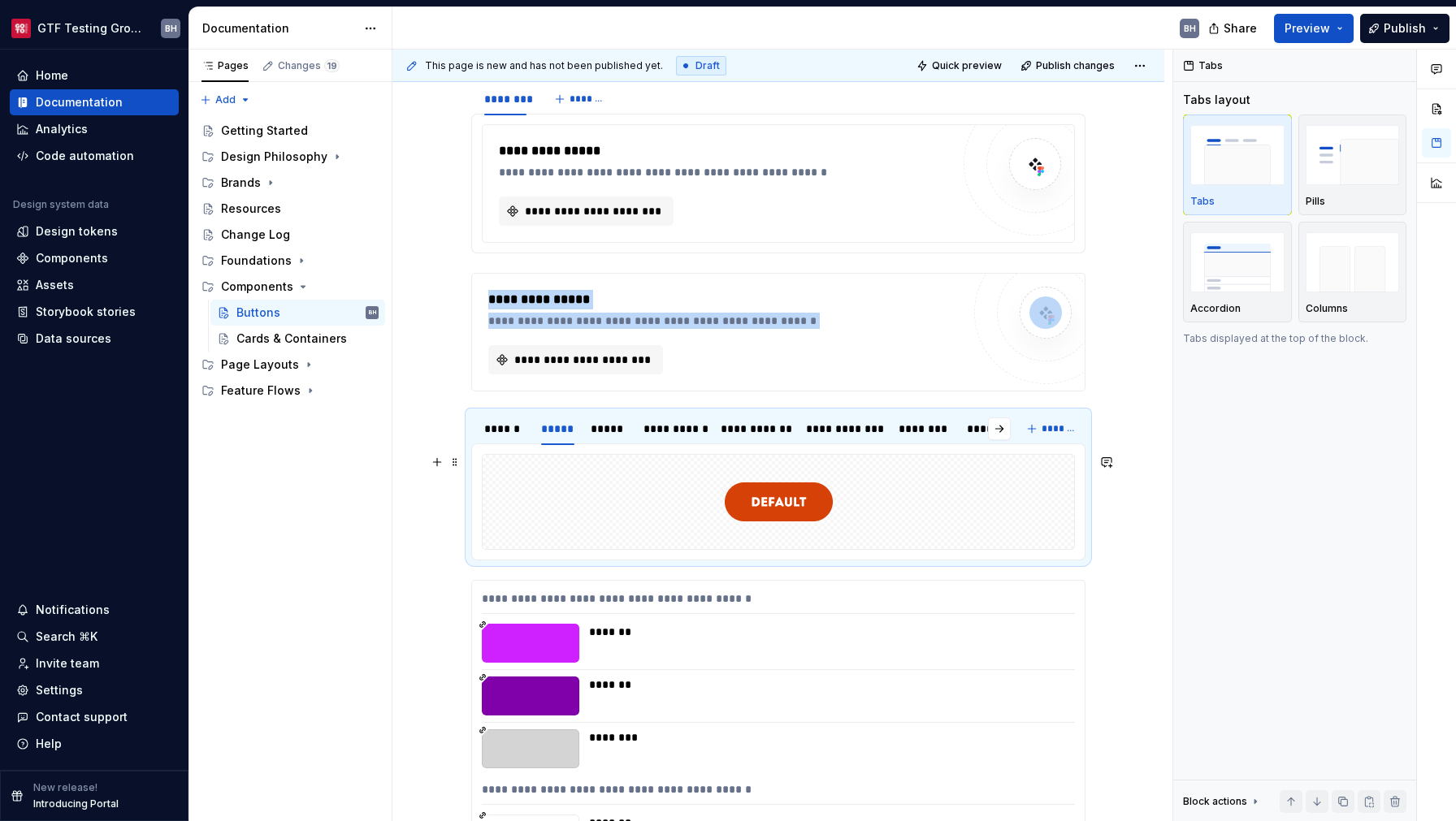
click at [753, 488] on img at bounding box center [779, 502] width 108 height 81
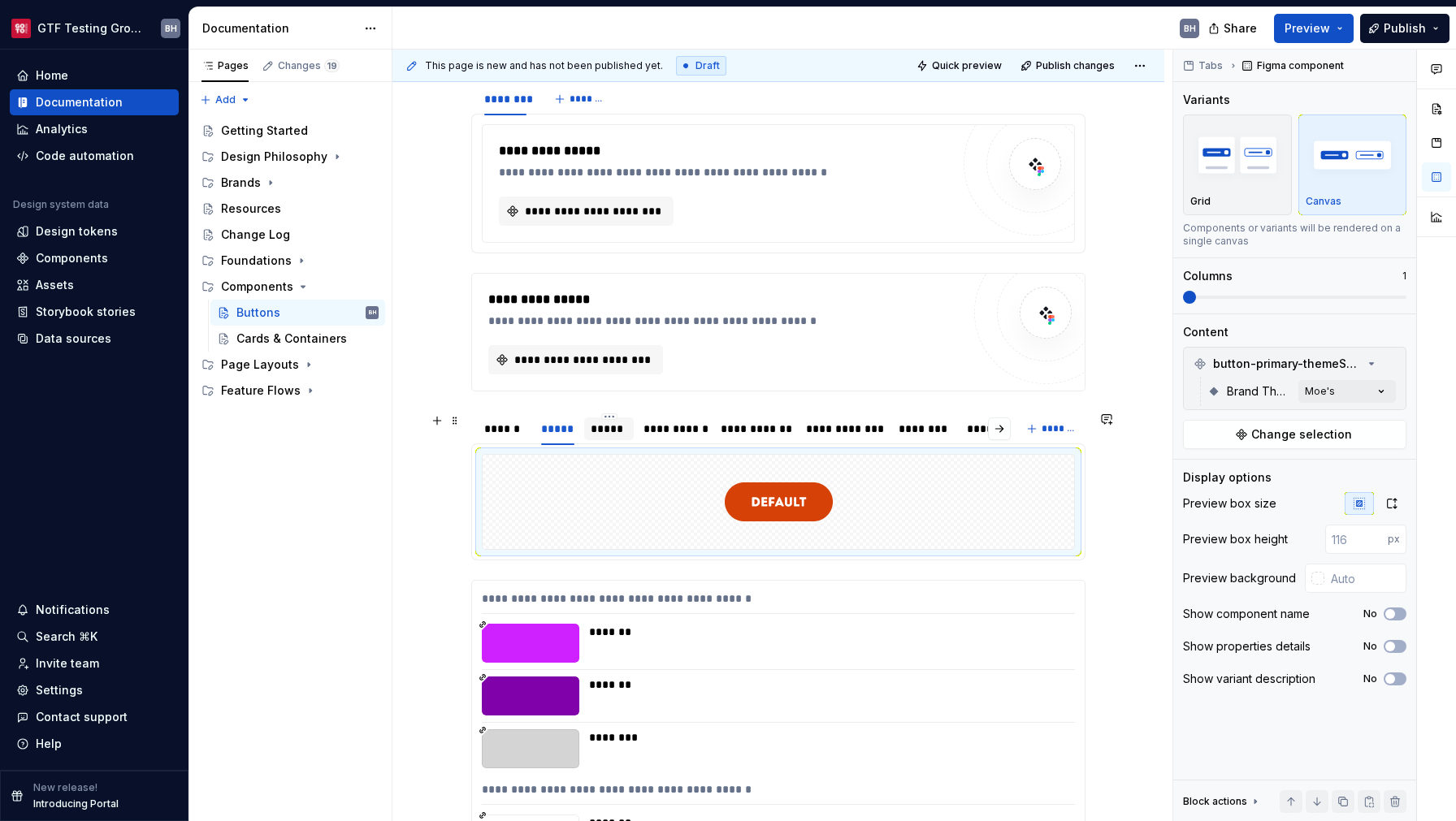
click at [614, 434] on div "*****" at bounding box center [609, 429] width 37 height 16
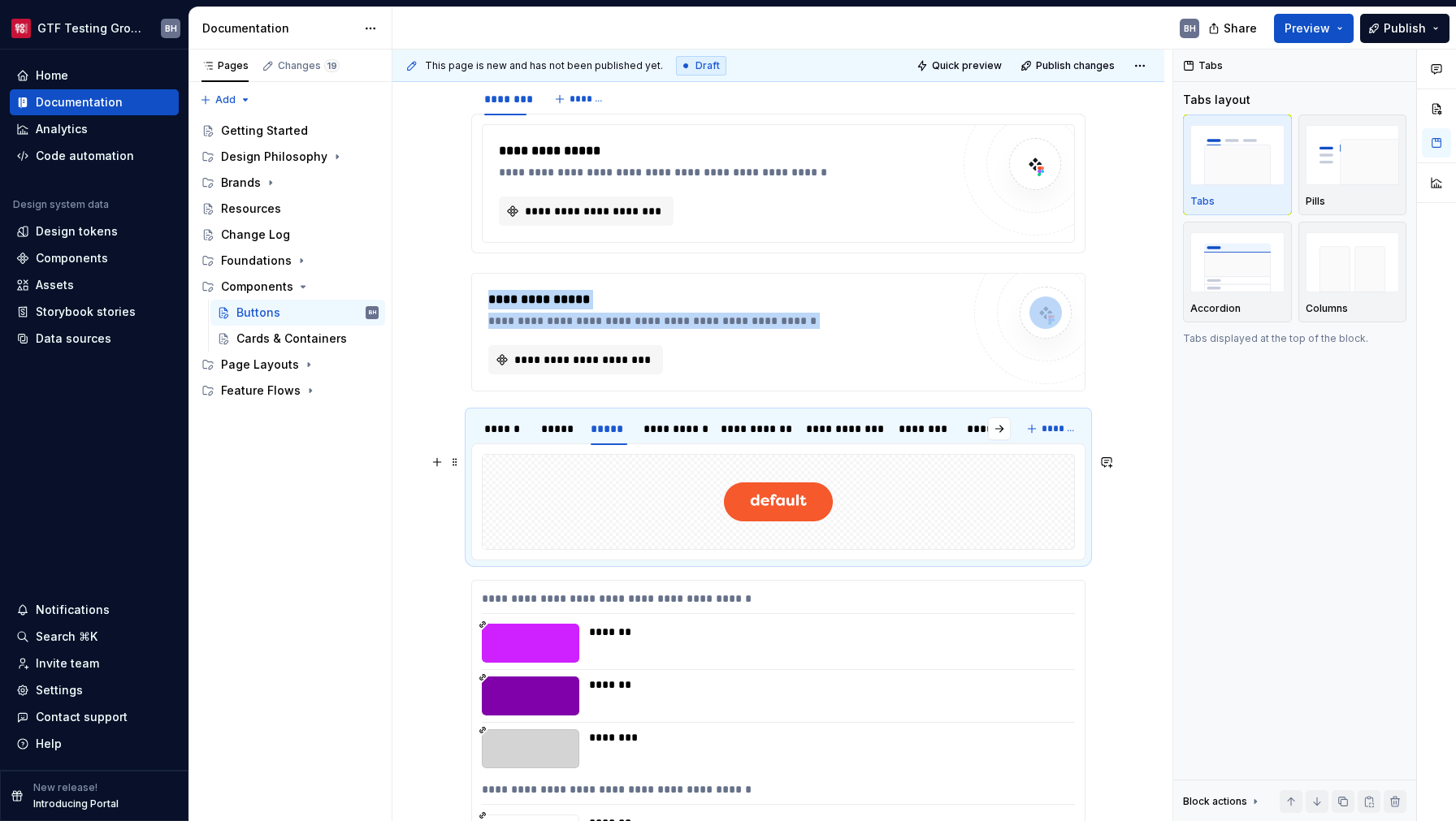
click at [923, 485] on div at bounding box center [778, 502] width 592 height 94
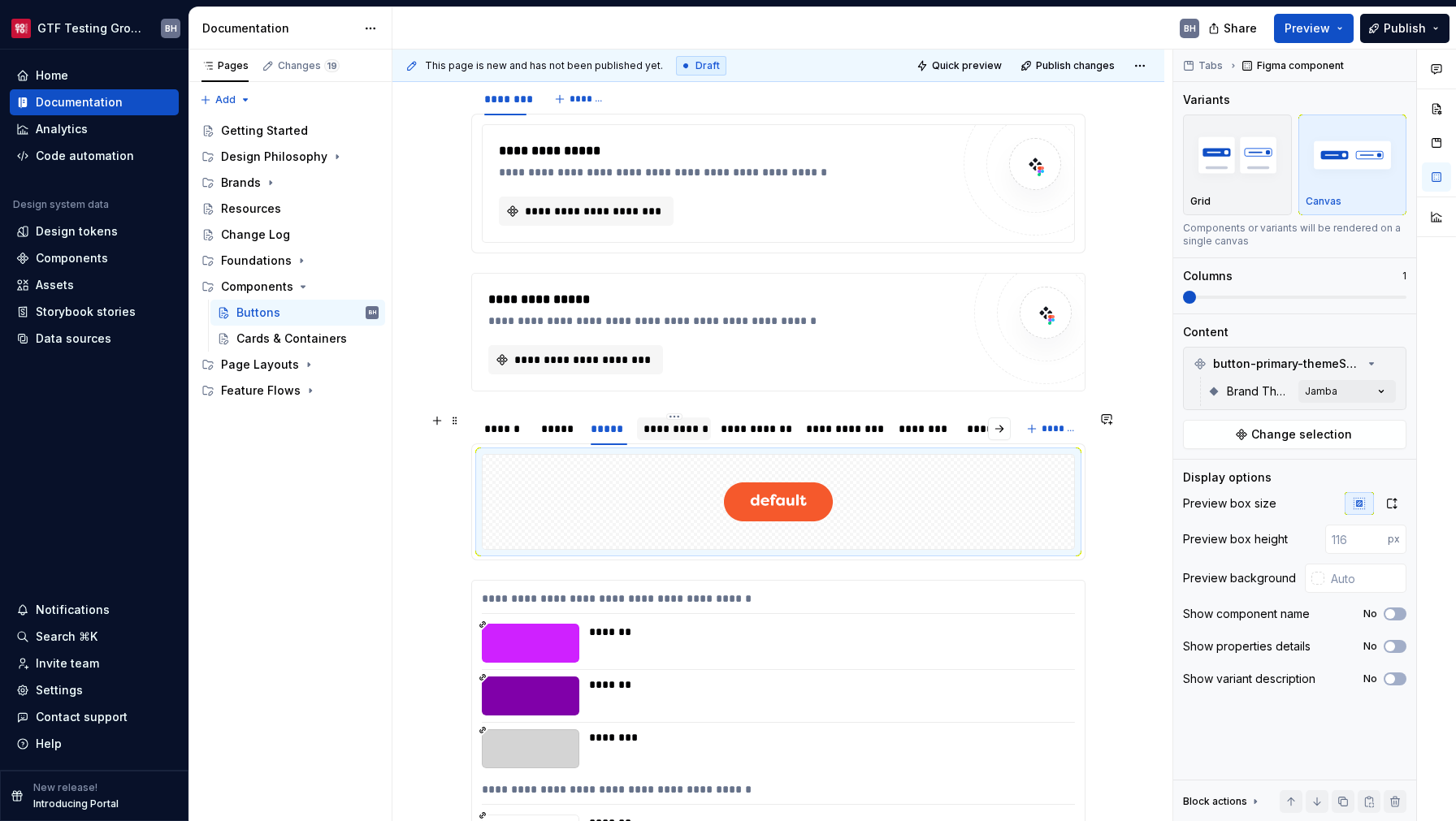
click at [671, 434] on div "**********" at bounding box center [674, 429] width 61 height 16
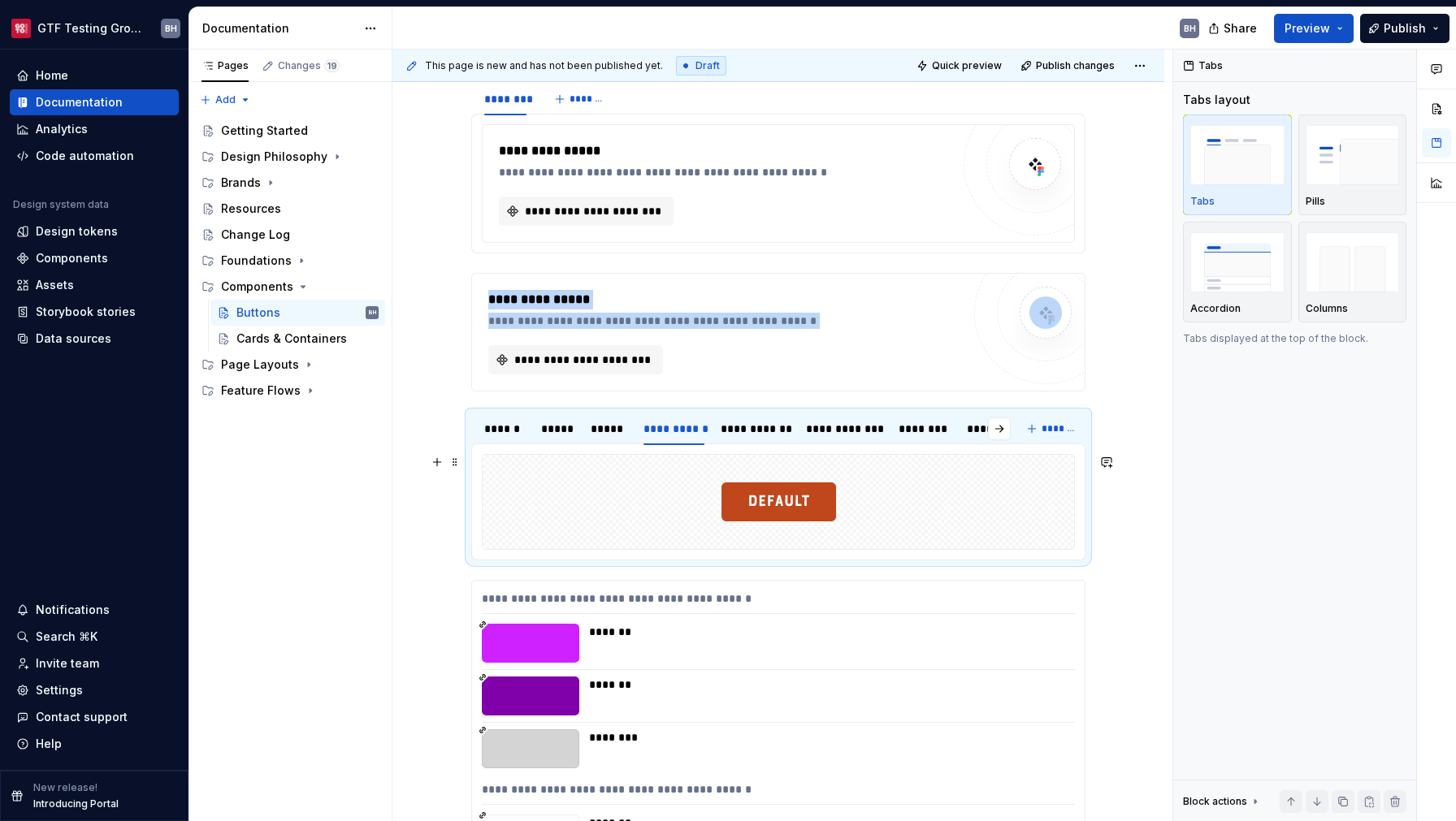
click at [904, 489] on div at bounding box center [778, 502] width 592 height 94
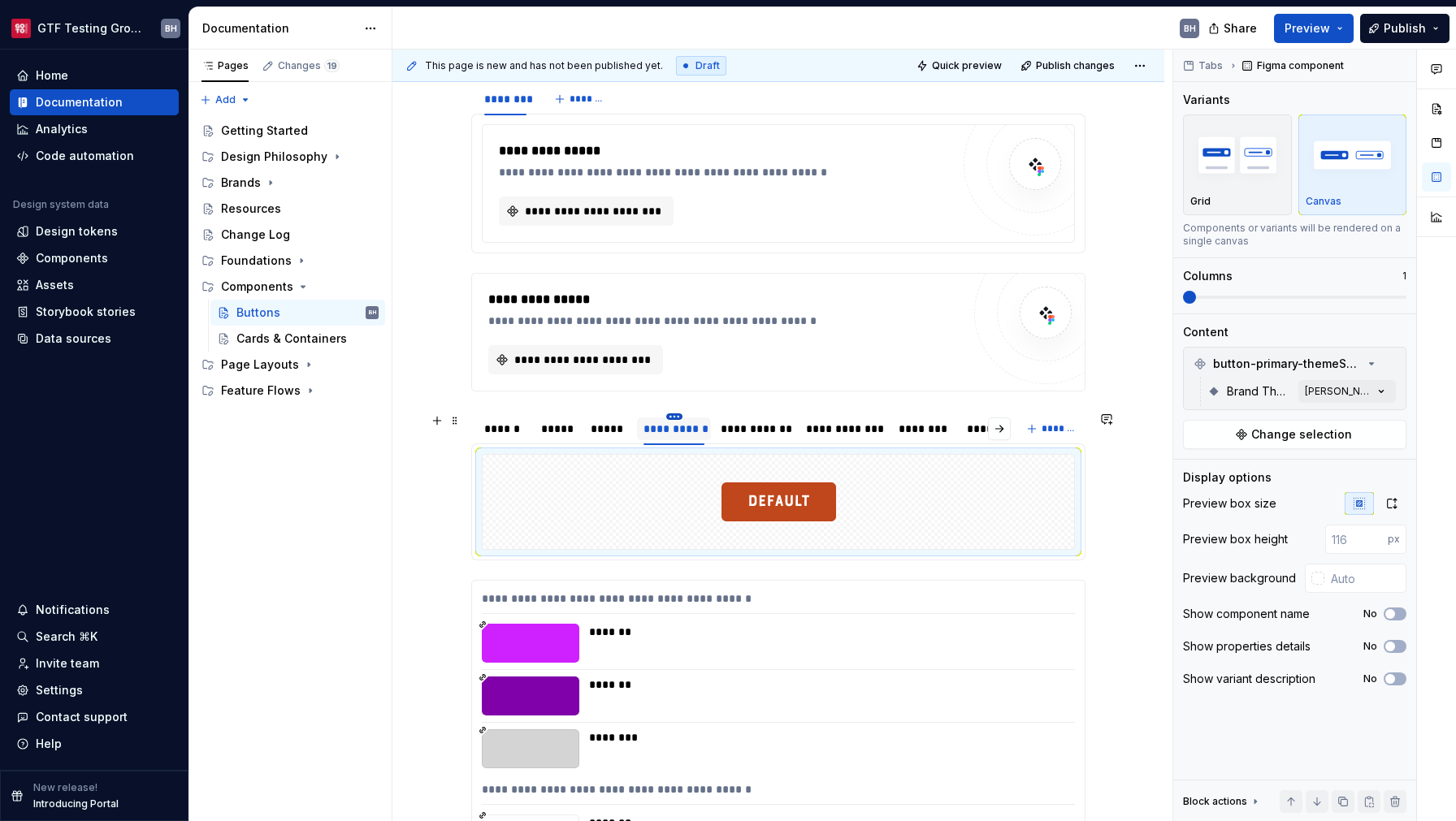
click at [678, 418] on html "GTF Testing Grounds BH Home Documentation Analytics Code automation Design syst…" at bounding box center [728, 410] width 1456 height 821
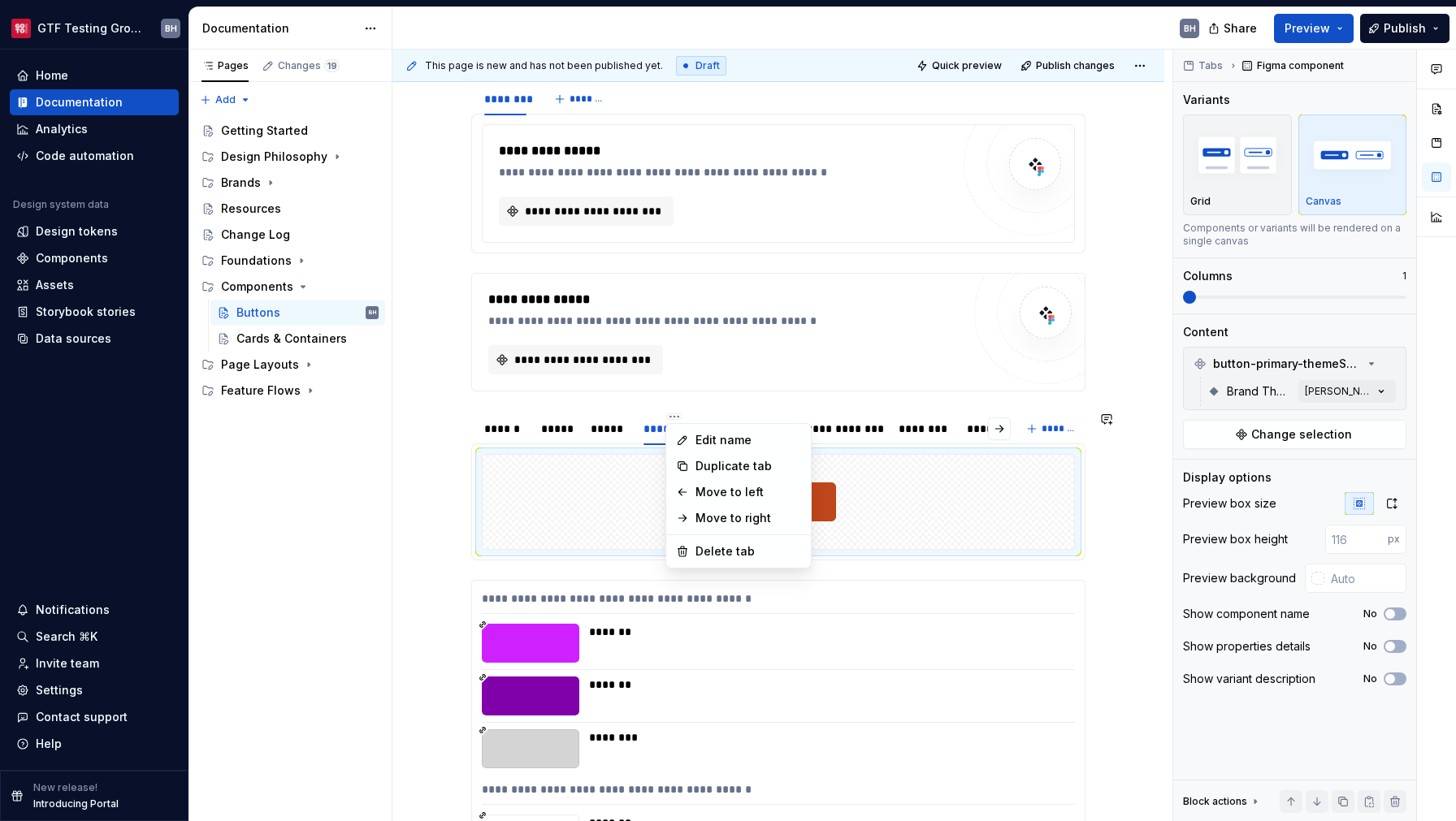
click at [726, 395] on html "GTF Testing Grounds BH Home Documentation Analytics Code automation Design syst…" at bounding box center [728, 410] width 1456 height 821
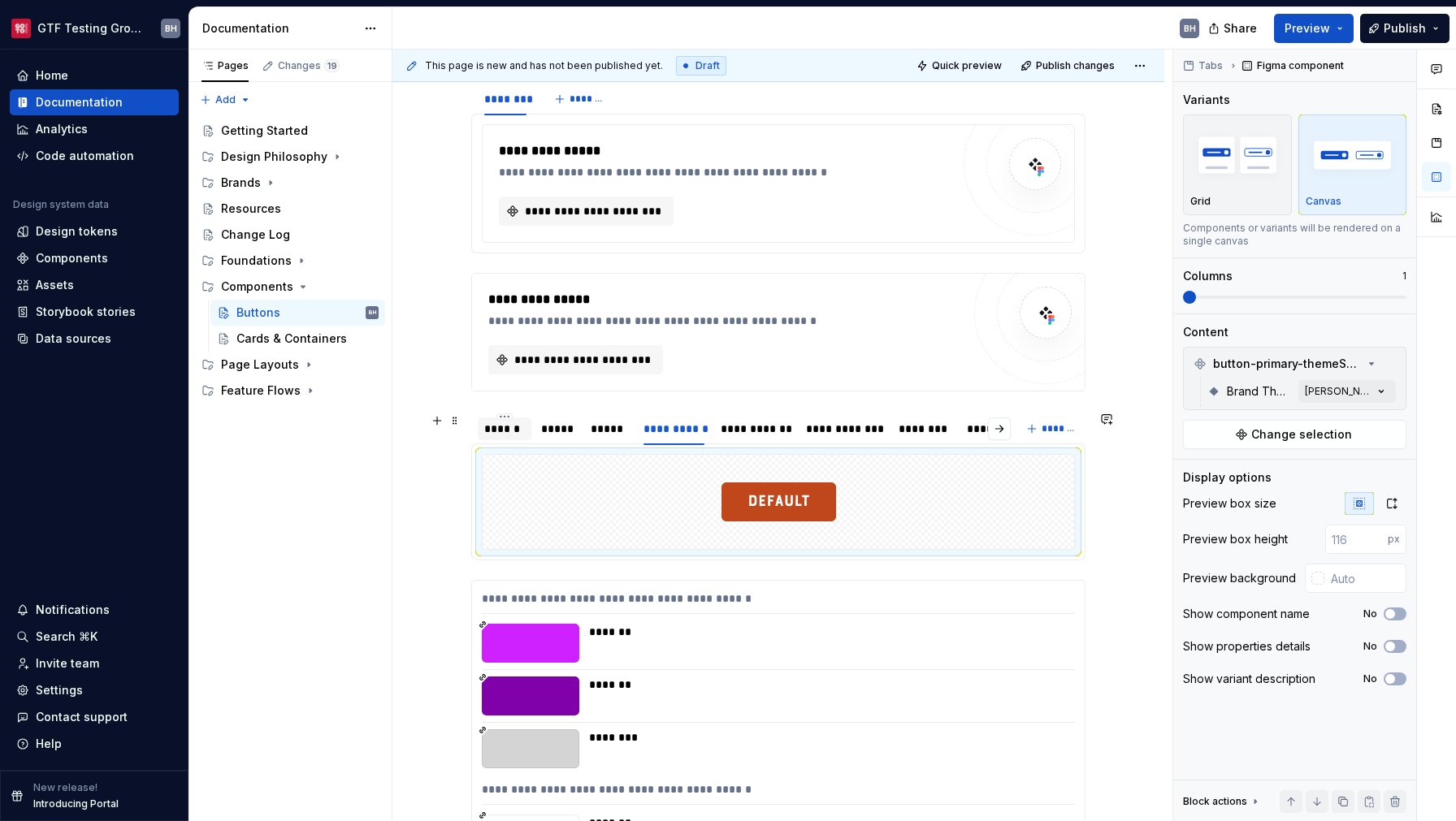
click at [503, 430] on div "******" at bounding box center [505, 429] width 41 height 16
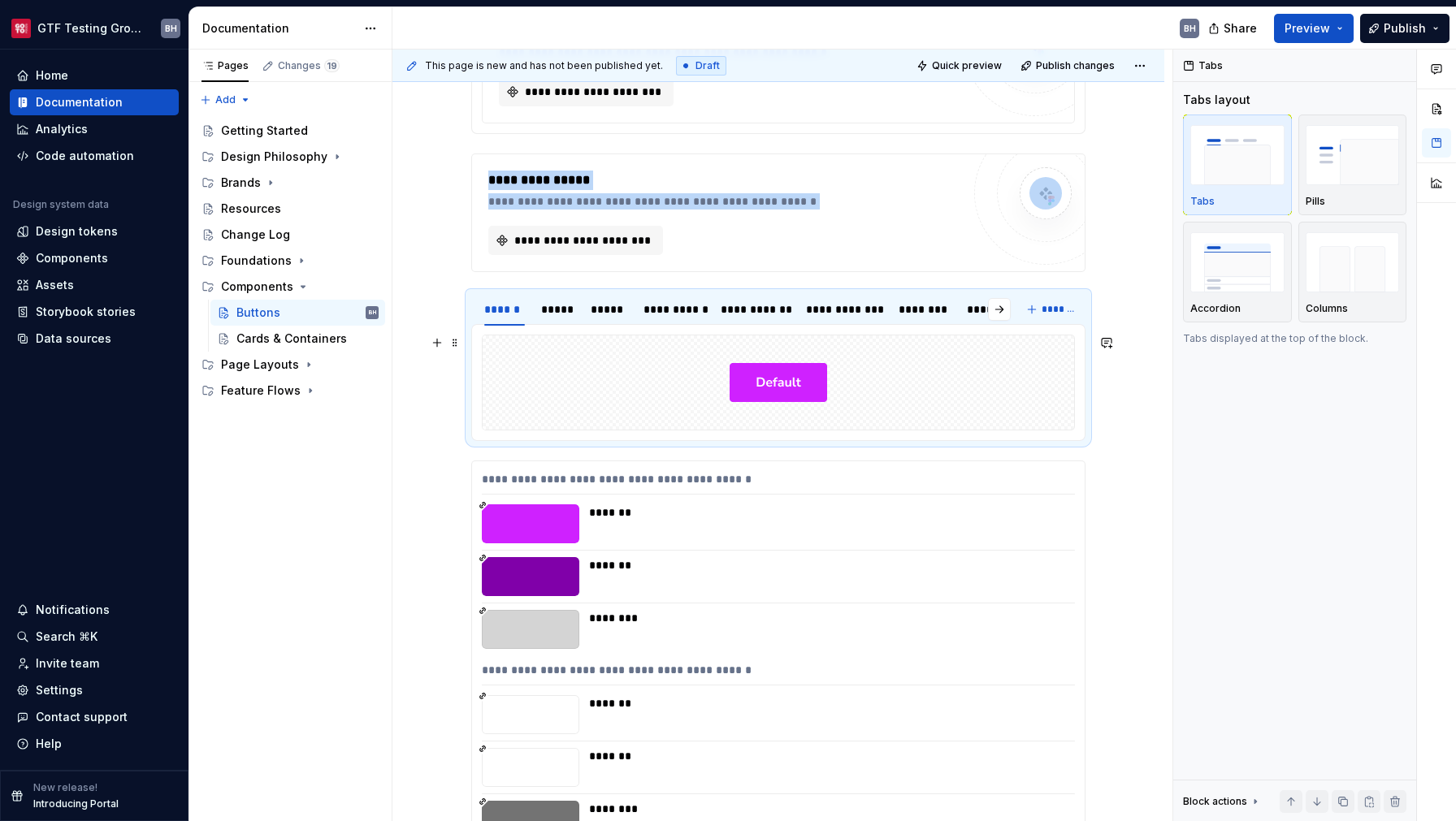
scroll to position [390, 0]
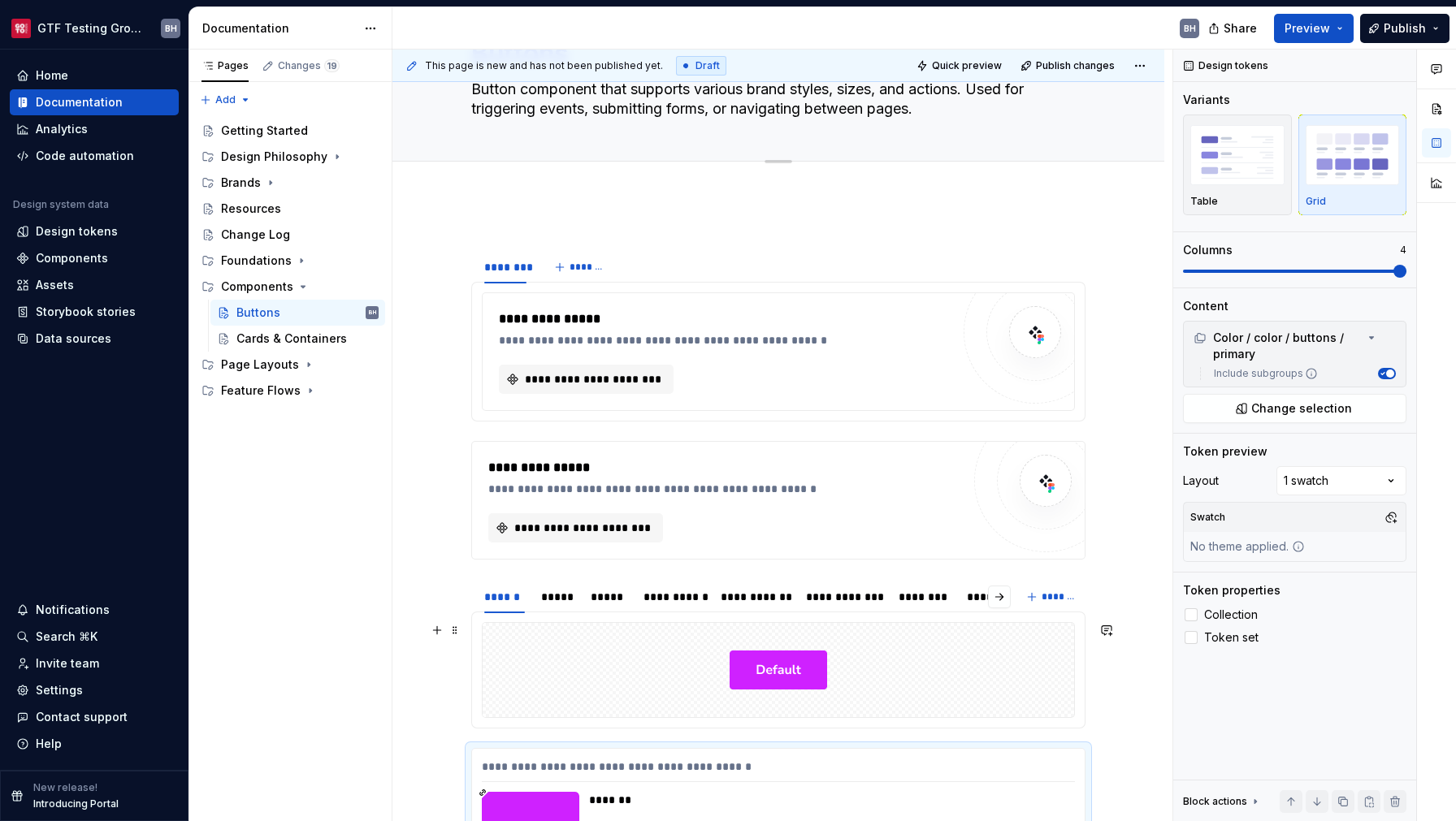
scroll to position [0, 0]
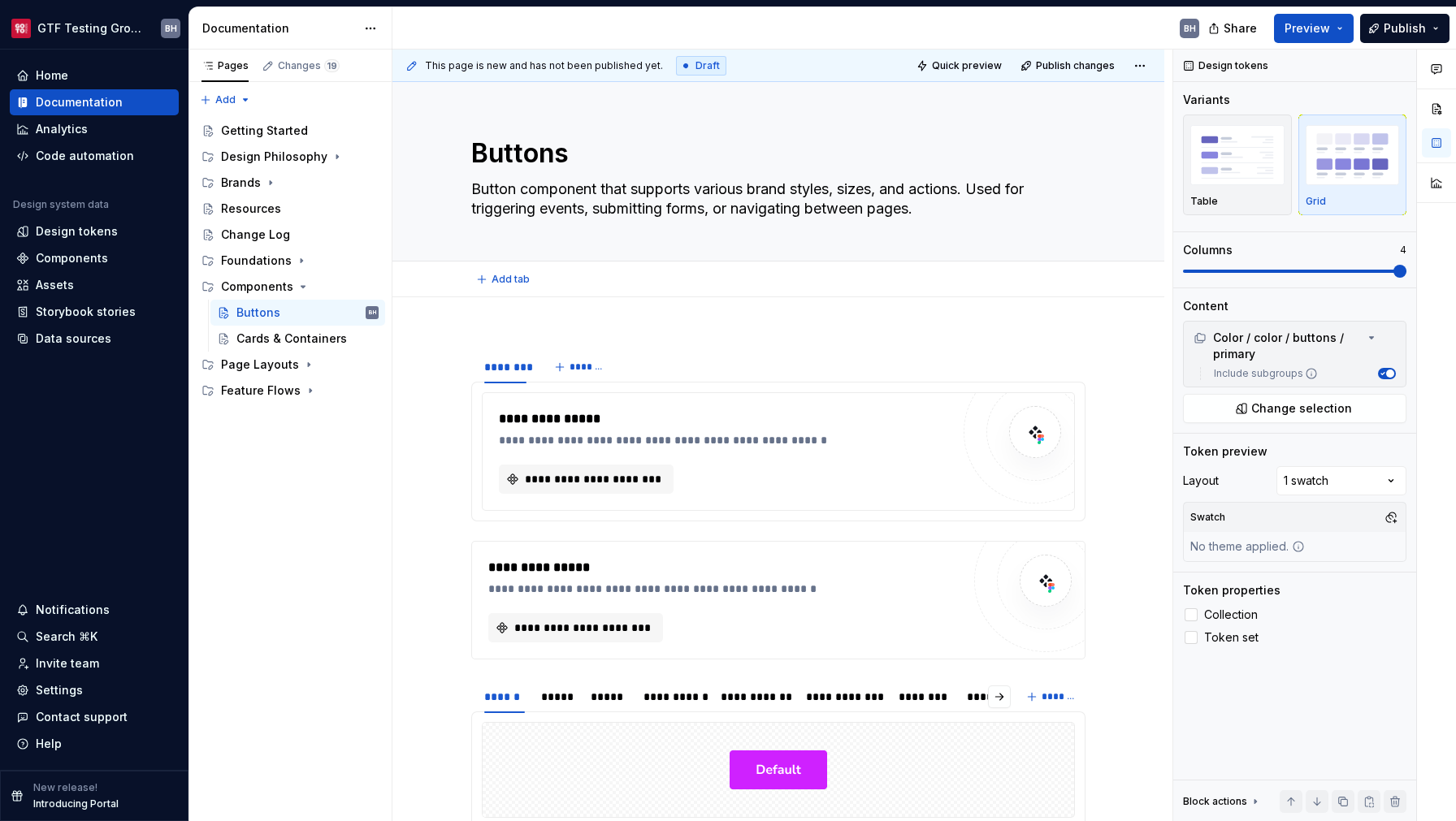
type textarea "*"
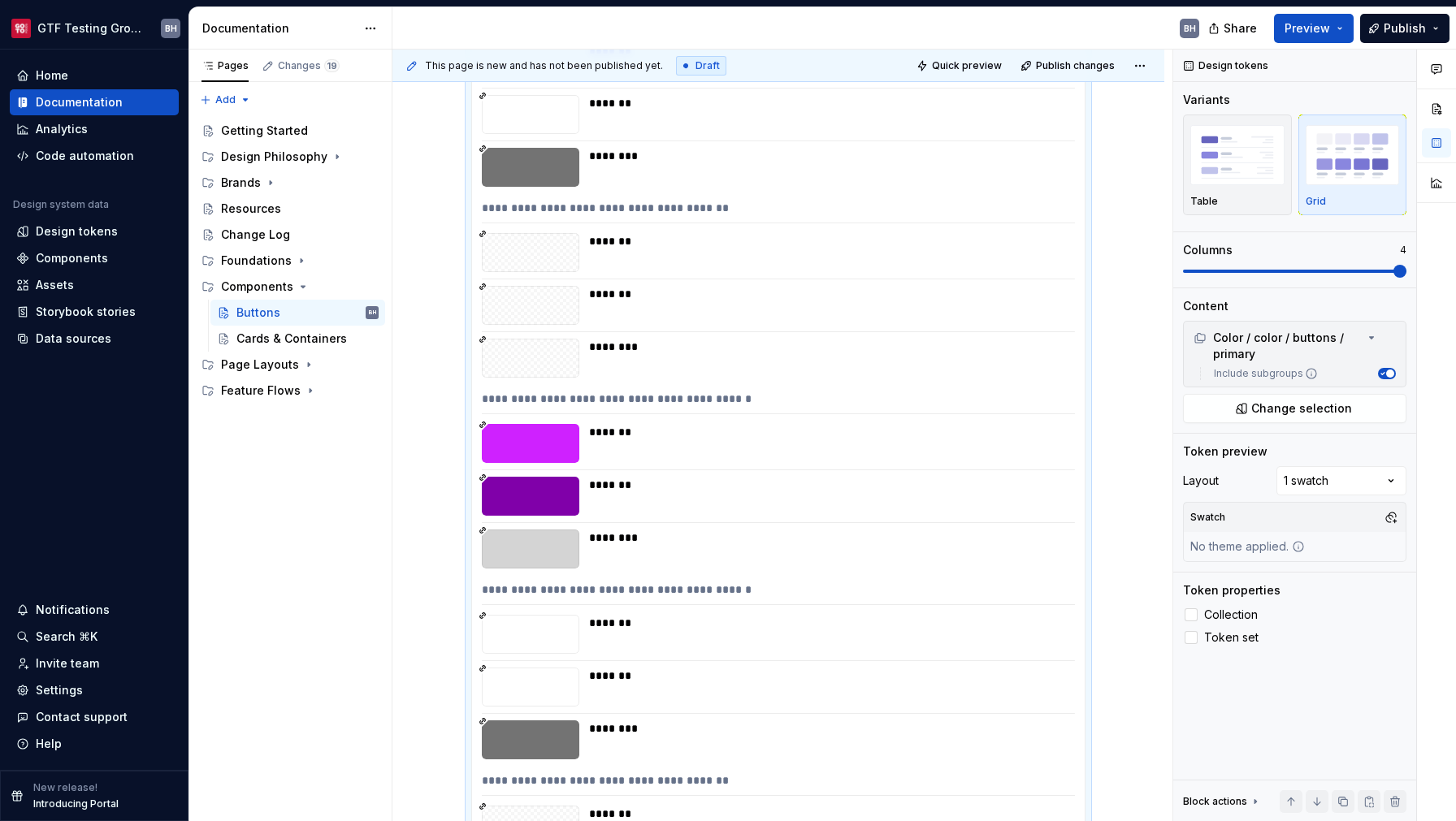
scroll to position [695, 0]
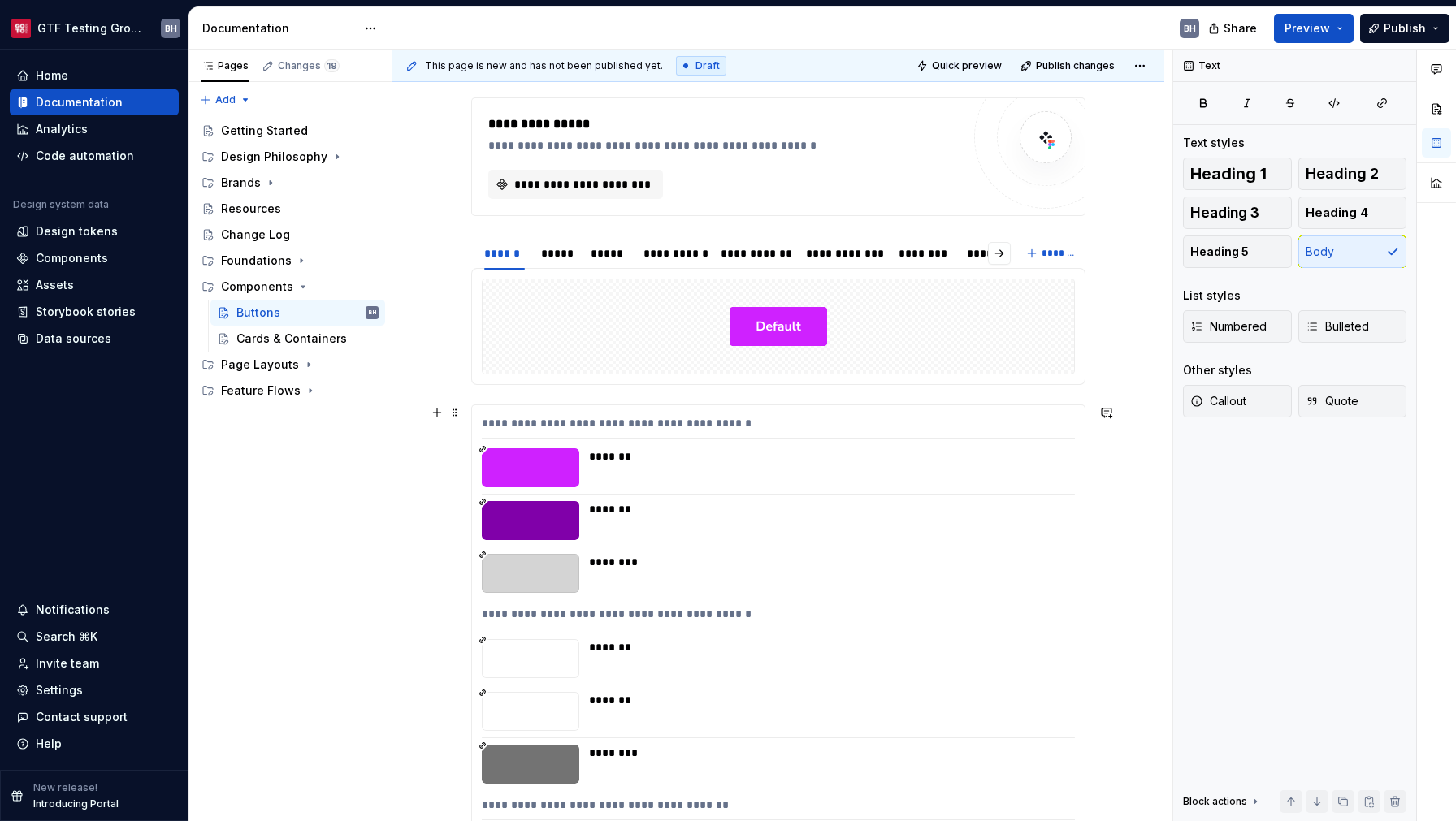
scroll to position [426, 0]
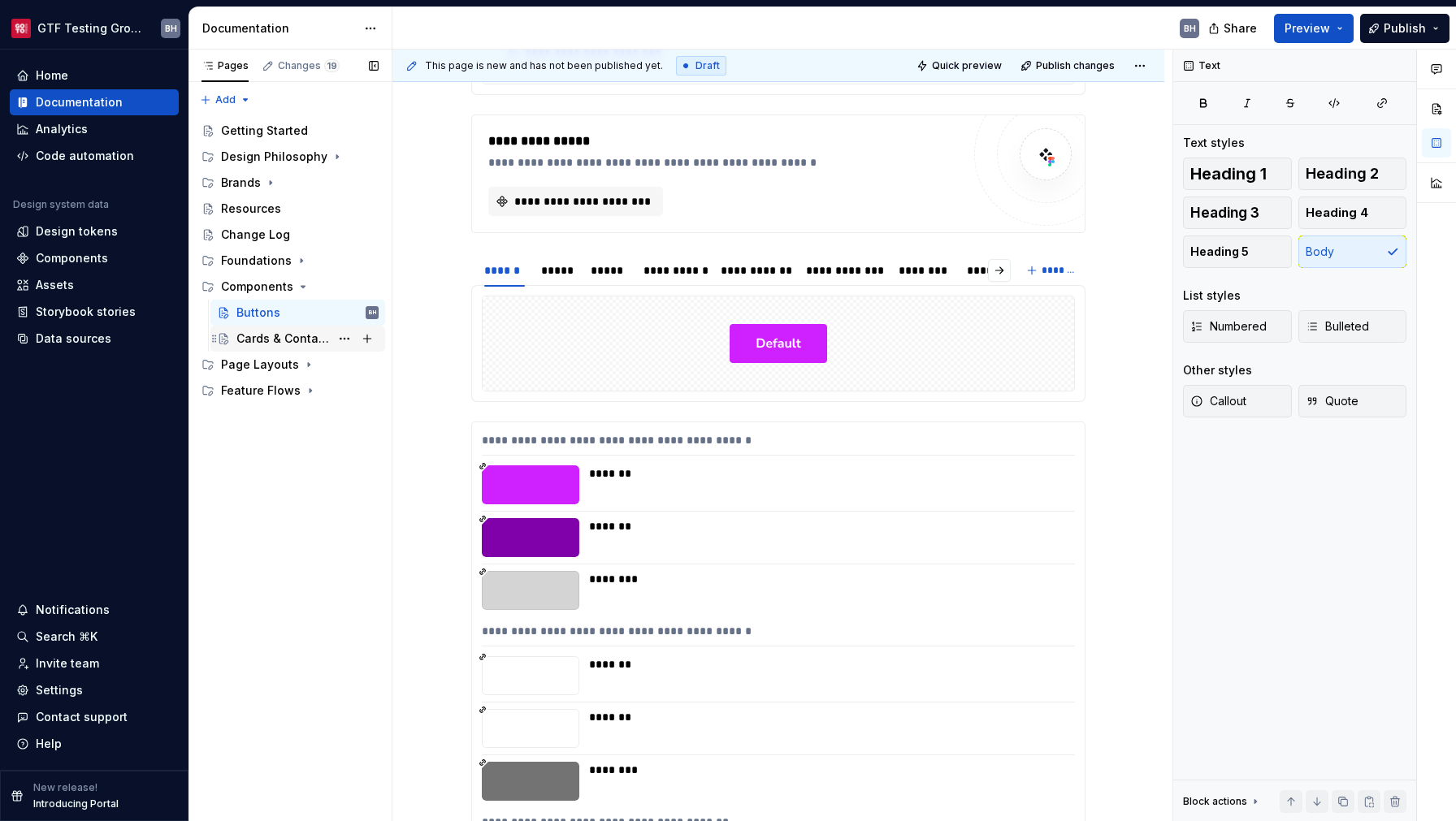
click at [278, 342] on div "Cards & Containers" at bounding box center [283, 338] width 94 height 16
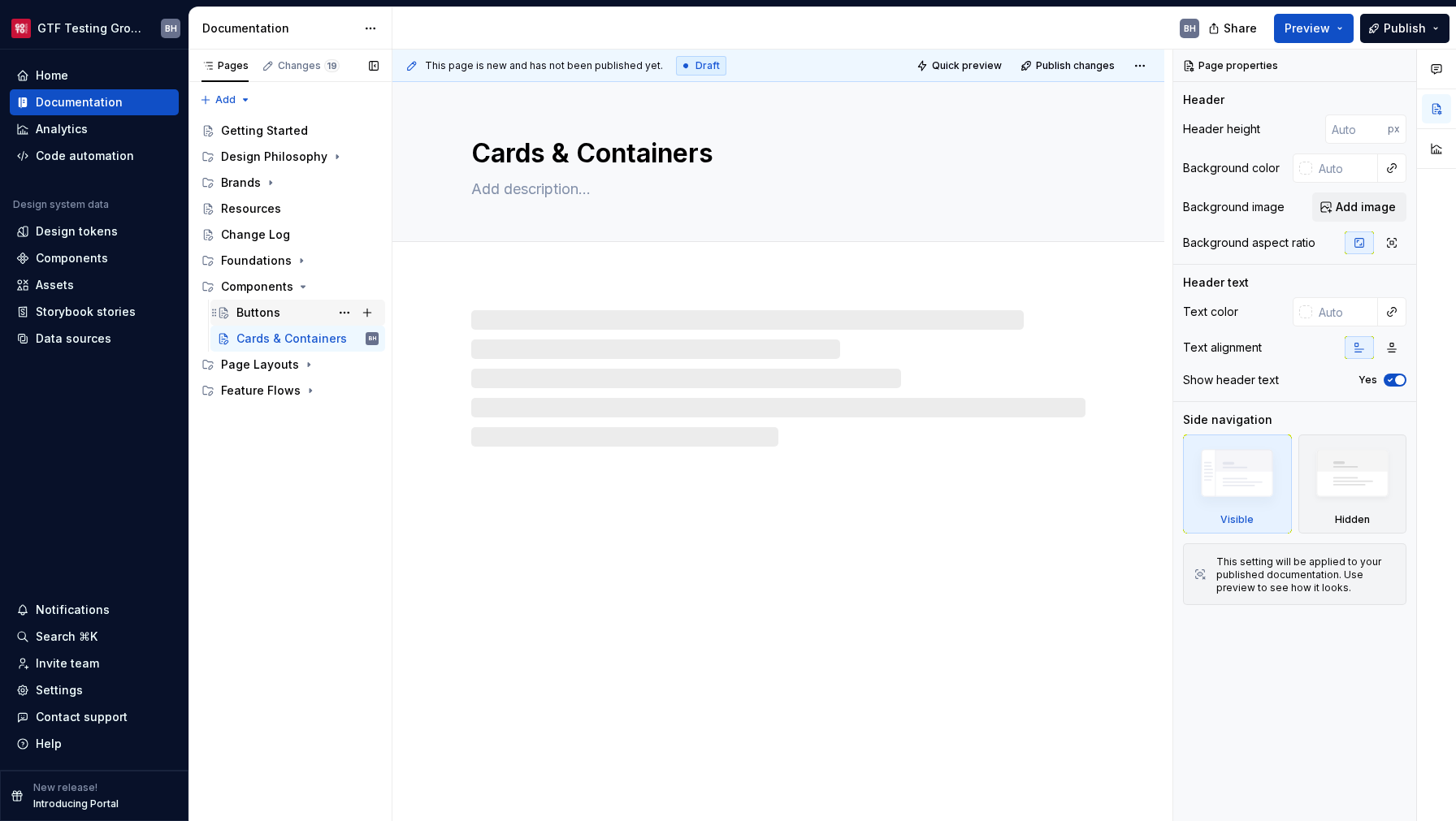
click at [269, 317] on div "Buttons" at bounding box center [259, 312] width 44 height 16
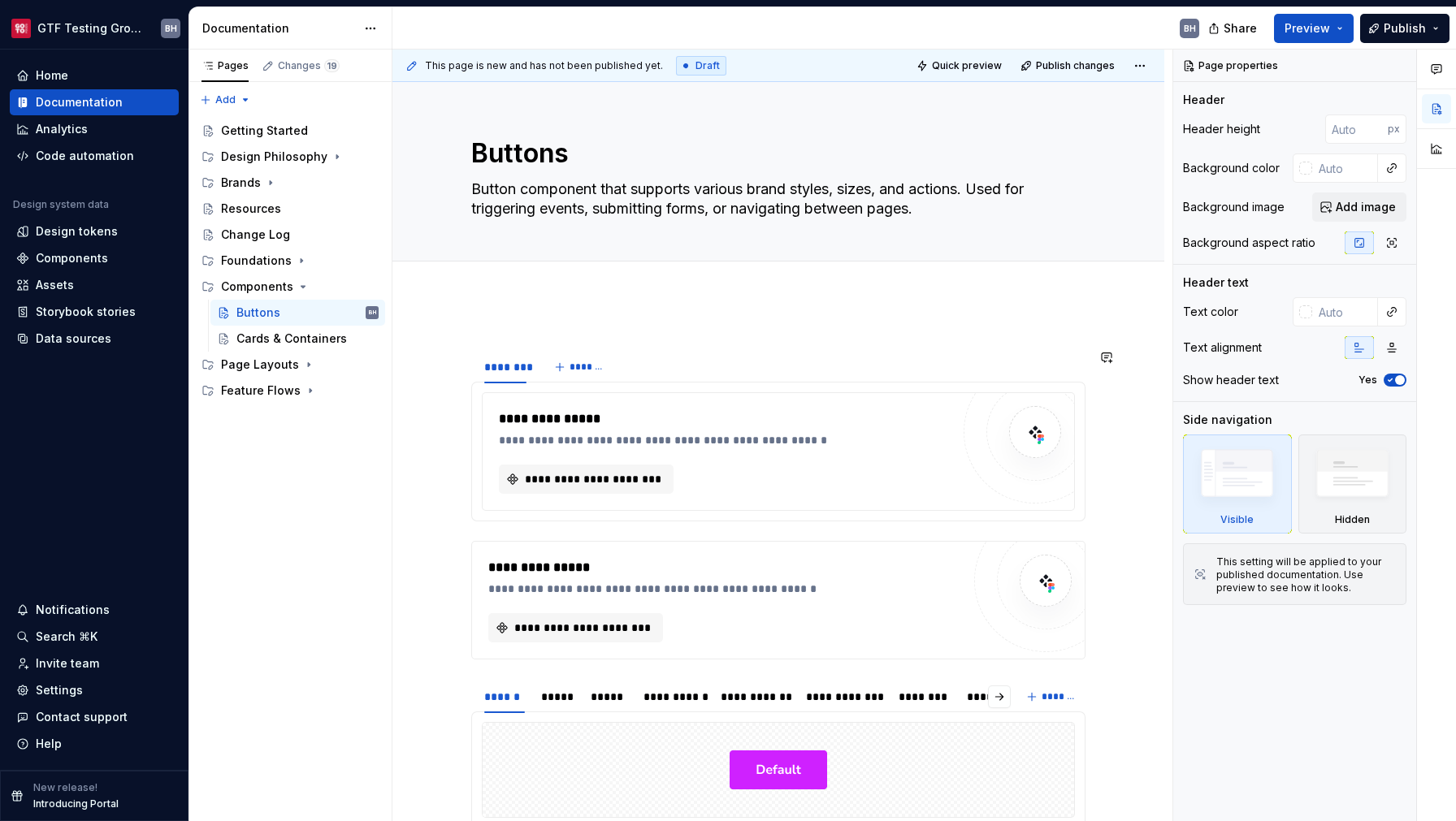
type textarea "*"
click at [561, 520] on div "**********" at bounding box center [778, 452] width 614 height 140
click at [439, 404] on button "button" at bounding box center [437, 400] width 23 height 23
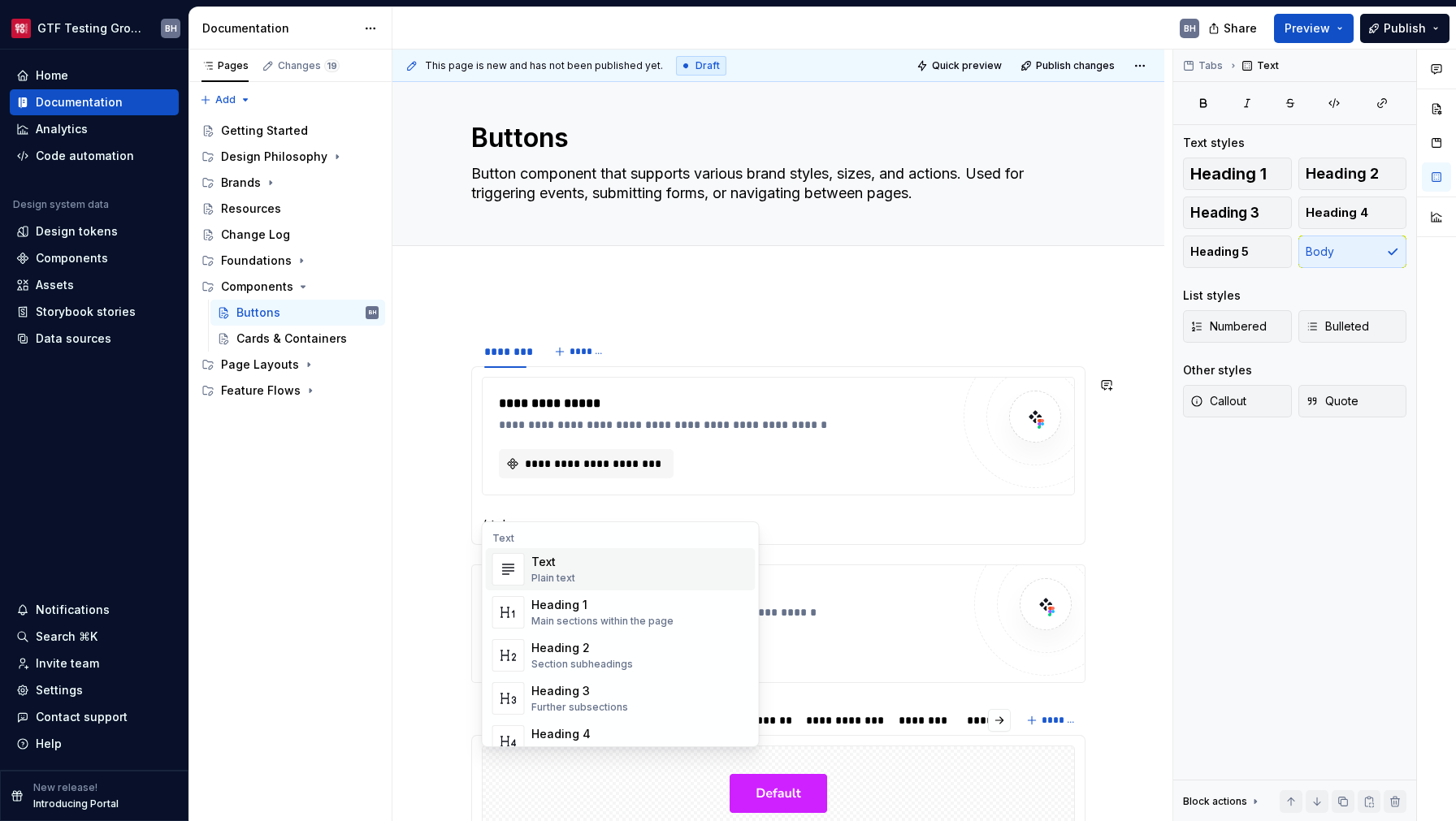
scroll to position [37, 0]
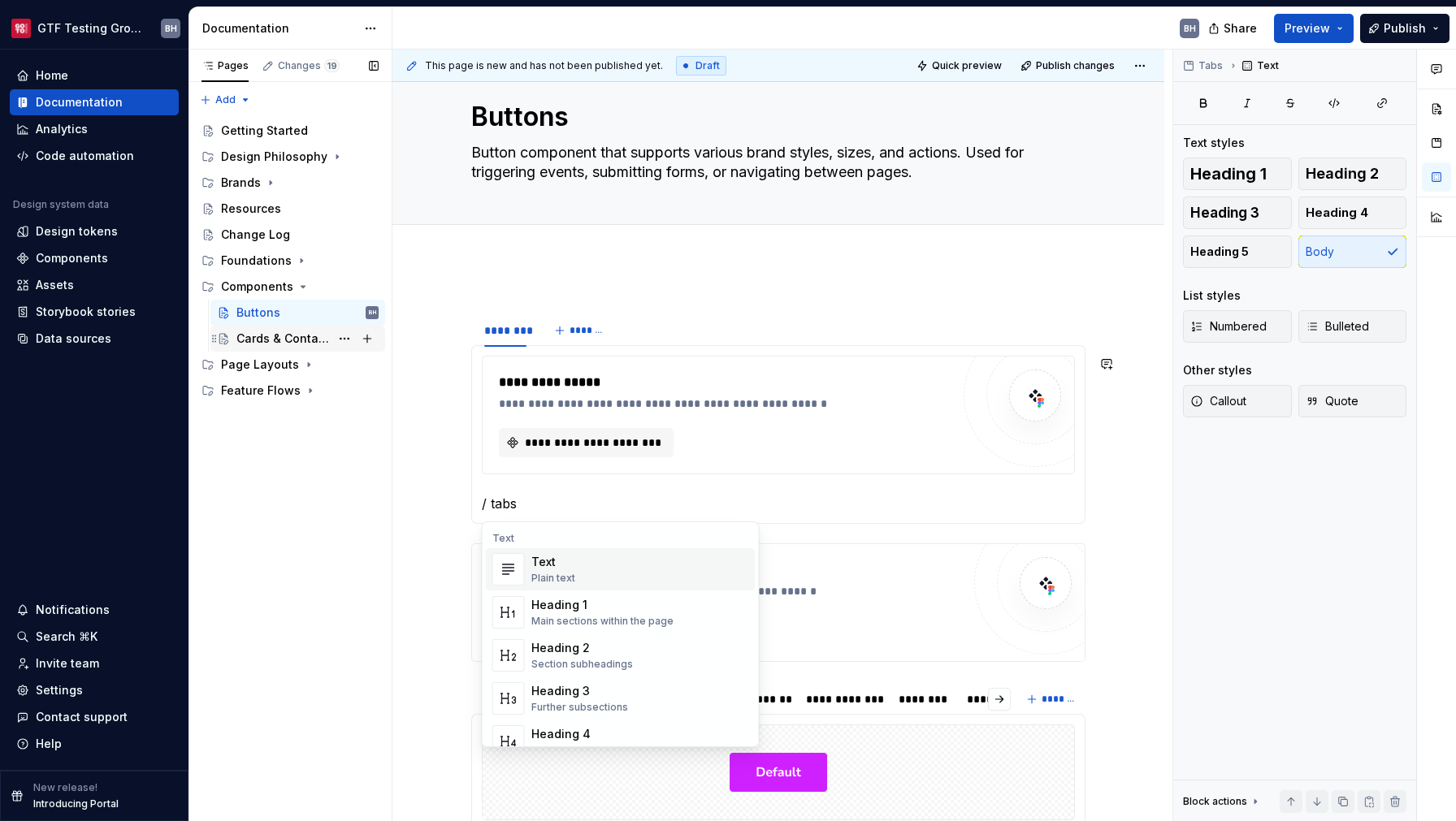
click at [288, 335] on div "Cards & Containers" at bounding box center [283, 338] width 94 height 16
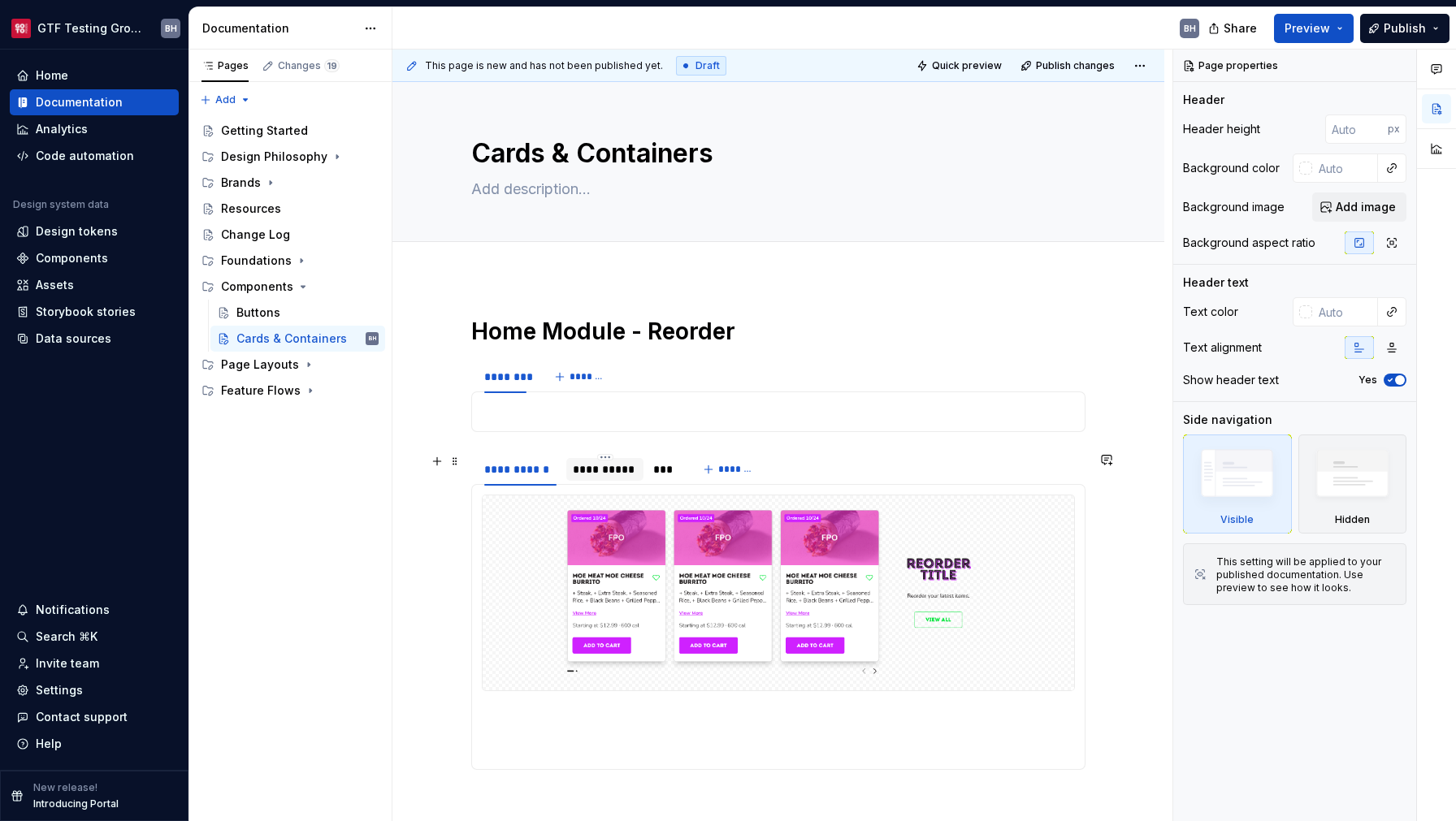
type textarea "*"
click at [609, 474] on div "**********" at bounding box center [605, 469] width 64 height 16
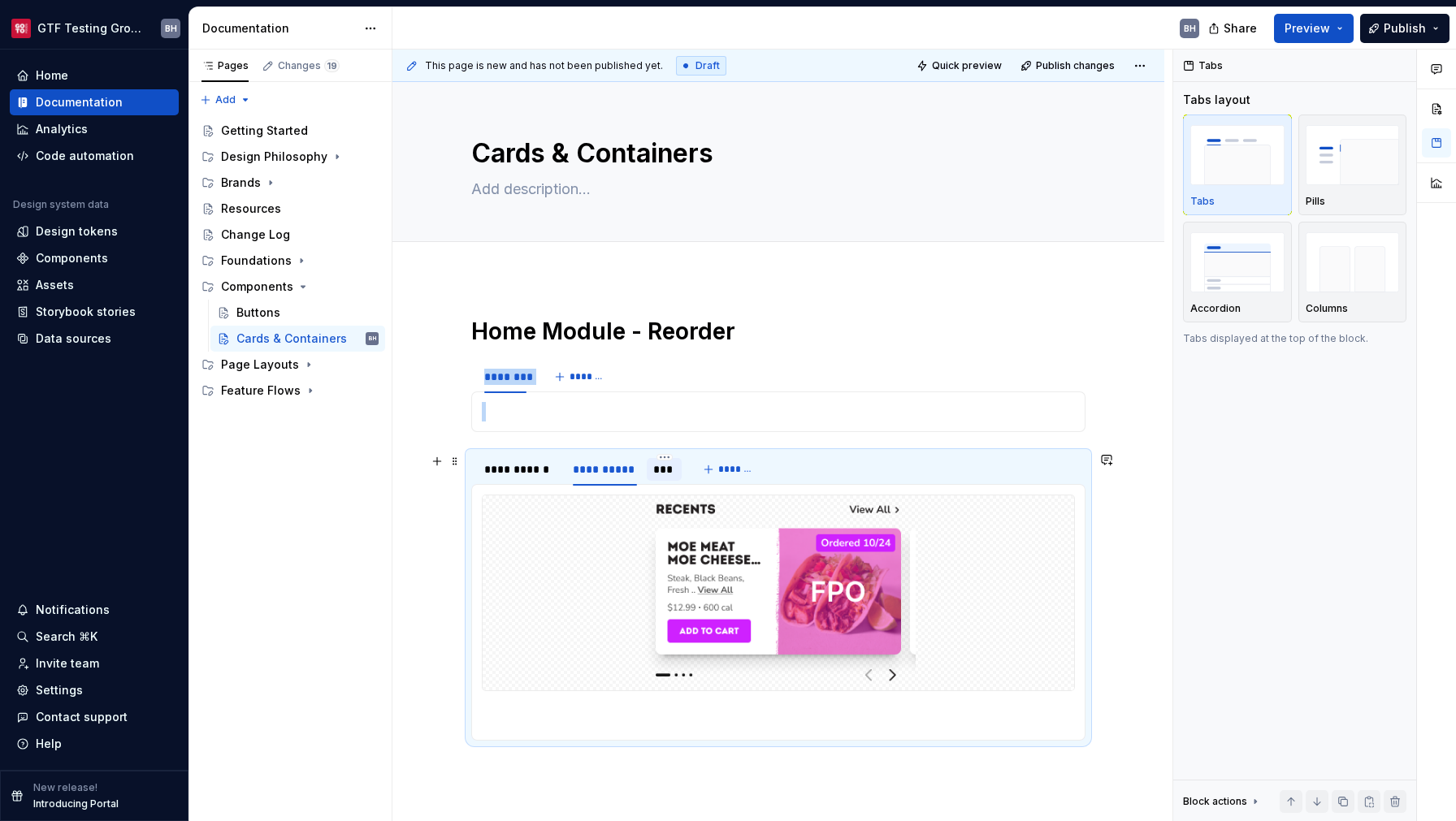
click at [658, 473] on div "***" at bounding box center [664, 469] width 22 height 16
click at [598, 474] on div "**********" at bounding box center [605, 469] width 64 height 16
click at [517, 469] on div "**********" at bounding box center [520, 469] width 72 height 16
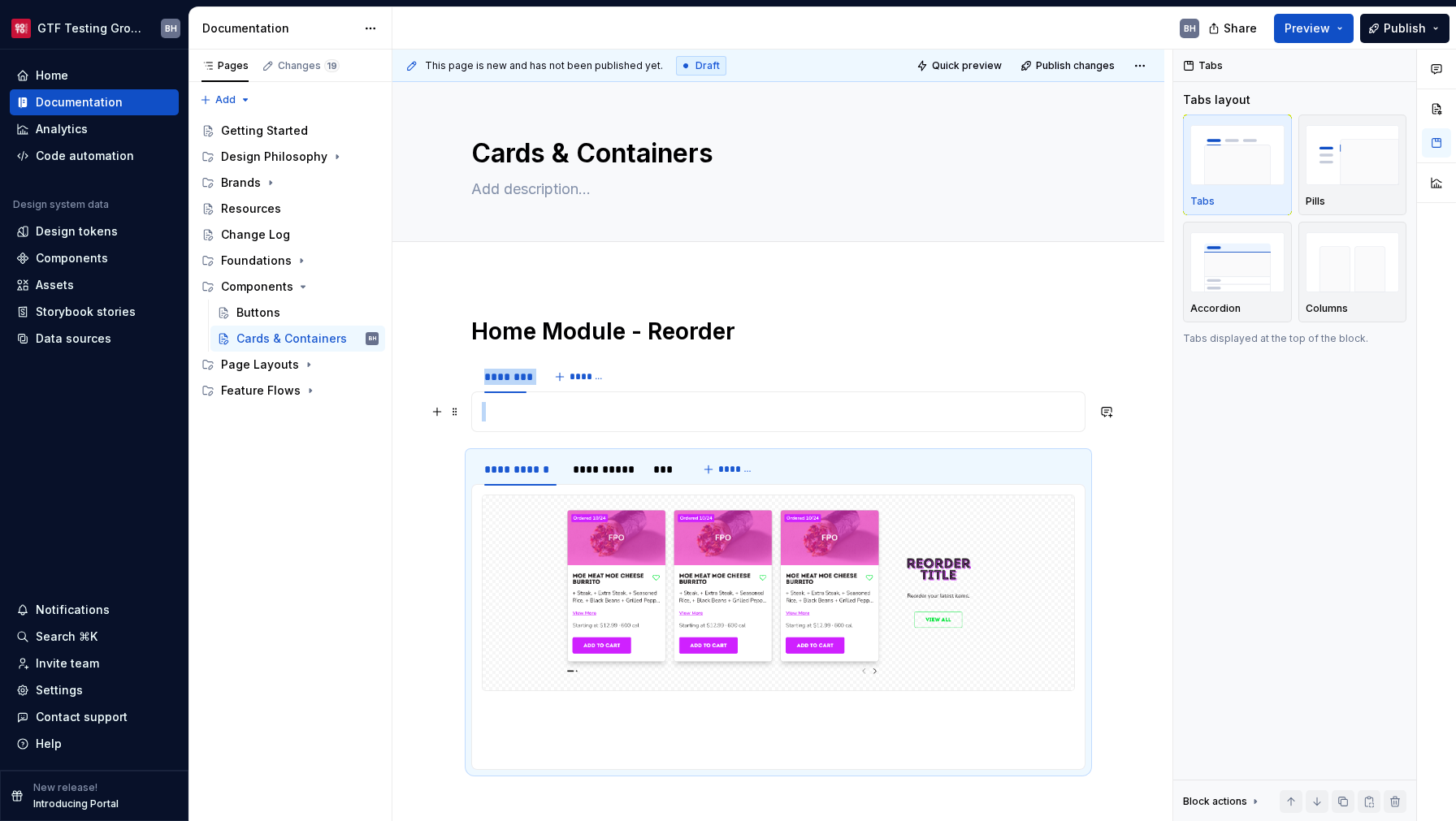
click at [517, 406] on p at bounding box center [778, 412] width 593 height 20
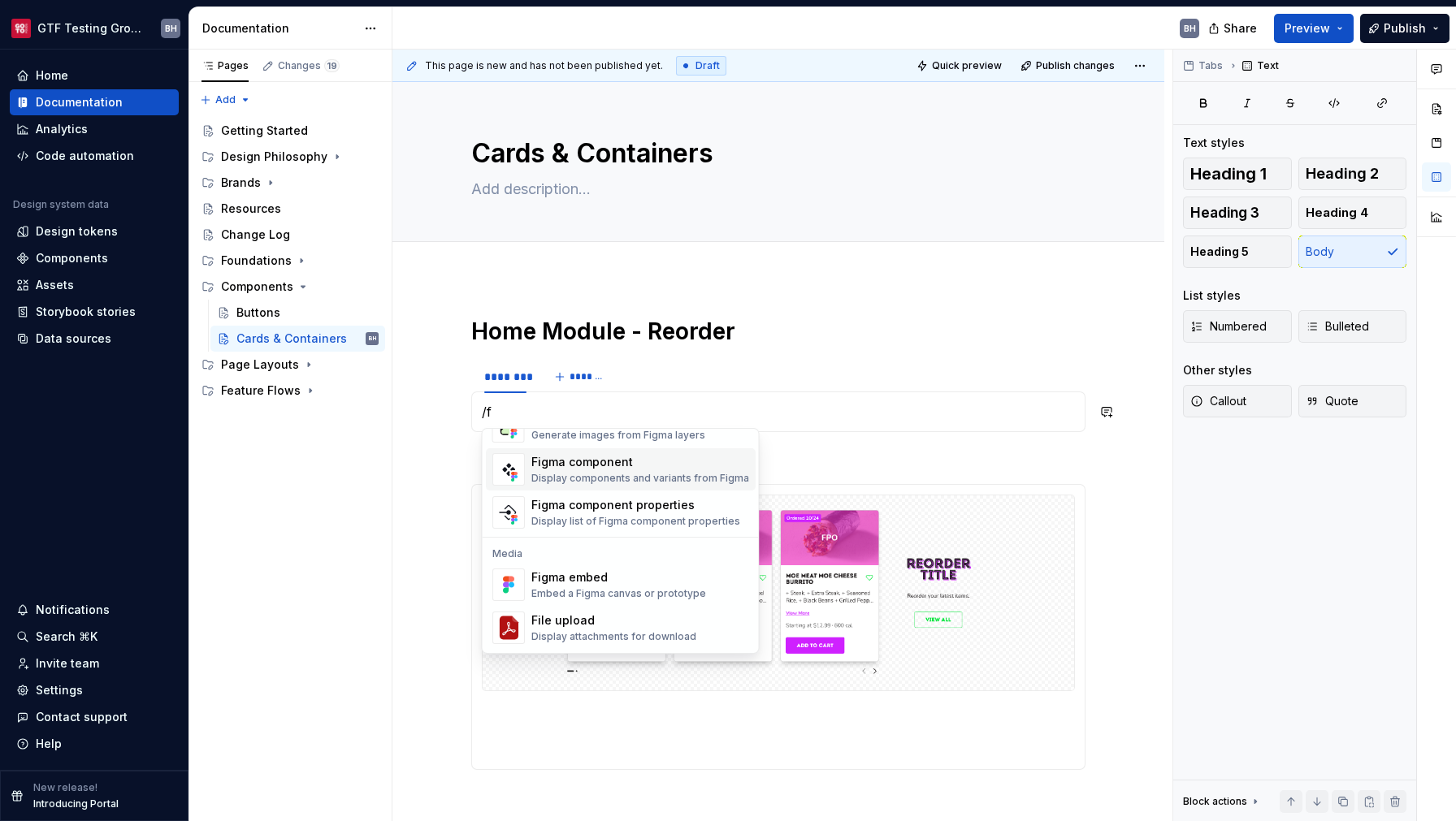
scroll to position [50, 0]
click at [592, 473] on div "Display components and variants from Figma" at bounding box center [641, 478] width 218 height 13
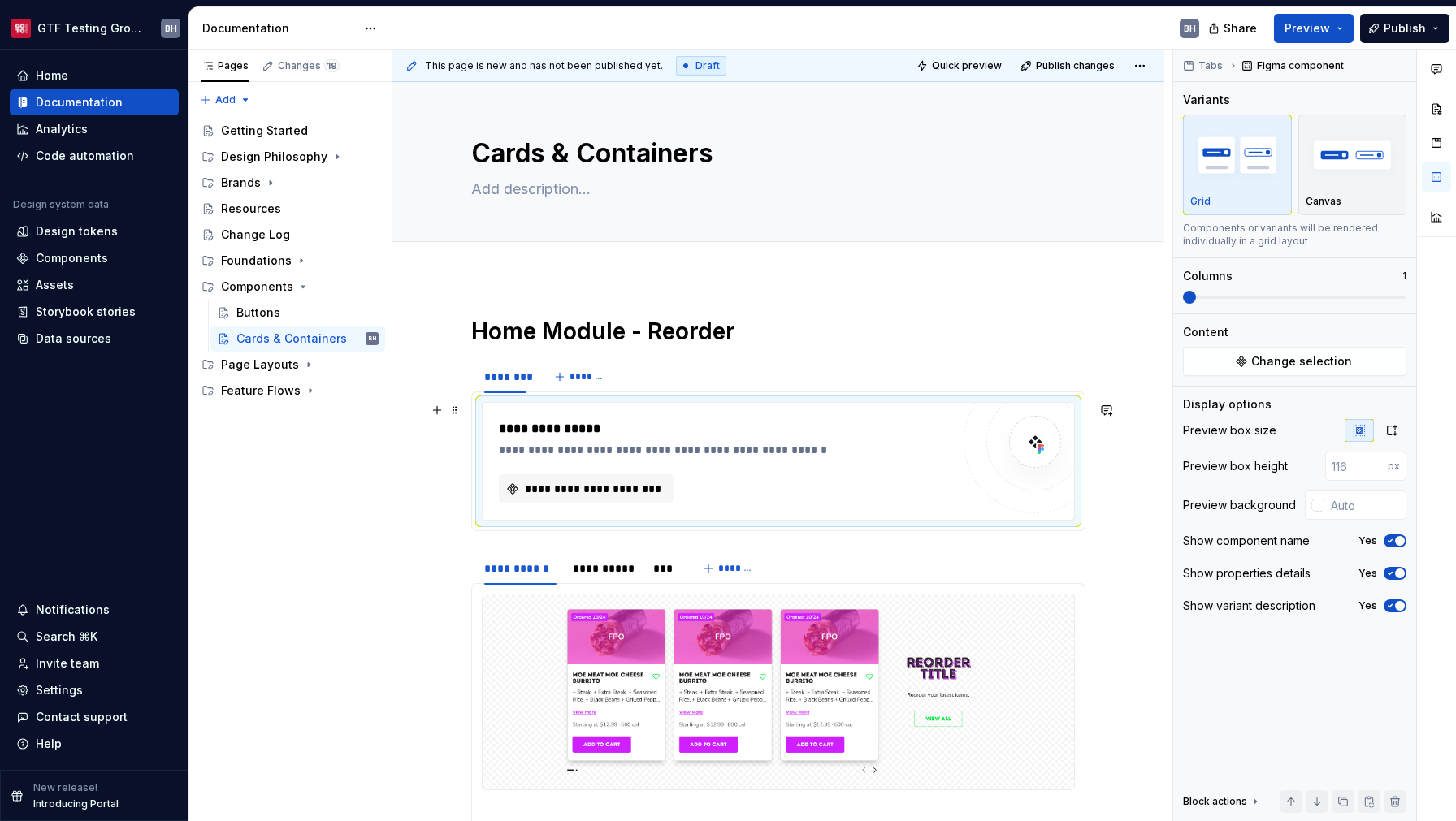
scroll to position [37, 0]
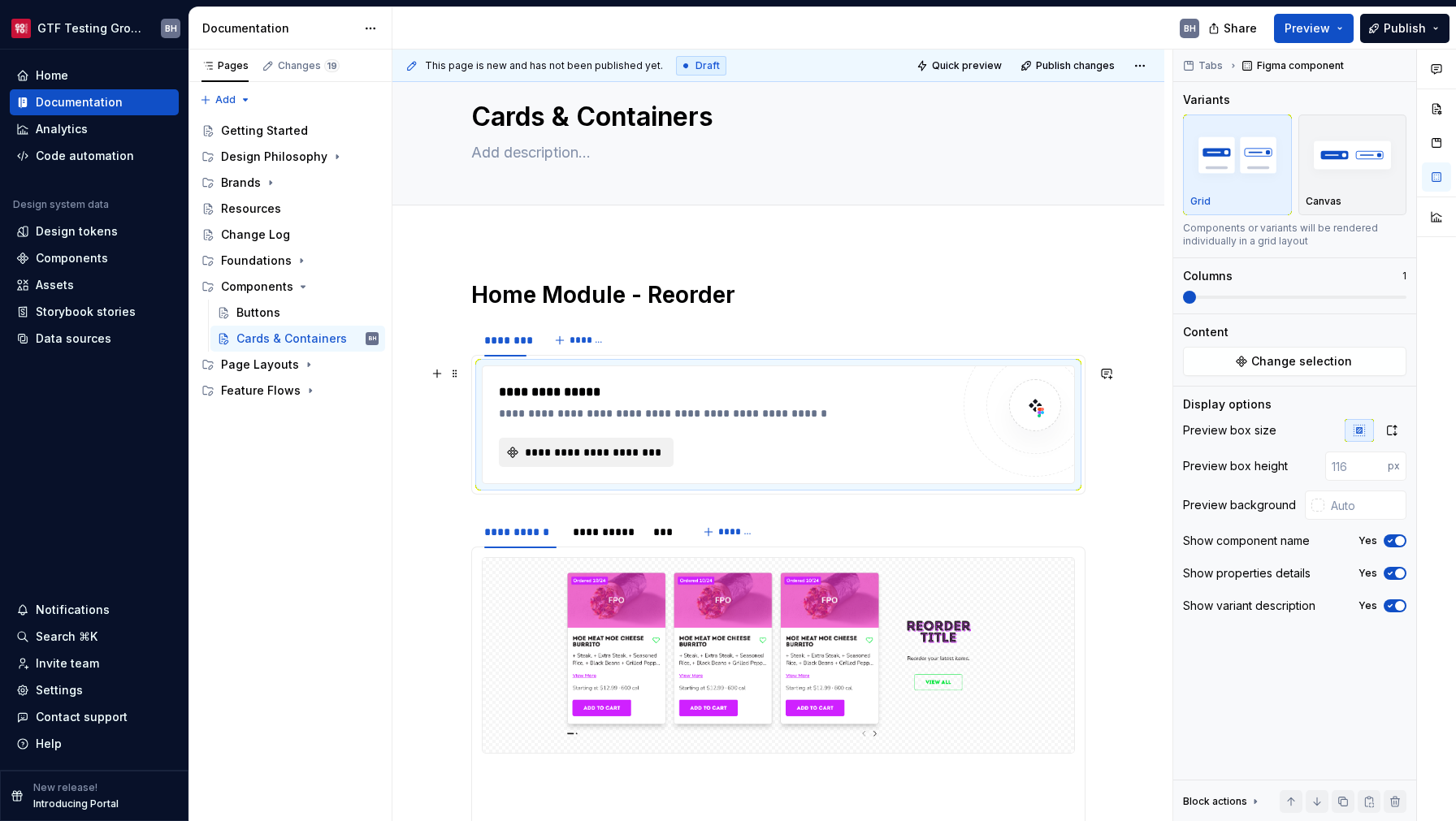
click at [629, 458] on span "**********" at bounding box center [592, 452] width 141 height 16
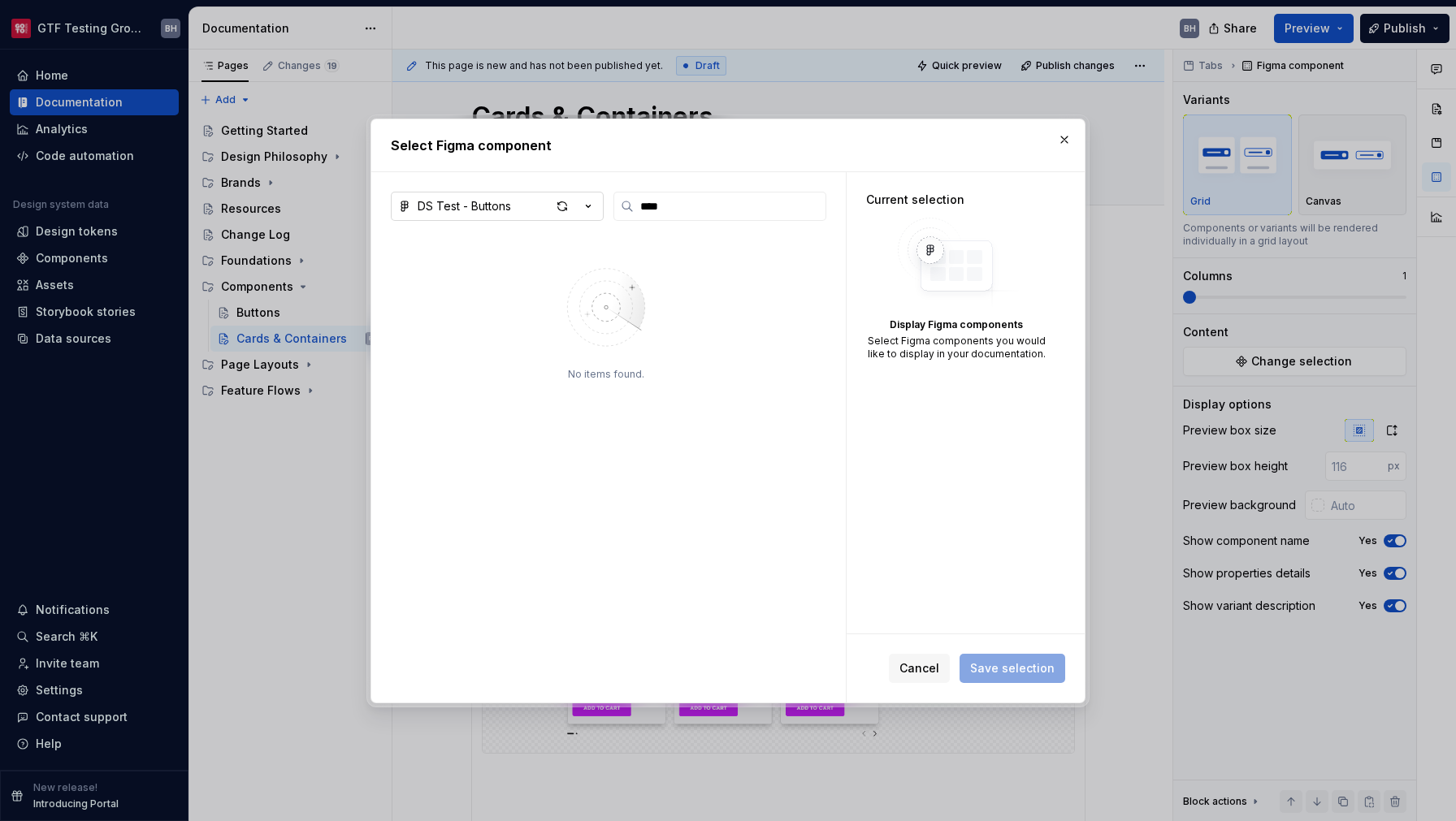
type input "****"
click at [592, 207] on icon "button" at bounding box center [588, 207] width 16 height 16
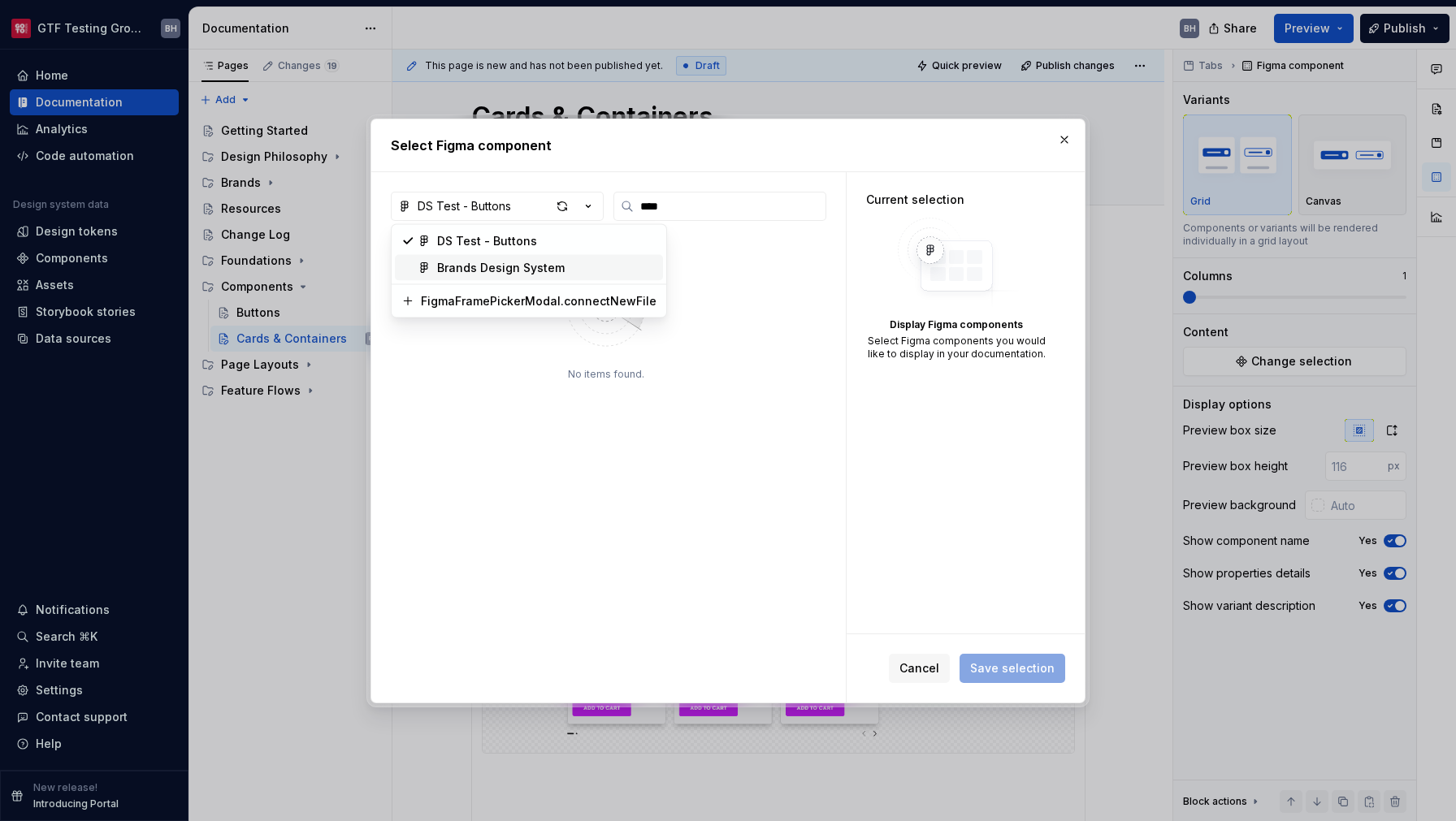
click at [562, 264] on div "Brands Design System" at bounding box center [547, 268] width 220 height 16
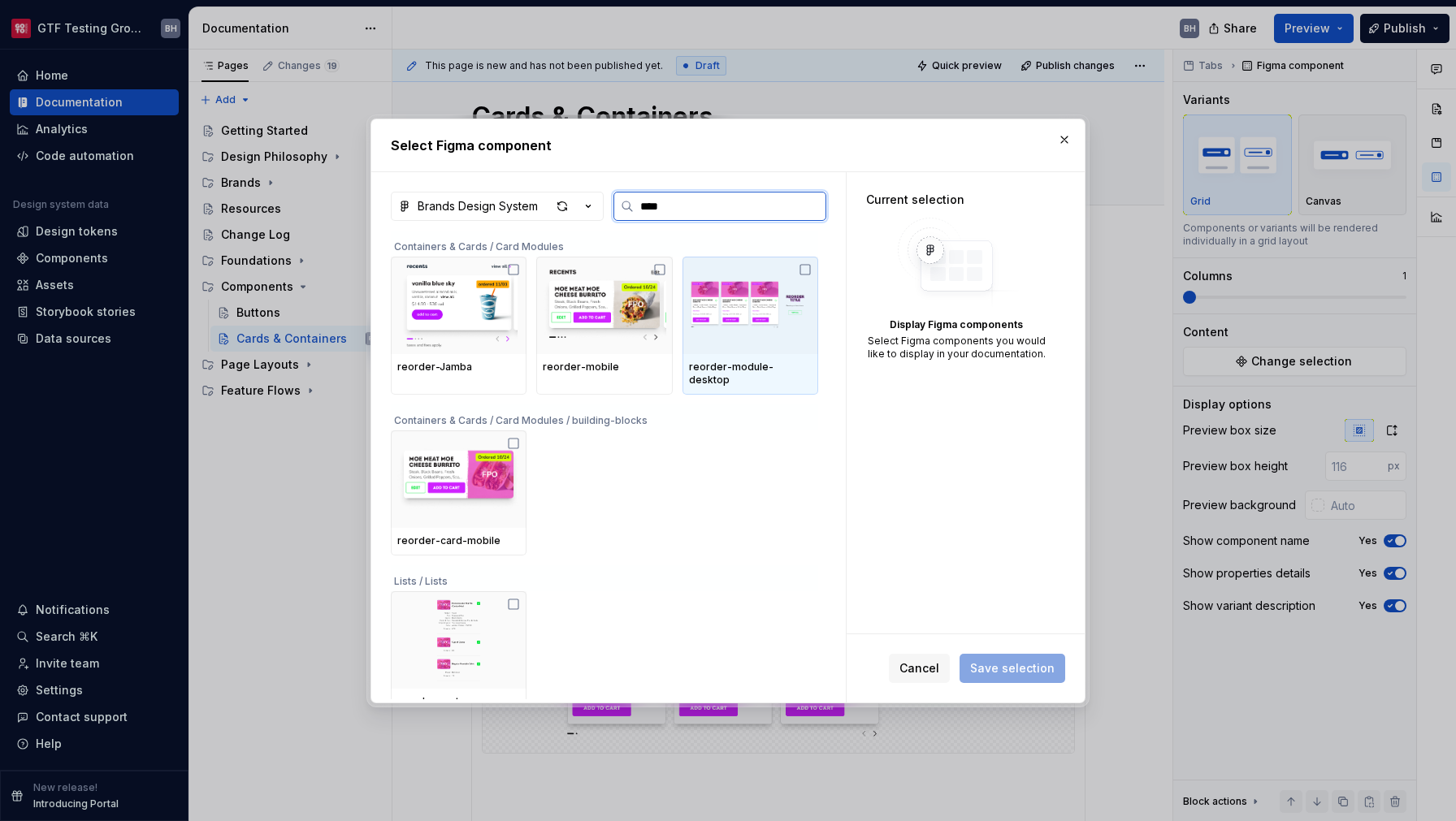
click at [795, 278] on img at bounding box center [750, 305] width 123 height 85
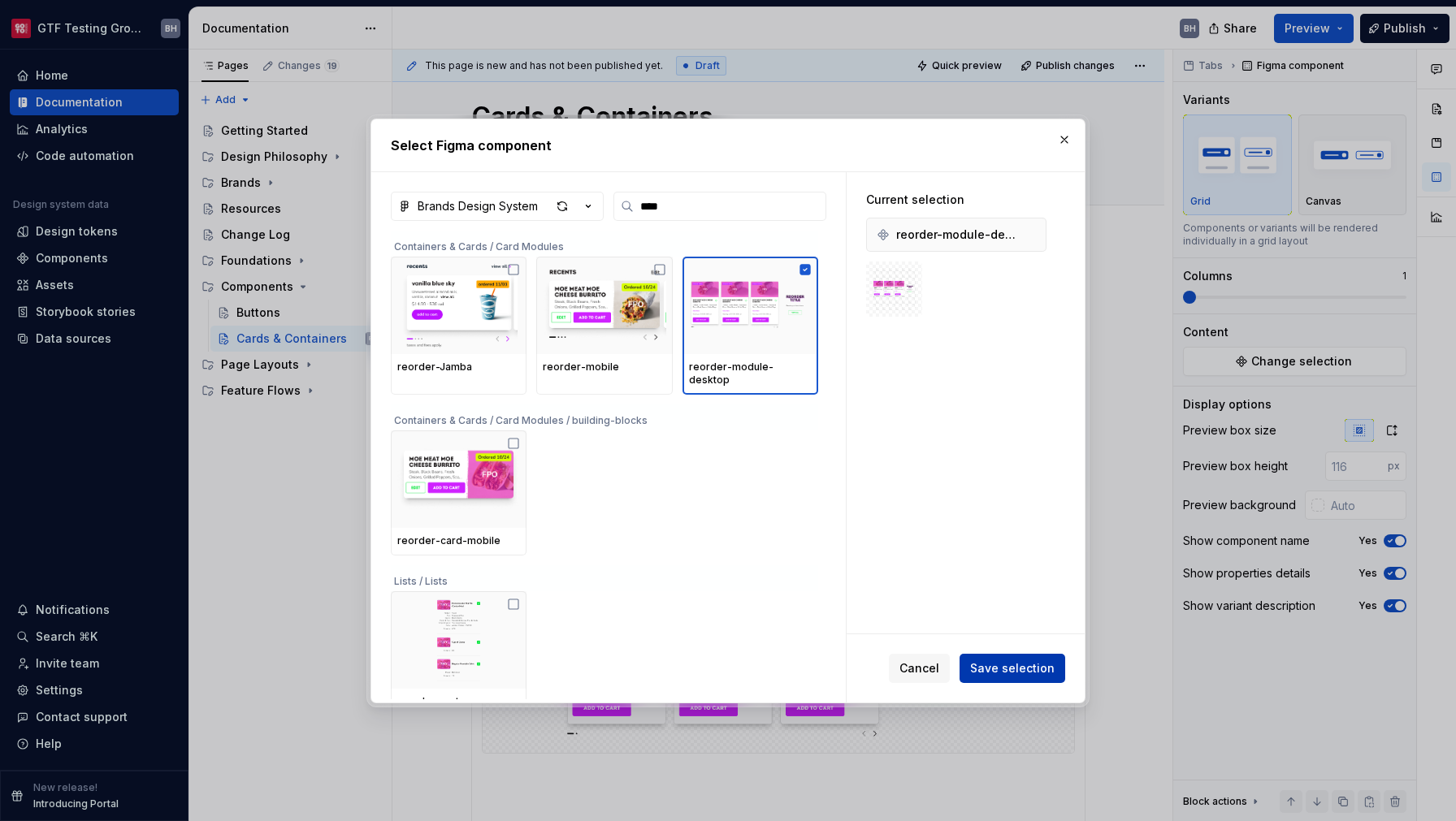
type textarea "*"
click at [1004, 664] on span "Save selection" at bounding box center [1012, 669] width 85 height 16
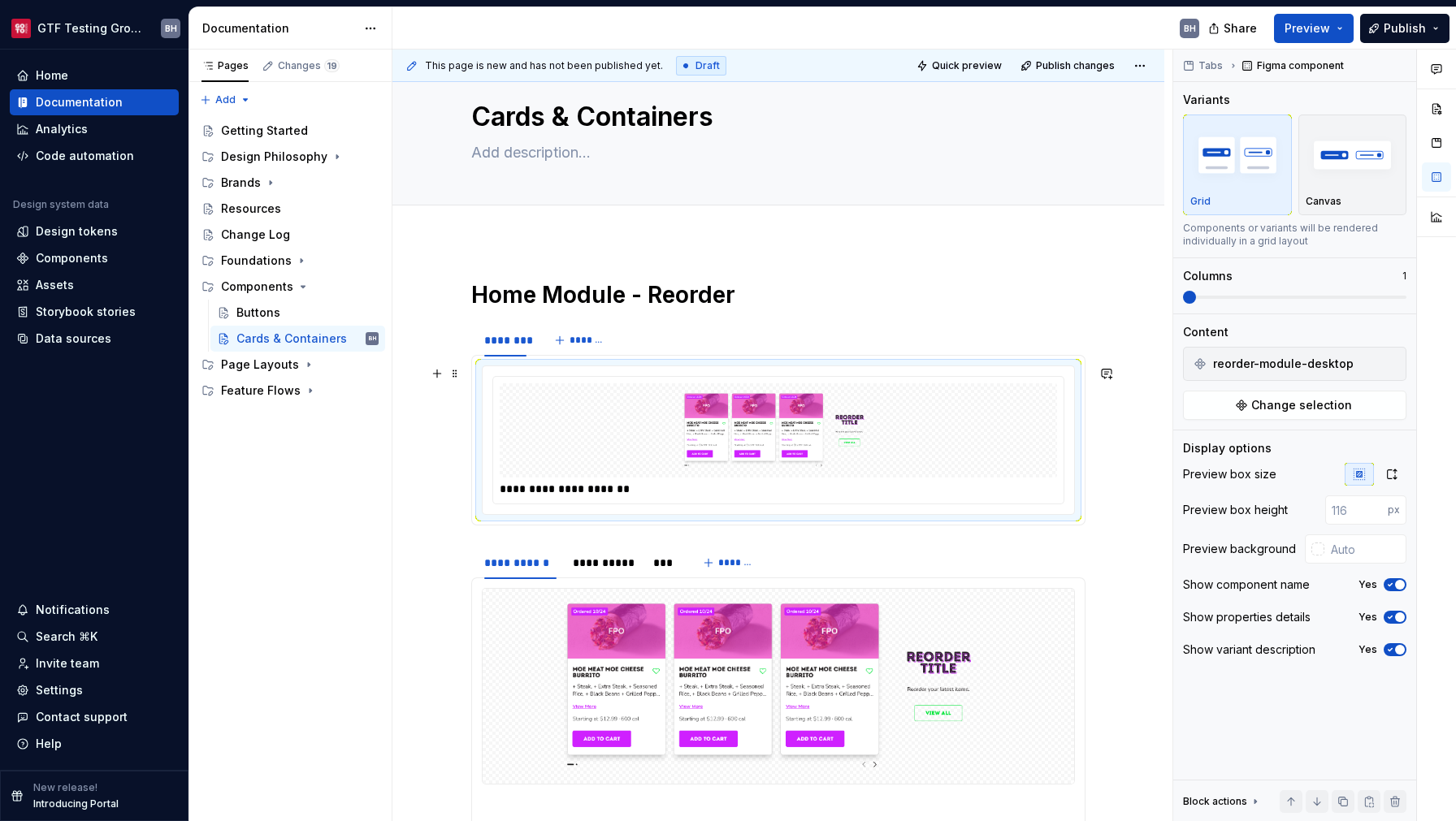
click at [928, 459] on img at bounding box center [778, 430] width 544 height 81
click at [1398, 587] on span "button" at bounding box center [1400, 585] width 10 height 10
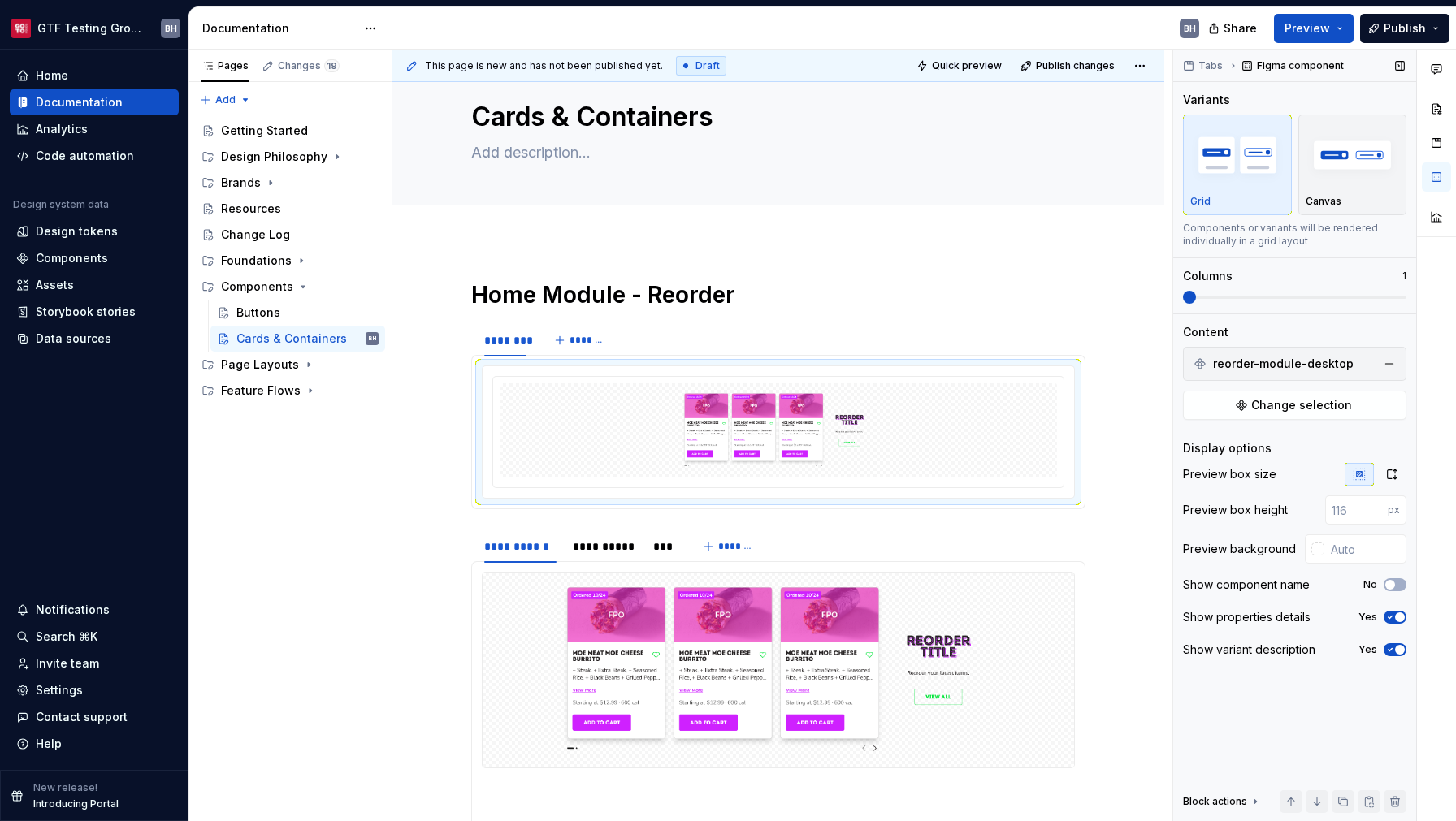
click at [1398, 614] on span "button" at bounding box center [1400, 618] width 10 height 10
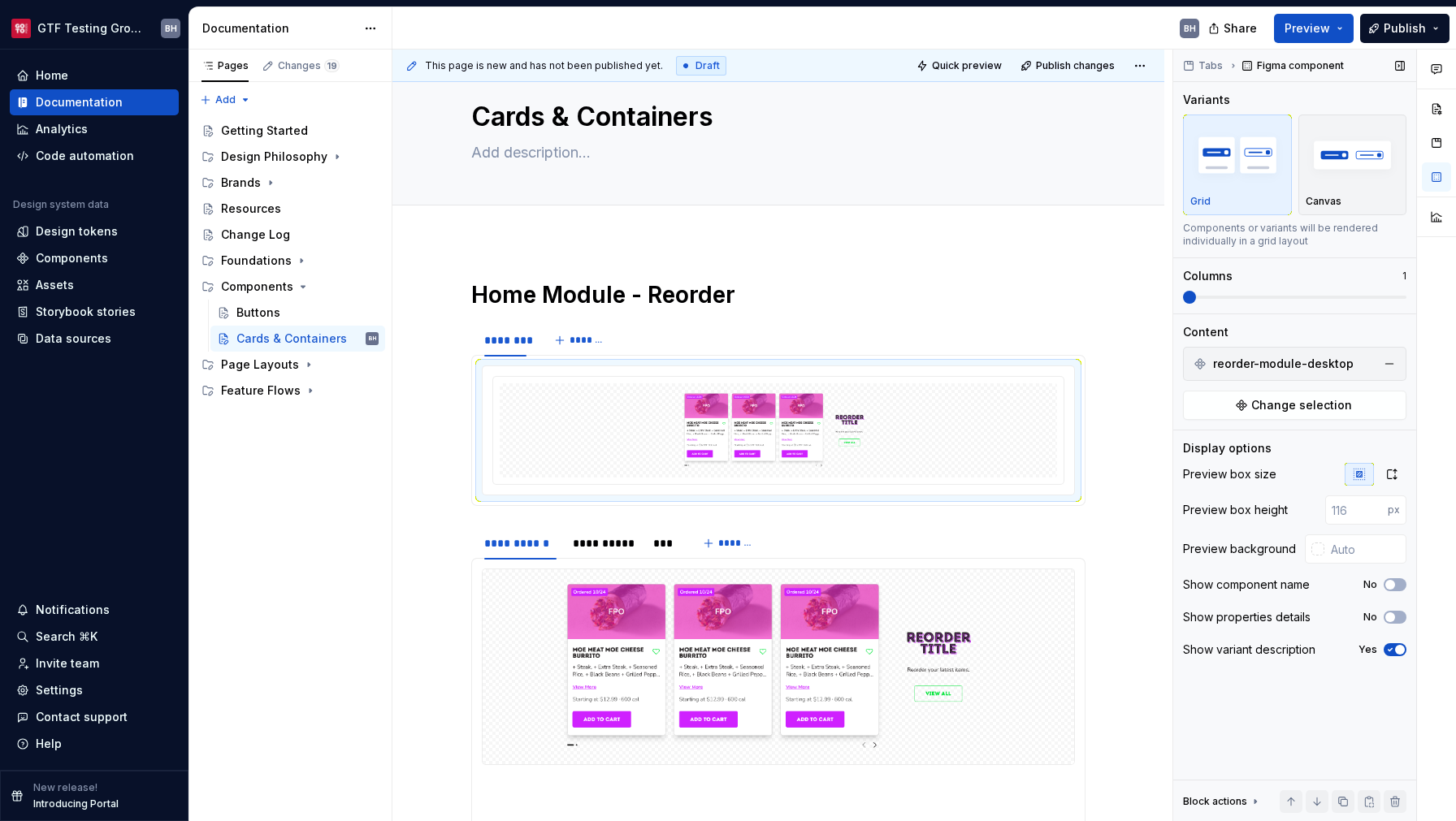
click at [1400, 650] on span "button" at bounding box center [1400, 650] width 10 height 10
click at [504, 343] on div "********" at bounding box center [505, 340] width 42 height 16
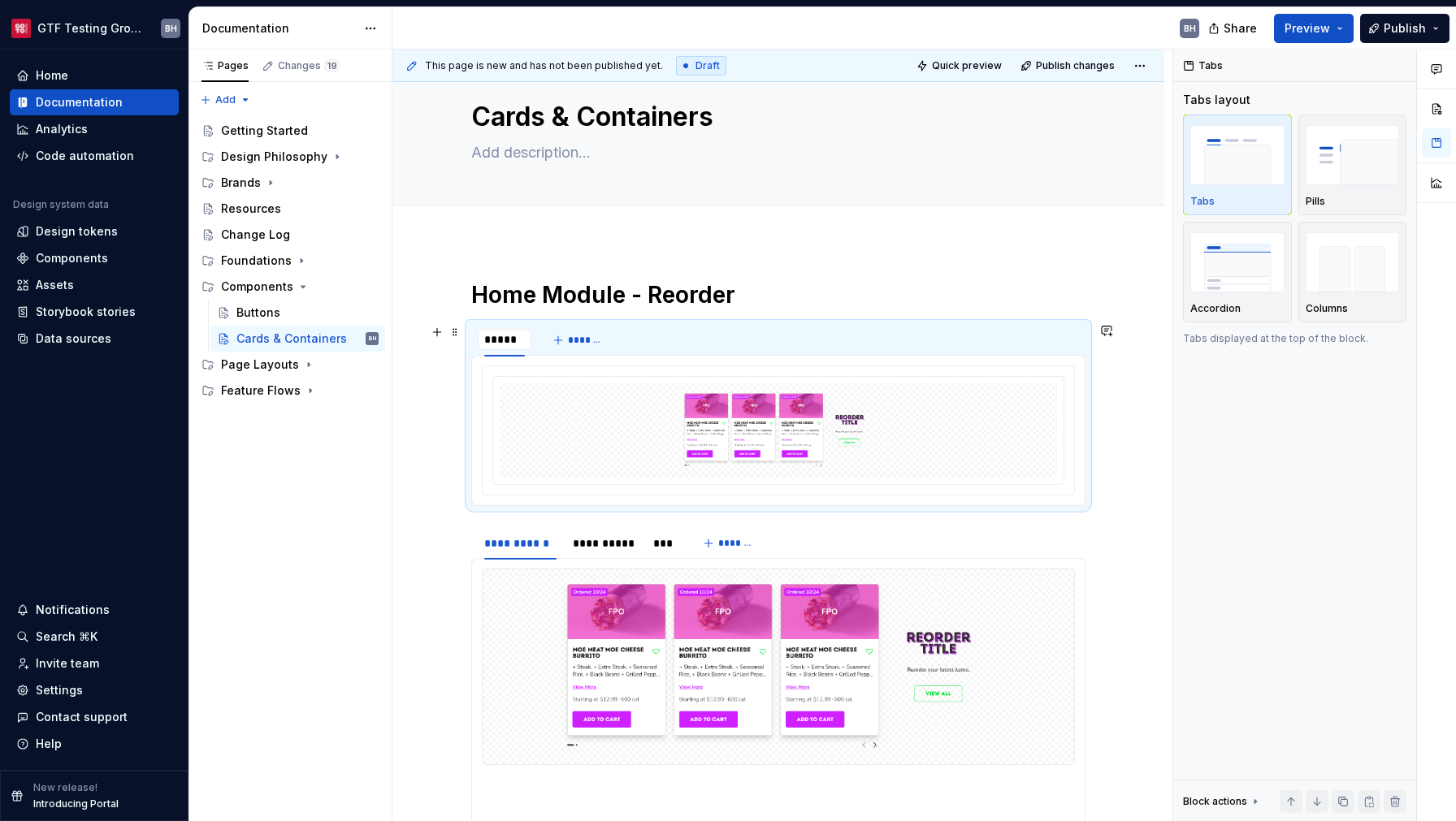
type input "*******"
click at [673, 322] on section "******* *******" at bounding box center [778, 414] width 614 height 184
type textarea "*"
click at [502, 329] on html "GTF Testing Grounds BH Home Documentation Analytics Code automation Design syst…" at bounding box center [728, 410] width 1456 height 821
click at [522, 378] on div "Duplicate tab" at bounding box center [569, 378] width 138 height 26
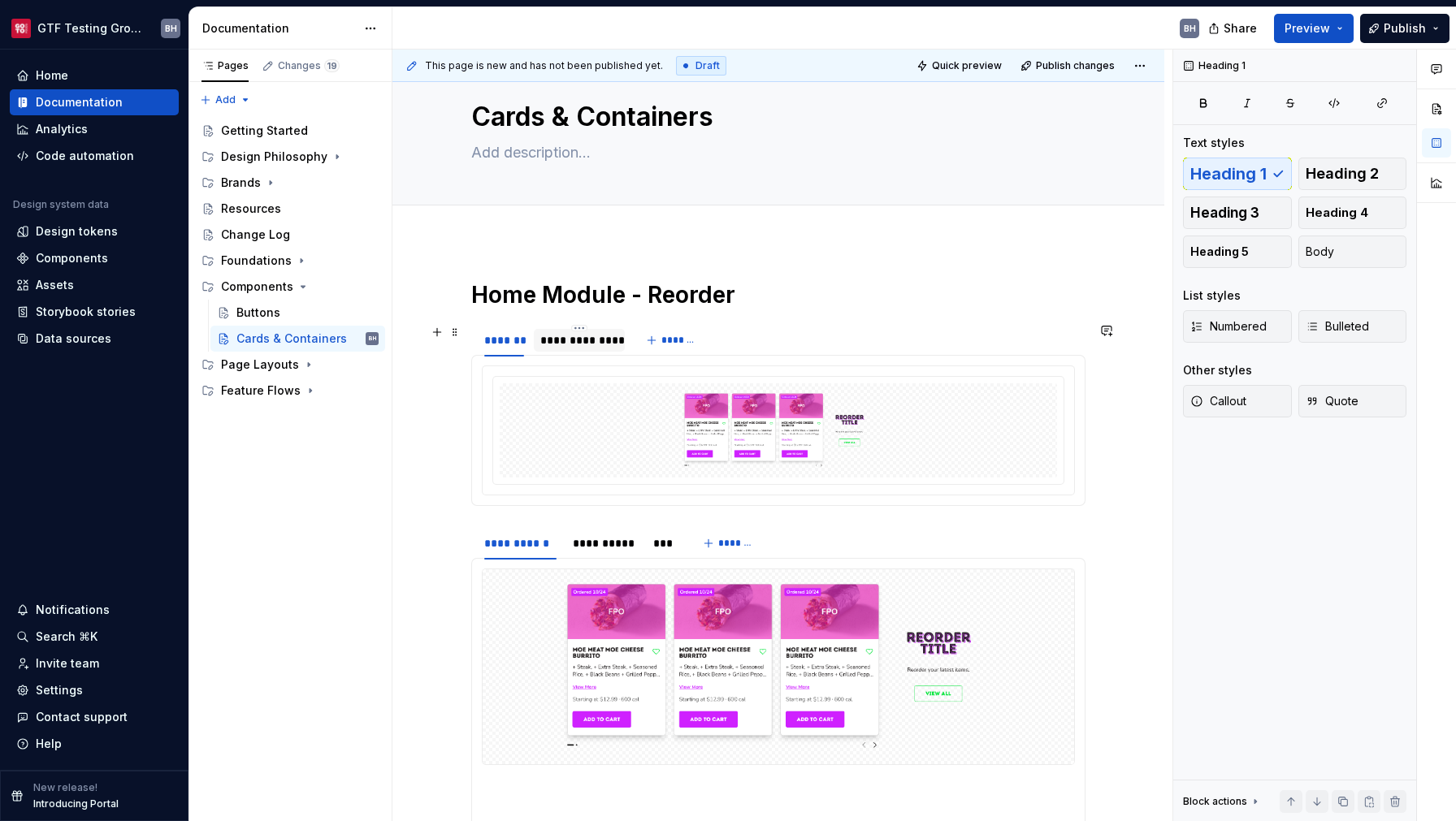
click at [575, 343] on div "**********" at bounding box center [579, 340] width 78 height 16
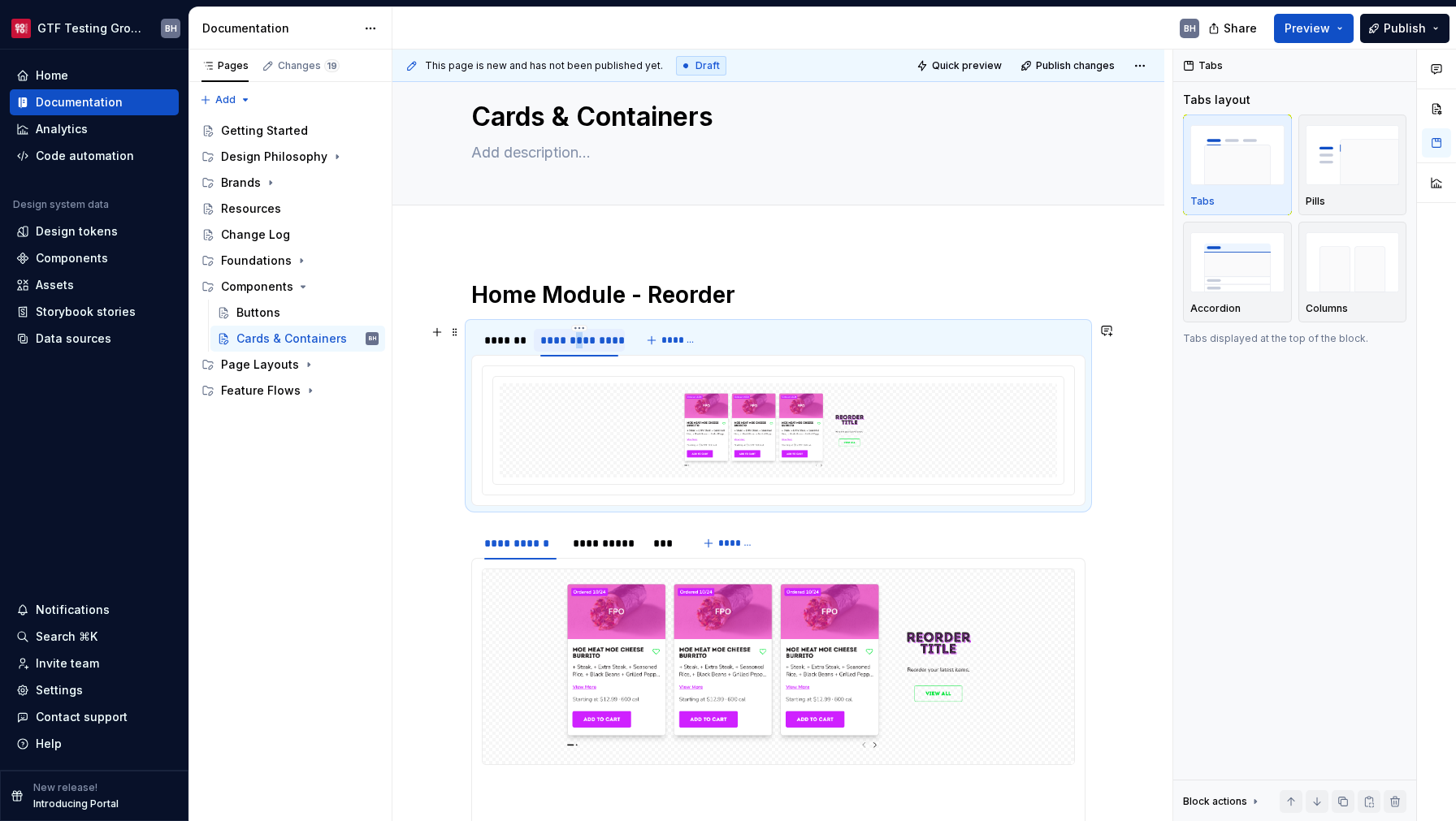
click at [575, 343] on div "**********" at bounding box center [579, 340] width 78 height 16
click at [576, 343] on input "**********" at bounding box center [579, 339] width 91 height 29
click at [576, 339] on input "**********" at bounding box center [579, 339] width 91 height 29
drag, startPoint x: 575, startPoint y: 341, endPoint x: 623, endPoint y: 343, distance: 48.0
click at [623, 343] on input "**********" at bounding box center [579, 339] width 91 height 29
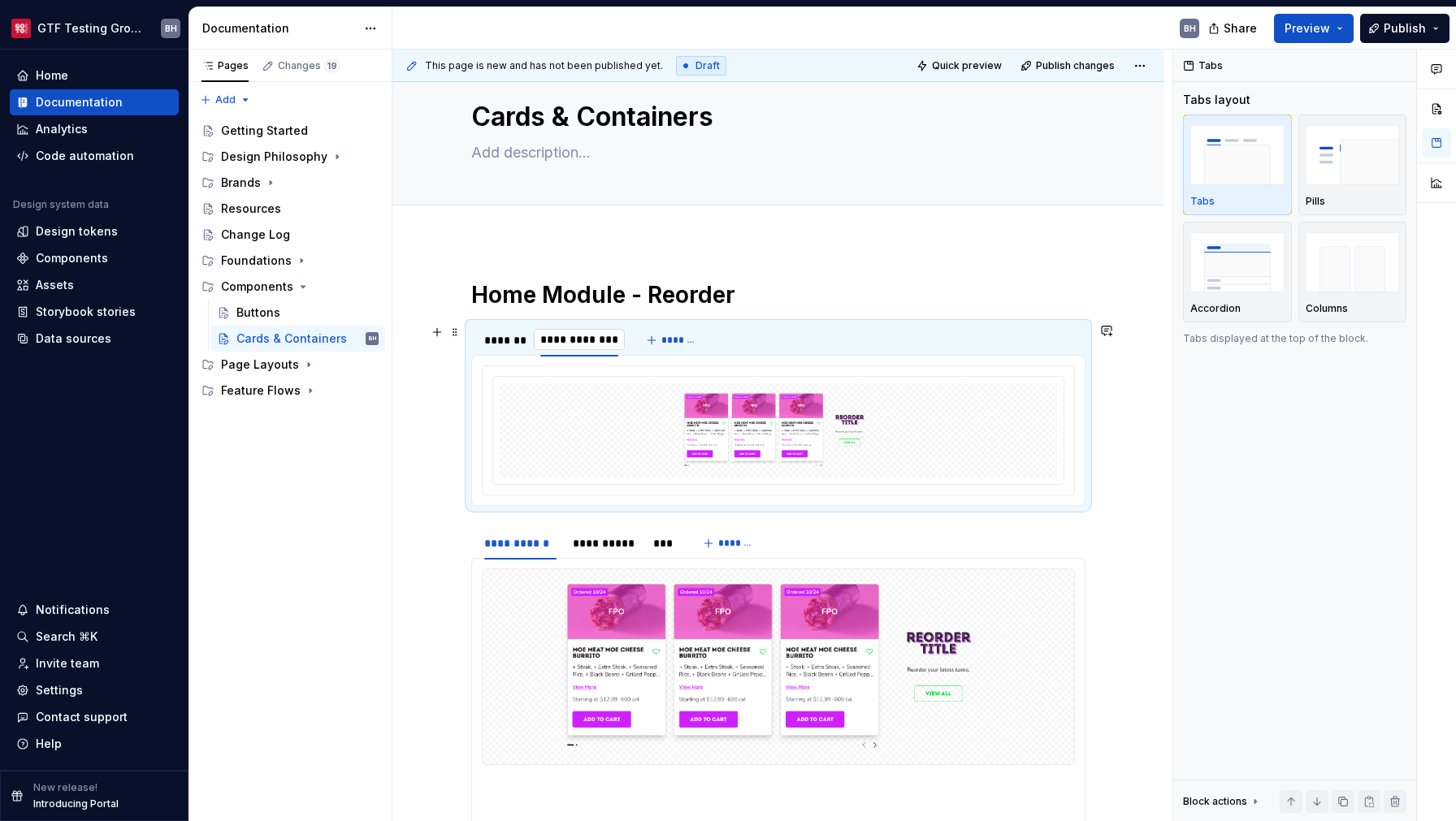
type input "*******"
click at [850, 297] on h1 "Home Module - Reorder" at bounding box center [778, 295] width 614 height 29
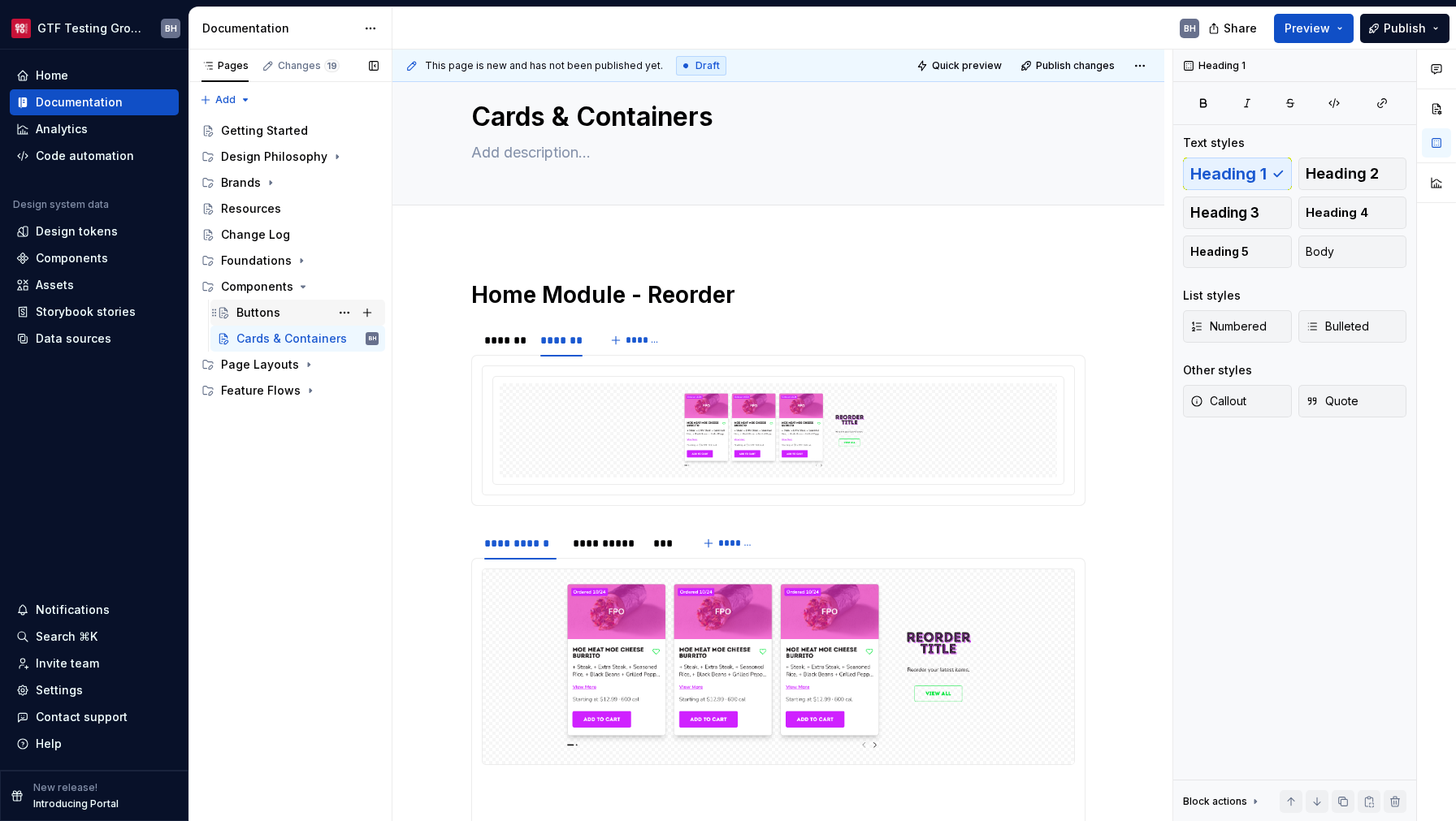
click at [251, 308] on div "Buttons" at bounding box center [259, 312] width 44 height 16
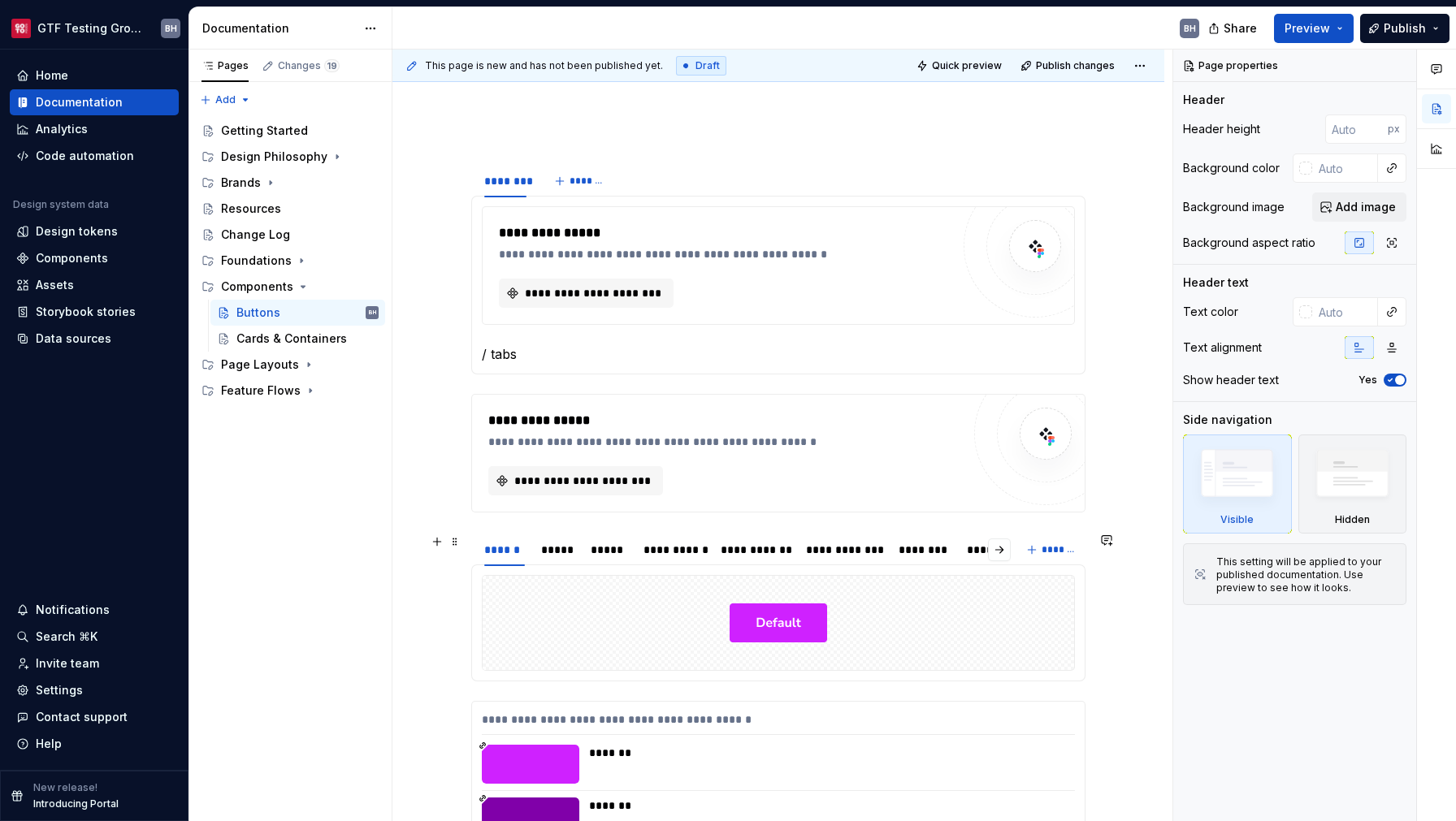
scroll to position [232, 0]
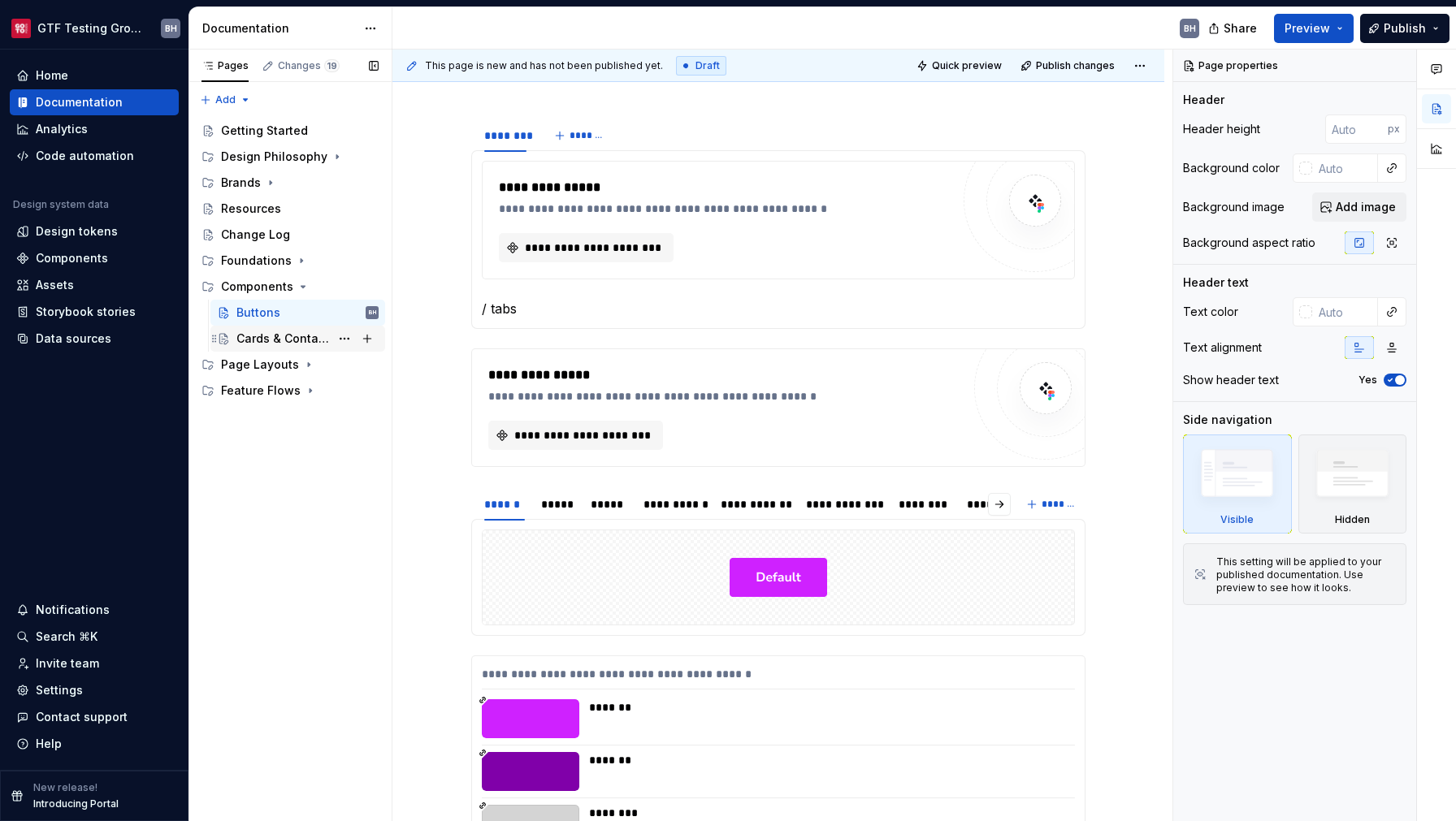
click at [282, 339] on div "Cards & Containers" at bounding box center [283, 338] width 94 height 16
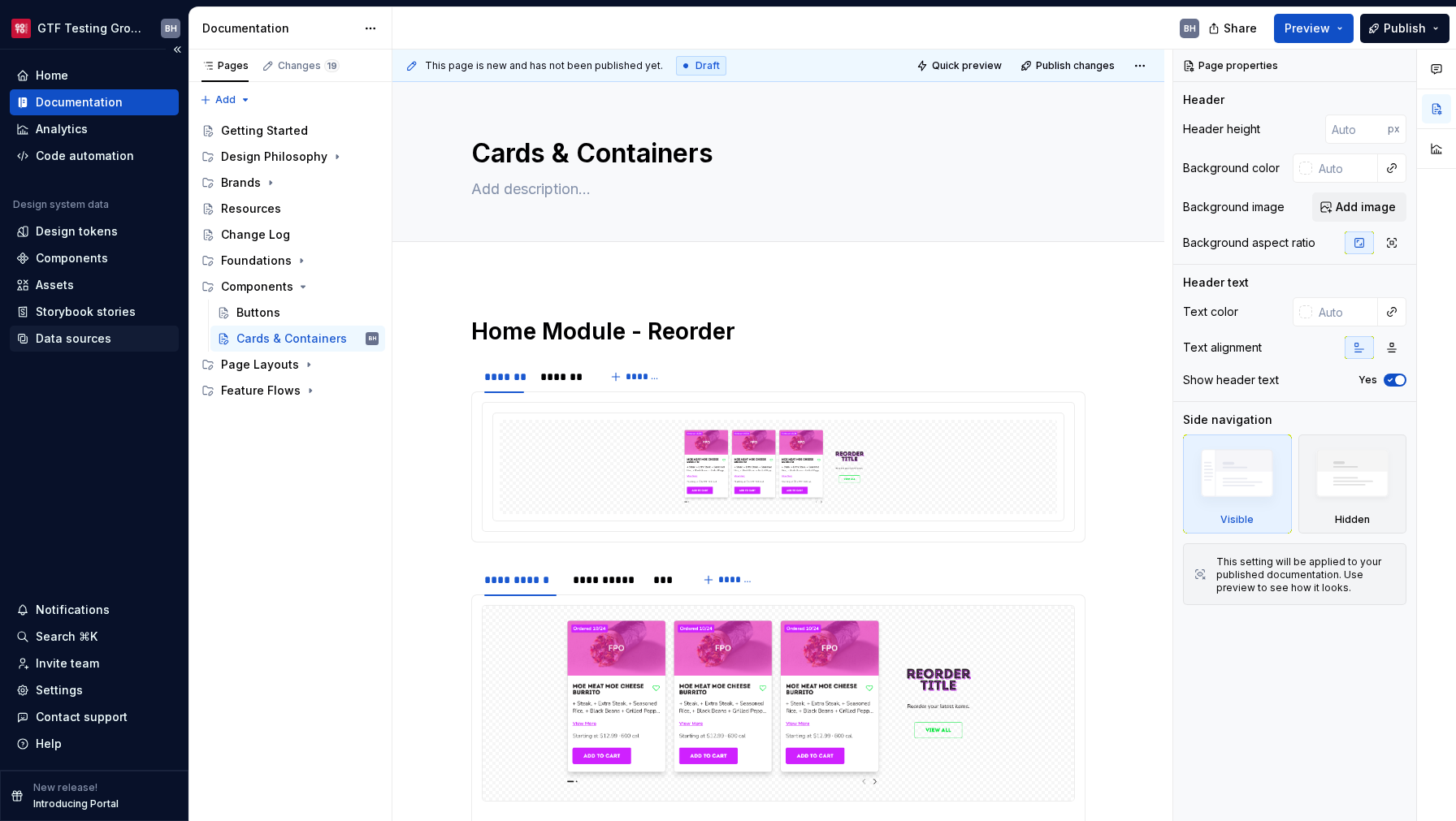
click at [94, 332] on div "Data sources" at bounding box center [73, 338] width 76 height 16
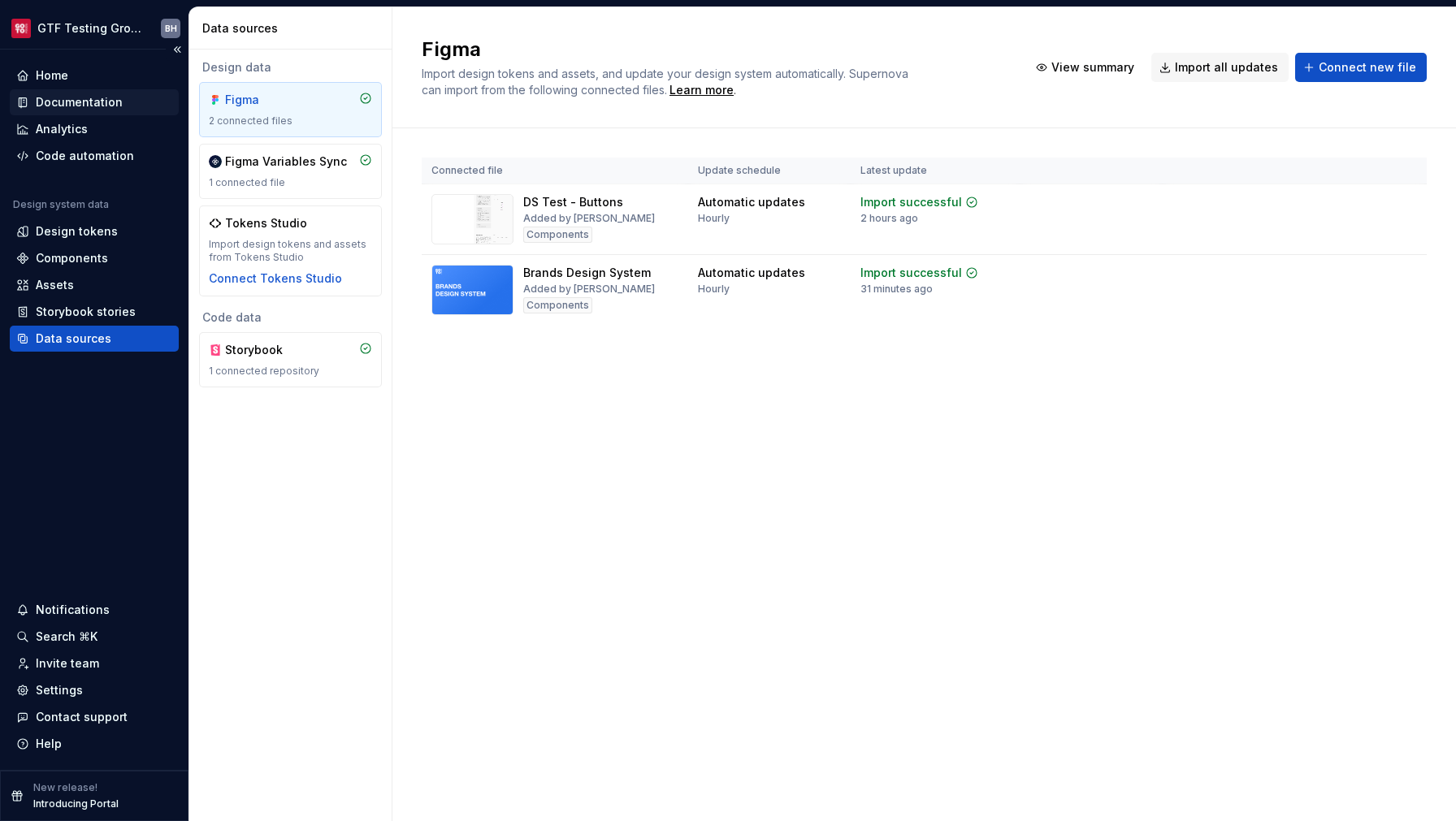
click at [63, 103] on div "Documentation" at bounding box center [79, 103] width 87 height 16
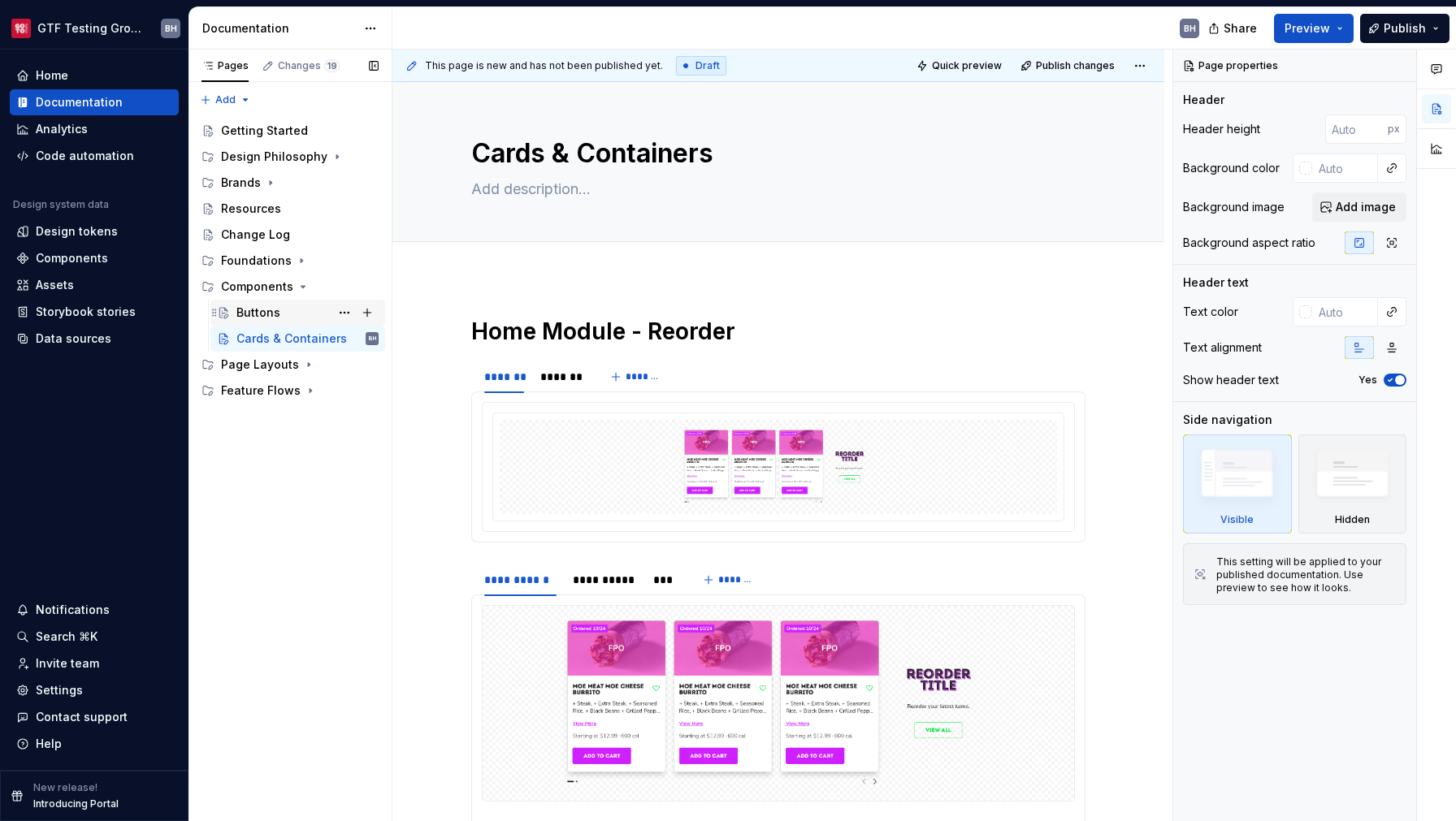
click at [260, 314] on div "Buttons" at bounding box center [259, 312] width 44 height 16
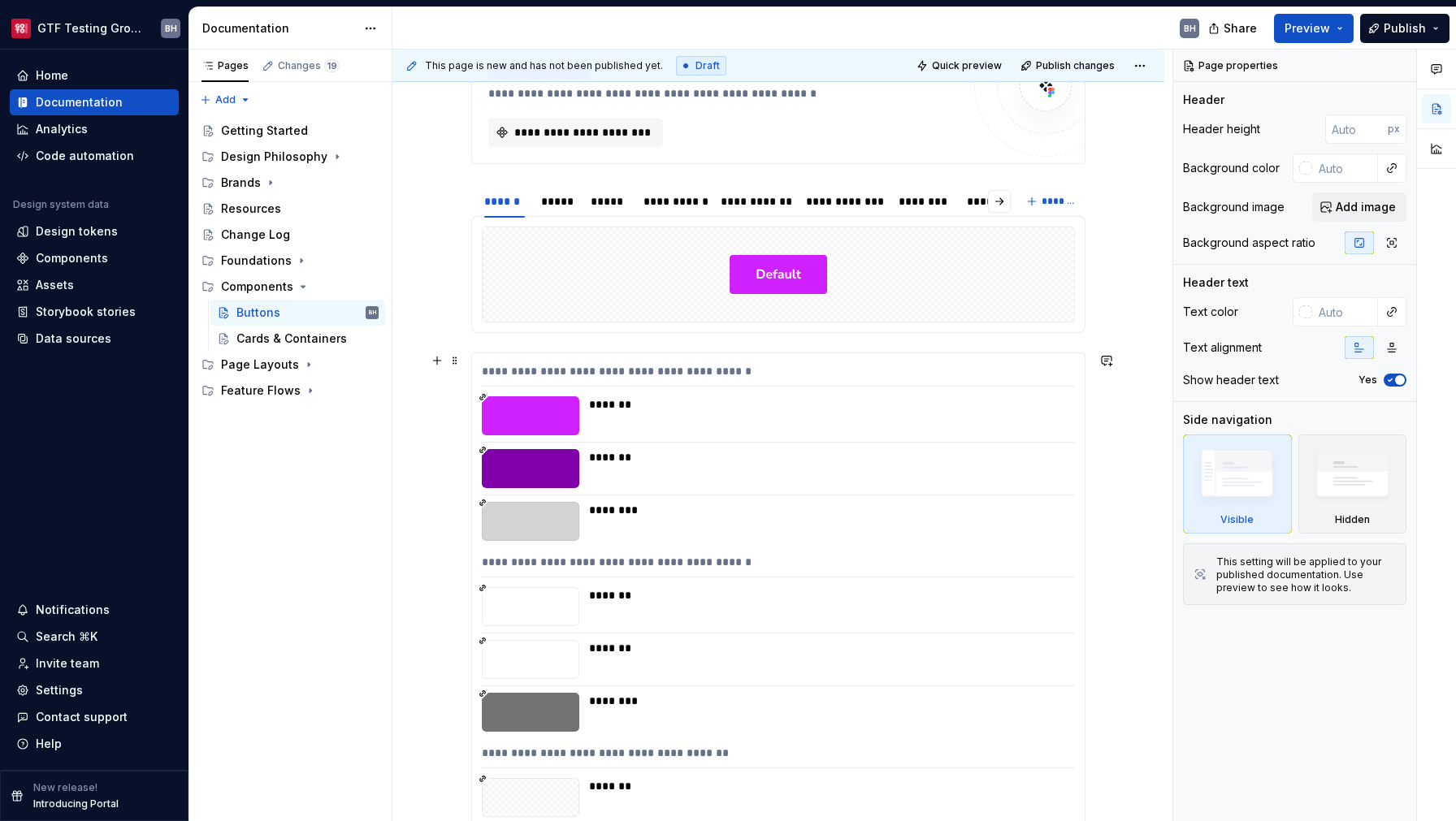
scroll to position [365, 0]
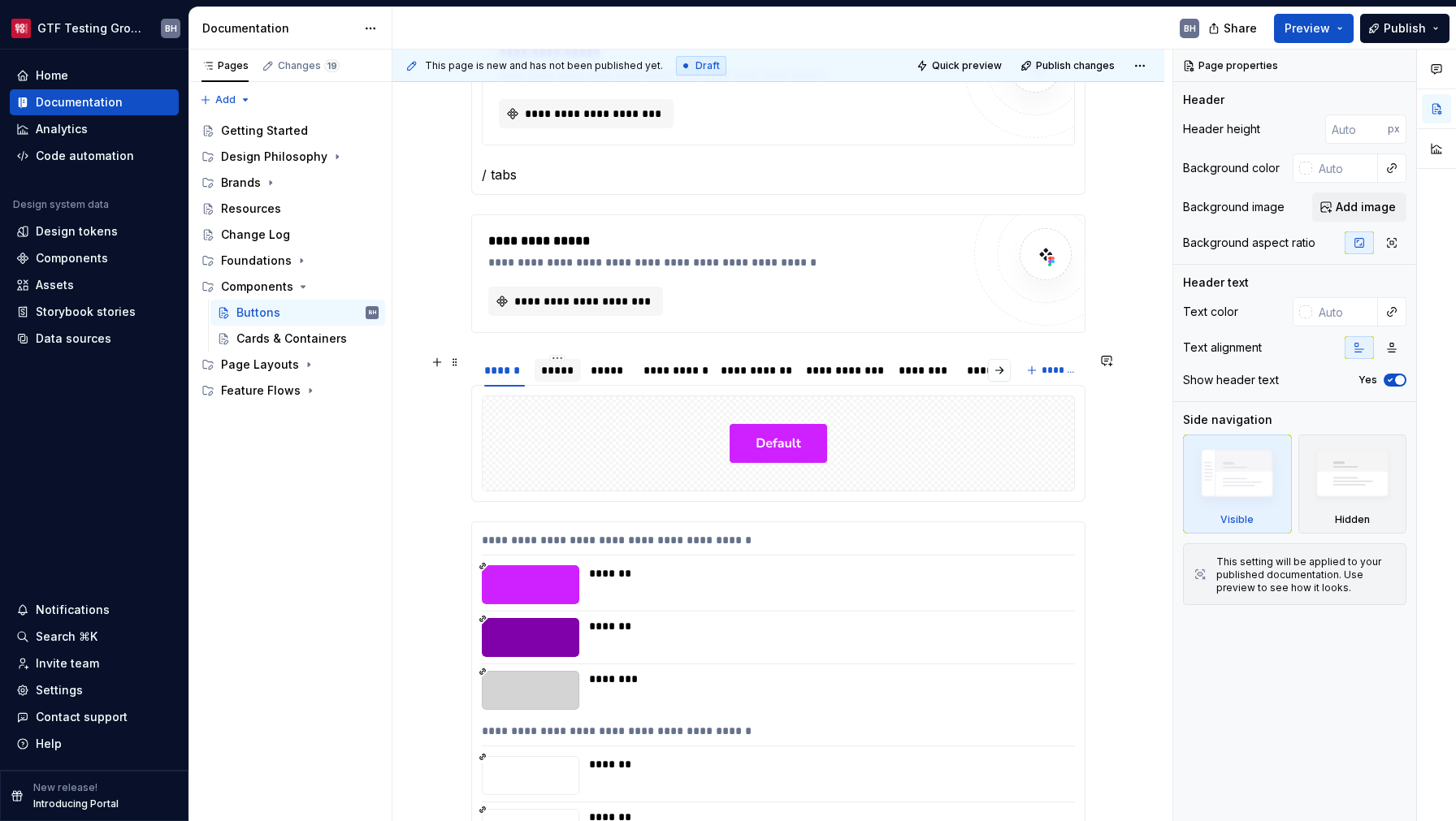
click at [554, 365] on div "*****" at bounding box center [557, 370] width 33 height 16
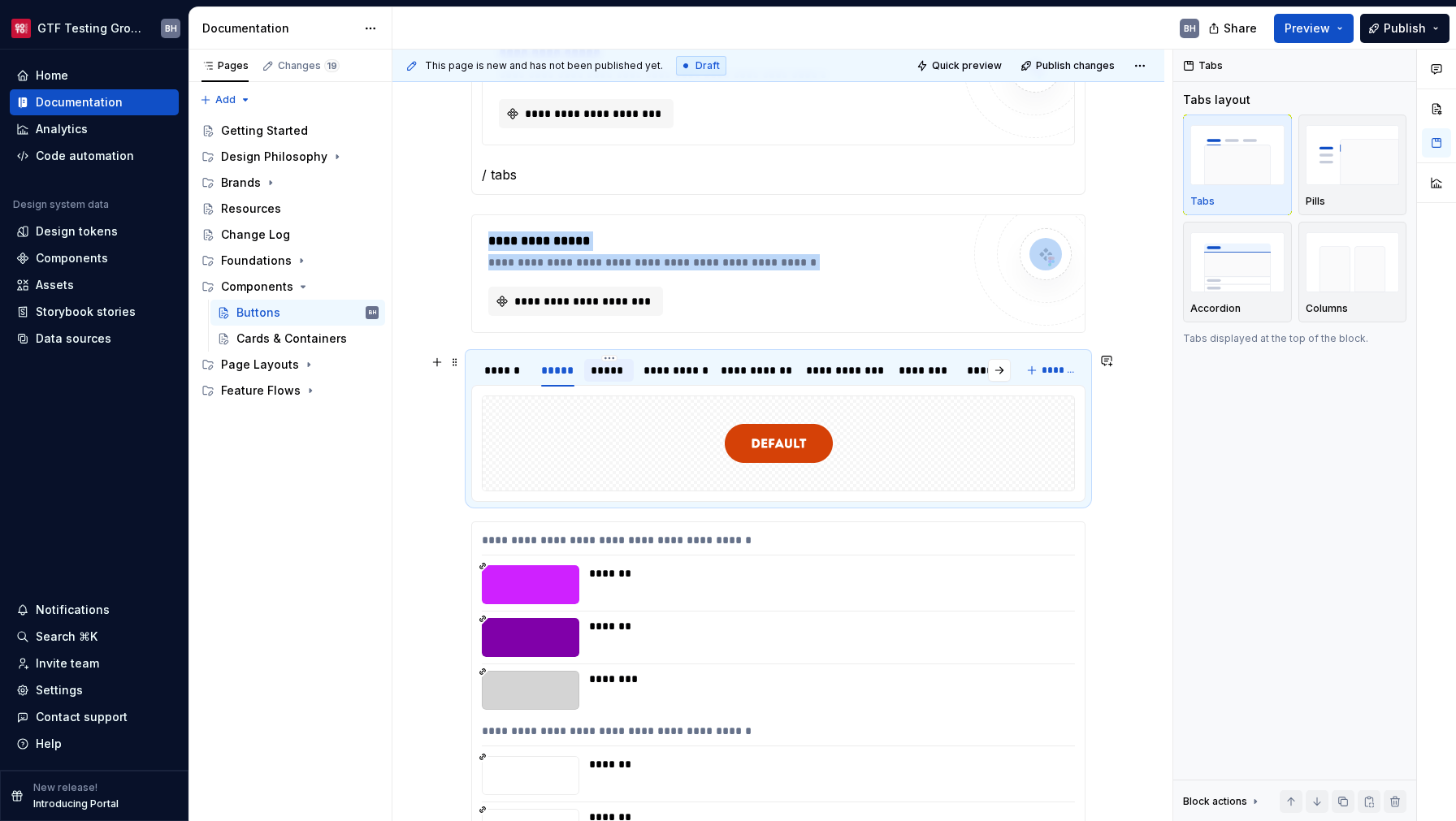
click at [618, 369] on div "*****" at bounding box center [609, 370] width 37 height 16
click at [670, 369] on div "**********" at bounding box center [674, 370] width 61 height 16
click at [730, 371] on div "**********" at bounding box center [755, 370] width 69 height 16
click at [558, 370] on div "*****" at bounding box center [557, 370] width 33 height 16
click at [612, 370] on div "*****" at bounding box center [609, 370] width 37 height 16
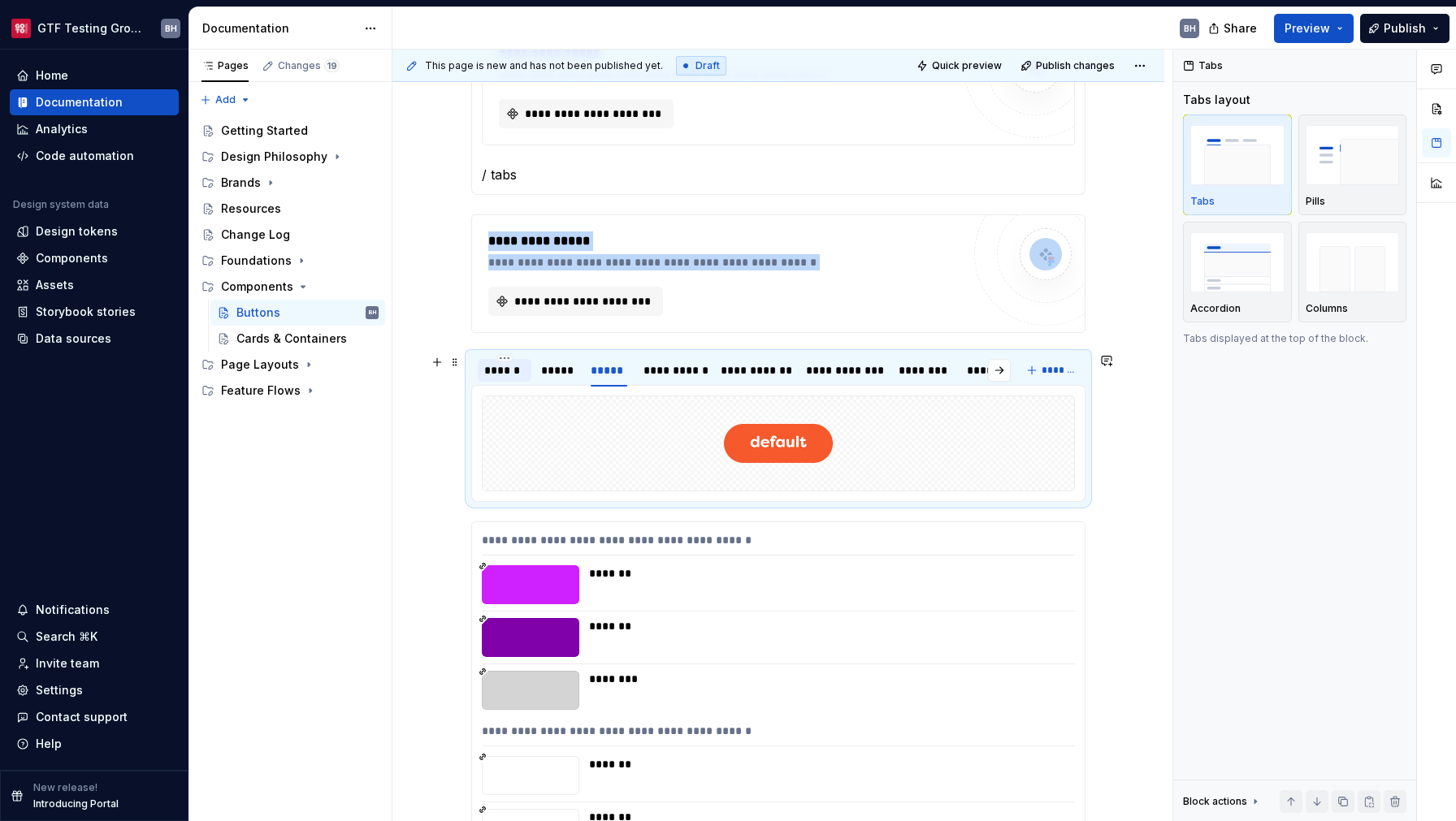
click at [518, 381] on div "******" at bounding box center [505, 370] width 54 height 23
click at [556, 380] on div "*****" at bounding box center [557, 370] width 46 height 23
click at [625, 380] on div "*****" at bounding box center [609, 370] width 50 height 23
click at [668, 380] on div "**********" at bounding box center [674, 370] width 74 height 23
click at [761, 371] on div "**********" at bounding box center [755, 370] width 69 height 16
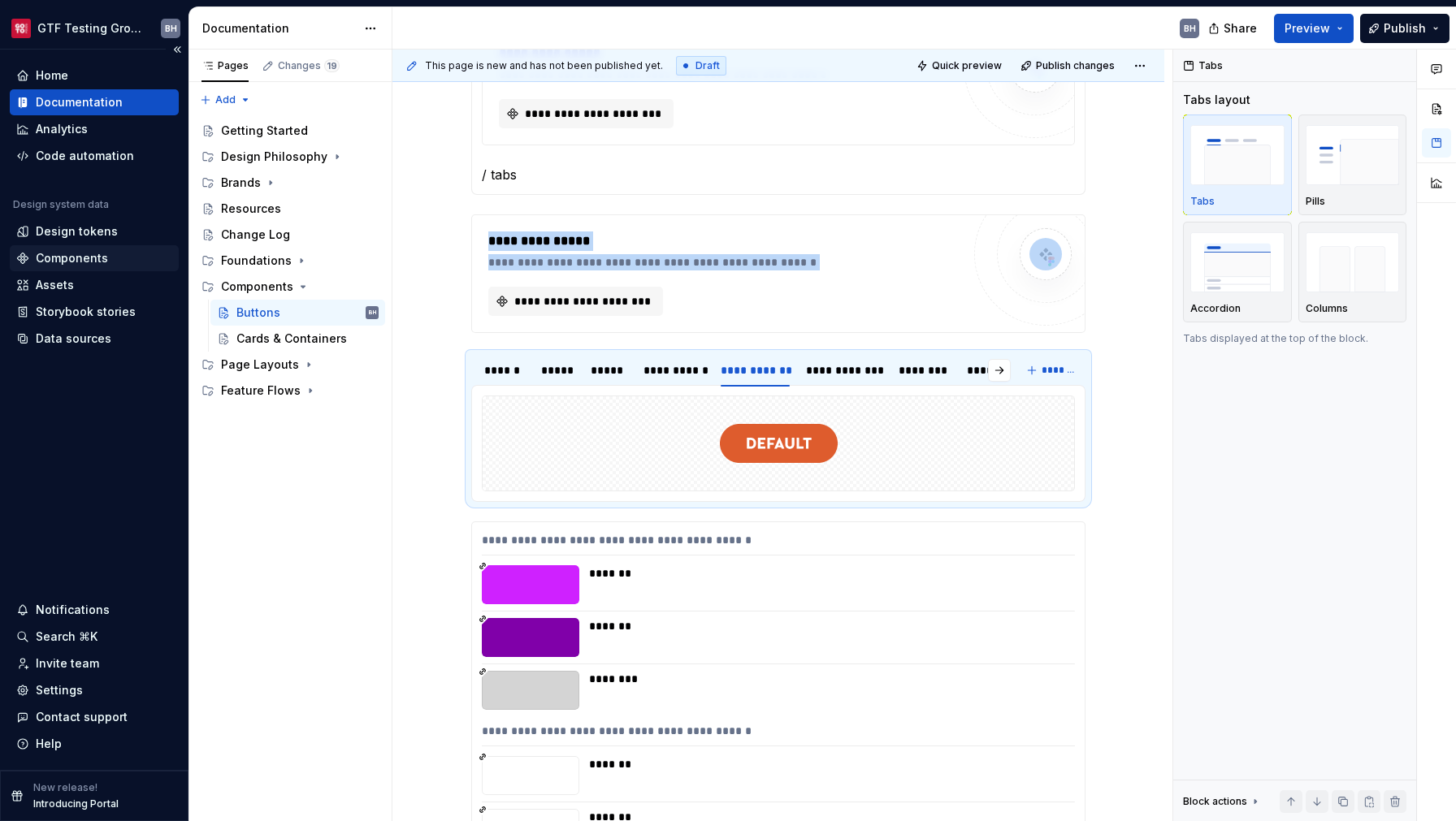
click at [95, 263] on div "Components" at bounding box center [72, 259] width 72 height 16
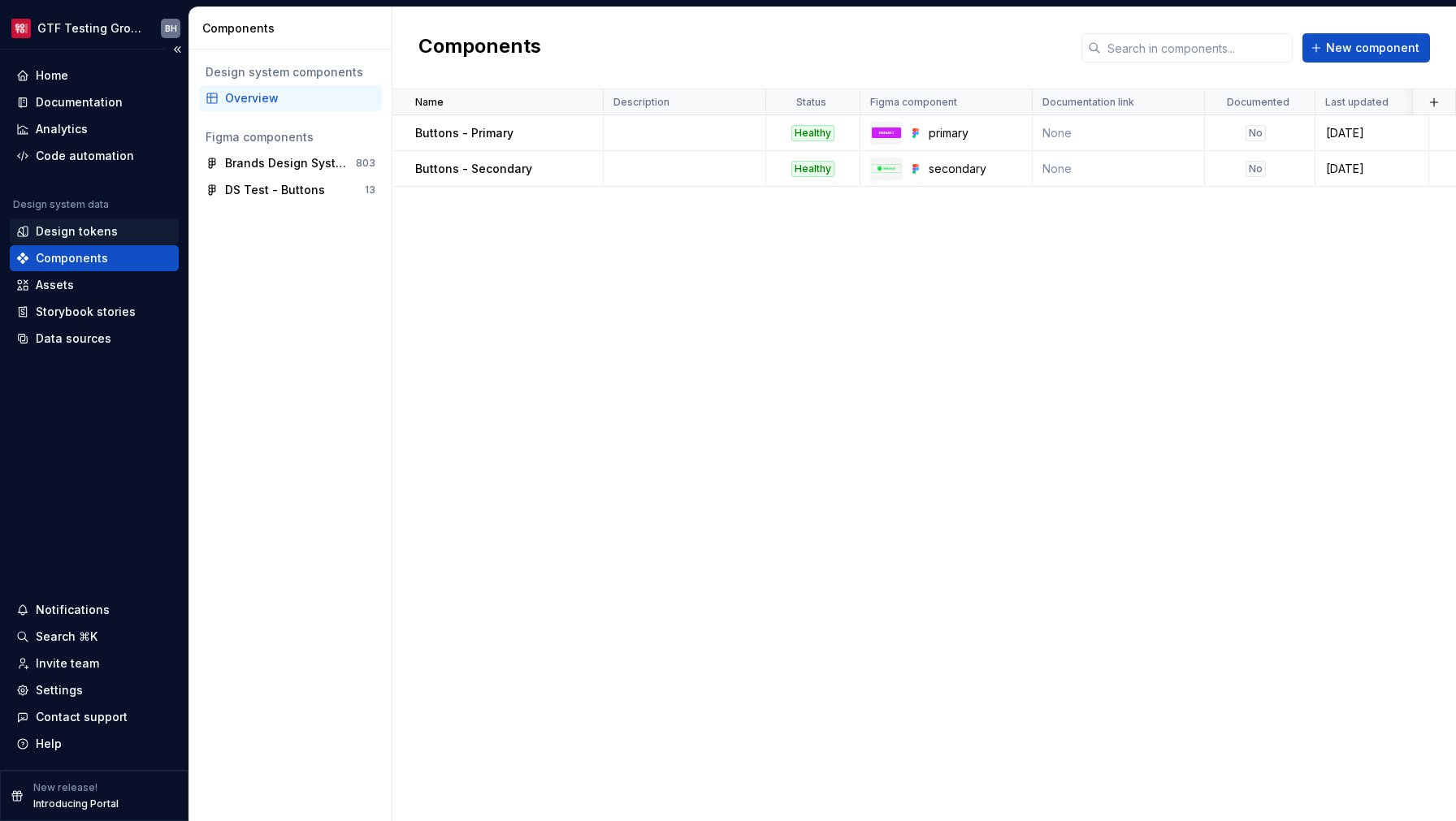
click at [100, 234] on div "Design tokens" at bounding box center [77, 232] width 82 height 16
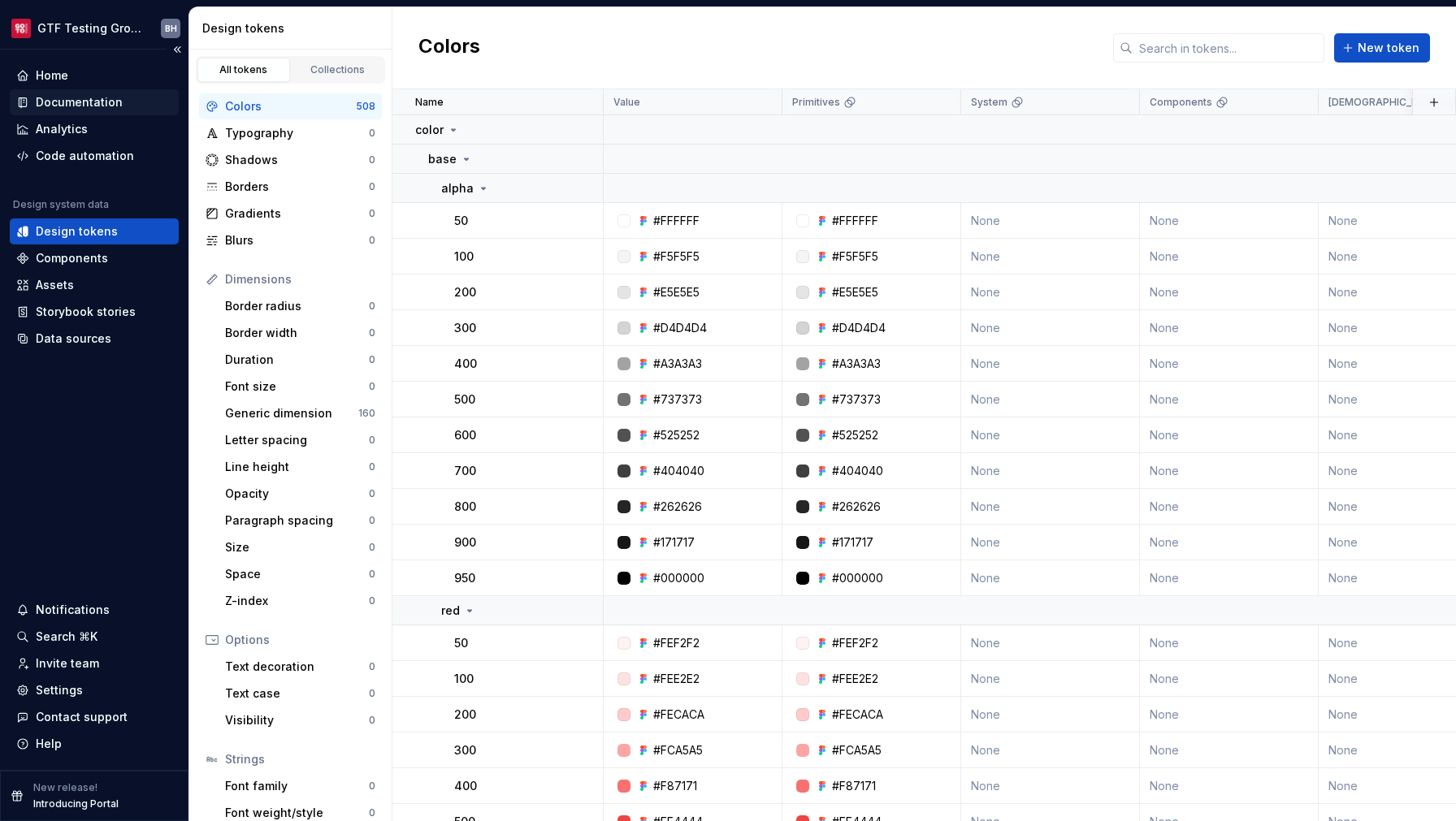
click at [83, 106] on div "Documentation" at bounding box center [79, 103] width 87 height 16
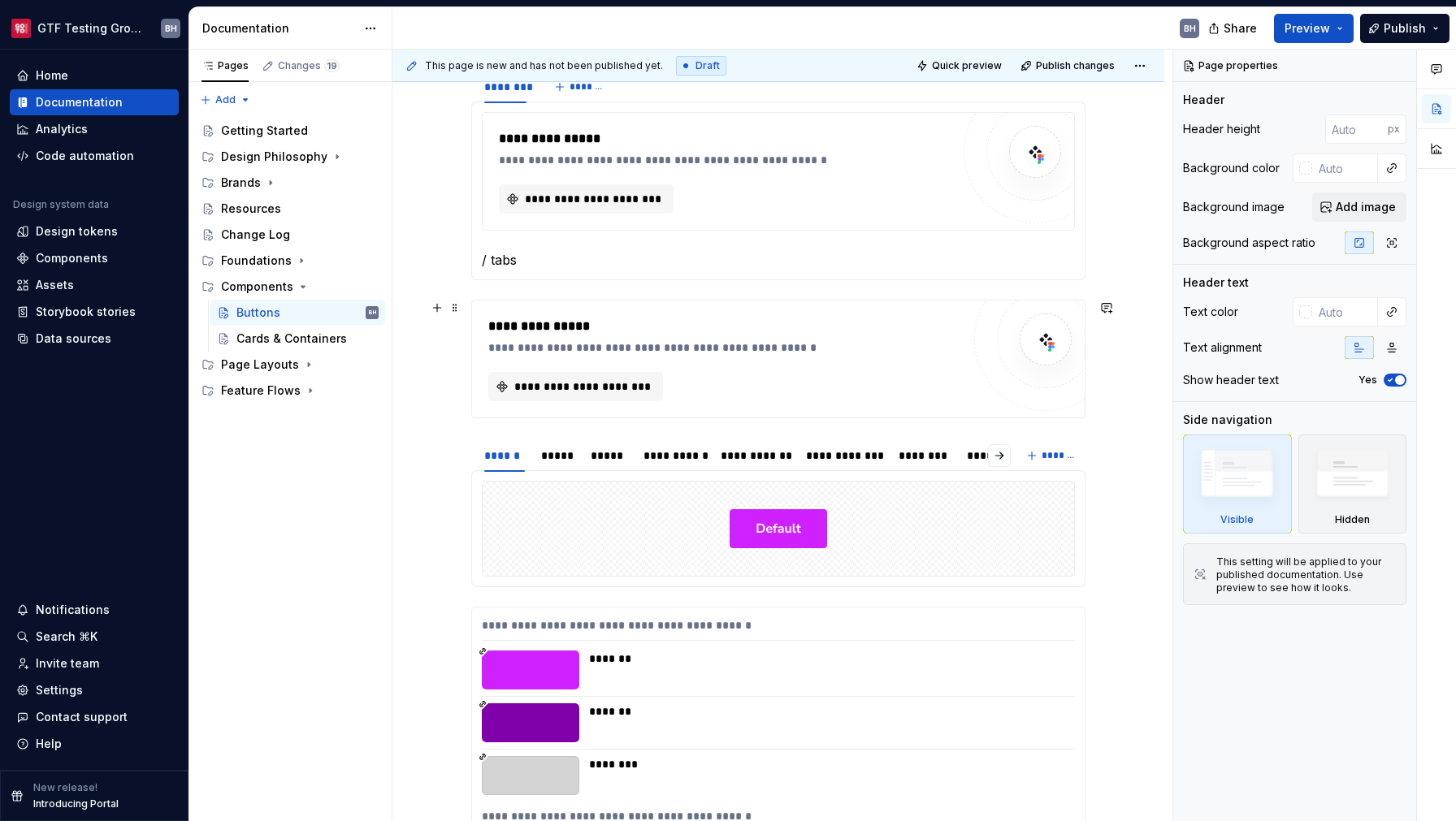
scroll to position [244, 0]
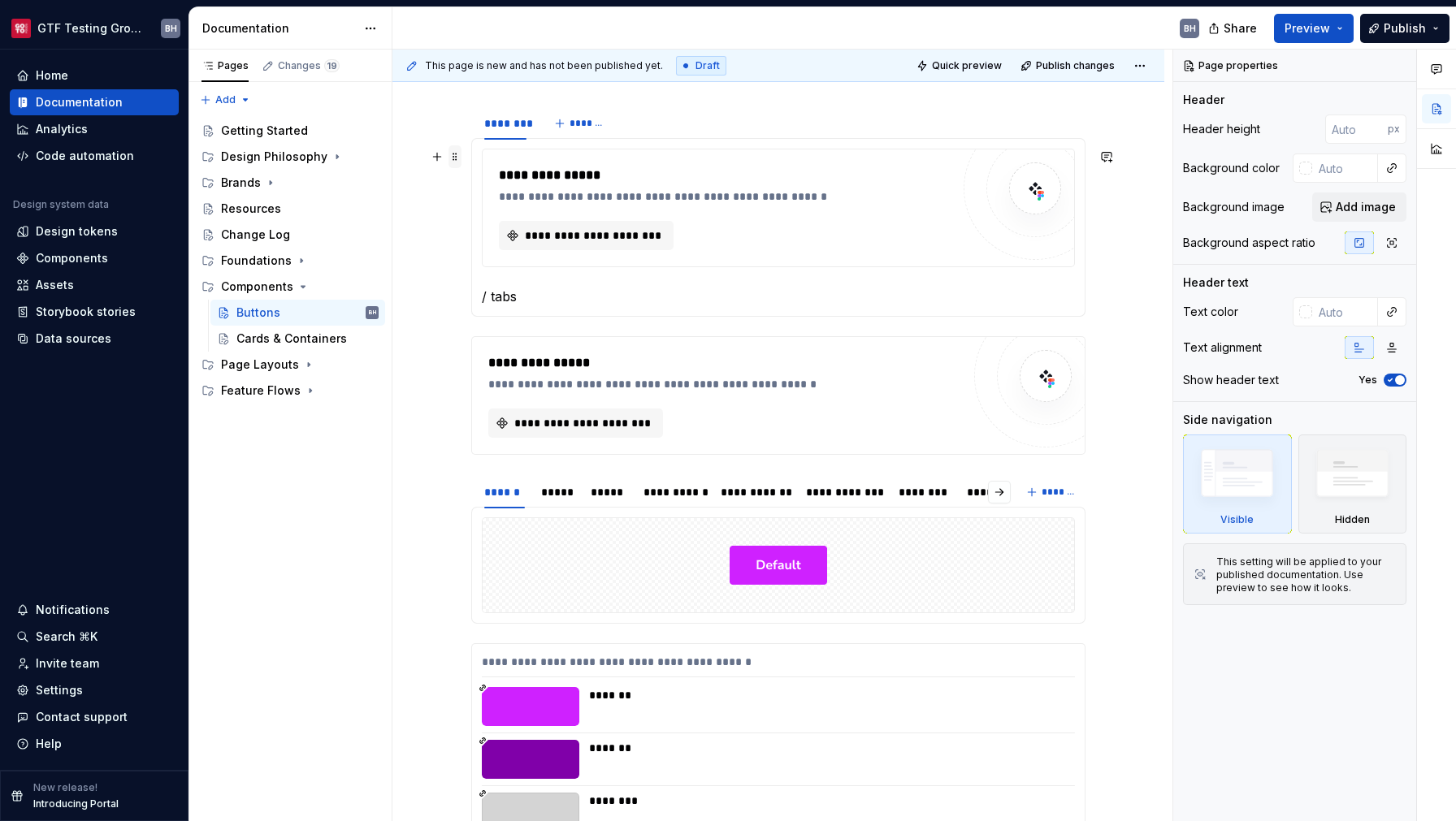
click at [453, 159] on span at bounding box center [455, 157] width 13 height 23
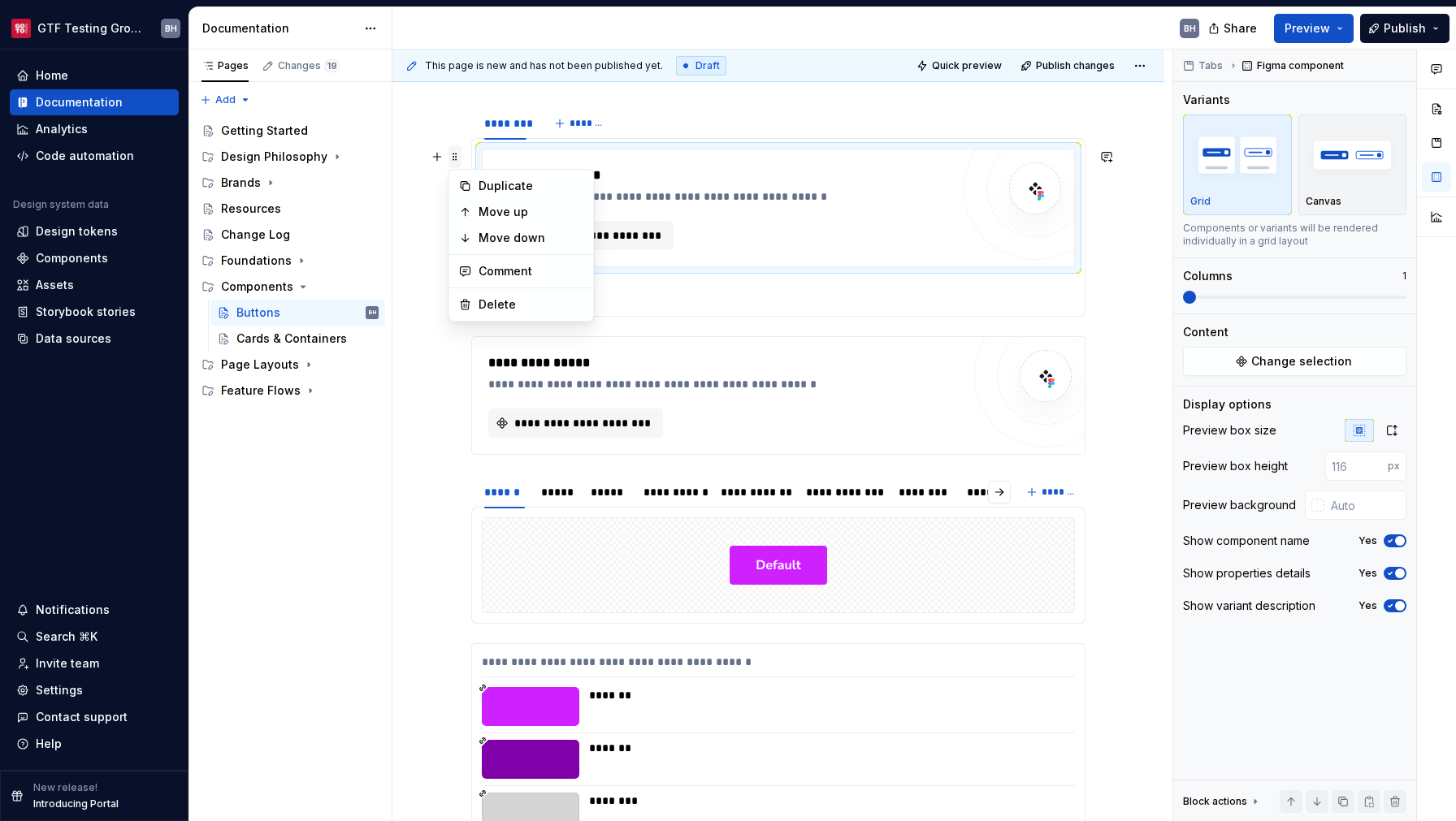
type textarea "*"
click at [489, 302] on div "Delete" at bounding box center [531, 304] width 106 height 16
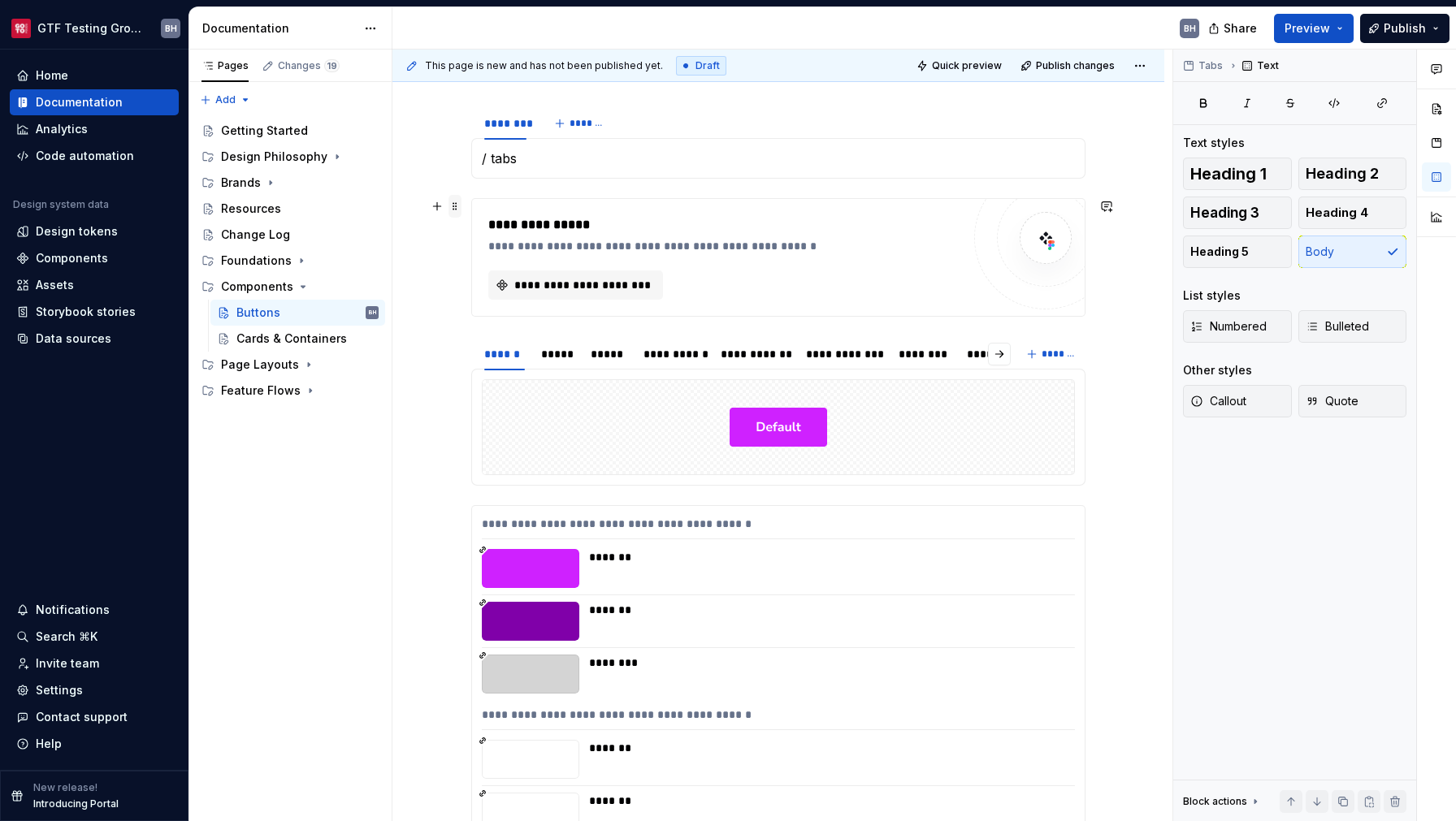
click at [454, 210] on span at bounding box center [455, 207] width 13 height 23
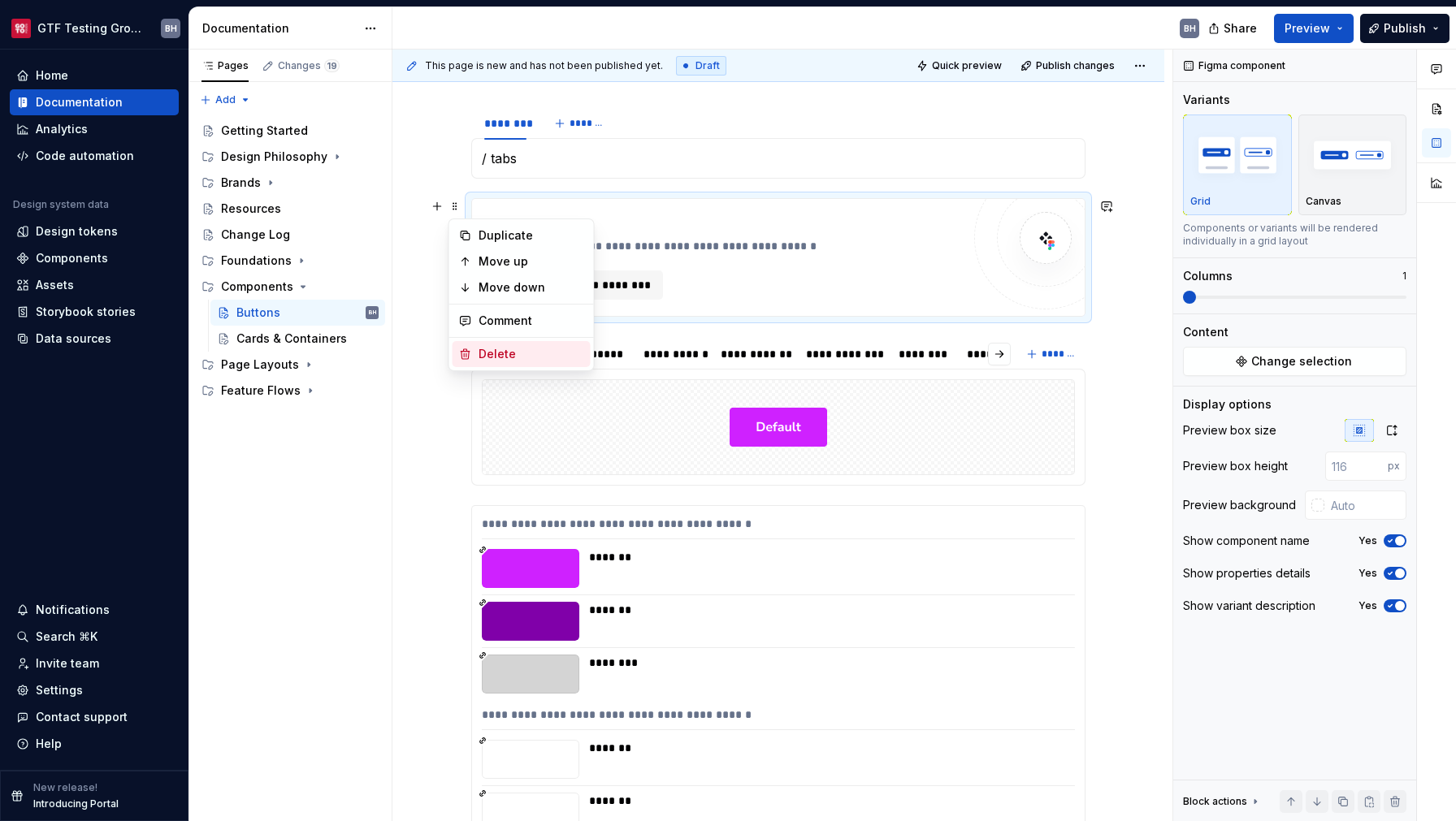
click at [481, 354] on div "Delete" at bounding box center [531, 354] width 106 height 16
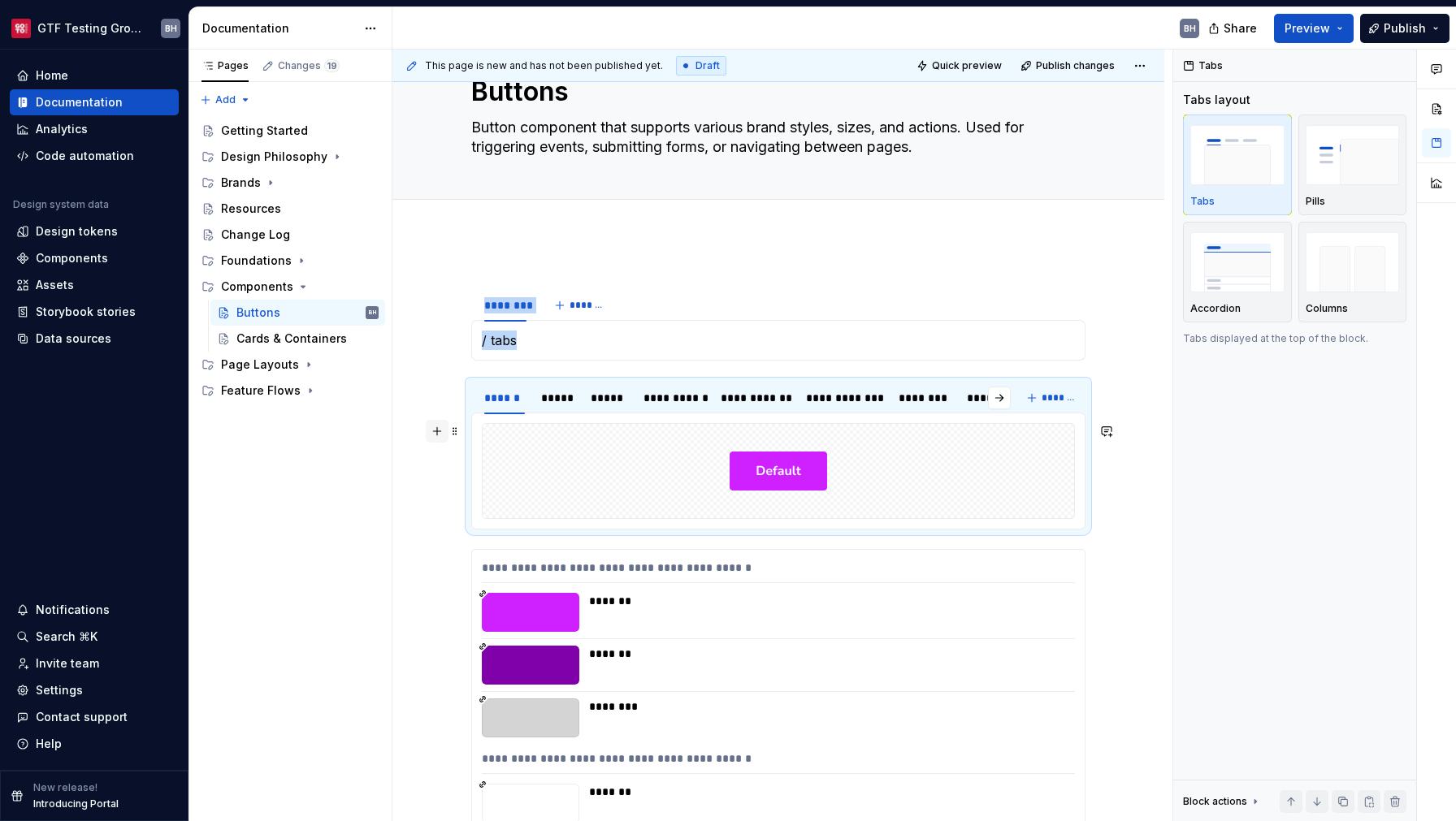
scroll to position [61, 0]
click at [453, 299] on span at bounding box center [455, 298] width 13 height 23
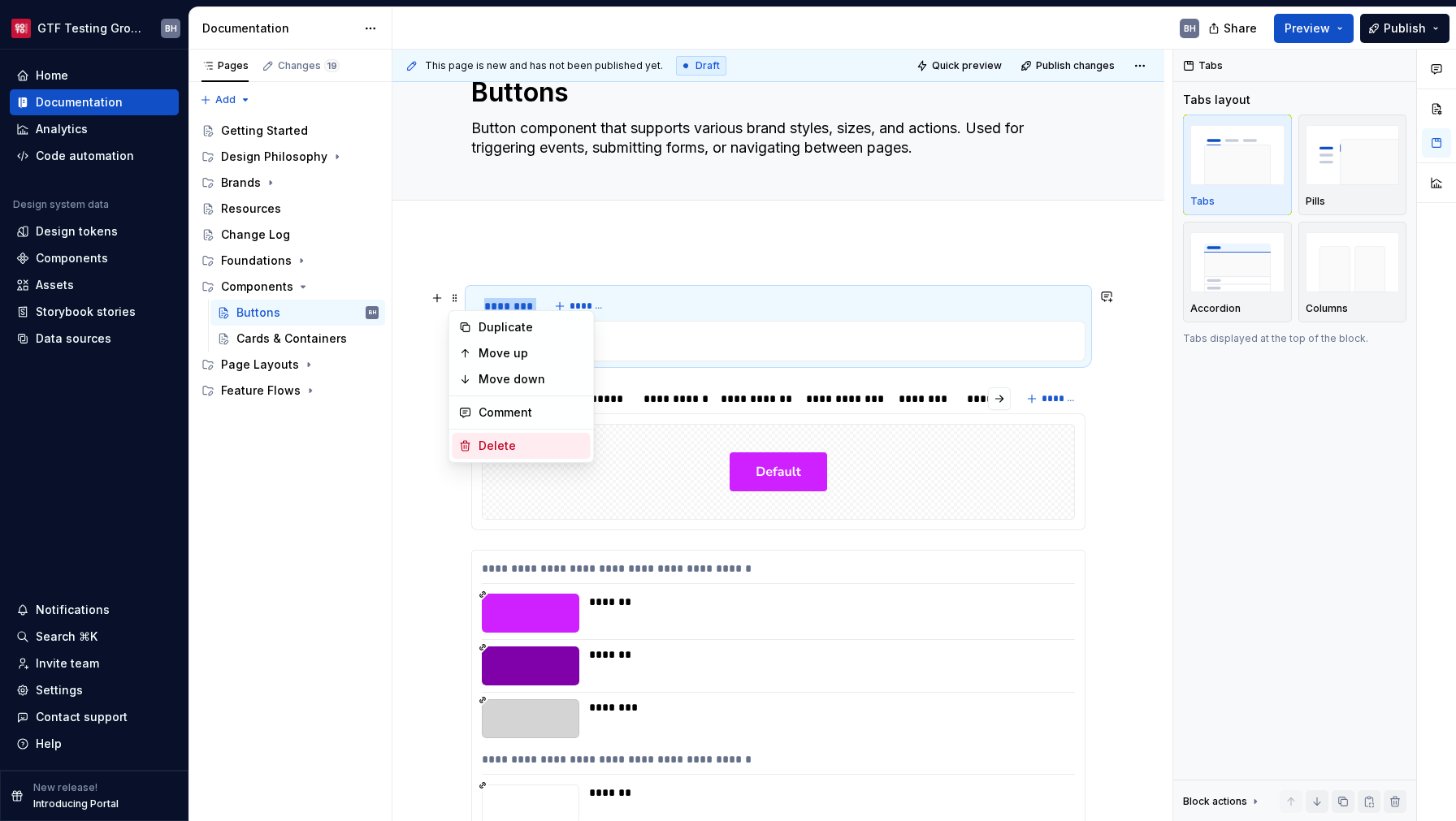
click at [492, 454] on div "Delete" at bounding box center [522, 446] width 138 height 26
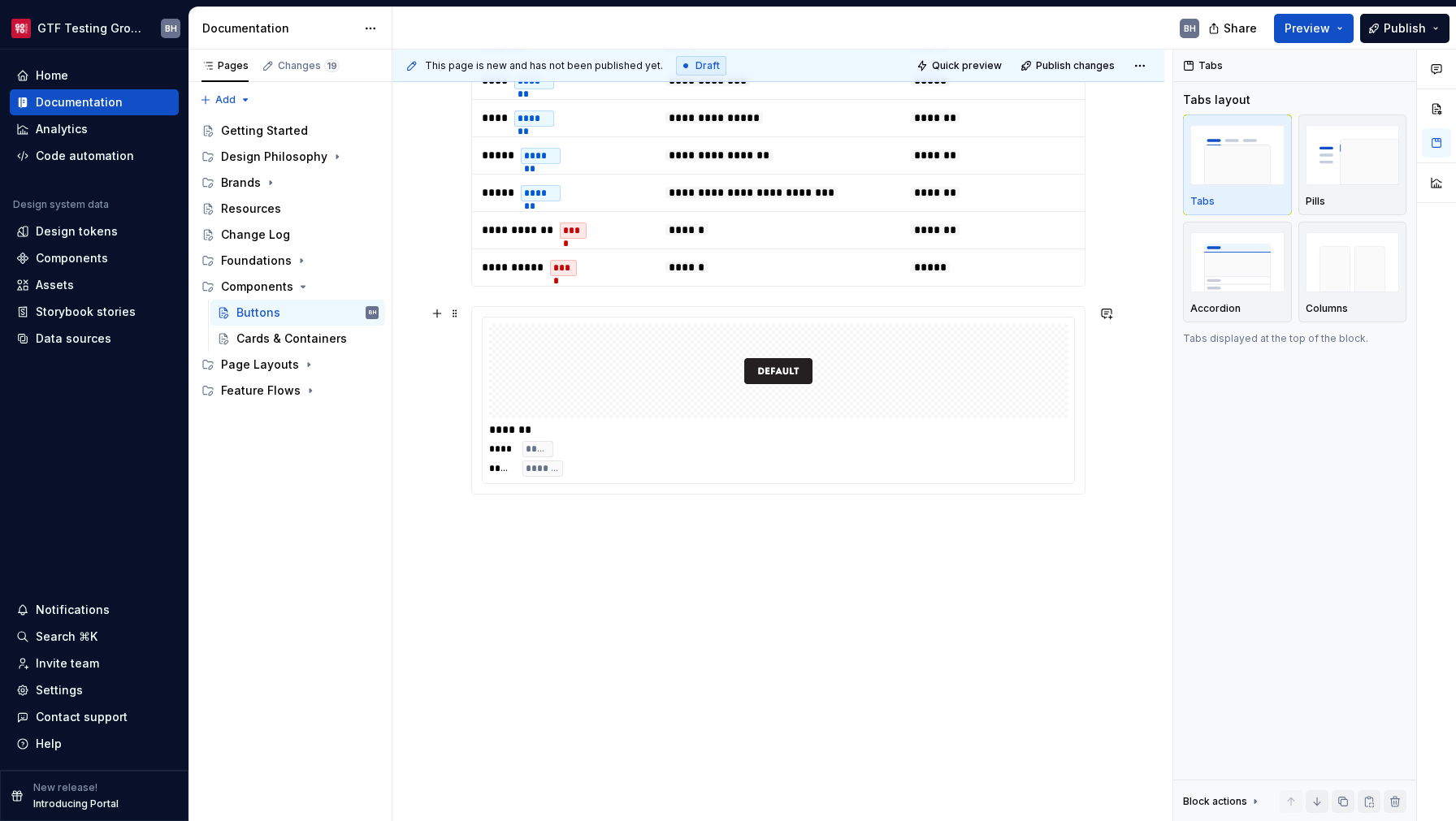
scroll to position [2471, 0]
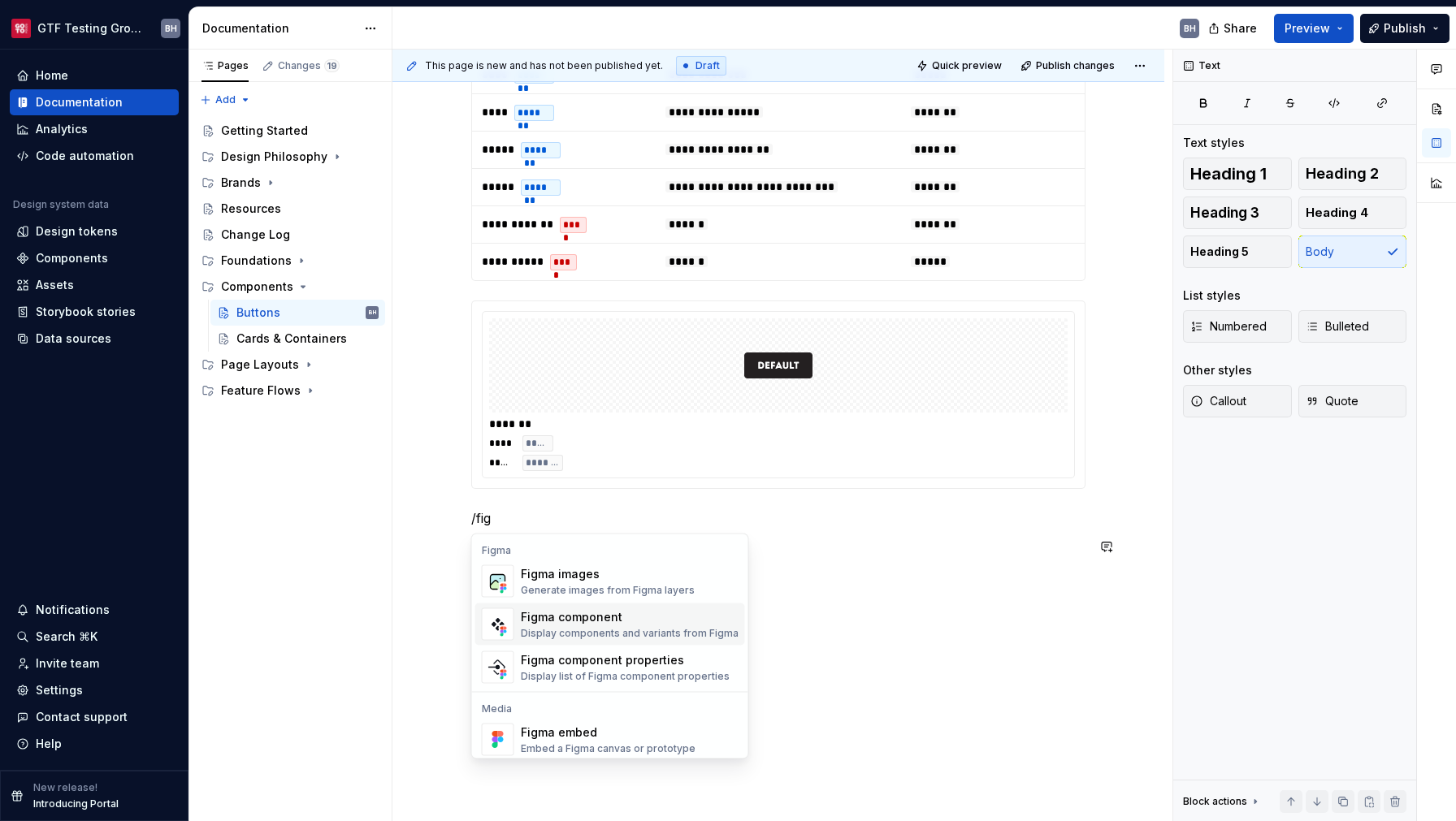
click at [559, 621] on div "Figma component" at bounding box center [630, 618] width 218 height 16
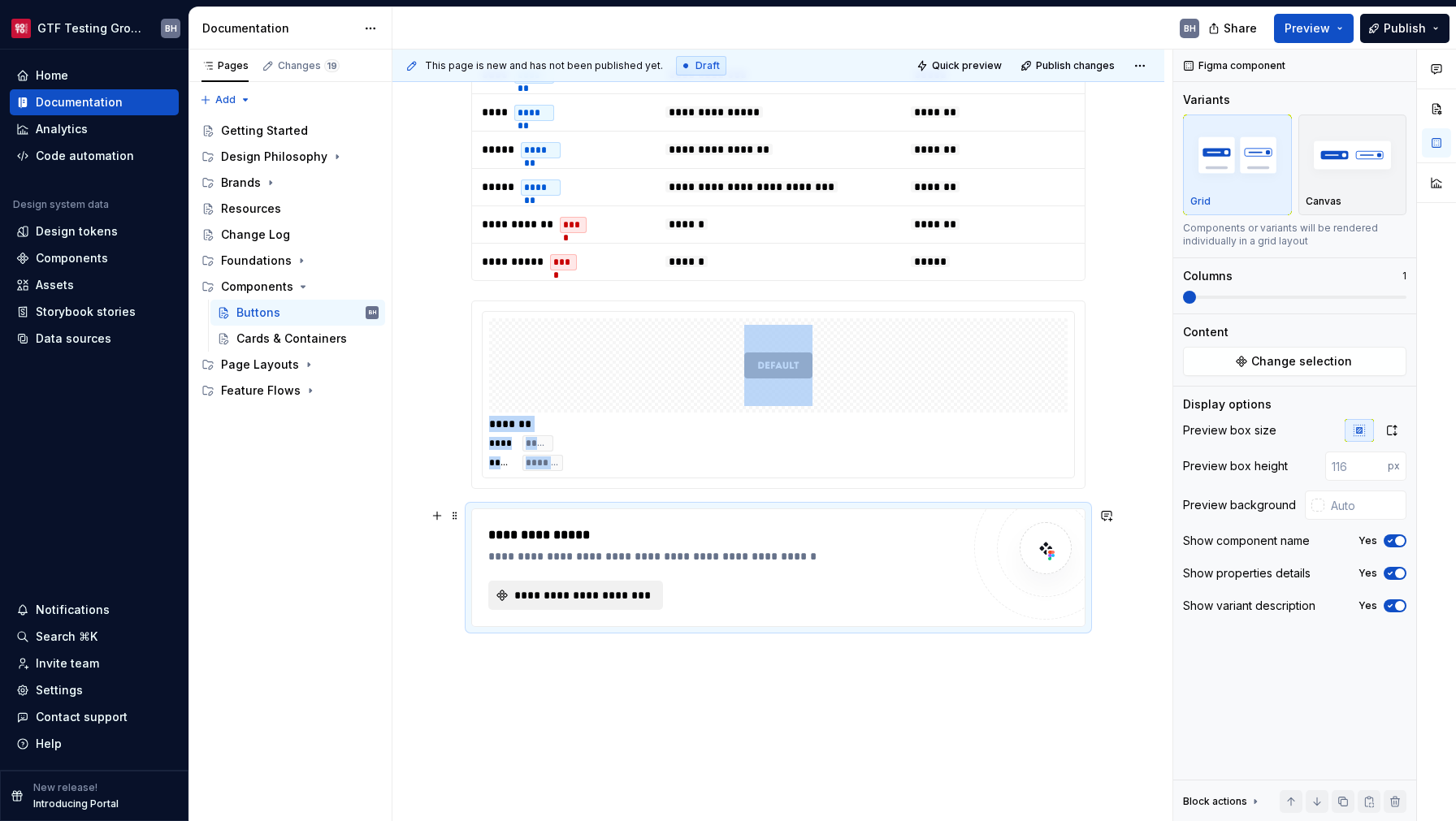
click at [571, 600] on span "**********" at bounding box center [582, 596] width 141 height 16
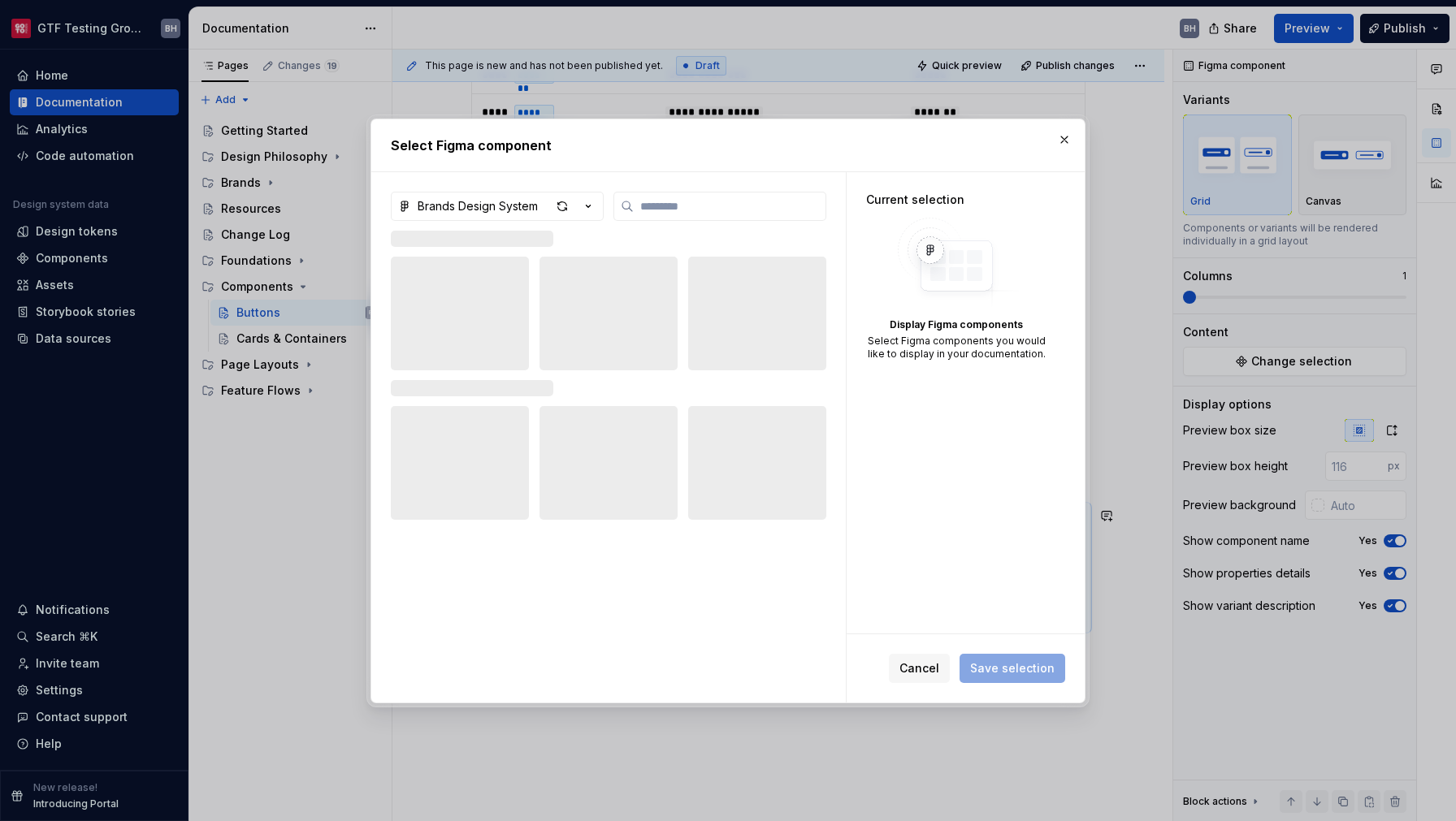
type textarea "*"
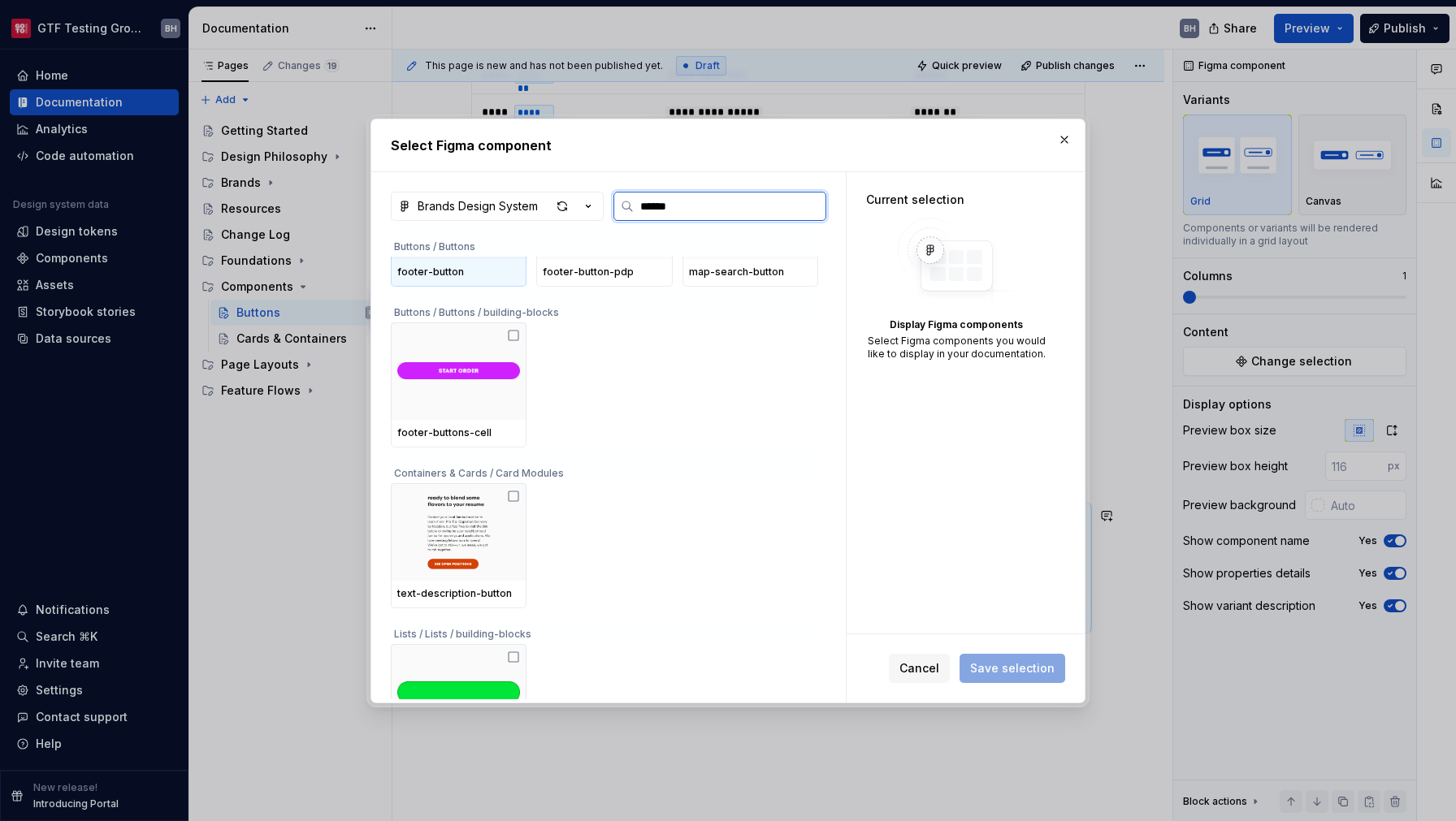
scroll to position [0, 0]
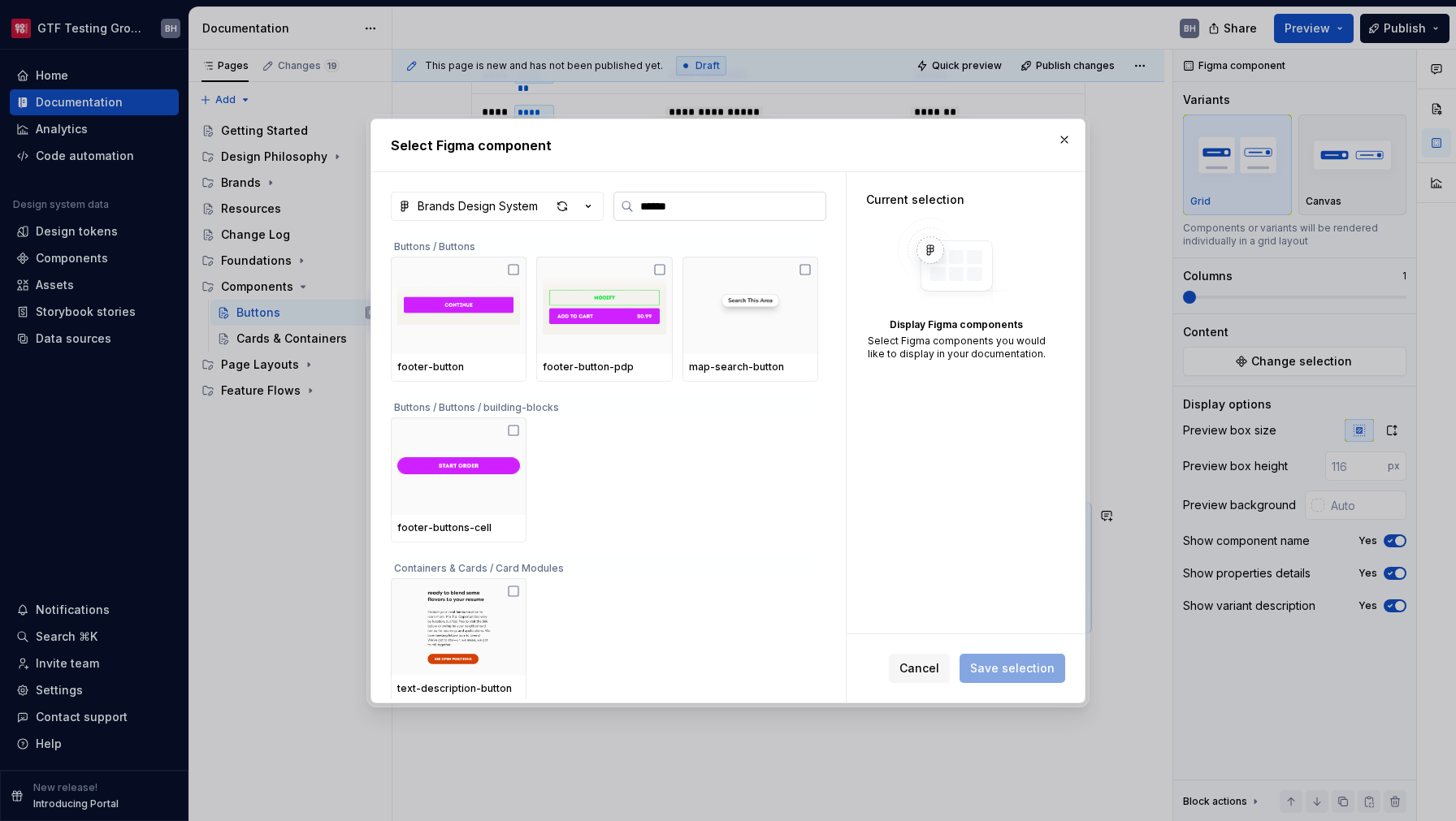
drag, startPoint x: 690, startPoint y: 213, endPoint x: 633, endPoint y: 207, distance: 57.3
click at [634, 207] on input "******" at bounding box center [730, 207] width 192 height 16
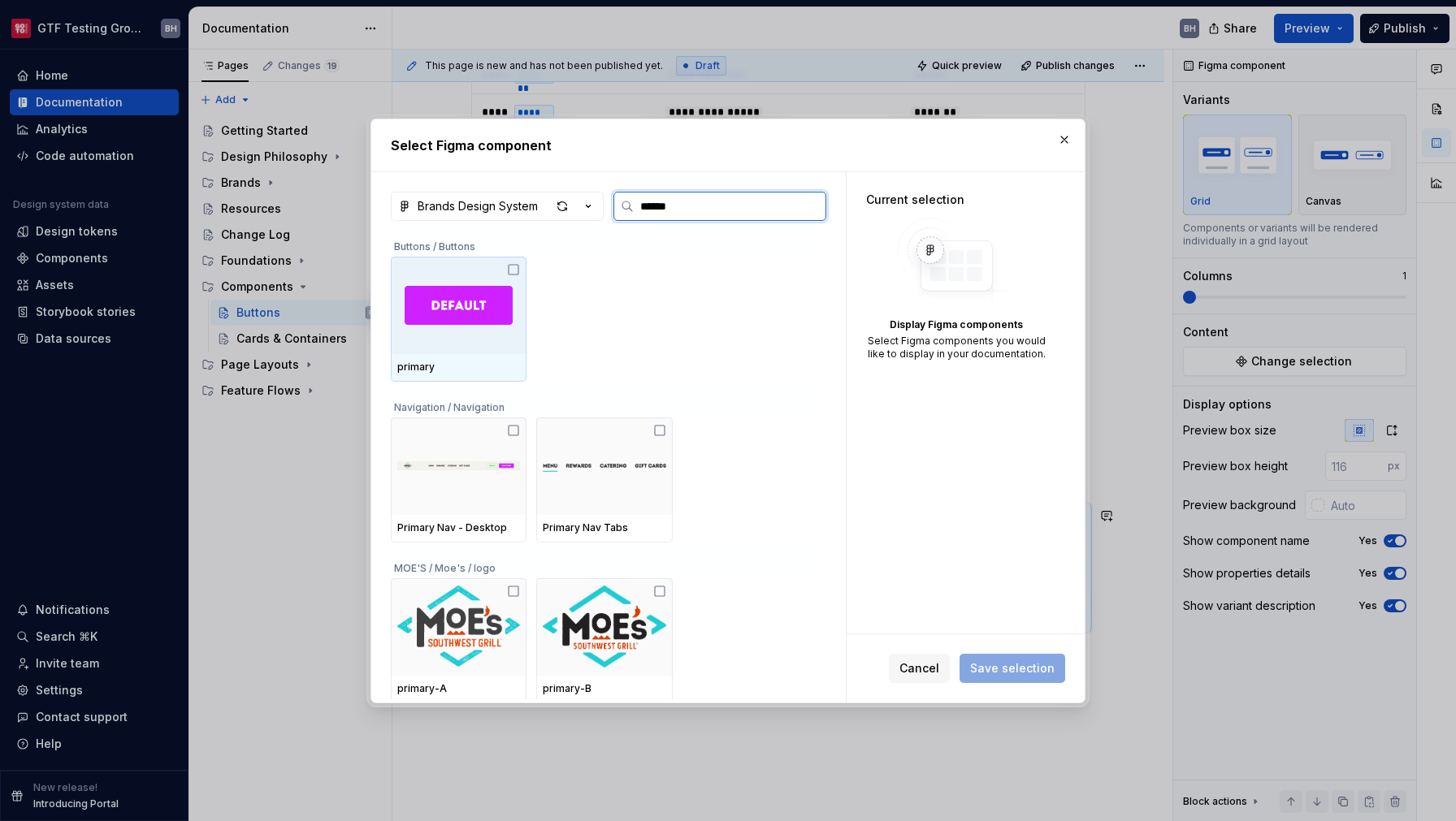
type input "*******"
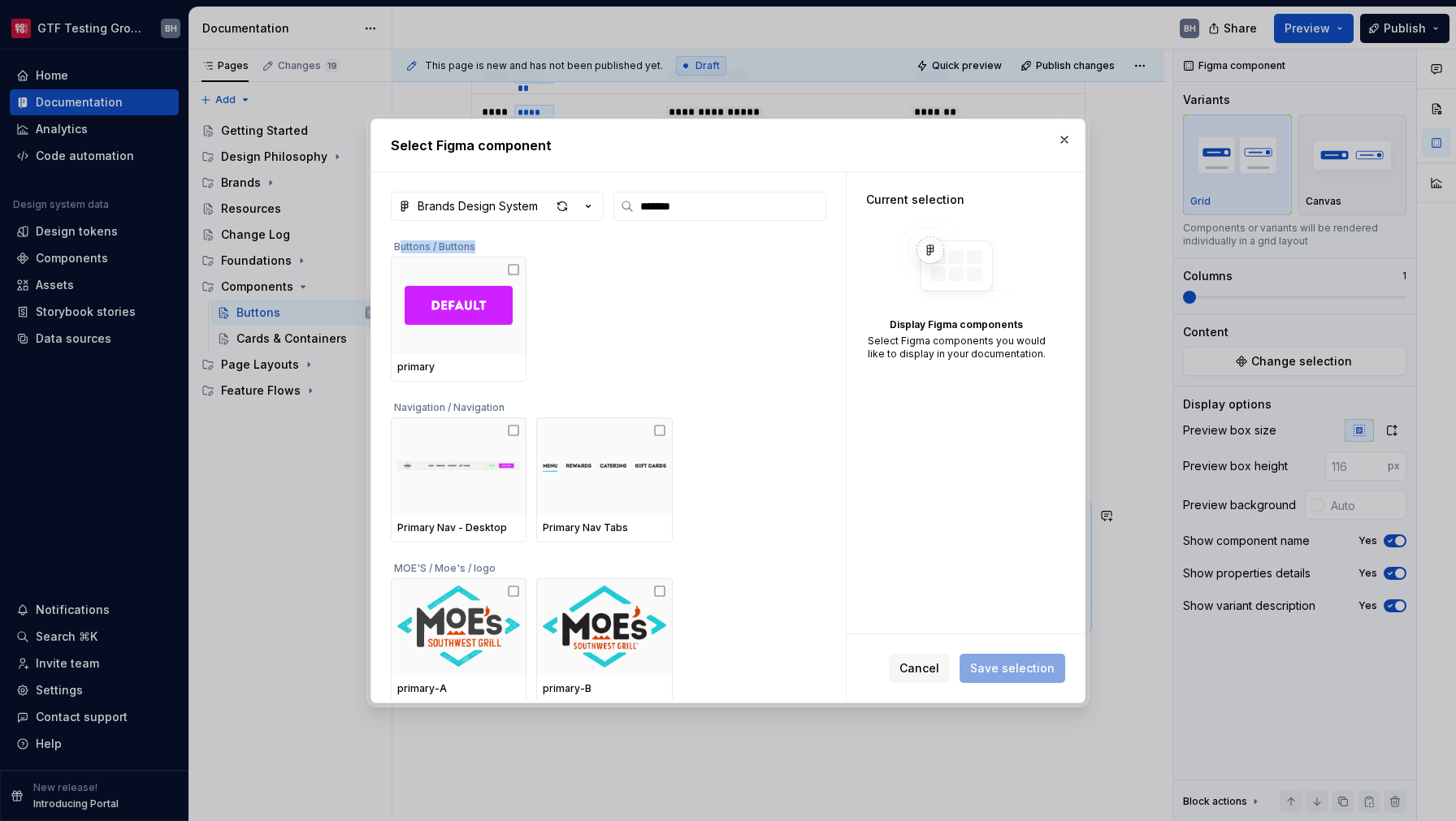
drag, startPoint x: 402, startPoint y: 247, endPoint x: 497, endPoint y: 250, distance: 95.0
click at [497, 250] on div "Buttons / Buttons" at bounding box center [604, 244] width 427 height 26
click at [492, 247] on div "Buttons / Buttons" at bounding box center [604, 244] width 427 height 26
click at [407, 250] on div "Buttons / Buttons" at bounding box center [604, 244] width 427 height 26
click at [464, 248] on div "Buttons / Buttons" at bounding box center [604, 244] width 427 height 26
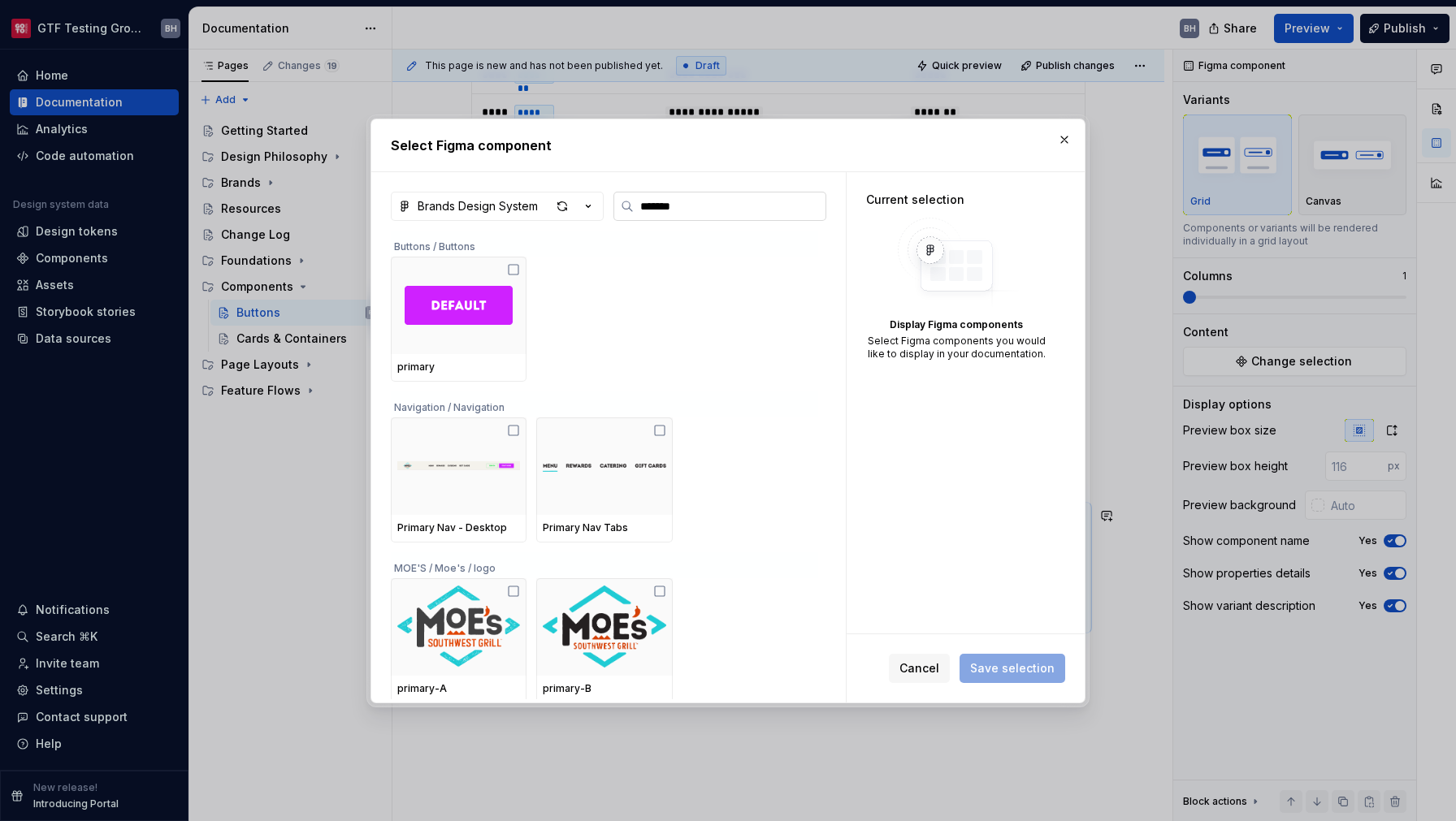
drag, startPoint x: 693, startPoint y: 211, endPoint x: 640, endPoint y: 208, distance: 53.1
click at [640, 208] on input "*******" at bounding box center [730, 207] width 192 height 16
click at [922, 669] on span "Cancel" at bounding box center [919, 669] width 40 height 16
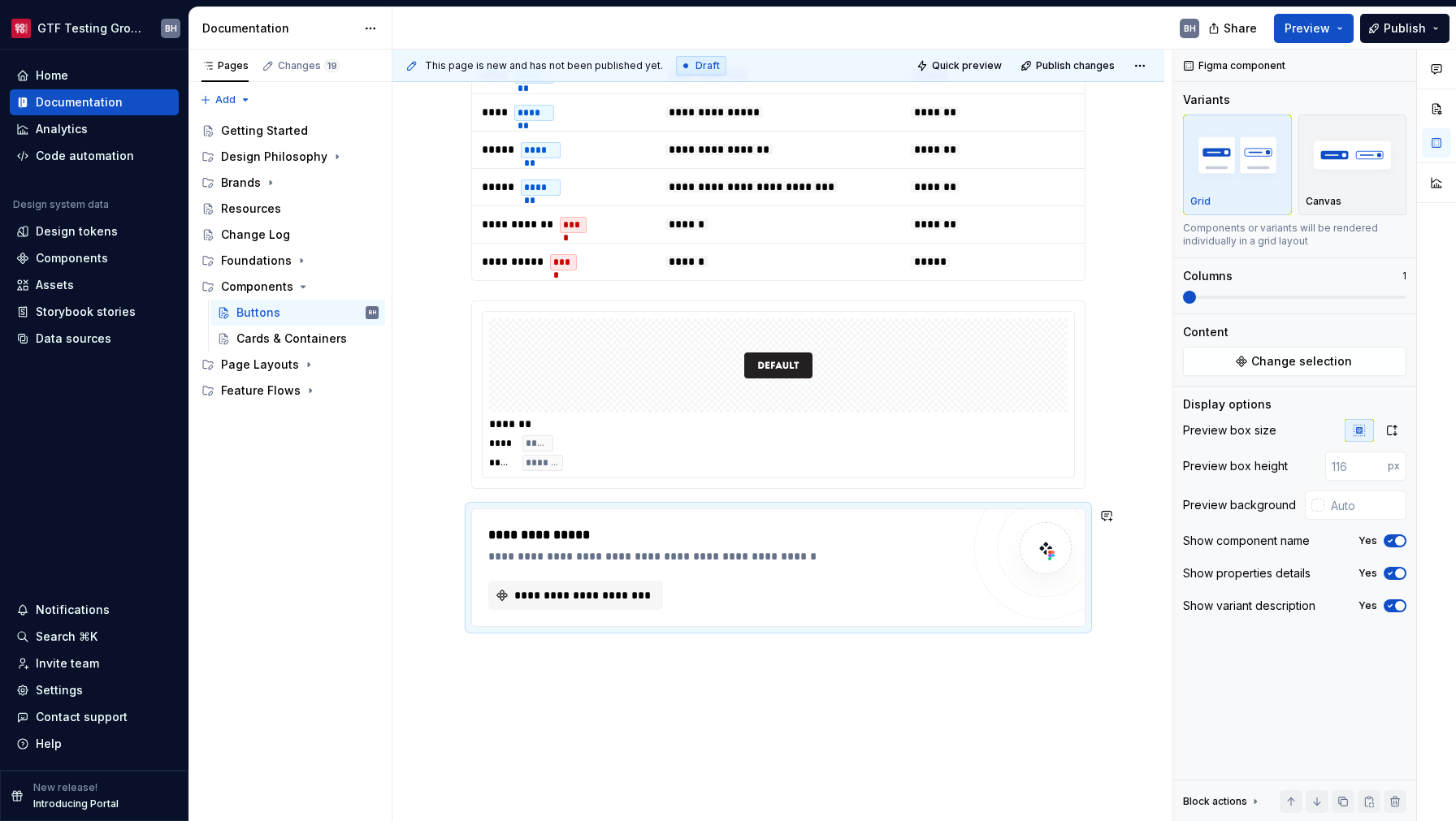
scroll to position [2471, 0]
click at [70, 268] on div "Components" at bounding box center [94, 259] width 169 height 26
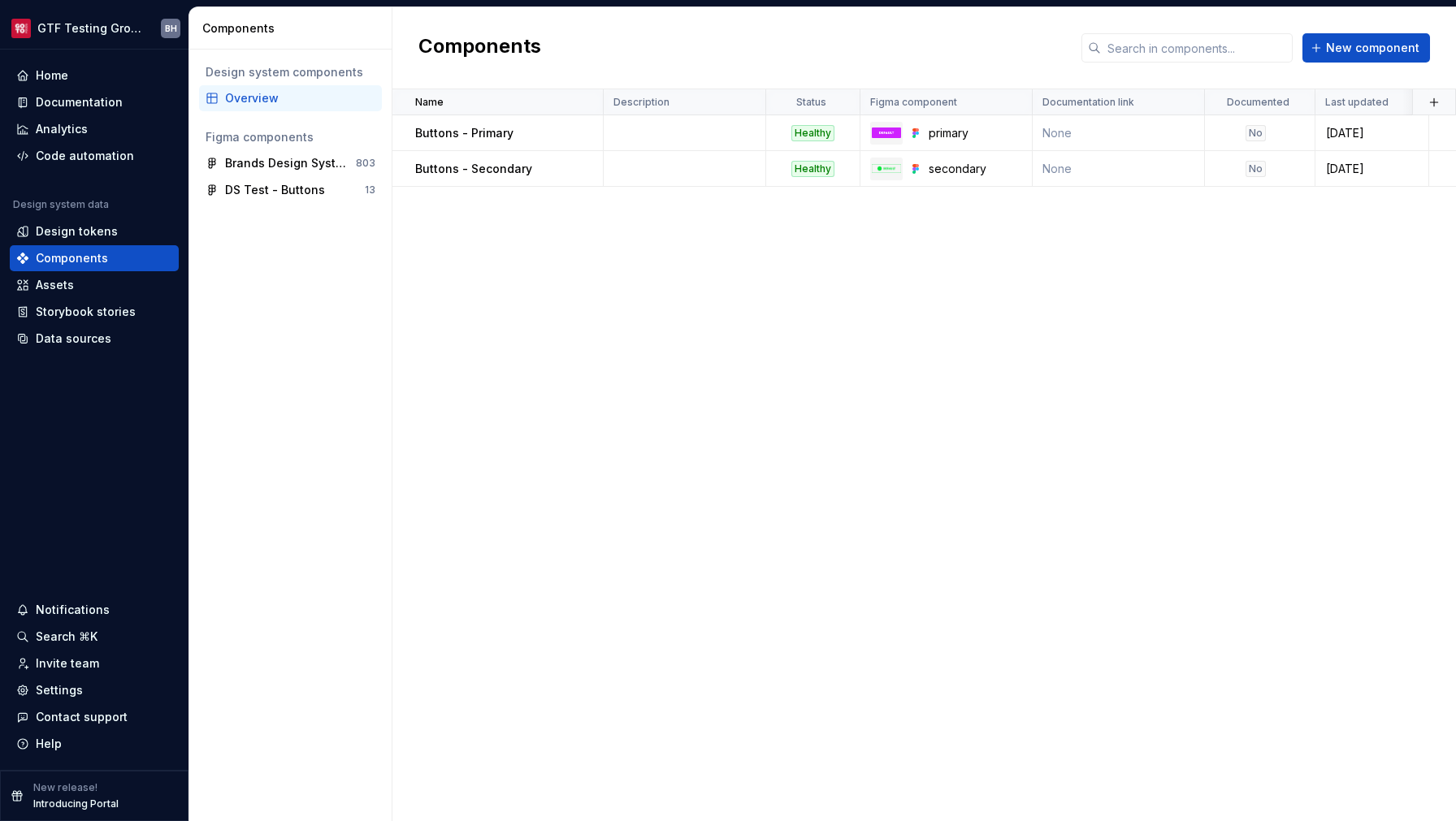
click at [517, 263] on div "Name Description Status Figma component Documentation link Documented Last upda…" at bounding box center [924, 456] width 1064 height 732
click at [383, 29] on div "Components" at bounding box center [294, 28] width 183 height 16
click at [308, 191] on div "DS Test - Buttons" at bounding box center [275, 190] width 100 height 16
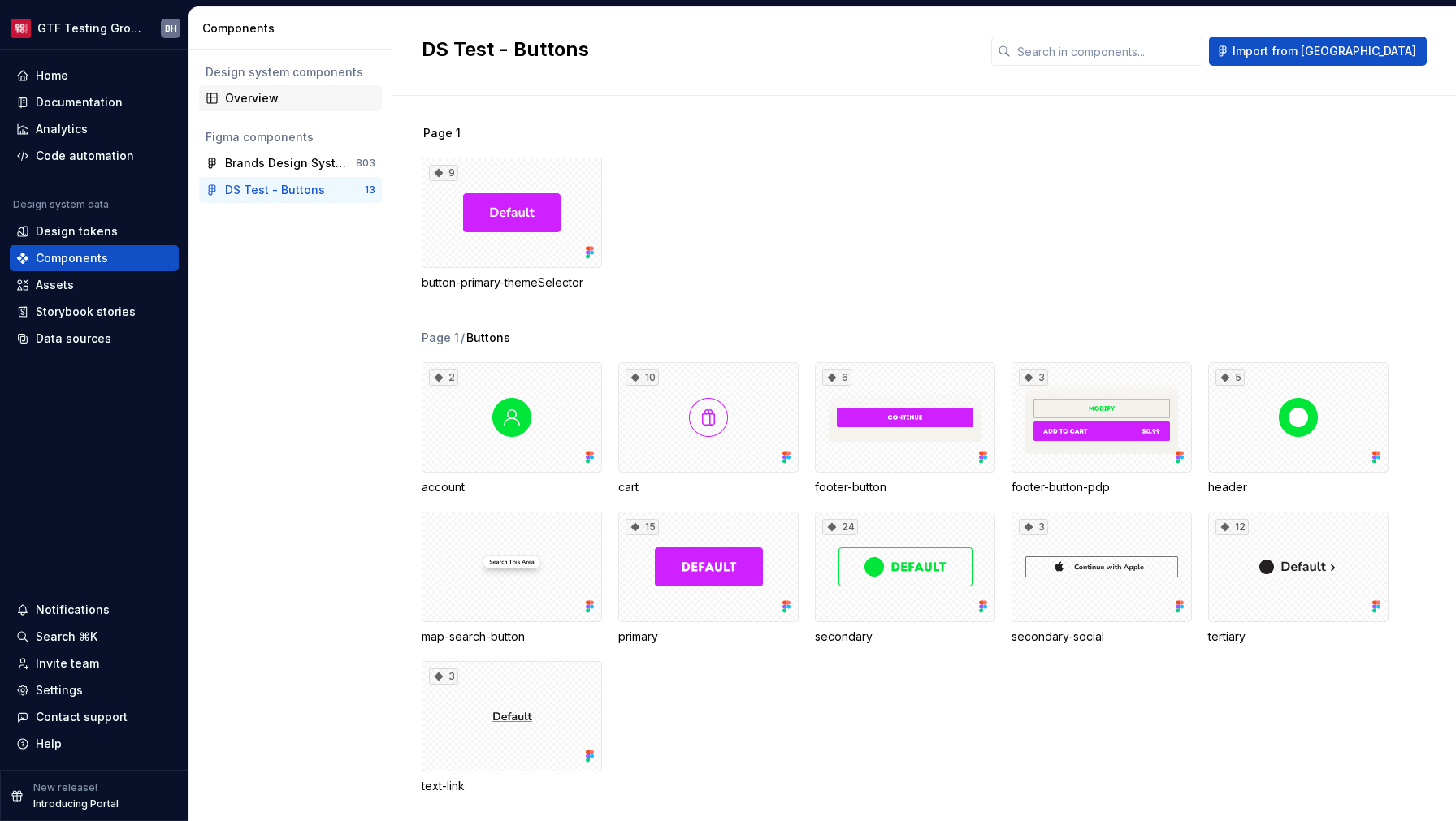
click at [260, 97] on div "Overview" at bounding box center [300, 98] width 151 height 16
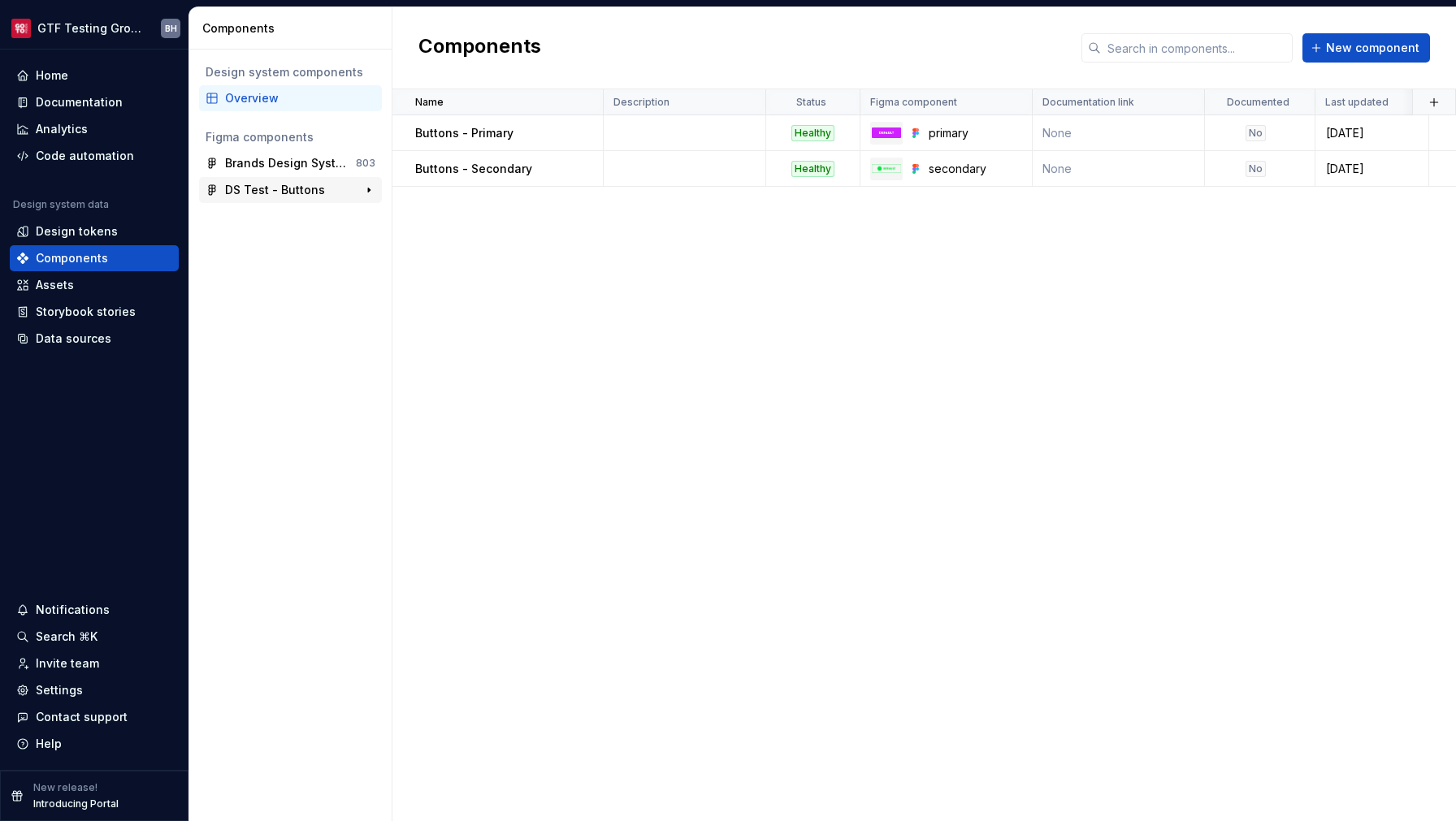
click at [267, 191] on div "DS Test - Buttons" at bounding box center [275, 190] width 100 height 16
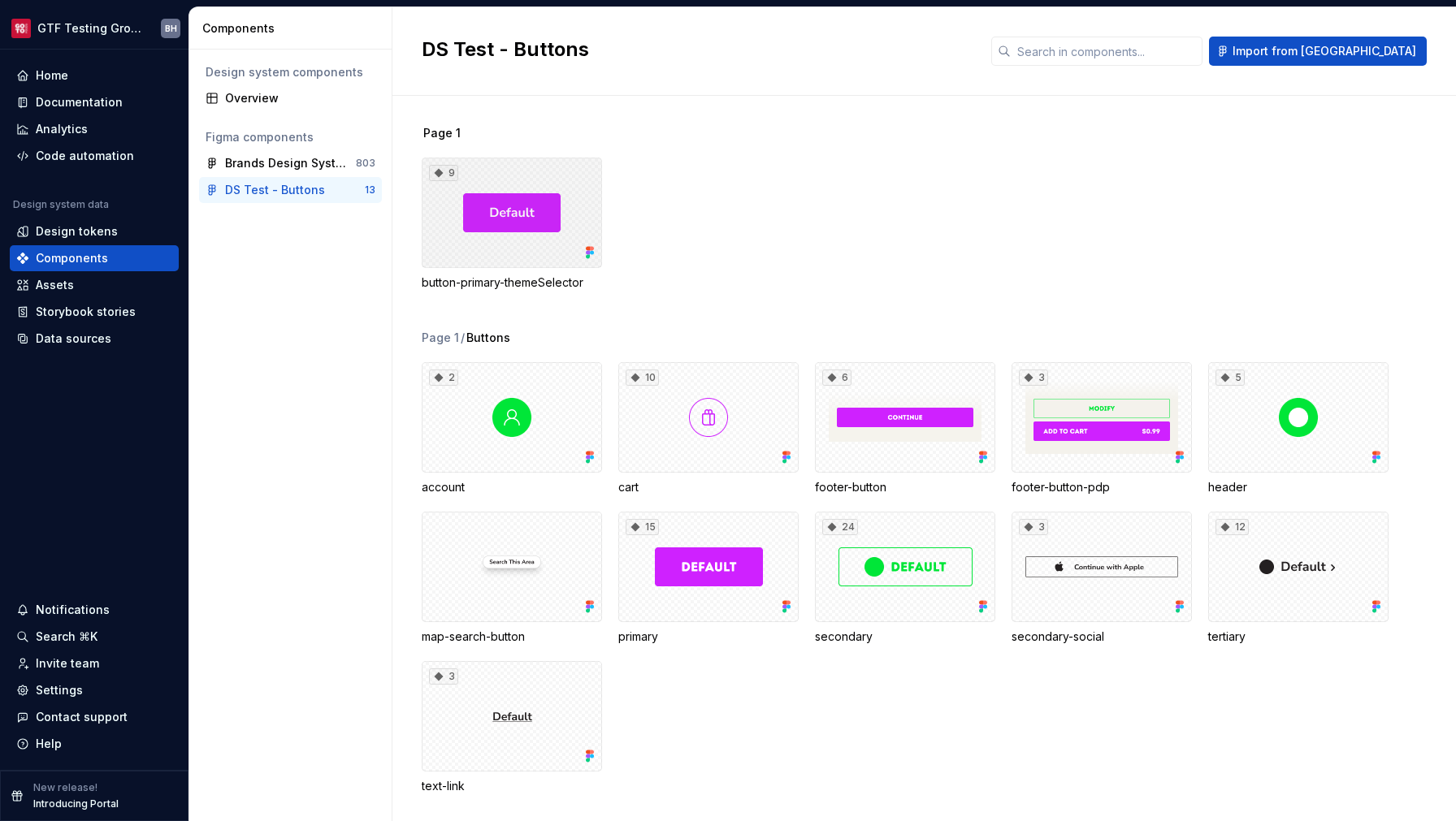
click at [537, 227] on div "9" at bounding box center [512, 213] width 181 height 111
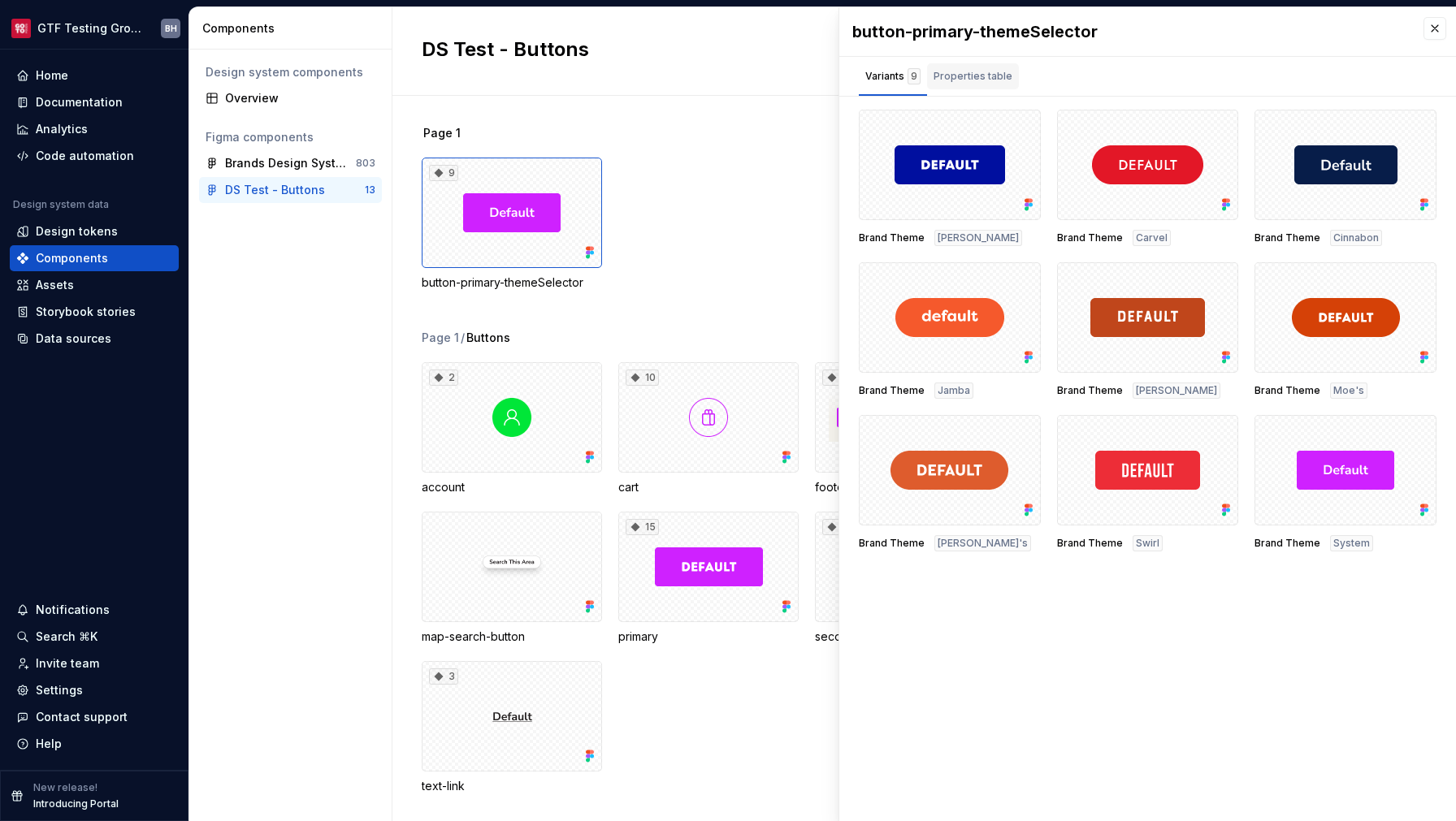
click at [958, 86] on div "Properties table" at bounding box center [973, 76] width 92 height 26
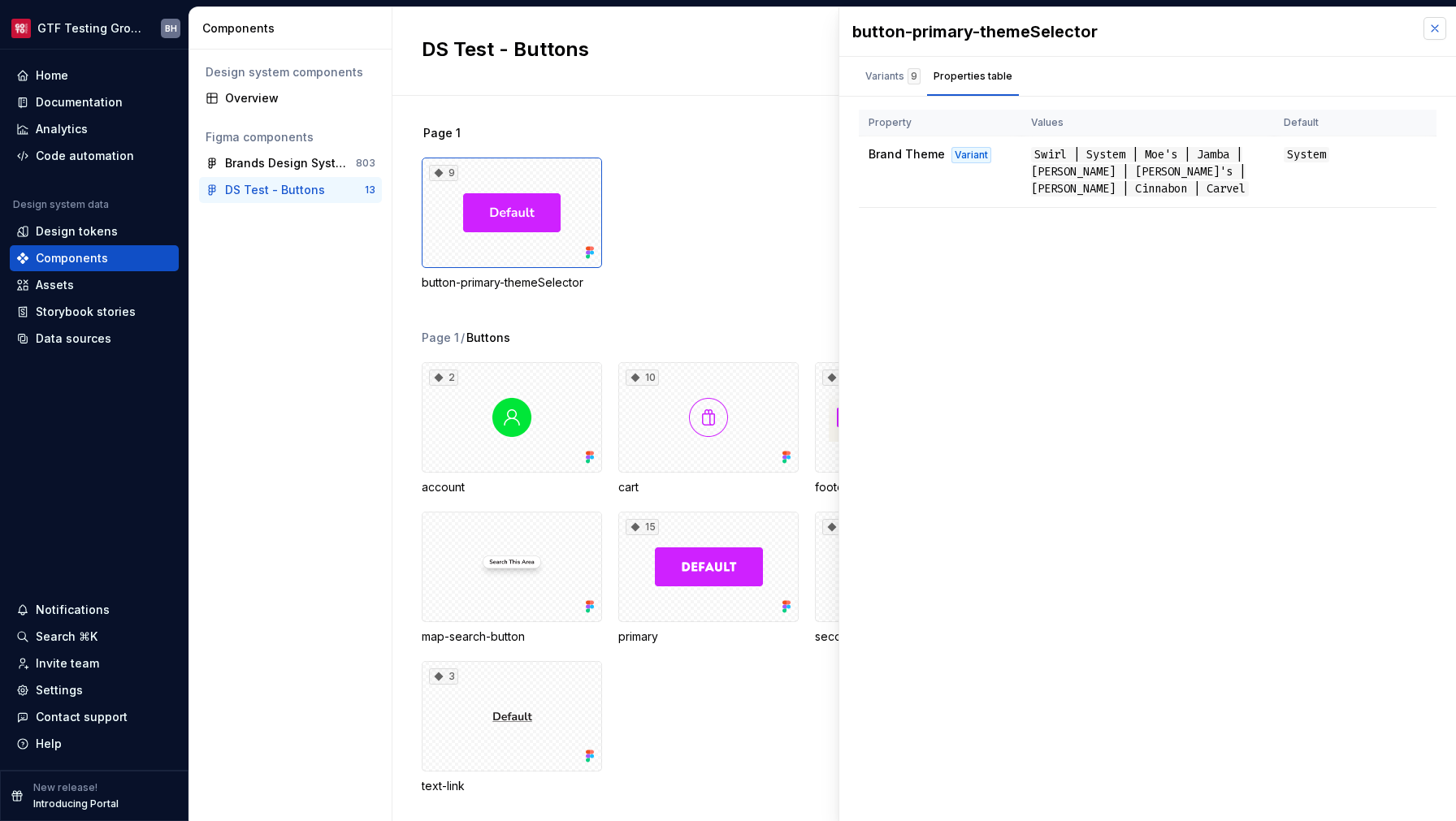
click at [1442, 34] on button "button" at bounding box center [1435, 28] width 23 height 23
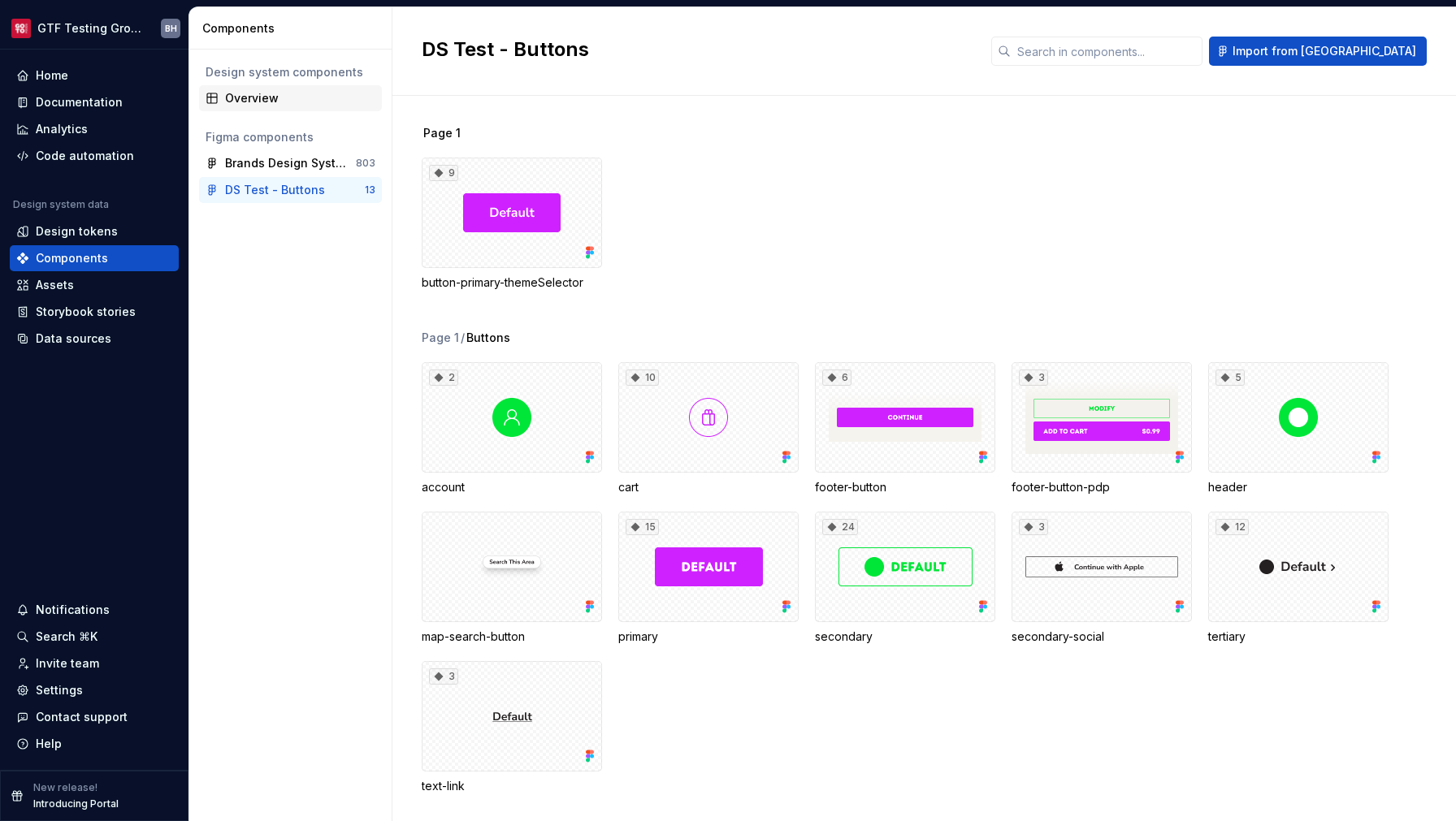
click at [282, 104] on div "Overview" at bounding box center [300, 98] width 151 height 16
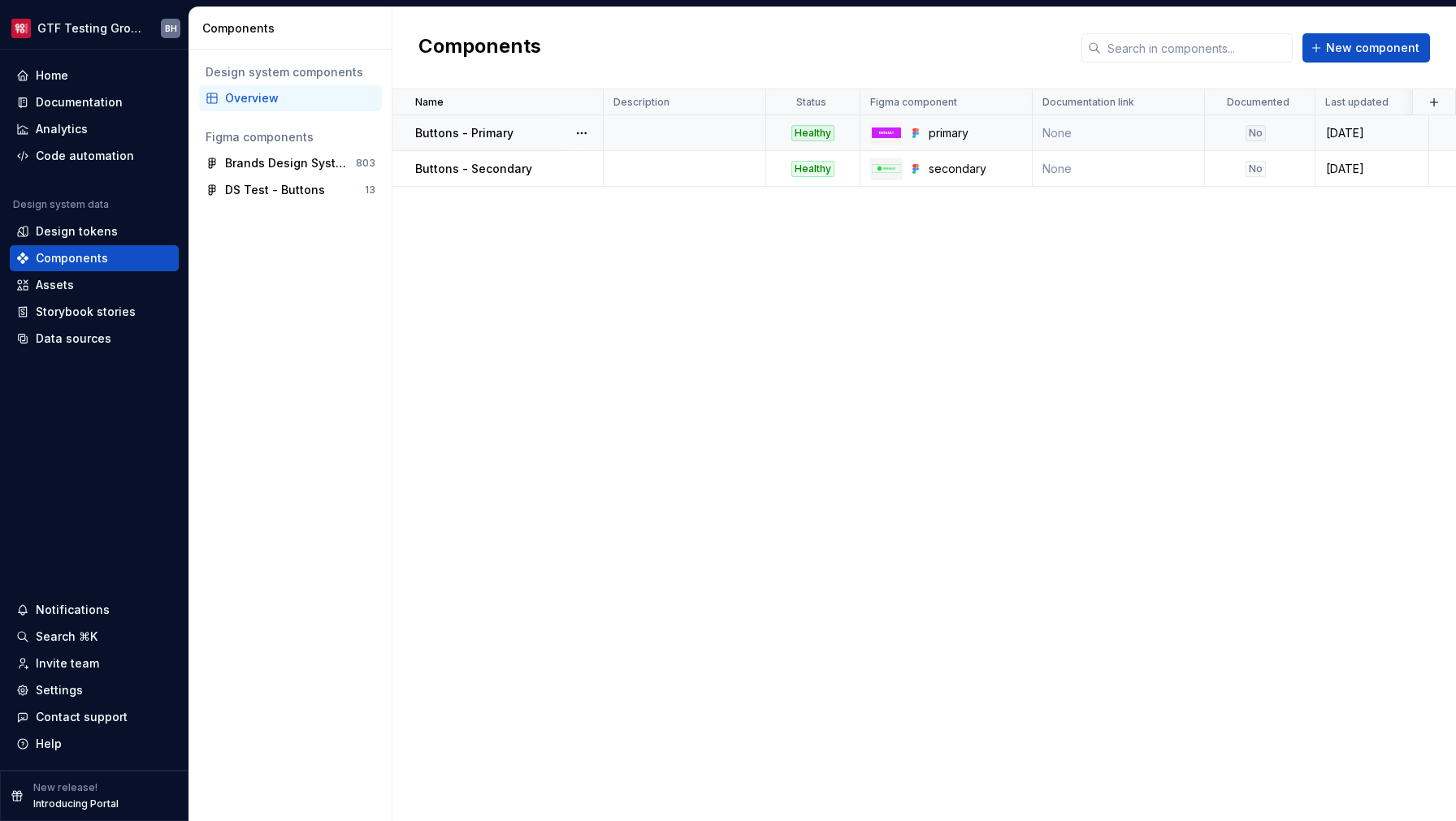
click at [527, 132] on div "Buttons - Primary" at bounding box center [509, 133] width 187 height 16
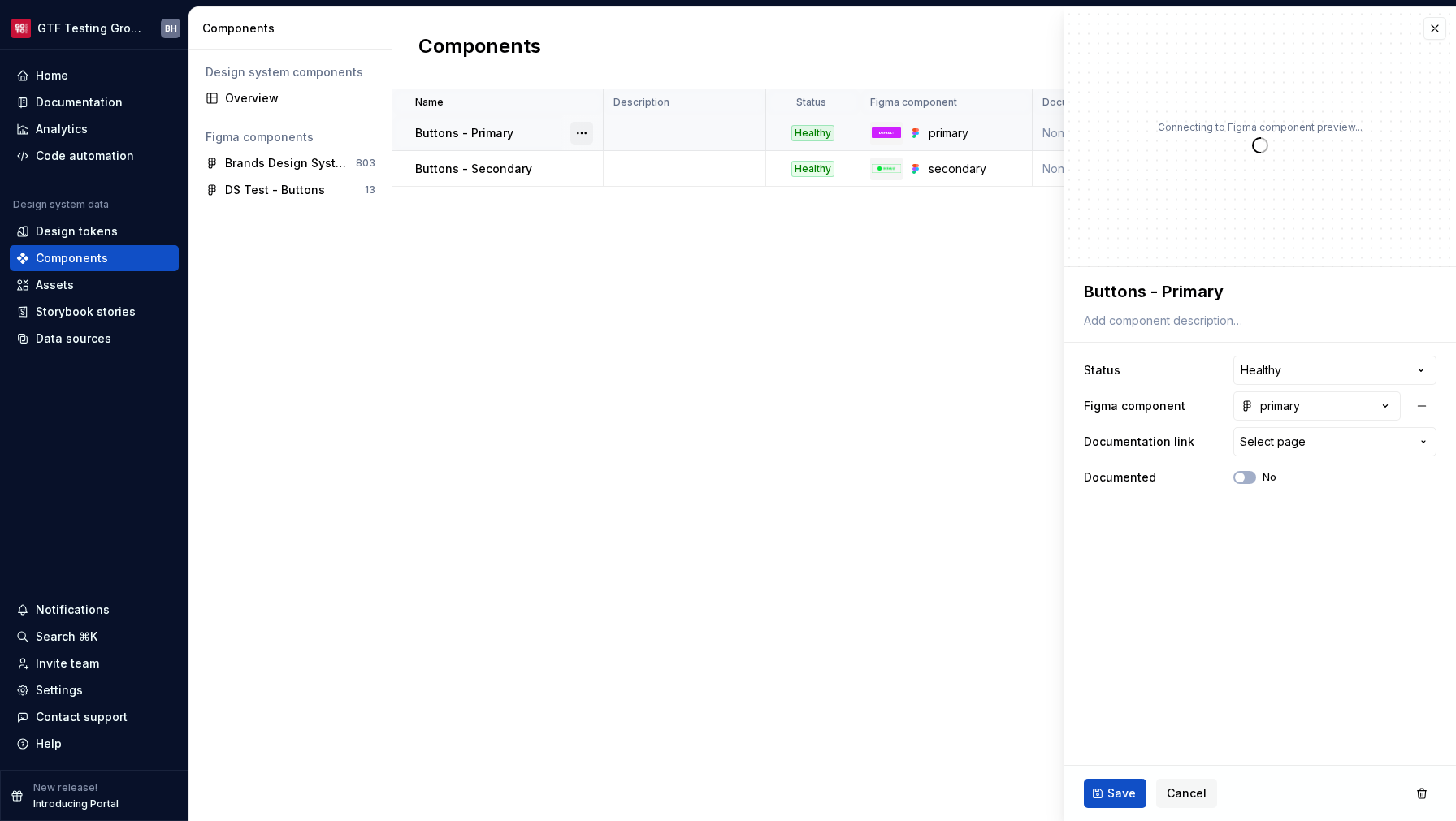
click at [581, 132] on button "button" at bounding box center [582, 133] width 23 height 23
click at [1441, 28] on button "button" at bounding box center [1435, 28] width 23 height 23
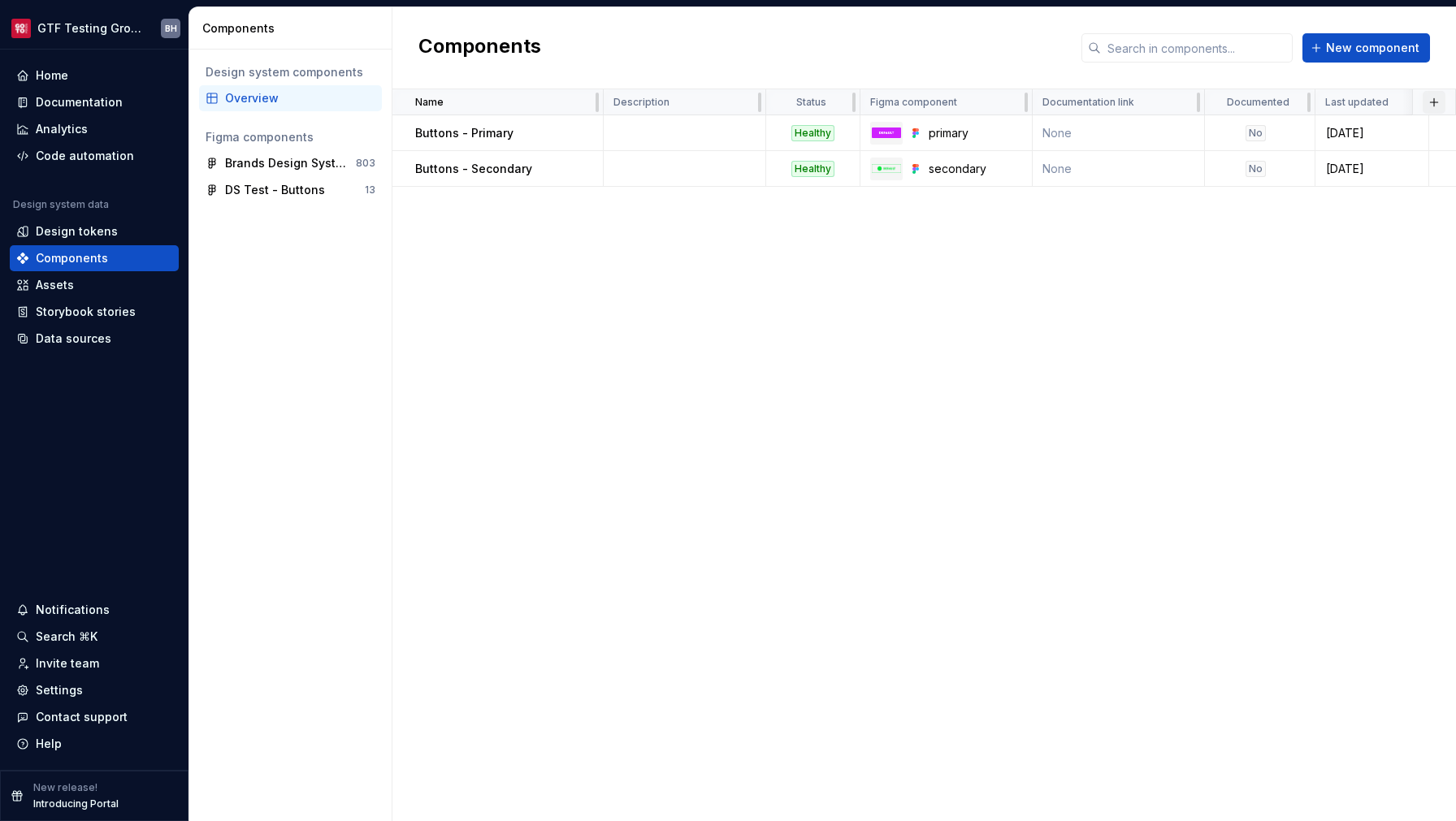
click at [1432, 103] on button "button" at bounding box center [1434, 103] width 23 height 23
click at [1294, 132] on div "New custom property" at bounding box center [1342, 134] width 122 height 16
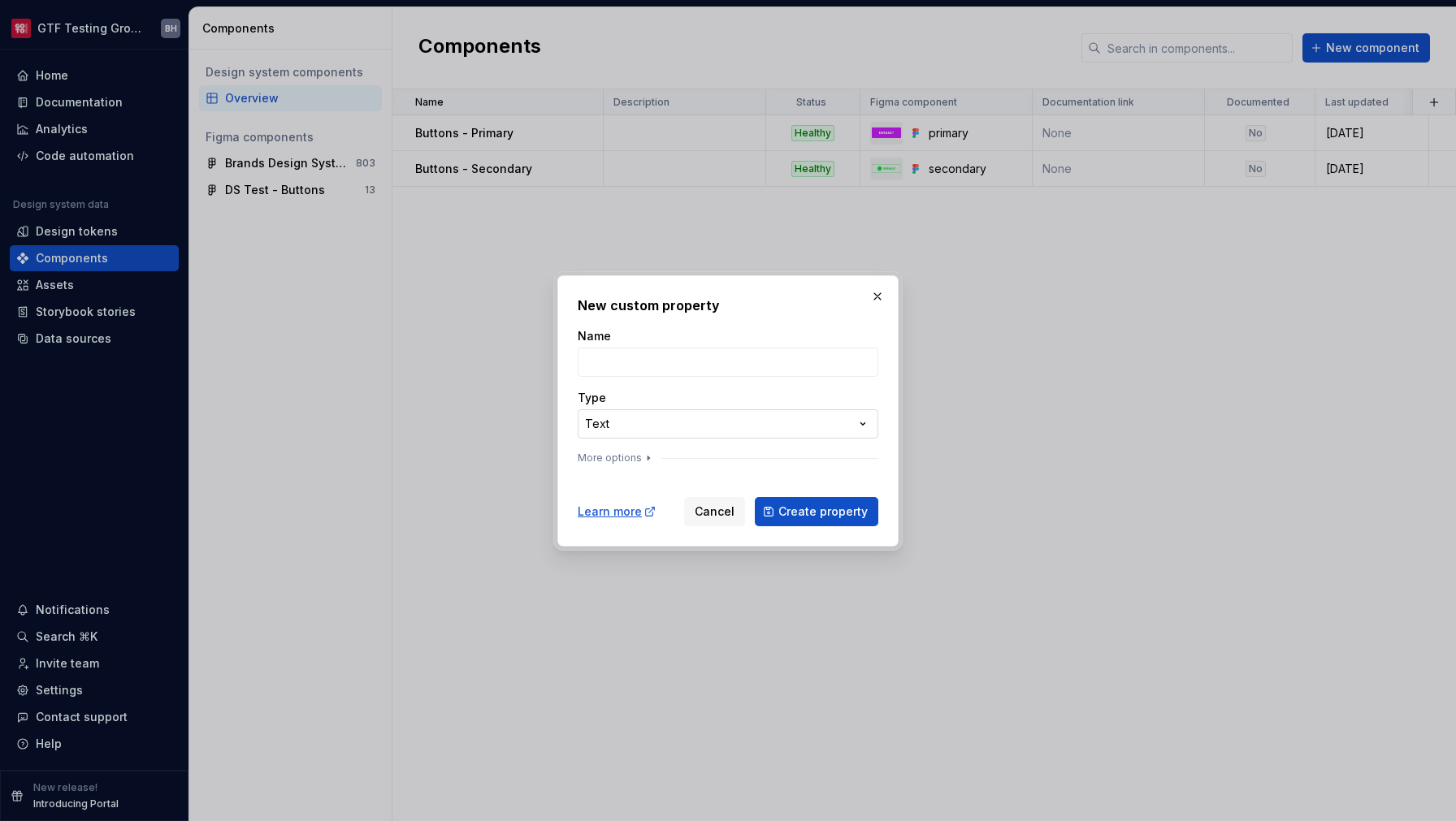
click at [740, 421] on div "**********" at bounding box center [728, 410] width 1456 height 821
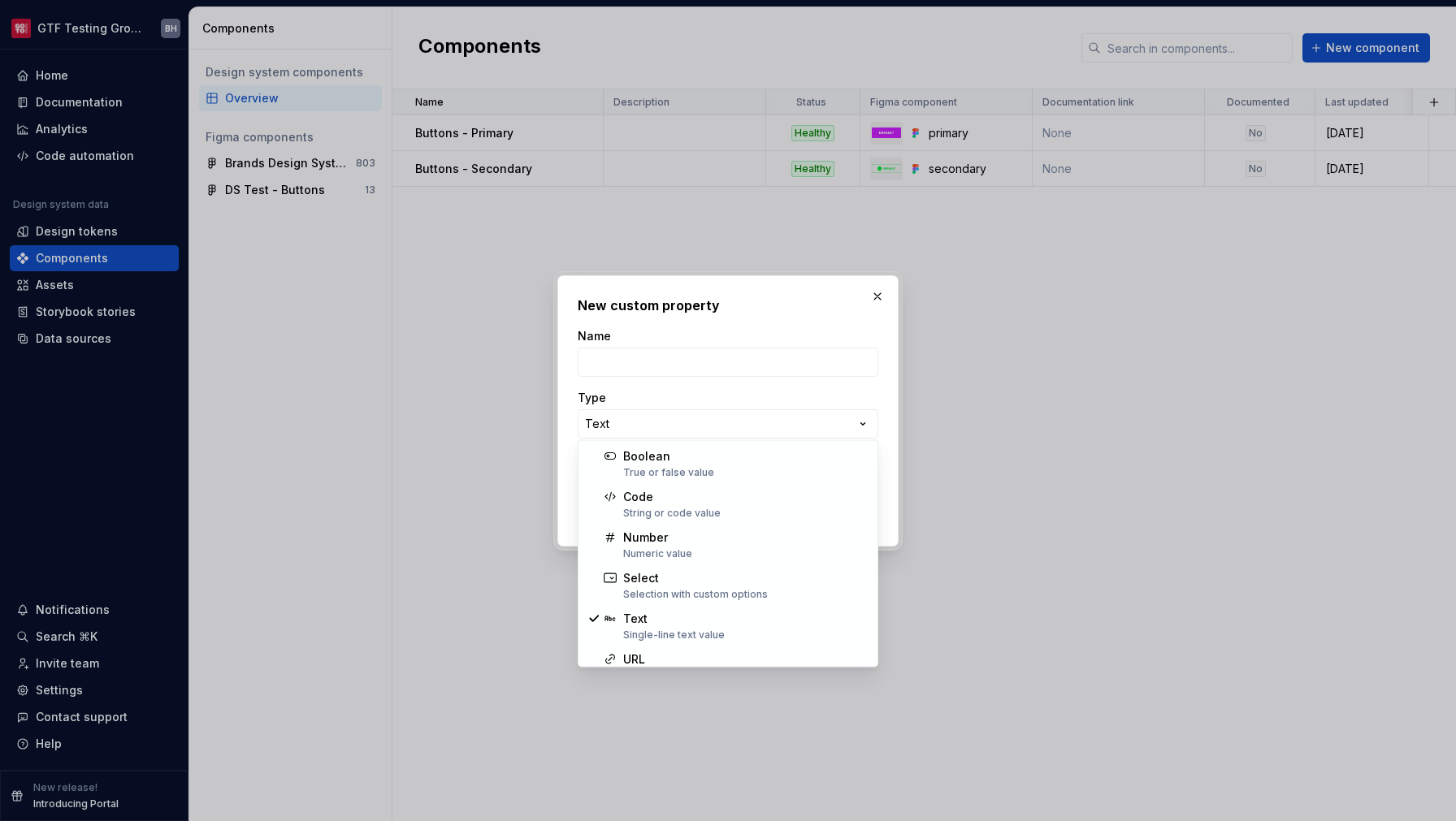
click at [1022, 453] on div at bounding box center [728, 410] width 1456 height 821
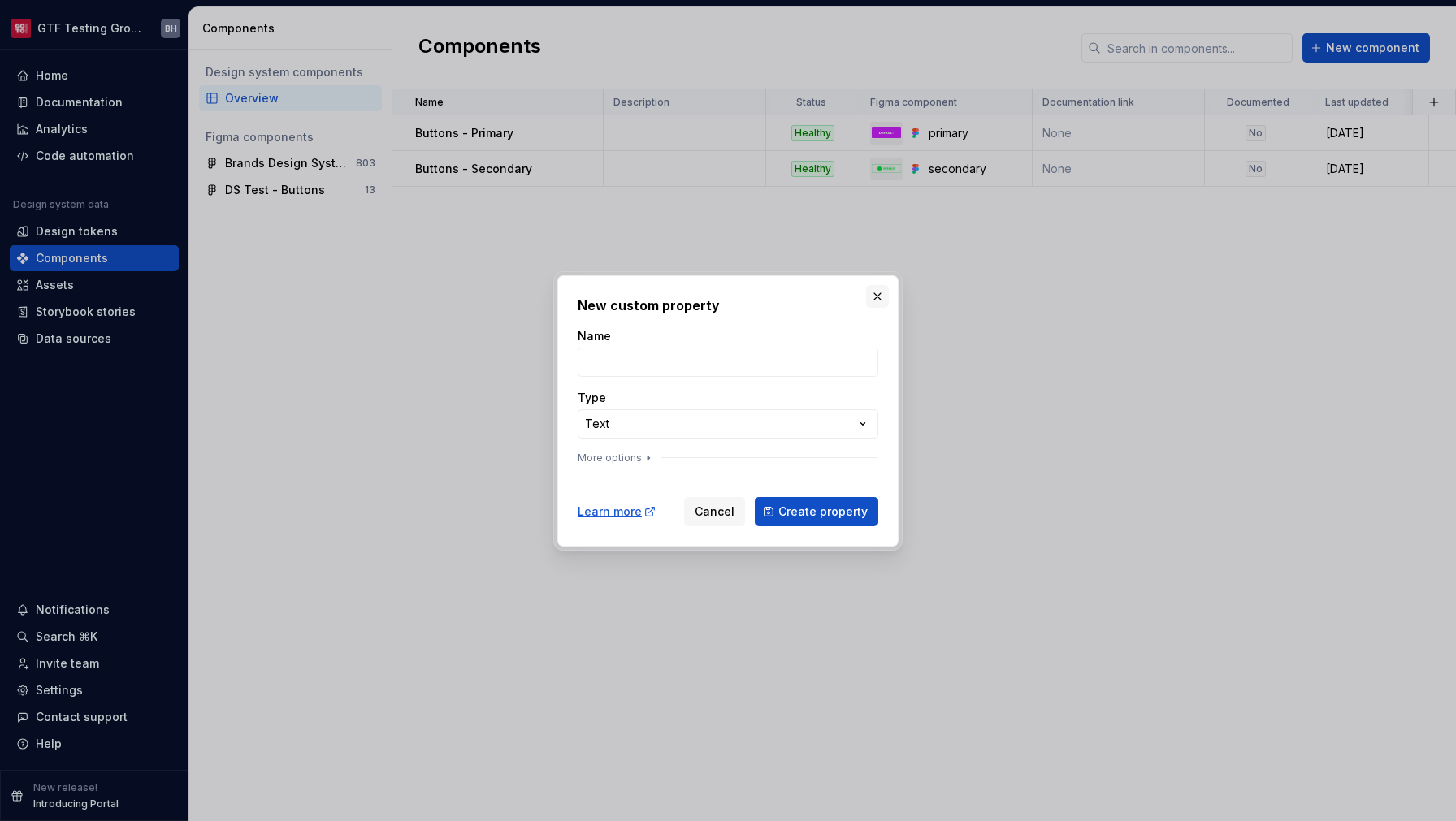
click at [878, 293] on button "button" at bounding box center [877, 296] width 23 height 23
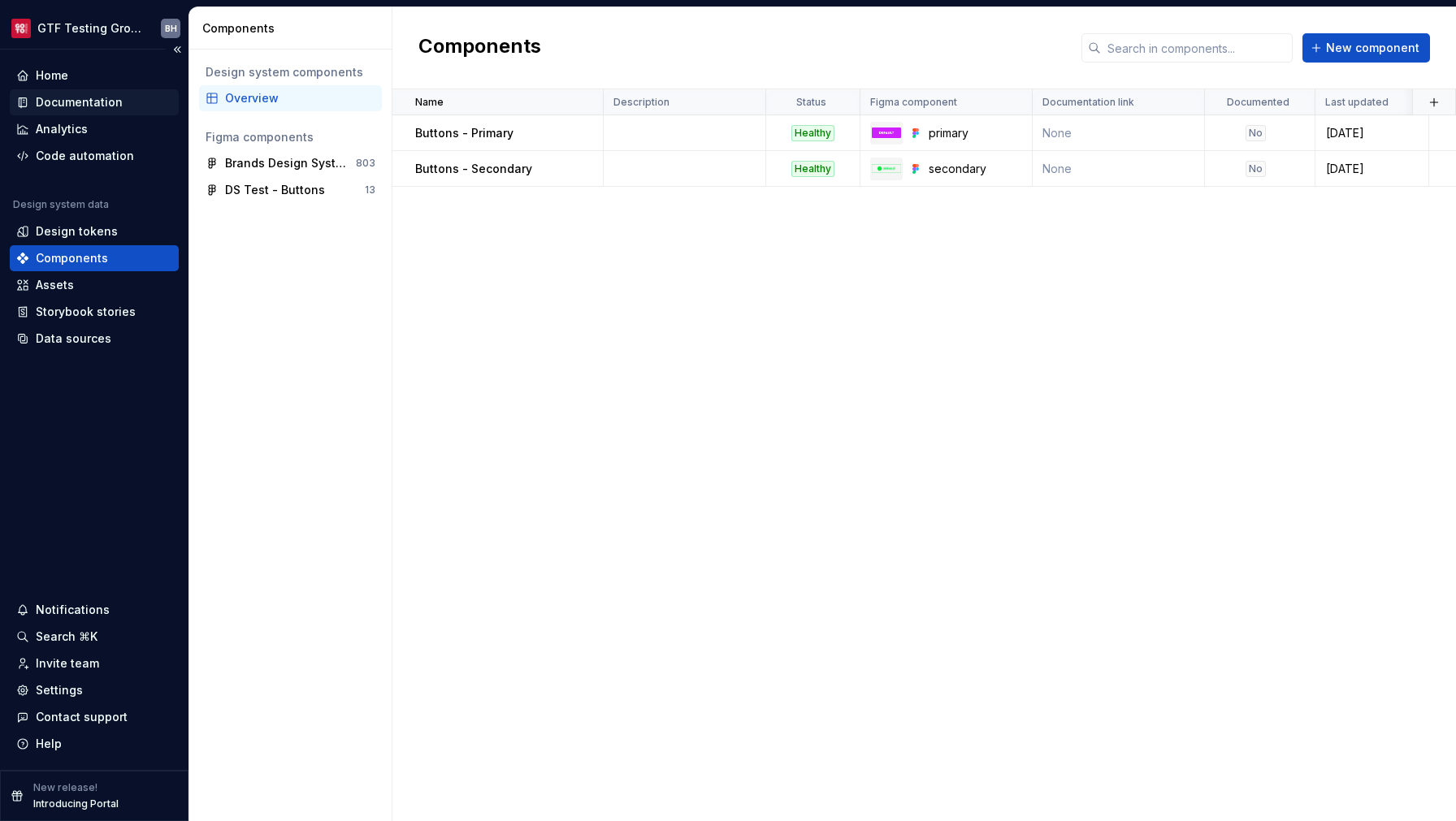
click at [100, 98] on div "Documentation" at bounding box center [79, 103] width 87 height 16
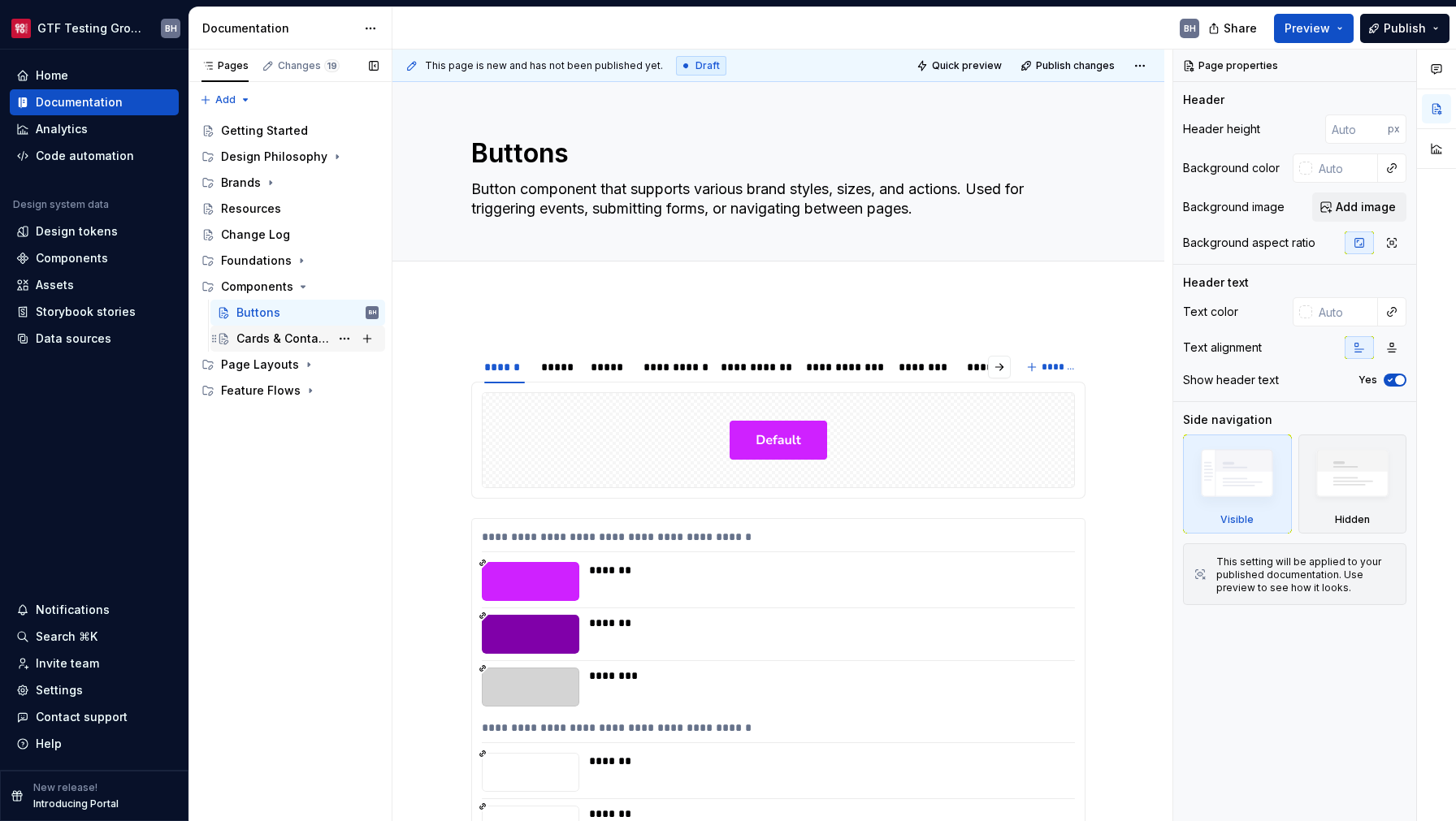
click at [304, 344] on div "Cards & Containers" at bounding box center [283, 338] width 94 height 16
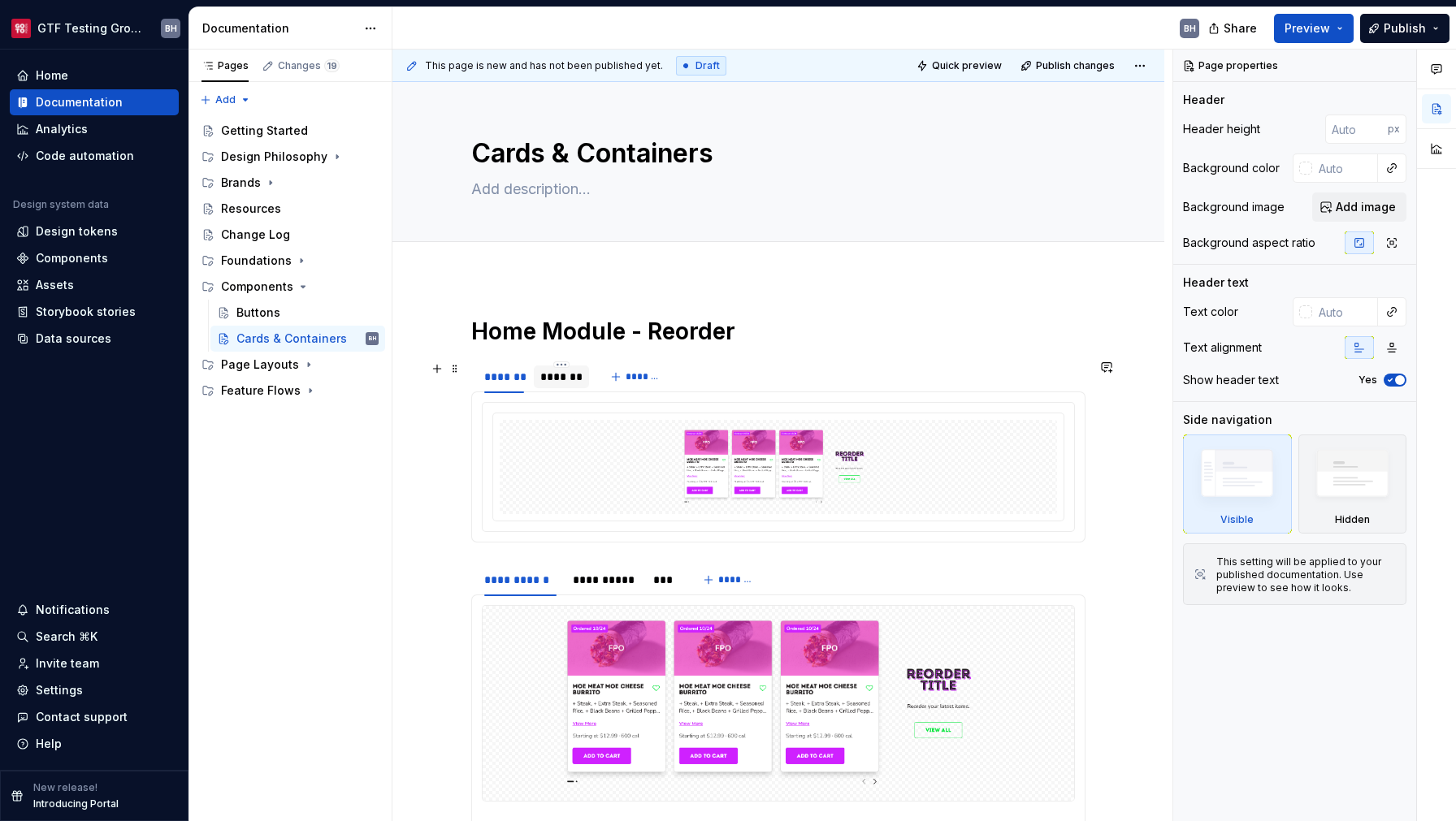
click at [562, 380] on div "*******" at bounding box center [562, 377] width 42 height 16
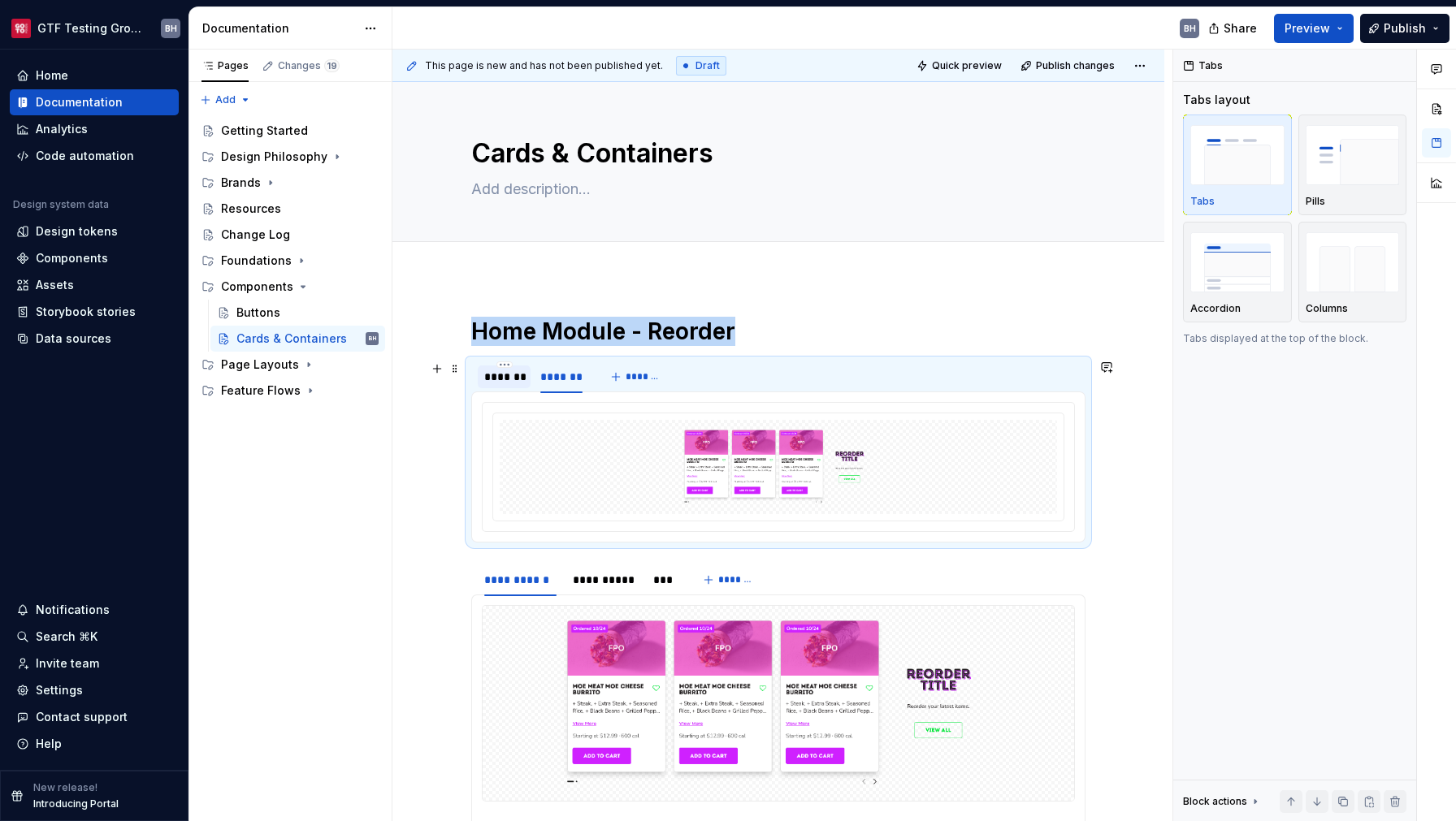
click at [508, 383] on div "*******" at bounding box center [504, 377] width 40 height 16
click at [547, 386] on div "*******" at bounding box center [562, 377] width 55 height 23
click at [278, 314] on div "Buttons" at bounding box center [308, 312] width 142 height 23
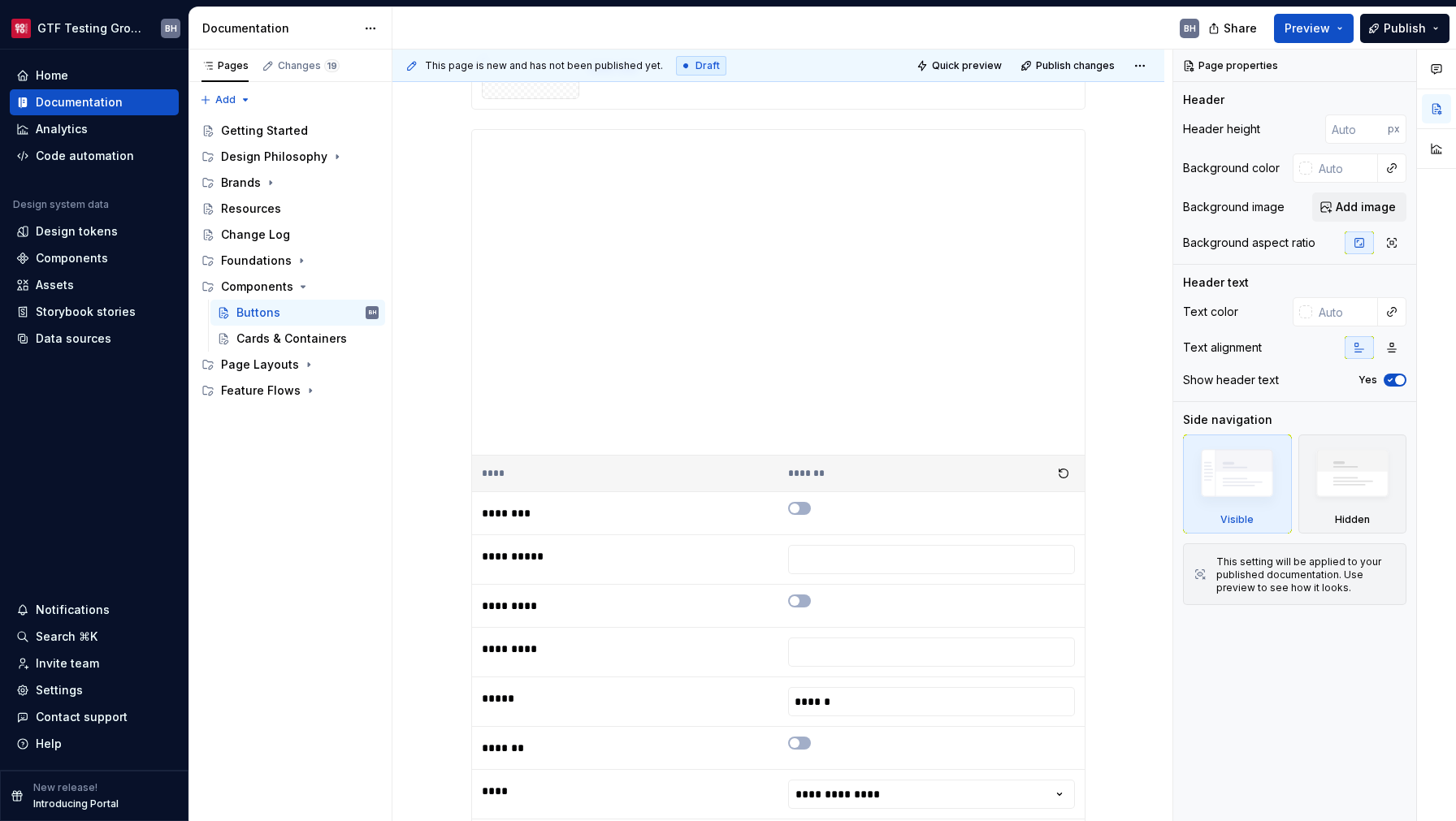
scroll to position [1548, 0]
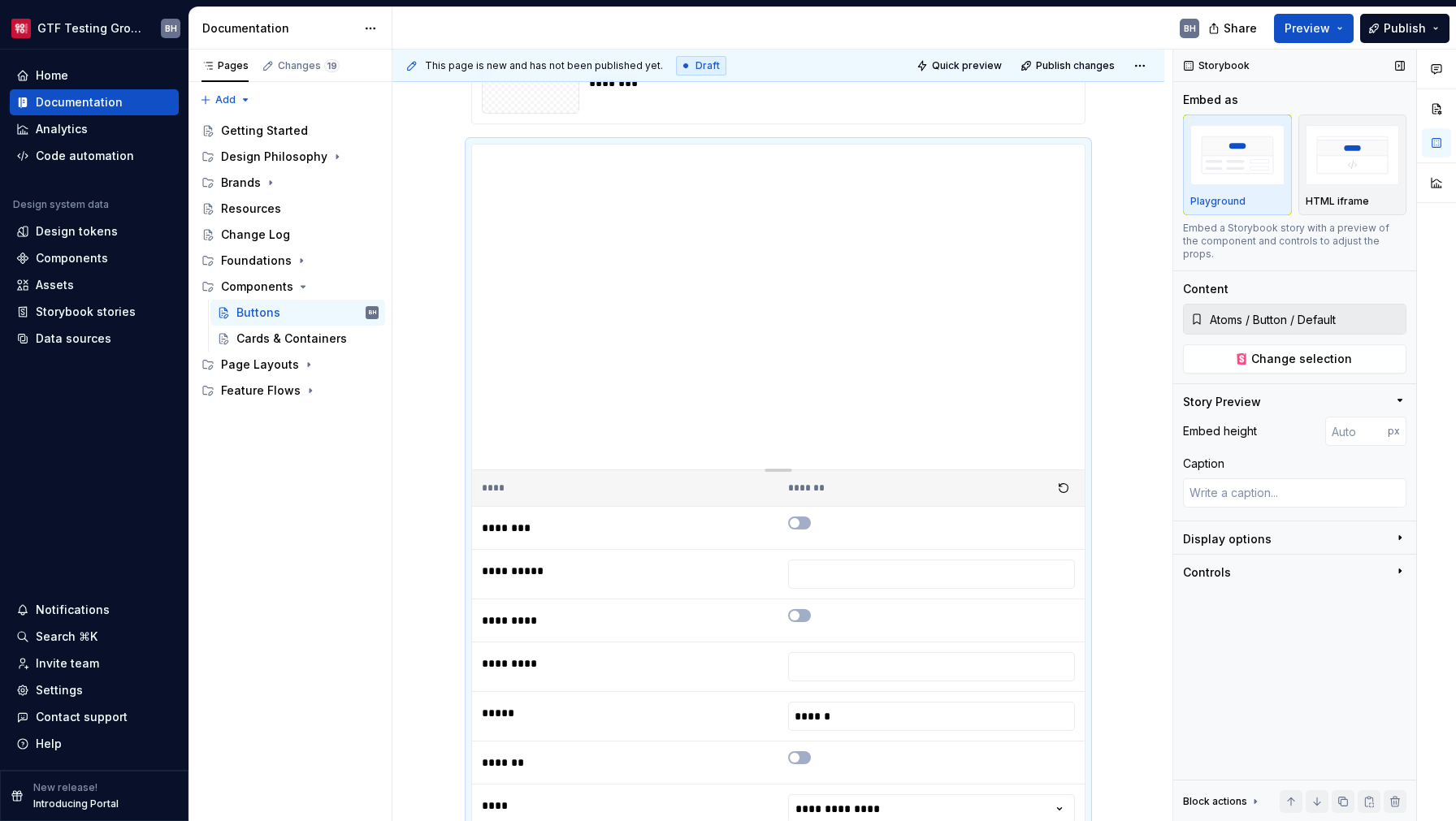
click at [1399, 531] on icon "button" at bounding box center [1400, 538] width 13 height 13
click at [1399, 565] on icon "button" at bounding box center [1400, 571] width 13 height 13
click at [1396, 592] on button "Yes" at bounding box center [1395, 599] width 23 height 13
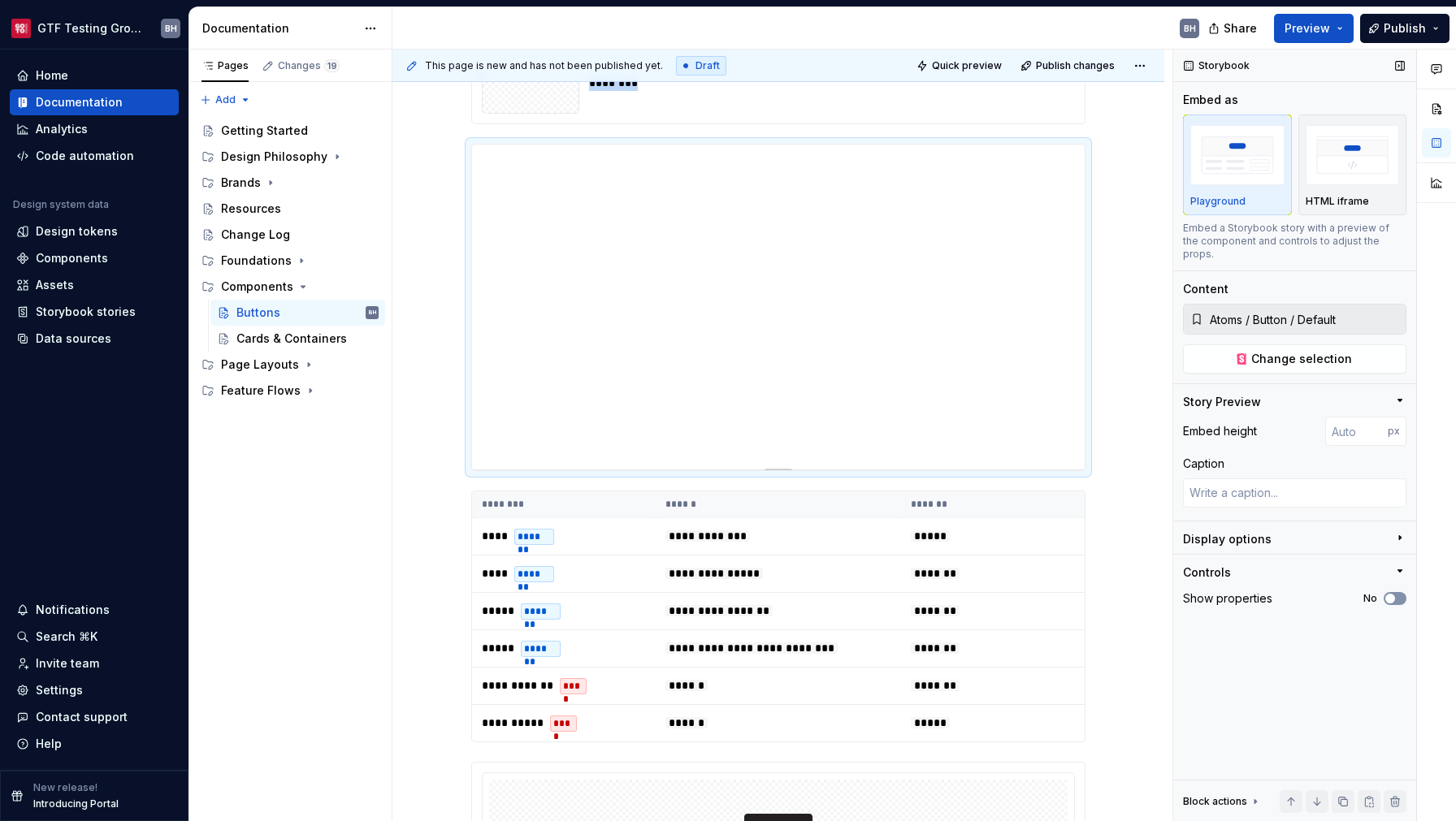
click at [1396, 592] on button "No" at bounding box center [1395, 599] width 23 height 13
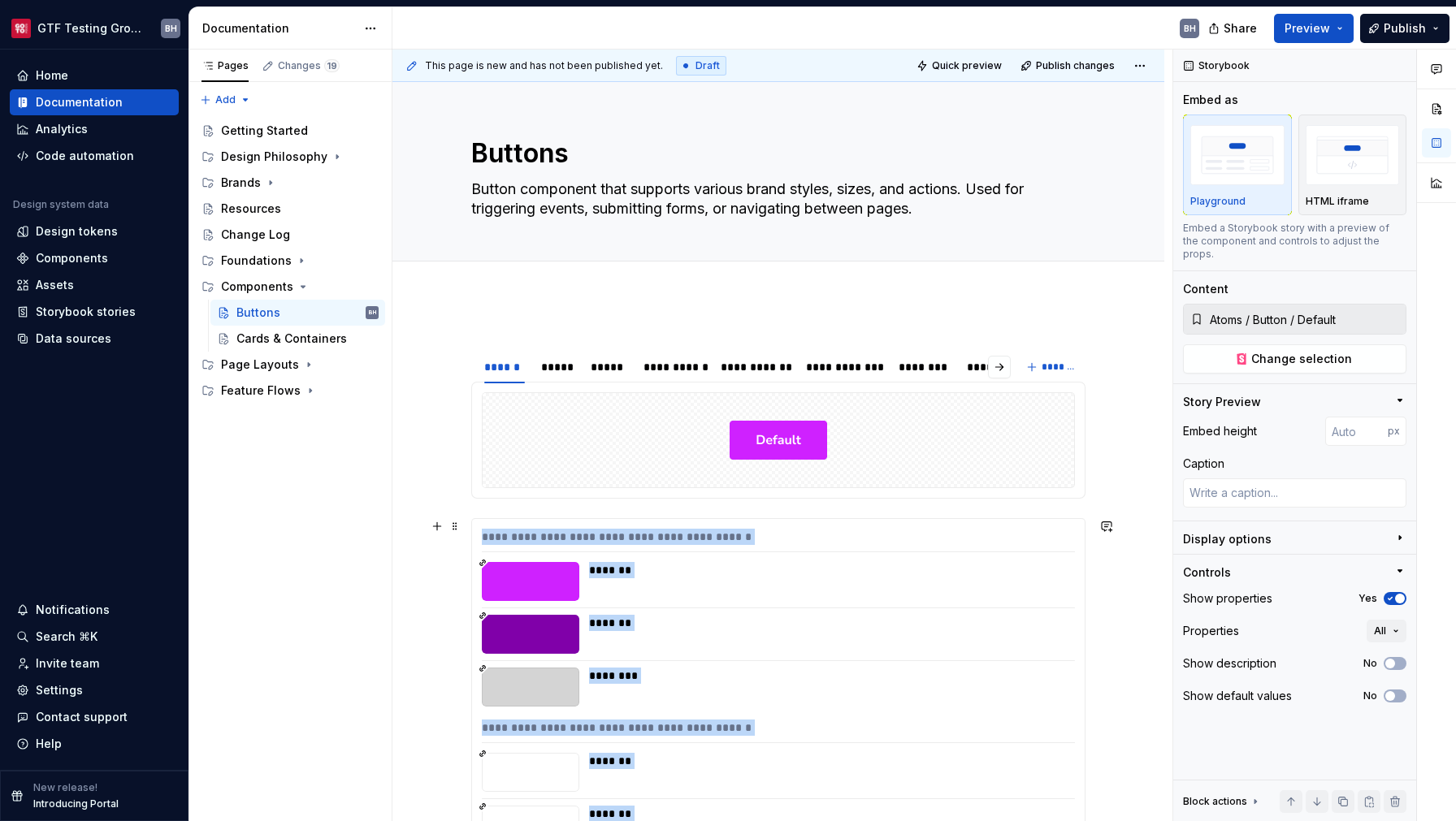
scroll to position [0, 0]
click at [513, 278] on span "Add tab" at bounding box center [510, 279] width 38 height 13
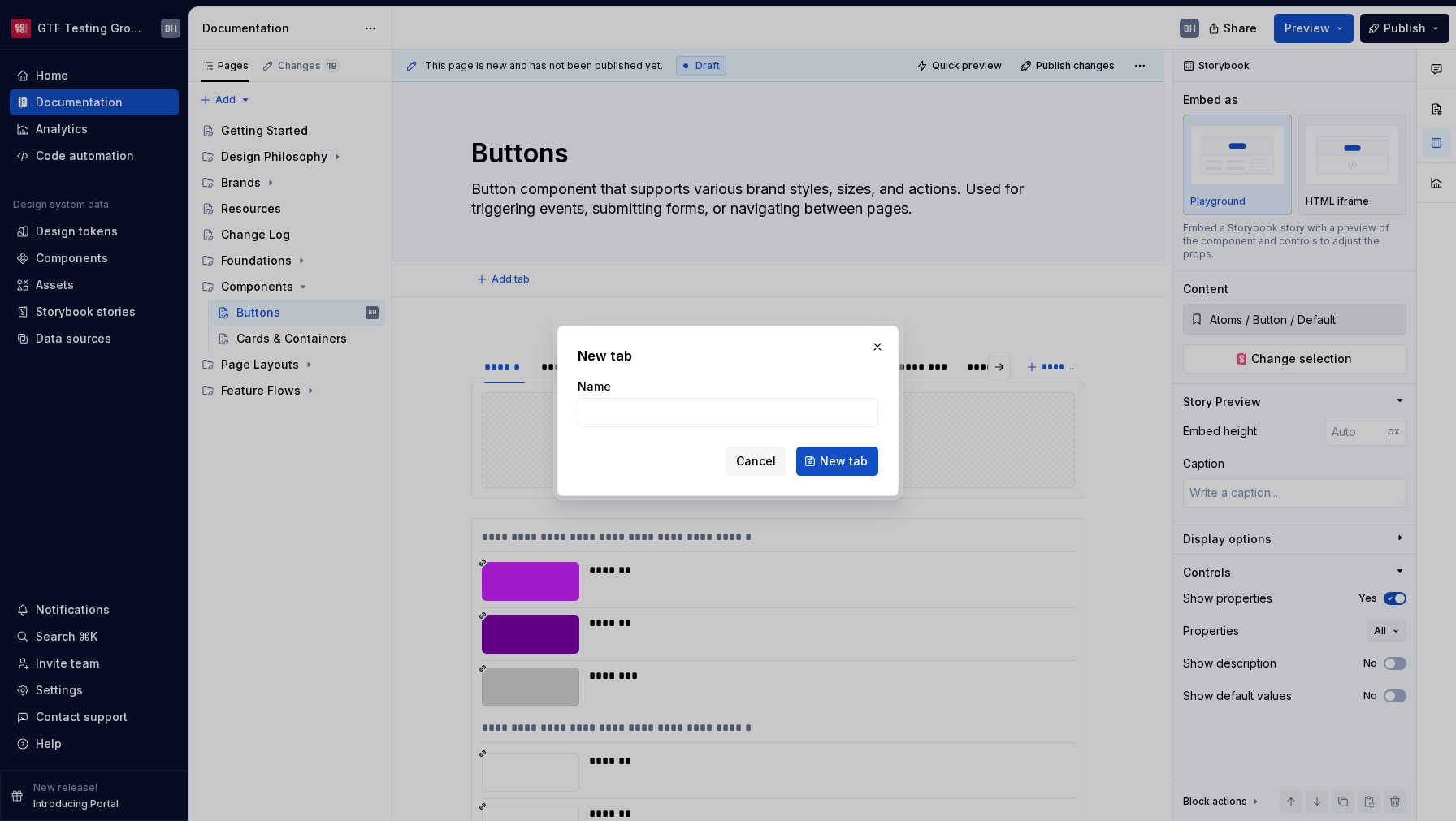
type textarea "*"
type input "Desktop"
click button "New tab" at bounding box center [837, 461] width 82 height 29
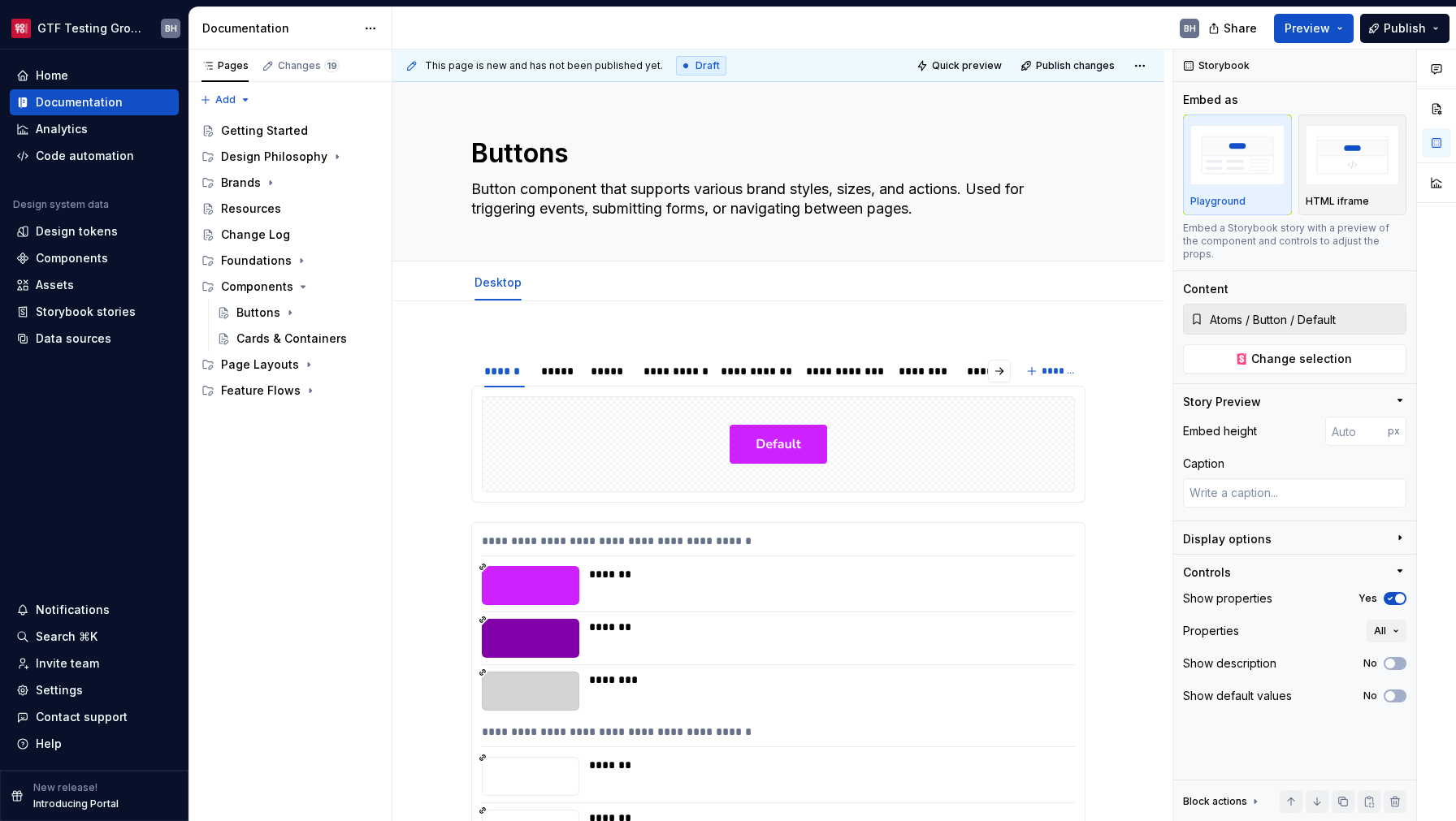
click at [1307, 26] on span "Preview" at bounding box center [1308, 28] width 46 height 16
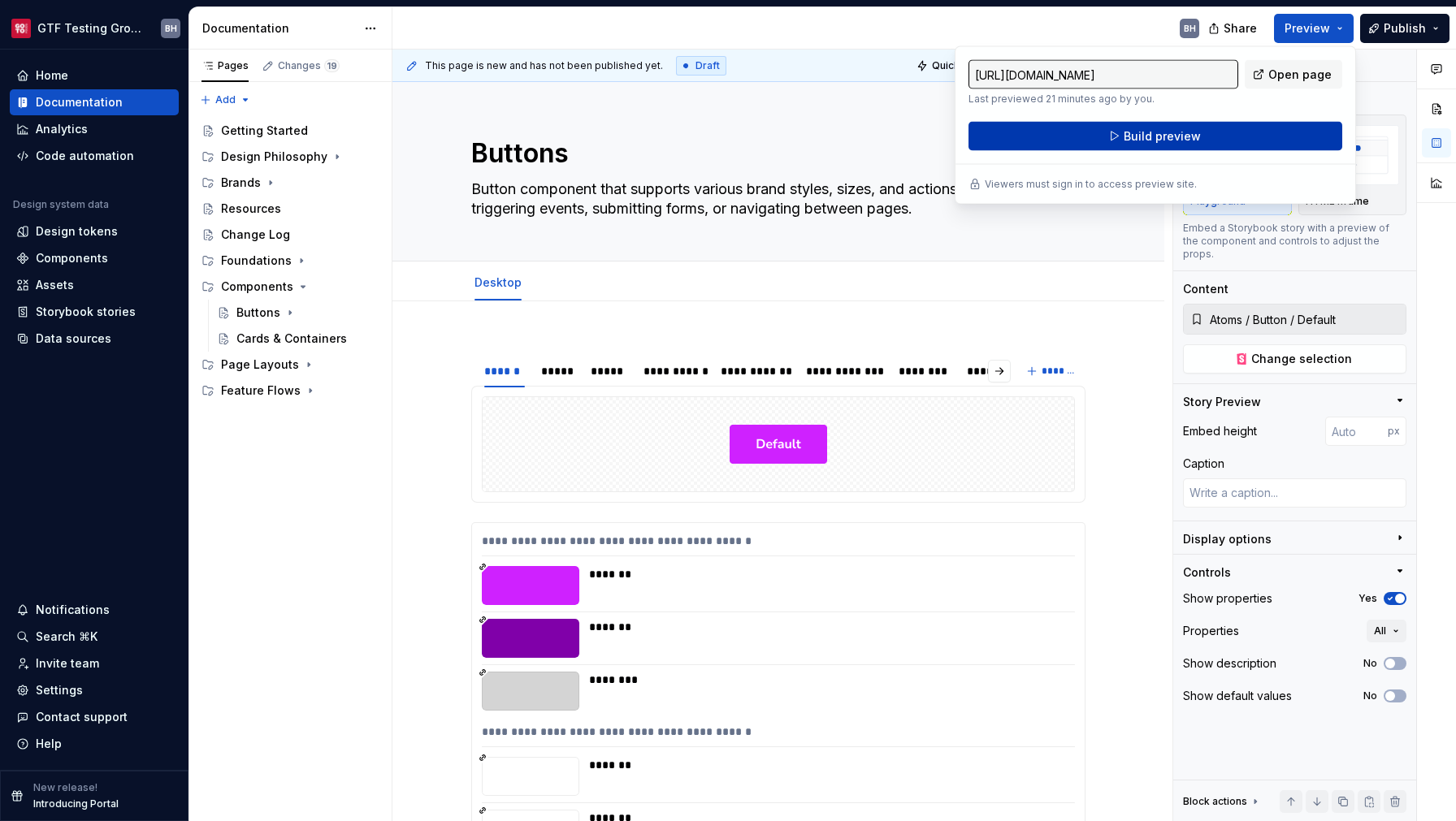
click at [1238, 134] on button "Build preview" at bounding box center [1155, 137] width 374 height 29
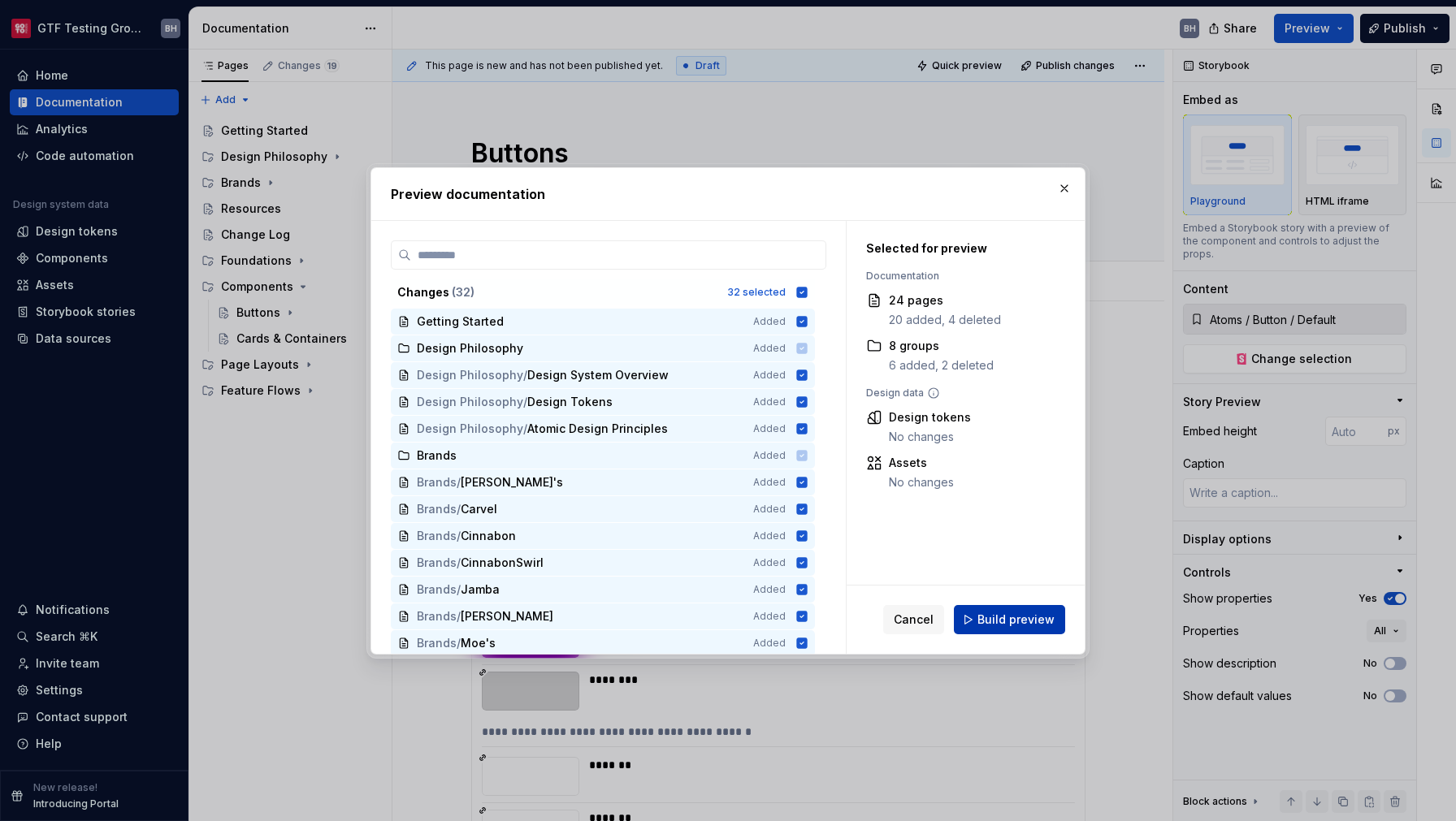
click at [1027, 620] on span "Build preview" at bounding box center [1016, 620] width 77 height 16
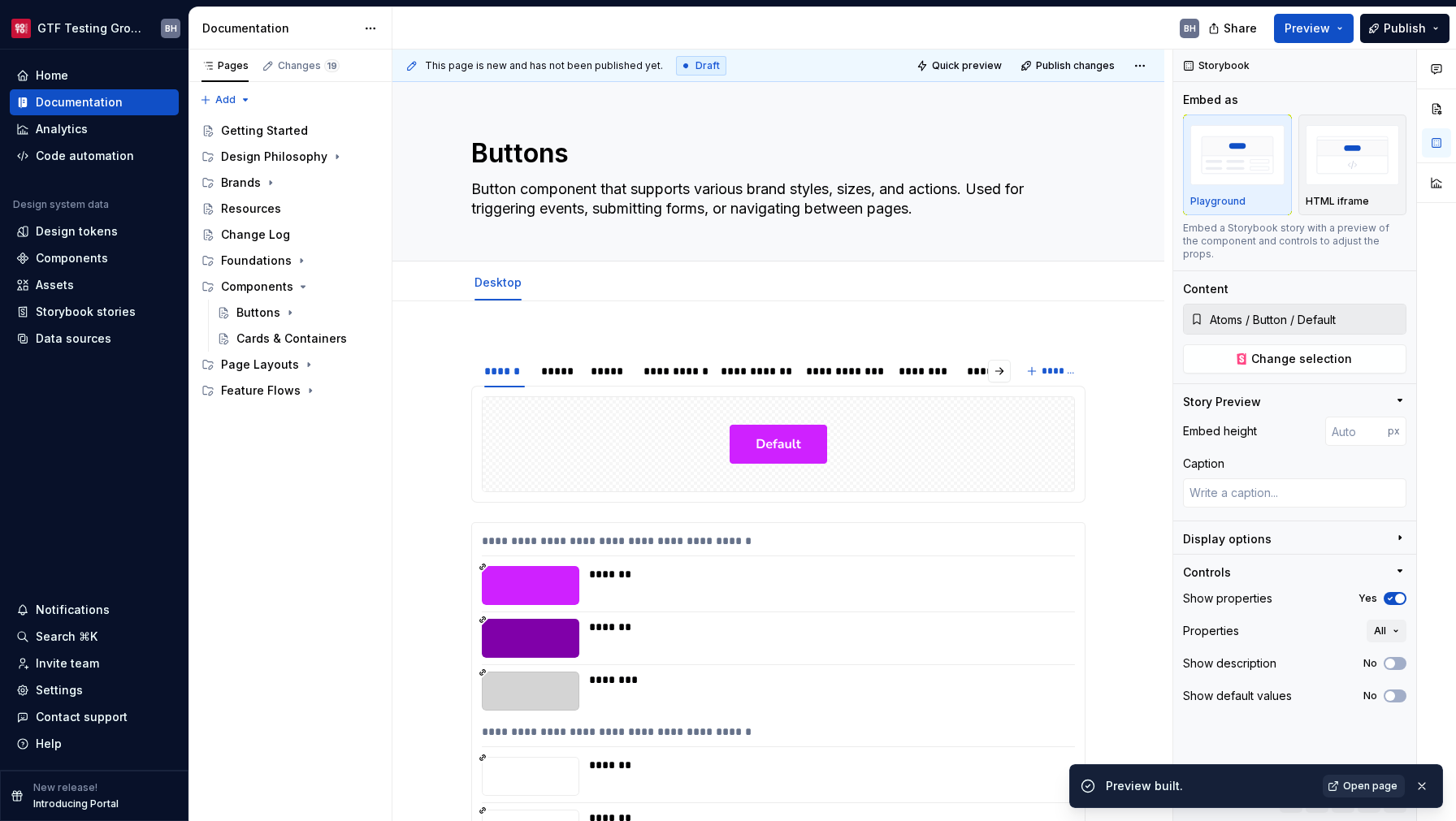
click at [1362, 783] on span "Open page" at bounding box center [1370, 786] width 55 height 13
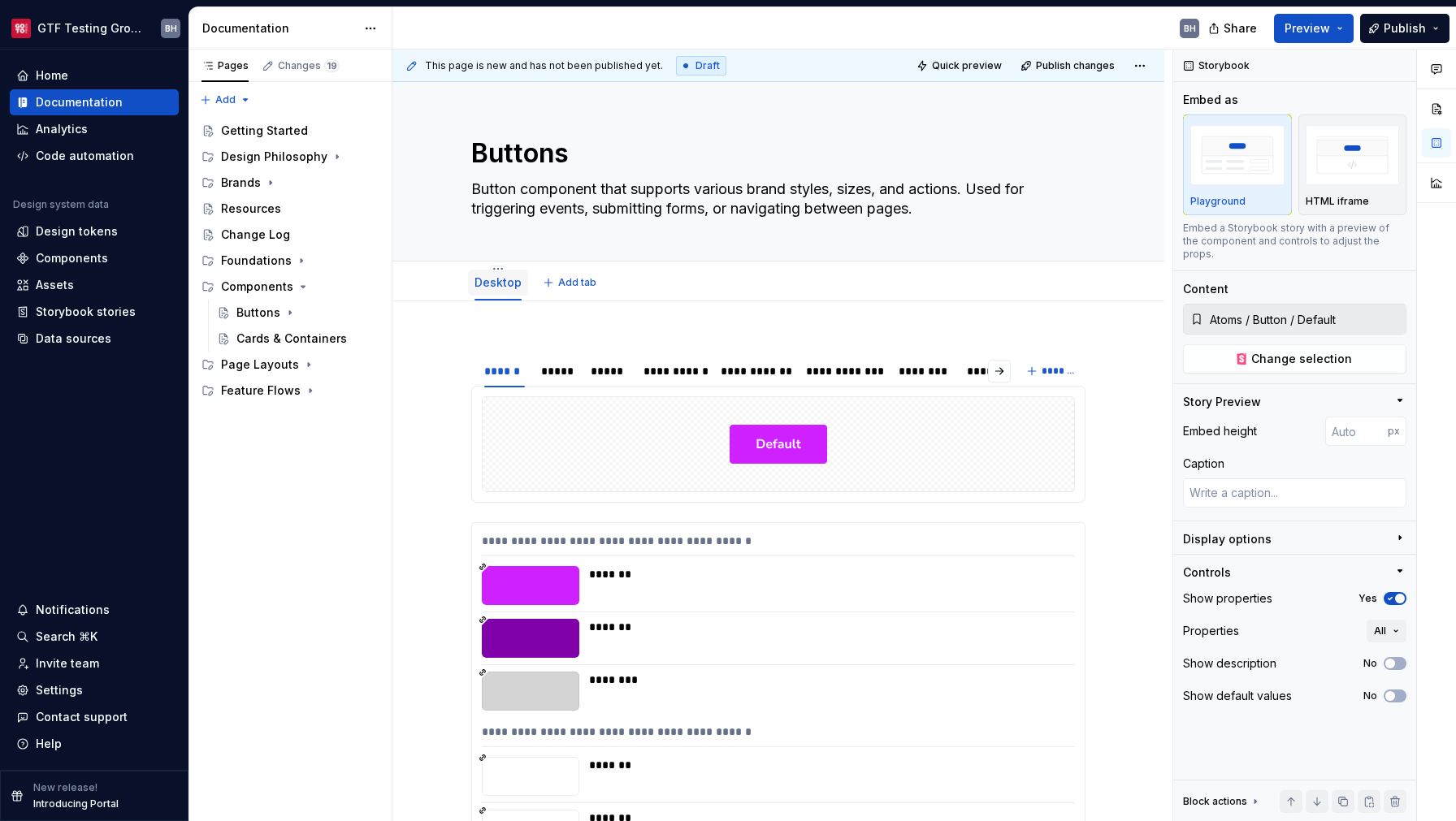
click at [495, 285] on link "Desktop" at bounding box center [498, 282] width 47 height 14
click at [501, 284] on link "Desktop" at bounding box center [498, 282] width 47 height 14
click at [497, 270] on html "GTF Testing Grounds BH Home Documentation Analytics Code automation Design syst…" at bounding box center [728, 410] width 1456 height 821
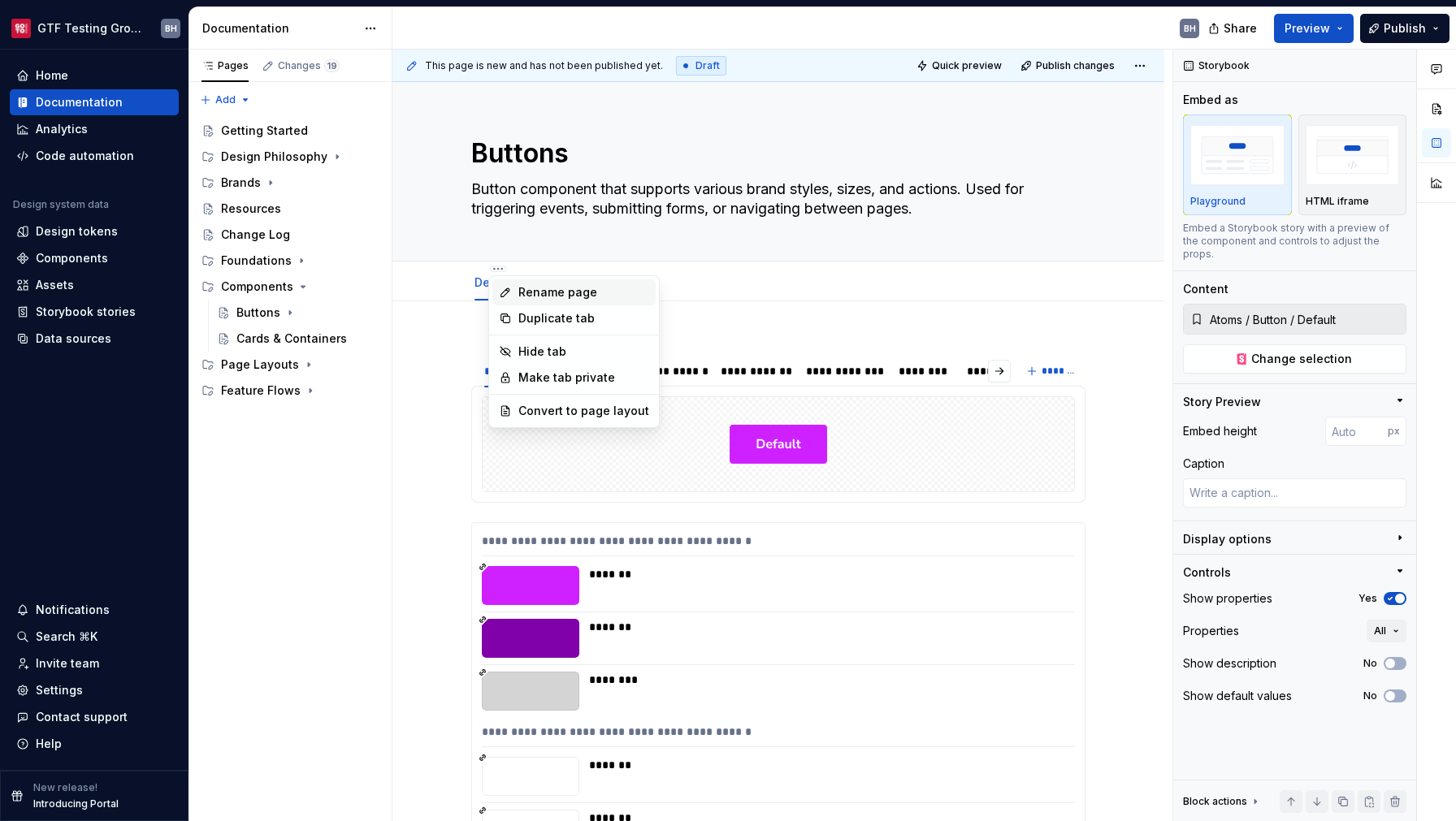
type textarea "*"
click at [505, 288] on icon at bounding box center [505, 292] width 13 height 13
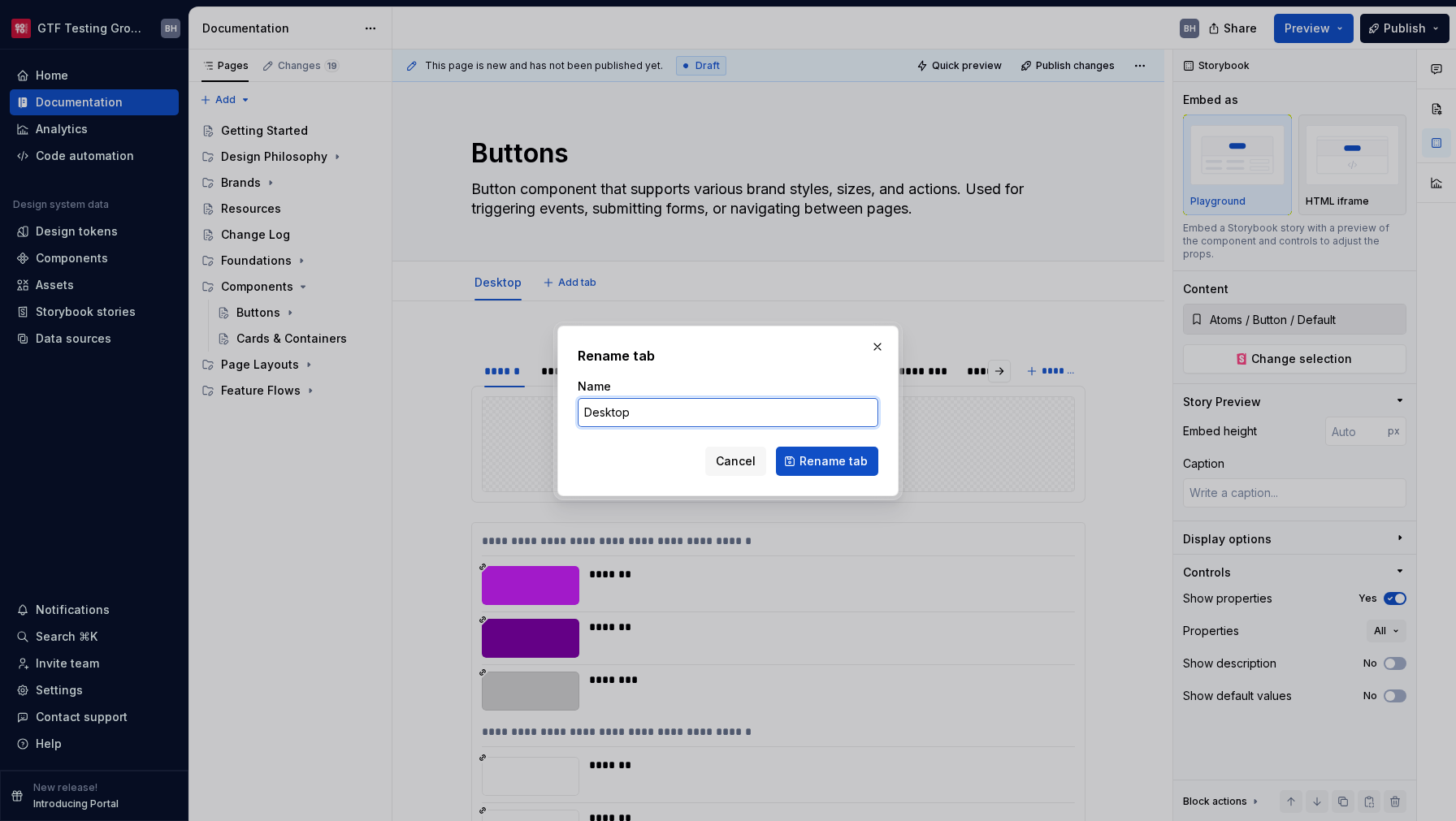
drag, startPoint x: 636, startPoint y: 415, endPoint x: 578, endPoint y: 407, distance: 58.5
click at [579, 407] on input "Desktop" at bounding box center [728, 413] width 300 height 29
type input "Platform Agnostic"
click at [820, 472] on button "Rename tab" at bounding box center [828, 461] width 103 height 29
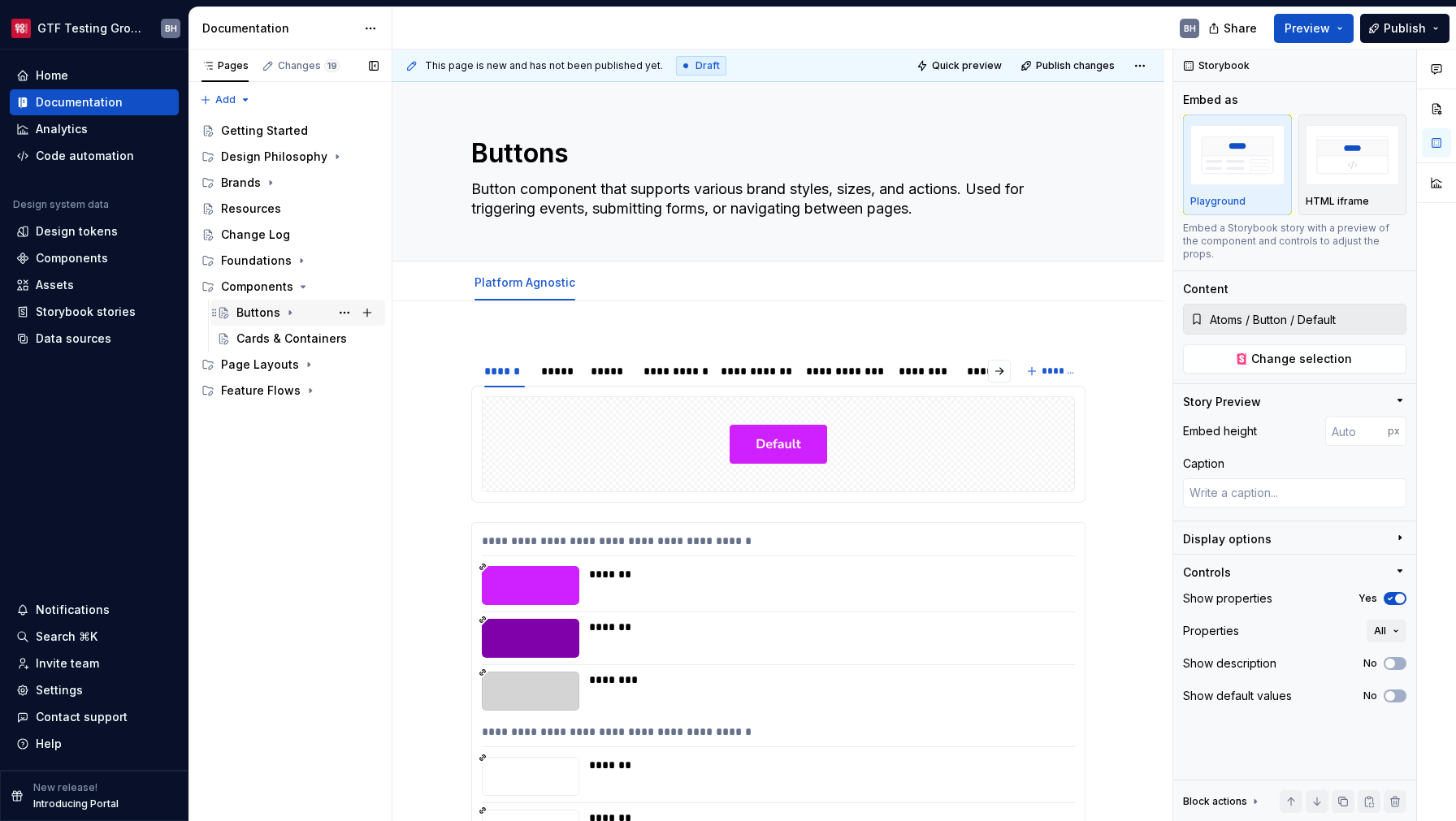
click at [283, 312] on icon "Page tree" at bounding box center [290, 312] width 13 height 13
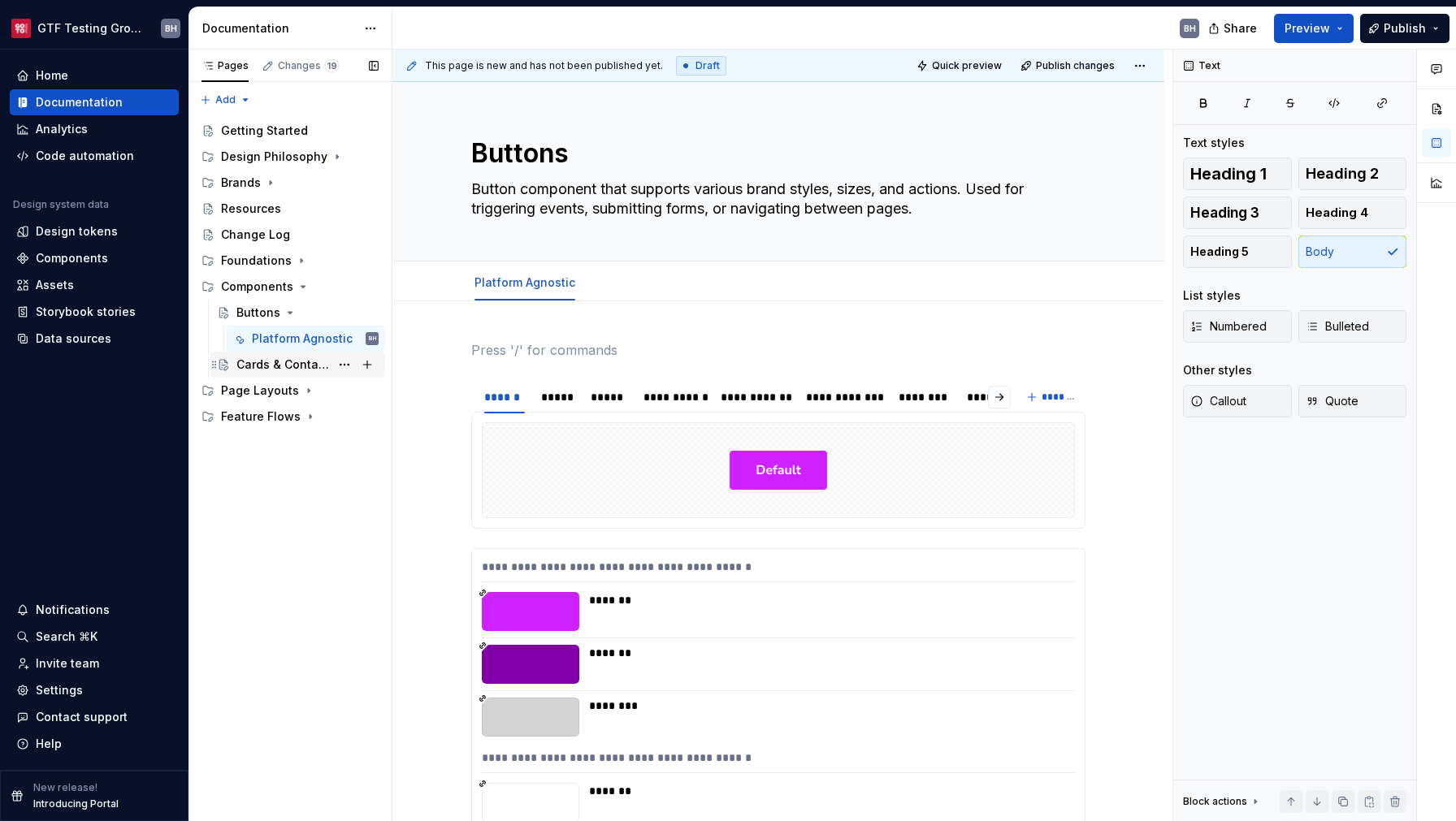
click at [277, 366] on div "Cards & Containers" at bounding box center [283, 365] width 94 height 16
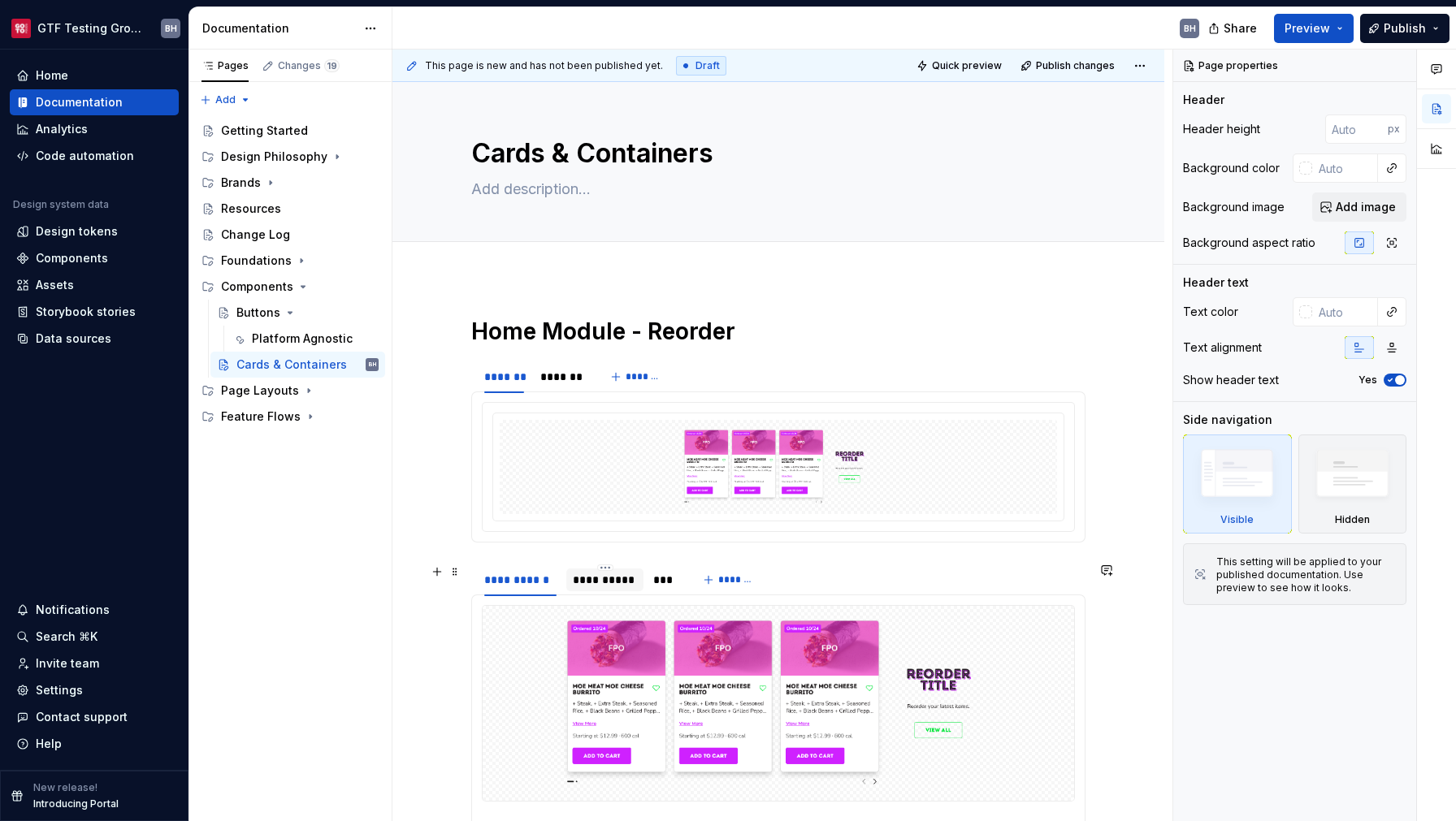
click at [606, 574] on div "**********" at bounding box center [605, 580] width 64 height 16
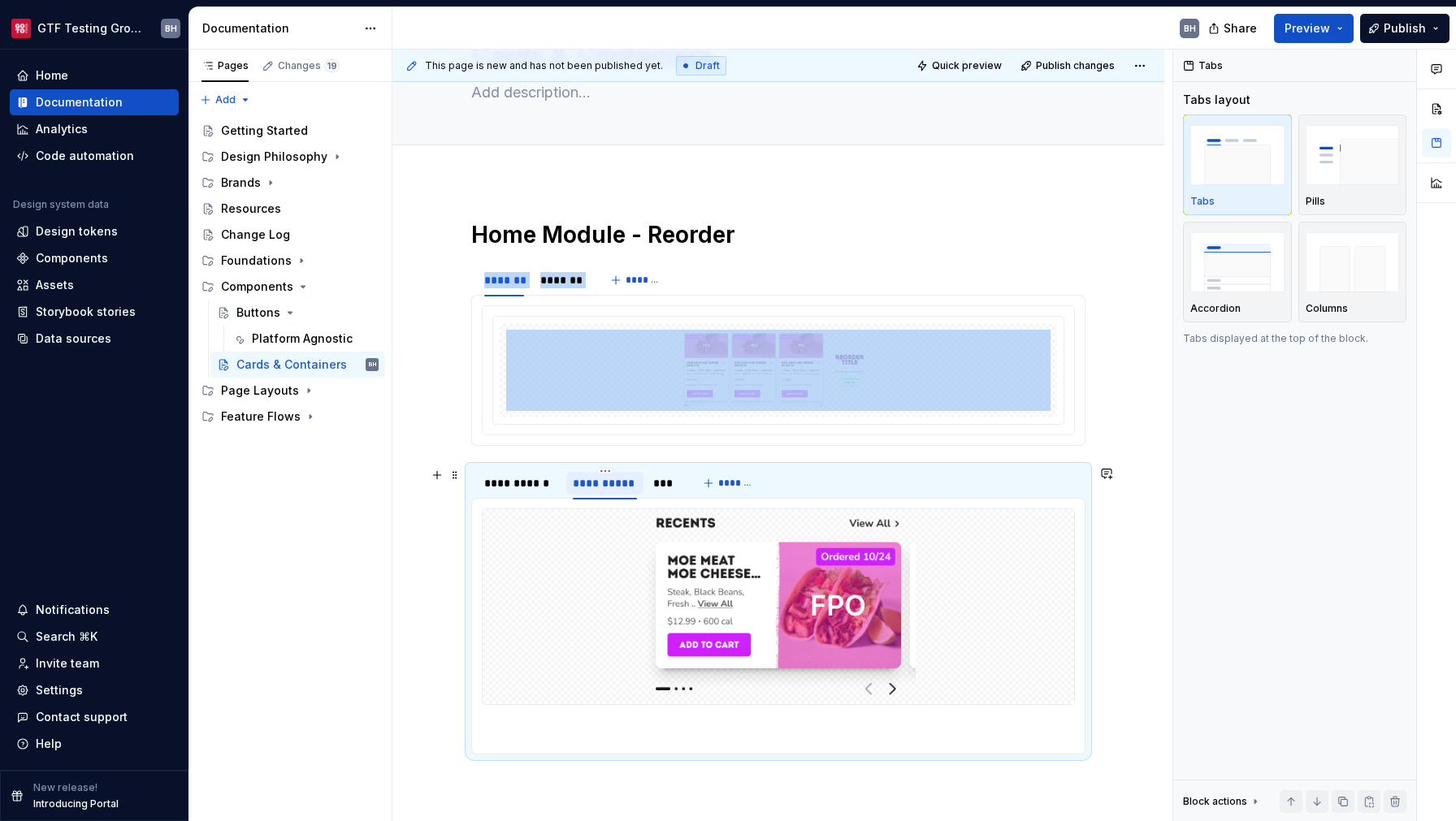
scroll to position [98, 0]
click at [662, 487] on div "***" at bounding box center [664, 483] width 22 height 16
click at [610, 487] on div "**********" at bounding box center [605, 483] width 64 height 16
click at [505, 483] on div "**********" at bounding box center [520, 483] width 72 height 16
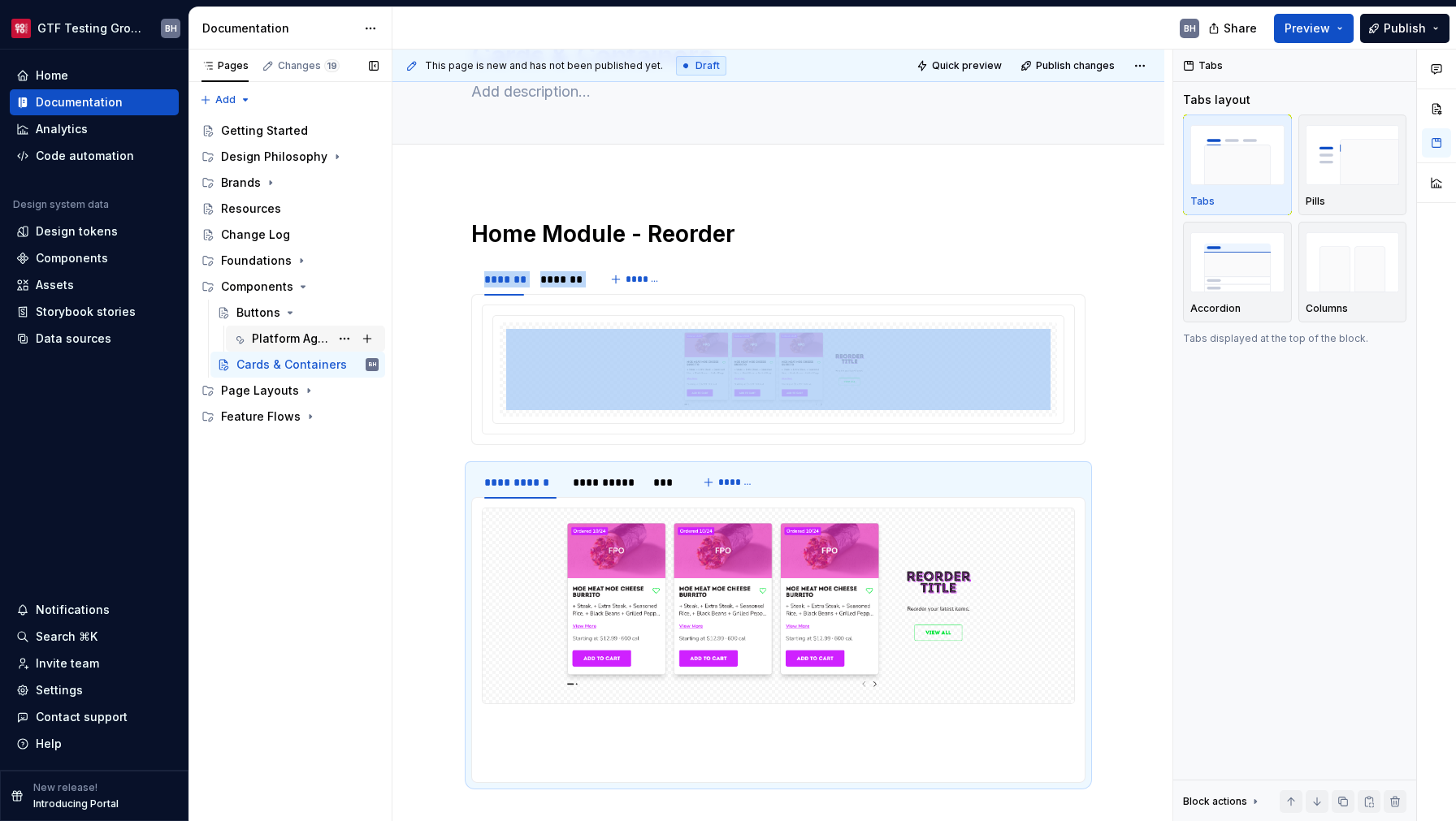
click at [273, 339] on div "Platform Agnostic" at bounding box center [291, 338] width 78 height 16
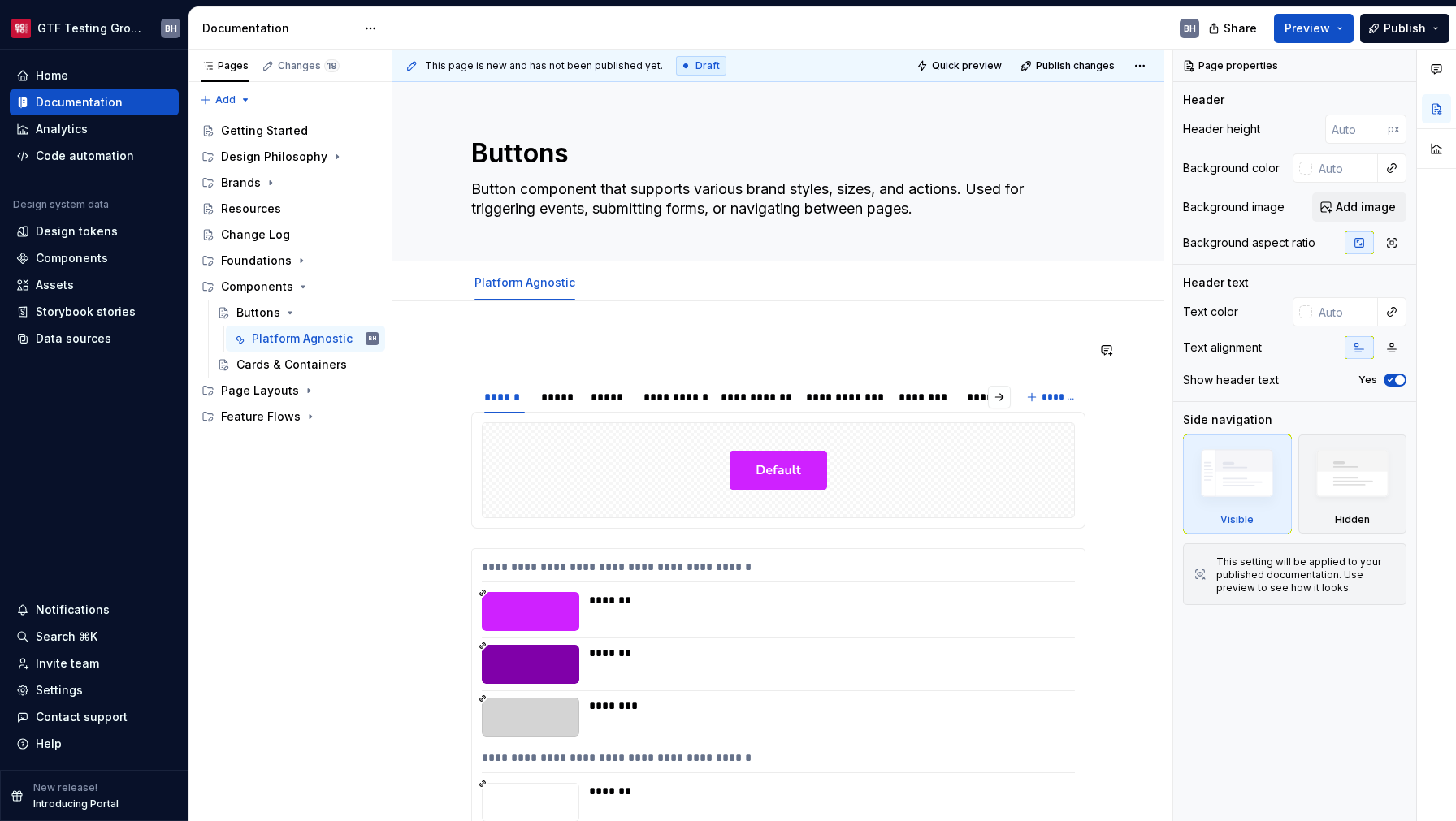
click at [583, 334] on div "**********" at bounding box center [782, 436] width 780 height 773
click at [455, 355] on span at bounding box center [455, 350] width 13 height 23
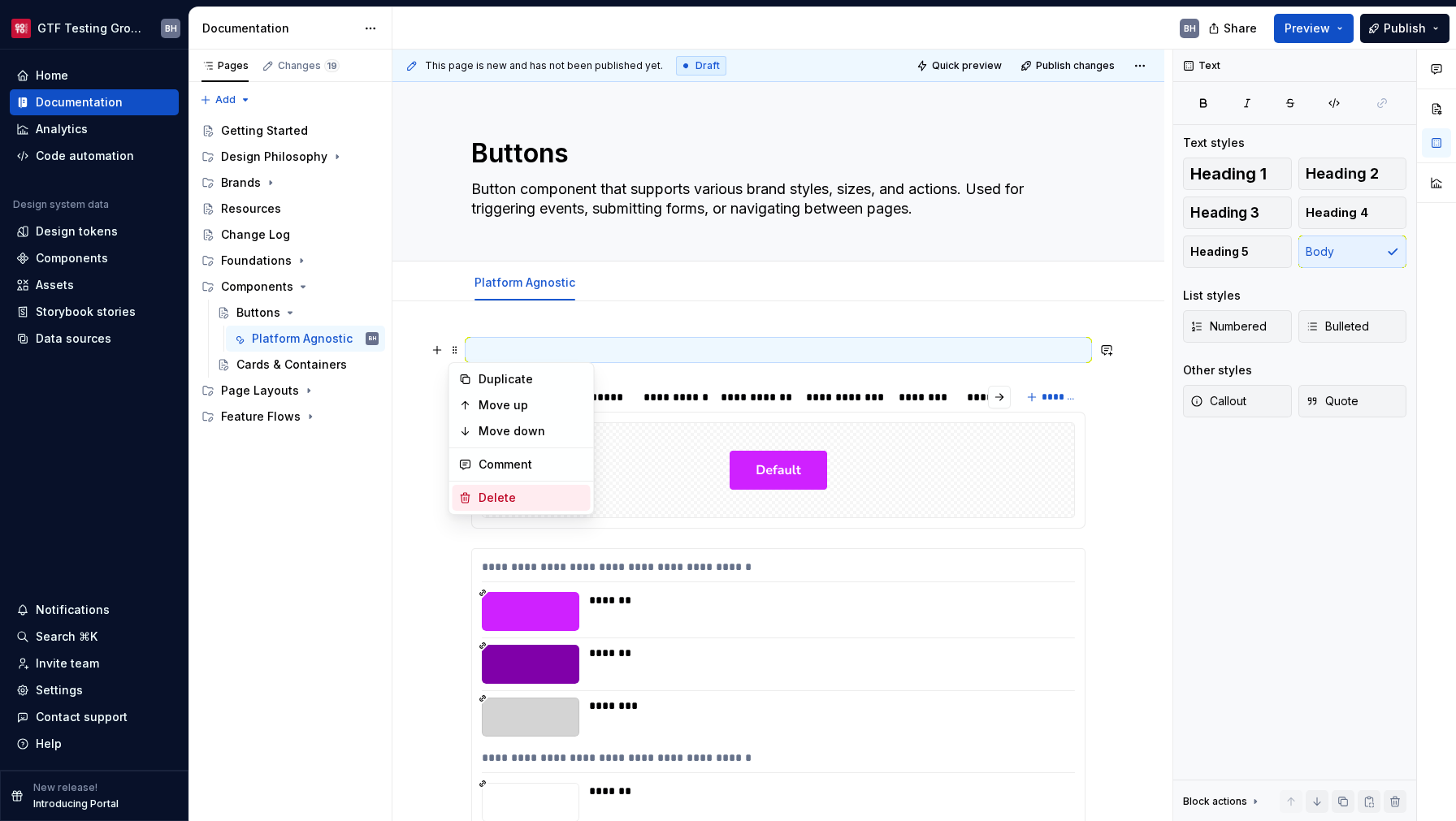
click at [492, 494] on div "Delete" at bounding box center [531, 498] width 106 height 16
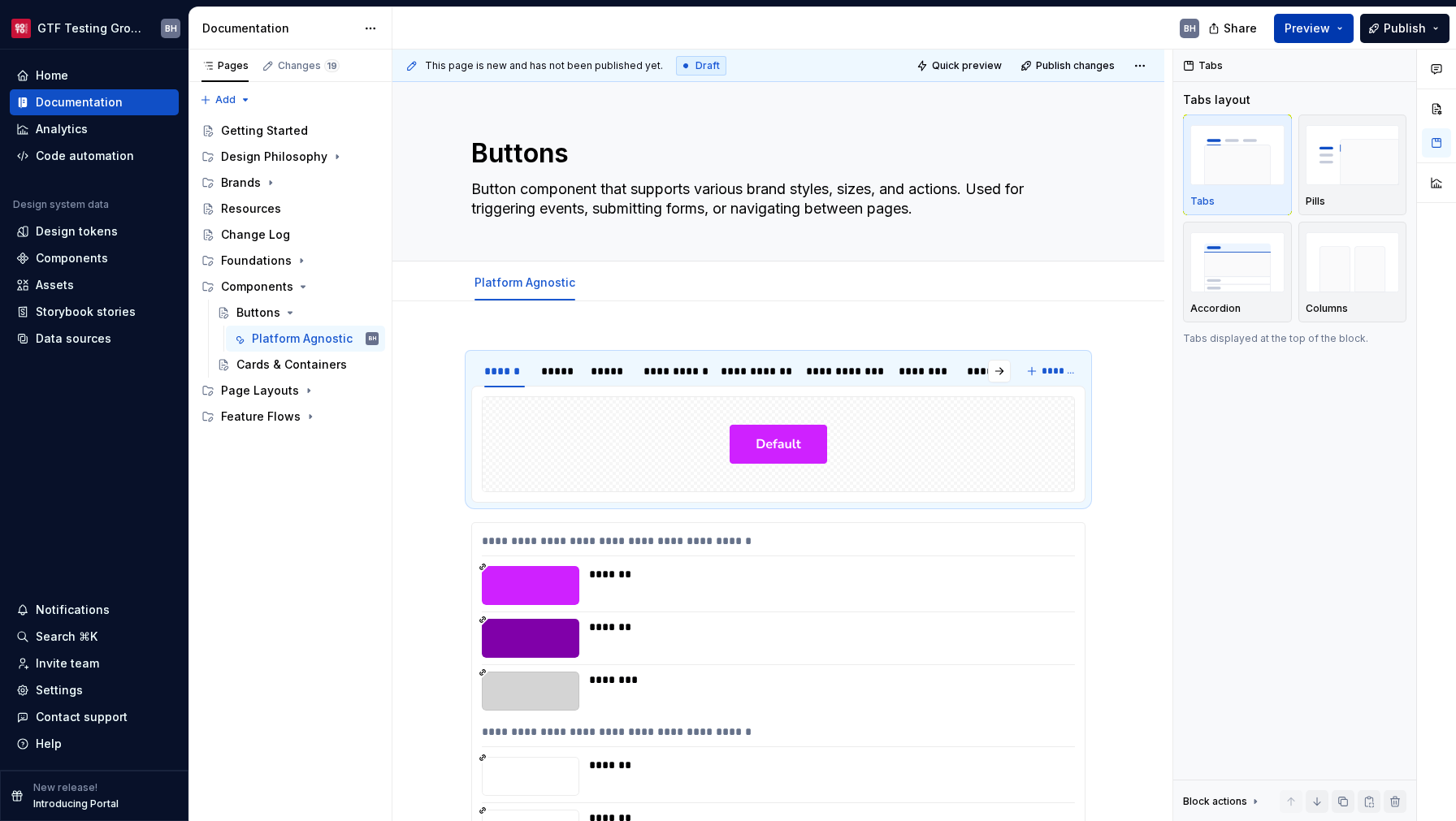
click at [1301, 34] on span "Preview" at bounding box center [1308, 28] width 46 height 16
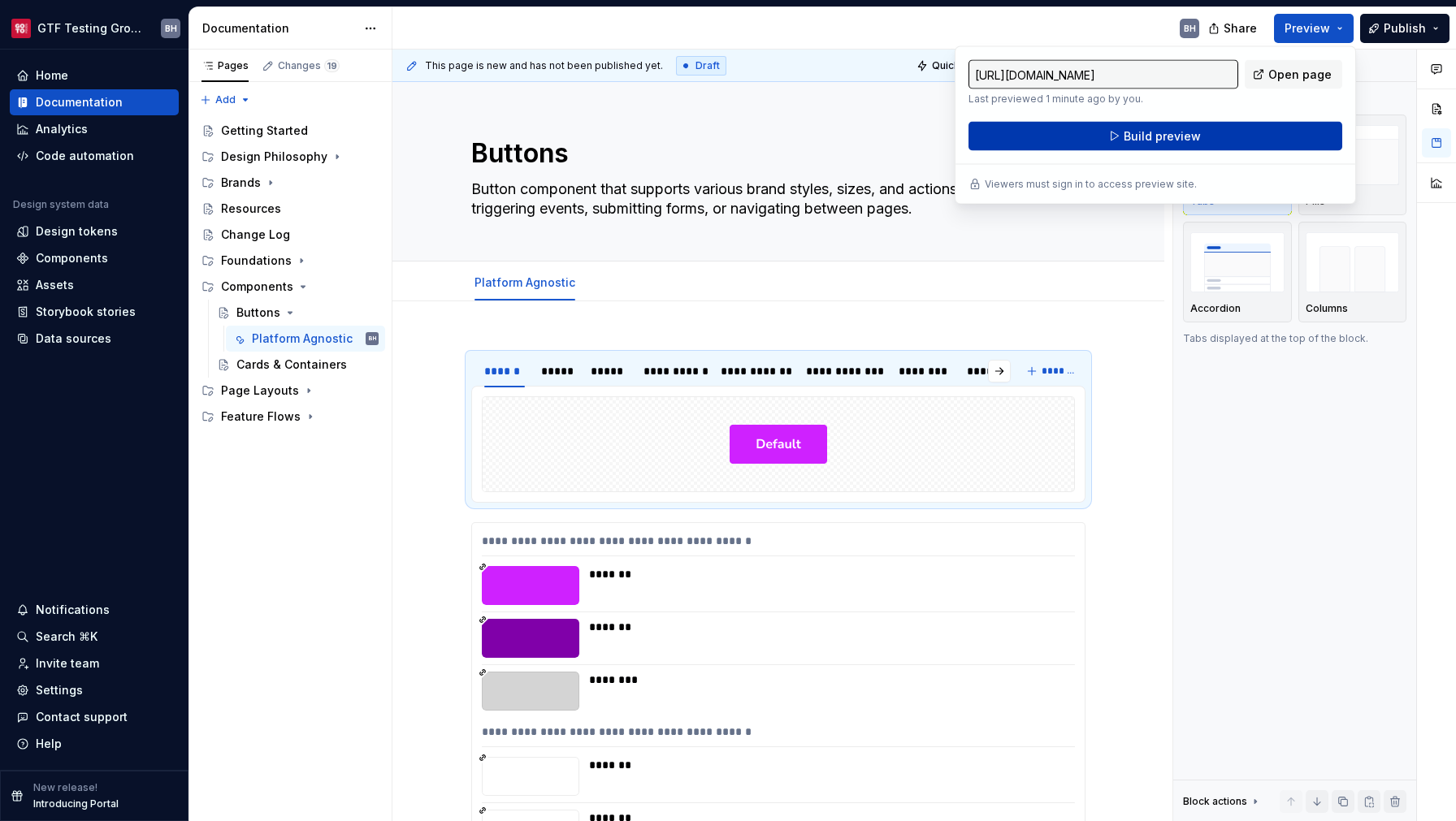
click at [1166, 139] on span "Build preview" at bounding box center [1162, 137] width 77 height 16
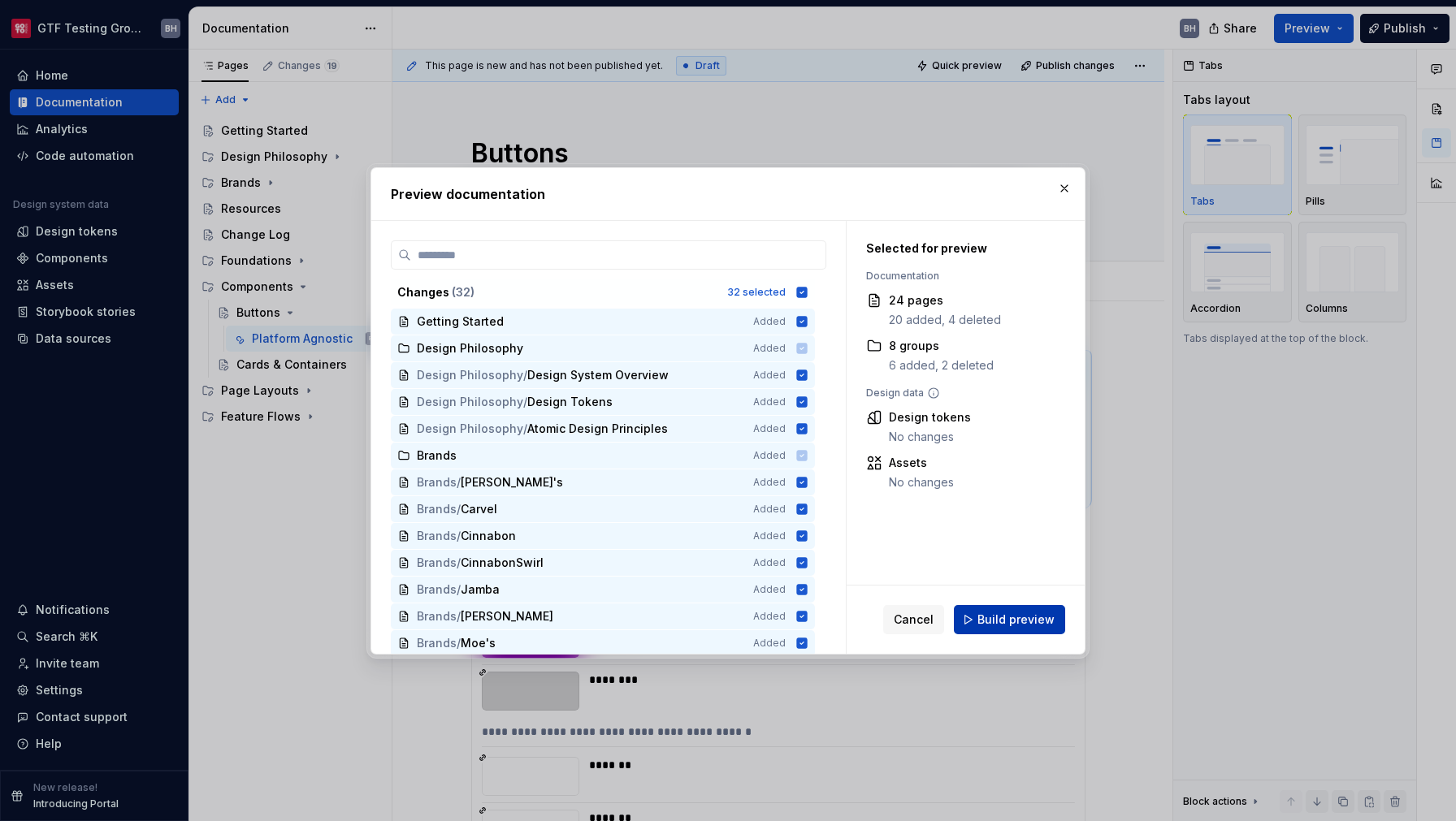
click at [1025, 626] on span "Build preview" at bounding box center [1016, 620] width 77 height 16
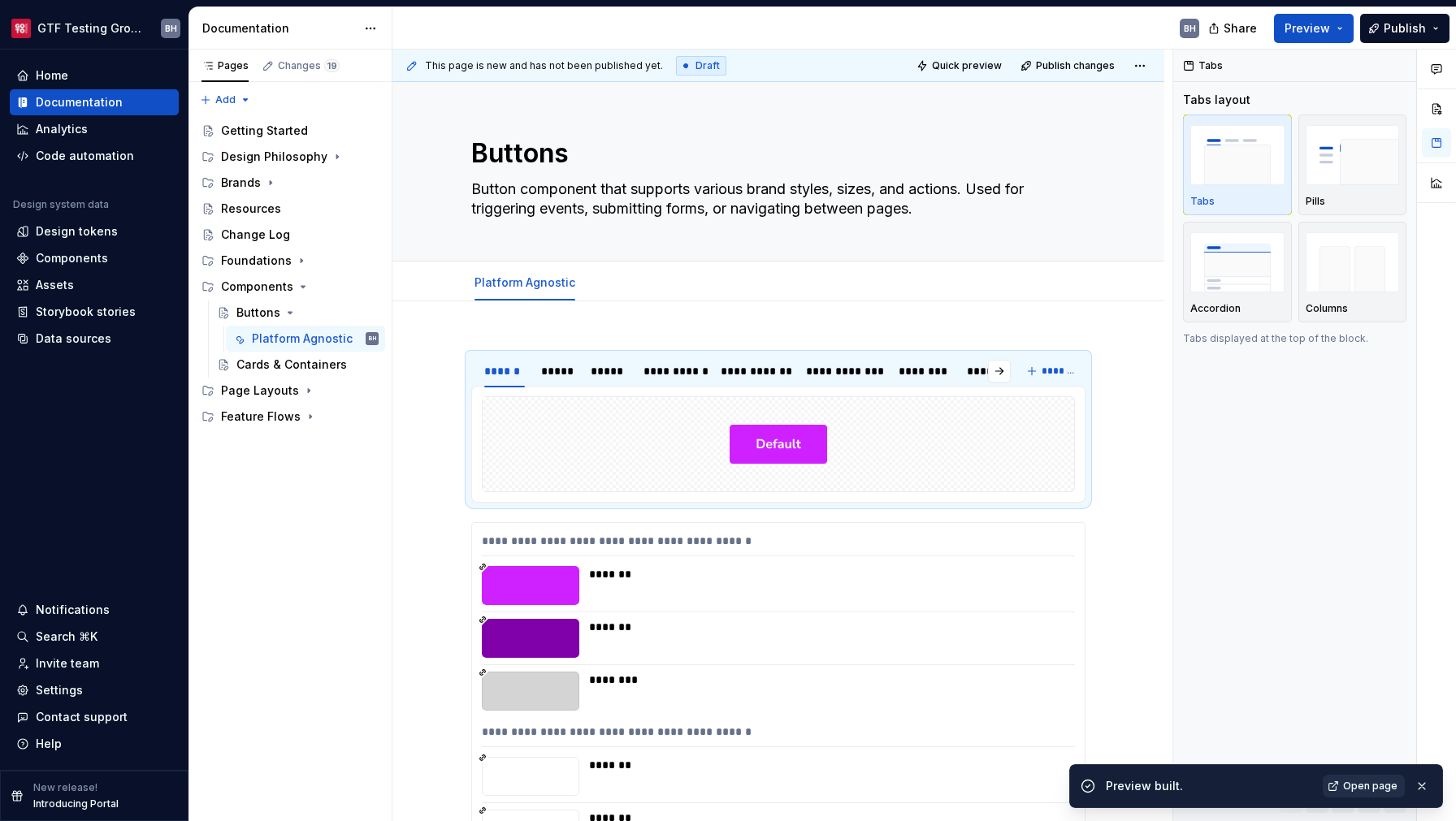
click at [1373, 790] on span "Open page" at bounding box center [1370, 786] width 55 height 13
click at [111, 30] on html "GTF Testing Grounds BH Home Documentation Analytics Code automation Design syst…" at bounding box center [728, 410] width 1456 height 821
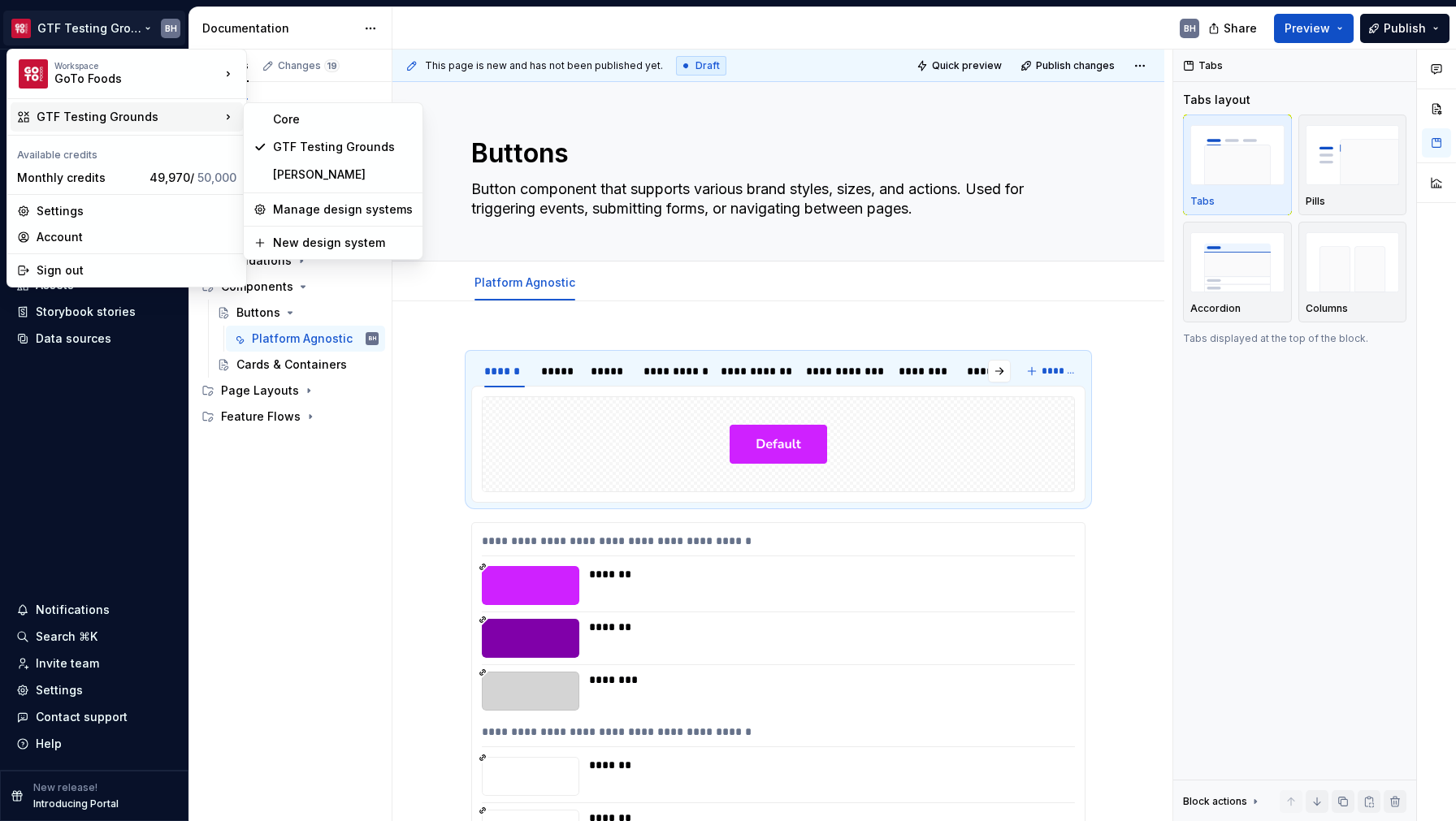
click at [125, 121] on div "GTF Testing Grounds" at bounding box center [129, 117] width 184 height 16
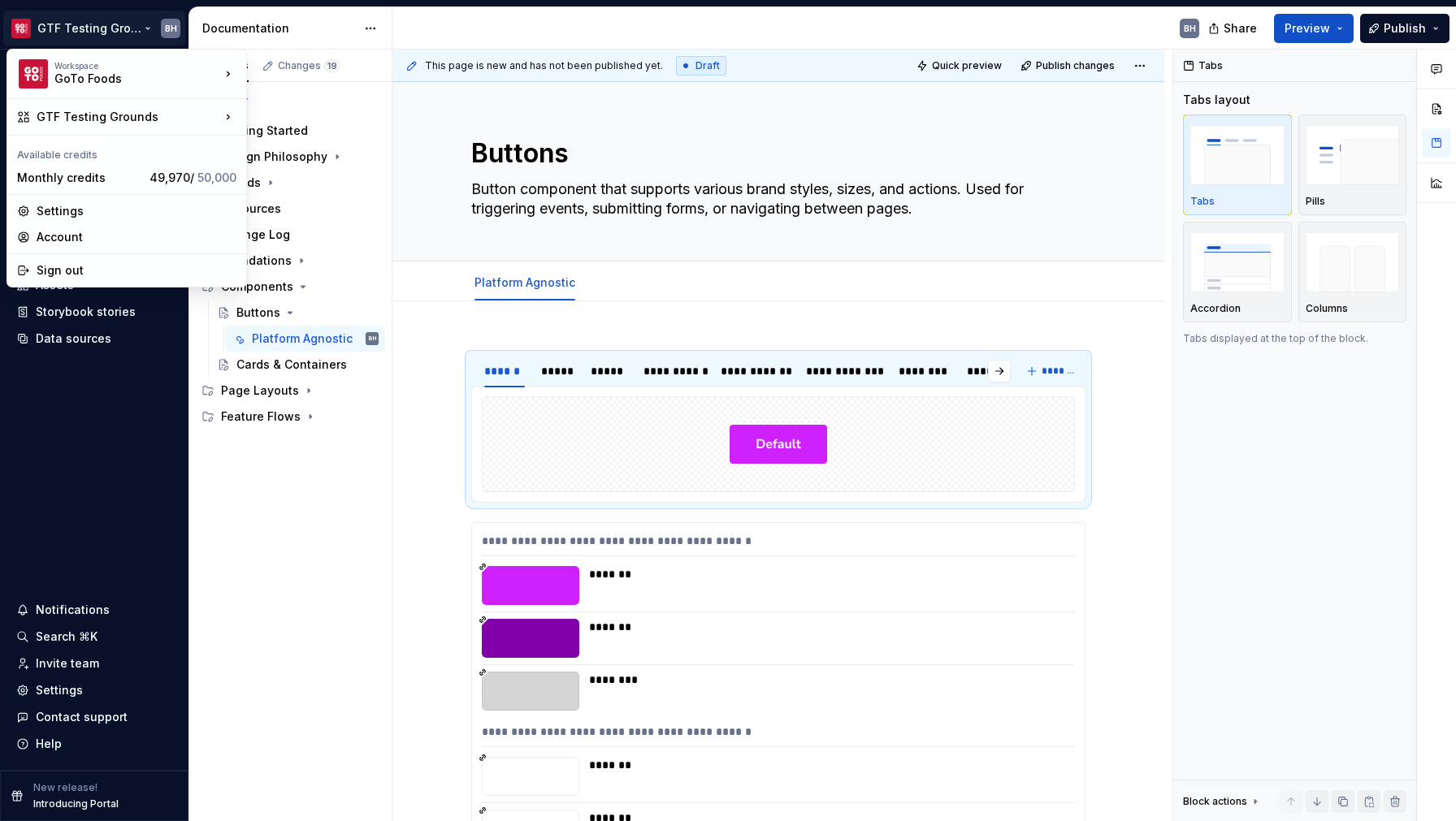
click at [411, 435] on html "GTF Testing Grounds BH Home Documentation Analytics Code automation Design syst…" at bounding box center [728, 410] width 1456 height 821
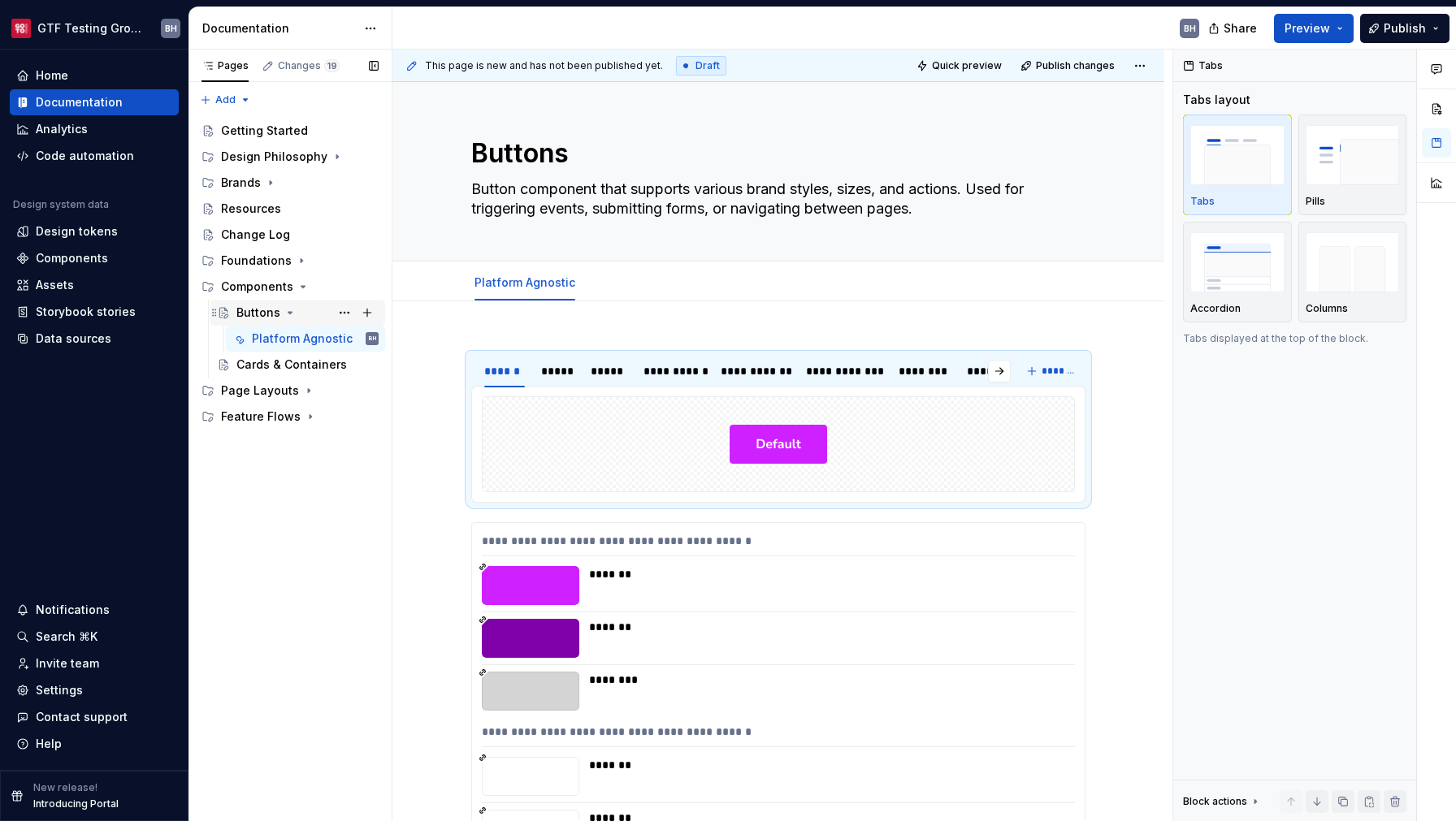
click at [290, 317] on icon "Page tree" at bounding box center [290, 312] width 13 height 13
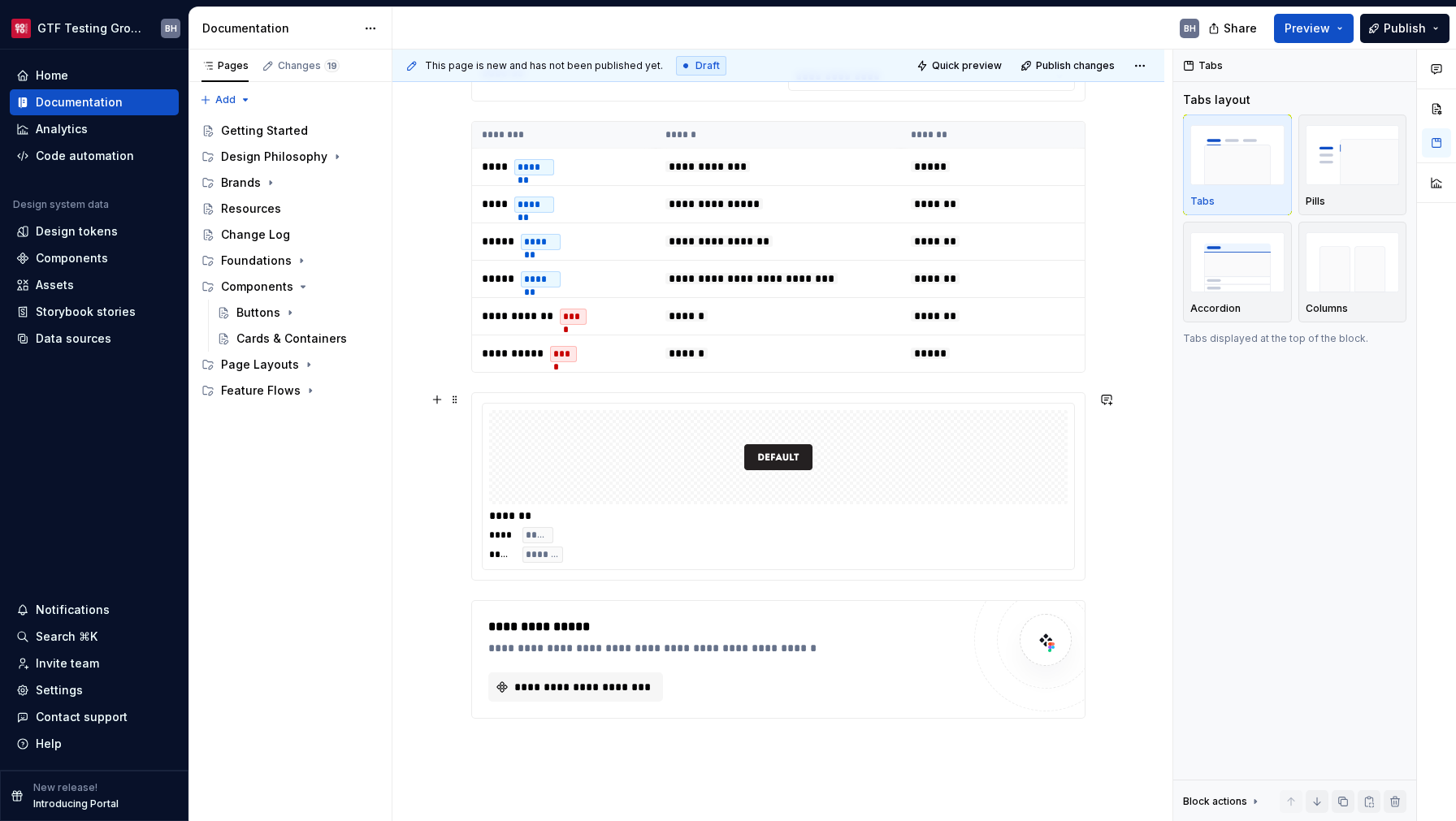
scroll to position [2400, 0]
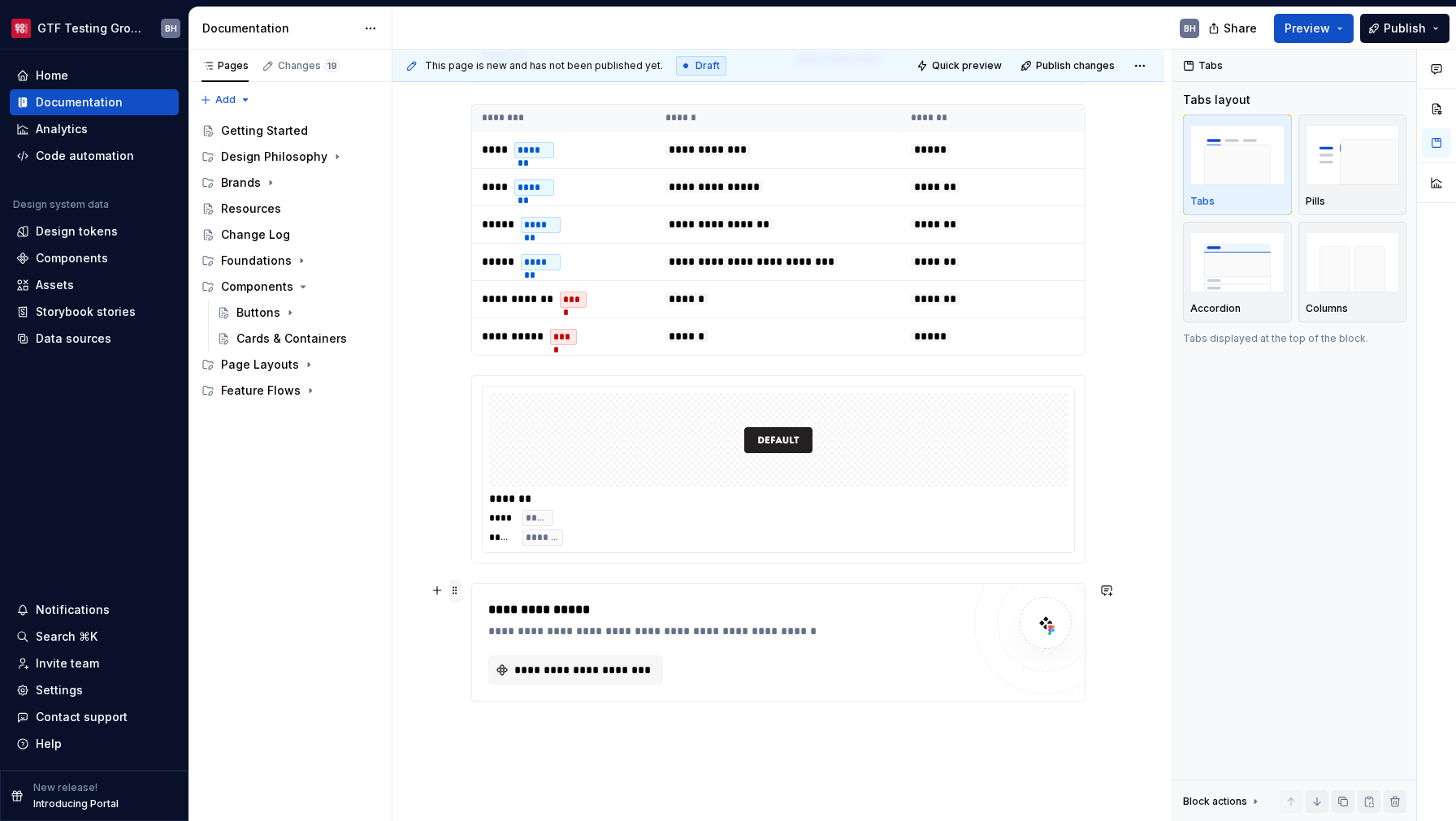
click at [456, 588] on span at bounding box center [455, 591] width 13 height 23
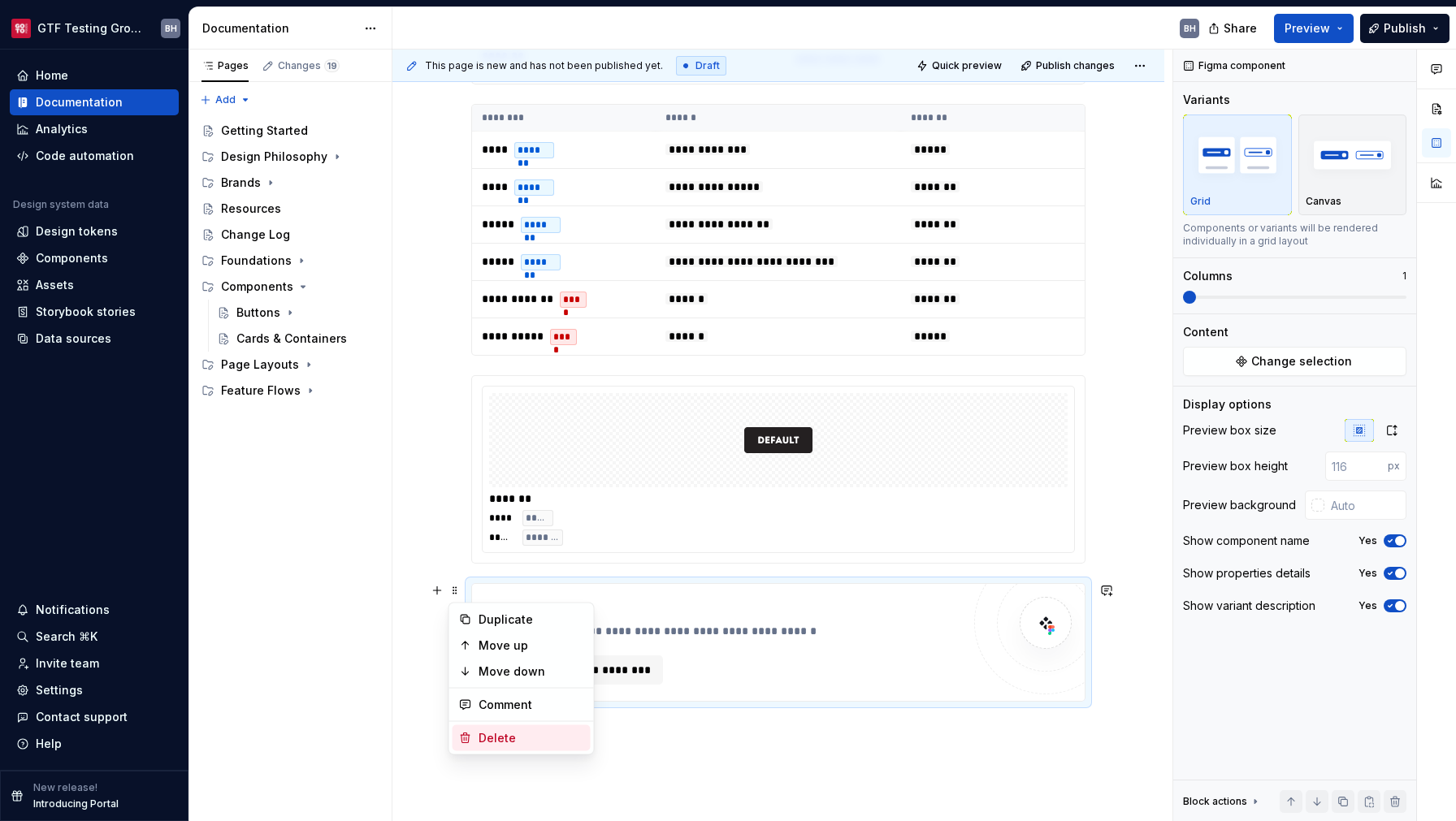
click at [507, 740] on div "Delete" at bounding box center [531, 739] width 106 height 16
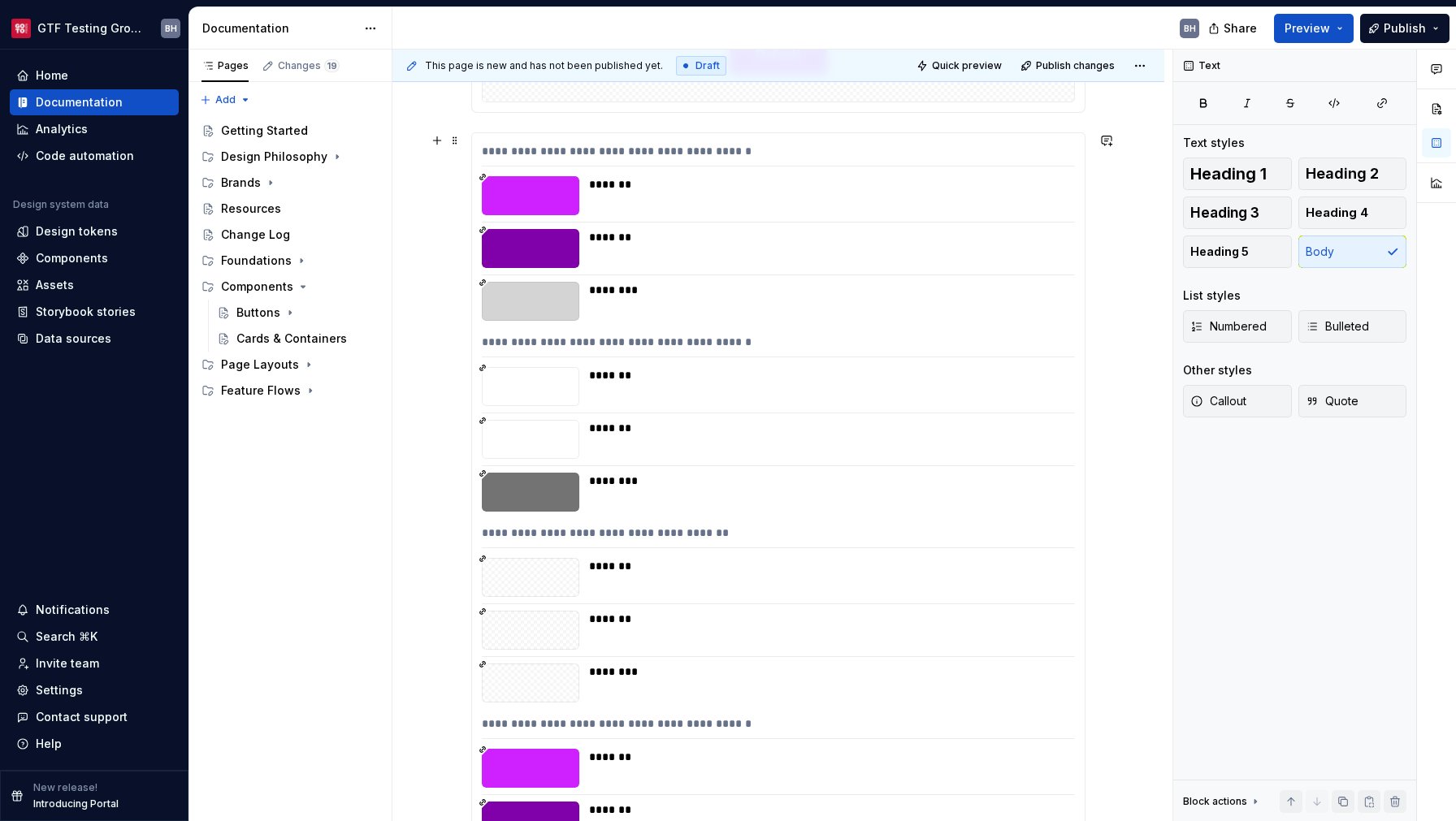
scroll to position [0, 0]
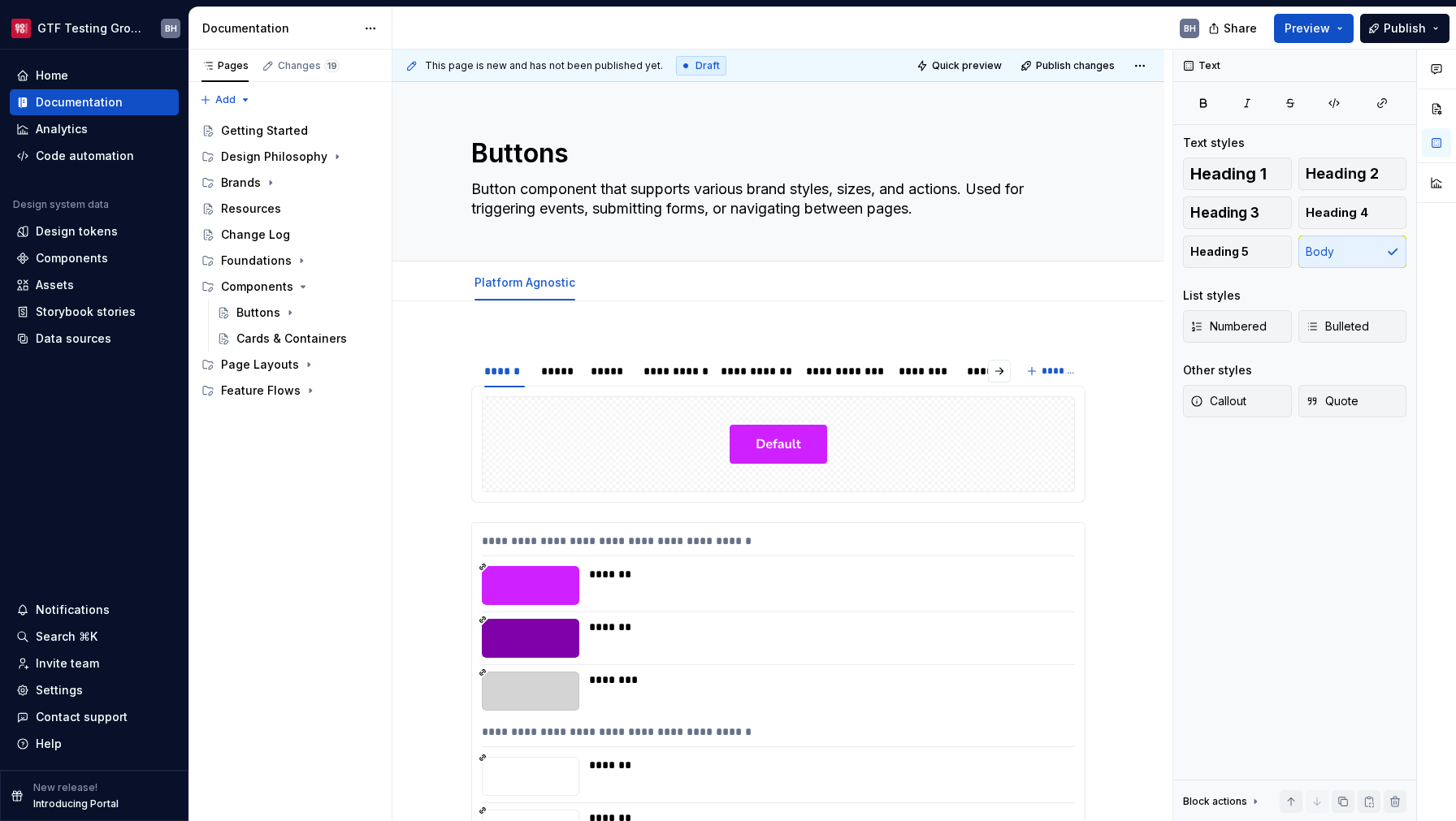
type textarea "*"
click at [94, 687] on div "Settings" at bounding box center [94, 691] width 156 height 16
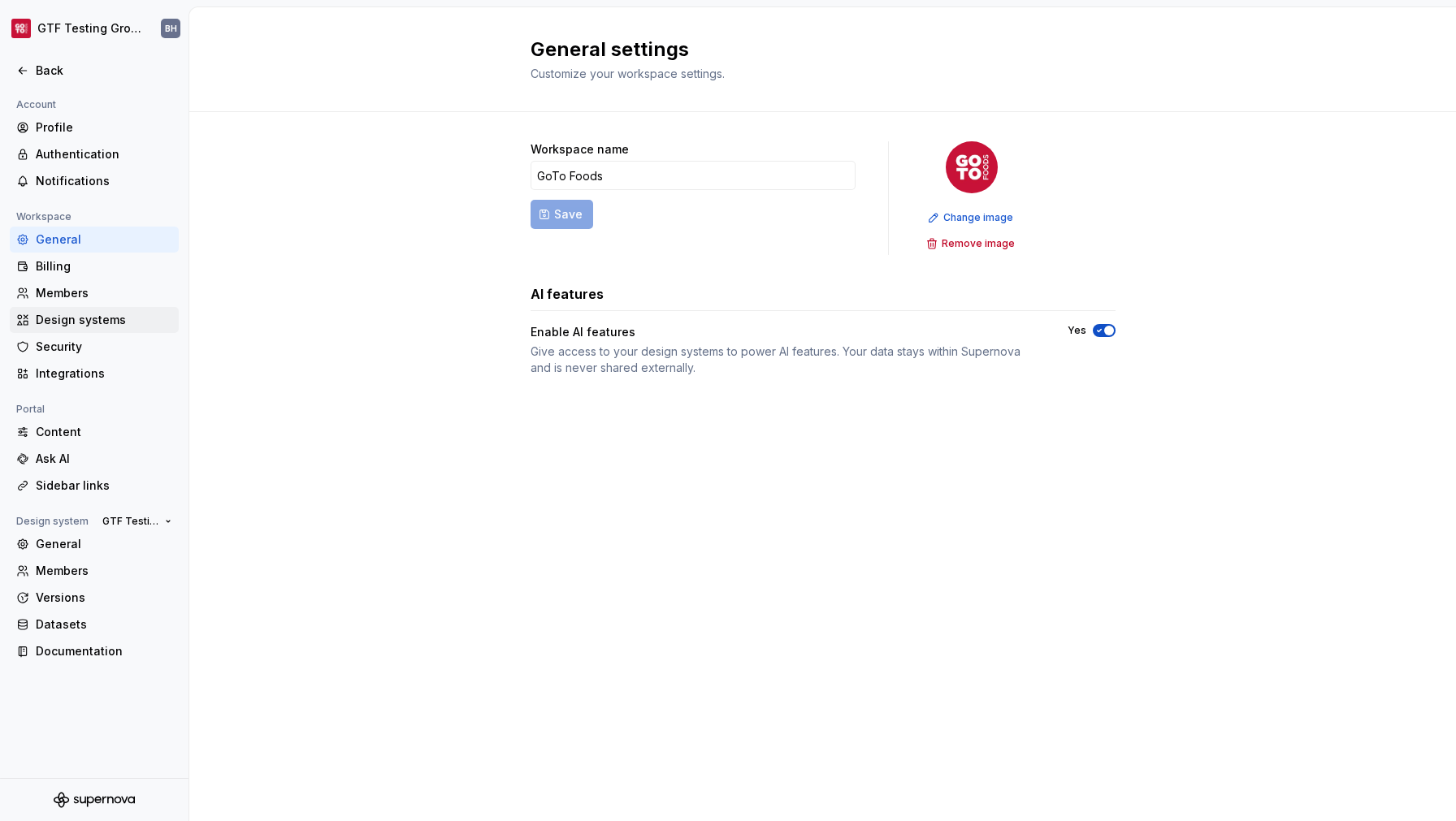
click at [98, 322] on div "Design systems" at bounding box center [104, 320] width 137 height 16
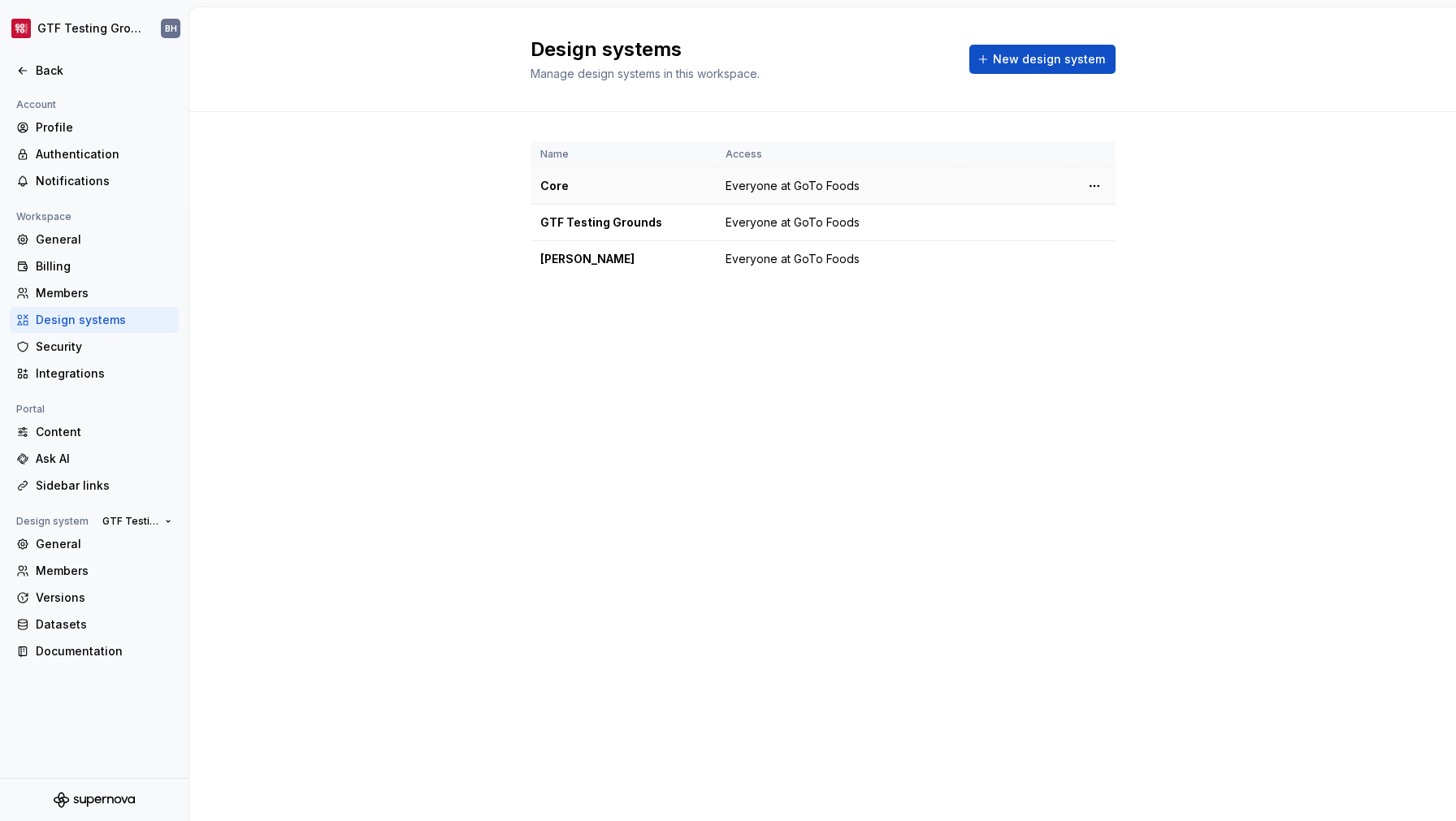
click at [1098, 188] on html "GTF Testing Grounds BH Back Account Profile Authentication Notifications Worksp…" at bounding box center [728, 410] width 1456 height 821
click at [975, 224] on html "GTF Testing Grounds BH Back Account Profile Authentication Notifications Worksp…" at bounding box center [728, 410] width 1456 height 821
click at [1095, 231] on html "GTF Testing Grounds BH Back Account Profile Authentication Notifications Worksp…" at bounding box center [728, 410] width 1456 height 821
click at [1124, 286] on div "Design system settings" at bounding box center [1191, 280] width 155 height 16
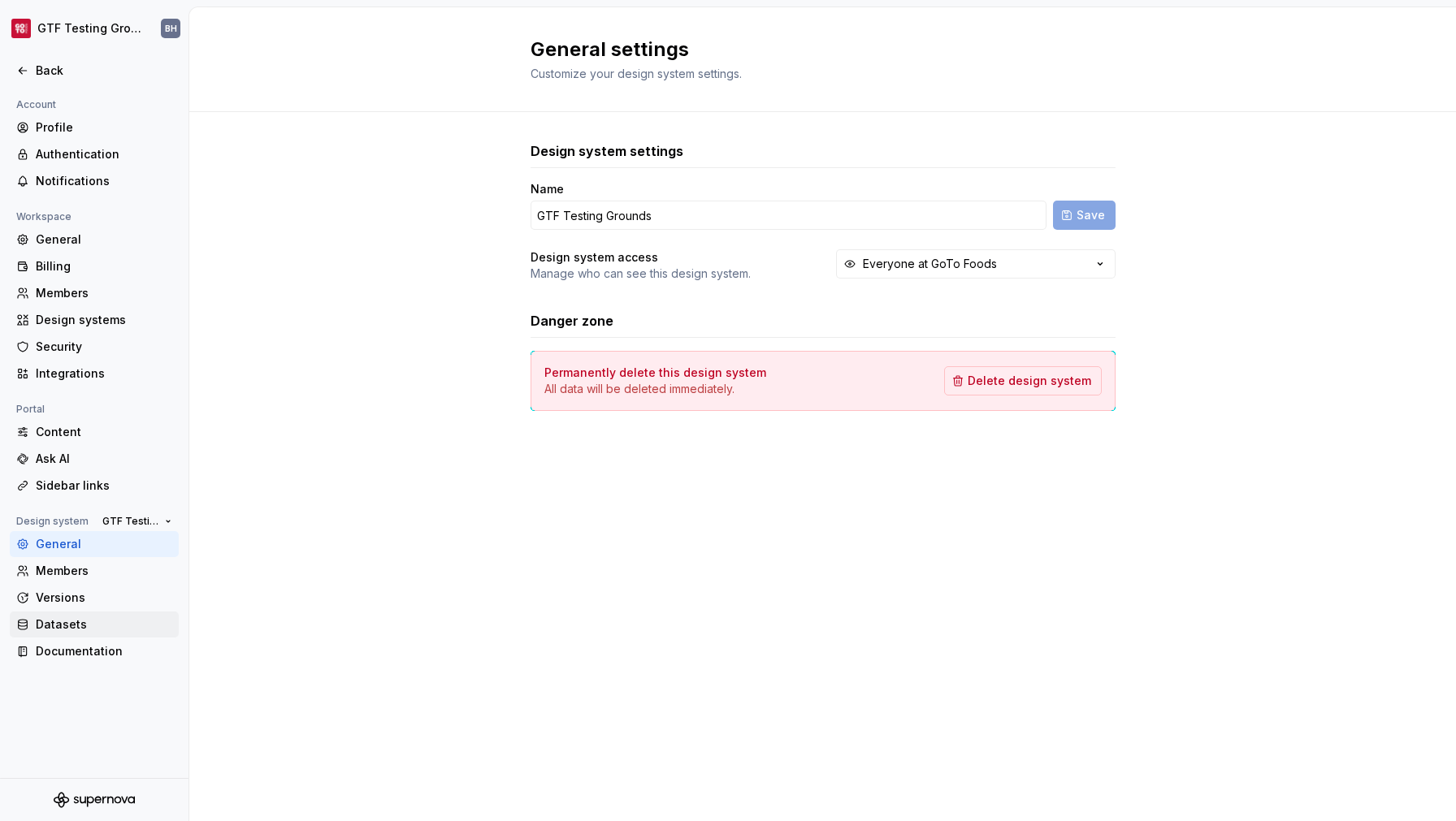
click at [53, 625] on div "Datasets" at bounding box center [104, 625] width 137 height 16
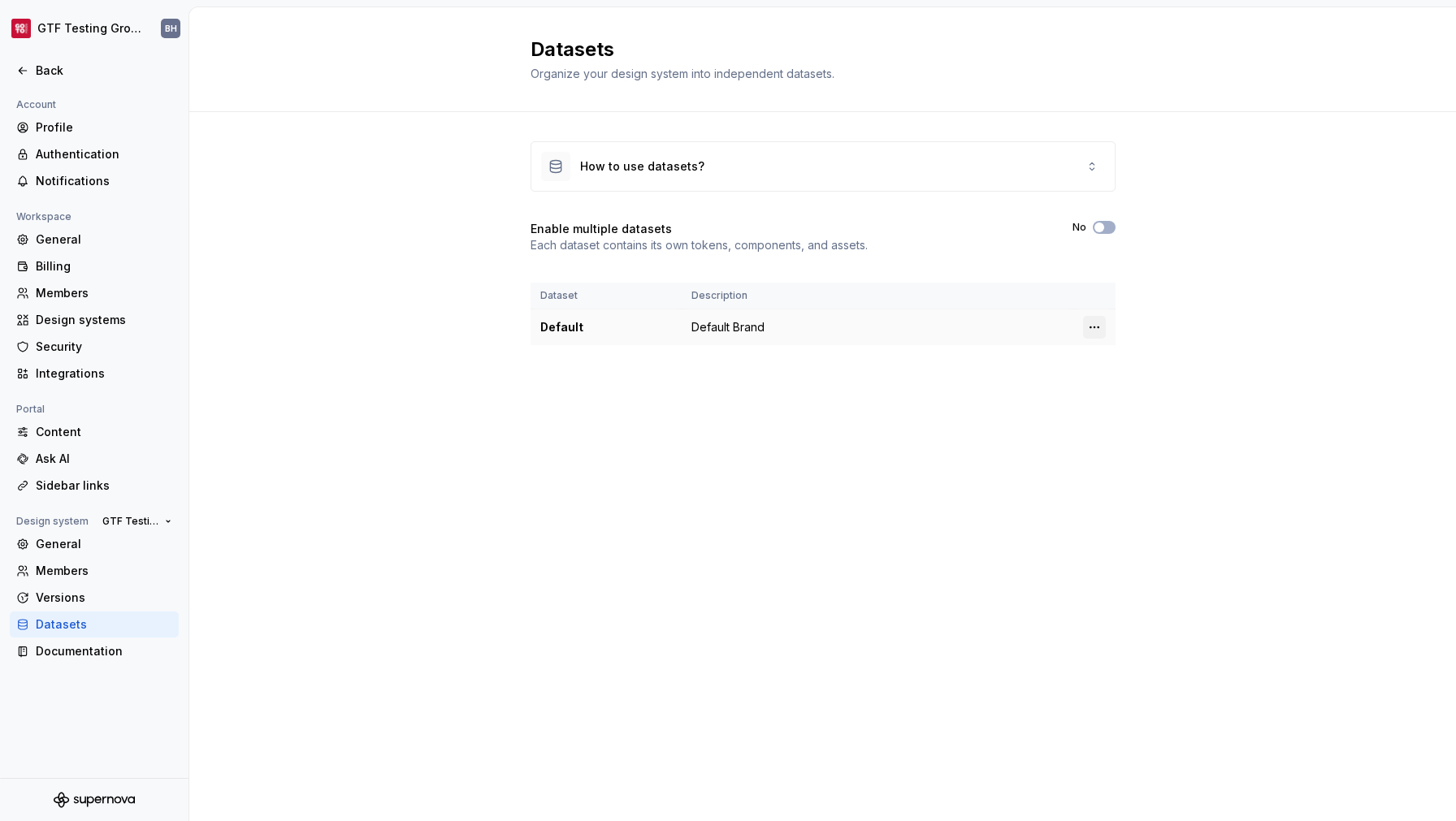
click at [1095, 326] on html "GTF Testing Grounds BH Back Account Profile Authentication Notifications Worksp…" at bounding box center [728, 410] width 1456 height 821
click at [1222, 308] on html "GTF Testing Grounds BH Back Account Profile Authentication Notifications Worksp…" at bounding box center [728, 410] width 1456 height 821
click at [663, 161] on div "How to use datasets?" at bounding box center [642, 167] width 125 height 16
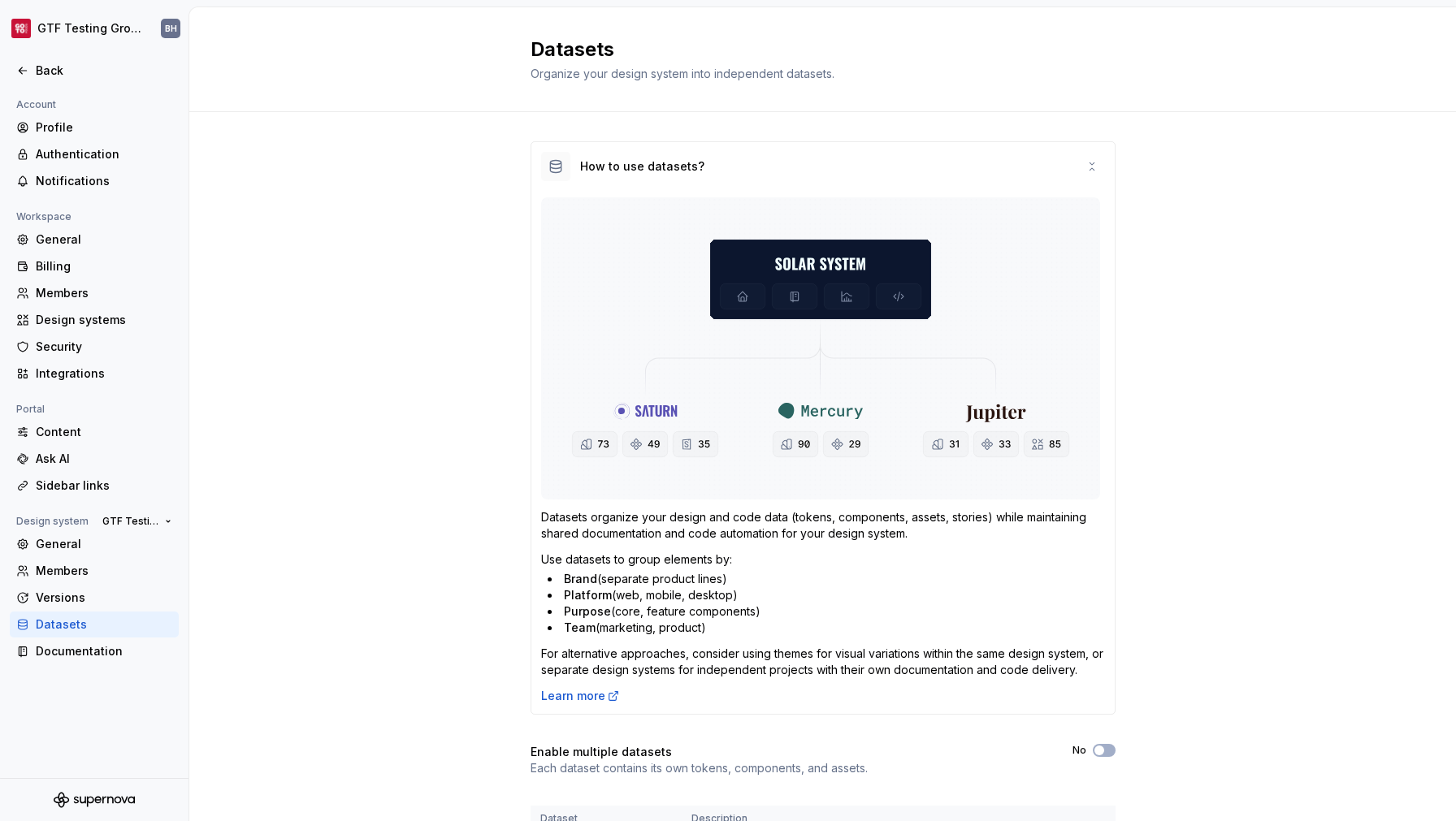
click at [806, 414] on img at bounding box center [820, 348] width 559 height 302
drag, startPoint x: 556, startPoint y: 583, endPoint x: 606, endPoint y: 606, distance: 55.0
click at [606, 606] on ul "Brand (separate product lines) Platform (web, mobile, desktop) Purpose (core, f…" at bounding box center [826, 604] width 557 height 65
click at [823, 621] on li "Team (marketing, product)" at bounding box center [826, 628] width 557 height 16
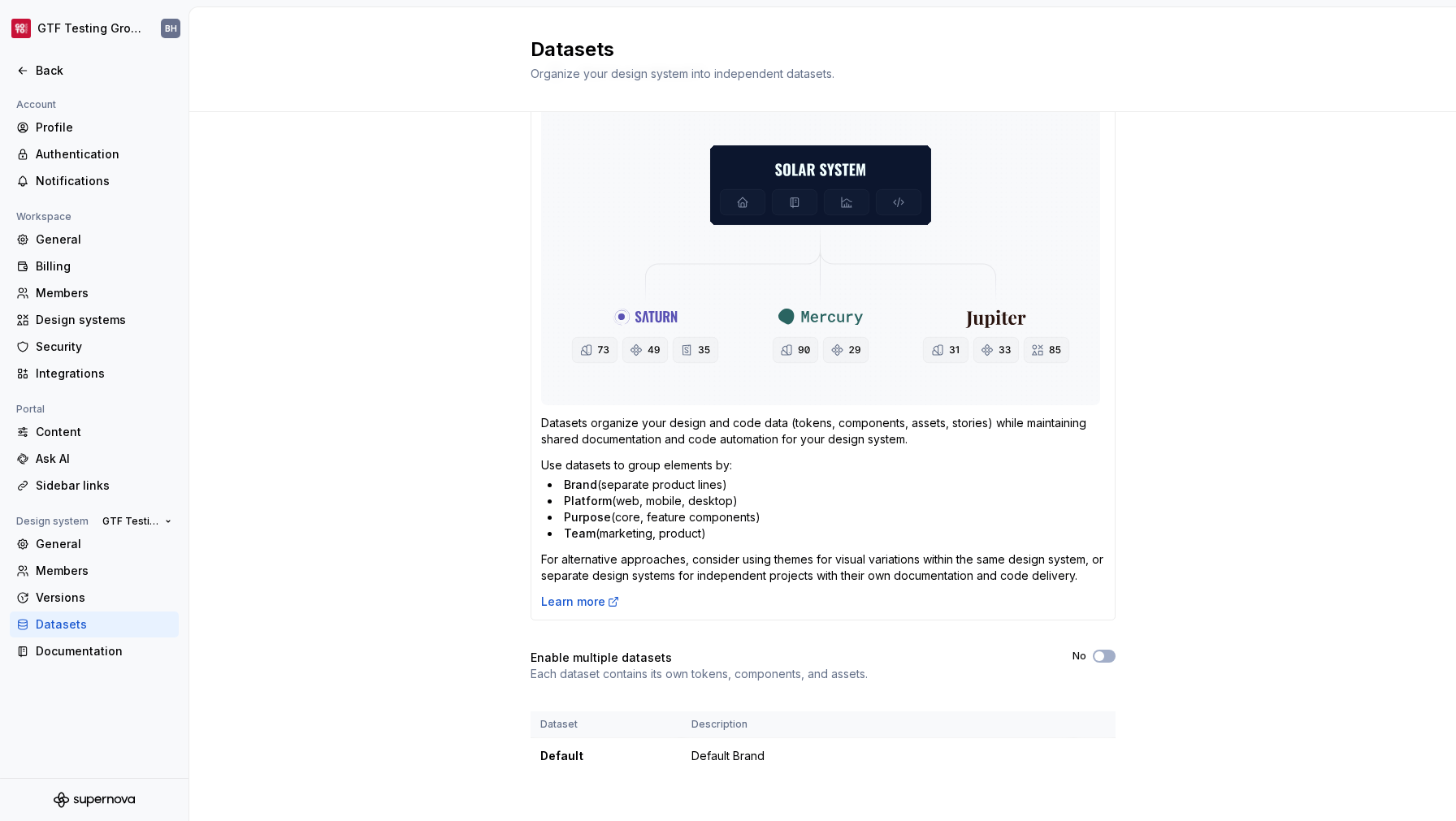
scroll to position [109, 0]
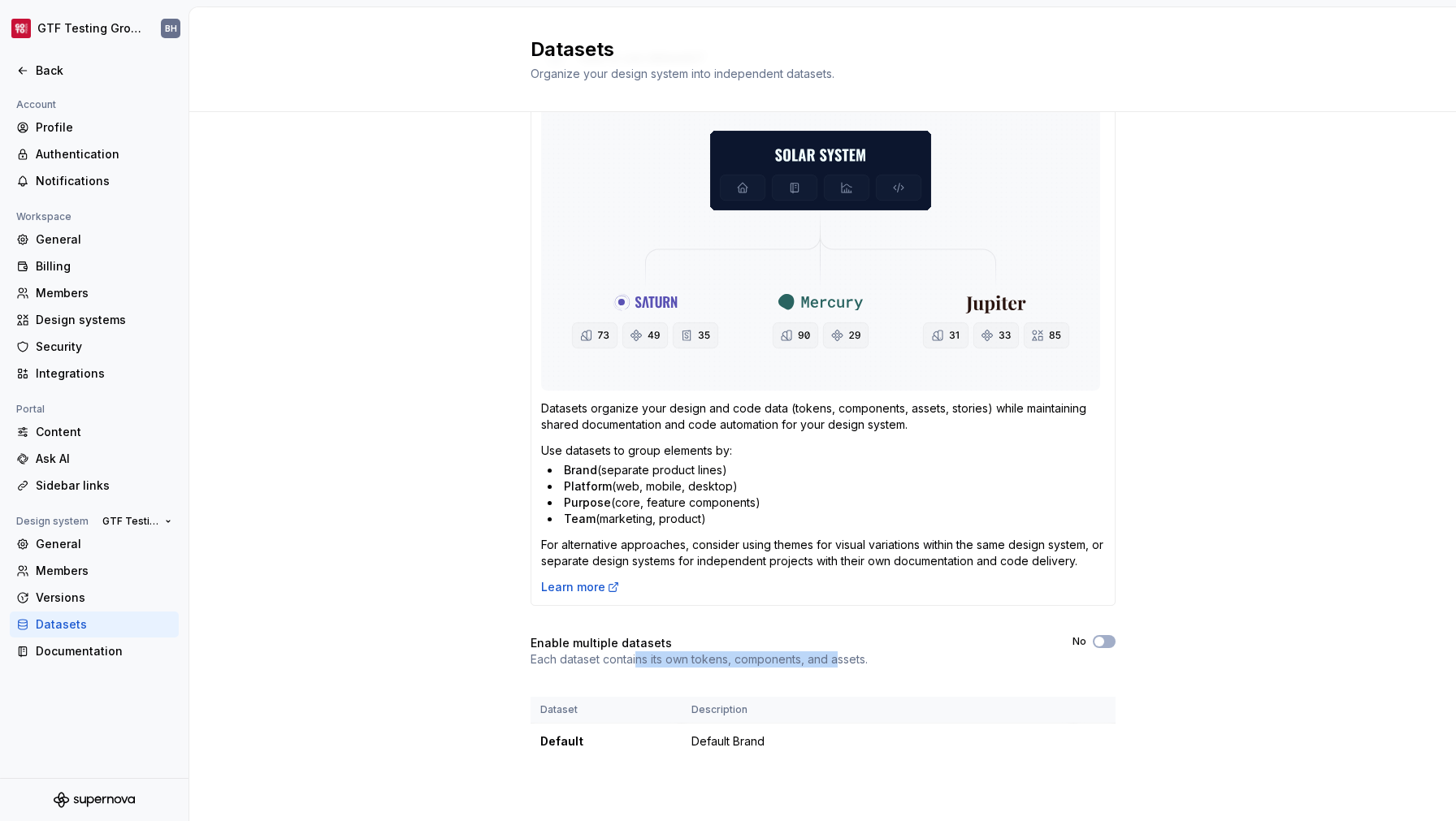
drag, startPoint x: 632, startPoint y: 665, endPoint x: 851, endPoint y: 666, distance: 219.0
click at [831, 666] on p "Each dataset contains its own tokens, components, and assets." at bounding box center [699, 660] width 337 height 16
click at [885, 665] on div "Enable multiple datasets Each dataset contains its own tokens, components, and …" at bounding box center [823, 652] width 585 height 33
drag, startPoint x: 553, startPoint y: 471, endPoint x: 595, endPoint y: 491, distance: 46.5
click at [595, 491] on ul "Brand (separate product lines) Platform (web, mobile, desktop) Purpose (core, f…" at bounding box center [826, 495] width 557 height 65
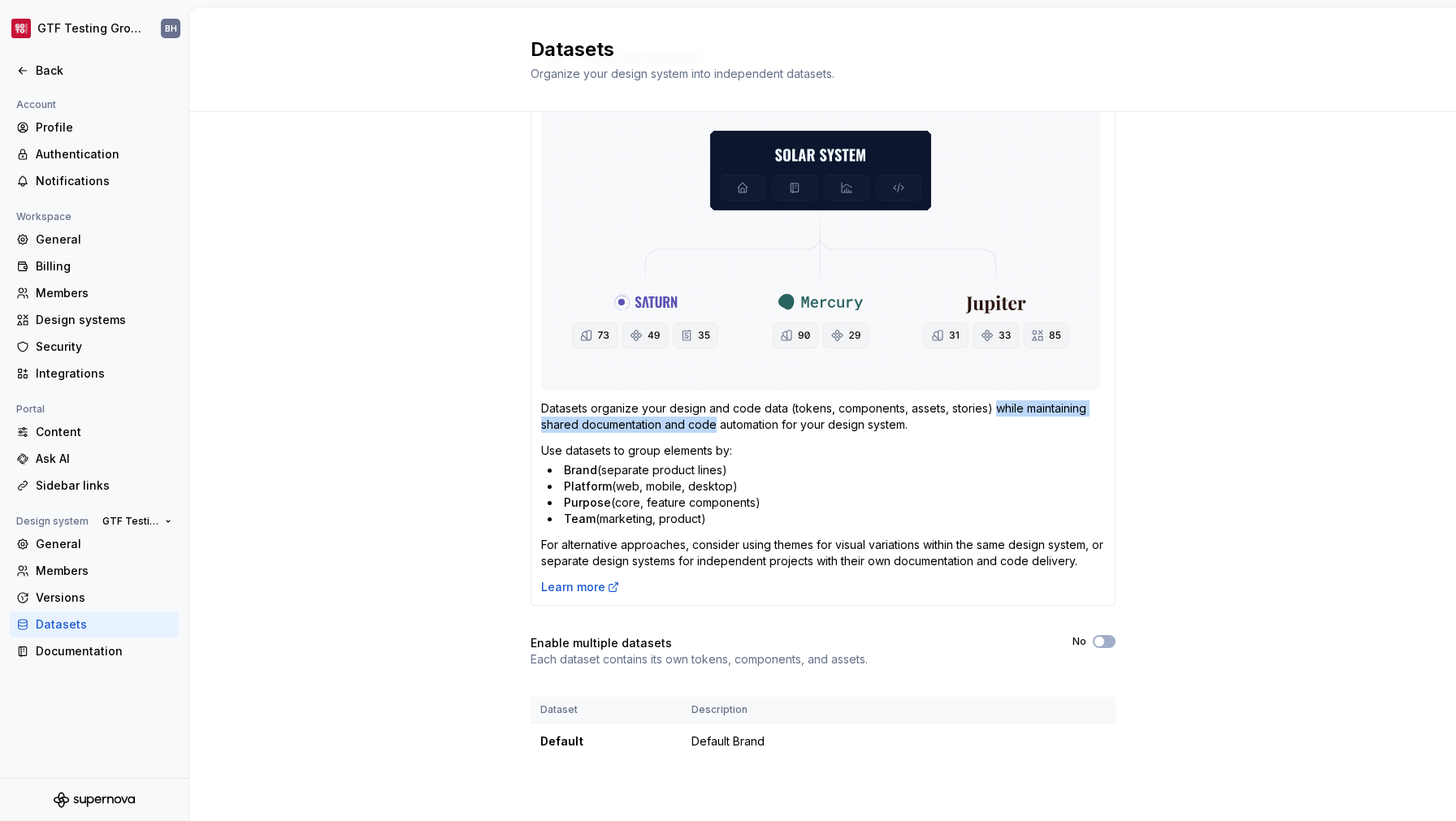
drag, startPoint x: 989, startPoint y: 409, endPoint x: 709, endPoint y: 429, distance: 280.7
click at [709, 429] on p "Datasets organize your design and code data (tokens, components, assets, storie…" at bounding box center [823, 417] width 564 height 33
drag, startPoint x: 552, startPoint y: 468, endPoint x: 590, endPoint y: 496, distance: 47.2
click at [590, 496] on ul "Brand (separate product lines) Platform (web, mobile, desktop) Purpose (core, f…" at bounding box center [826, 495] width 557 height 65
click at [418, 475] on div "How to use datasets? Datasets organize your design and code data (tokens, compo…" at bounding box center [823, 412] width 1267 height 818
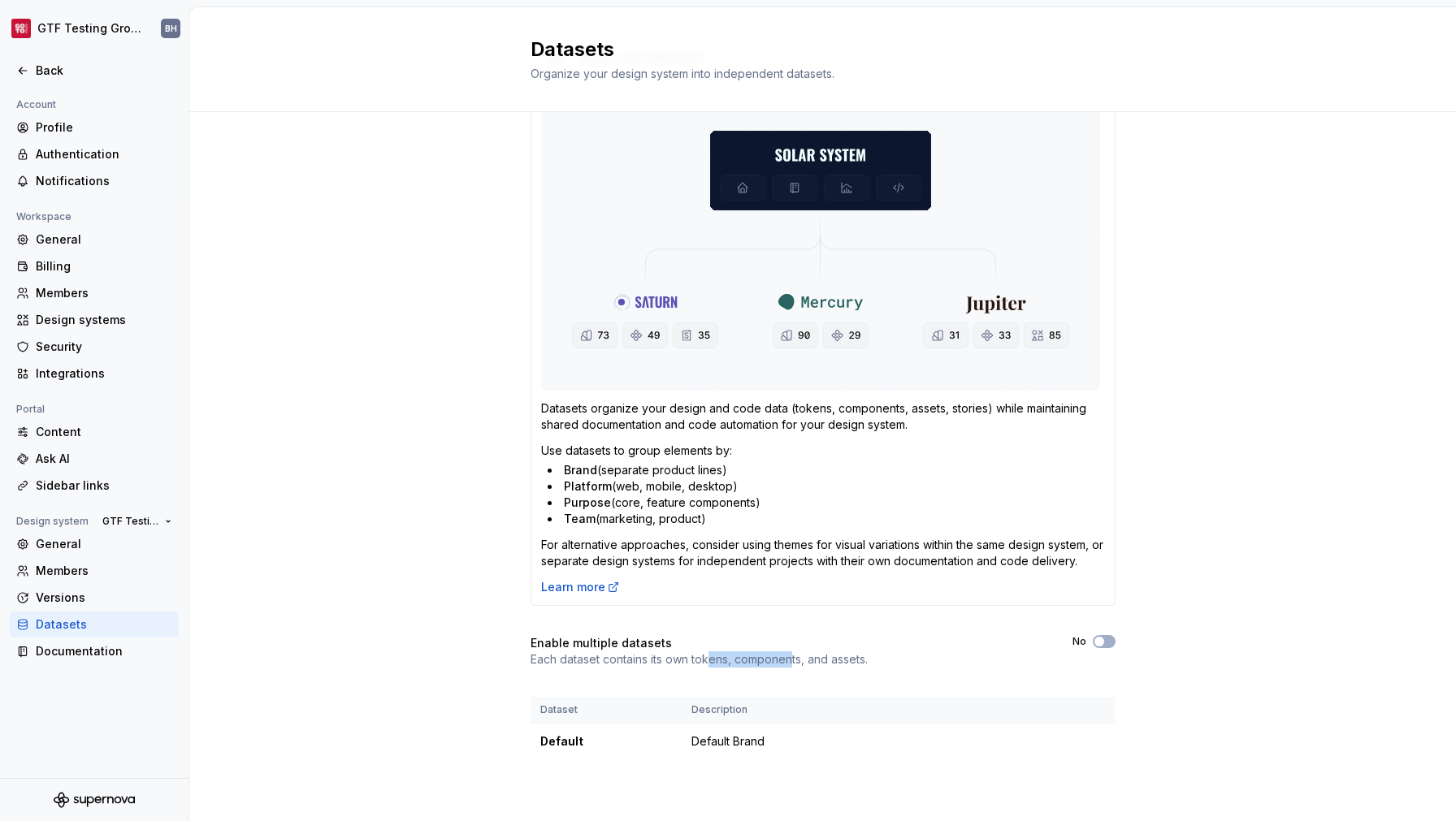
drag, startPoint x: 704, startPoint y: 662, endPoint x: 785, endPoint y: 660, distance: 81.0
click at [785, 660] on p "Each dataset contains its own tokens, components, and assets." at bounding box center [699, 660] width 337 height 16
drag, startPoint x: 704, startPoint y: 662, endPoint x: 797, endPoint y: 662, distance: 93.0
click at [797, 662] on p "Each dataset contains its own tokens, components, and assets." at bounding box center [699, 660] width 337 height 16
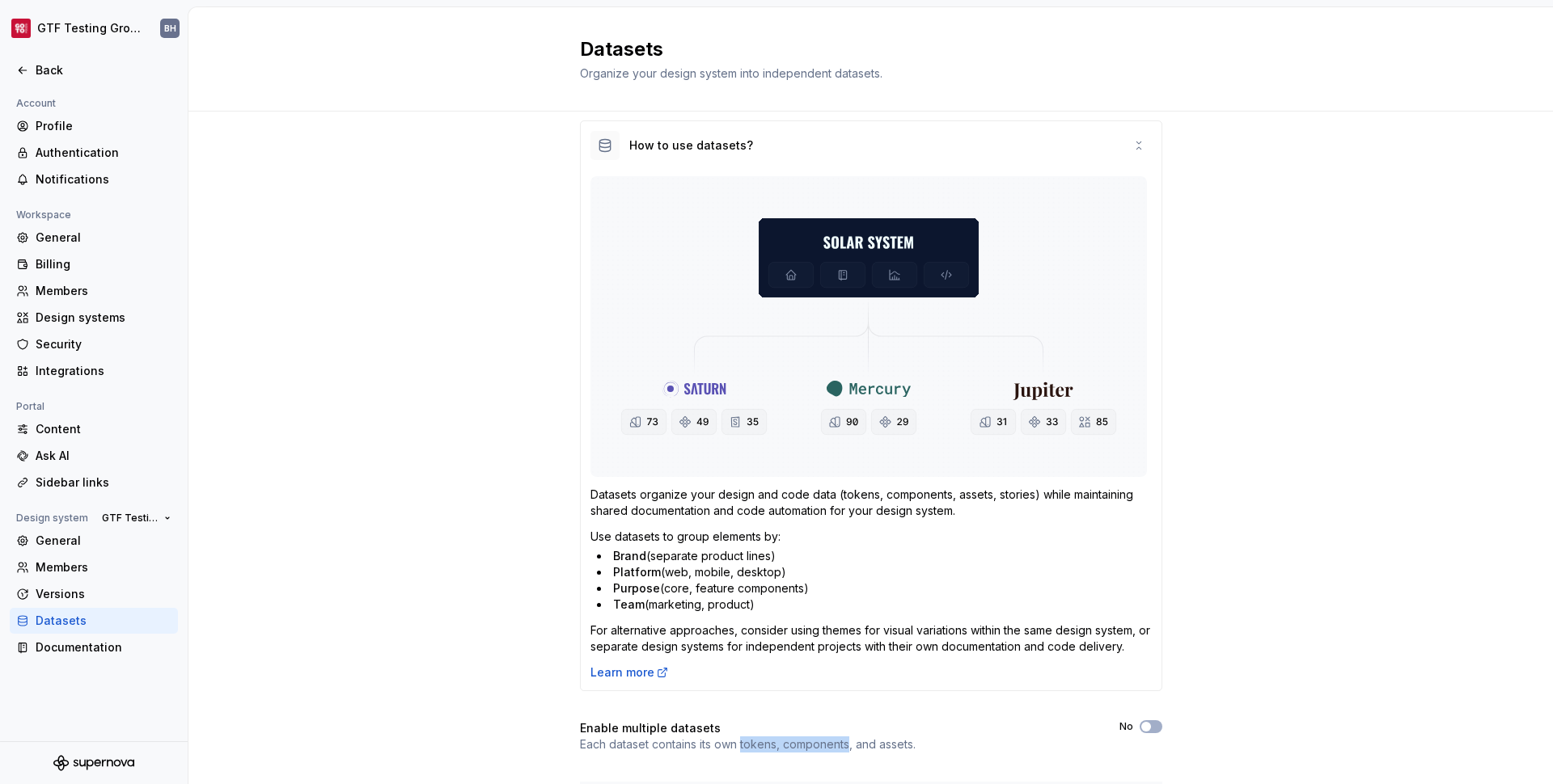
scroll to position [11, 0]
